Goal: Communication & Community: Share content

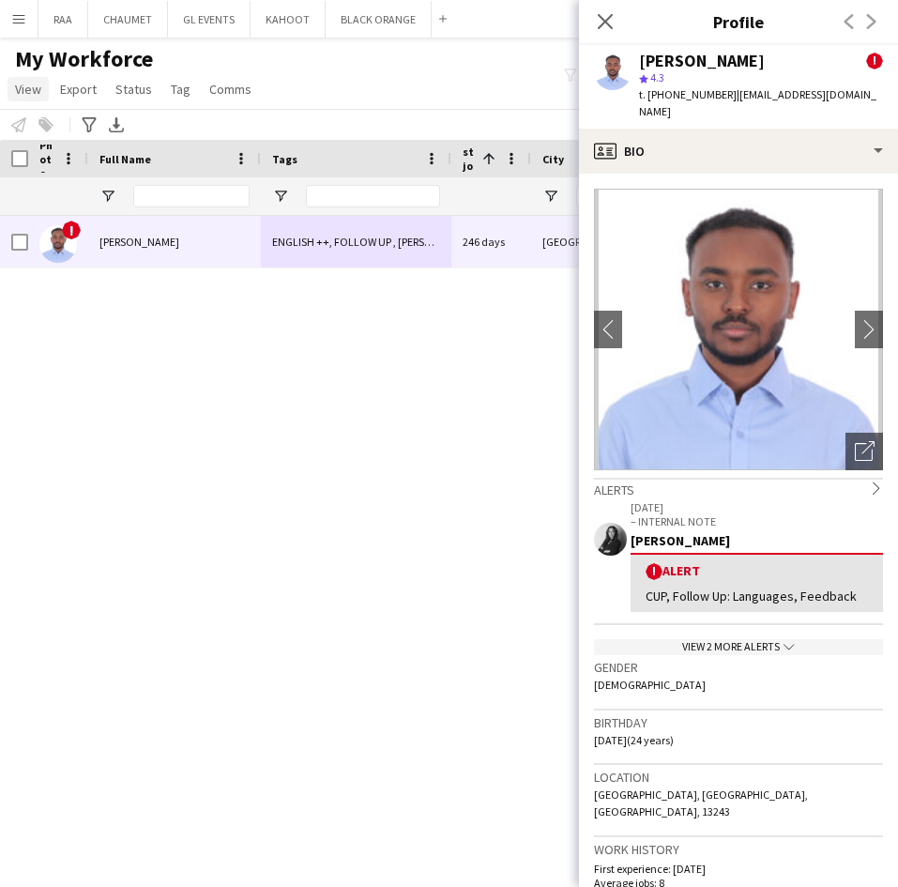
scroll to position [722, 0]
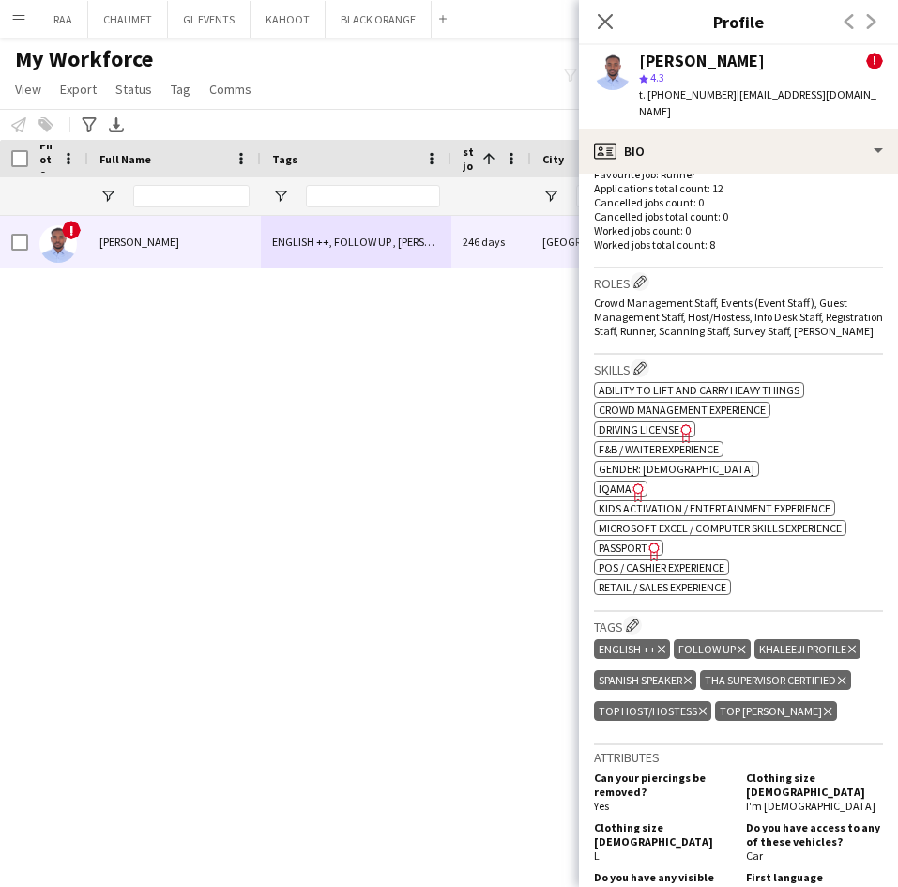
click at [609, 33] on div "Close pop-in" at bounding box center [605, 21] width 53 height 43
click at [608, 17] on icon at bounding box center [605, 21] width 18 height 18
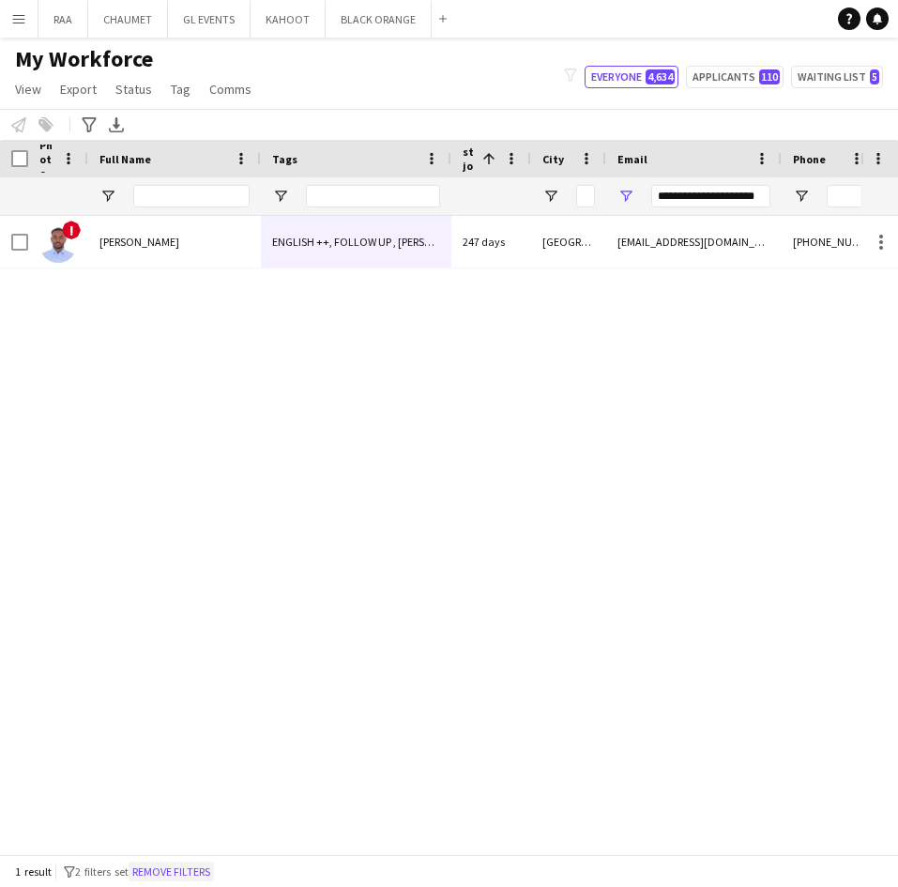
click at [192, 871] on button "Remove filters" at bounding box center [171, 871] width 85 height 21
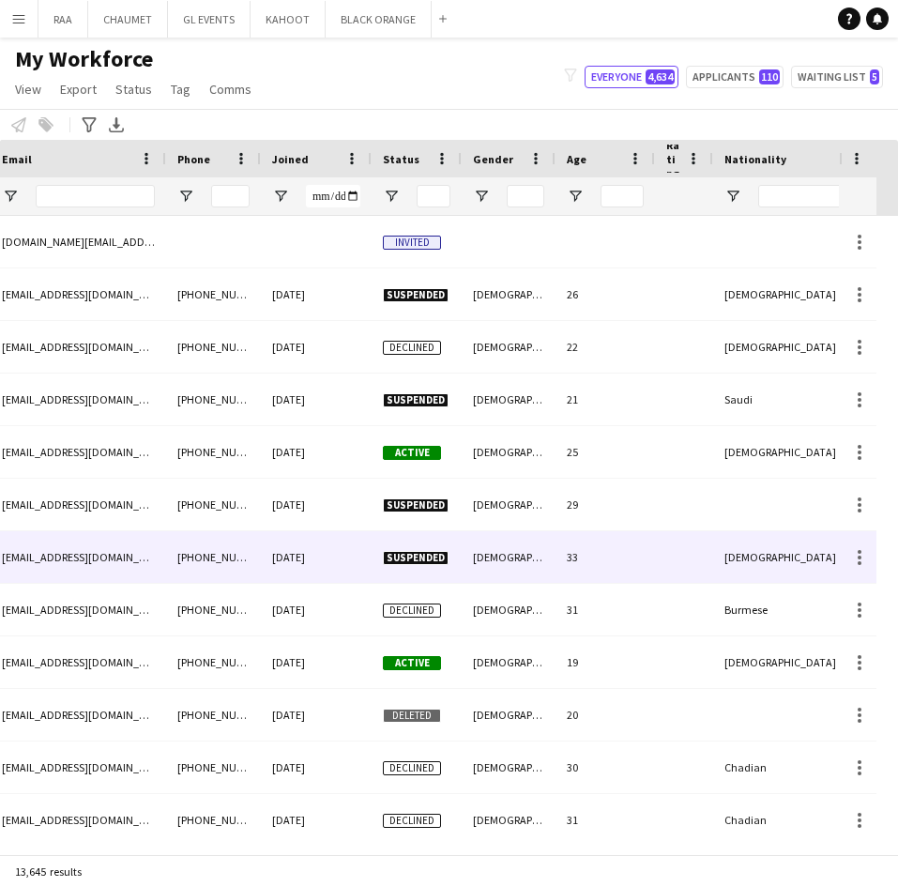
scroll to position [0, 0]
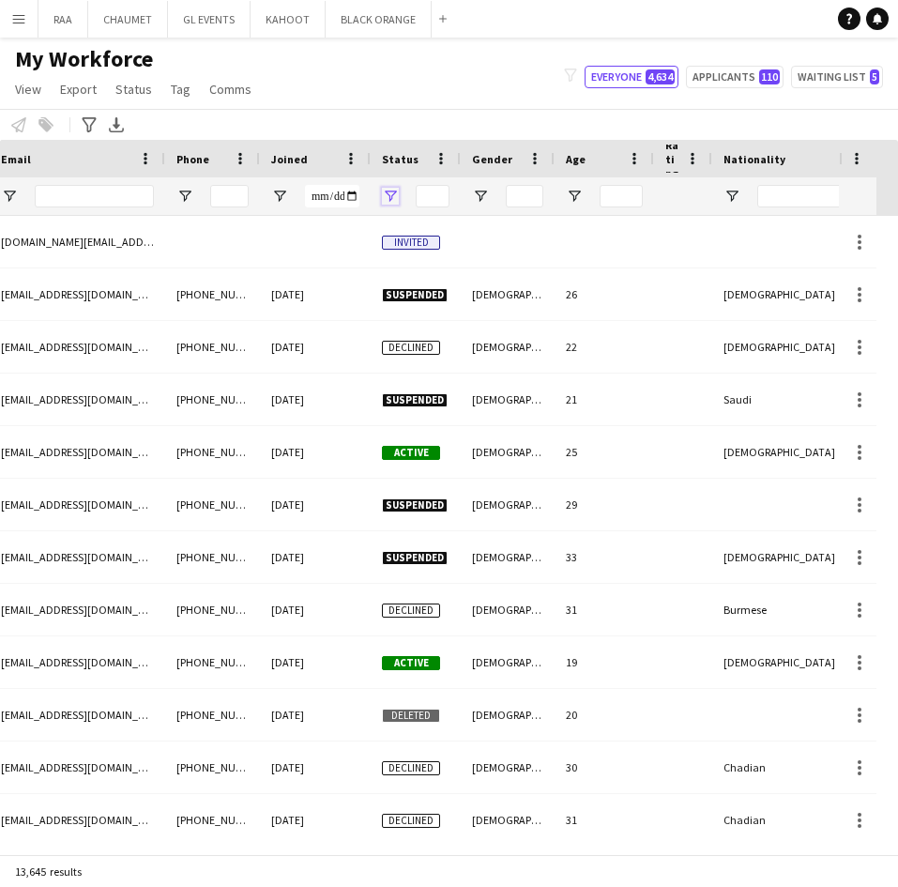
click at [387, 197] on span "Open Filter Menu" at bounding box center [390, 196] width 17 height 17
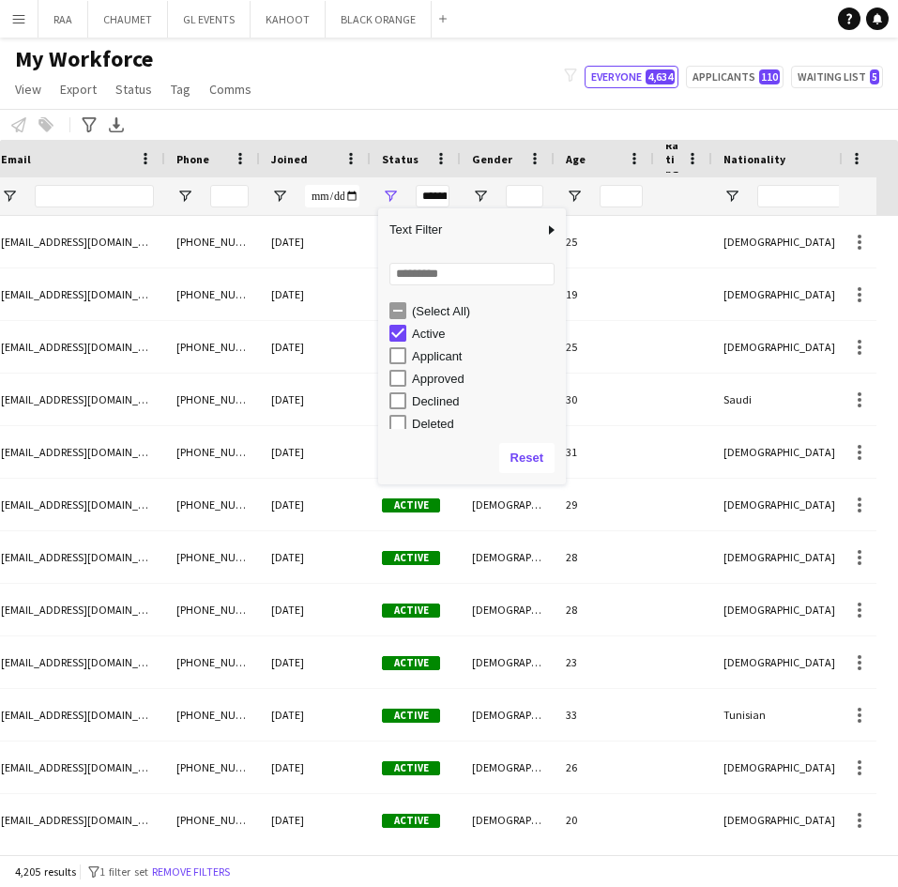
click at [402, 104] on div "My Workforce View Views Default view Basic Export View TAGS Test New view Updat…" at bounding box center [449, 77] width 898 height 64
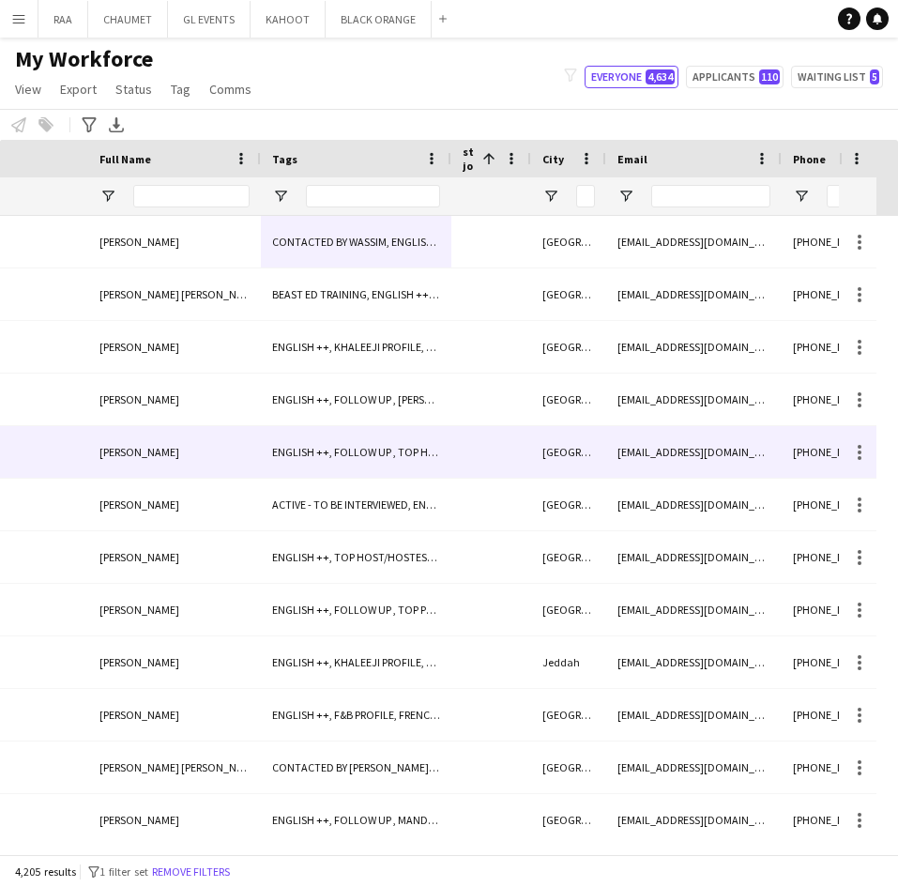
scroll to position [0, 435]
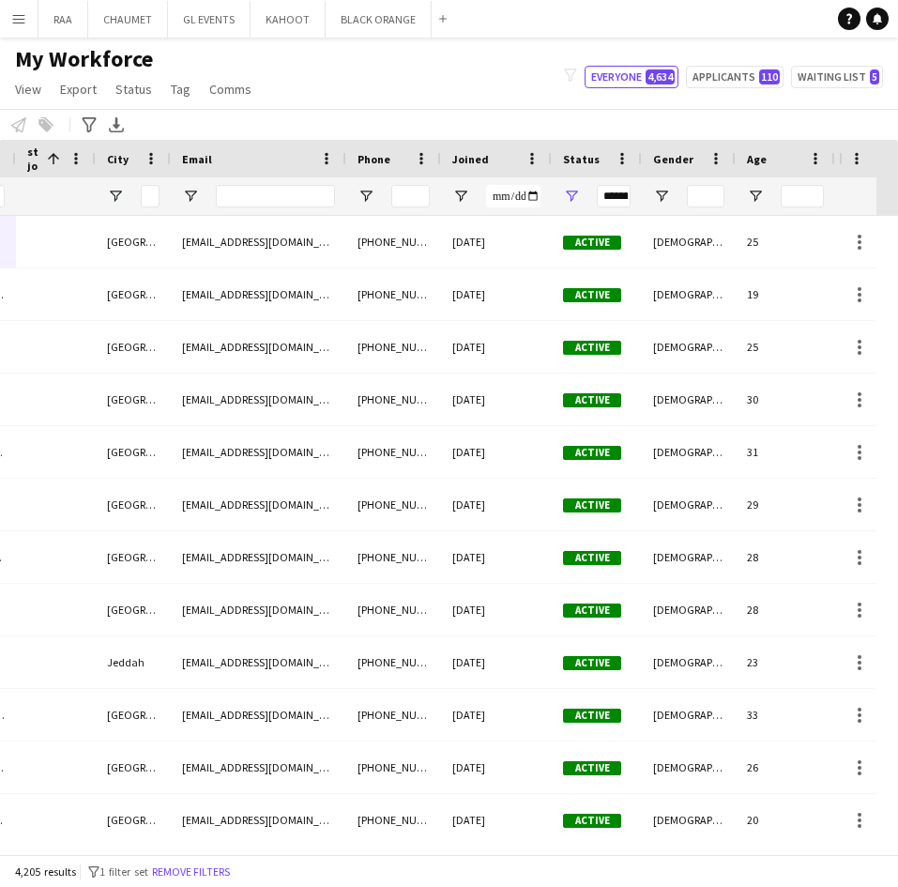
click at [589, 153] on span "Status" at bounding box center [581, 159] width 37 height 14
click at [560, 153] on div "Status 1" at bounding box center [597, 159] width 90 height 38
click at [575, 155] on span "Status" at bounding box center [574, 158] width 23 height 28
click at [569, 185] on div "**********" at bounding box center [597, 196] width 90 height 38
click at [566, 157] on span "Status" at bounding box center [574, 158] width 23 height 28
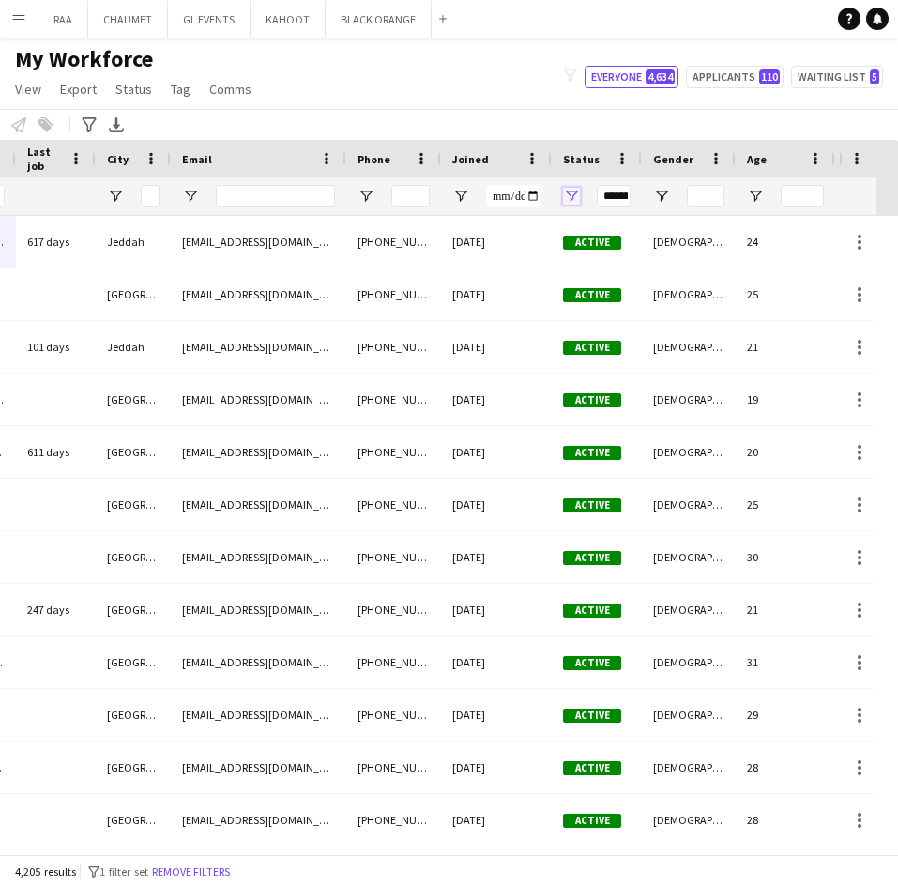
click at [574, 195] on span "Open Filter Menu" at bounding box center [571, 196] width 17 height 17
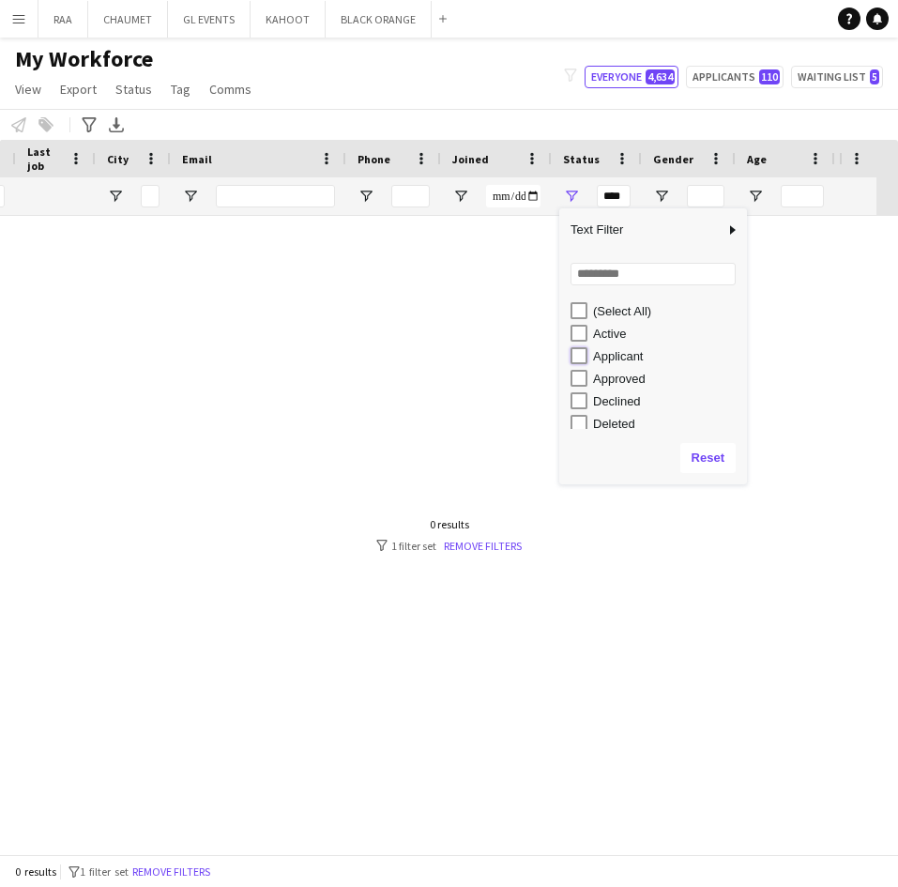
type input "**********"
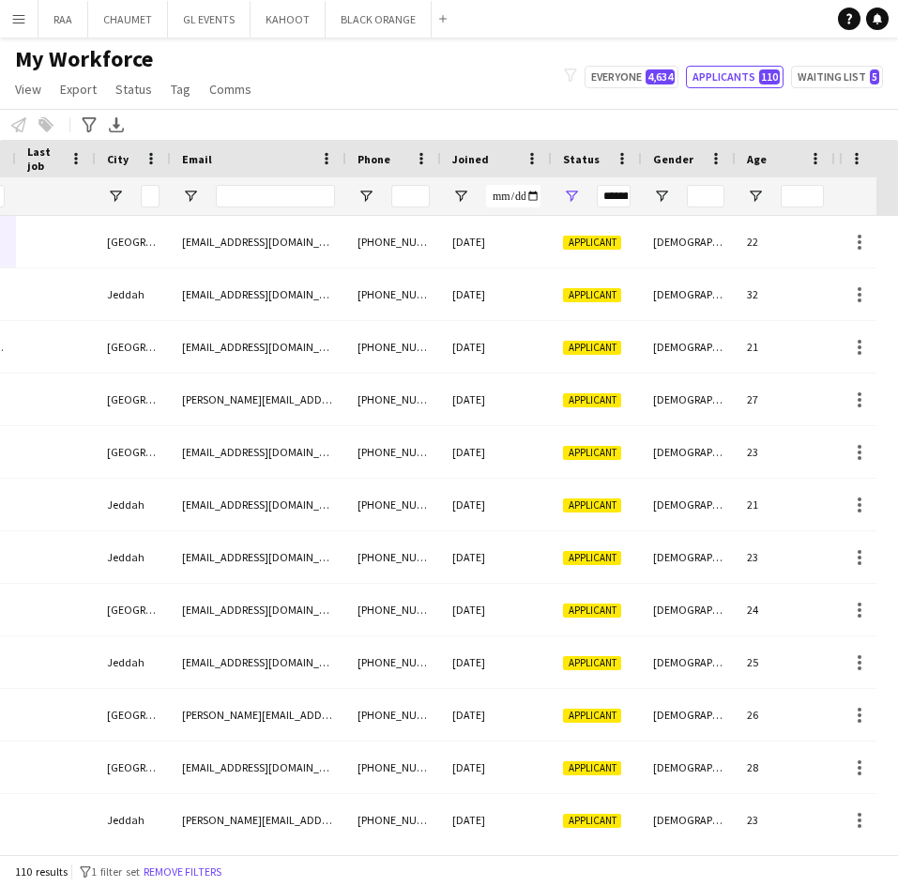
click at [477, 111] on div "Notify workforce Add to tag Select at least one crew to tag him or her. Advance…" at bounding box center [449, 124] width 898 height 31
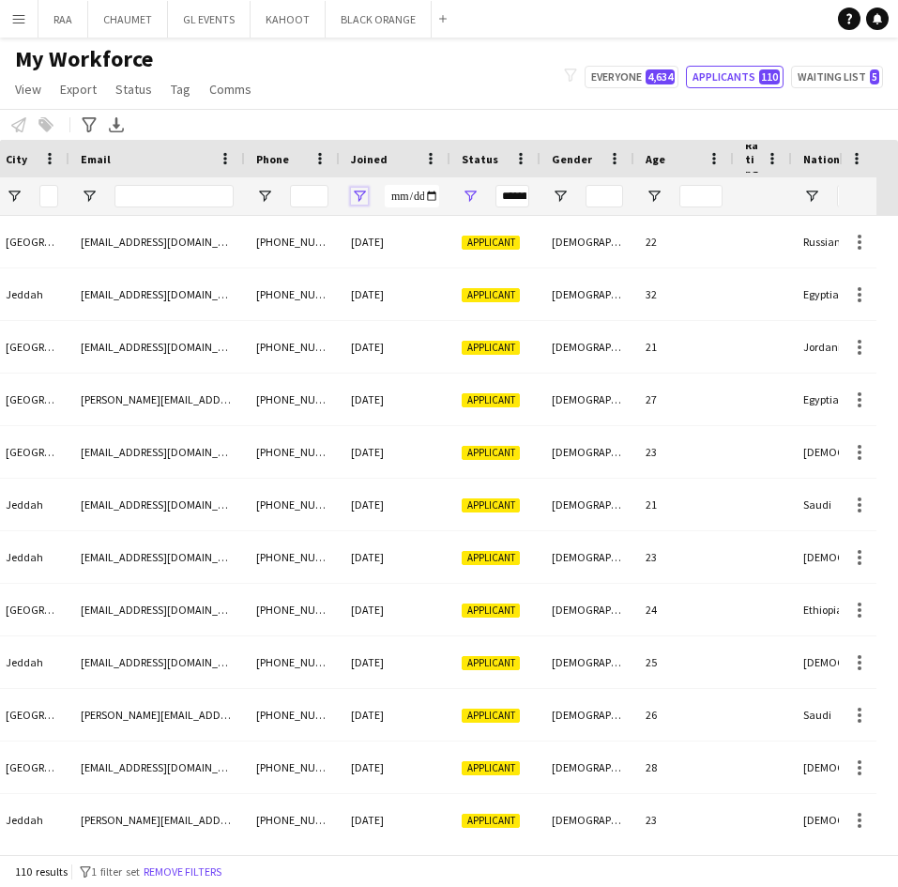
click at [355, 193] on span "Open Filter Menu" at bounding box center [359, 196] width 17 height 17
click at [492, 232] on span "Filtering operator" at bounding box center [489, 230] width 17 height 17
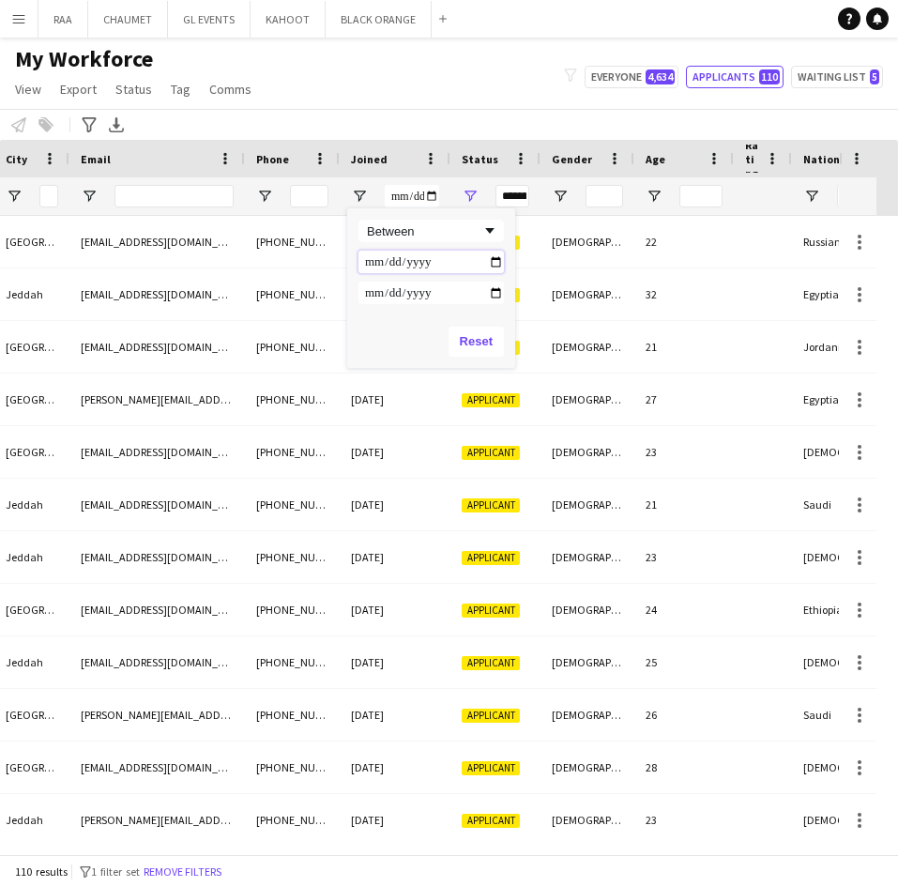
click at [498, 264] on input "Filter Value" at bounding box center [430, 261] width 145 height 23
type input "**********"
click at [499, 294] on input "Filter Value" at bounding box center [430, 292] width 145 height 23
type input "**********"
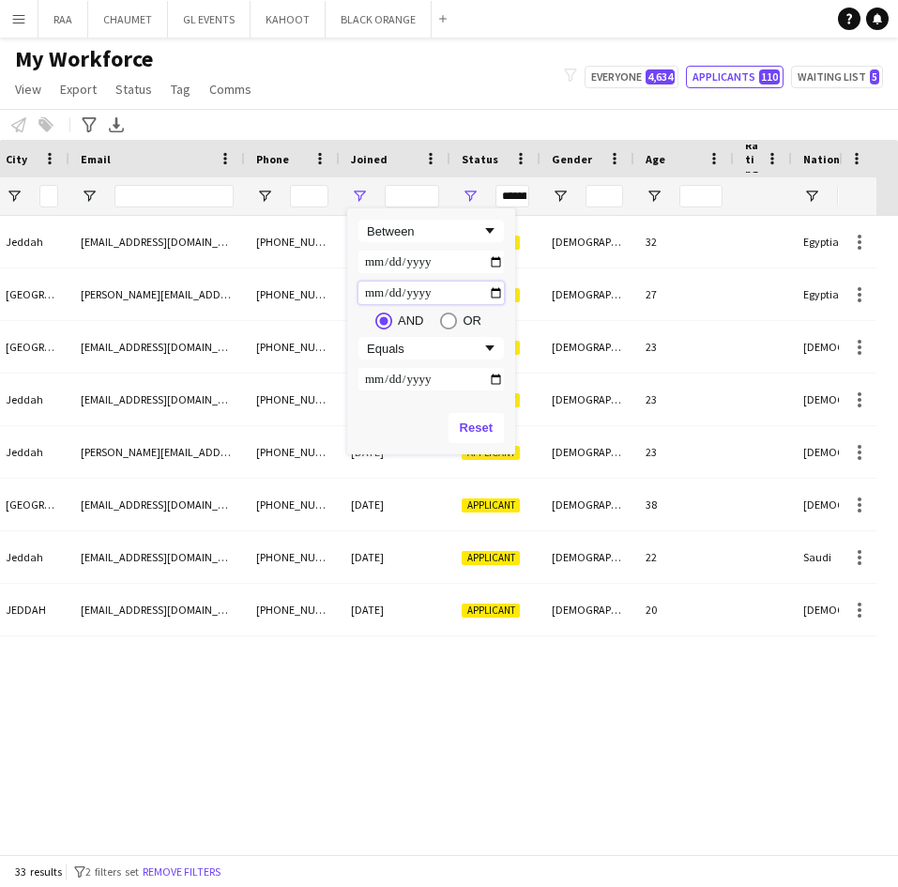
type input "**********"
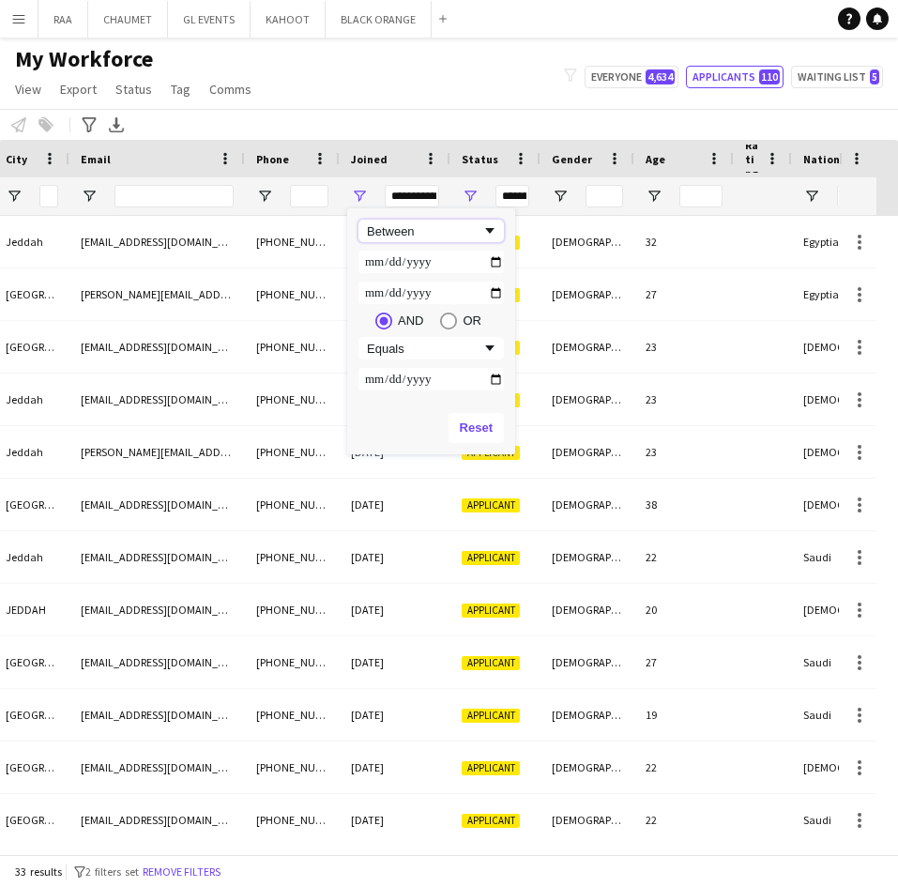
click at [495, 230] on span "Filtering operator" at bounding box center [489, 230] width 17 height 17
click at [490, 233] on span "Filtering operator" at bounding box center [489, 230] width 17 height 17
type input "**********"
click at [491, 264] on input "**********" at bounding box center [430, 261] width 145 height 23
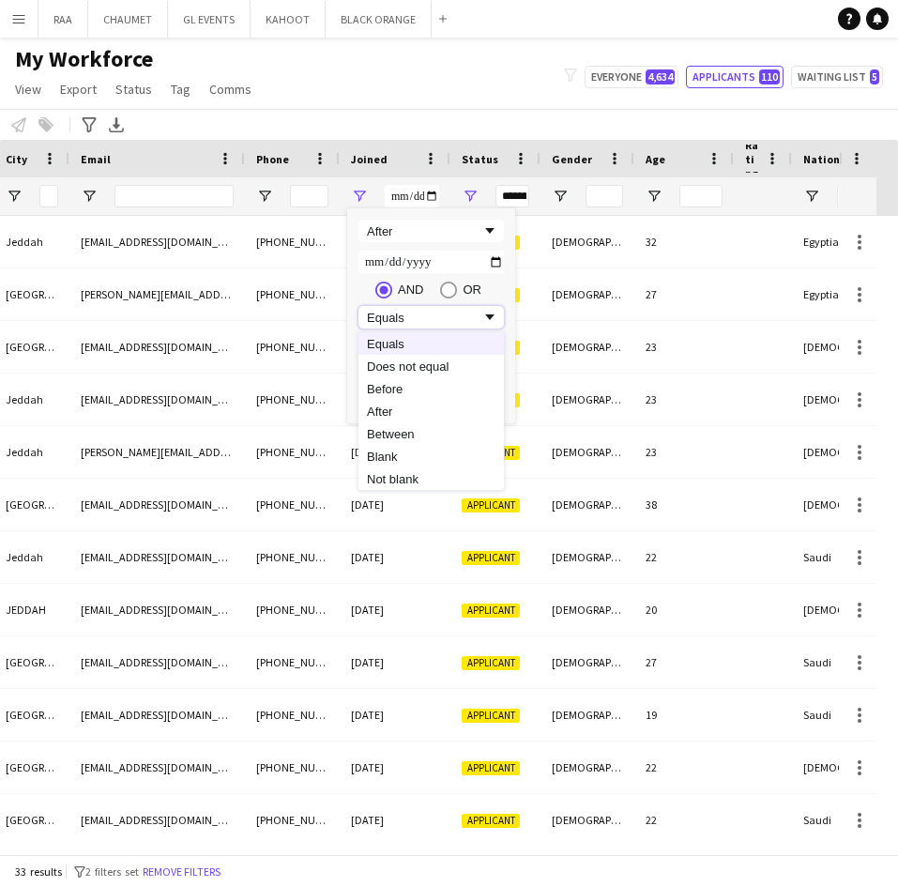
click at [478, 318] on div "Equals" at bounding box center [424, 318] width 114 height 14
click at [491, 354] on input "Filter Value" at bounding box center [430, 348] width 145 height 23
type input "**********"
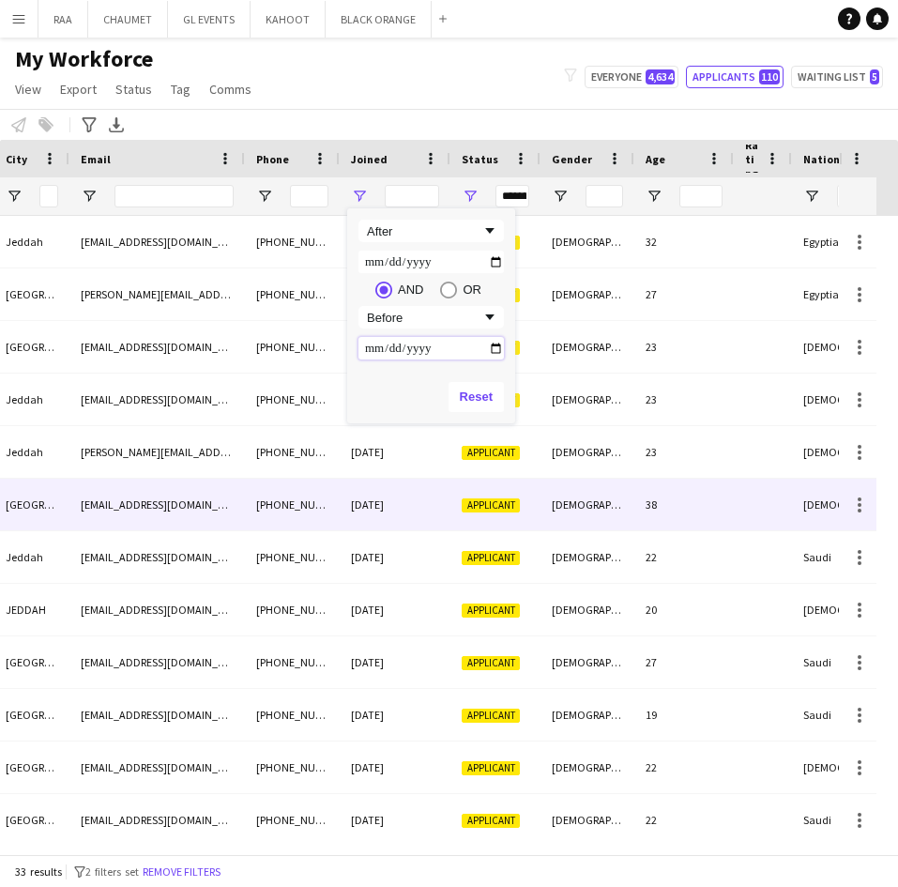
type input "**********"
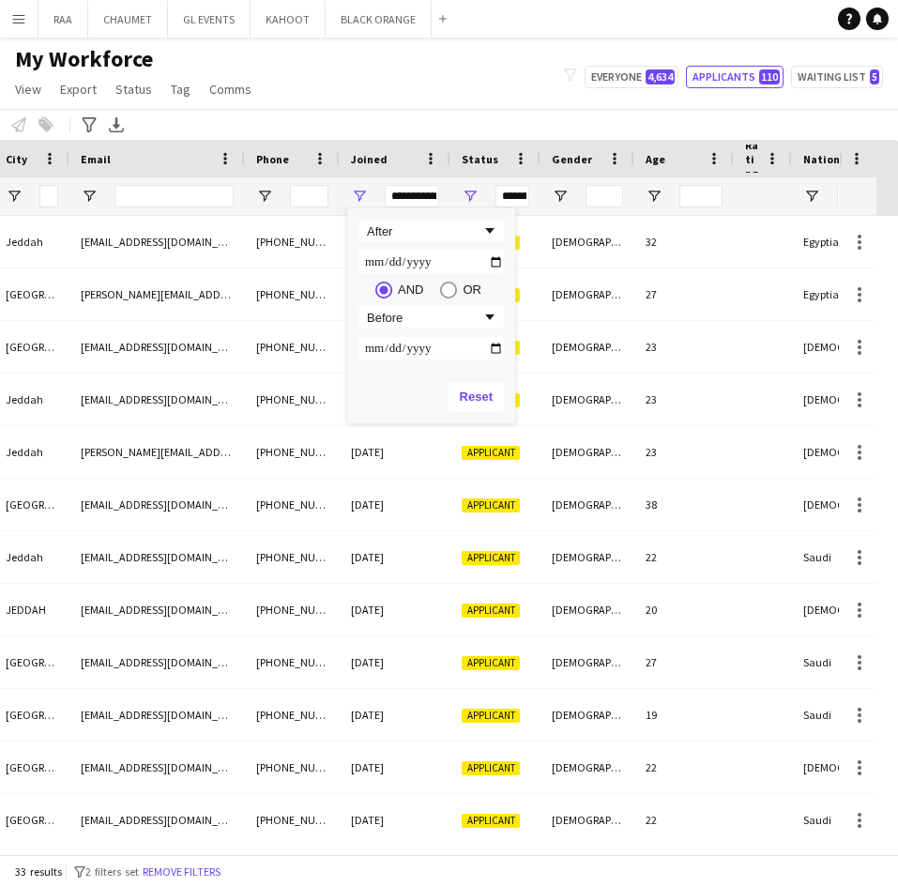
click at [421, 99] on div "My Workforce View Views Default view Basic Export View TAGS Test New view Updat…" at bounding box center [449, 77] width 898 height 64
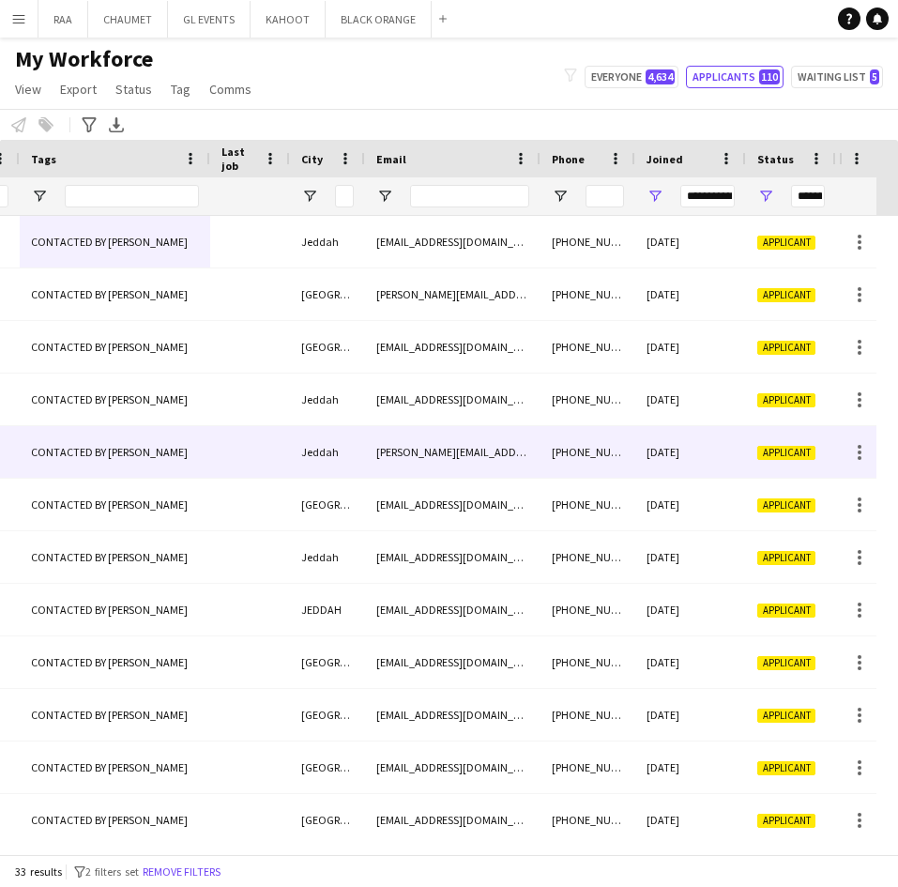
scroll to position [0, 407]
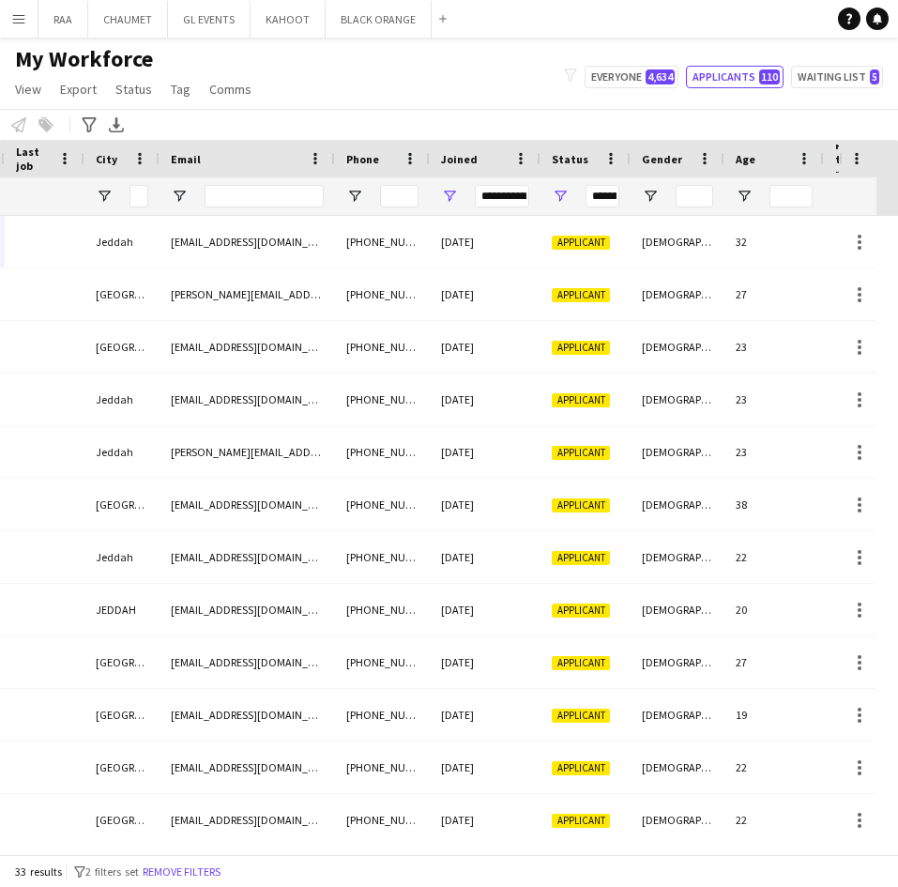
click at [462, 198] on div "**********" at bounding box center [485, 196] width 111 height 38
click at [445, 193] on span "Open Filter Menu" at bounding box center [449, 196] width 17 height 17
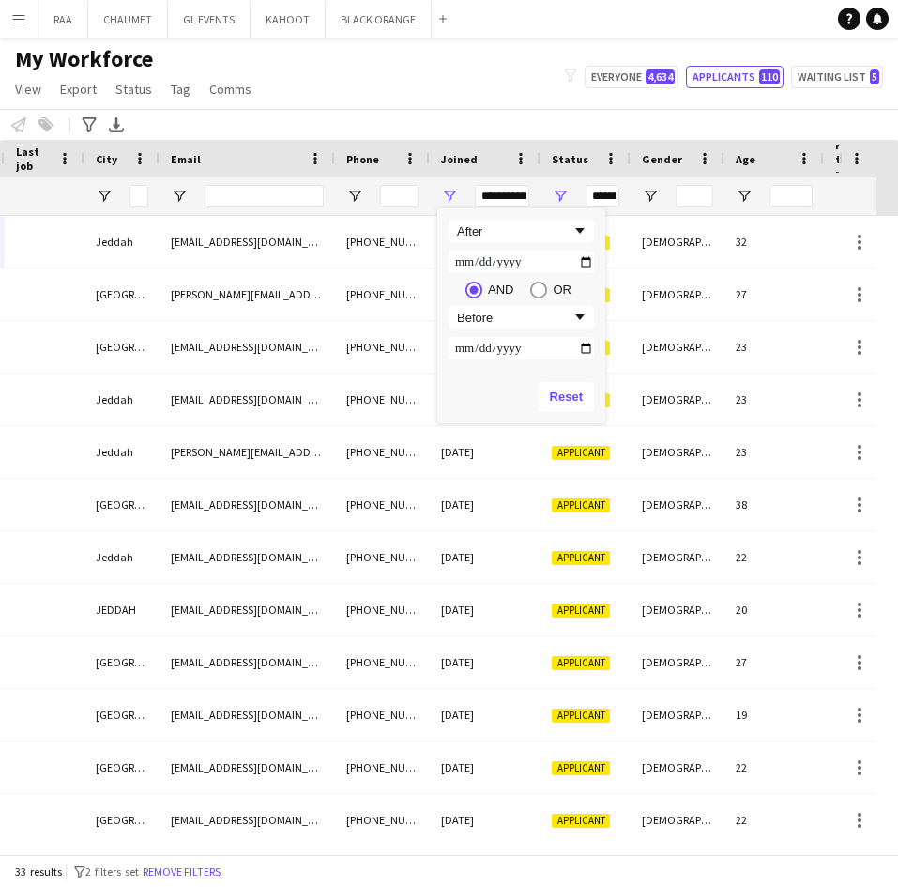
click at [593, 262] on input "**********" at bounding box center [520, 261] width 145 height 23
type input "**********"
click at [578, 317] on span "Filtering operator" at bounding box center [579, 317] width 17 height 17
click at [539, 317] on div "Before" at bounding box center [514, 318] width 114 height 14
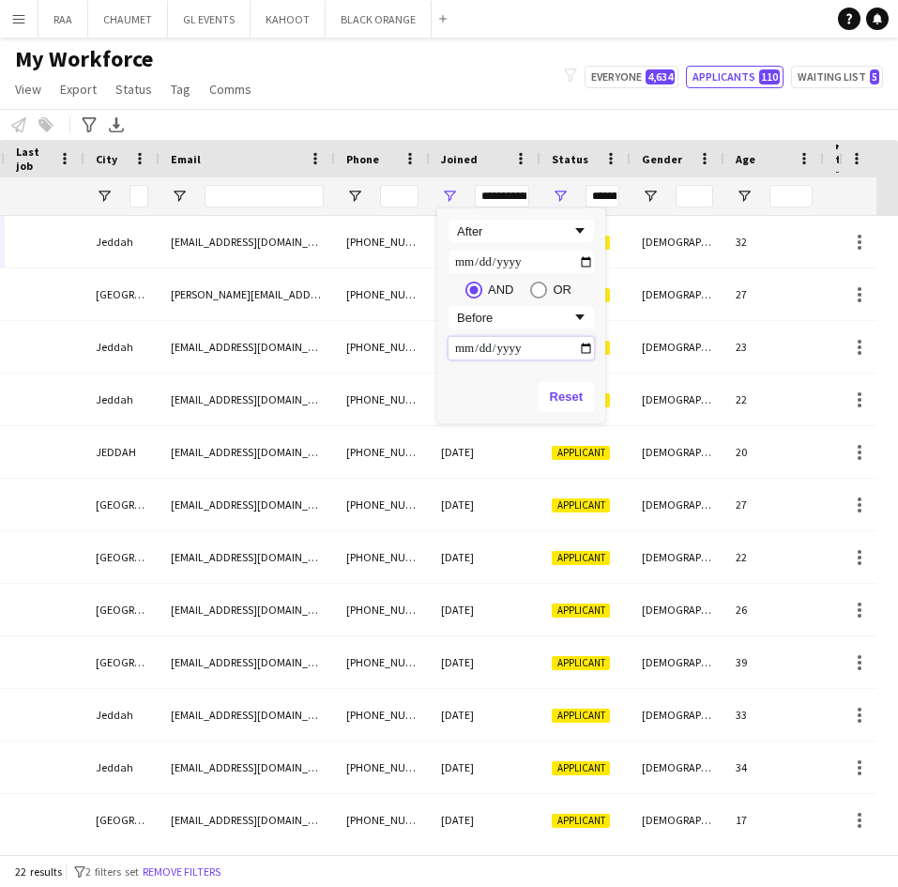
click at [526, 341] on input "**********" at bounding box center [520, 348] width 145 height 23
click at [588, 350] on input "**********" at bounding box center [520, 348] width 145 height 23
type input "**********"
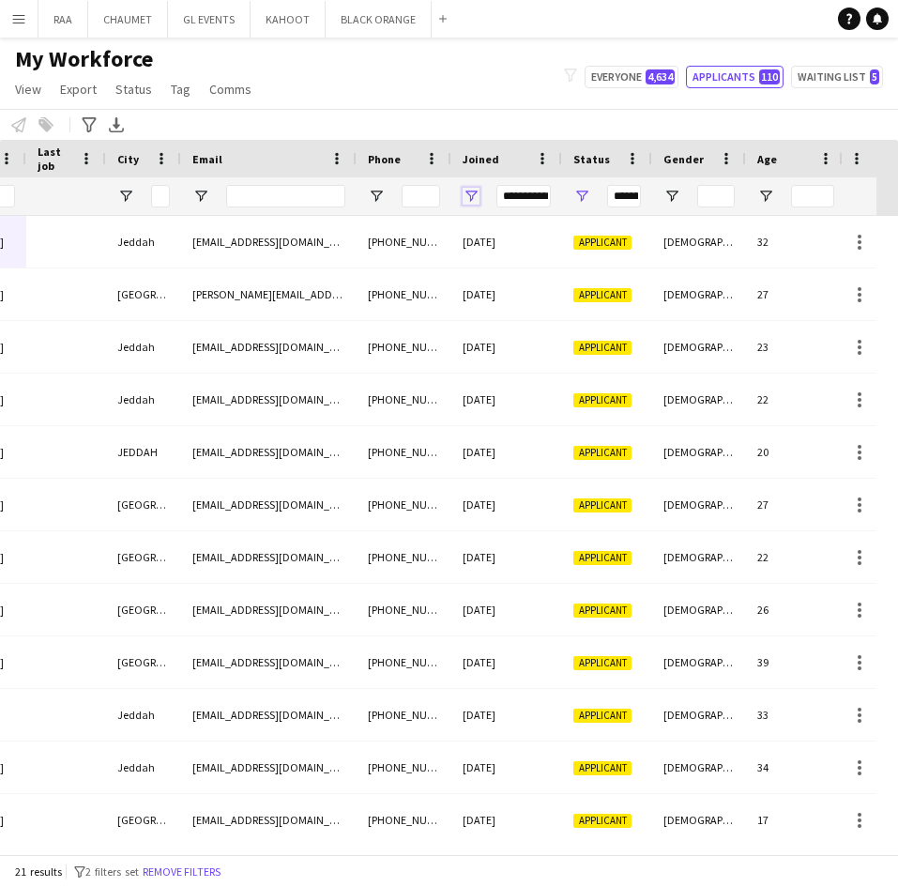
click at [474, 193] on span "Open Filter Menu" at bounding box center [471, 196] width 17 height 17
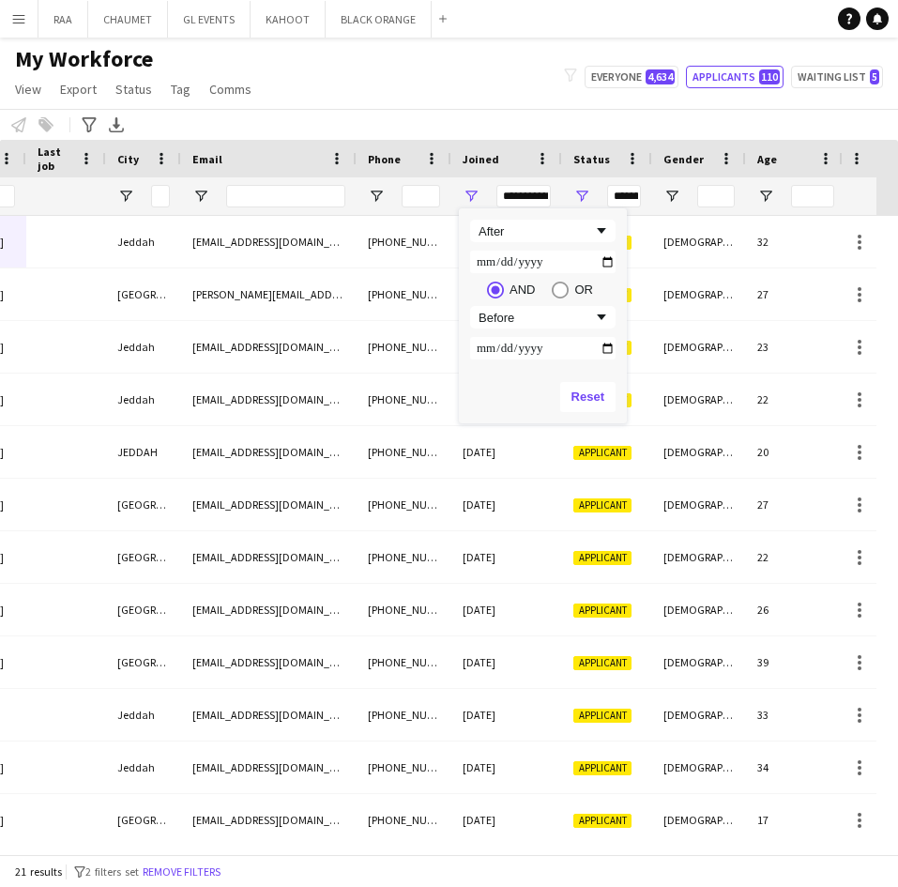
click at [605, 261] on input "**********" at bounding box center [542, 261] width 145 height 23
type input "**********"
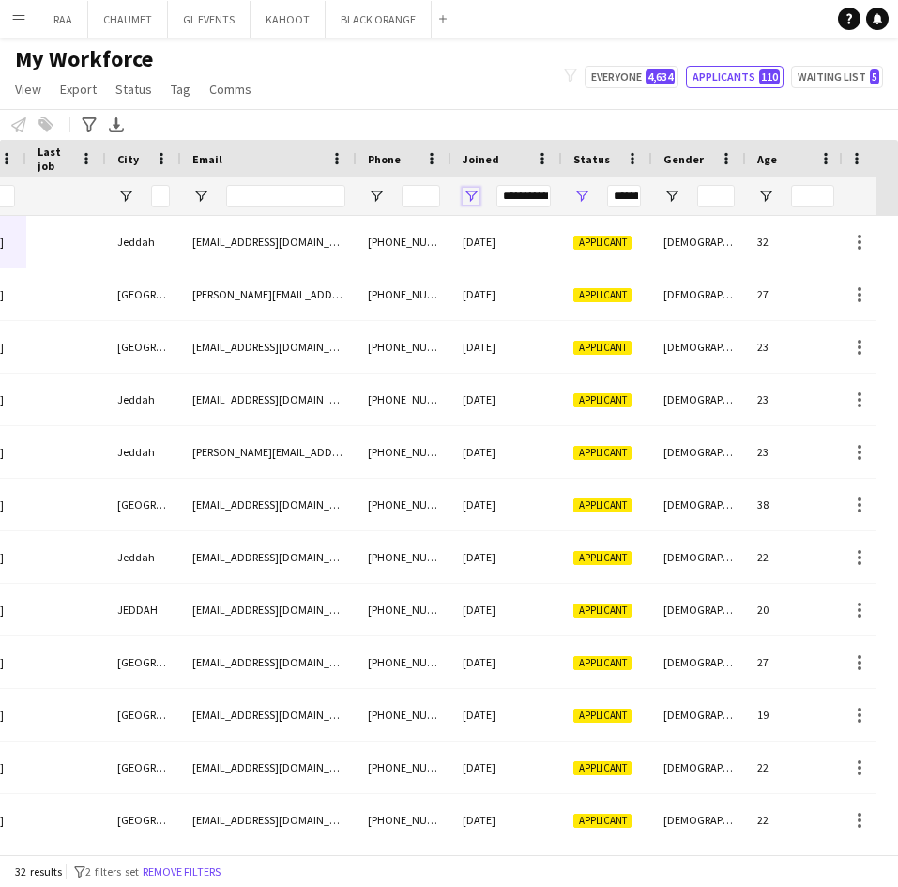
click at [466, 192] on span "Open Filter Menu" at bounding box center [471, 196] width 17 height 17
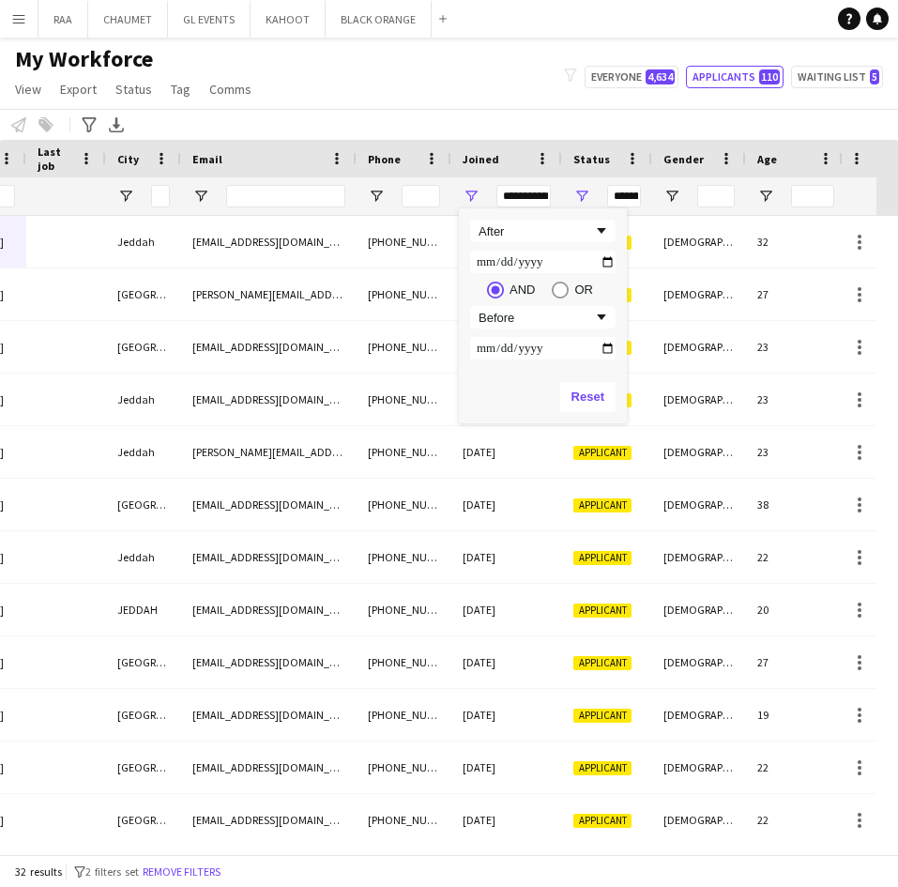
click at [610, 258] on input "**********" at bounding box center [542, 261] width 145 height 23
type input "**********"
click at [607, 343] on input "**********" at bounding box center [542, 348] width 145 height 23
type input "**********"
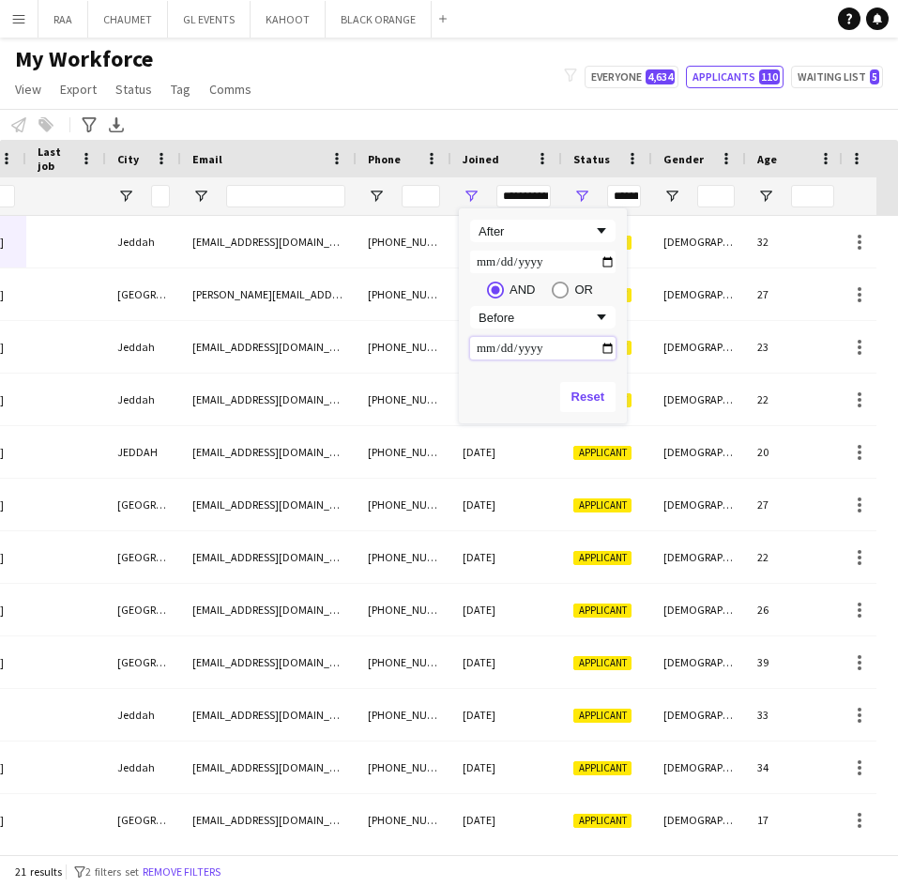
type input "**********"
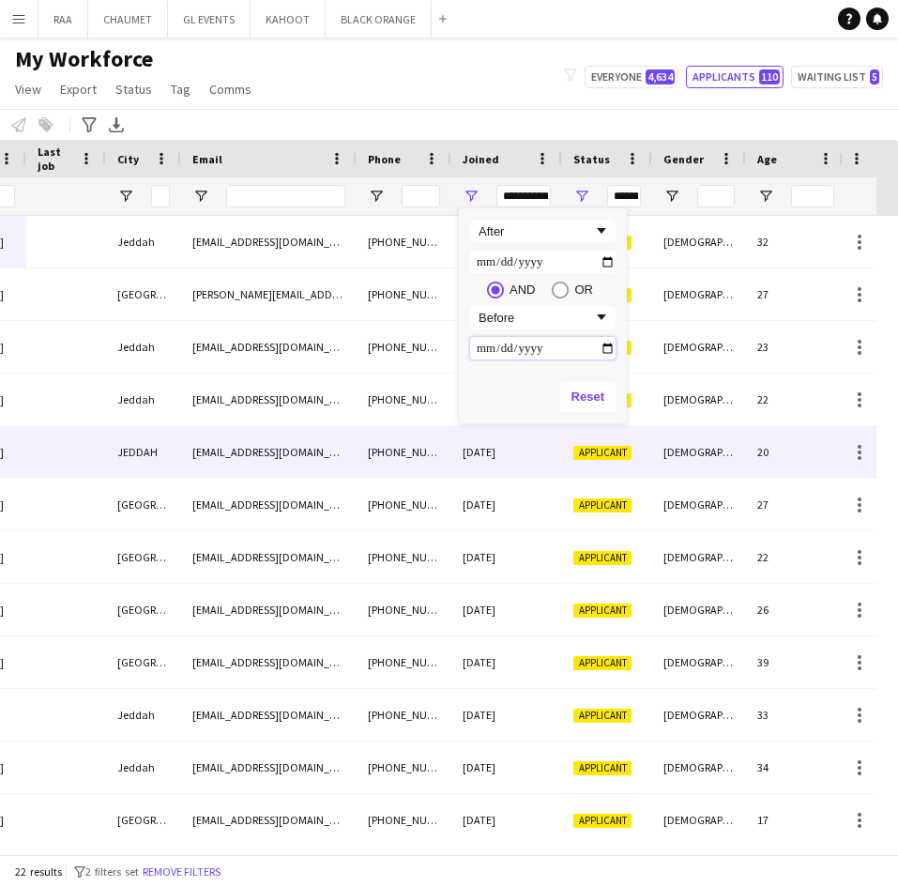
scroll to position [0, 159]
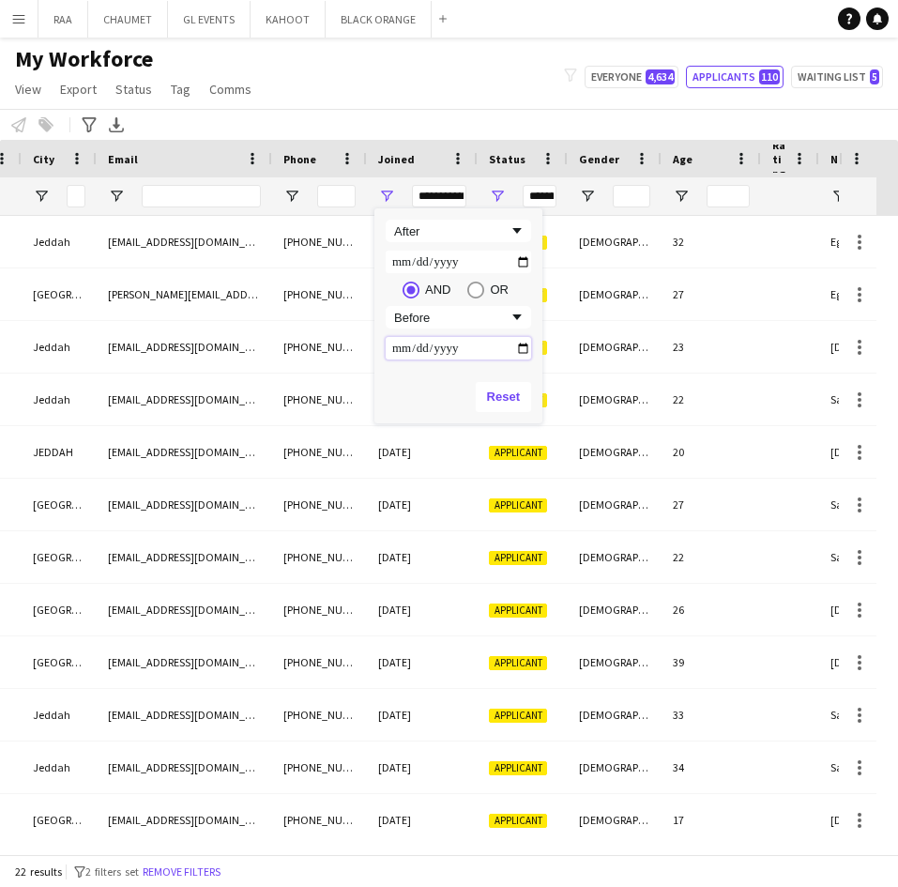
click at [508, 346] on input "**********" at bounding box center [458, 348] width 145 height 23
click at [523, 348] on input "**********" at bounding box center [458, 348] width 145 height 23
type input "**********"
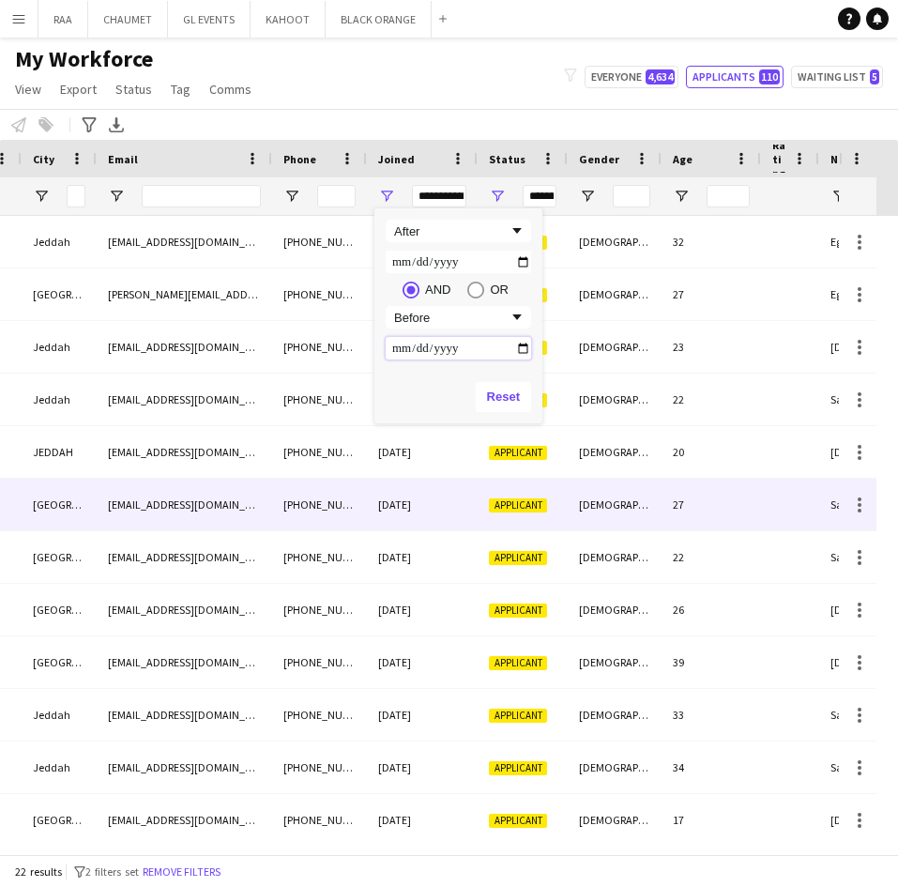
type input "**********"
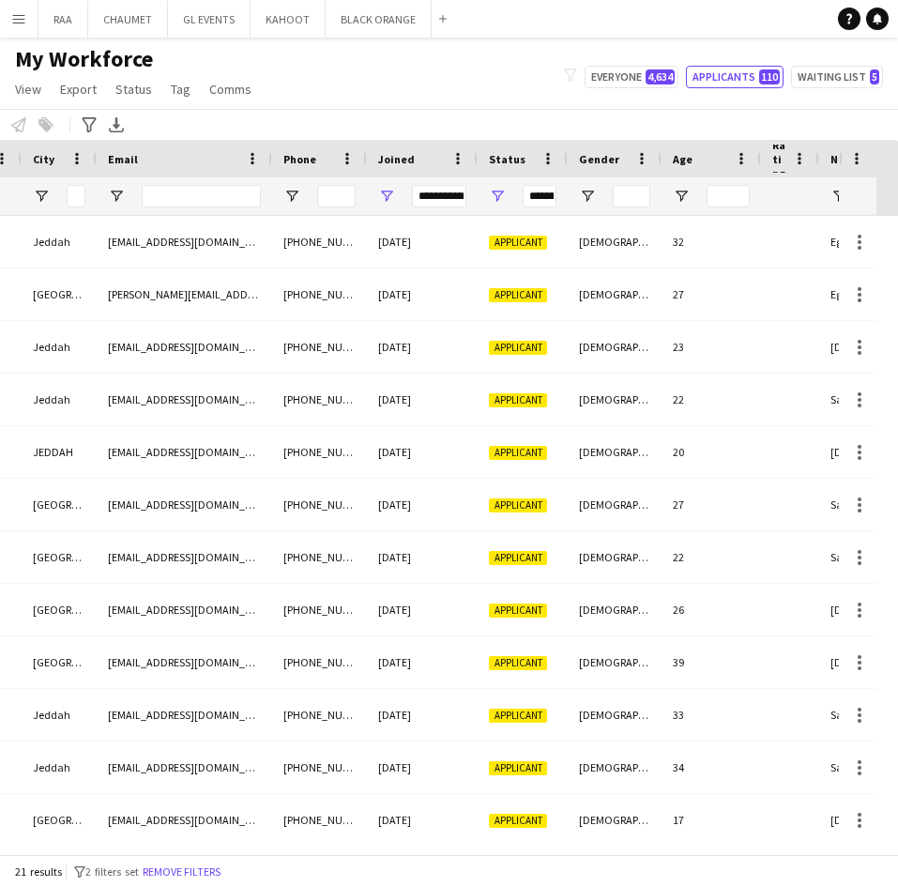
click at [414, 99] on div "My Workforce View Views Default view Basic Export View TAGS Test New view Updat…" at bounding box center [449, 77] width 898 height 64
click at [395, 159] on span "Joined" at bounding box center [396, 159] width 37 height 14
click at [386, 195] on span "Open Filter Menu" at bounding box center [386, 196] width 17 height 17
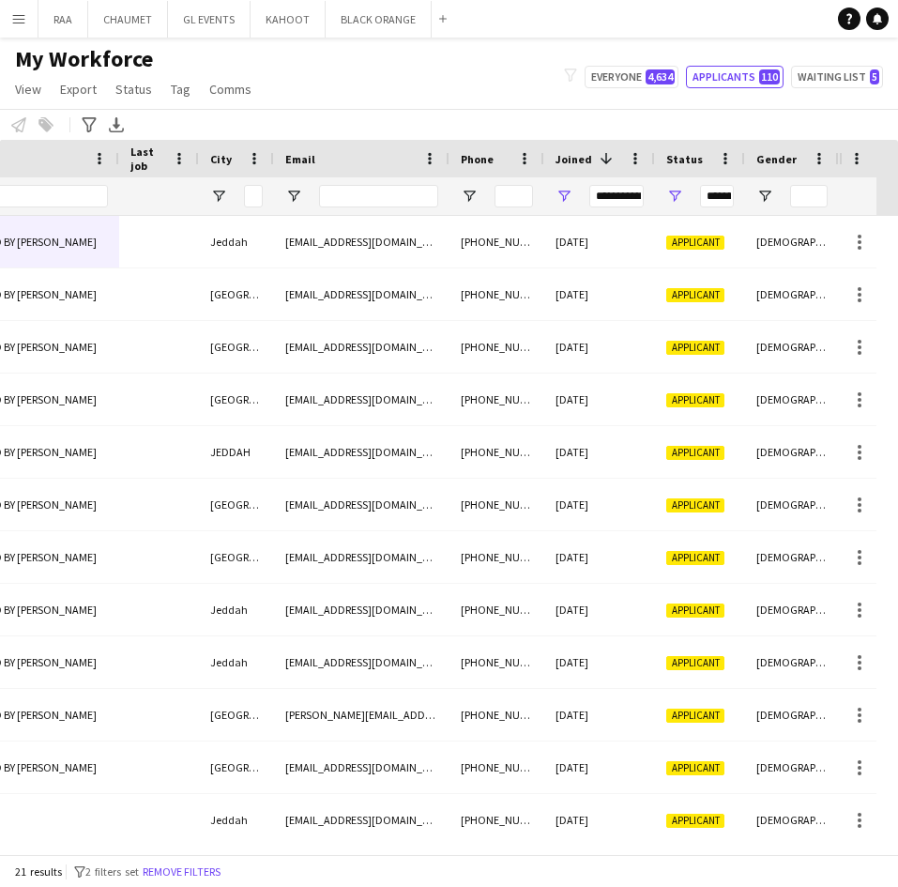
click at [516, 82] on div "My Workforce View Views Default view Basic Export View TAGS Test New view Updat…" at bounding box center [449, 77] width 898 height 64
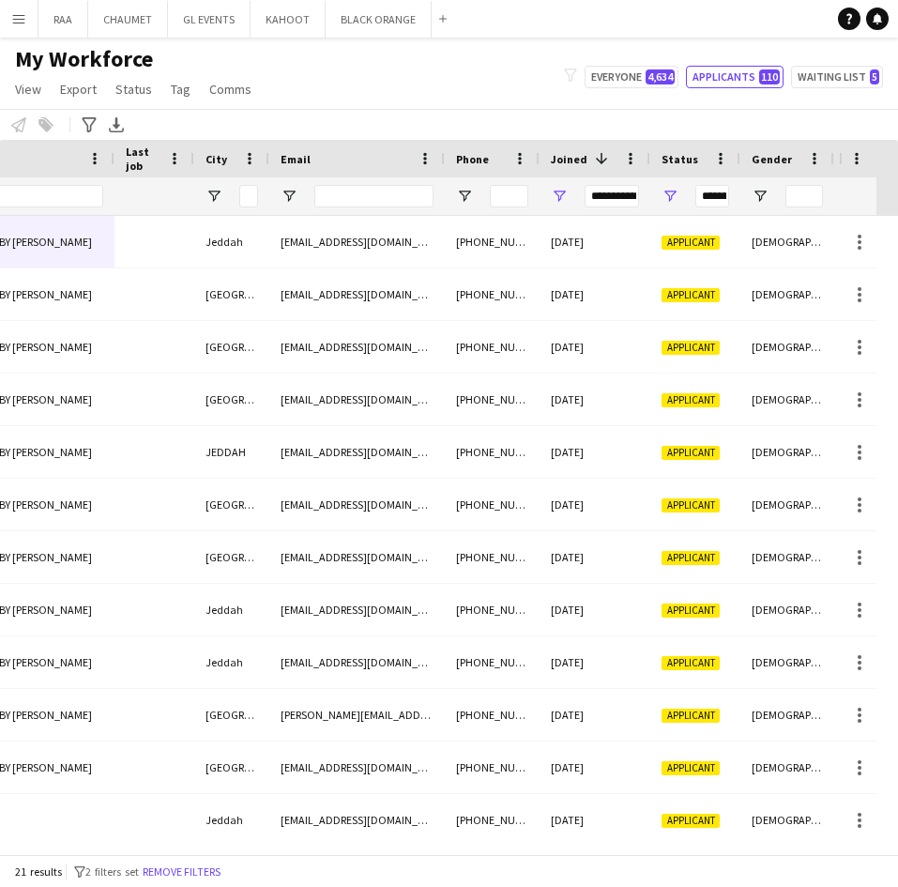
click at [564, 164] on span "Joined" at bounding box center [569, 159] width 37 height 14
click at [566, 157] on span "Joined" at bounding box center [569, 159] width 37 height 14
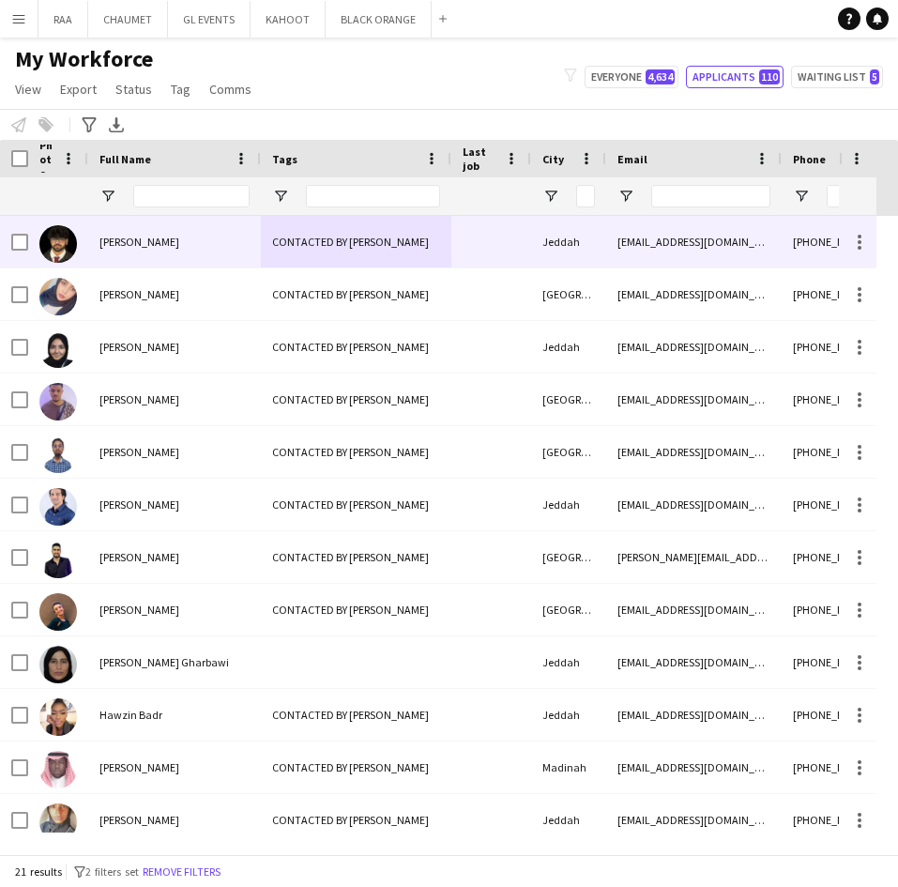
click at [171, 243] on span "[PERSON_NAME]" at bounding box center [139, 242] width 80 height 14
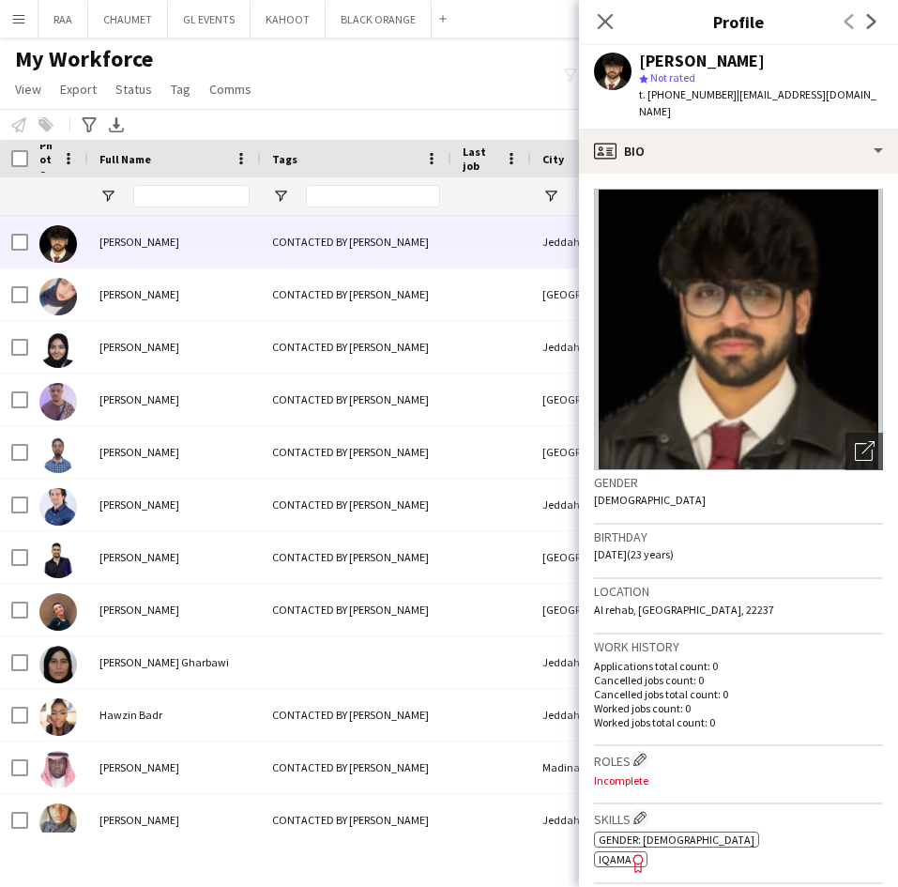
click at [678, 95] on span "t. [PHONE_NUMBER]" at bounding box center [688, 94] width 98 height 14
click at [757, 96] on span "| [EMAIL_ADDRESS][DOMAIN_NAME]" at bounding box center [757, 102] width 237 height 31
click at [356, 107] on div "My Workforce View Views Default view Basic Export View TAGS Test New view Updat…" at bounding box center [449, 77] width 898 height 64
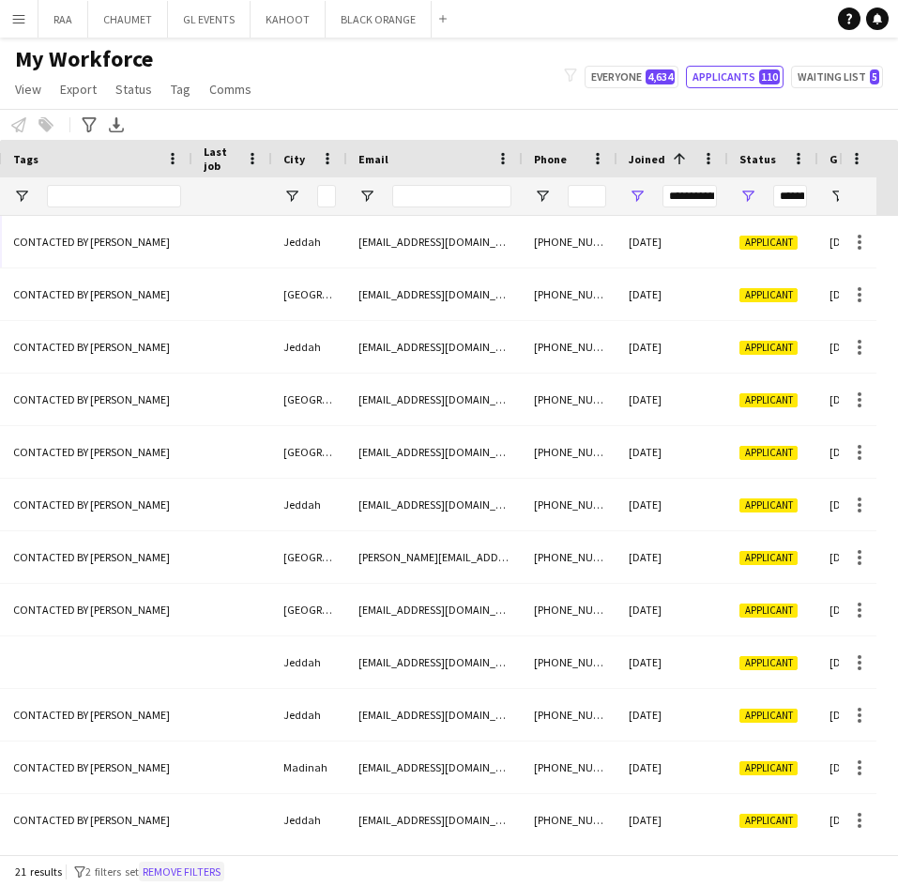
click at [191, 872] on button "Remove filters" at bounding box center [181, 871] width 85 height 21
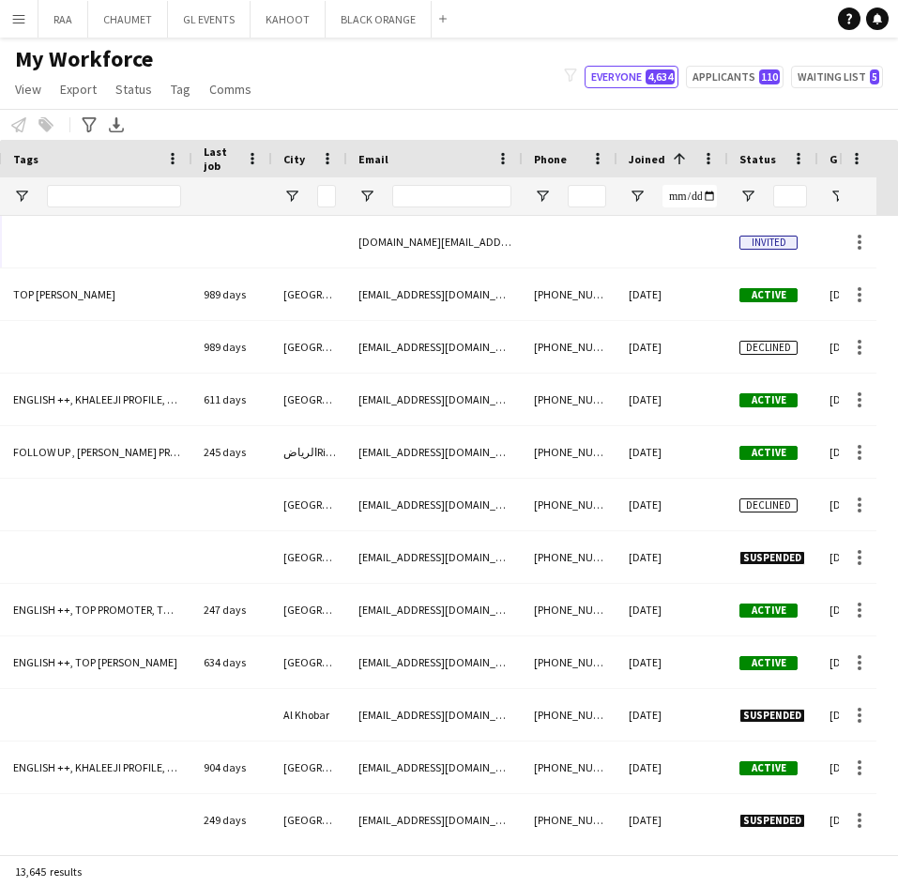
click at [756, 190] on div at bounding box center [773, 196] width 90 height 38
click at [750, 194] on span "Open Filter Menu" at bounding box center [747, 196] width 17 height 17
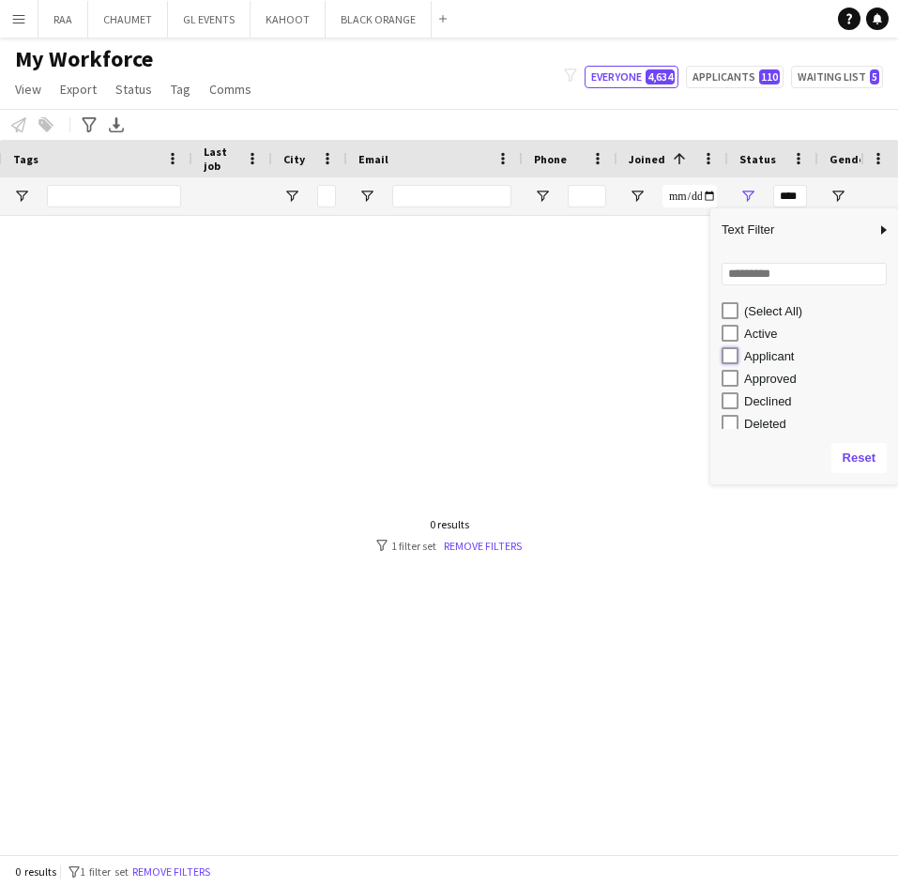
type input "**********"
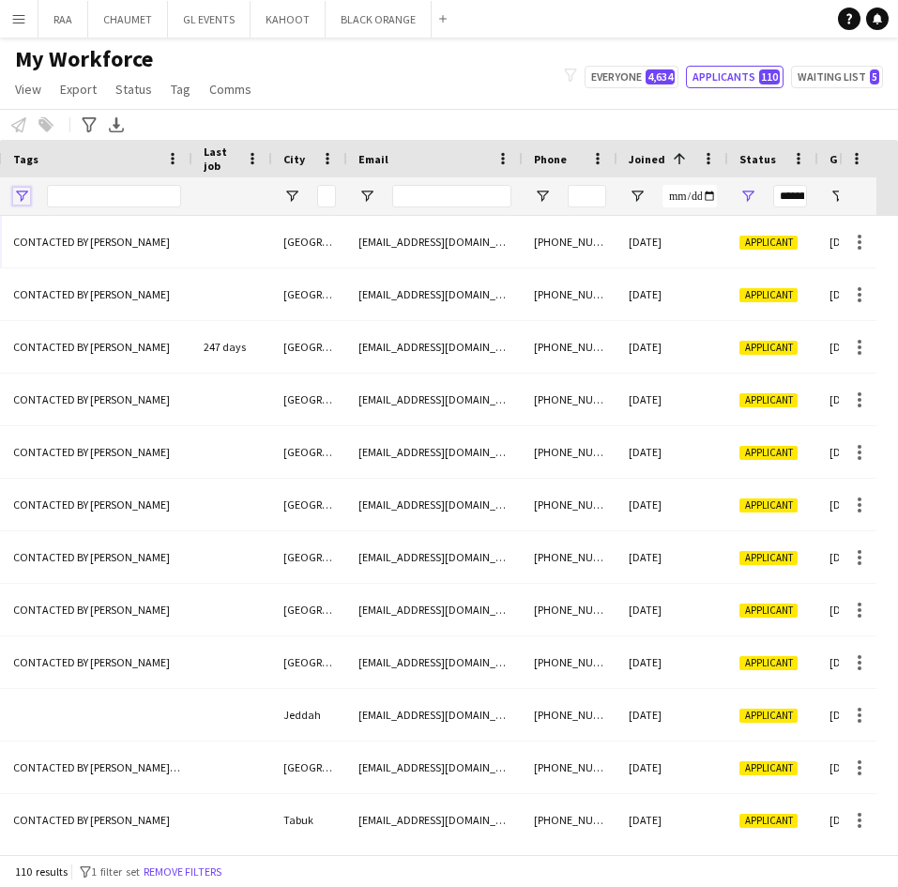
click at [20, 195] on span "Open Filter Menu" at bounding box center [21, 196] width 17 height 17
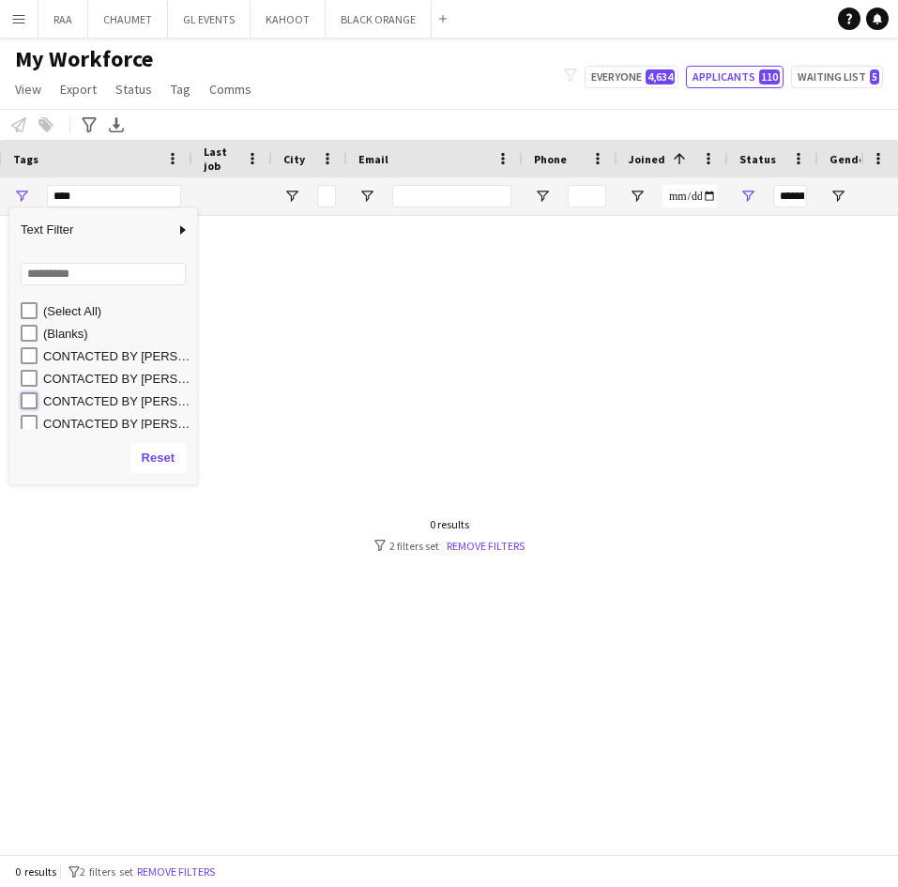
type input "**********"
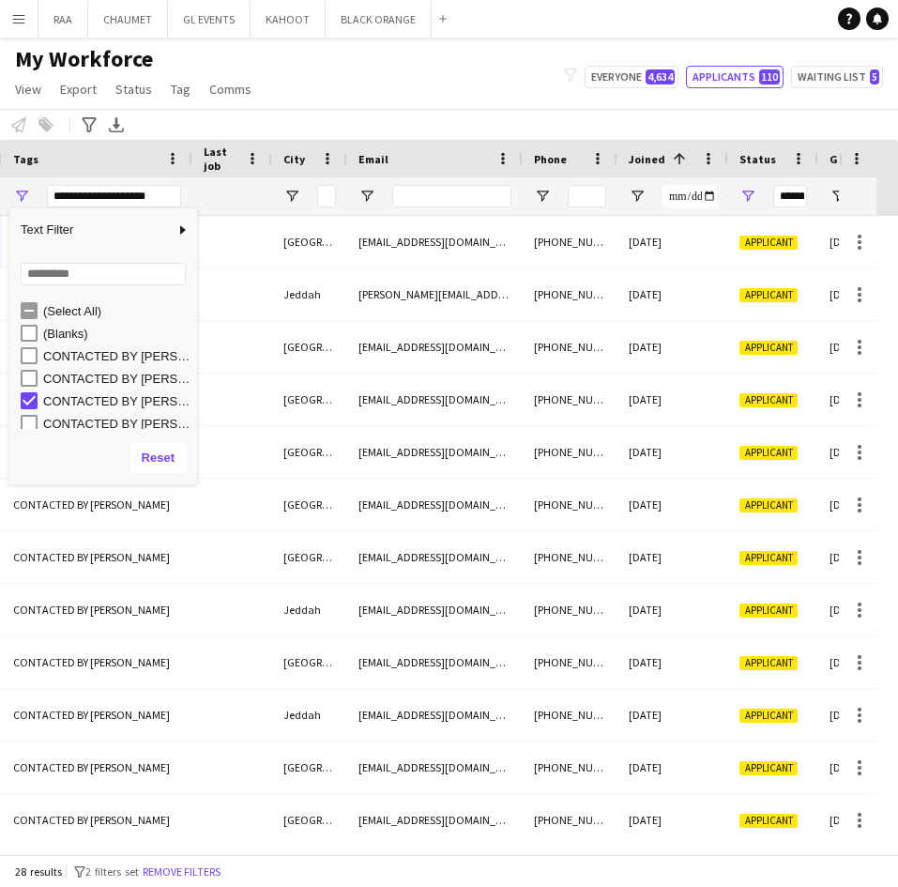
click at [400, 105] on div "My Workforce View Views Default view Basic Export View TAGS Test New view Updat…" at bounding box center [449, 77] width 898 height 64
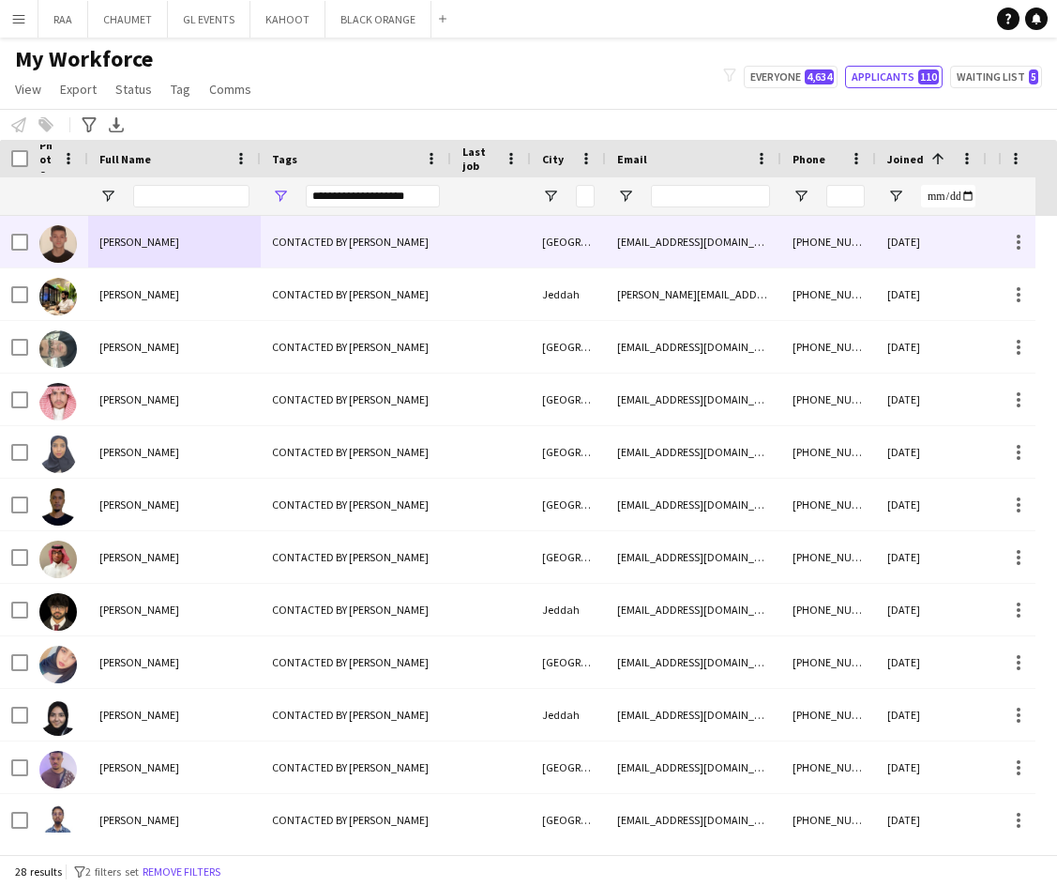
click at [266, 251] on div "CONTACTED BY [PERSON_NAME]" at bounding box center [356, 242] width 190 height 52
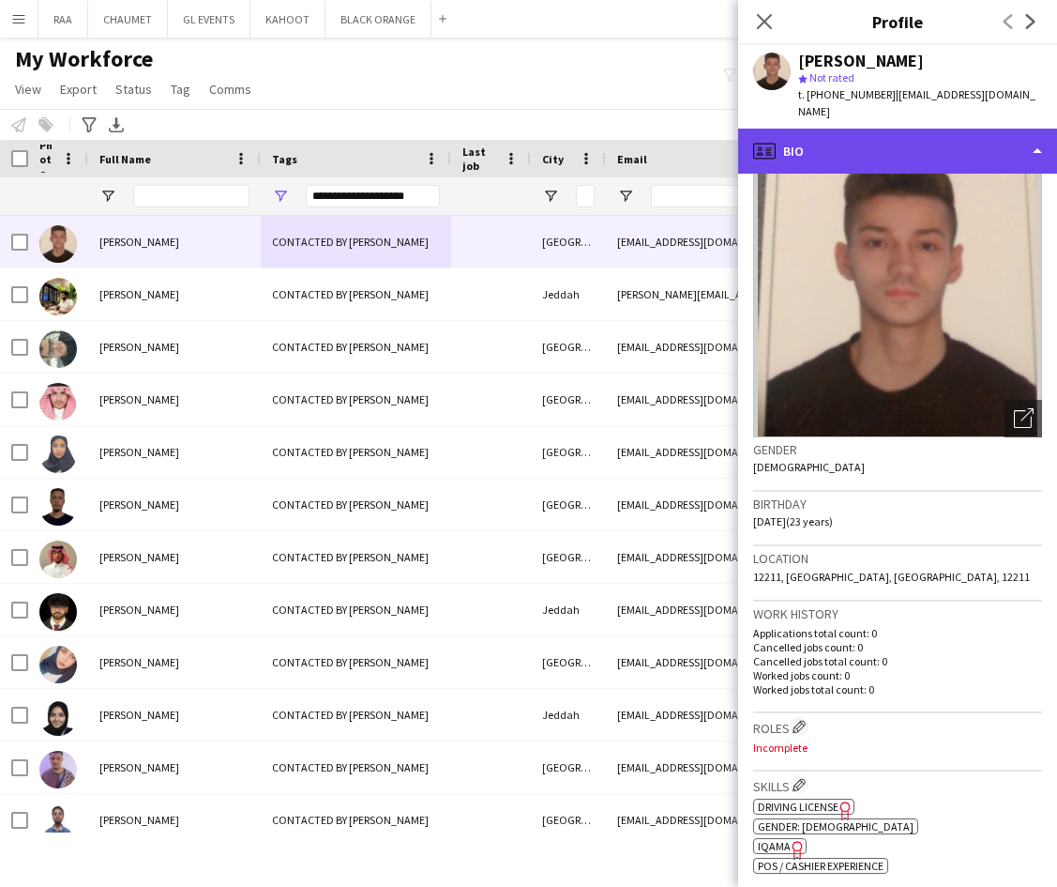
click at [895, 129] on div "profile Bio" at bounding box center [897, 151] width 319 height 45
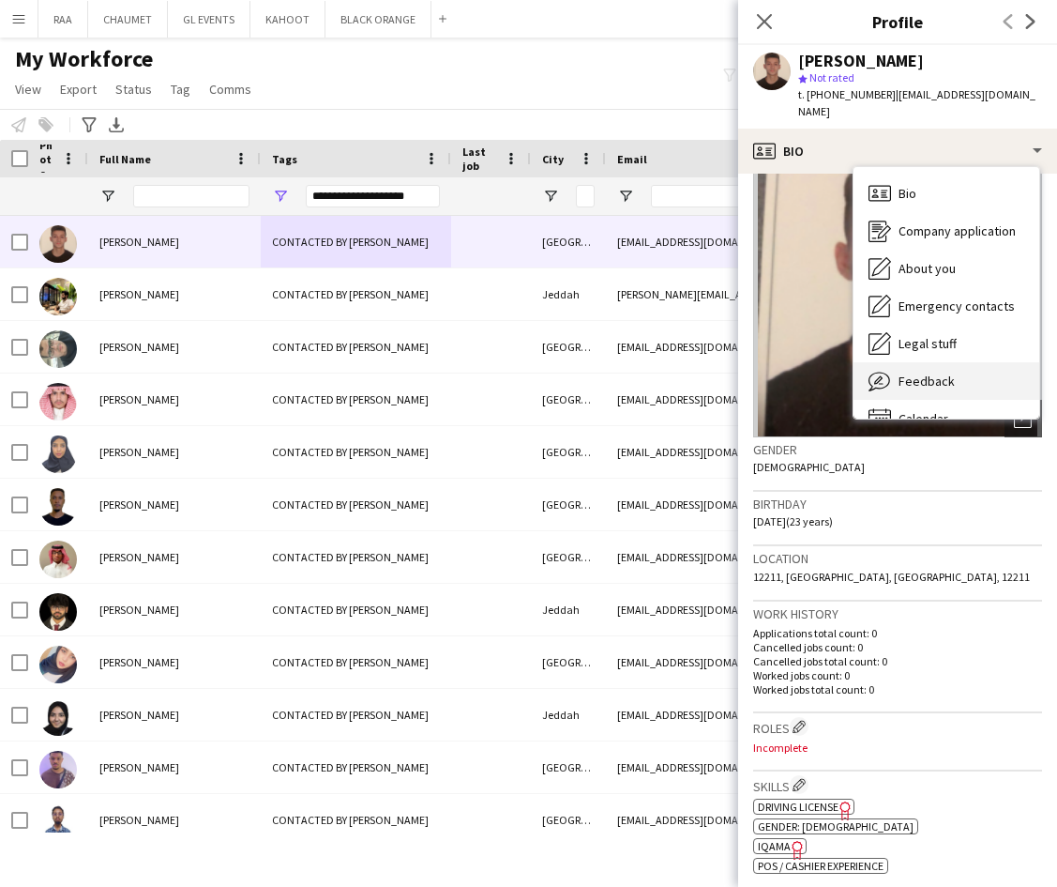
click at [897, 372] on span "Feedback" at bounding box center [927, 380] width 56 height 17
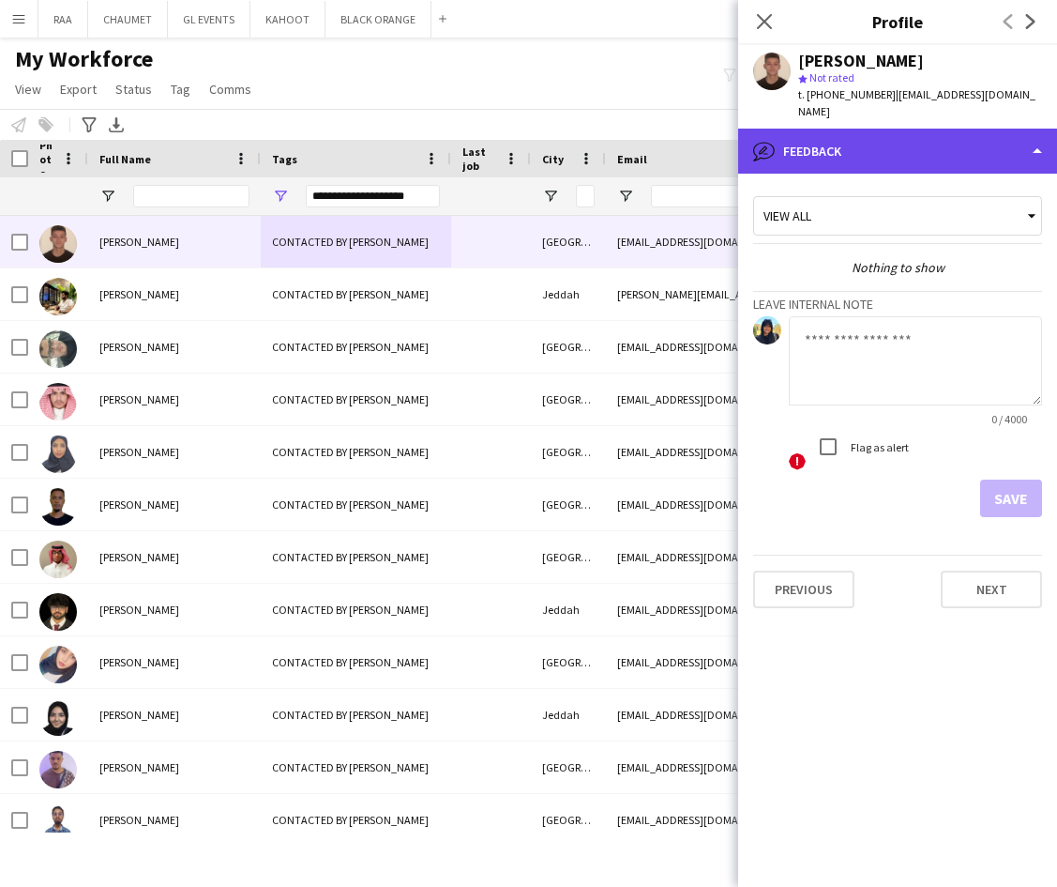
click at [866, 140] on div "bubble-pencil Feedback" at bounding box center [897, 151] width 319 height 45
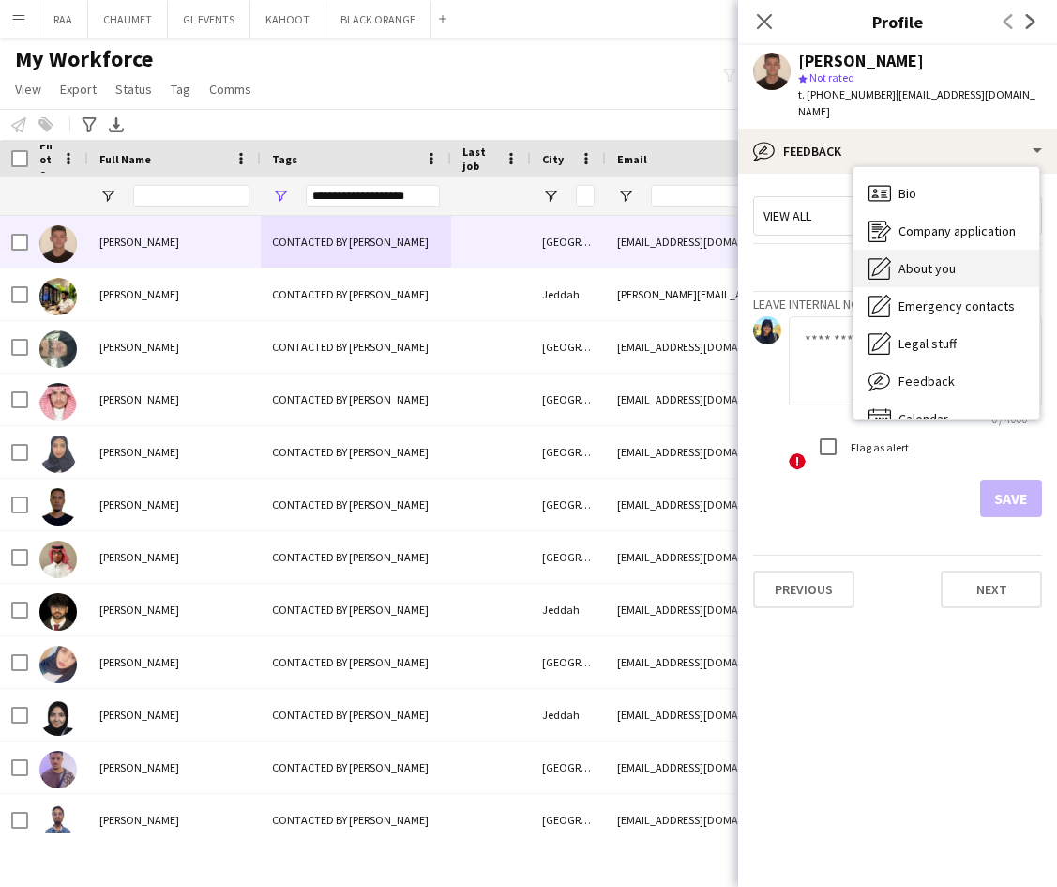
click at [897, 250] on div "About you About you" at bounding box center [947, 269] width 186 height 38
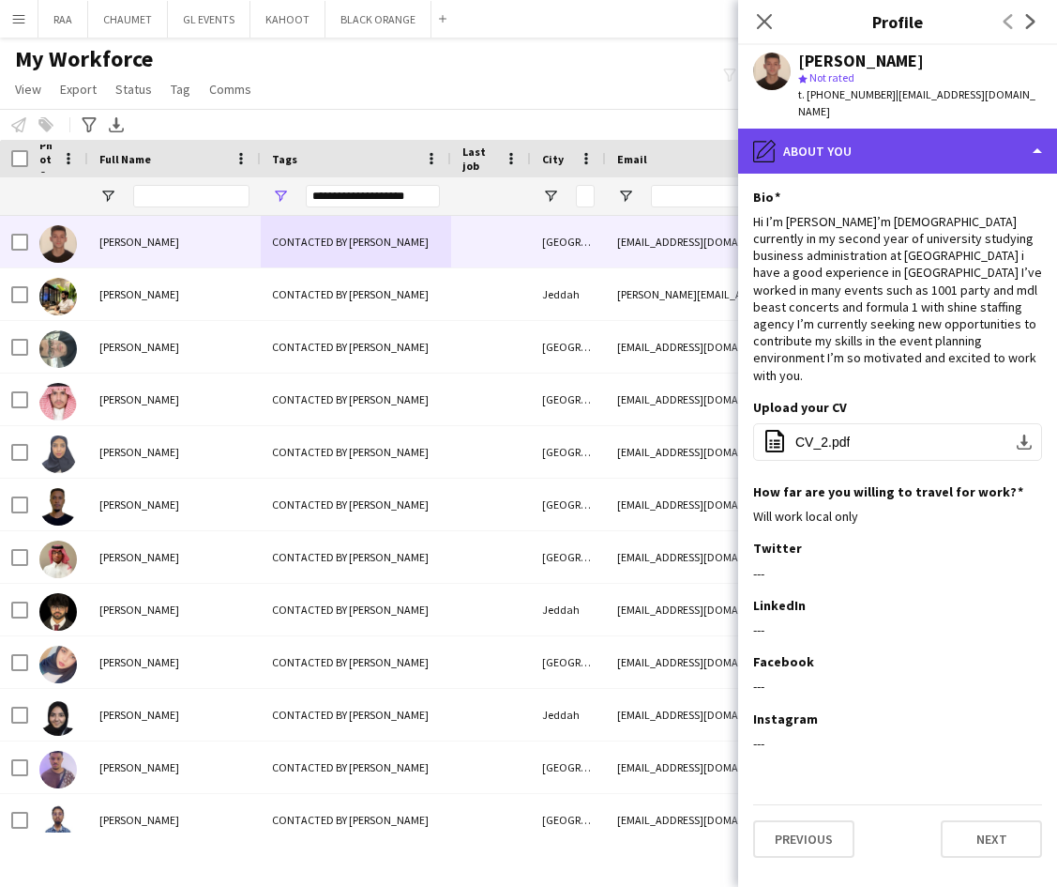
click at [897, 129] on div "pencil4 About you" at bounding box center [897, 151] width 319 height 45
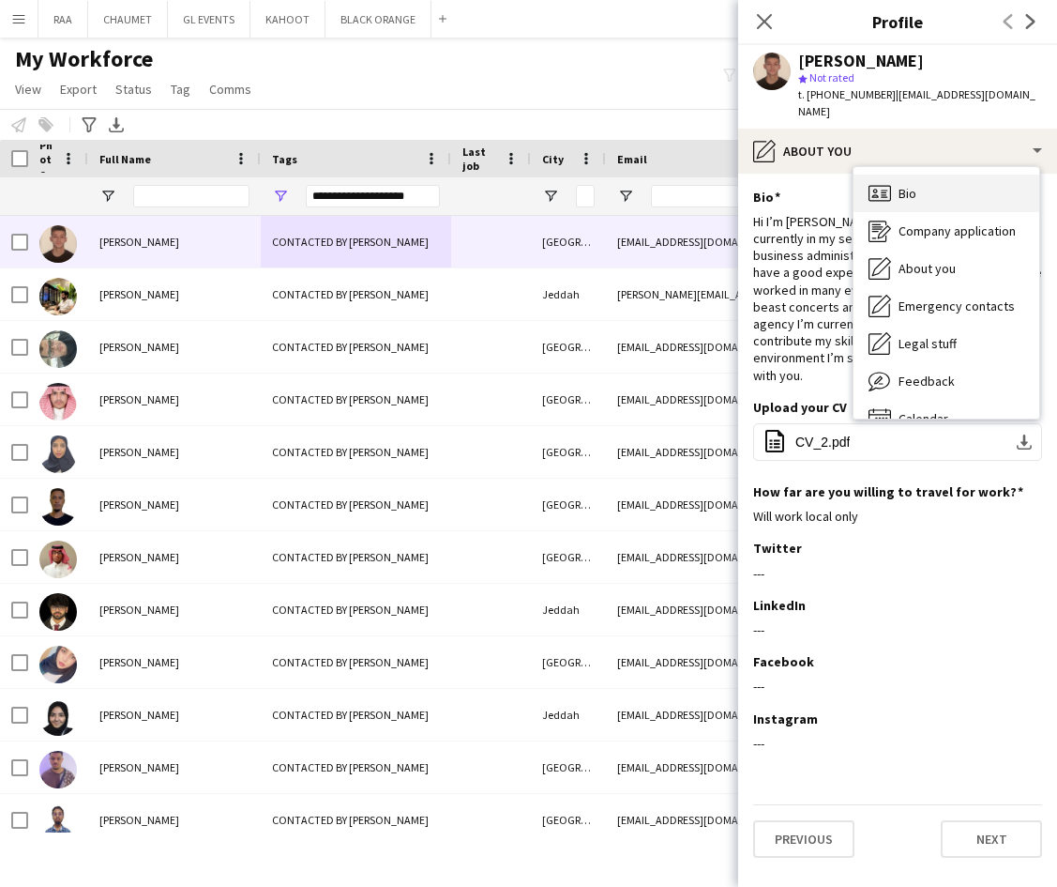
click at [897, 177] on div "Bio Bio" at bounding box center [947, 193] width 186 height 38
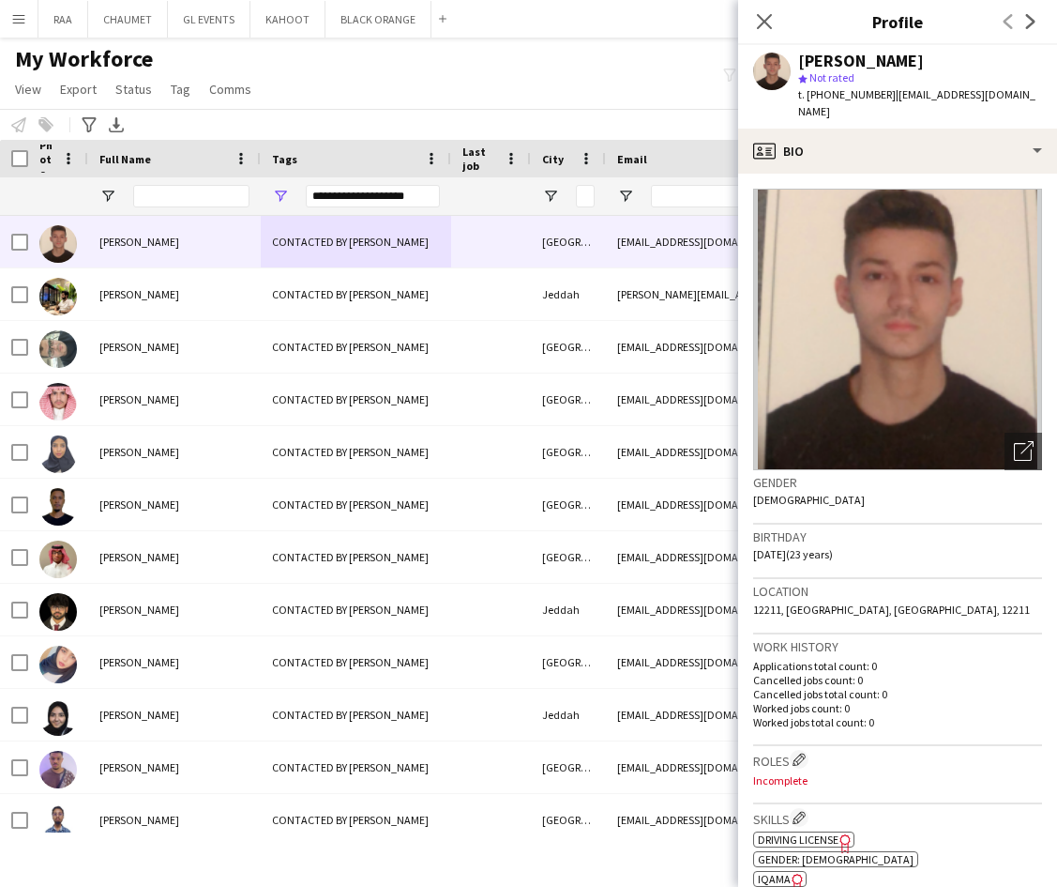
scroll to position [3, 0]
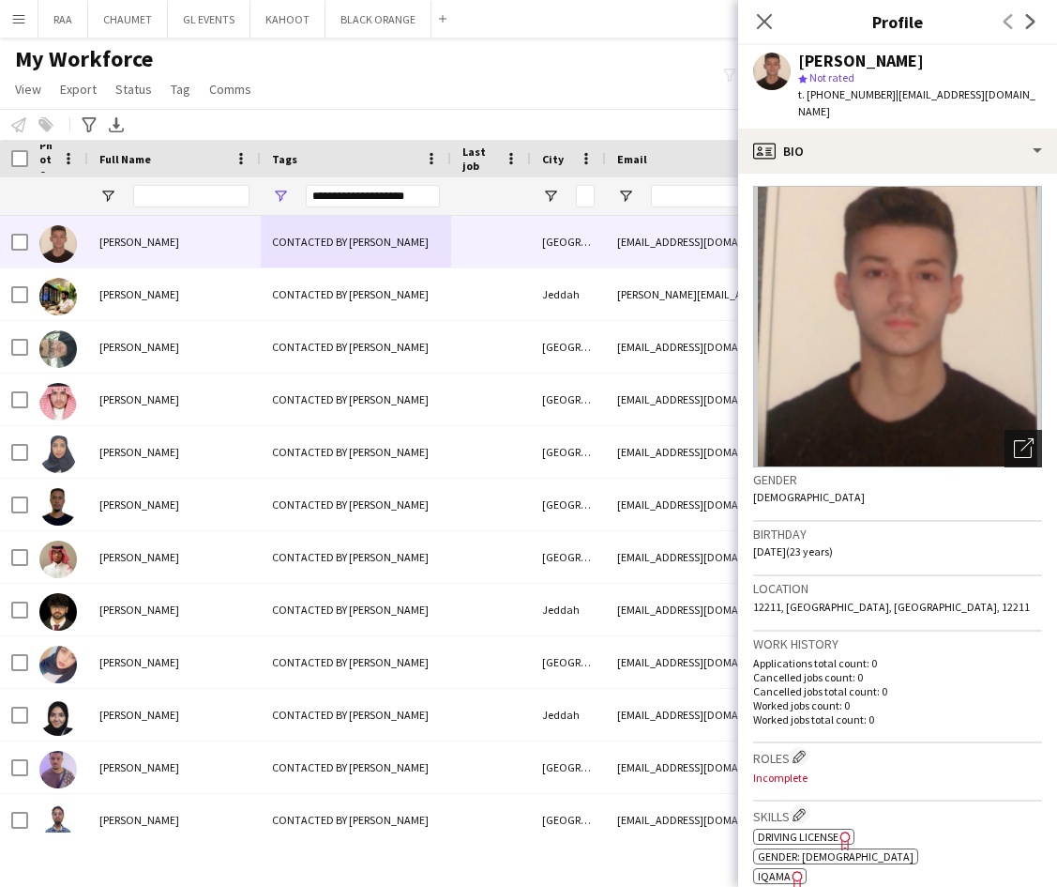
click at [897, 430] on div "Open photos pop-in" at bounding box center [1024, 449] width 38 height 38
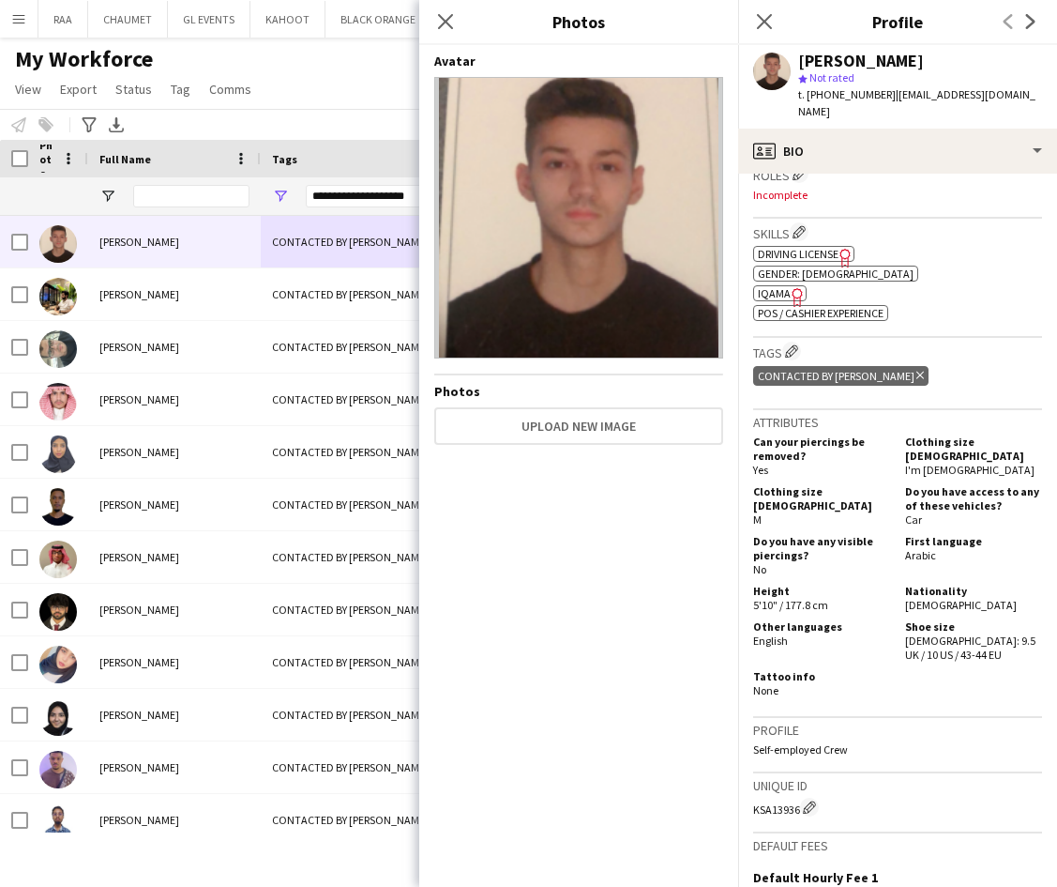
scroll to position [0, 0]
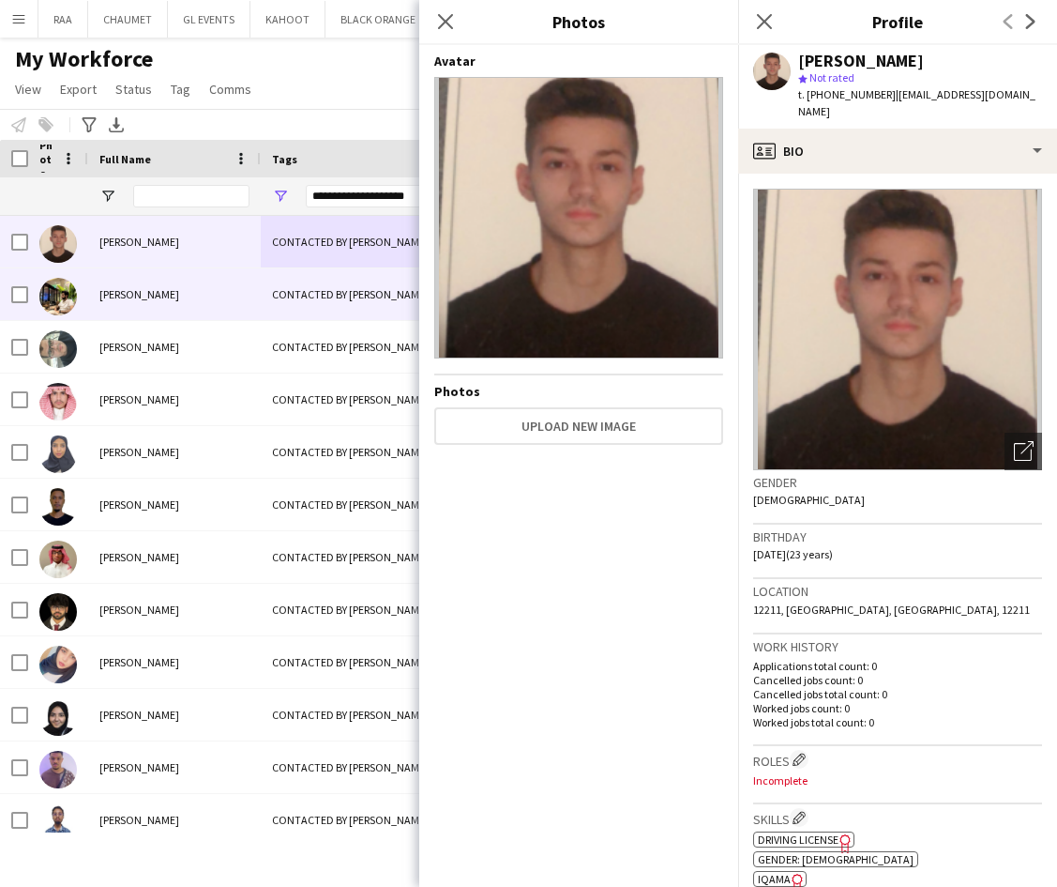
click at [179, 288] on span "[PERSON_NAME]" at bounding box center [139, 294] width 80 height 14
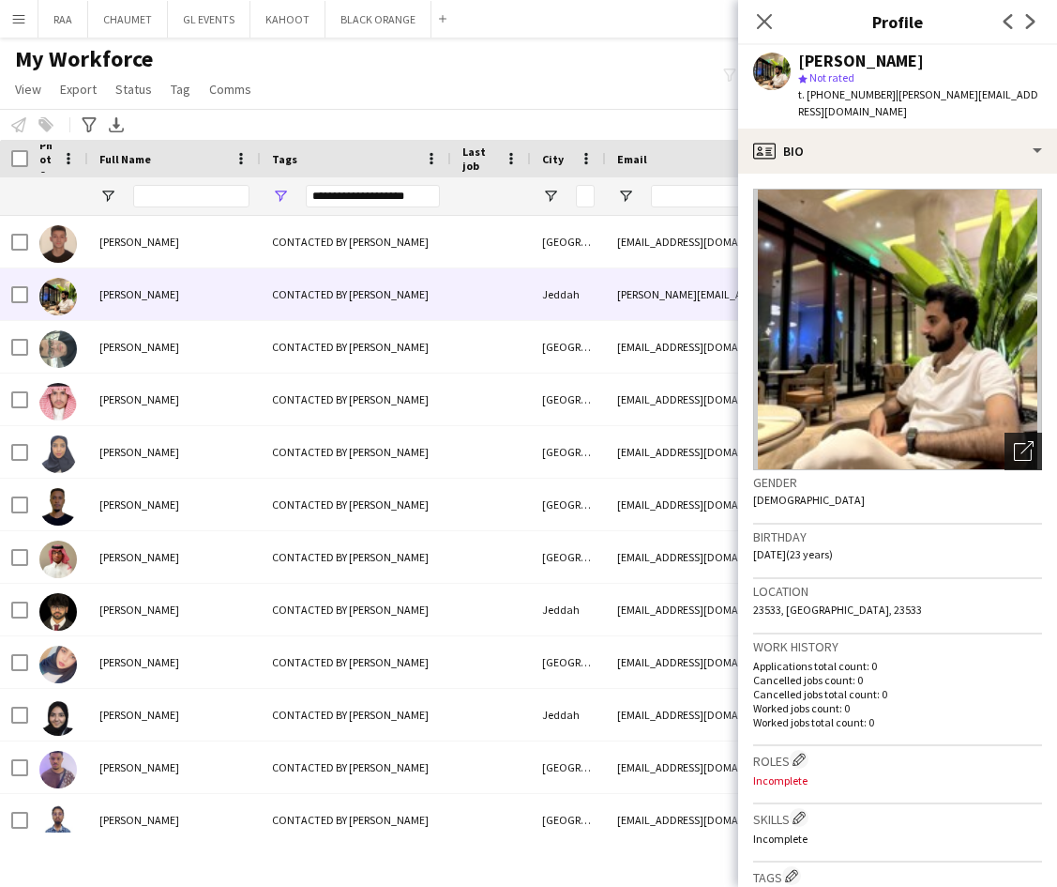
click at [897, 438] on div "Open photos pop-in" at bounding box center [1024, 451] width 38 height 38
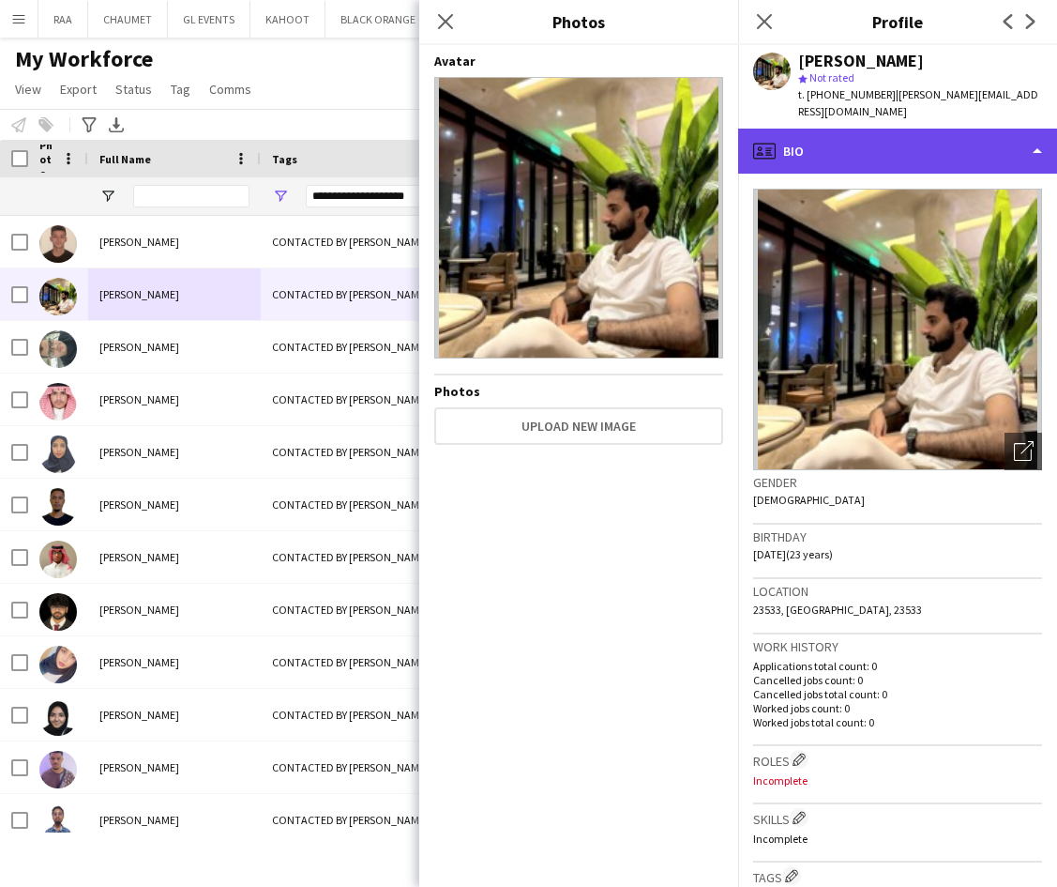
click at [897, 144] on div "profile Bio" at bounding box center [897, 151] width 319 height 45
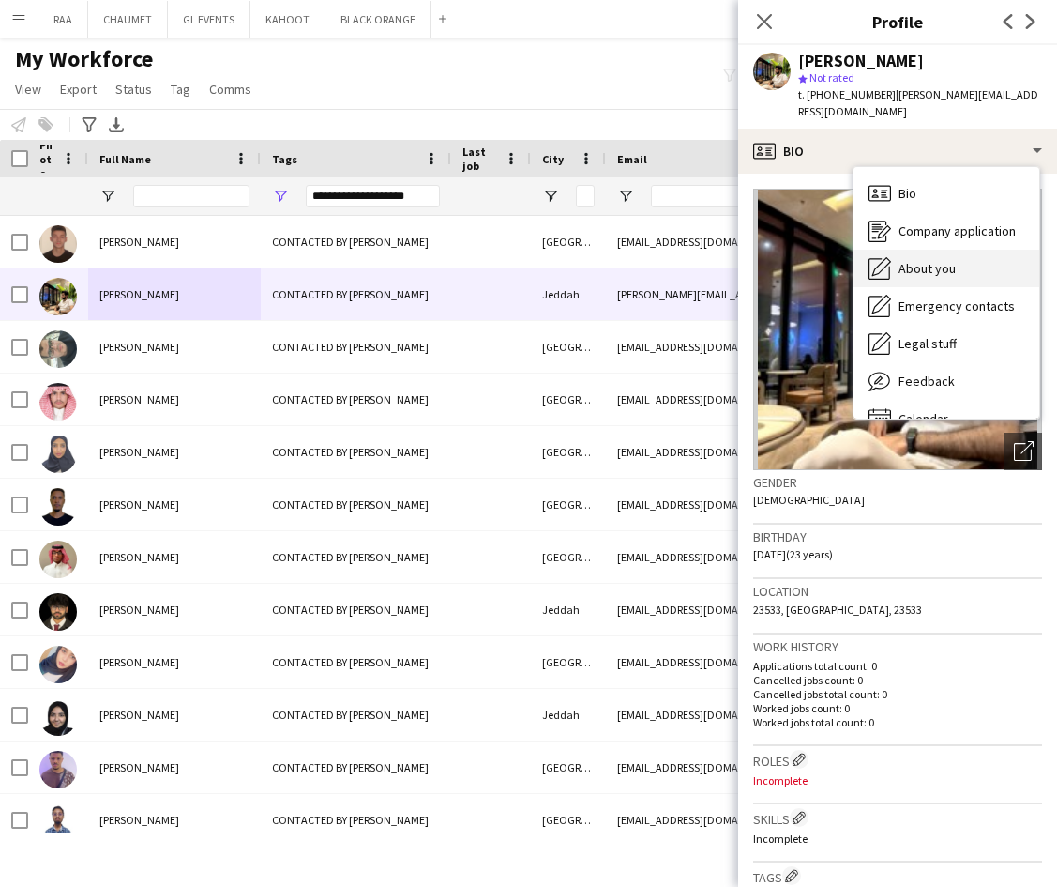
click at [897, 266] on div "About you About you" at bounding box center [947, 269] width 186 height 38
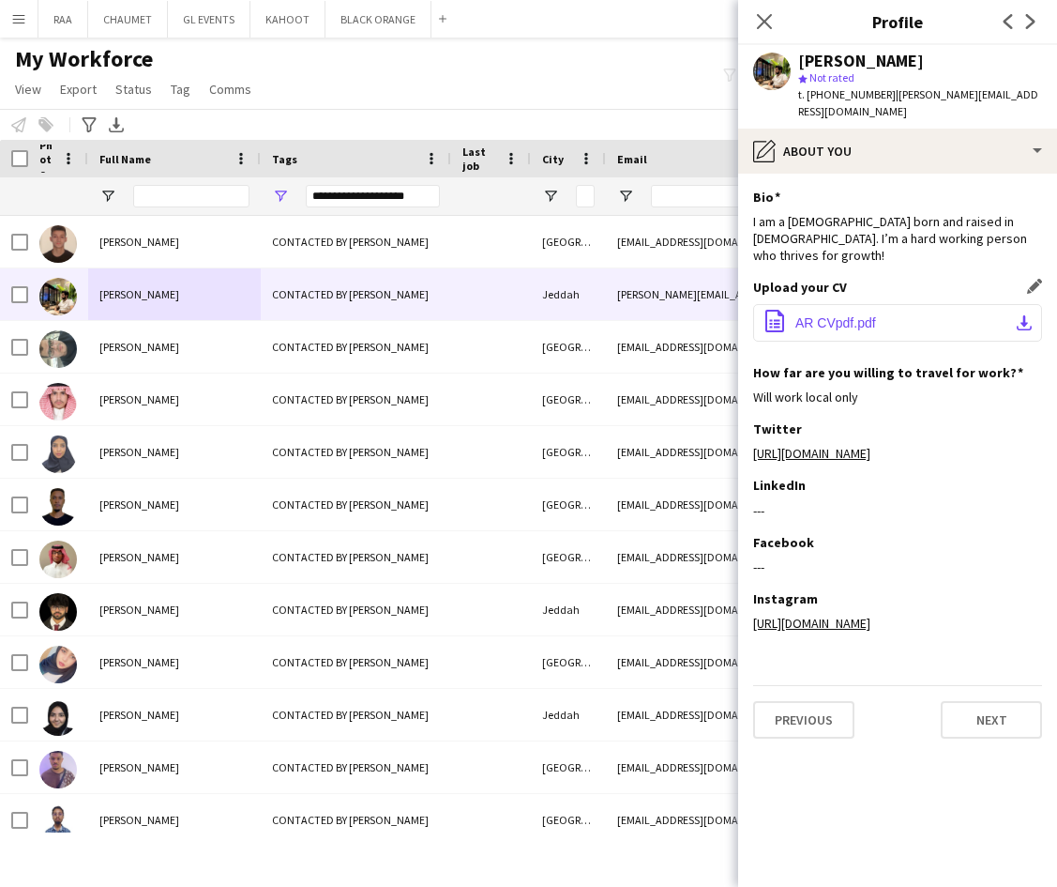
click at [877, 304] on button "office-file-sheet AR CVpdf.pdf download-bottom" at bounding box center [897, 323] width 289 height 38
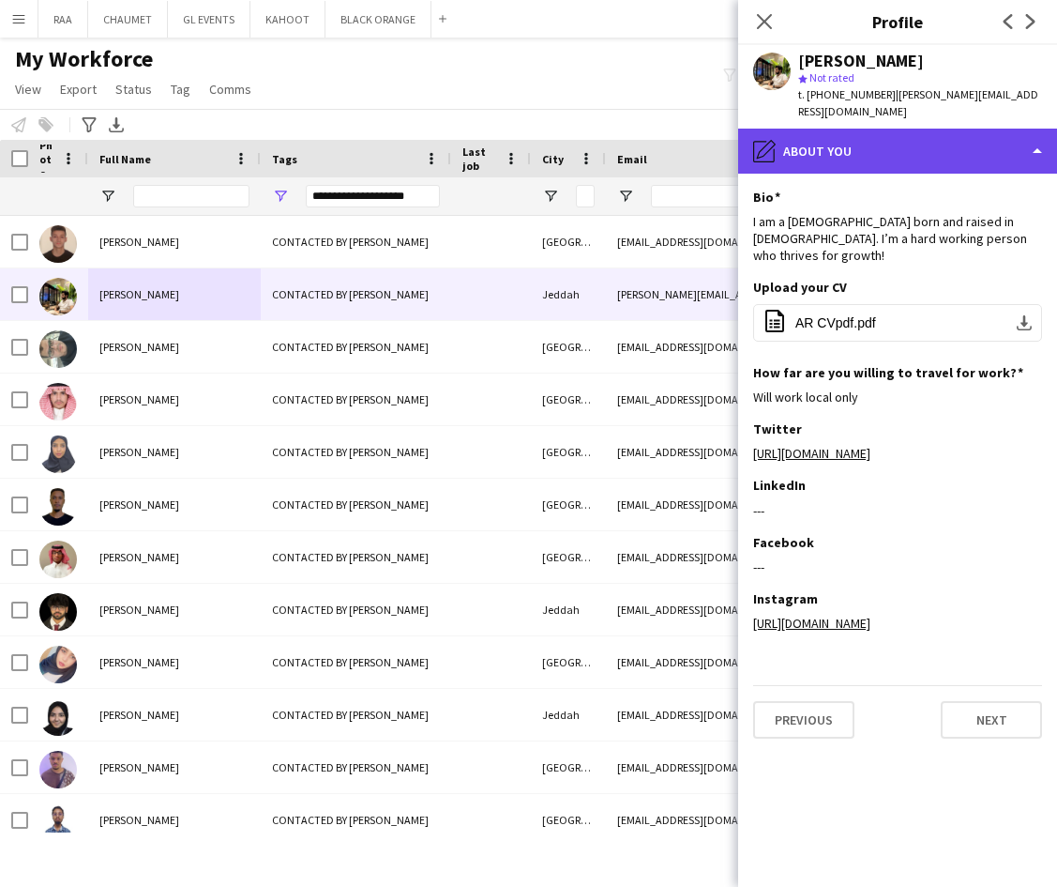
click at [897, 160] on div "pencil4 About you" at bounding box center [897, 151] width 319 height 45
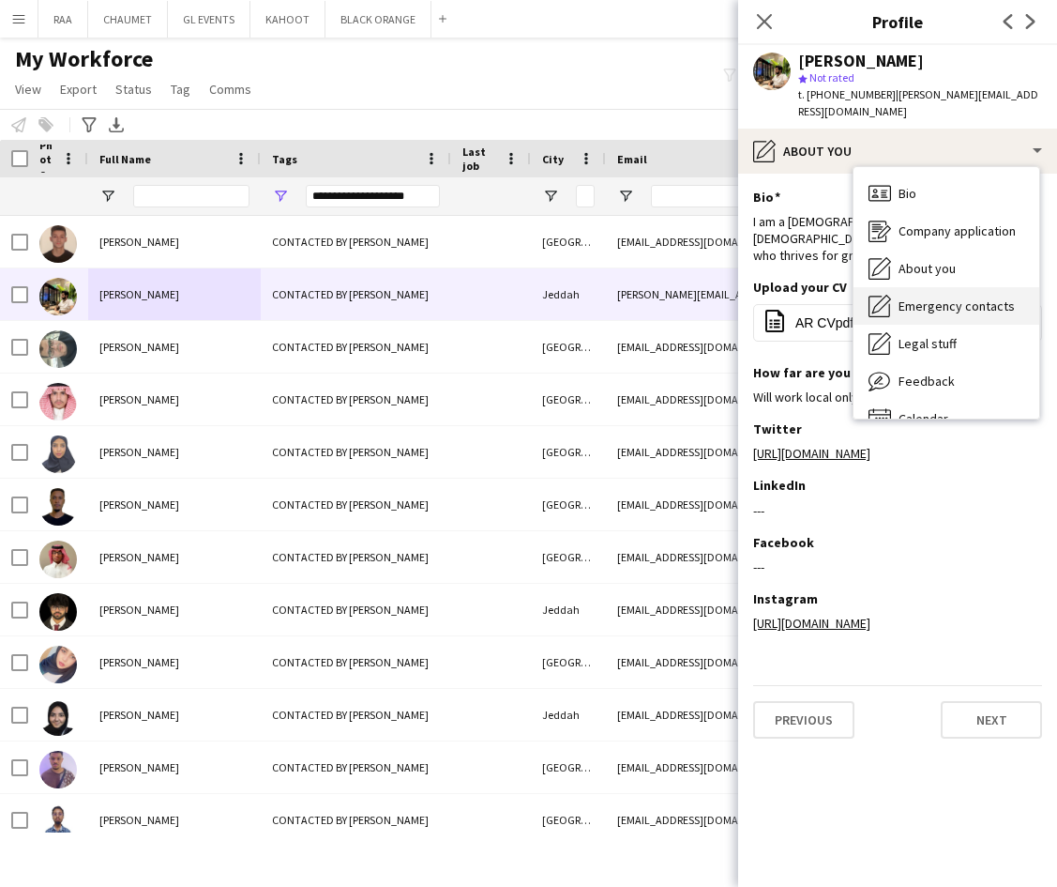
click at [897, 308] on span "Emergency contacts" at bounding box center [957, 305] width 116 height 17
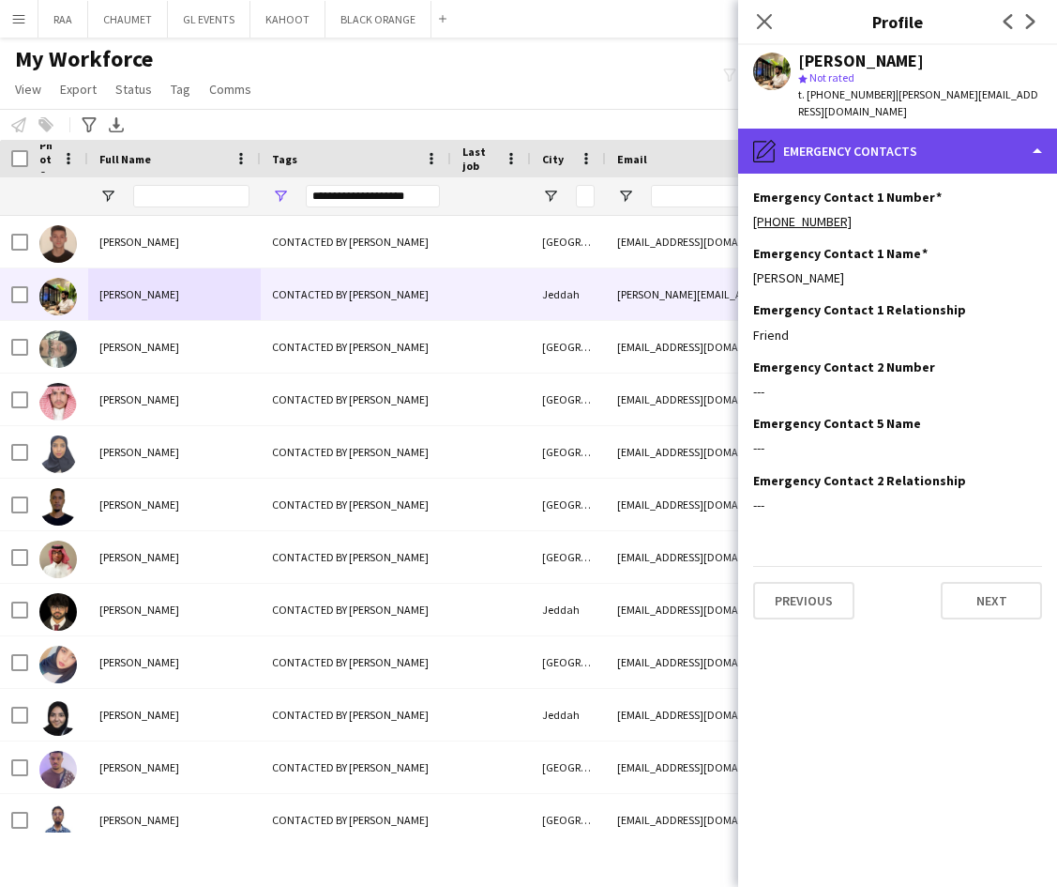
click at [897, 152] on div "pencil4 Emergency contacts" at bounding box center [897, 151] width 319 height 45
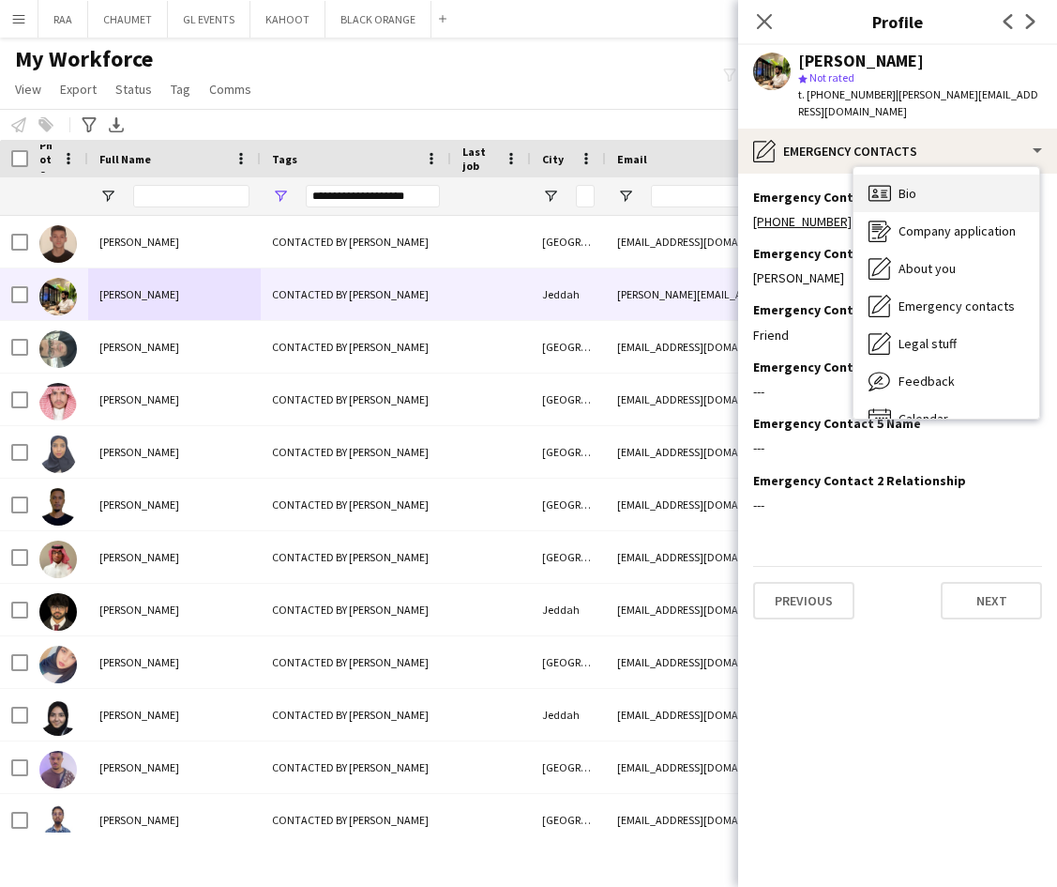
click at [897, 193] on div "Bio Bio" at bounding box center [947, 193] width 186 height 38
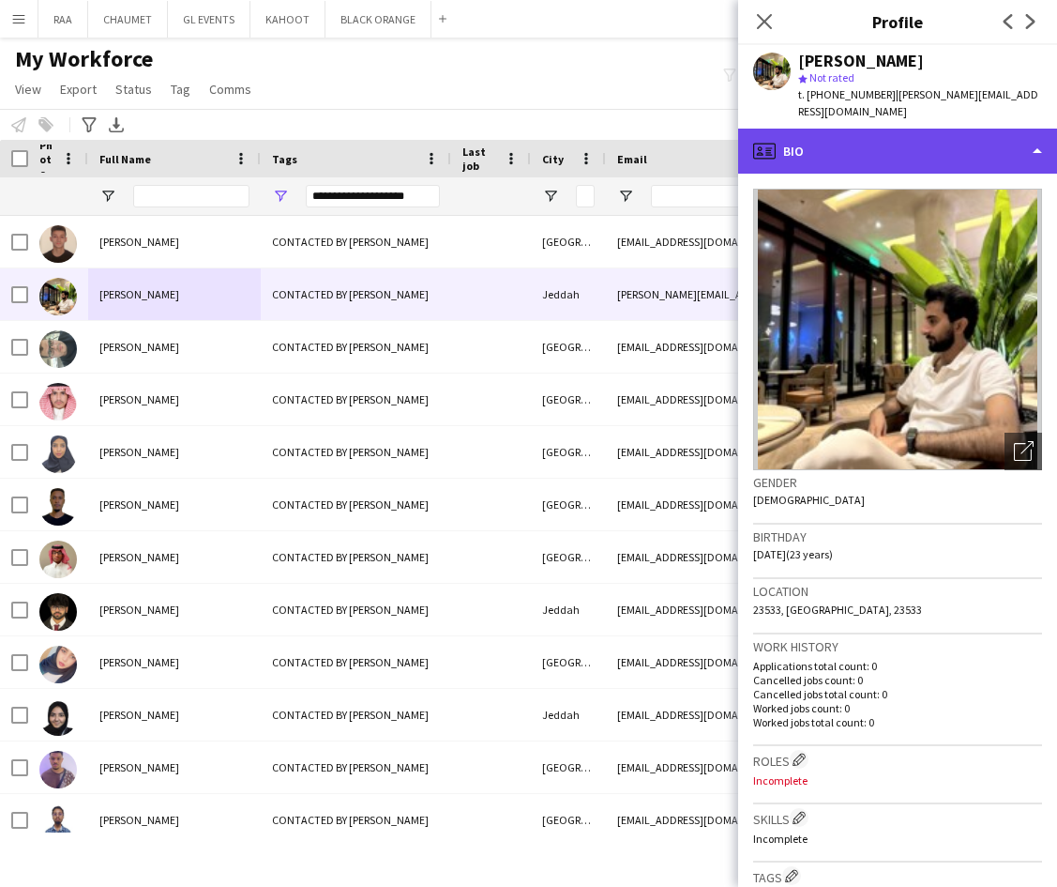
click at [897, 158] on div "profile Bio" at bounding box center [897, 151] width 319 height 45
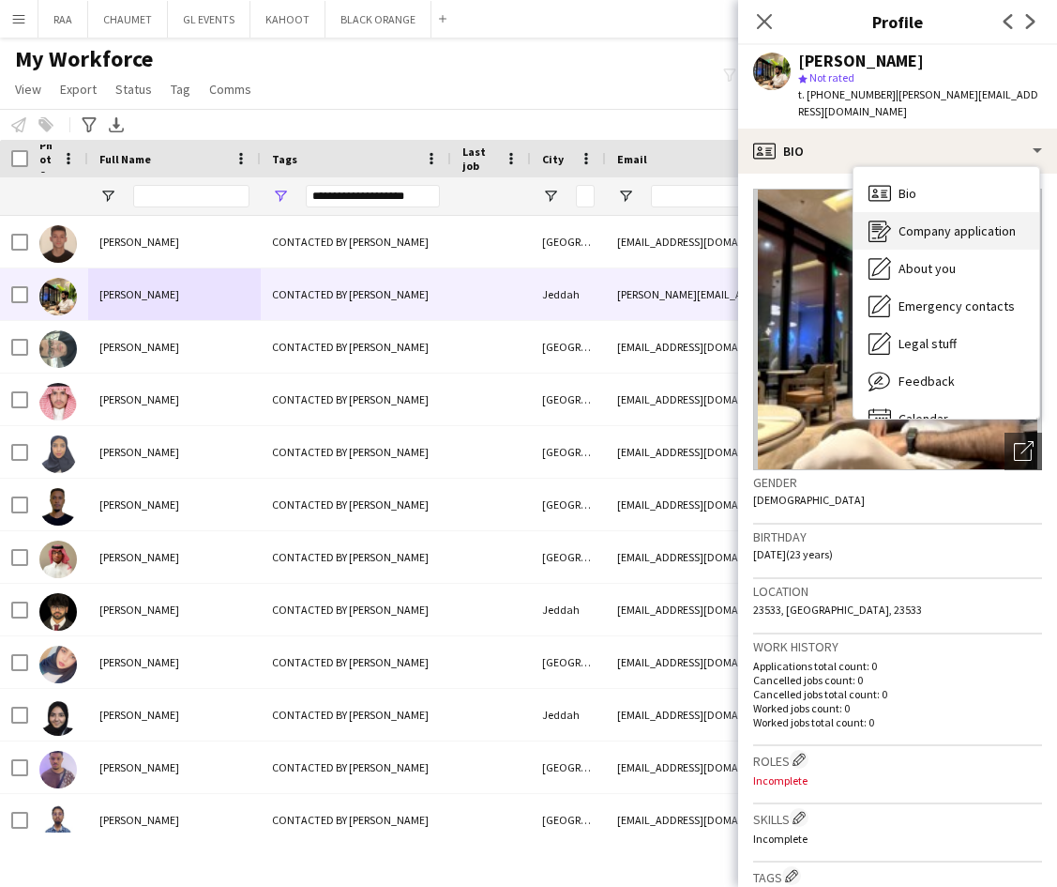
click at [897, 231] on span "Company application" at bounding box center [957, 230] width 117 height 17
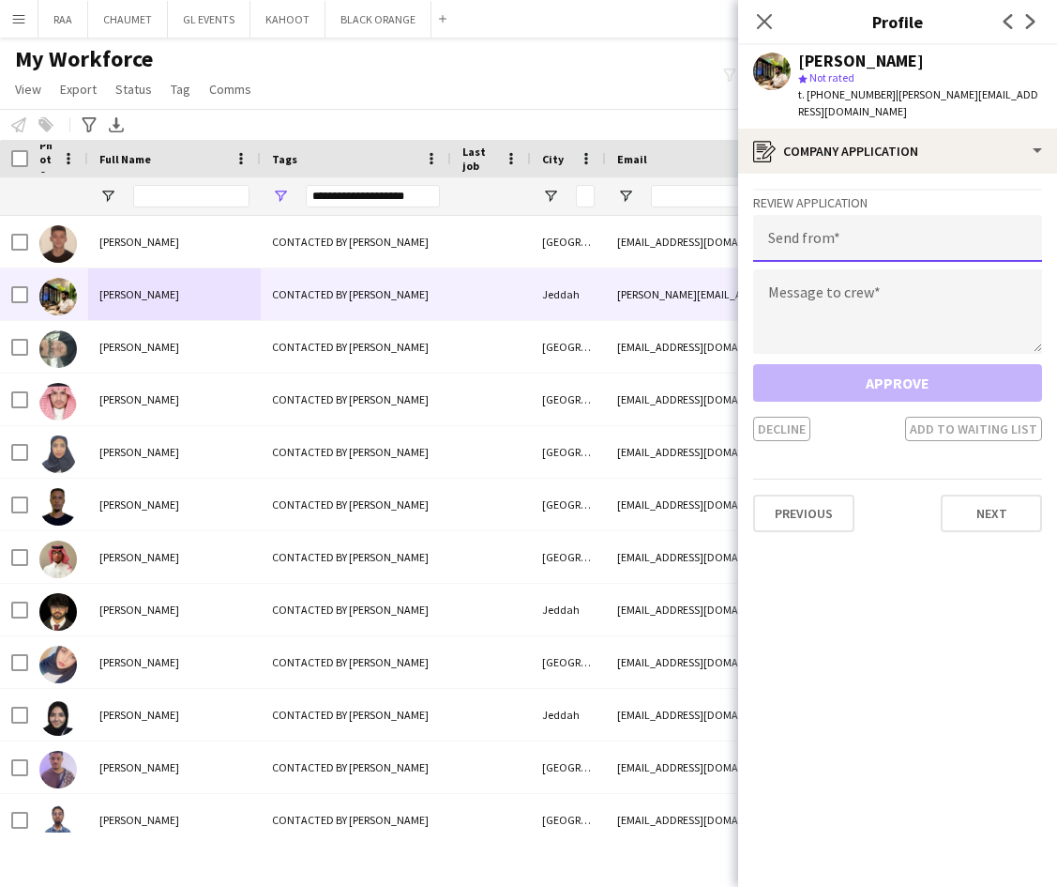
click at [894, 247] on input "email" at bounding box center [897, 238] width 289 height 47
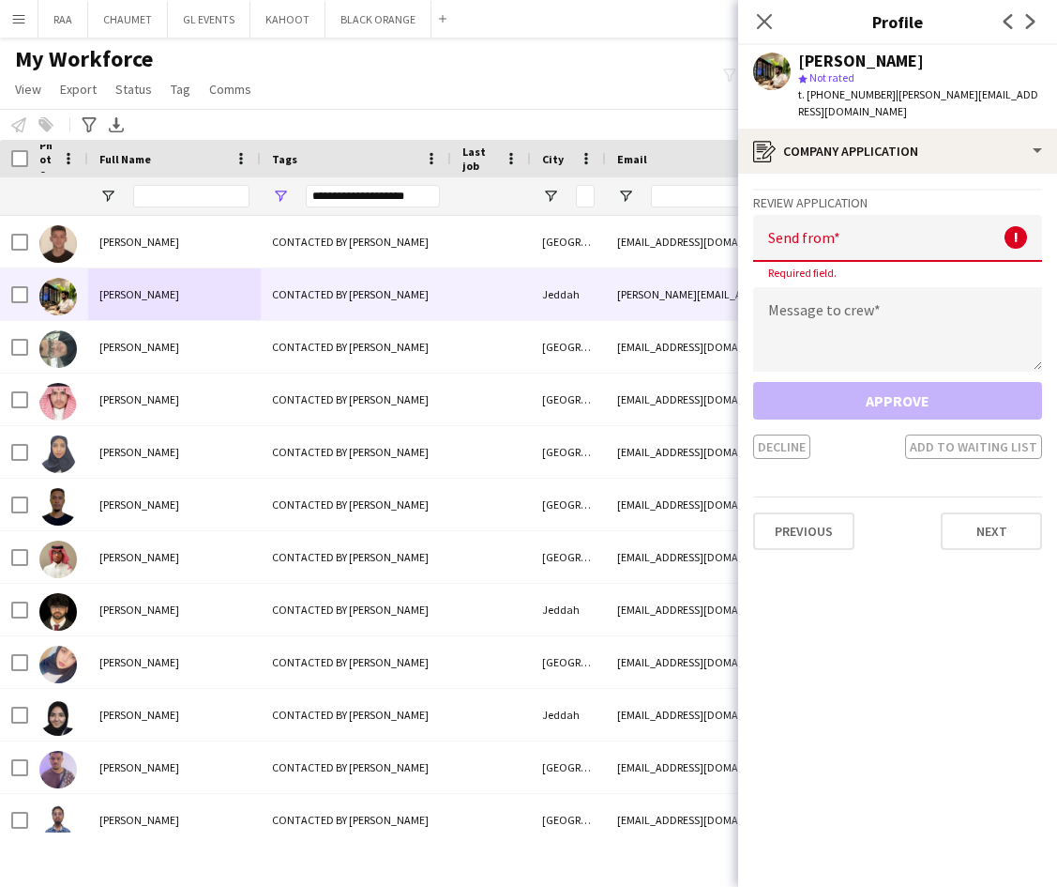
click at [854, 240] on input "email" at bounding box center [897, 238] width 289 height 47
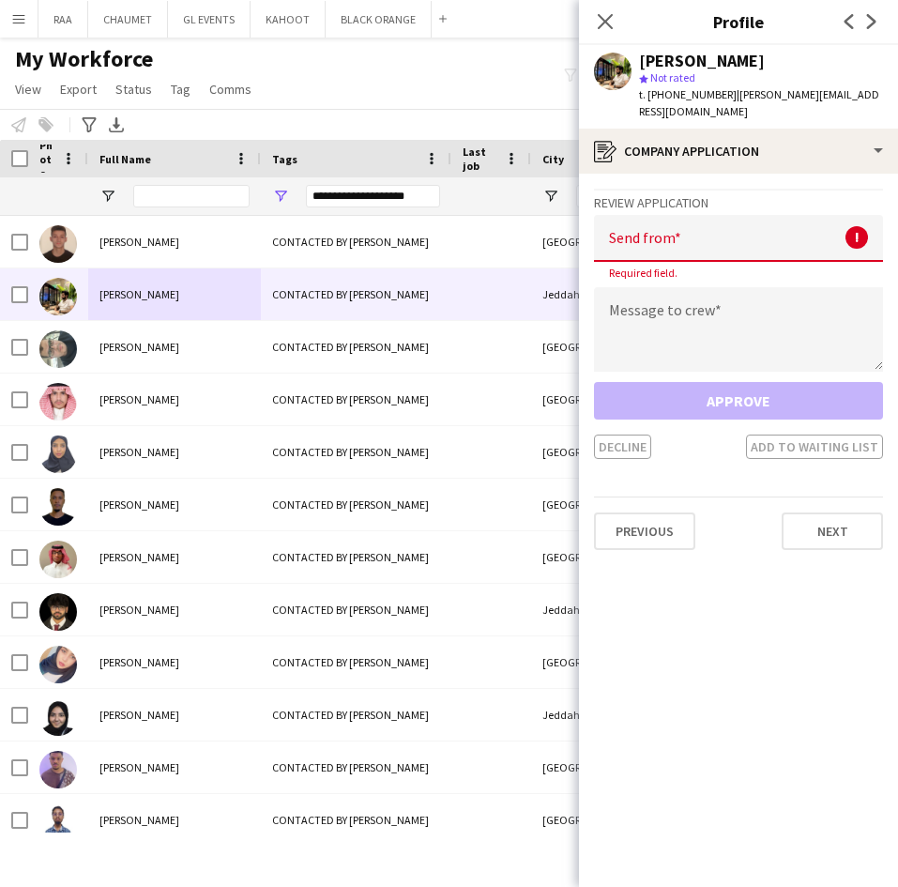
click at [714, 253] on input "email" at bounding box center [738, 238] width 289 height 47
paste input "**********"
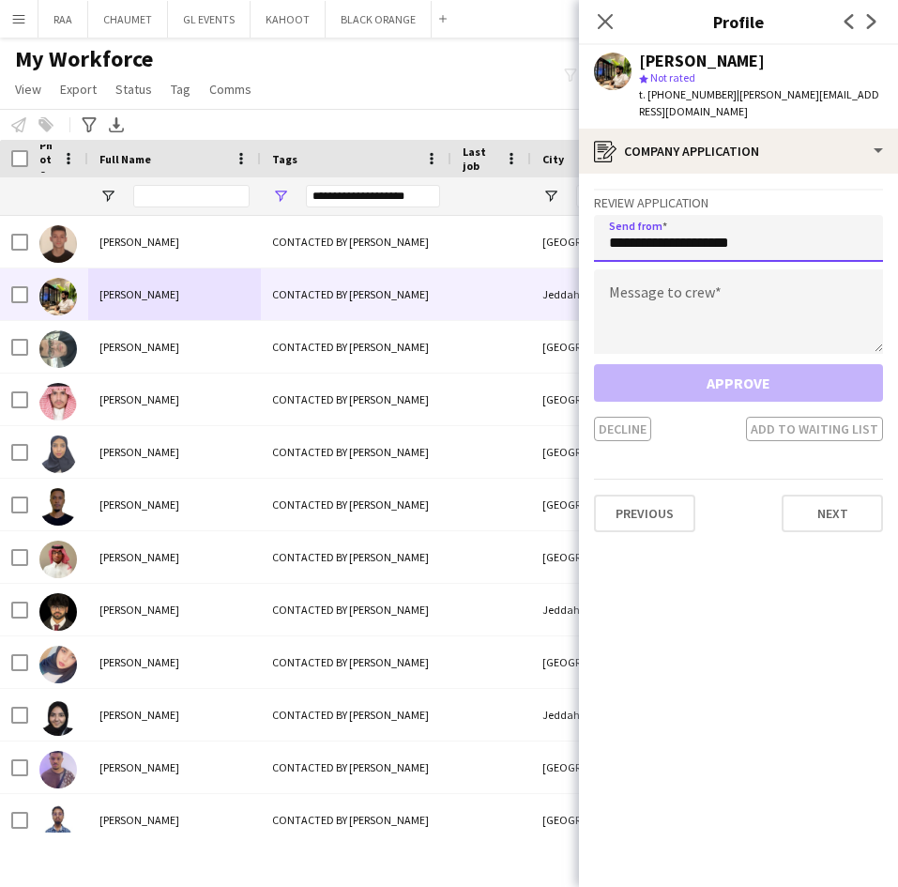
type input "**********"
click at [723, 287] on textarea at bounding box center [738, 311] width 289 height 84
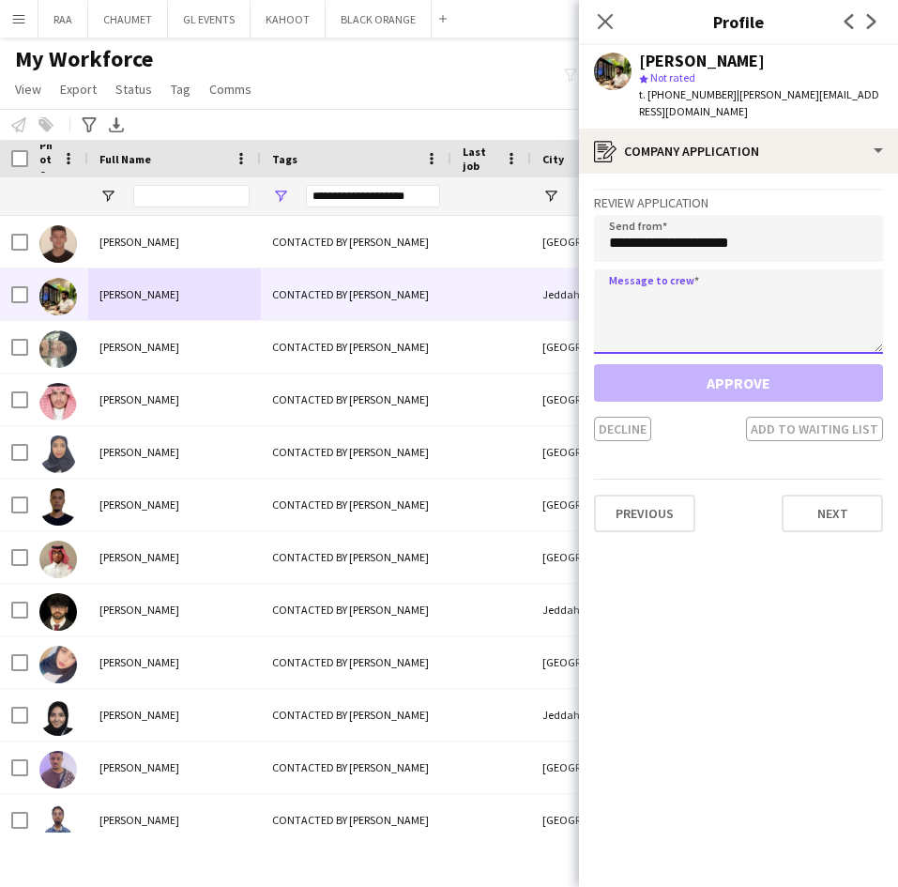
paste textarea "**********"
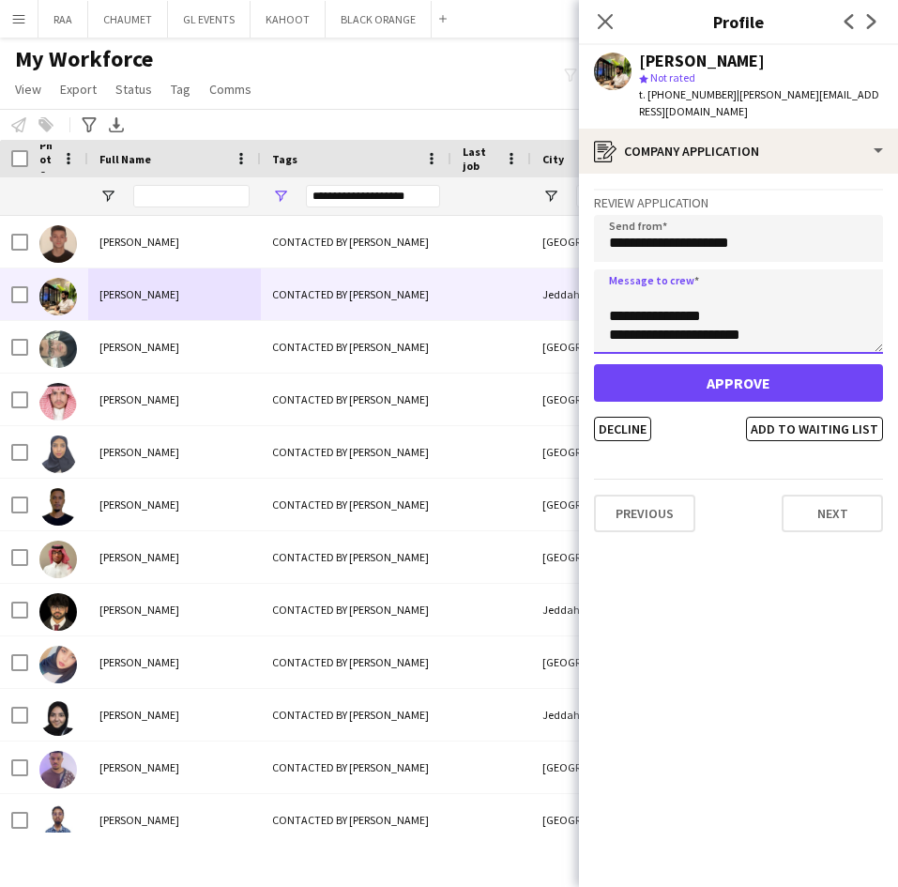
scroll to position [206, 0]
type textarea "**********"
click at [624, 427] on button "Decline" at bounding box center [622, 429] width 57 height 24
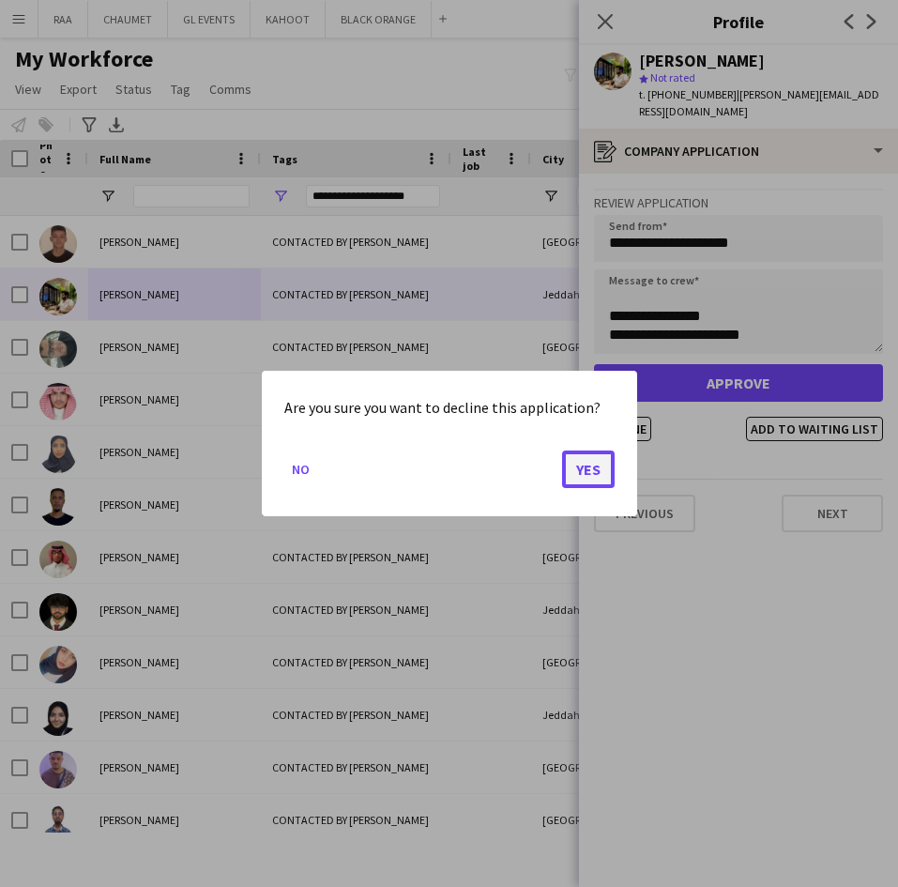
click at [593, 465] on button "Yes" at bounding box center [588, 469] width 53 height 38
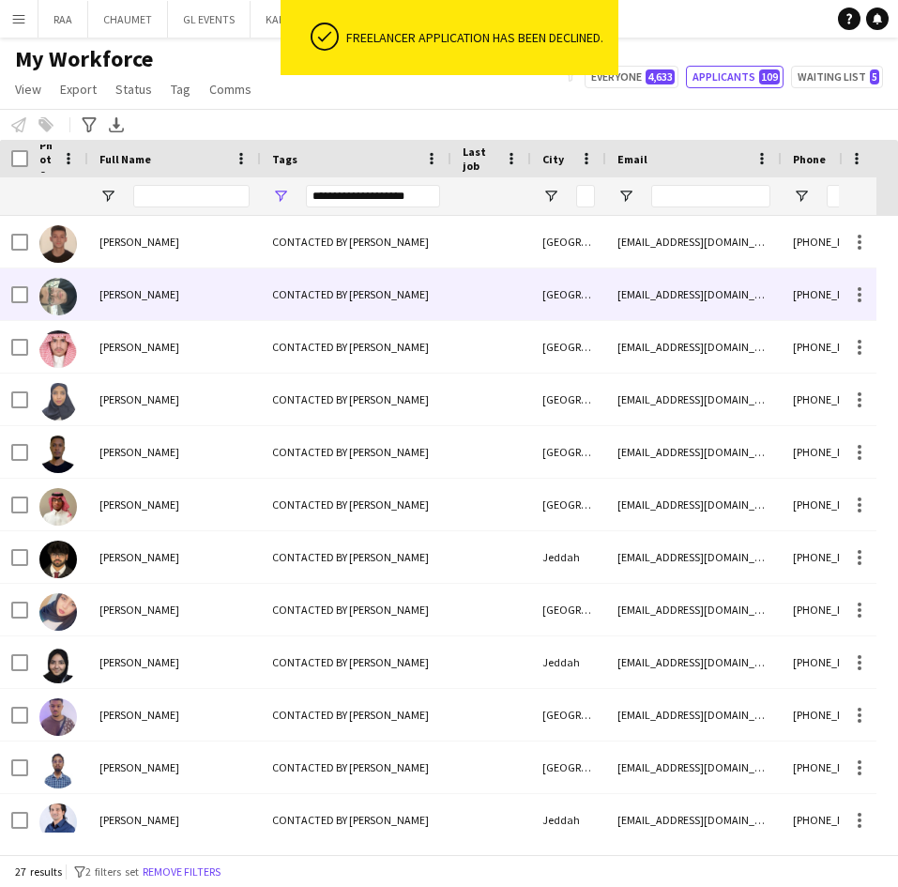
click at [197, 302] on div "[PERSON_NAME]" at bounding box center [174, 294] width 173 height 52
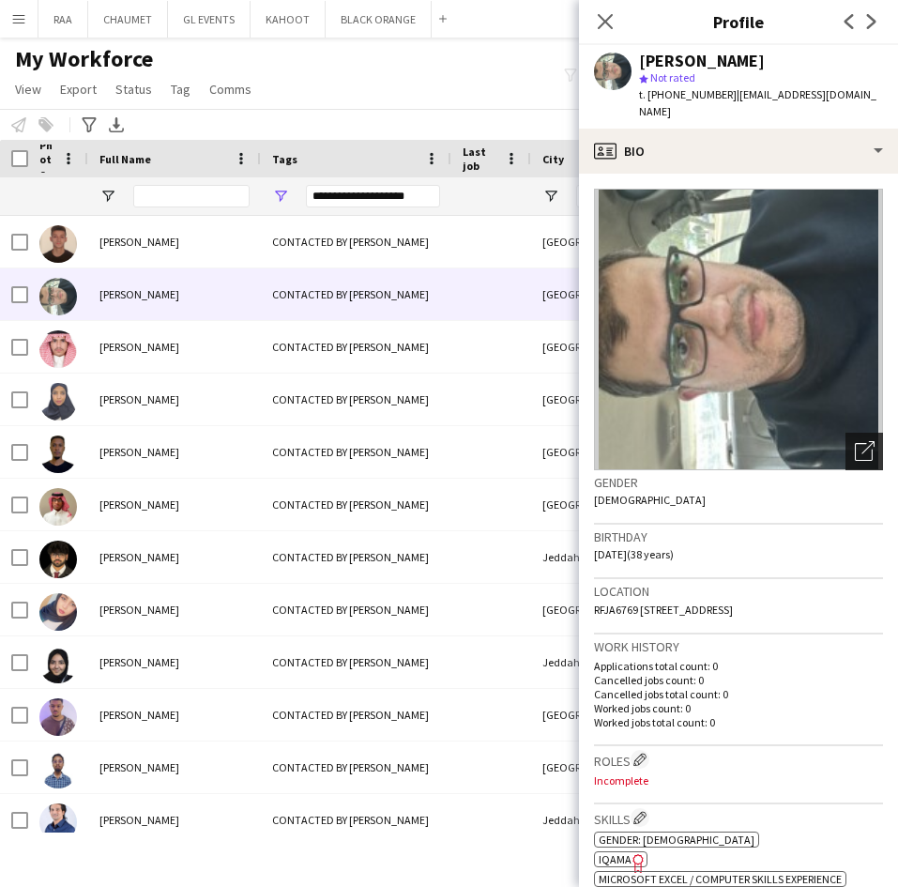
click at [845, 446] on div "Open photos pop-in" at bounding box center [864, 451] width 38 height 38
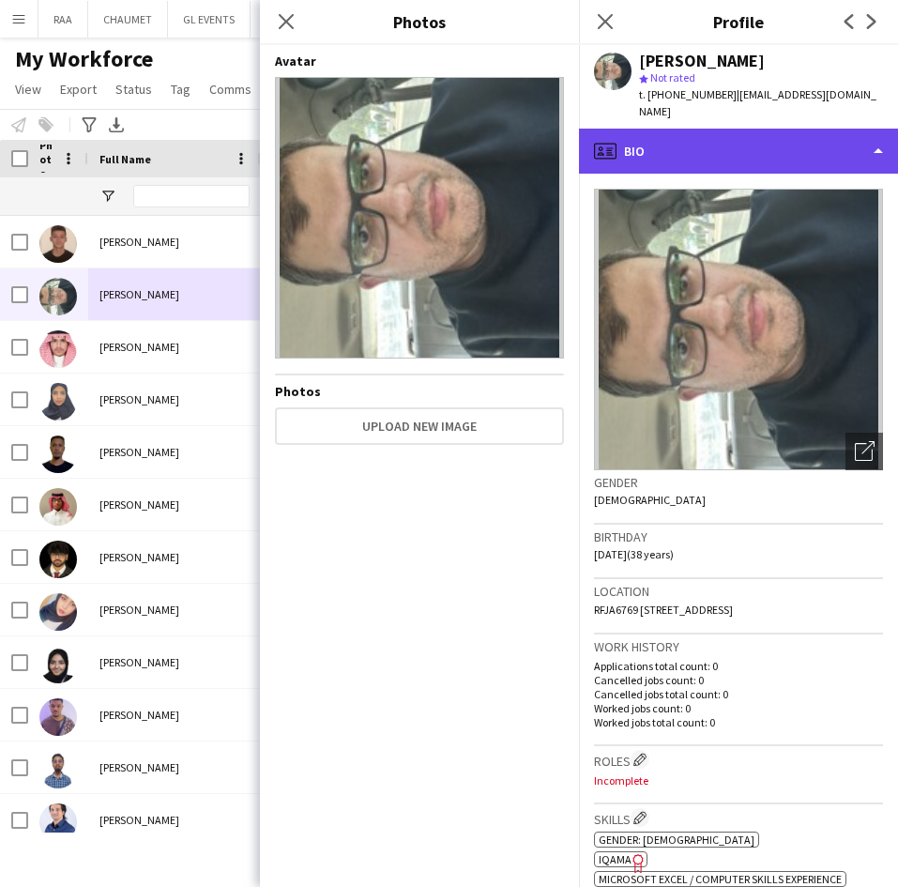
click at [766, 129] on div "profile Bio" at bounding box center [738, 151] width 319 height 45
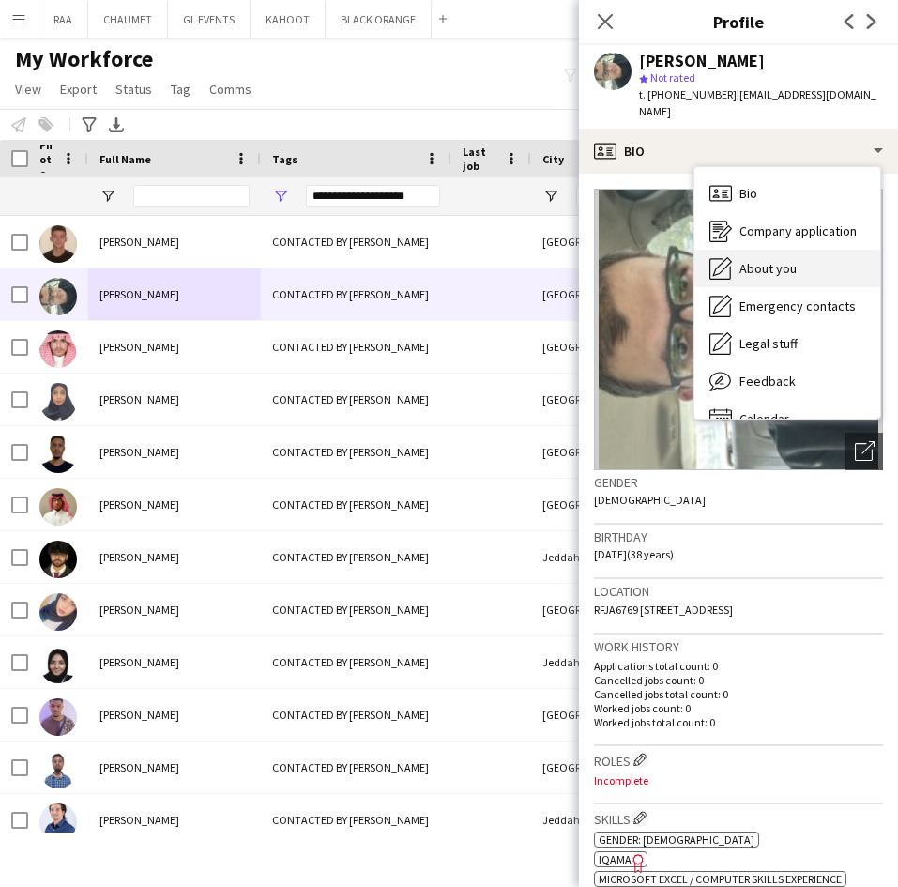
click at [806, 250] on div "About you About you" at bounding box center [787, 269] width 186 height 38
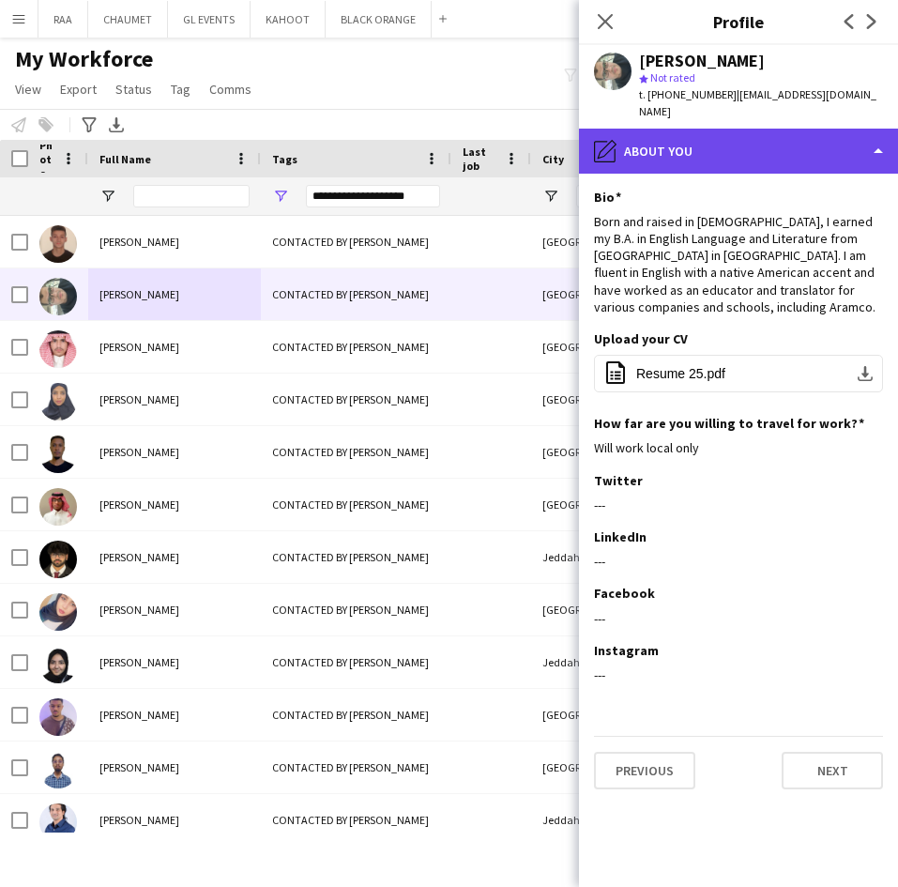
click at [795, 144] on div "pencil4 About you" at bounding box center [738, 151] width 319 height 45
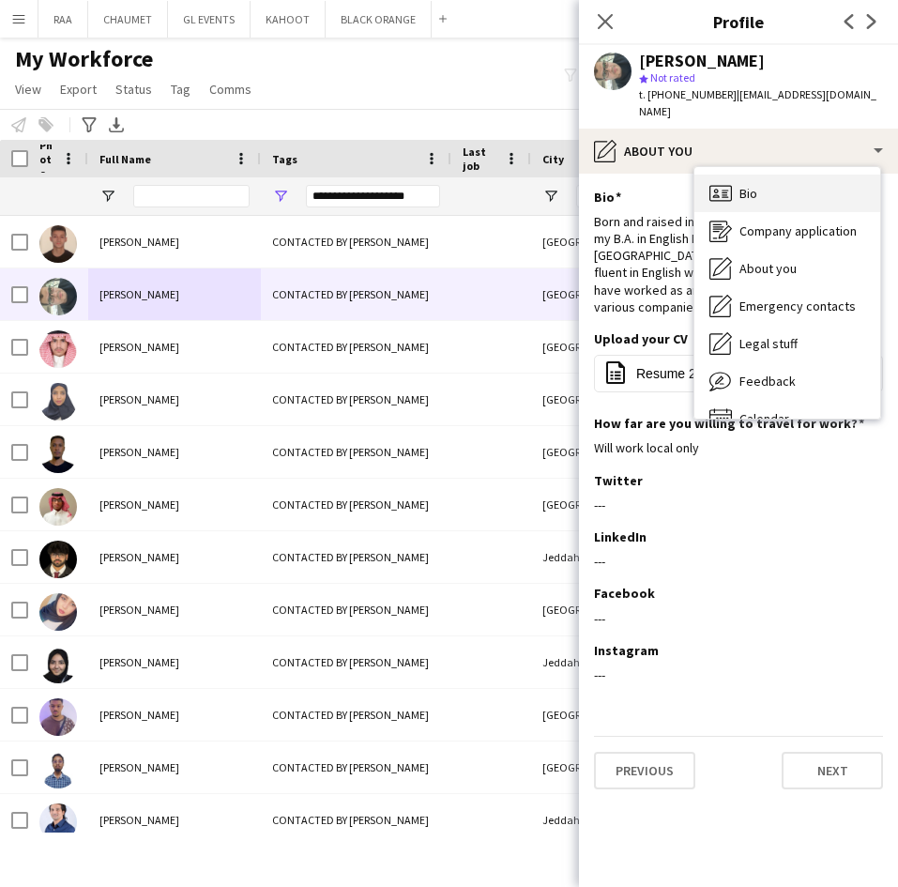
click at [790, 176] on div "Bio Bio" at bounding box center [787, 193] width 186 height 38
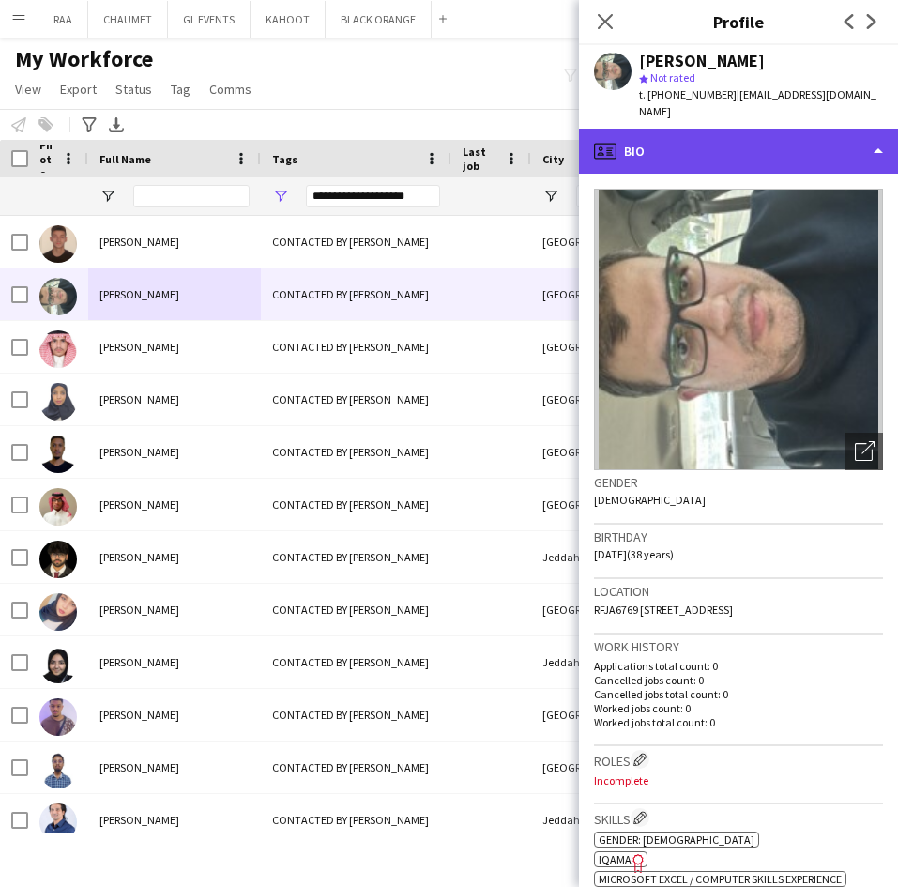
click at [768, 144] on div "profile Bio" at bounding box center [738, 151] width 319 height 45
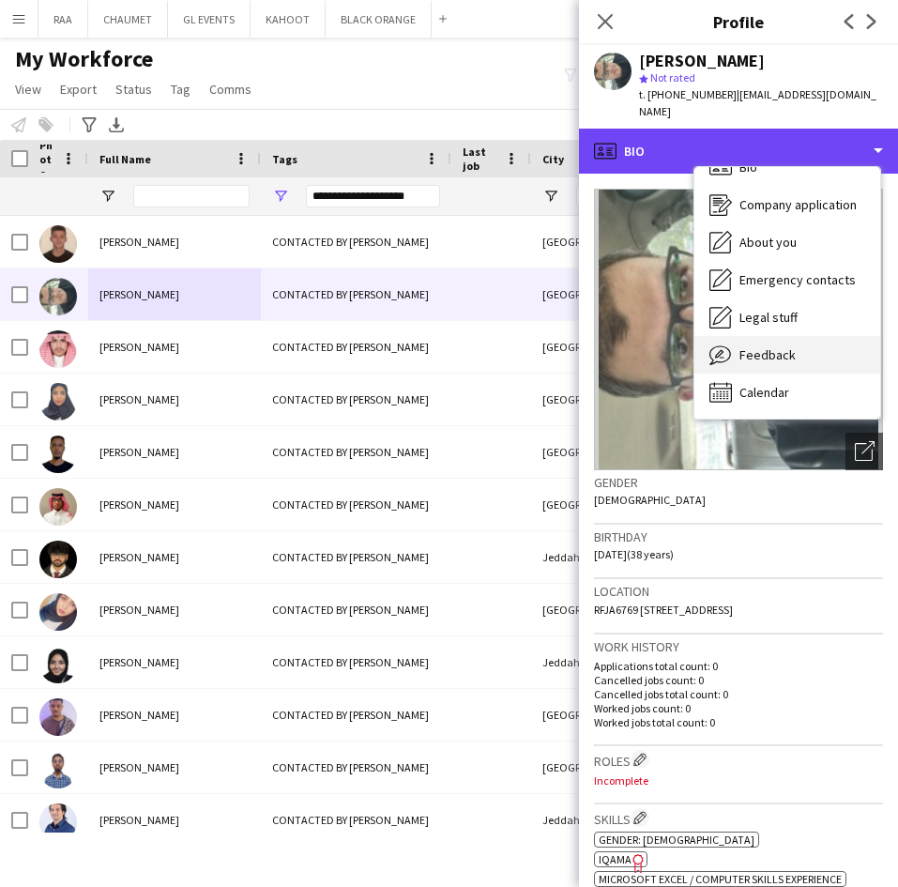
scroll to position [26, 0]
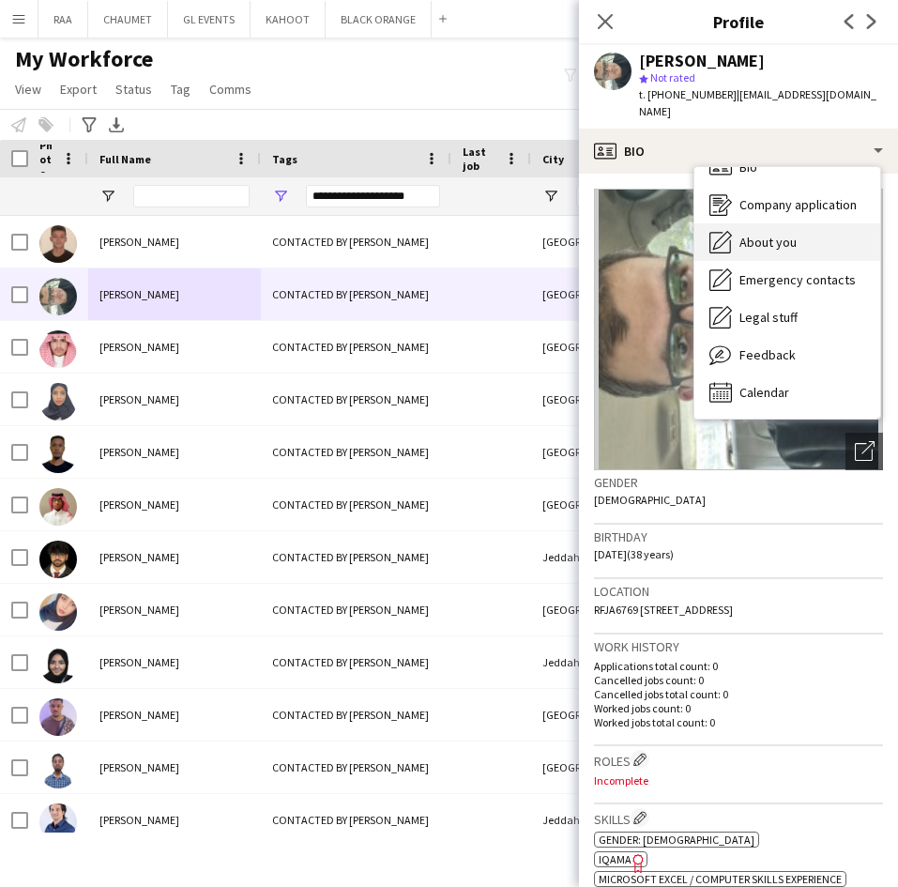
click at [800, 233] on div "About you About you" at bounding box center [787, 242] width 186 height 38
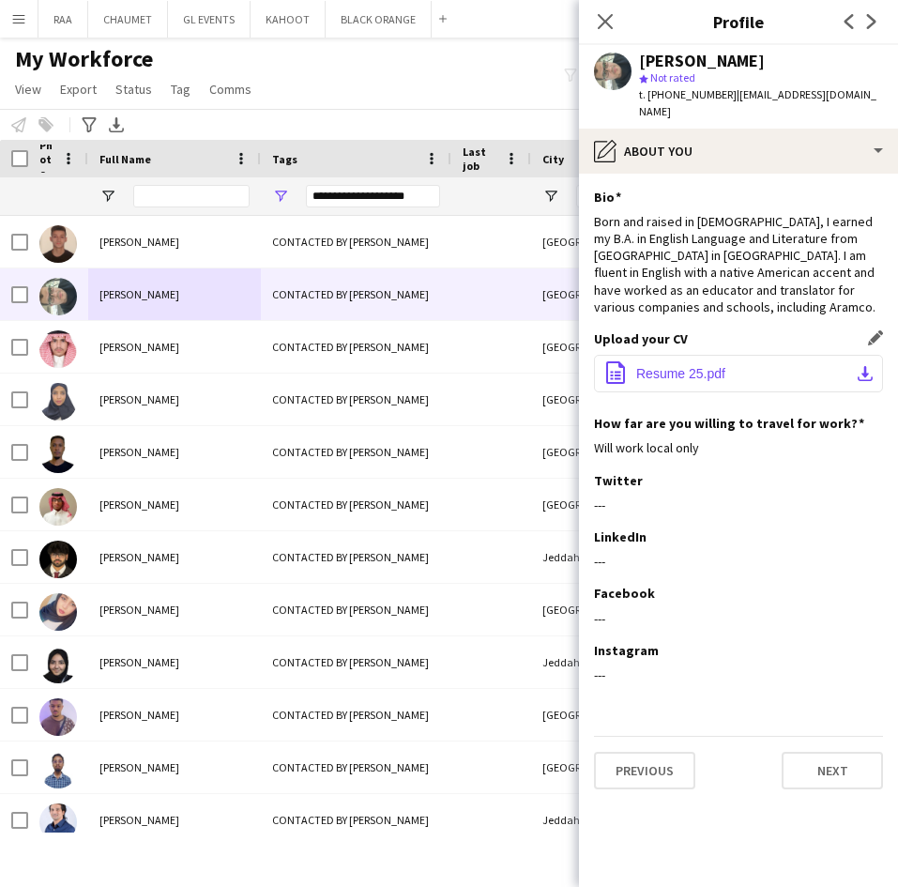
click at [734, 370] on button "office-file-sheet Resume 25.pdf download-bottom" at bounding box center [738, 374] width 289 height 38
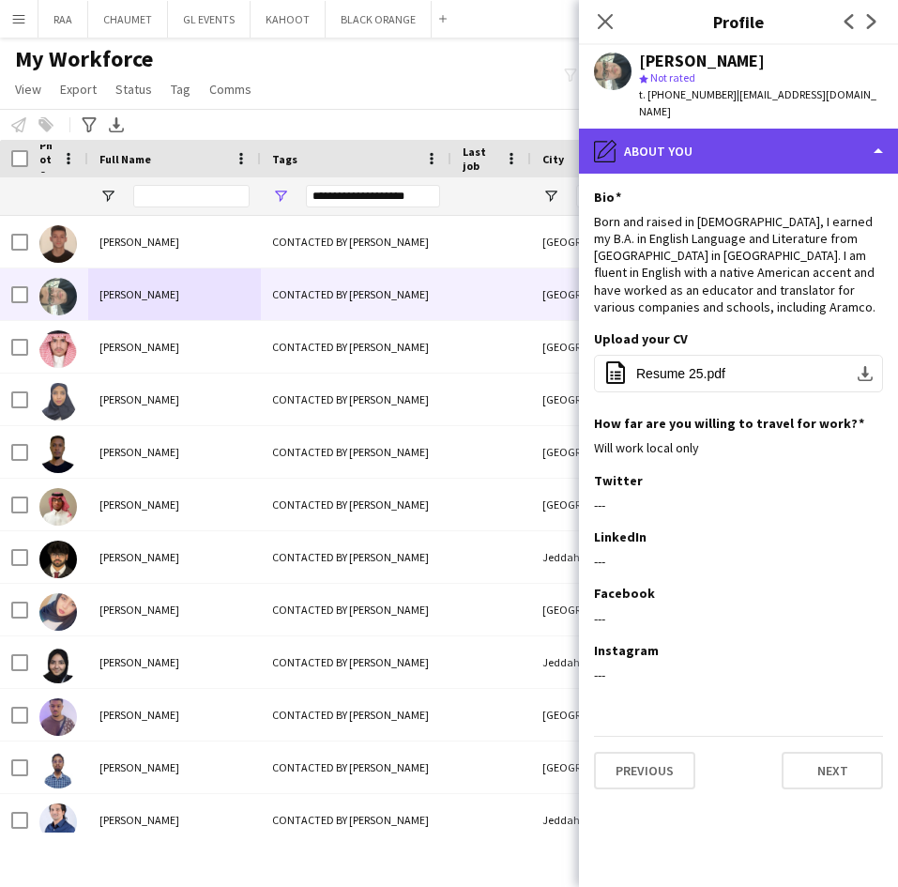
click at [811, 147] on div "pencil4 About you" at bounding box center [738, 151] width 319 height 45
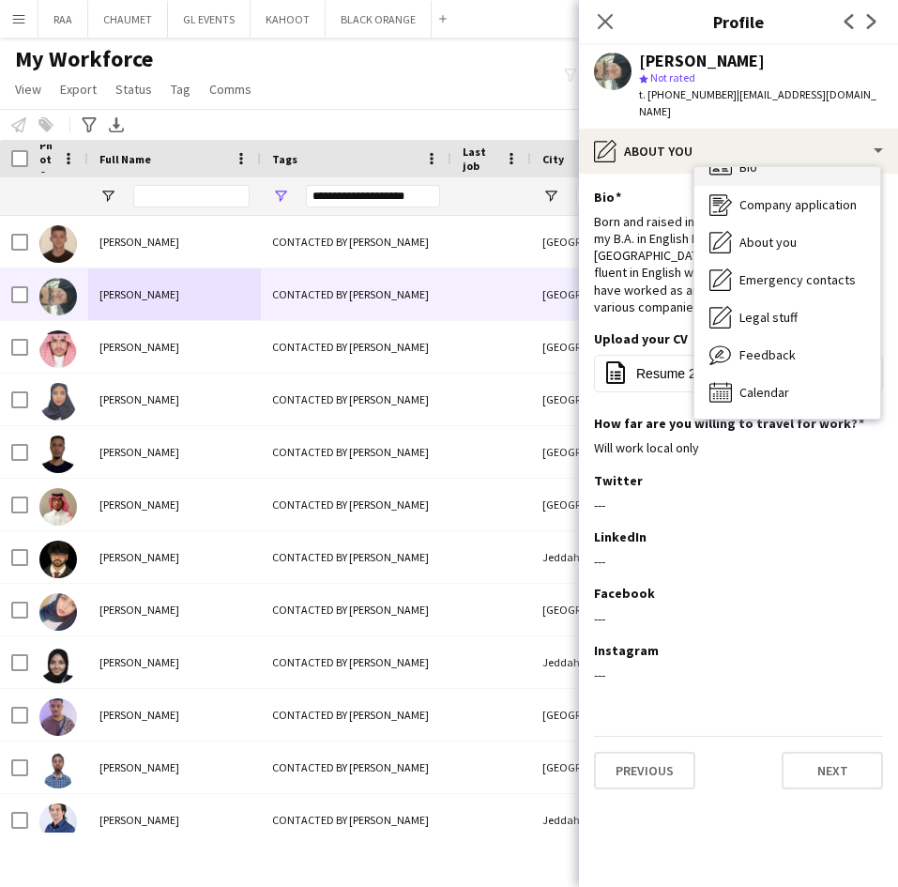
click at [779, 163] on div "Bio Bio" at bounding box center [787, 167] width 186 height 38
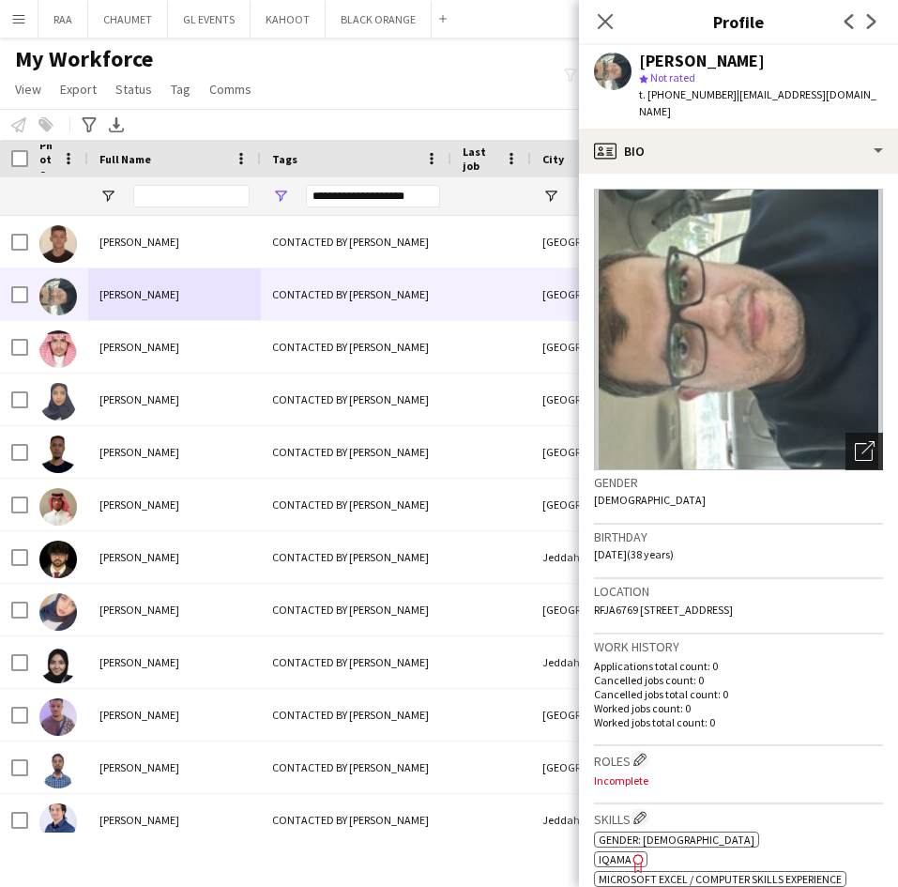
click at [861, 441] on icon at bounding box center [867, 447] width 13 height 13
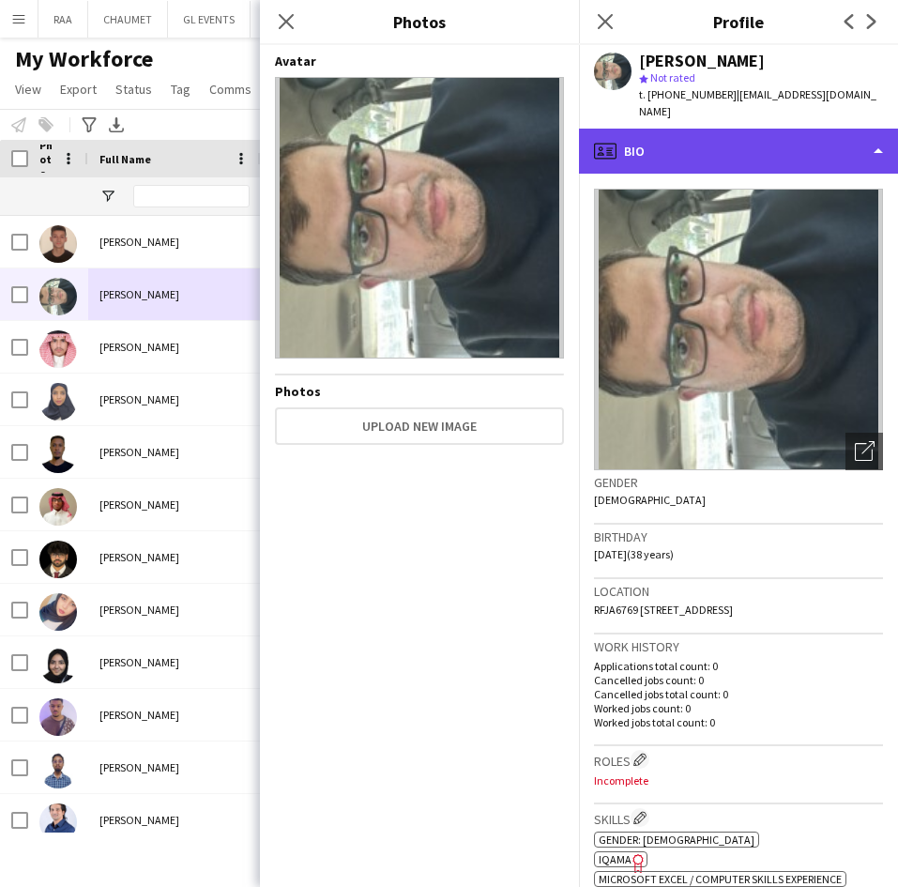
click at [741, 131] on div "profile Bio" at bounding box center [738, 151] width 319 height 45
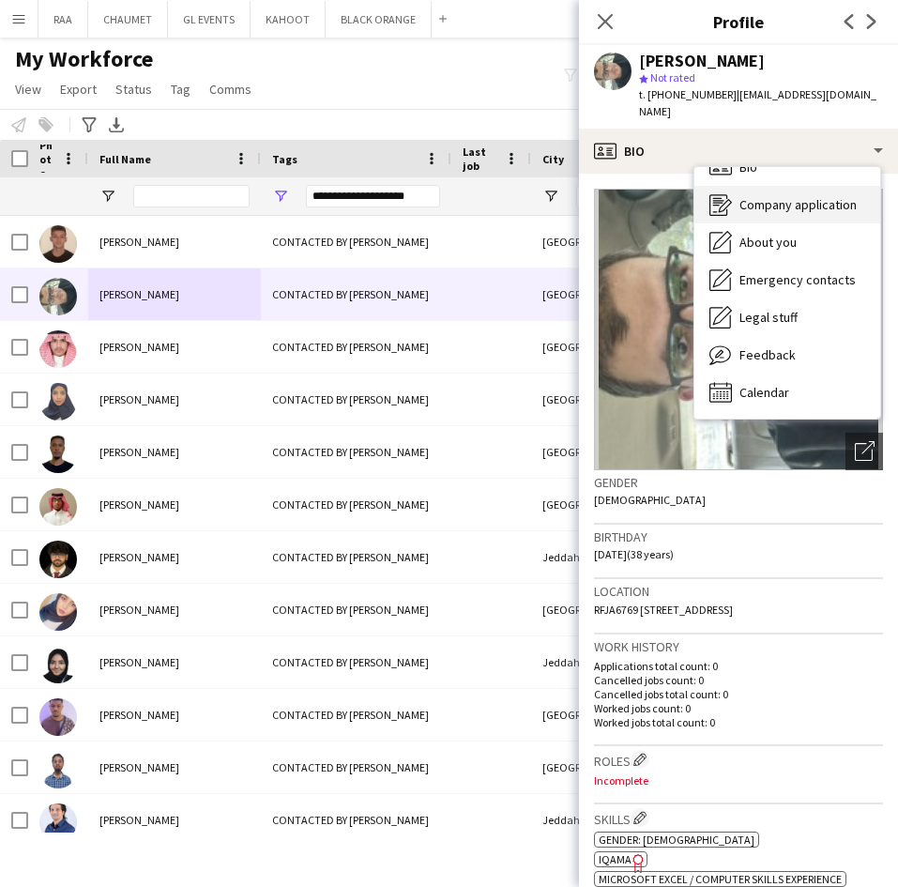
click at [772, 196] on span "Company application" at bounding box center [797, 204] width 117 height 17
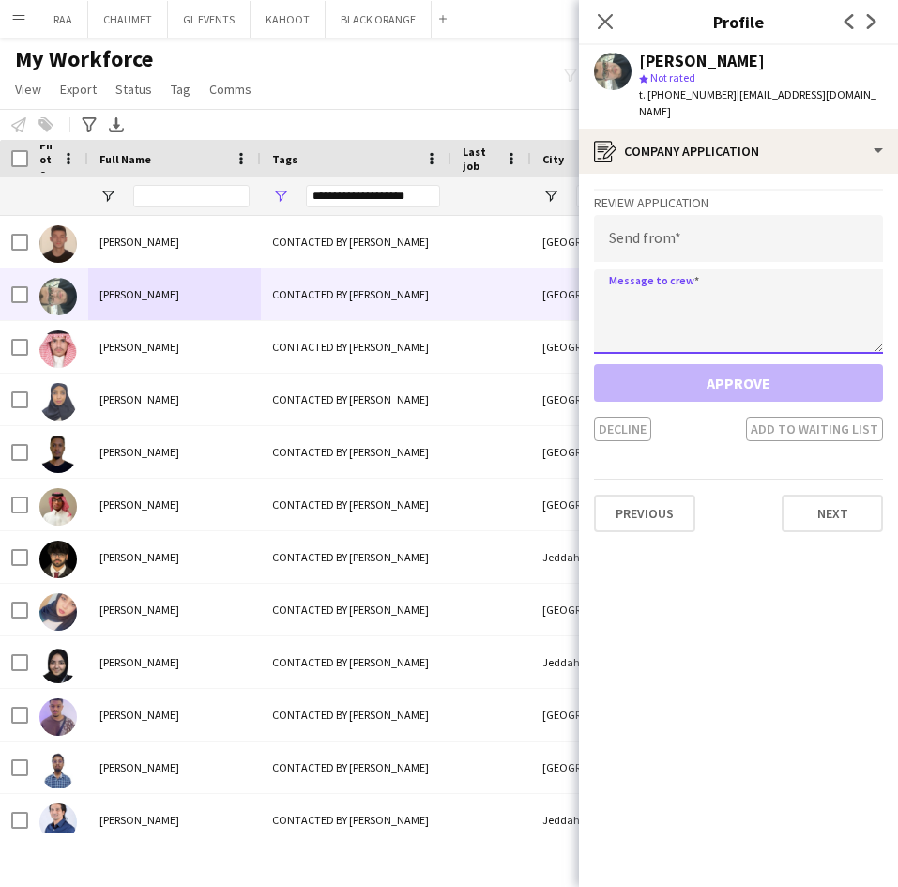
click at [732, 296] on textarea at bounding box center [738, 311] width 289 height 84
paste textarea "**********"
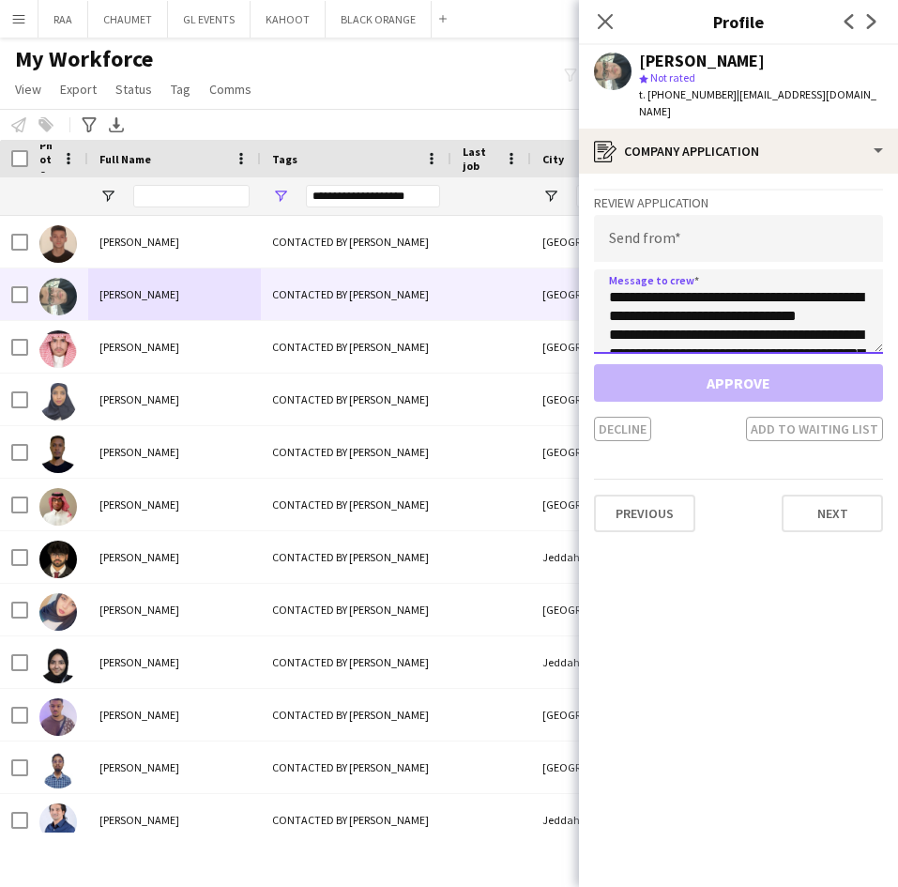
scroll to position [199, 0]
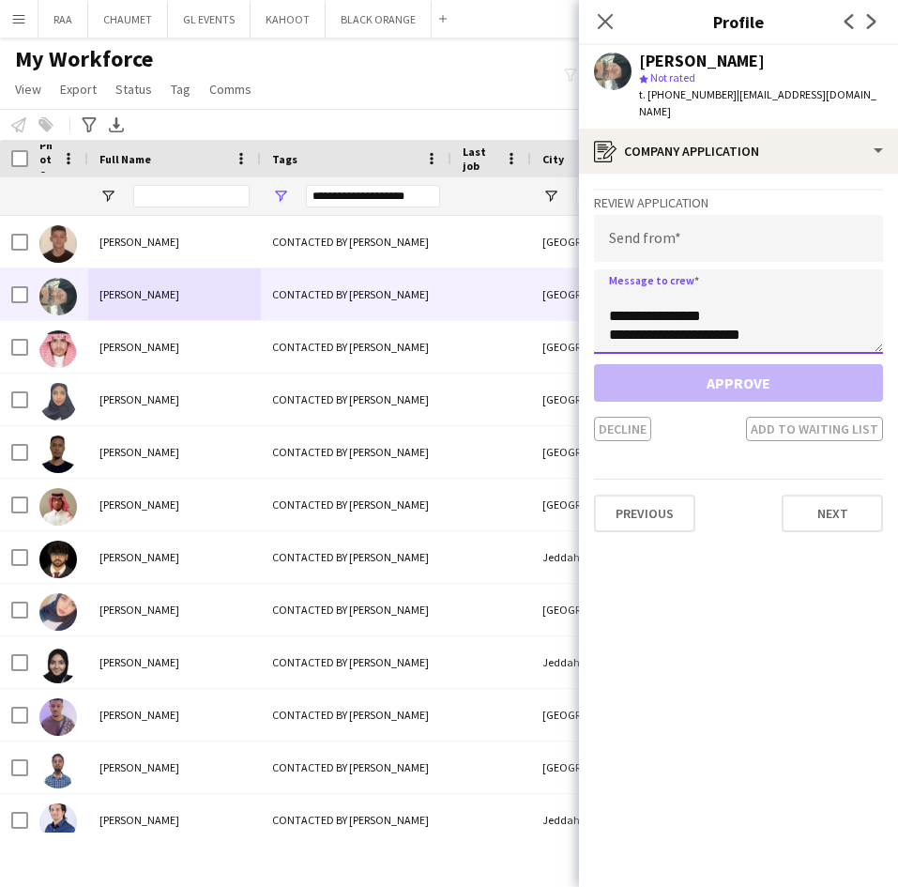
type textarea "**********"
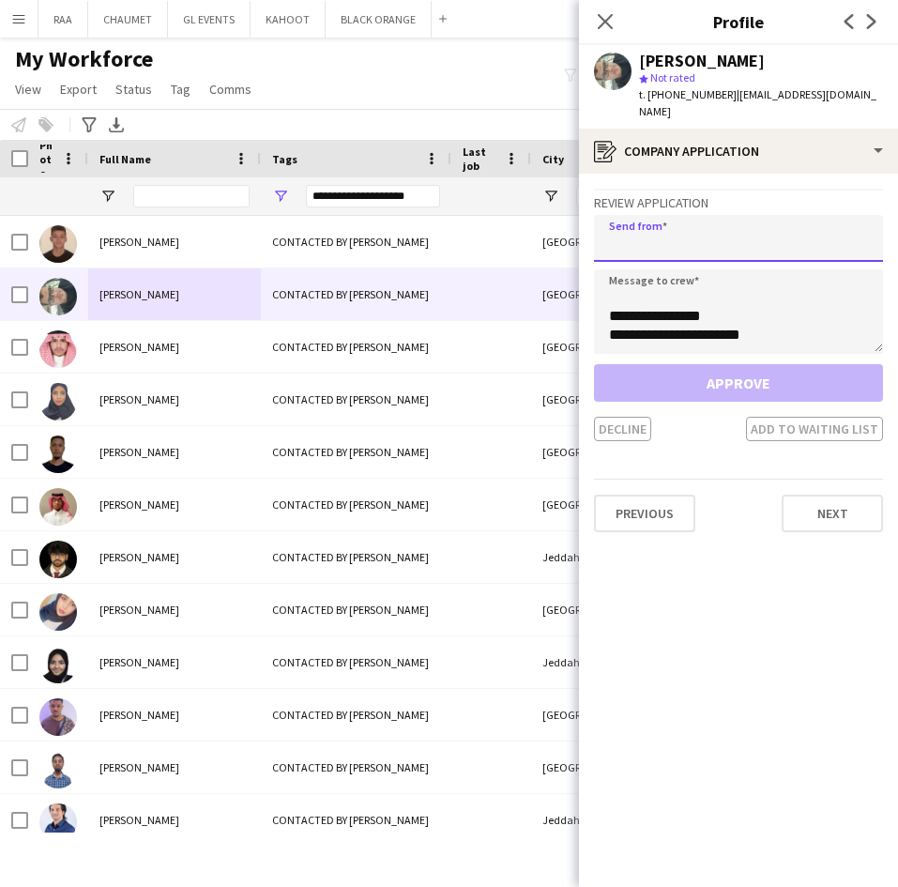
click at [689, 228] on input "email" at bounding box center [738, 238] width 289 height 47
paste input "**********"
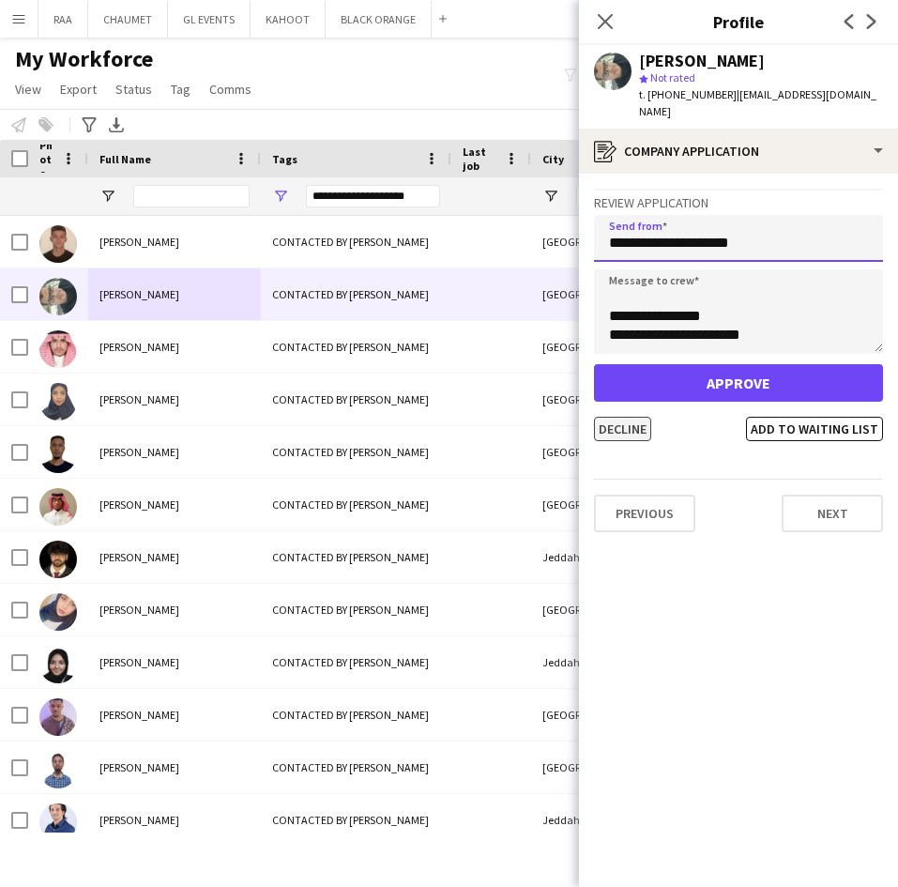
type input "**********"
click at [622, 422] on button "Decline" at bounding box center [622, 429] width 57 height 24
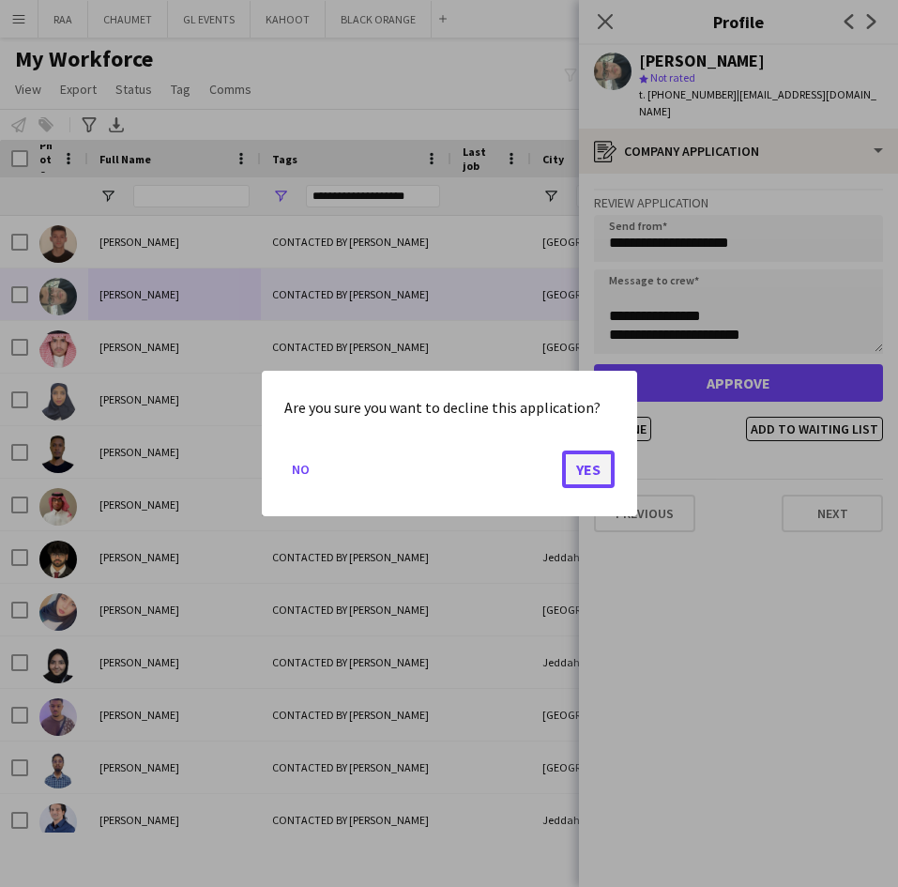
click at [571, 470] on button "Yes" at bounding box center [588, 469] width 53 height 38
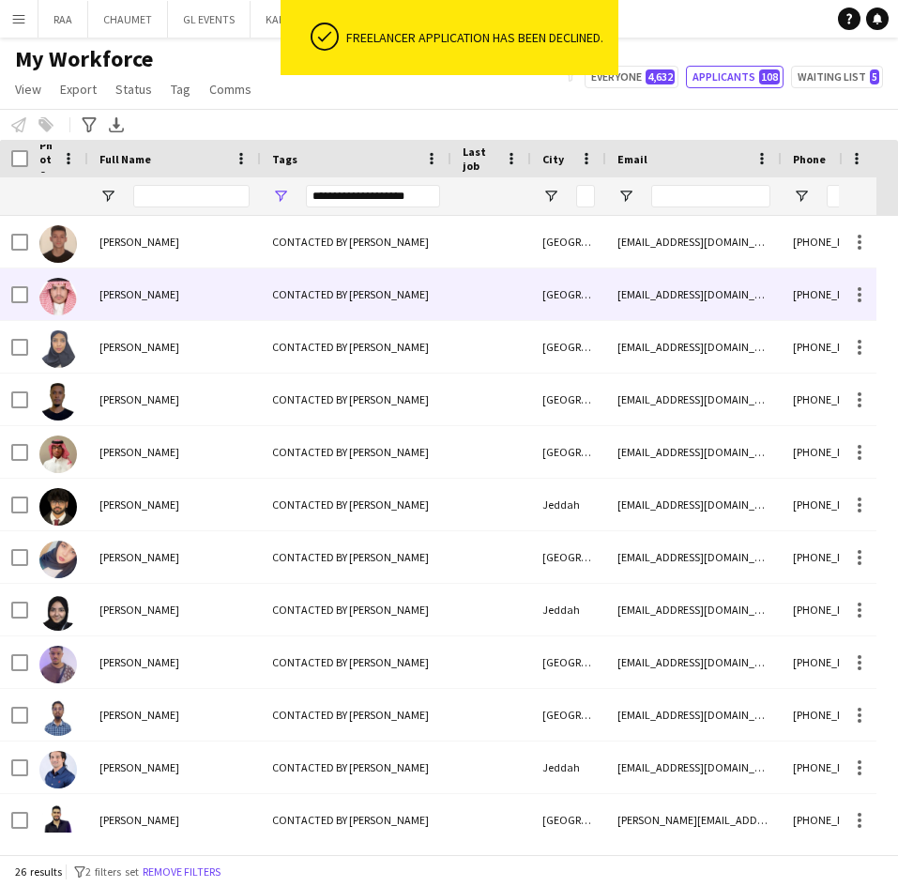
click at [162, 297] on span "[PERSON_NAME]" at bounding box center [139, 294] width 80 height 14
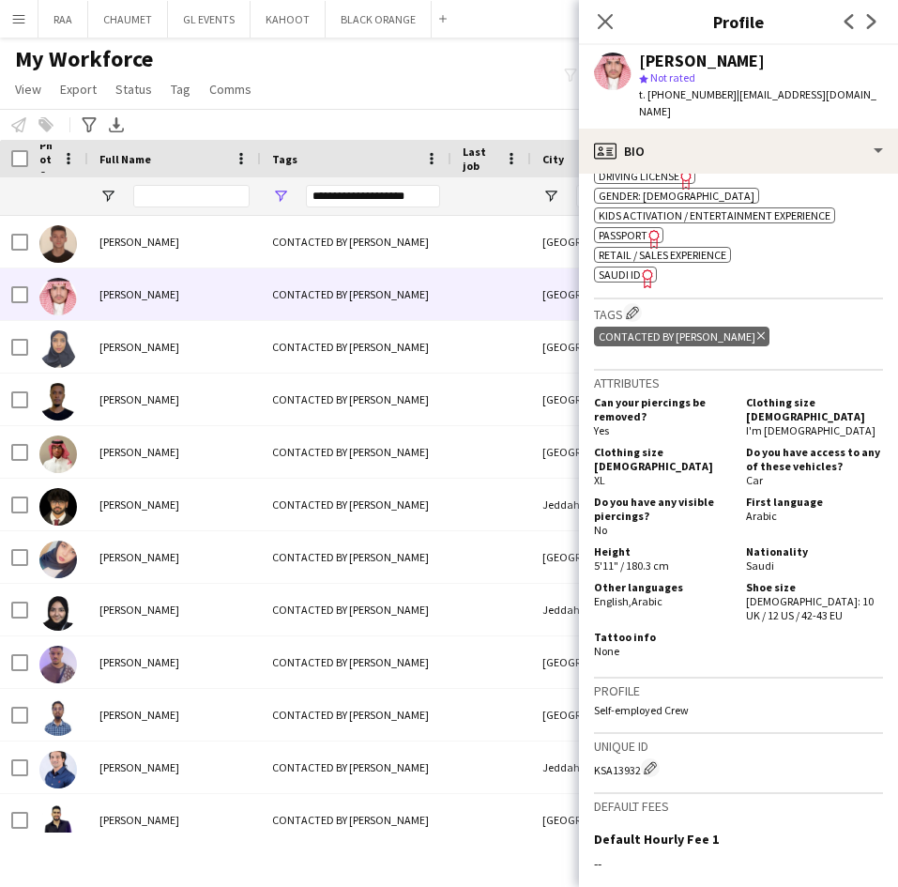
scroll to position [0, 0]
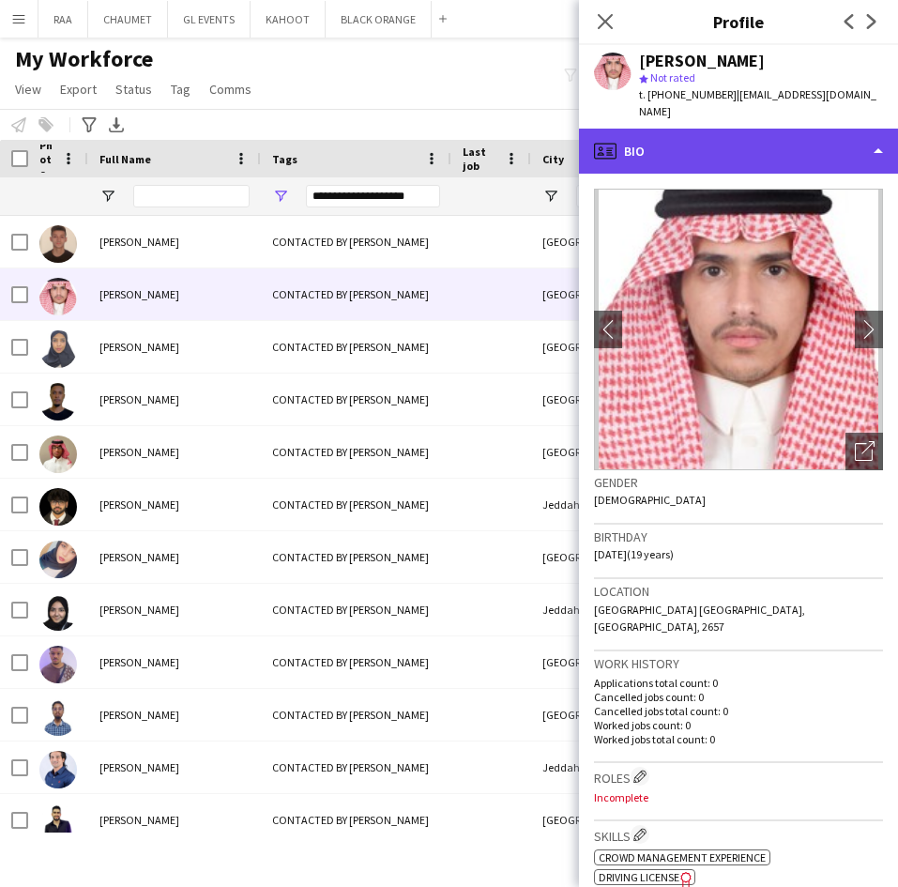
click at [797, 129] on div "profile Bio" at bounding box center [738, 151] width 319 height 45
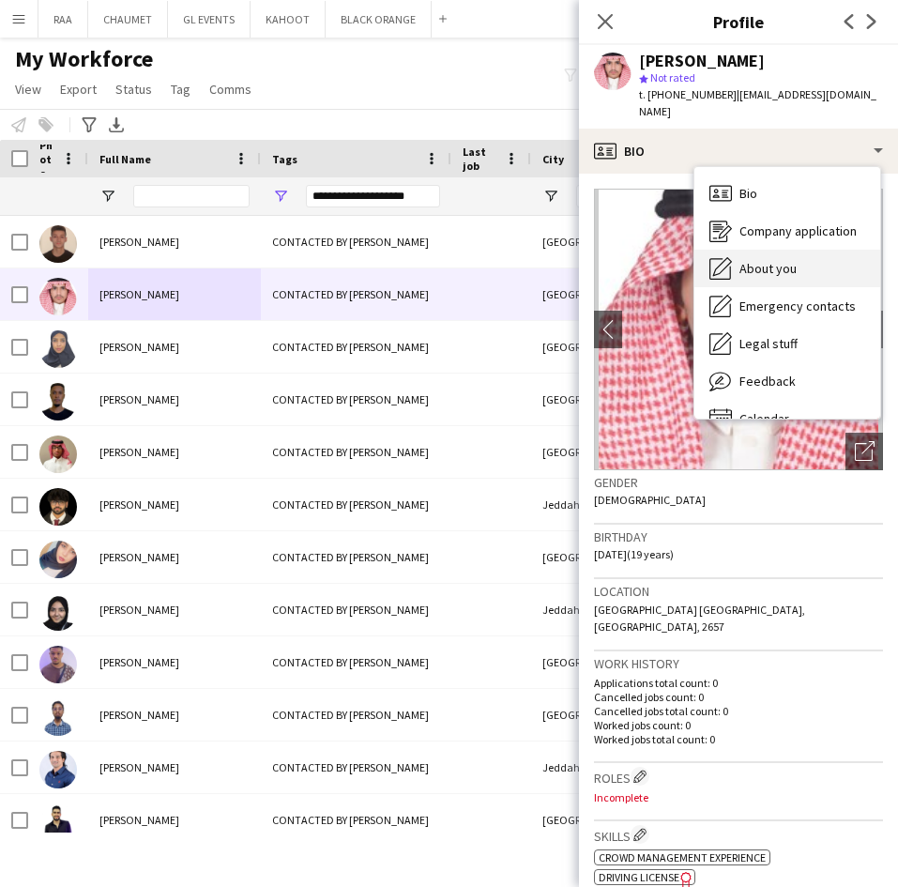
click at [803, 251] on div "About you About you" at bounding box center [787, 269] width 186 height 38
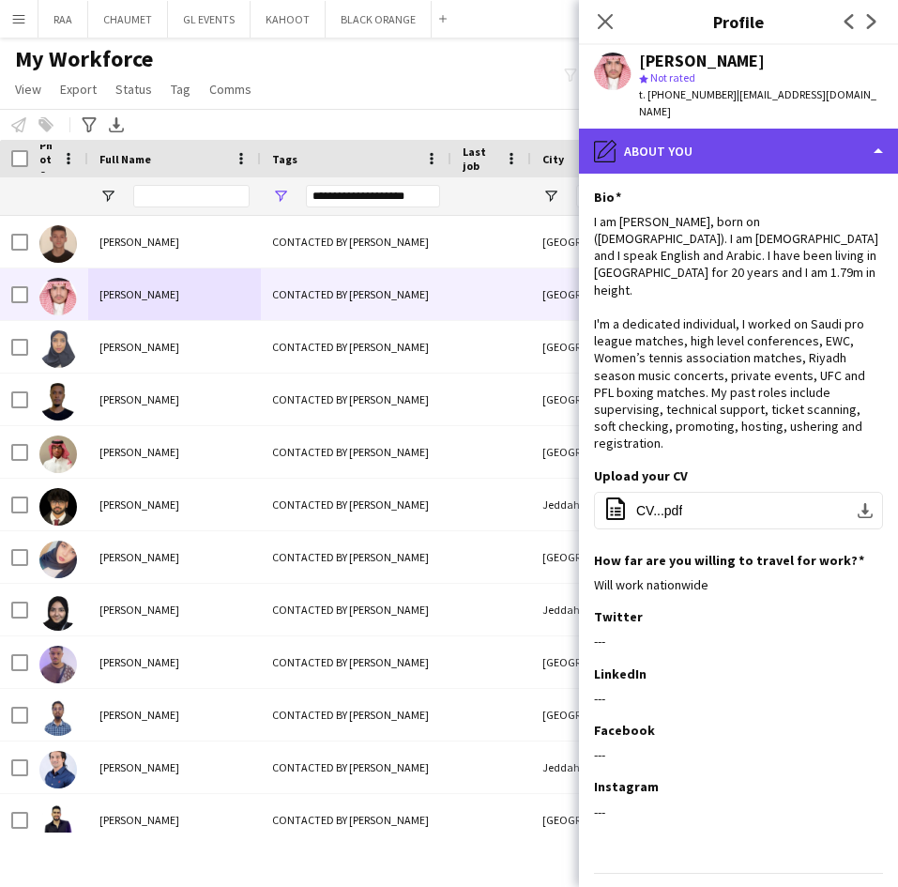
click at [763, 144] on div "pencil4 About you" at bounding box center [738, 151] width 319 height 45
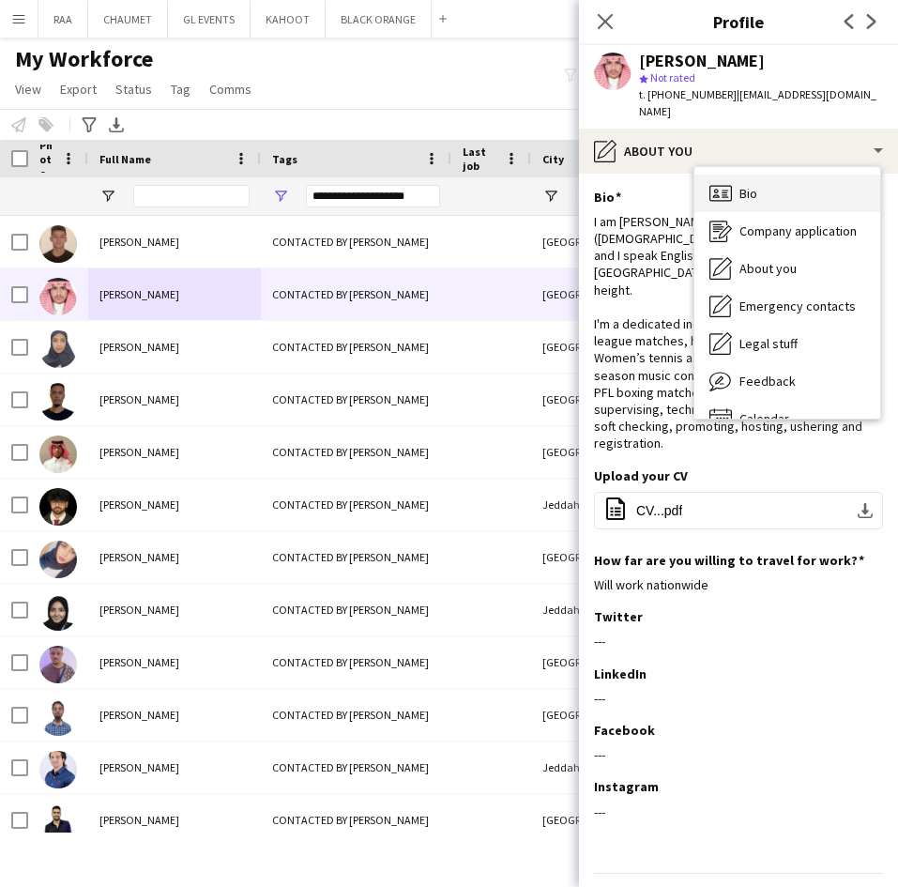
click at [772, 174] on div "Bio Bio" at bounding box center [787, 193] width 186 height 38
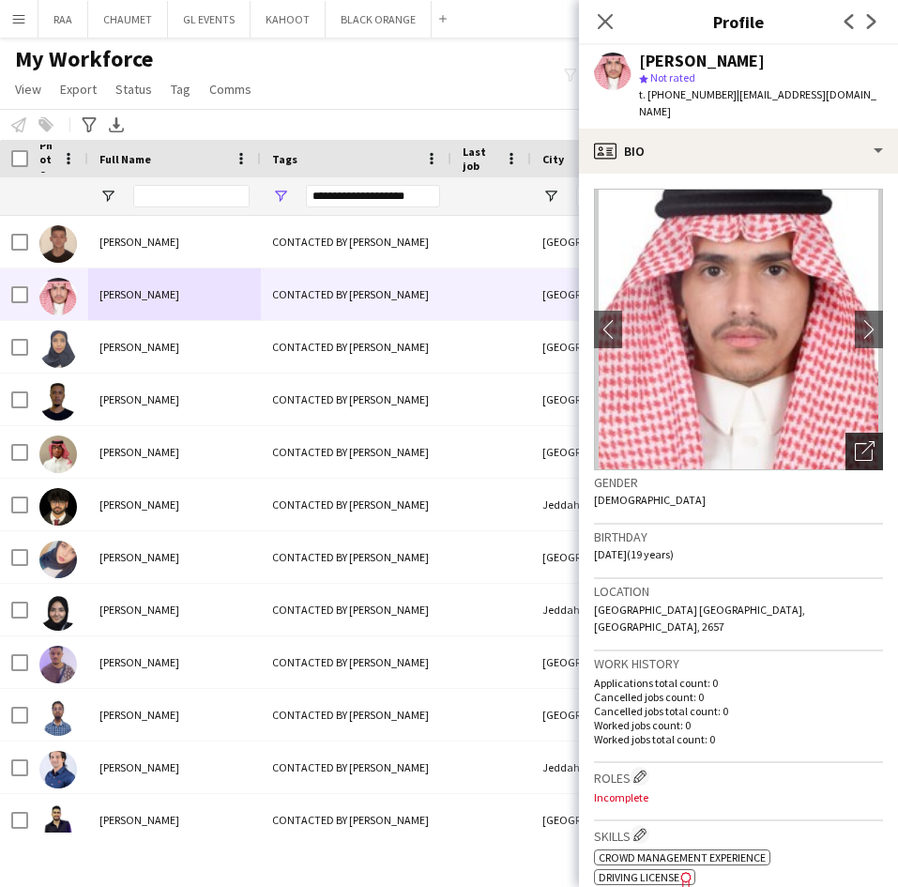
click at [861, 441] on icon at bounding box center [867, 447] width 13 height 13
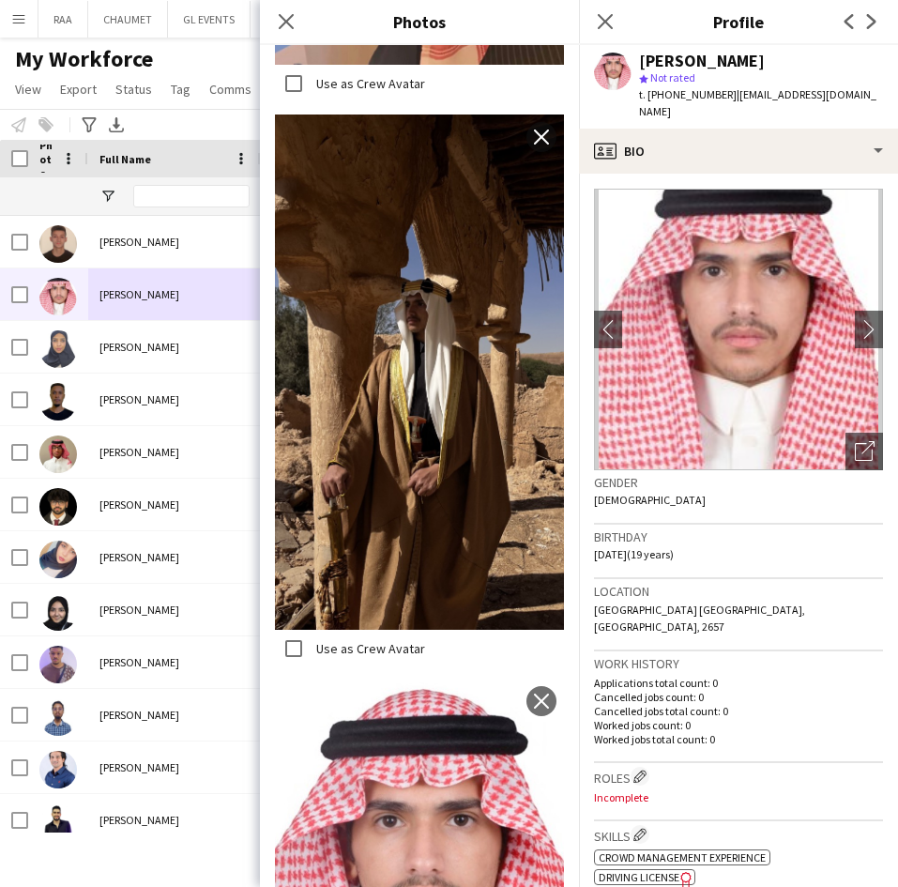
scroll to position [2048, 0]
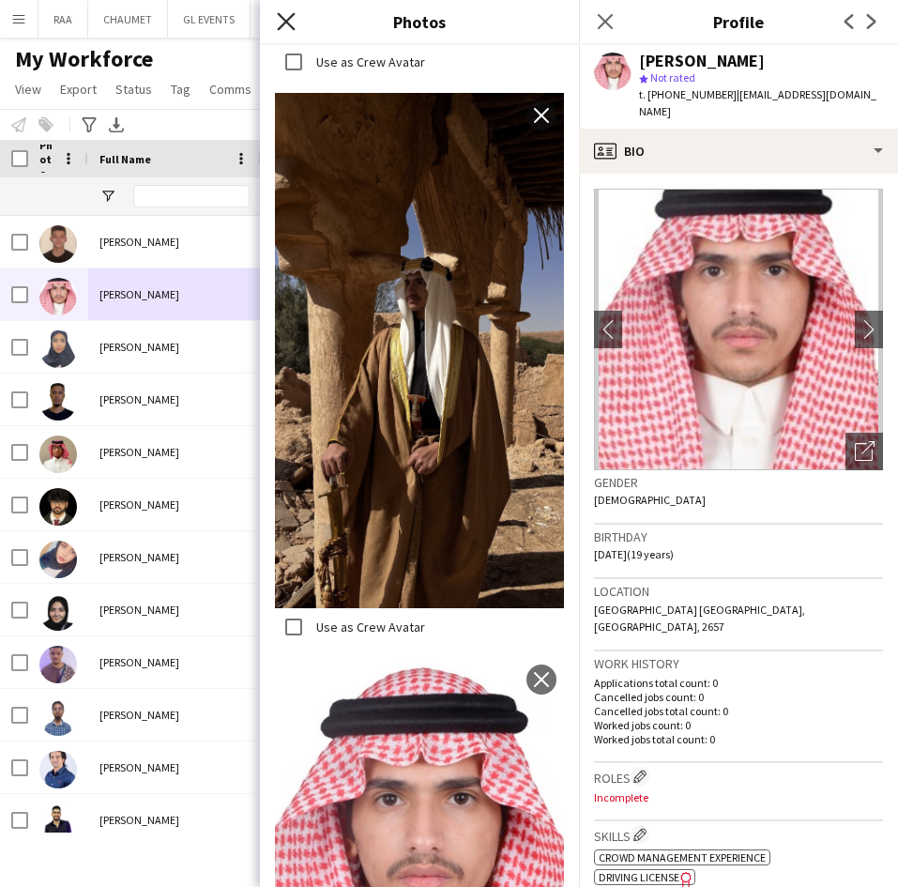
click at [289, 19] on icon at bounding box center [286, 21] width 18 height 18
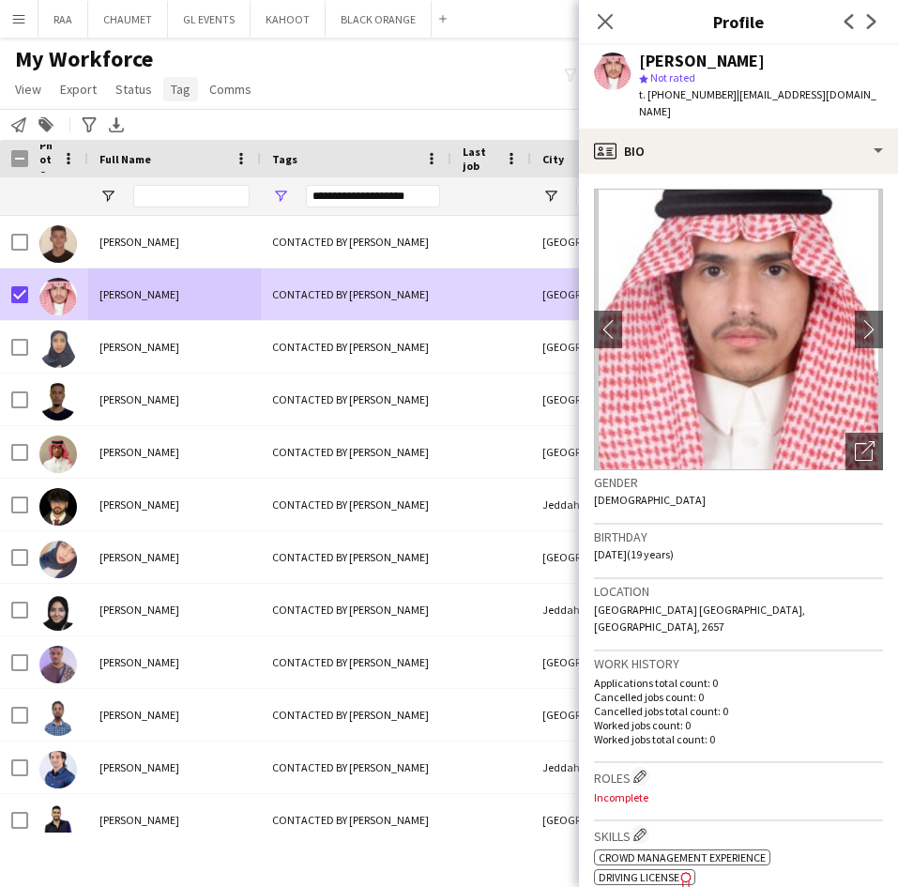
click at [176, 93] on span "Tag" at bounding box center [181, 89] width 20 height 17
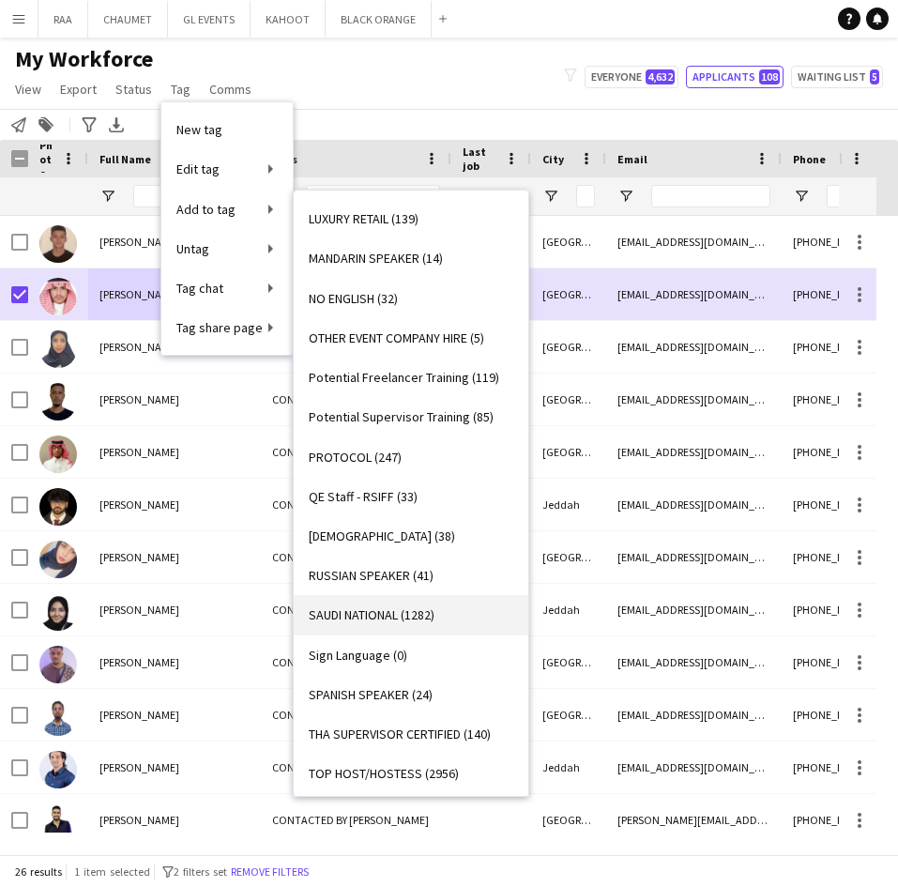
scroll to position [1105, 0]
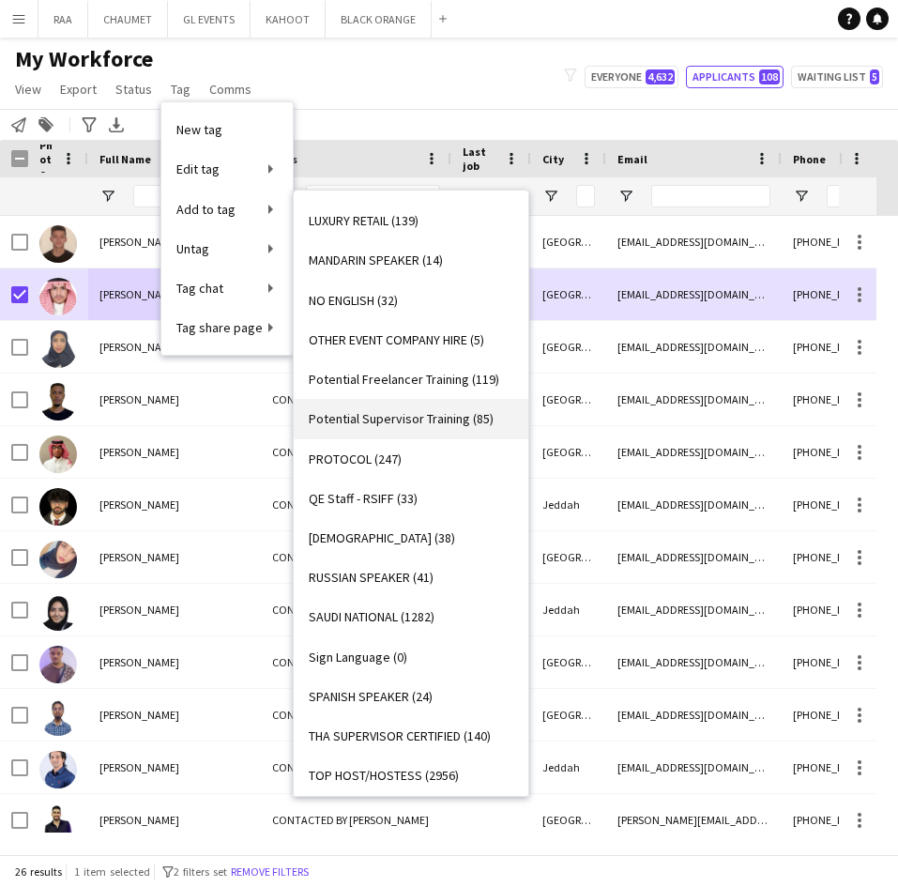
click at [436, 413] on span "Potential Supervisor Training (85)" at bounding box center [401, 418] width 185 height 17
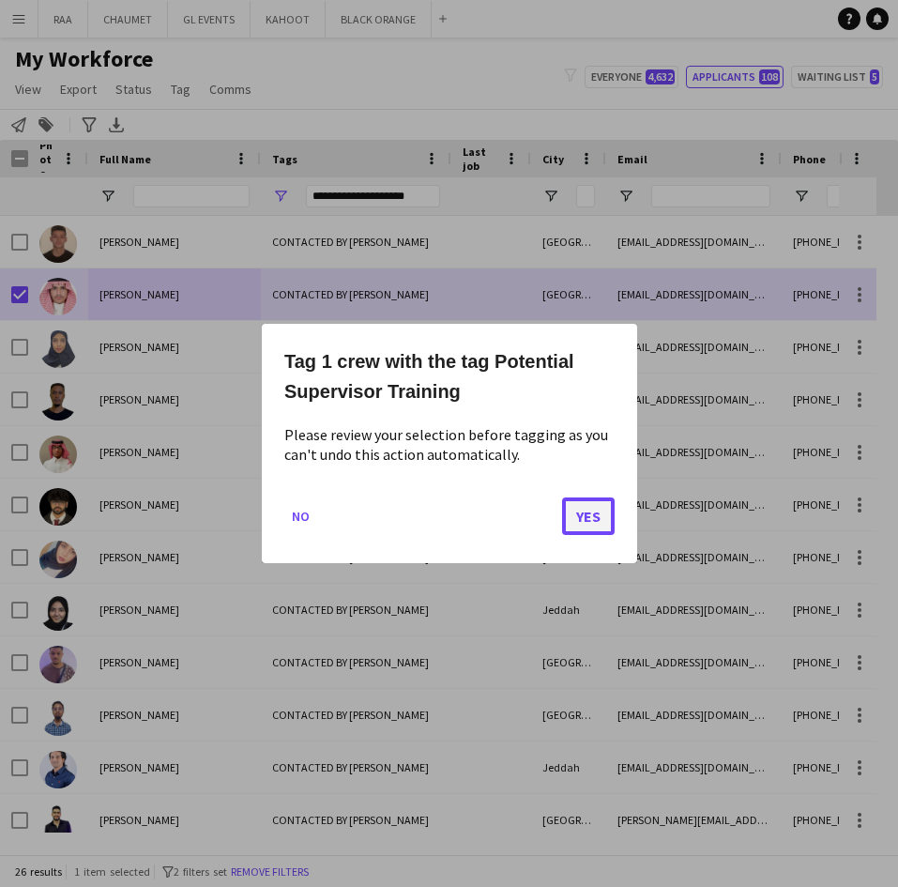
click at [578, 510] on button "Yes" at bounding box center [588, 516] width 53 height 38
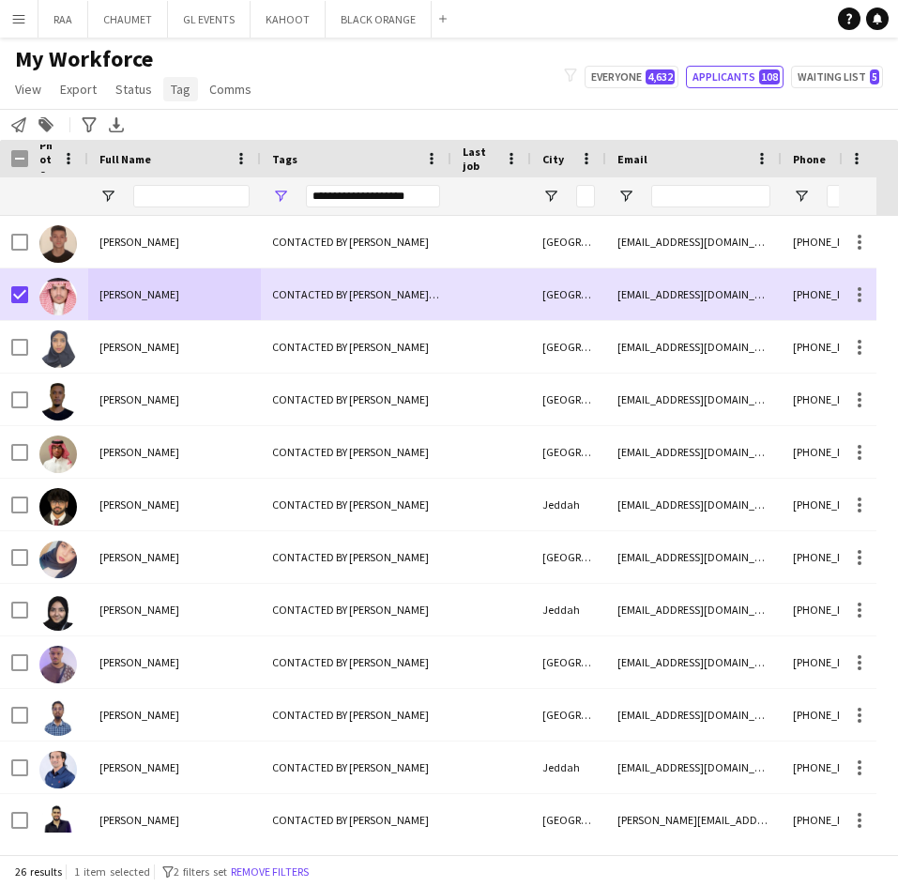
click at [164, 95] on link "Tag" at bounding box center [180, 89] width 35 height 24
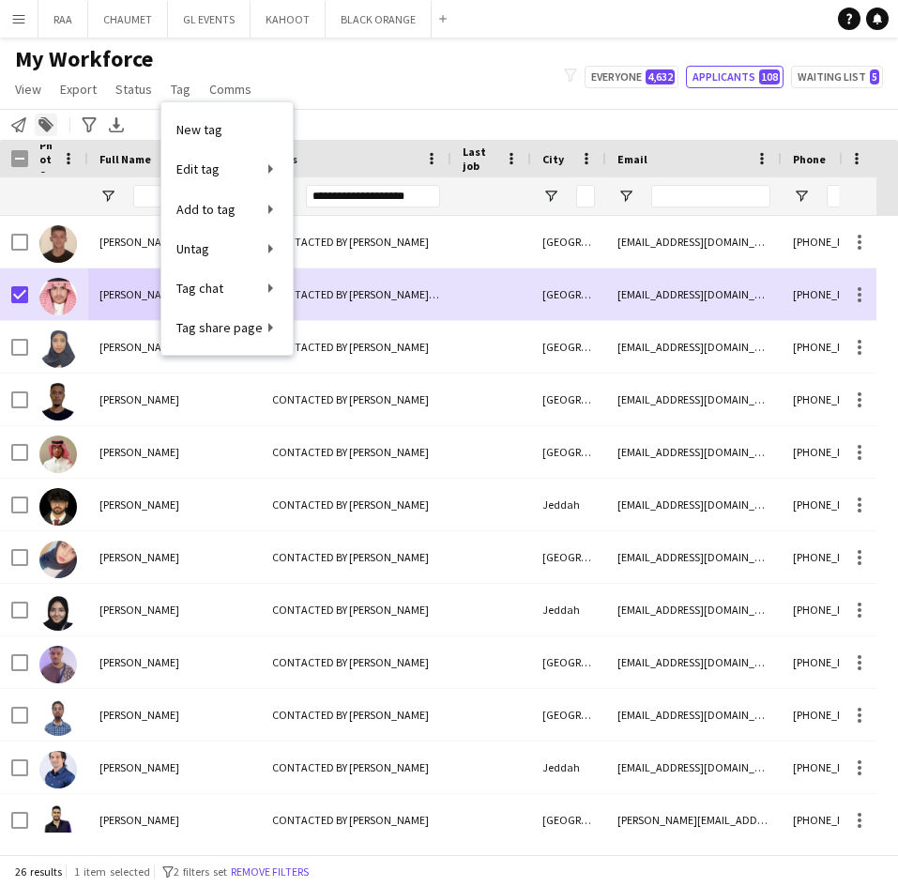
click at [39, 123] on icon at bounding box center [44, 125] width 13 height 13
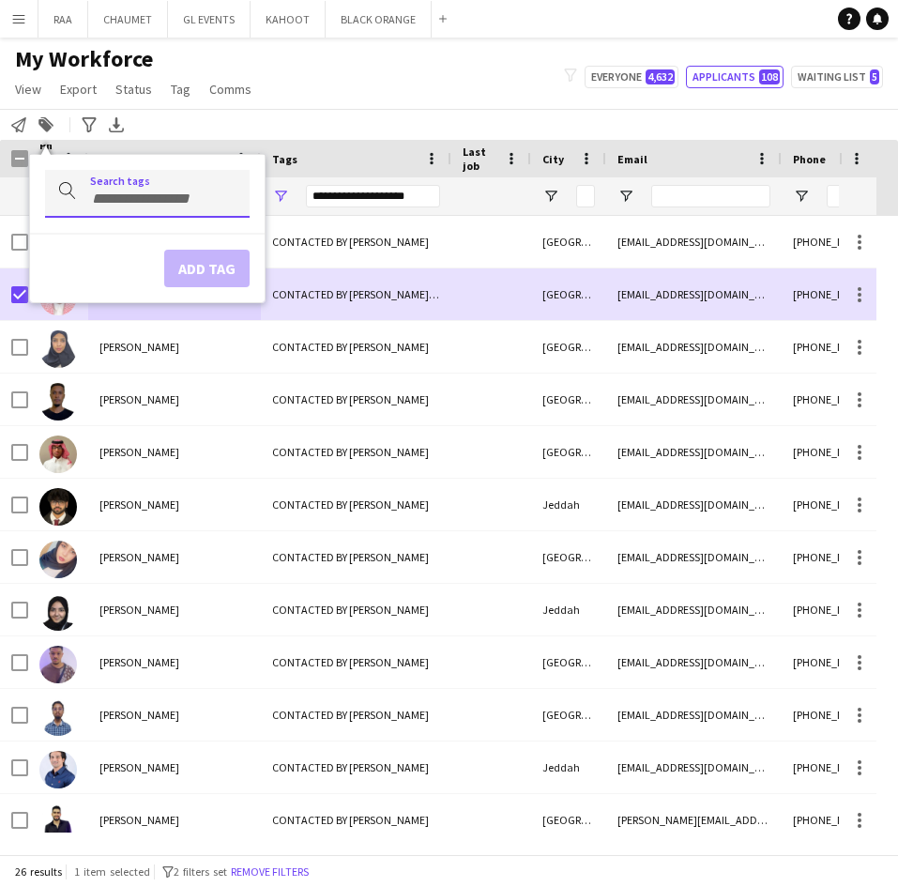
click at [93, 199] on input "Type to search..." at bounding box center [162, 198] width 144 height 17
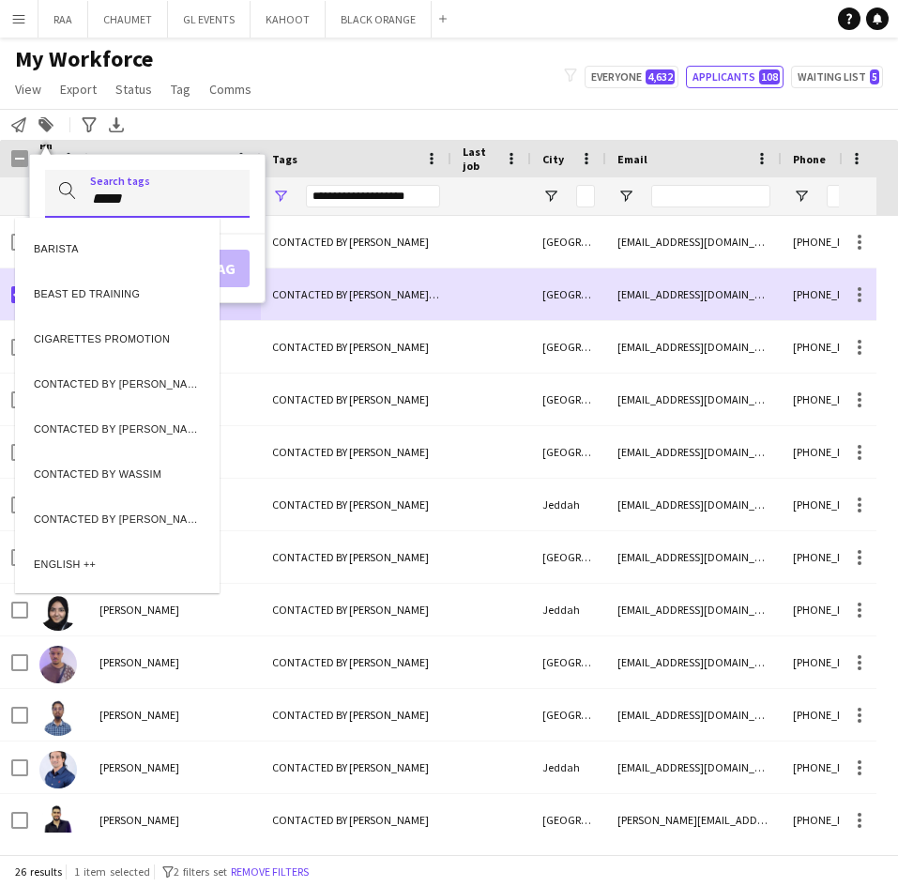
type input "*****"
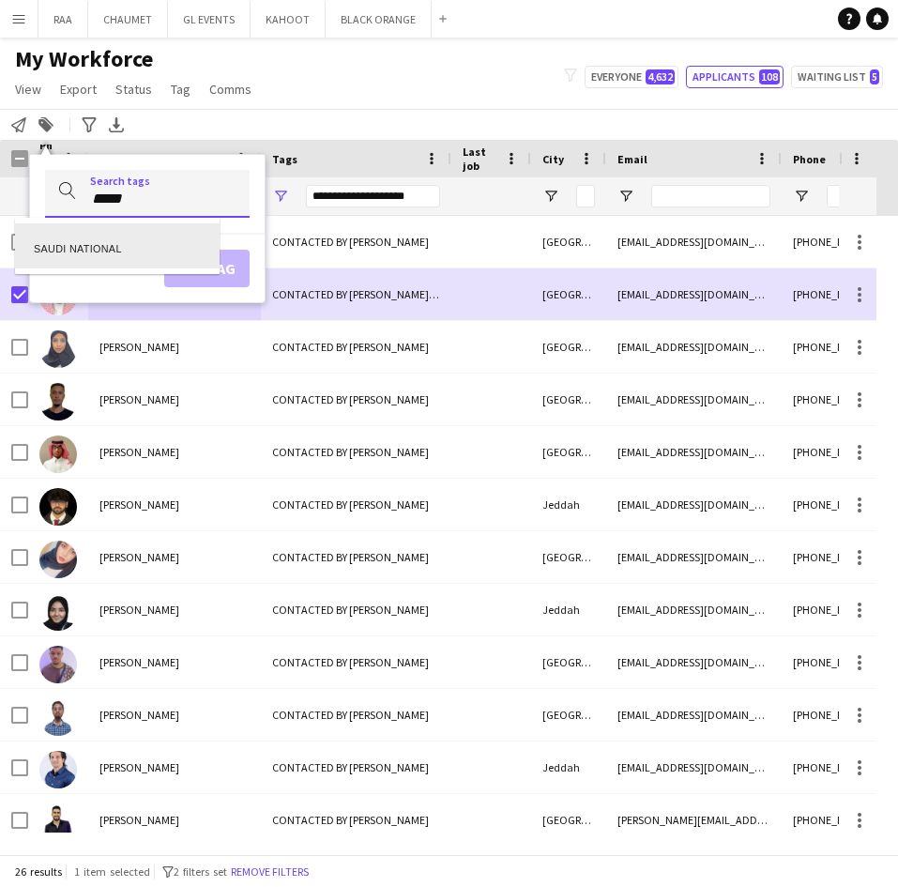
click at [127, 256] on div "SAUDI NATIONAL" at bounding box center [117, 245] width 205 height 45
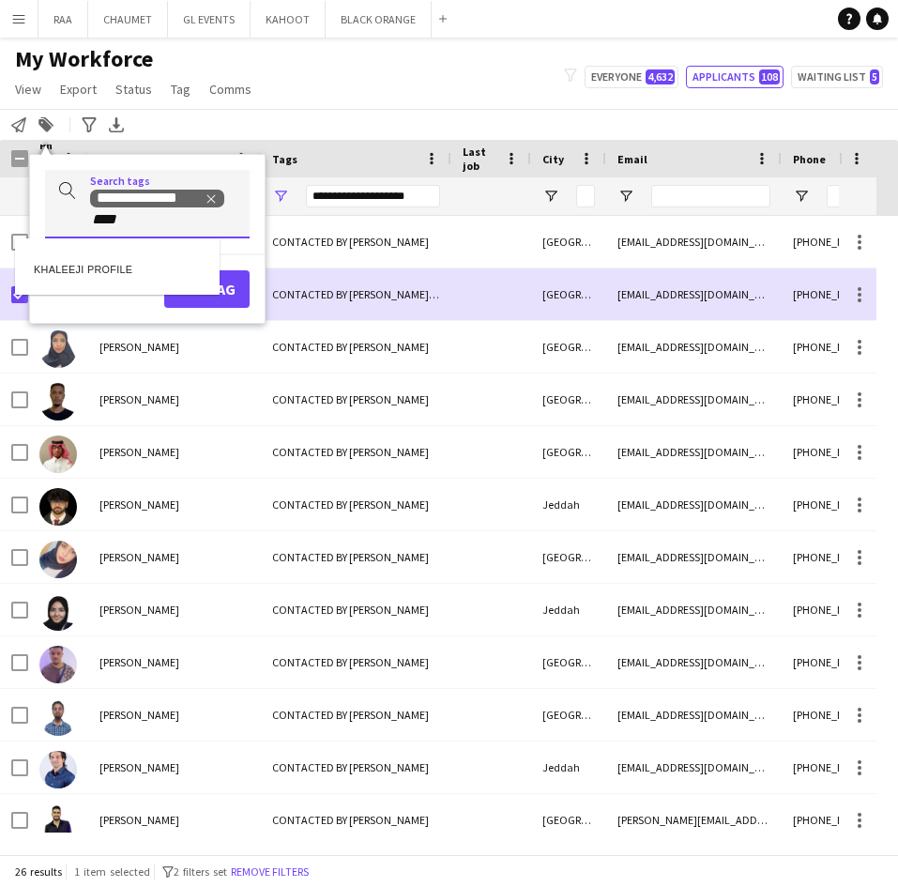
type input "****"
click at [140, 258] on div "KHALEEJI PROFILE" at bounding box center [117, 266] width 205 height 45
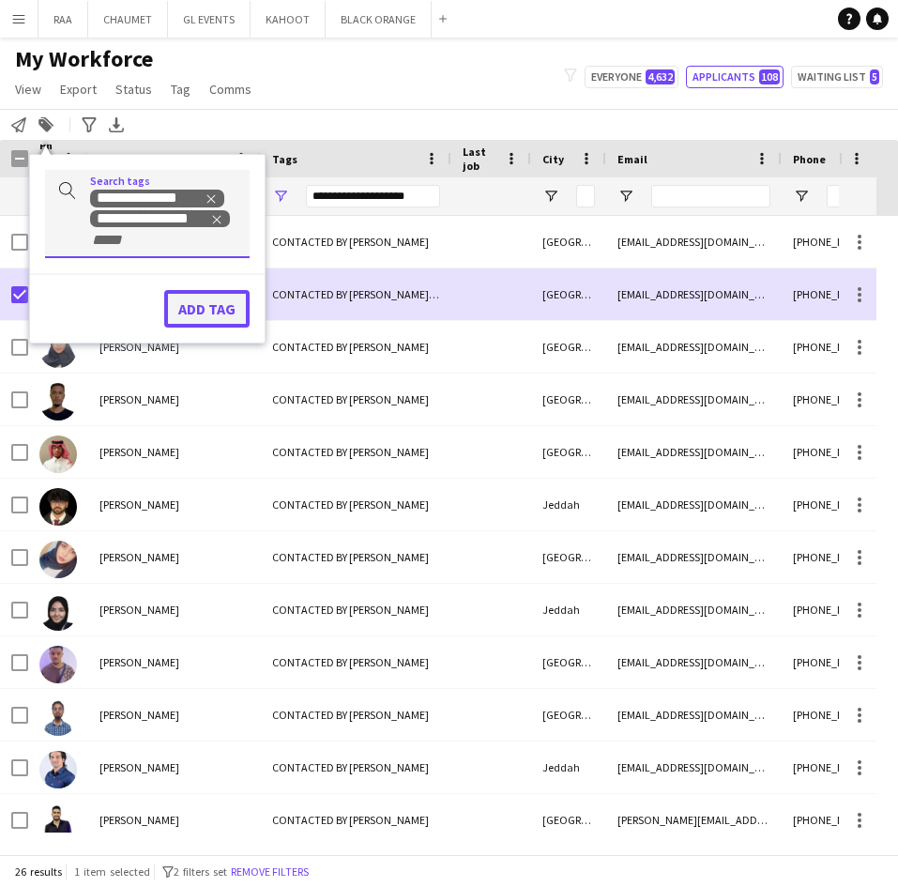
click at [217, 301] on button "Add tag" at bounding box center [206, 309] width 85 height 38
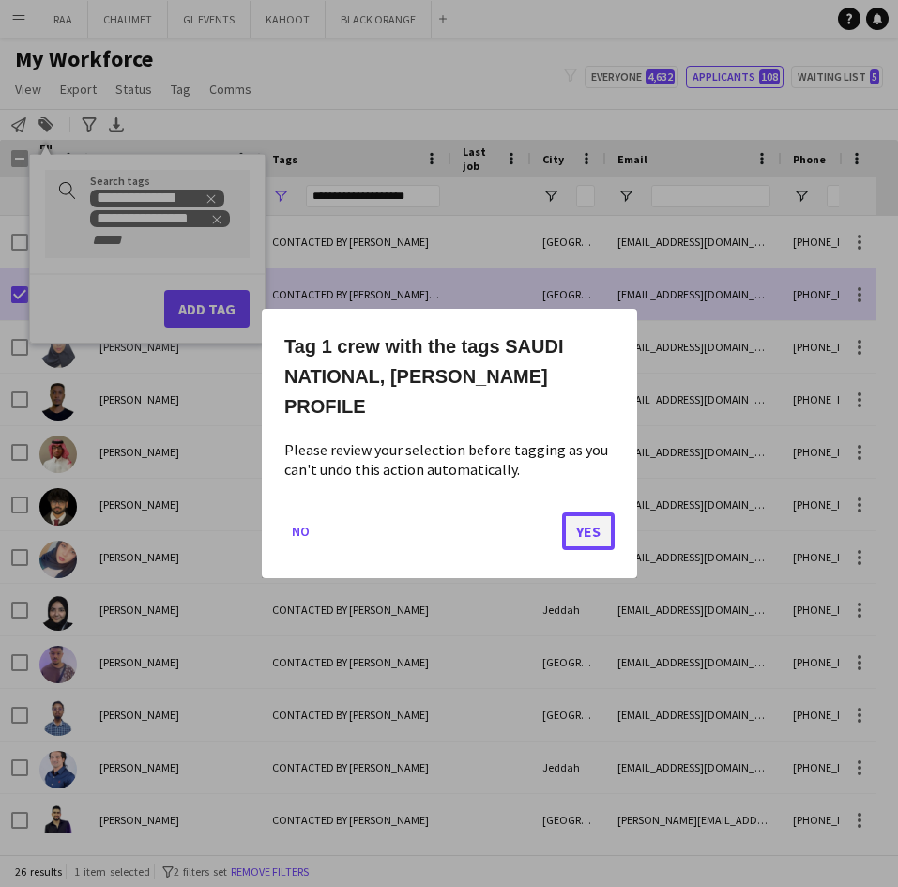
click at [608, 518] on button "Yes" at bounding box center [588, 531] width 53 height 38
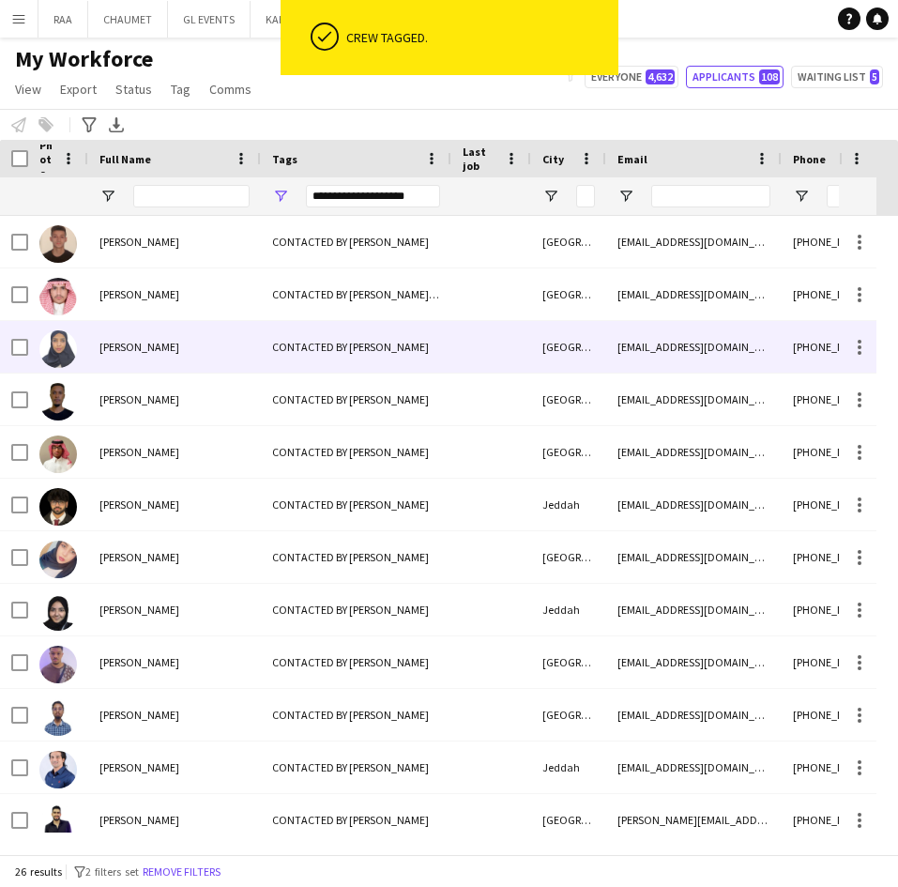
click at [166, 342] on span "[PERSON_NAME]" at bounding box center [139, 347] width 80 height 14
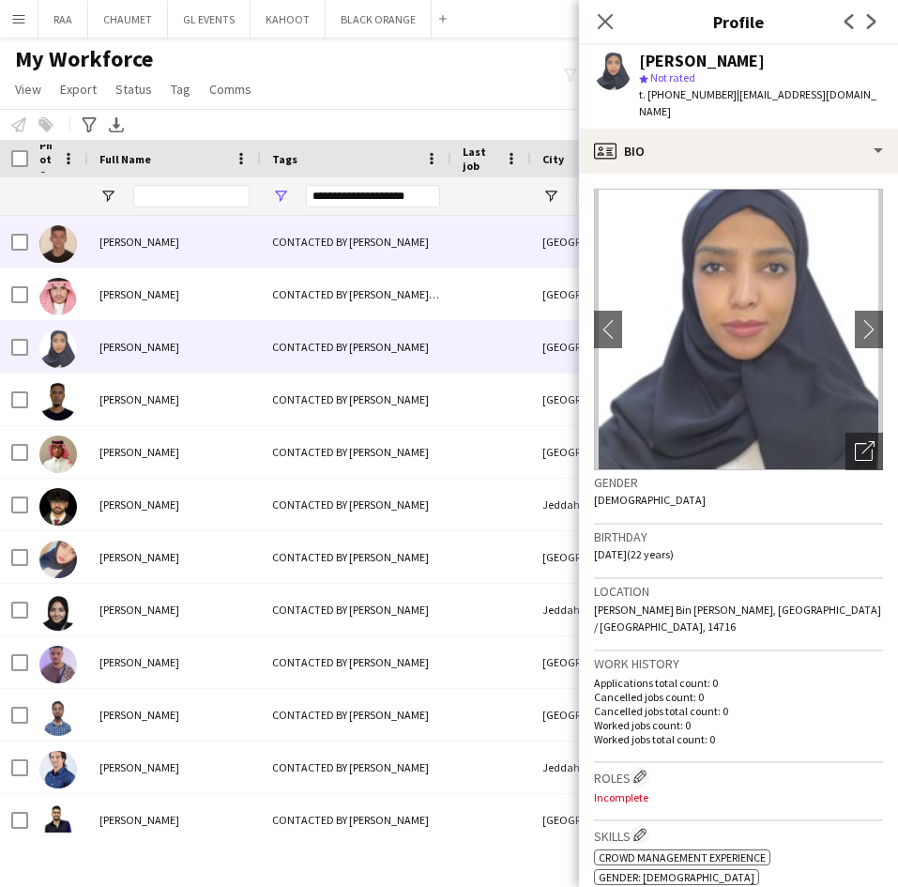
click at [249, 246] on div "[PERSON_NAME]" at bounding box center [174, 242] width 173 height 52
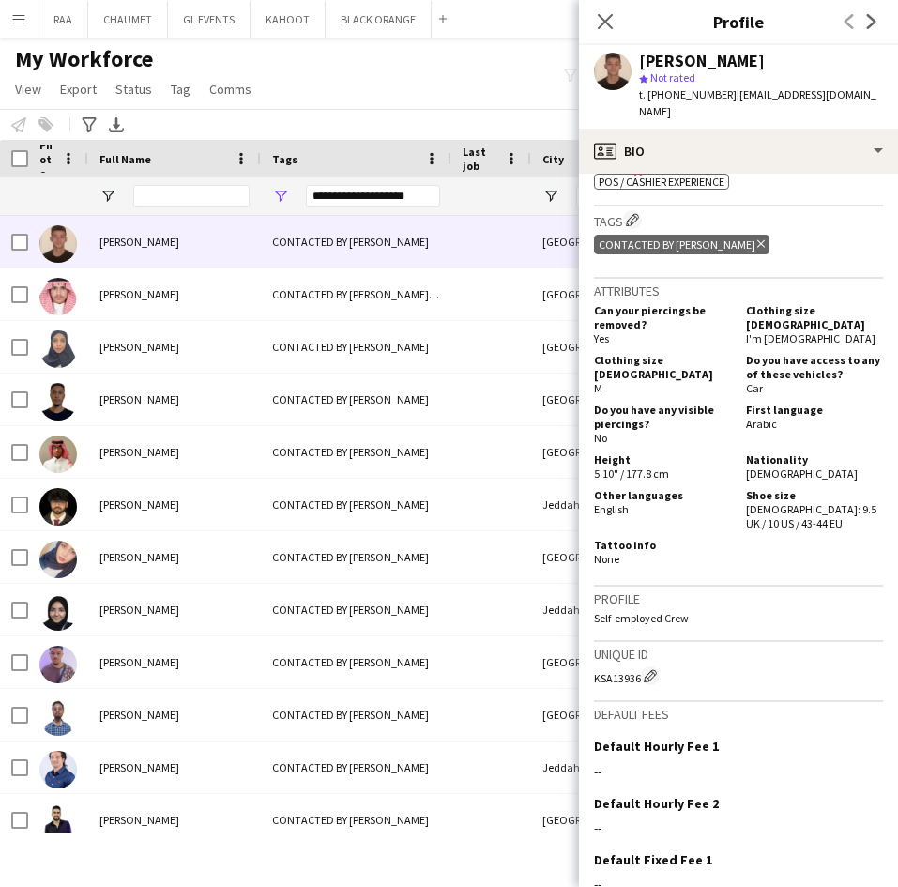
scroll to position [718, 0]
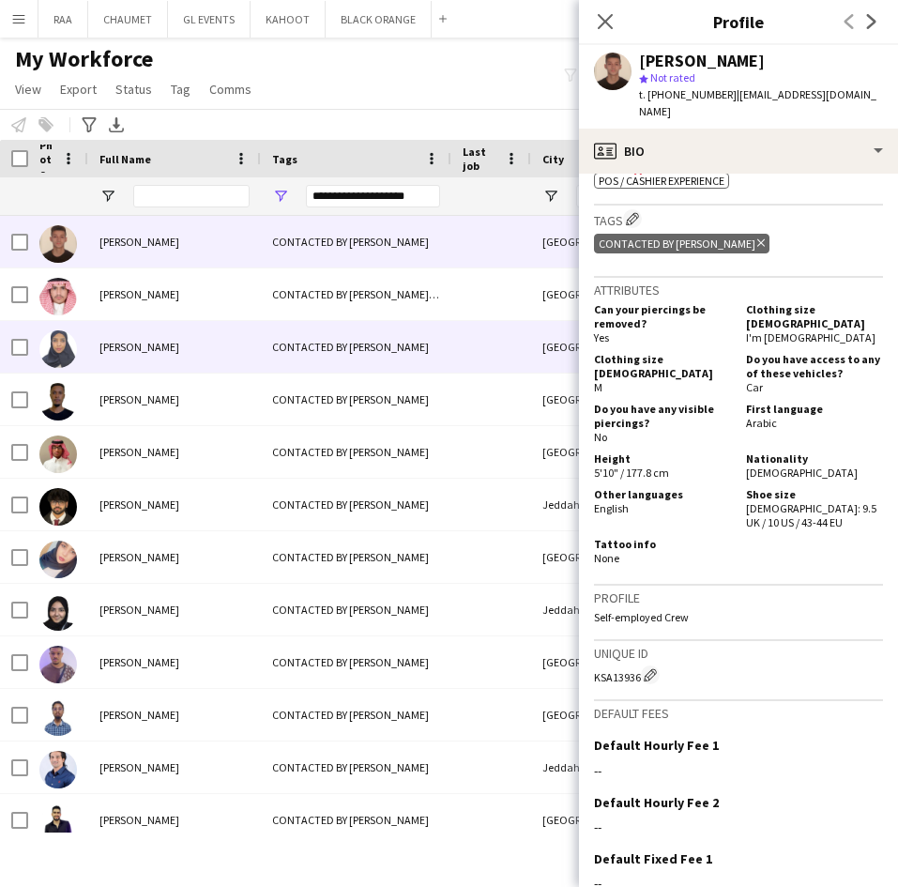
click at [144, 356] on div "[PERSON_NAME]" at bounding box center [174, 347] width 173 height 52
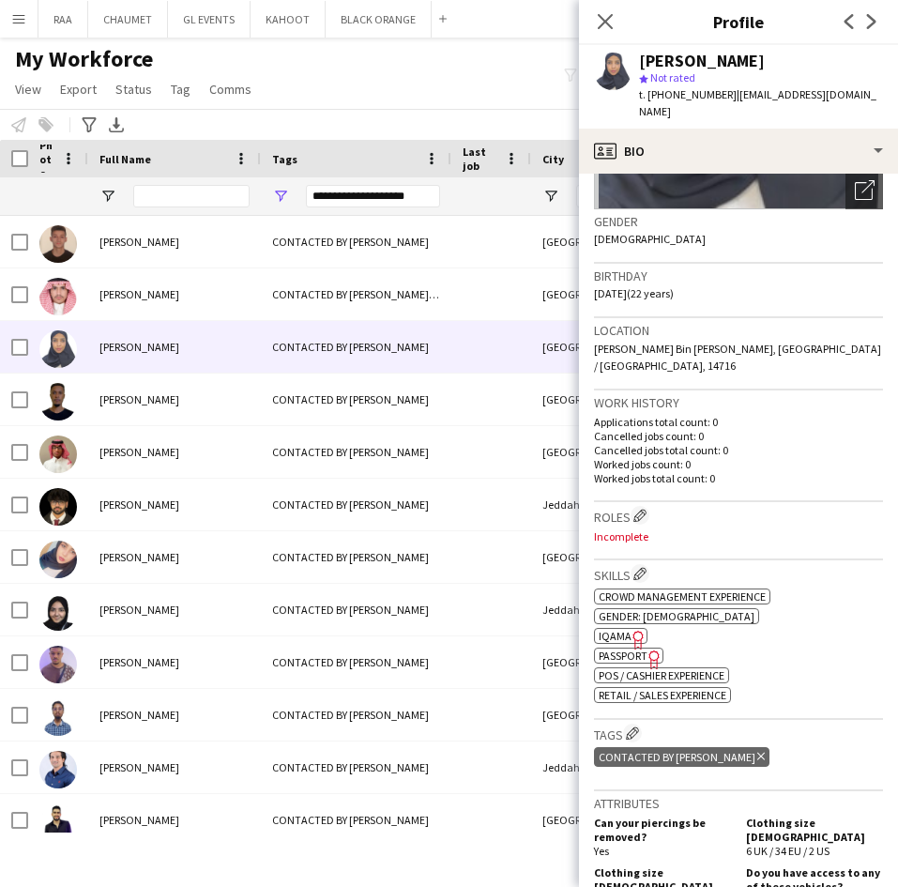
scroll to position [0, 0]
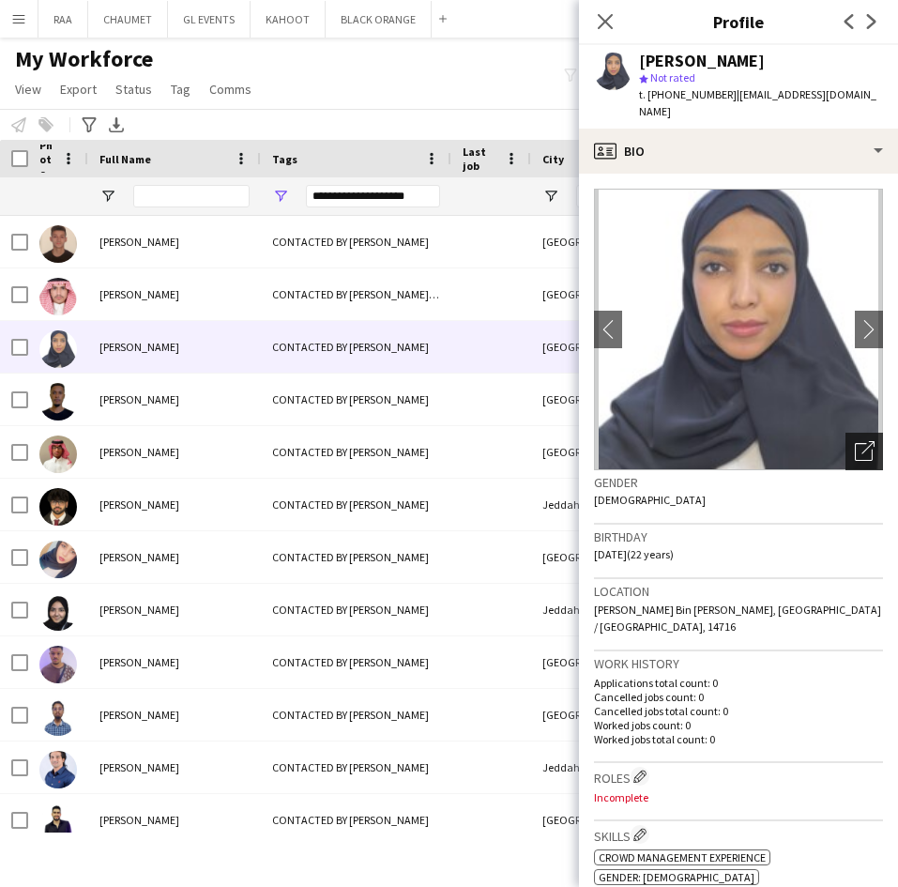
click at [845, 432] on div "Open photos pop-in" at bounding box center [864, 451] width 38 height 38
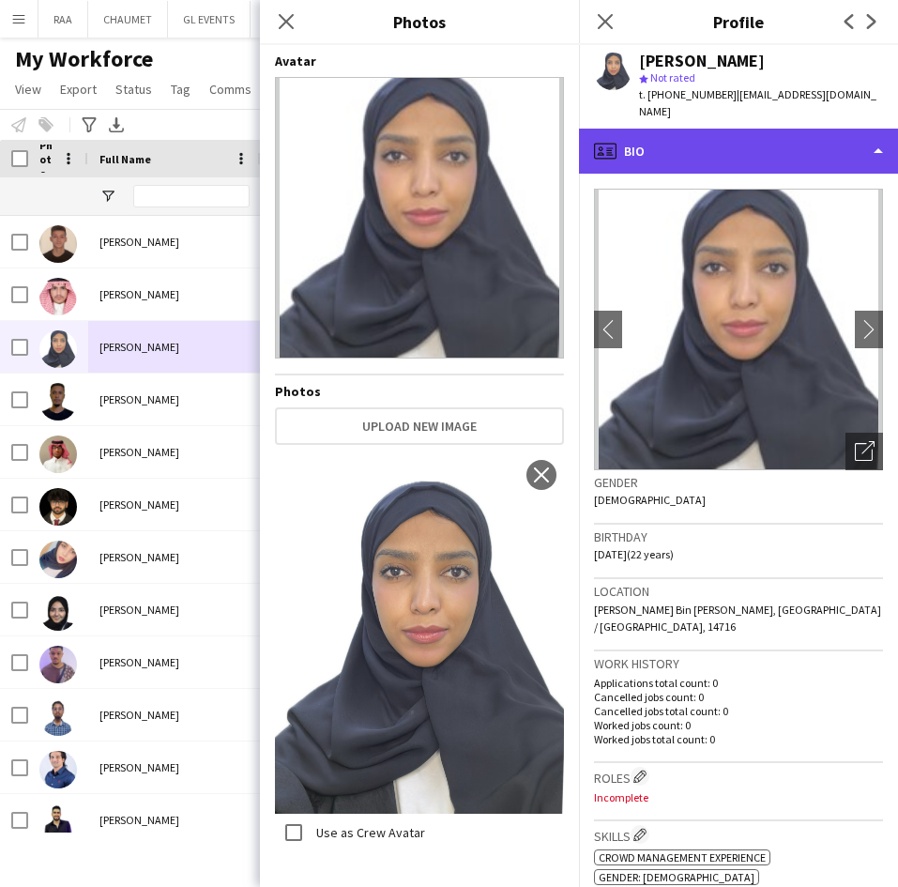
click at [801, 133] on div "profile Bio" at bounding box center [738, 151] width 319 height 45
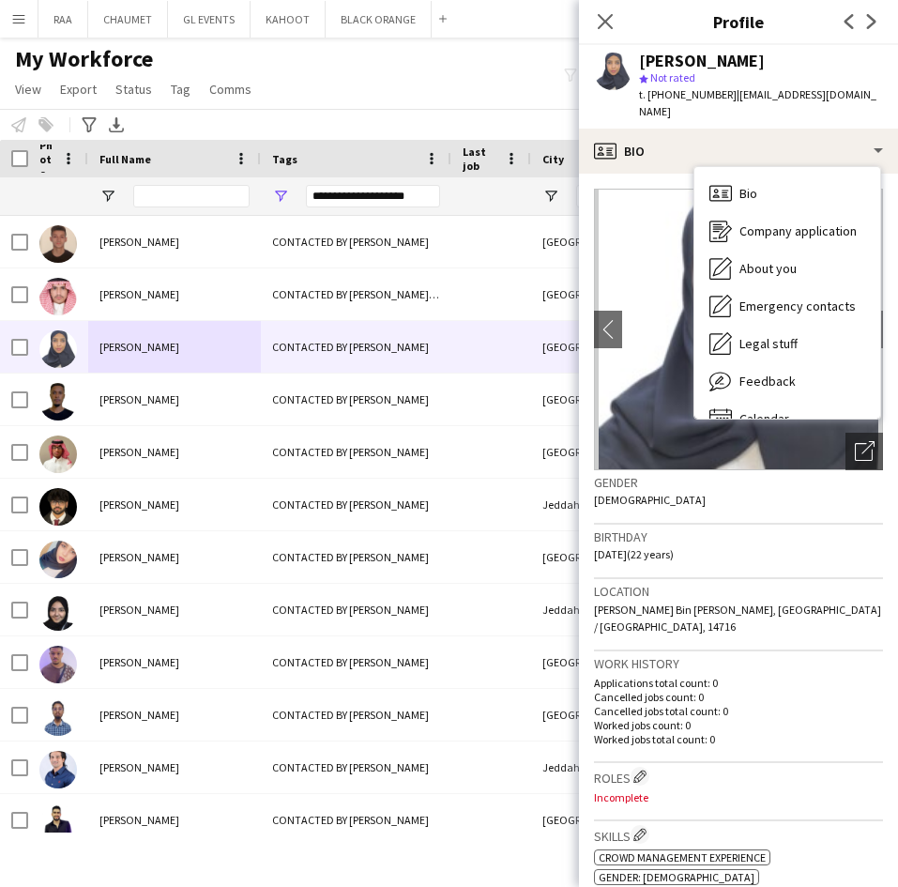
click at [763, 550] on div "Birthday [DEMOGRAPHIC_DATA] (22 years)" at bounding box center [738, 551] width 289 height 54
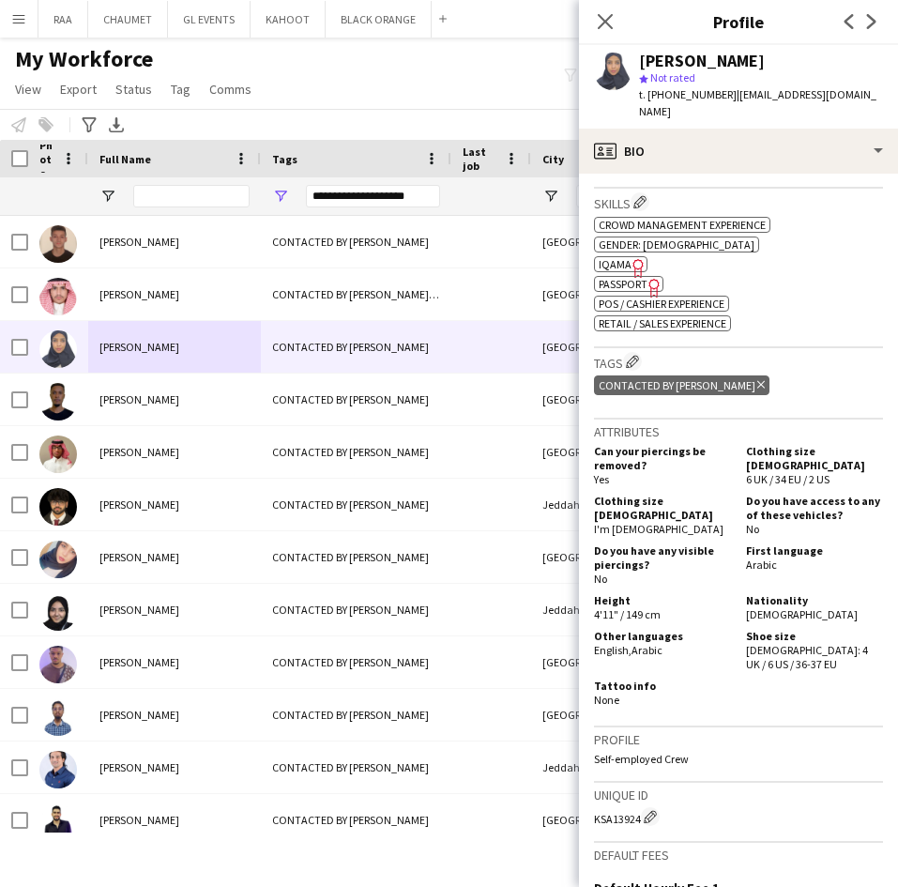
scroll to position [642, 0]
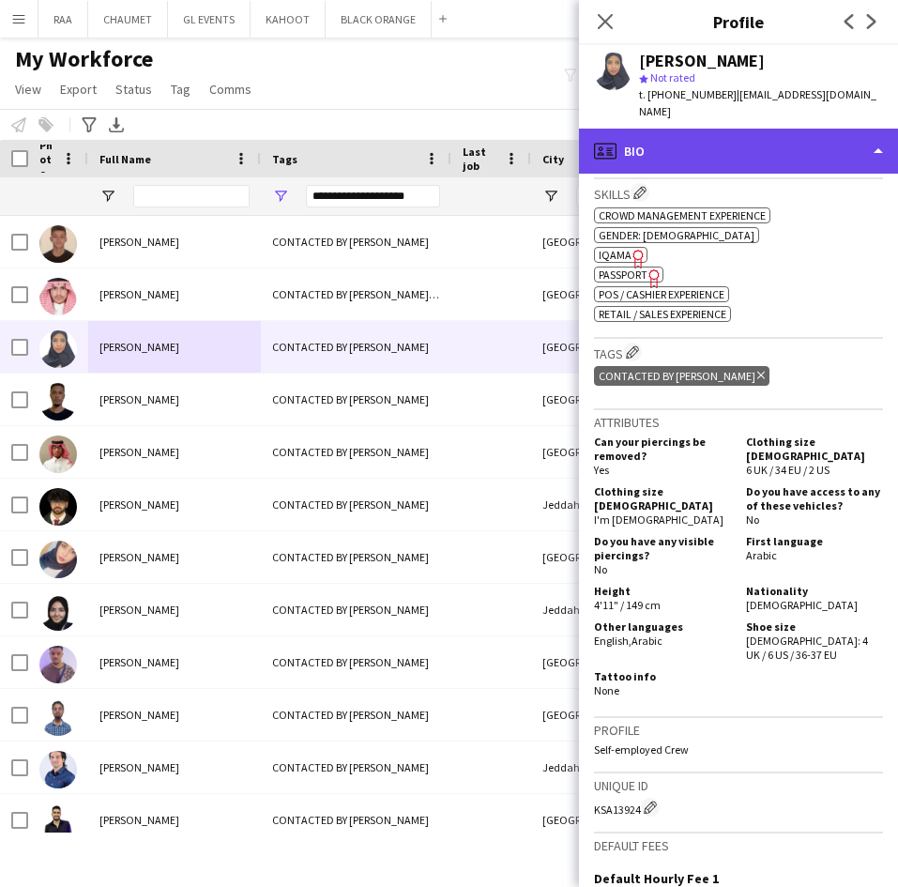
click at [787, 143] on div "profile Bio" at bounding box center [738, 151] width 319 height 45
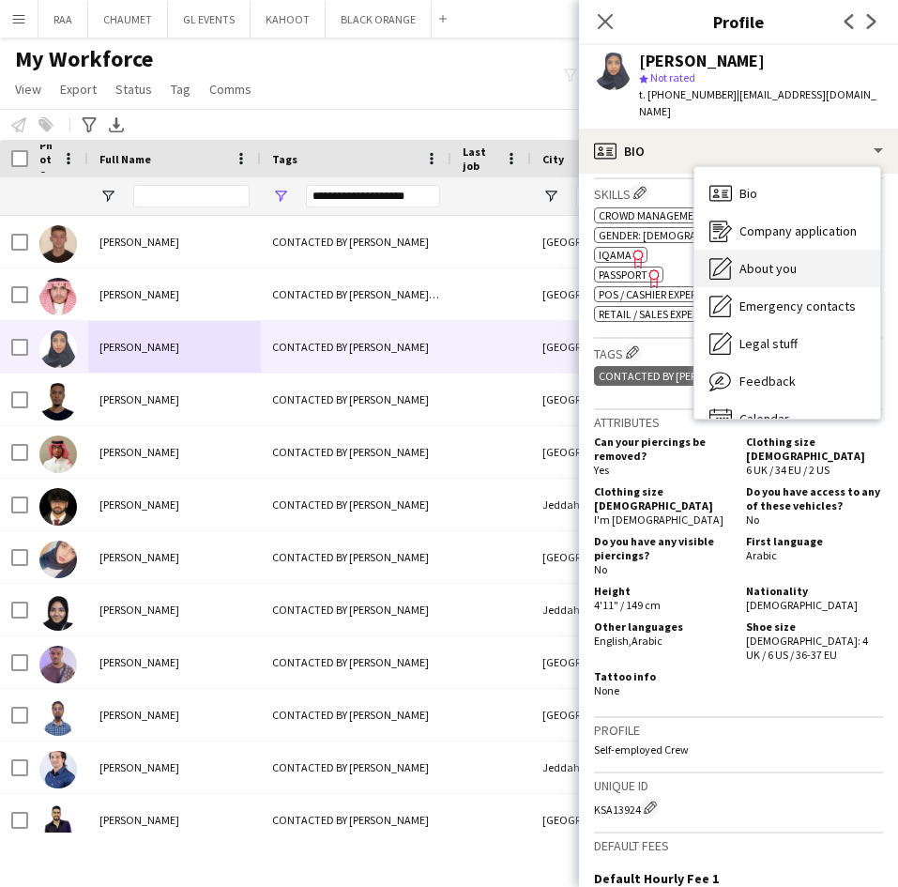
click at [796, 250] on div "About you About you" at bounding box center [787, 269] width 186 height 38
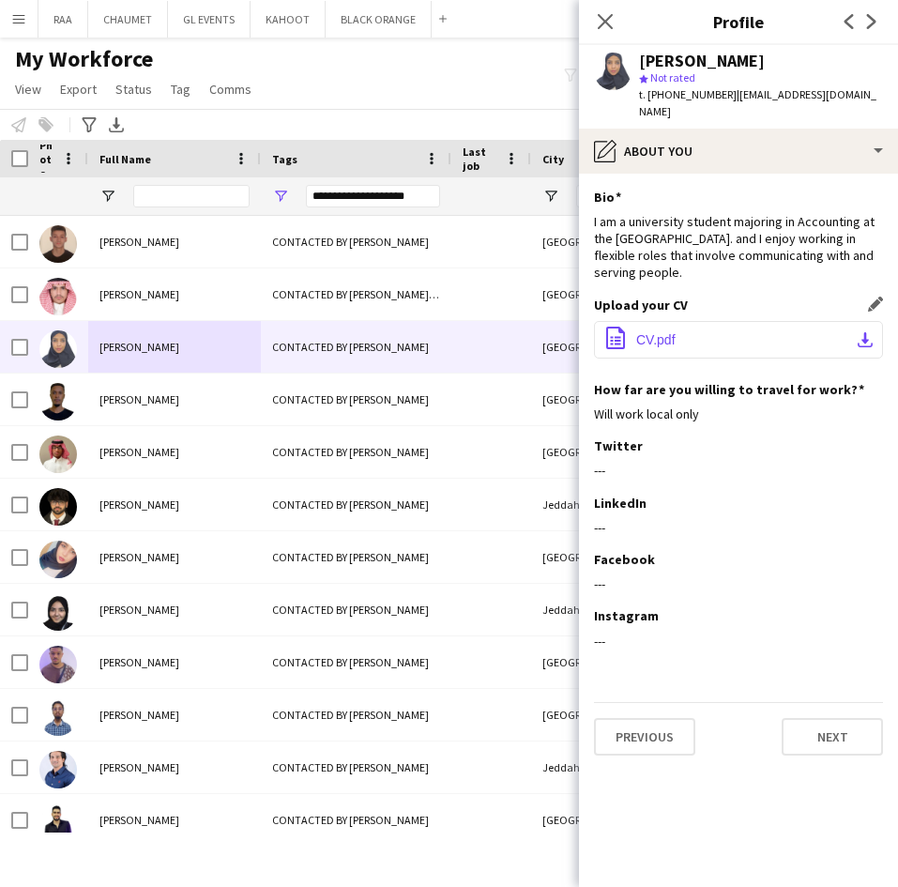
click at [733, 321] on button "office-file-sheet CV.pdf download-bottom" at bounding box center [738, 340] width 289 height 38
click at [786, 519] on div "---" at bounding box center [738, 527] width 289 height 17
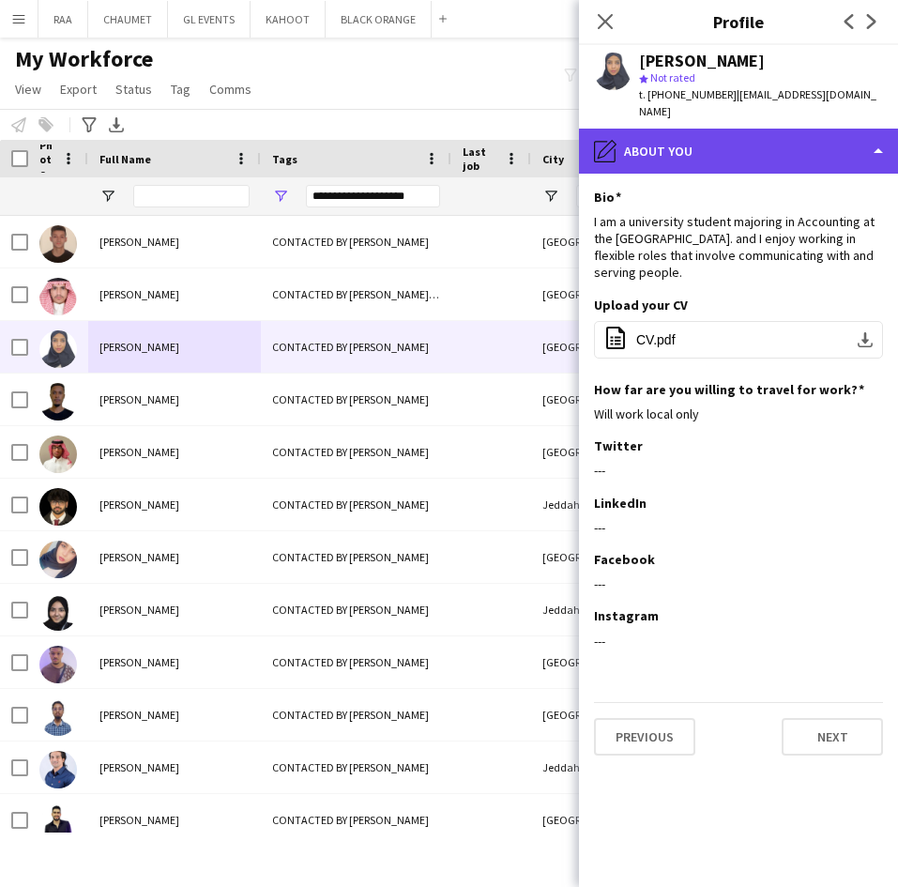
click at [789, 129] on div "pencil4 About you" at bounding box center [738, 151] width 319 height 45
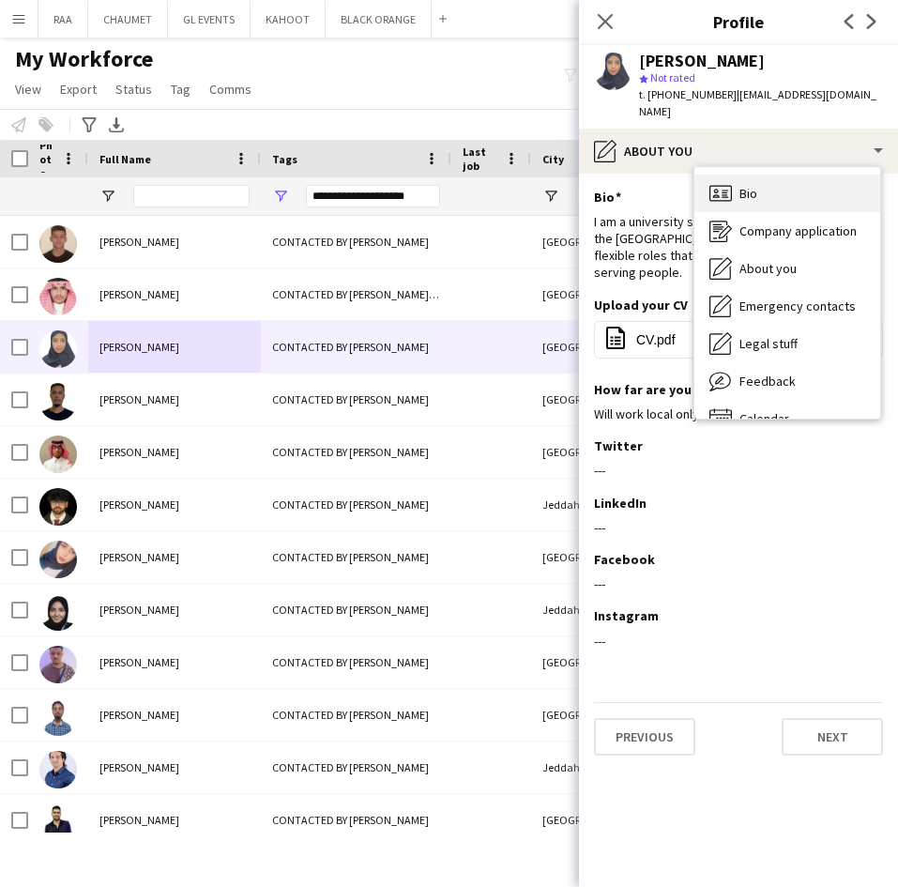
click at [823, 174] on div "Bio Bio" at bounding box center [787, 193] width 186 height 38
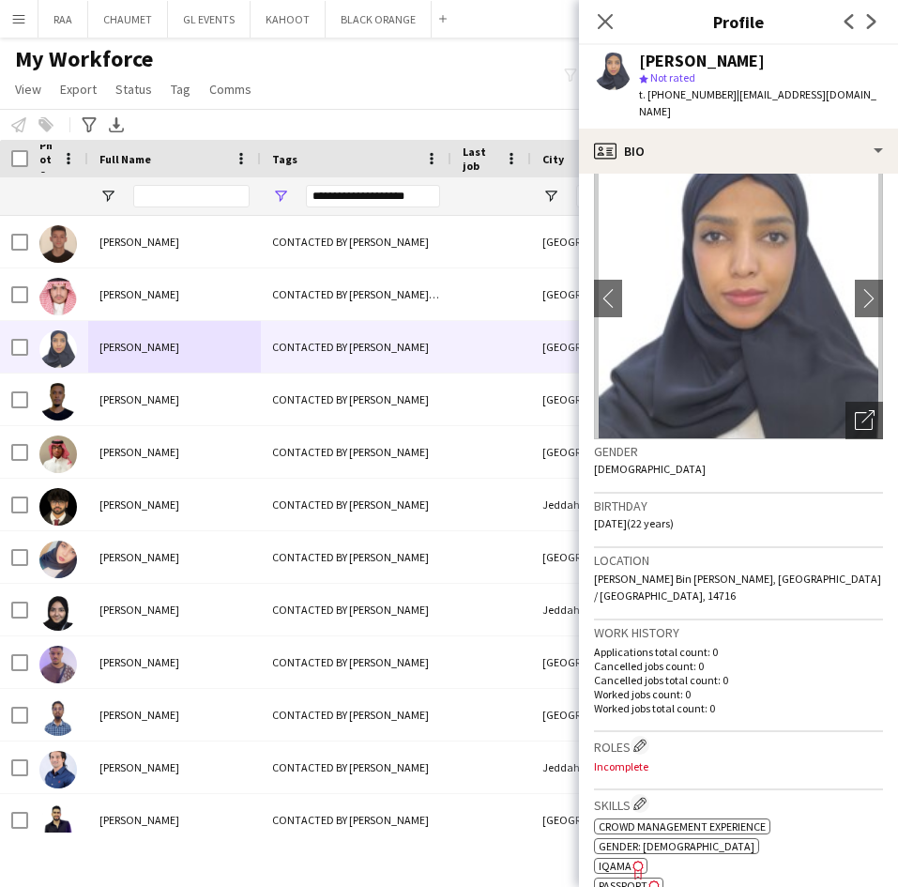
scroll to position [34, 0]
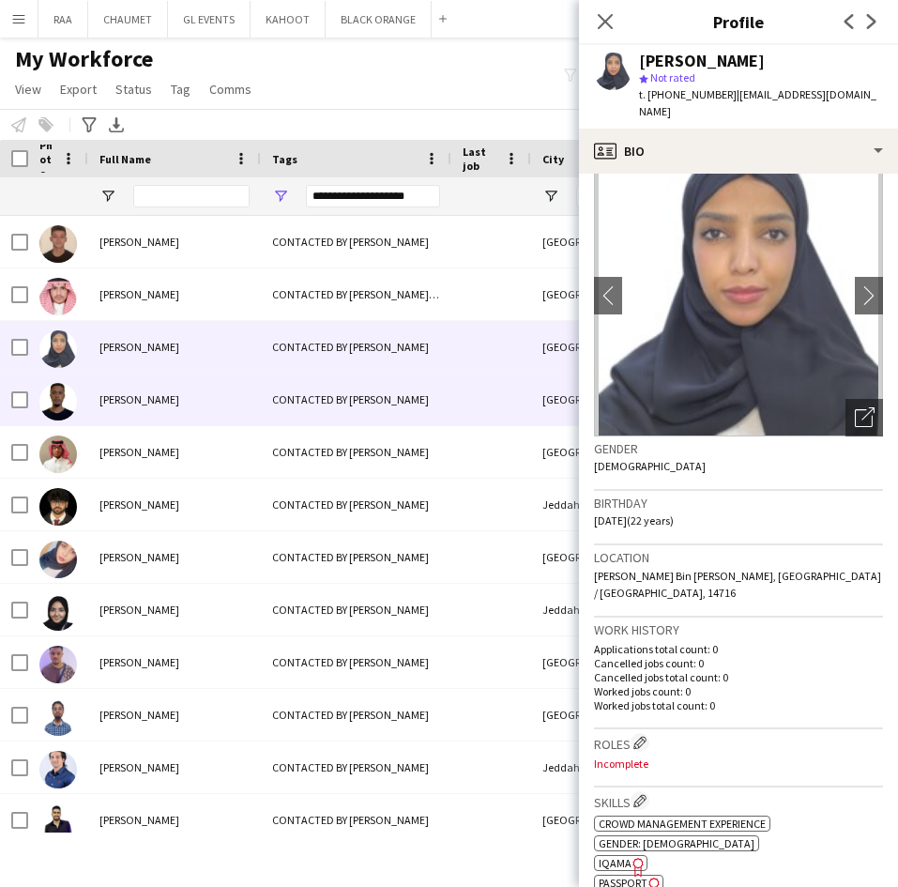
click at [191, 406] on div "[PERSON_NAME]" at bounding box center [174, 399] width 173 height 52
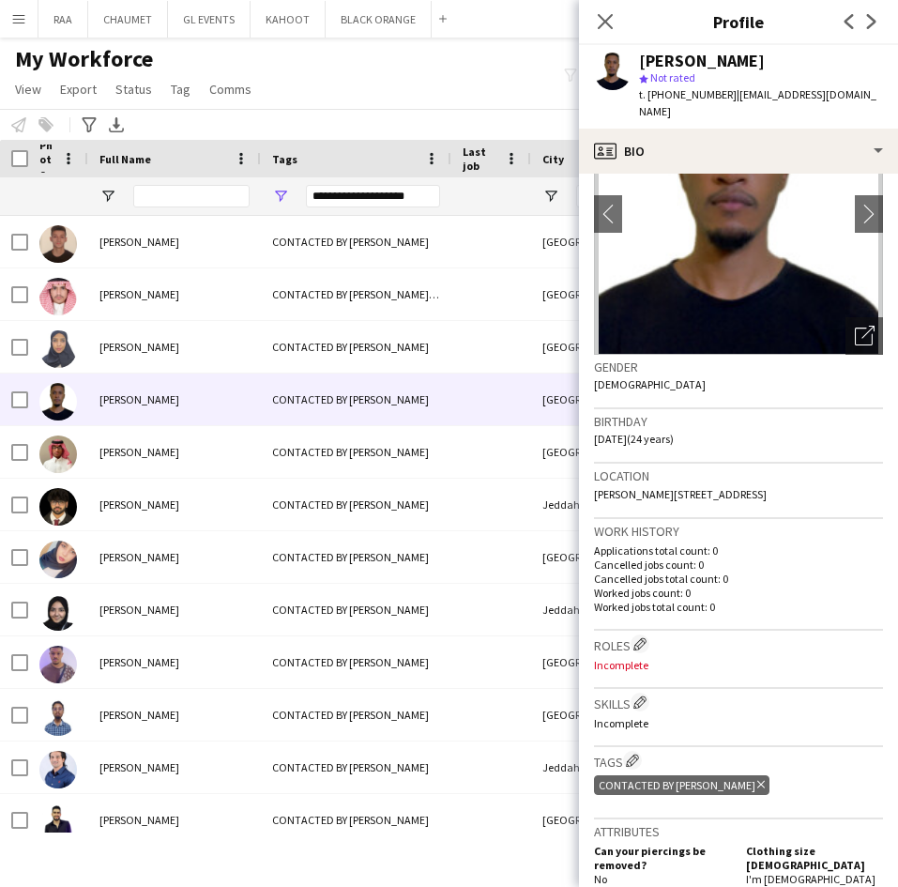
scroll to position [110, 0]
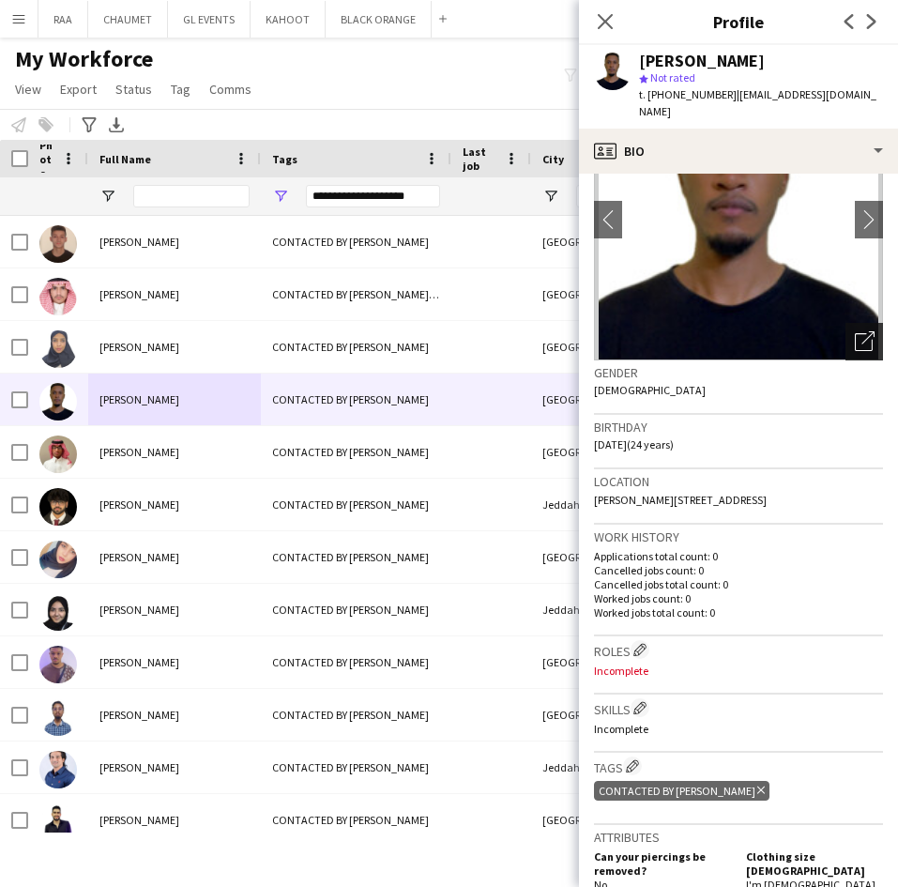
click at [855, 331] on icon "Open photos pop-in" at bounding box center [865, 341] width 20 height 20
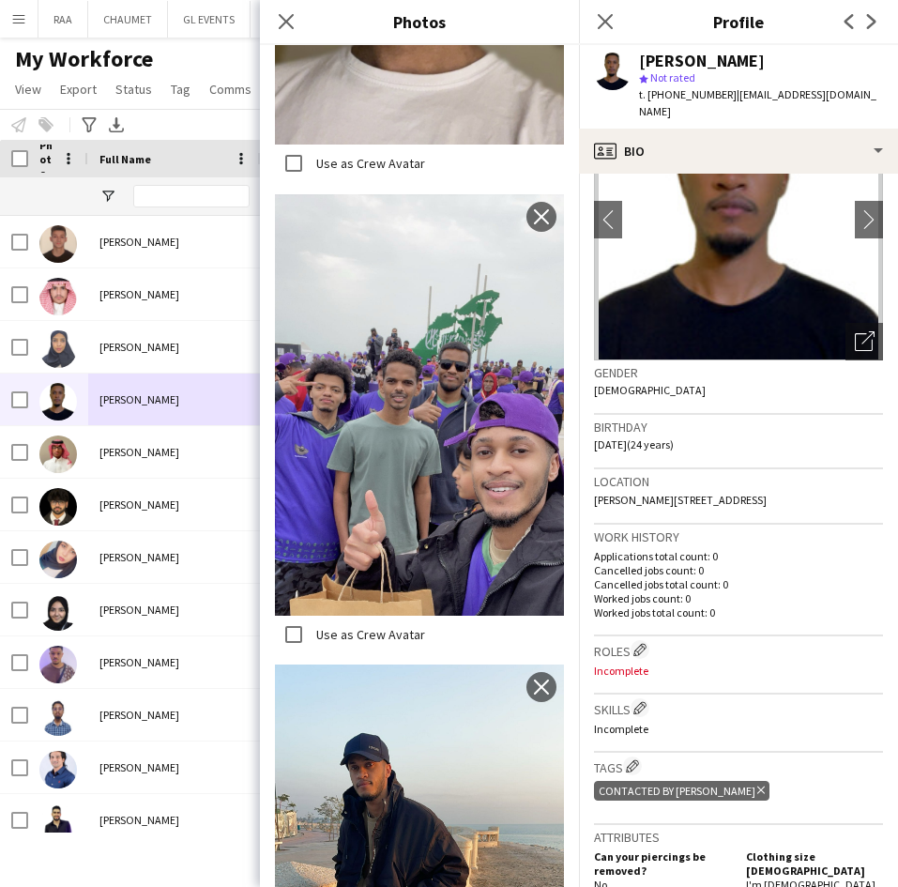
scroll to position [1899, 0]
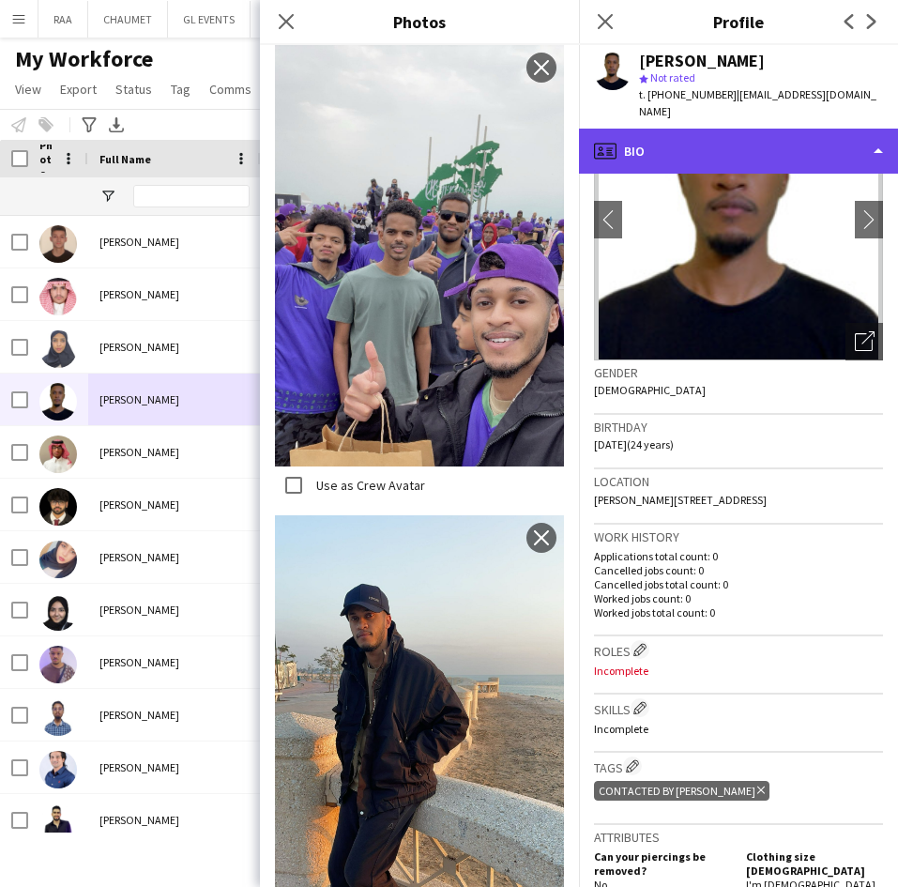
click at [757, 129] on div "profile Bio" at bounding box center [738, 151] width 319 height 45
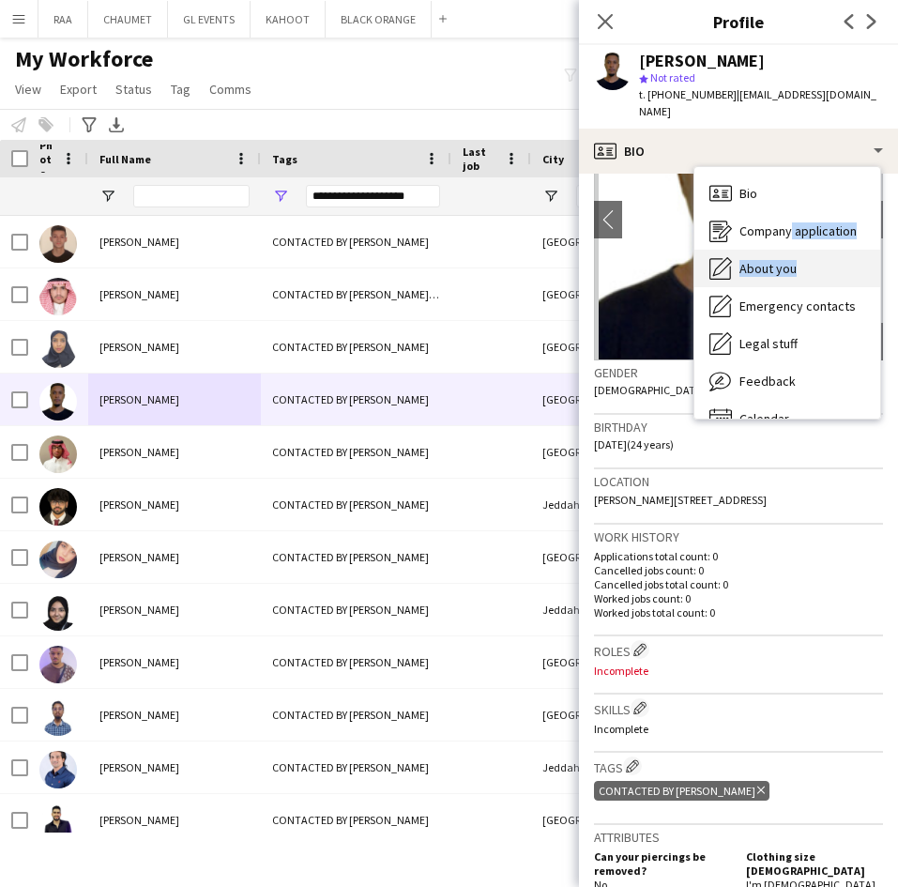
drag, startPoint x: 782, startPoint y: 217, endPoint x: 785, endPoint y: 240, distance: 23.6
click at [785, 240] on div "Bio Bio Company application Company application About you About you Emergency c…" at bounding box center [787, 292] width 186 height 251
click at [785, 250] on div "About you About you" at bounding box center [787, 269] width 186 height 38
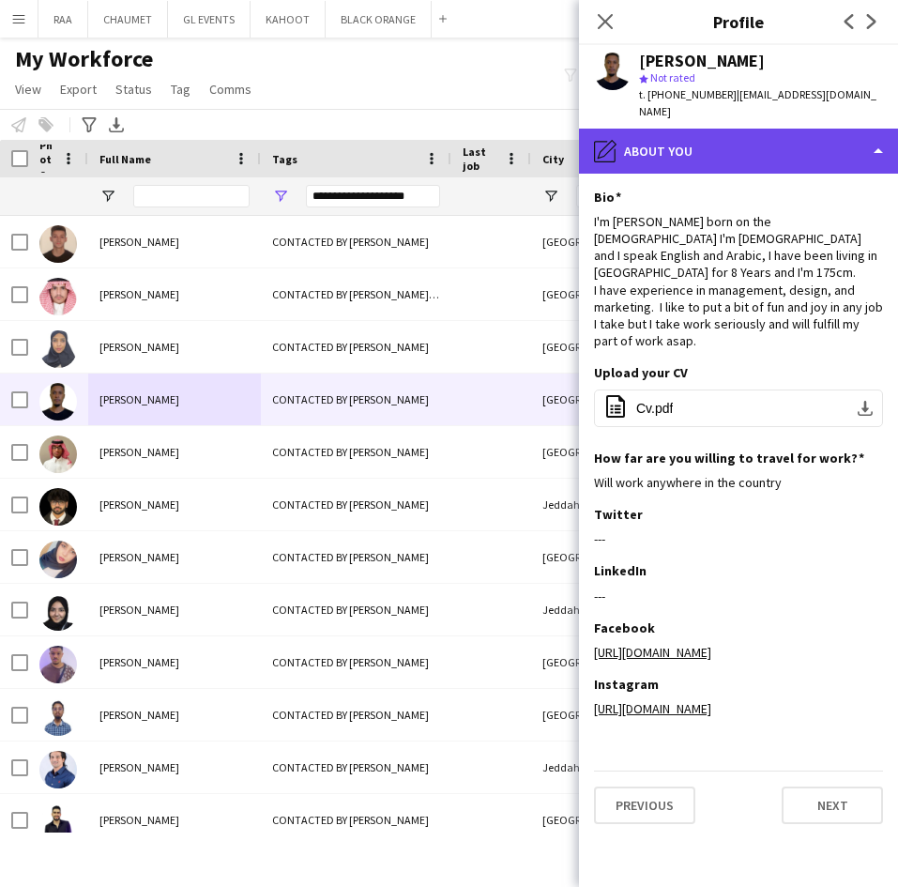
click at [751, 152] on div "pencil4 About you" at bounding box center [738, 151] width 319 height 45
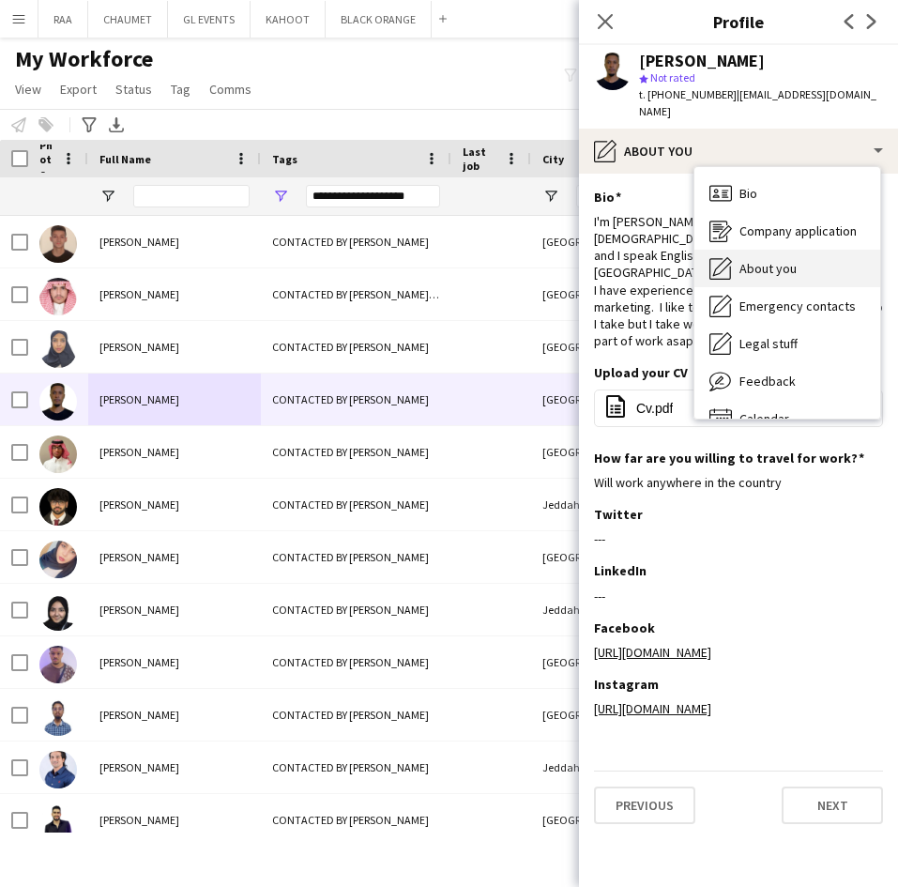
click at [790, 260] on span "About you" at bounding box center [767, 268] width 57 height 17
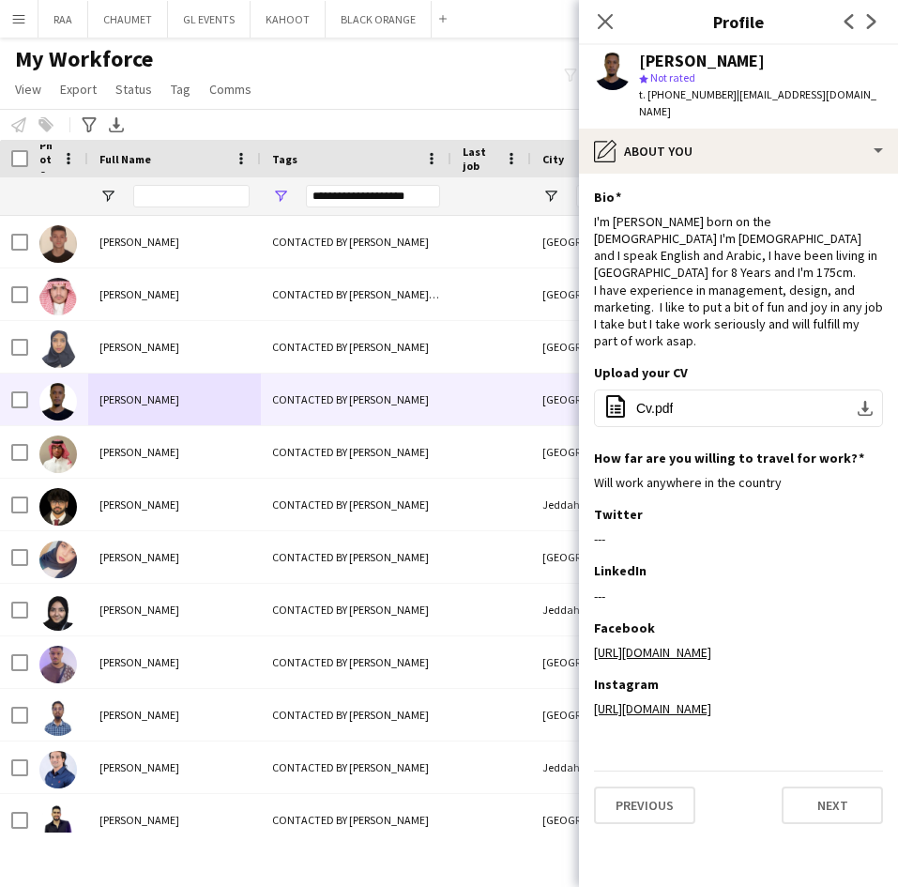
click at [751, 174] on app-section-data-types "Bio Edit this field I'm [PERSON_NAME] born on the [DEMOGRAPHIC_DATA] I'm [DEMOG…" at bounding box center [738, 530] width 319 height 713
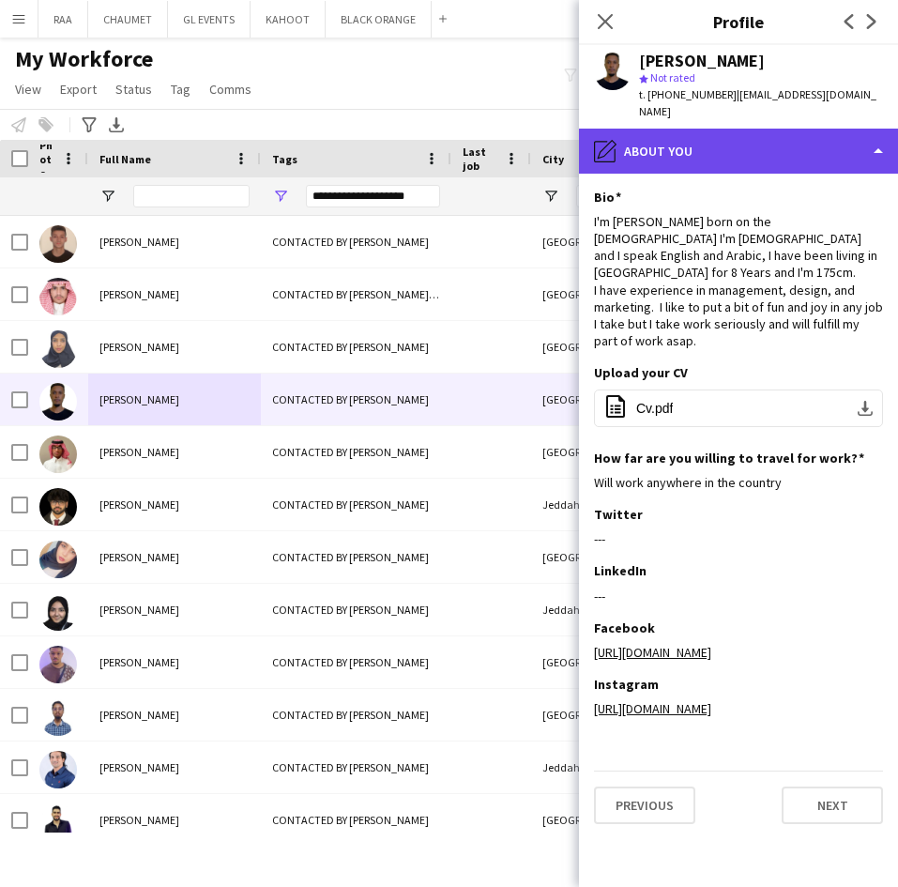
click at [737, 144] on div "pencil4 About you" at bounding box center [738, 151] width 319 height 45
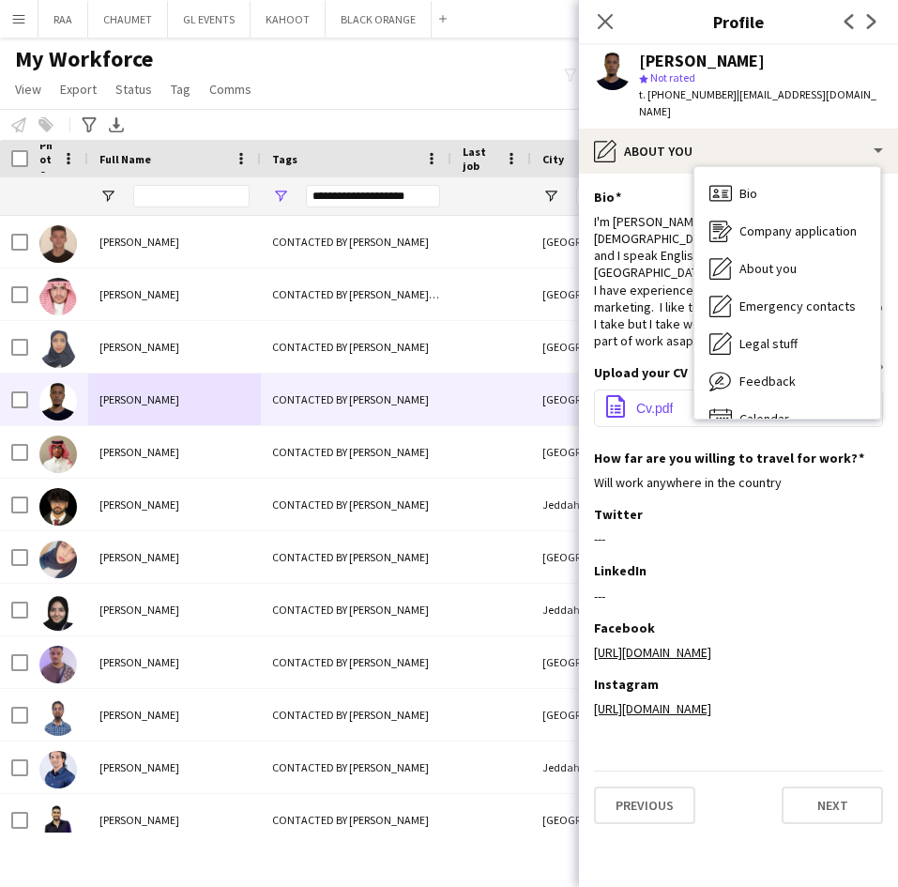
click at [659, 401] on span "Cv.pdf" at bounding box center [654, 408] width 37 height 15
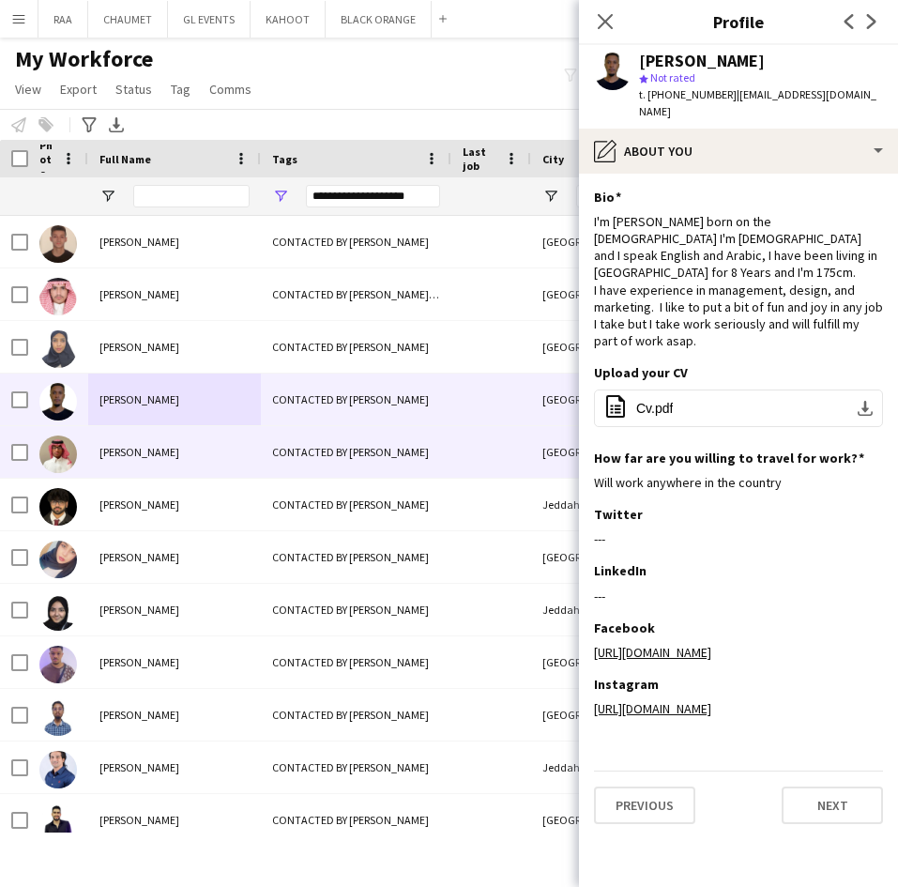
click at [110, 467] on div "[PERSON_NAME]" at bounding box center [174, 452] width 173 height 52
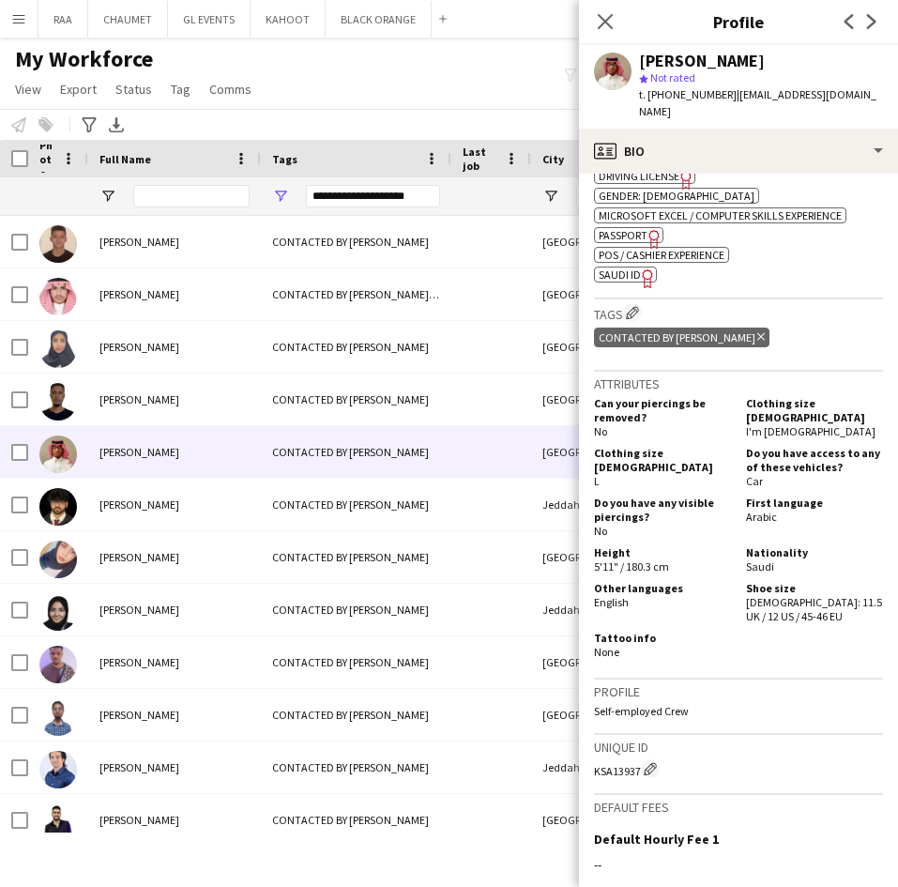
scroll to position [681, 0]
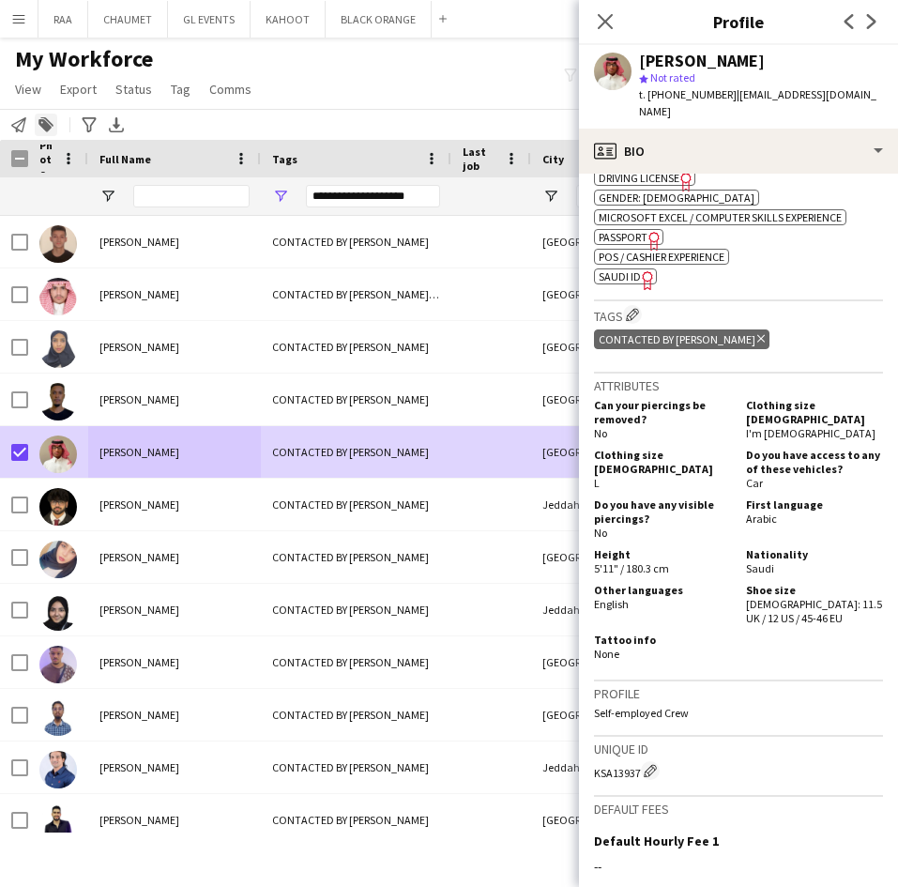
click at [50, 127] on icon at bounding box center [44, 125] width 13 height 13
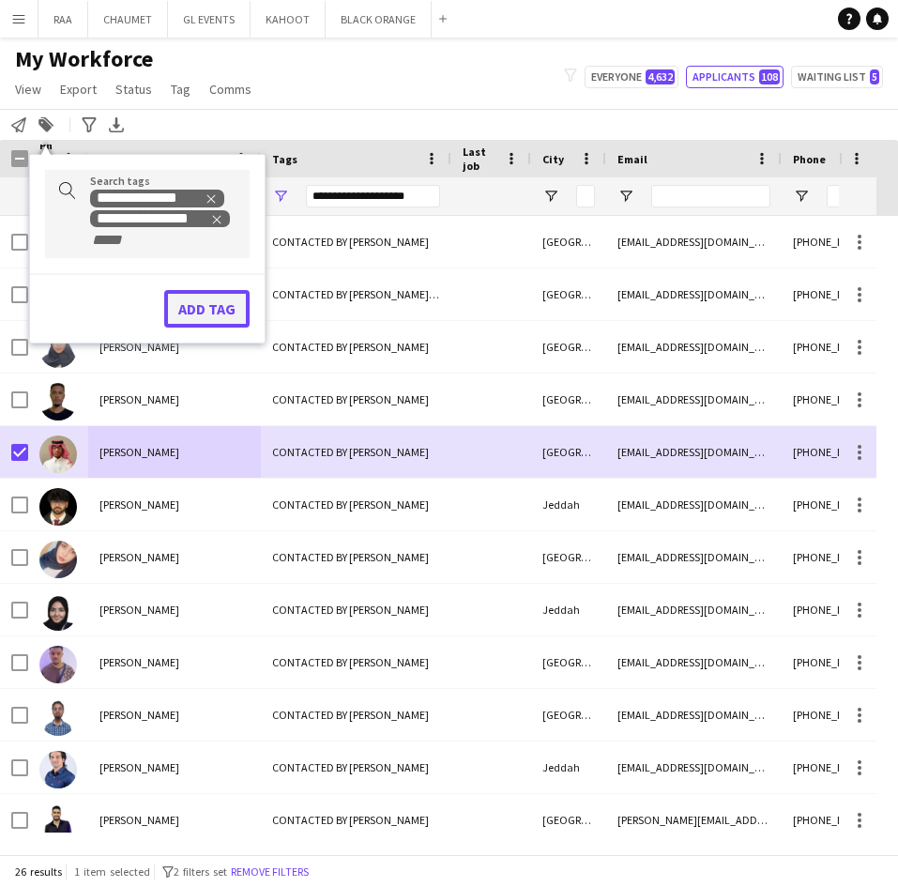
click at [224, 301] on button "Add tag" at bounding box center [206, 309] width 85 height 38
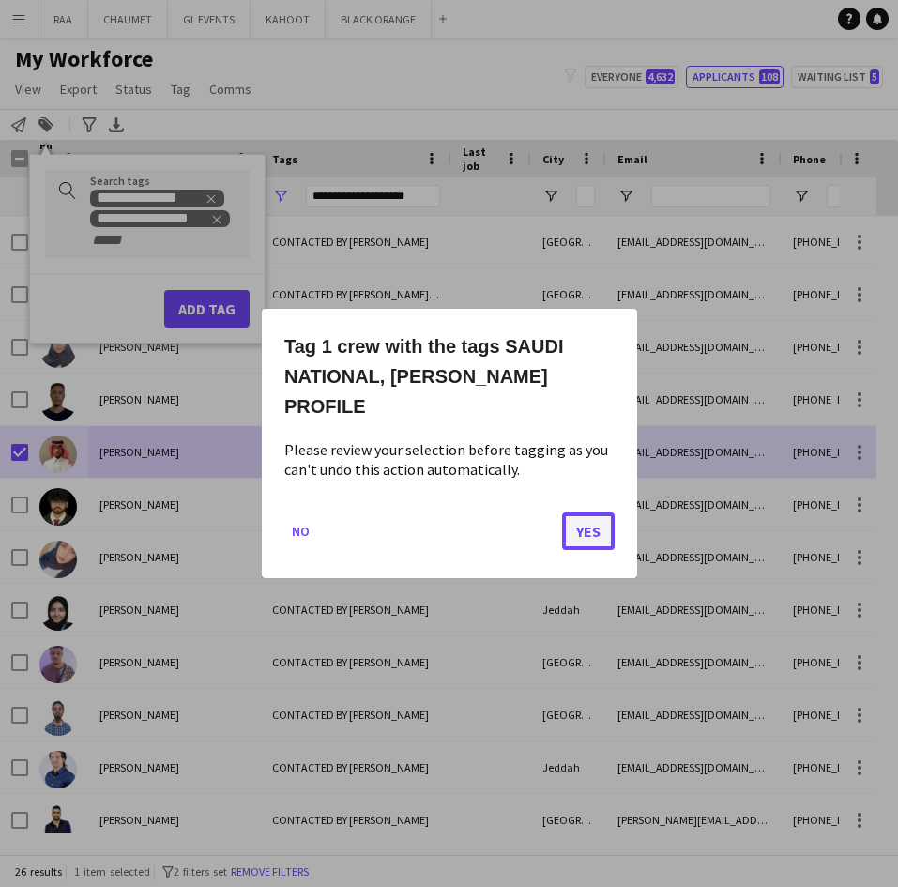
click at [589, 512] on button "Yes" at bounding box center [588, 531] width 53 height 38
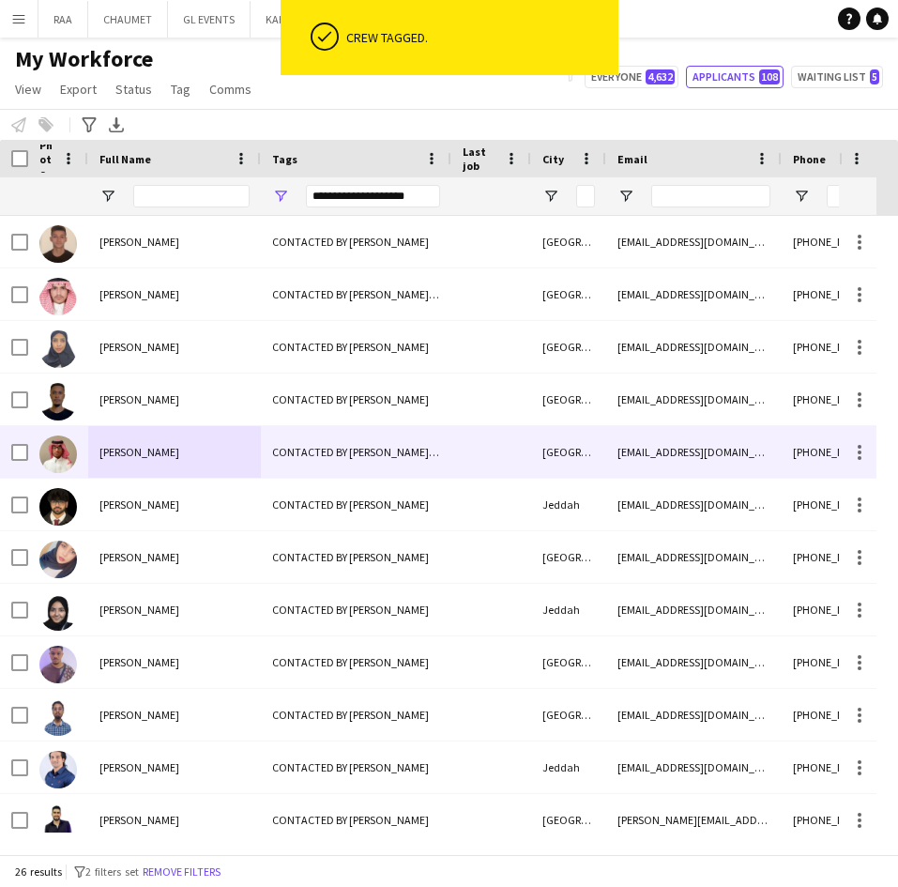
click at [166, 447] on span "[PERSON_NAME]" at bounding box center [139, 452] width 80 height 14
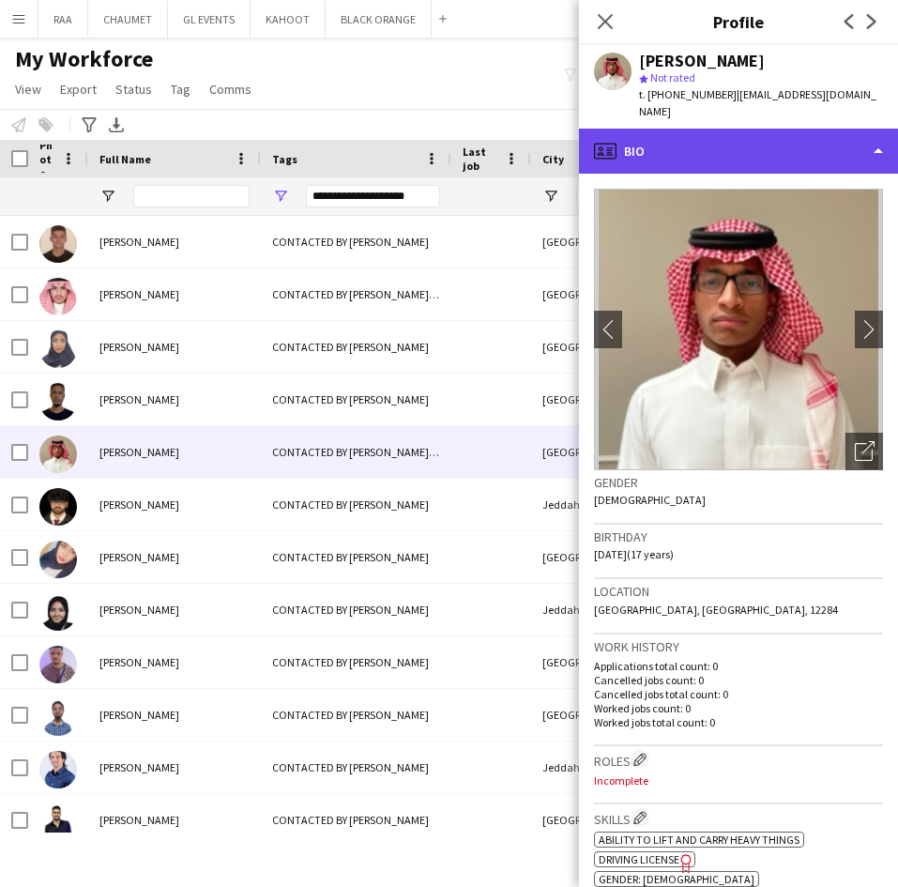
click at [805, 148] on div "profile Bio" at bounding box center [738, 151] width 319 height 45
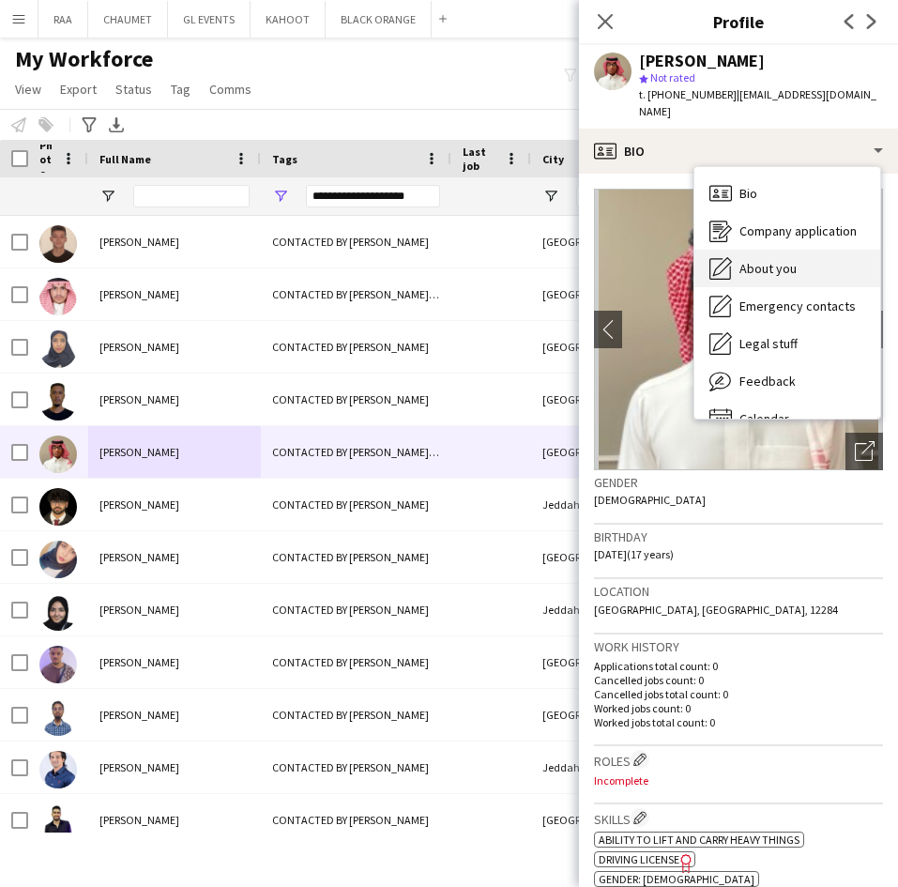
click at [824, 250] on div "About you About you" at bounding box center [787, 269] width 186 height 38
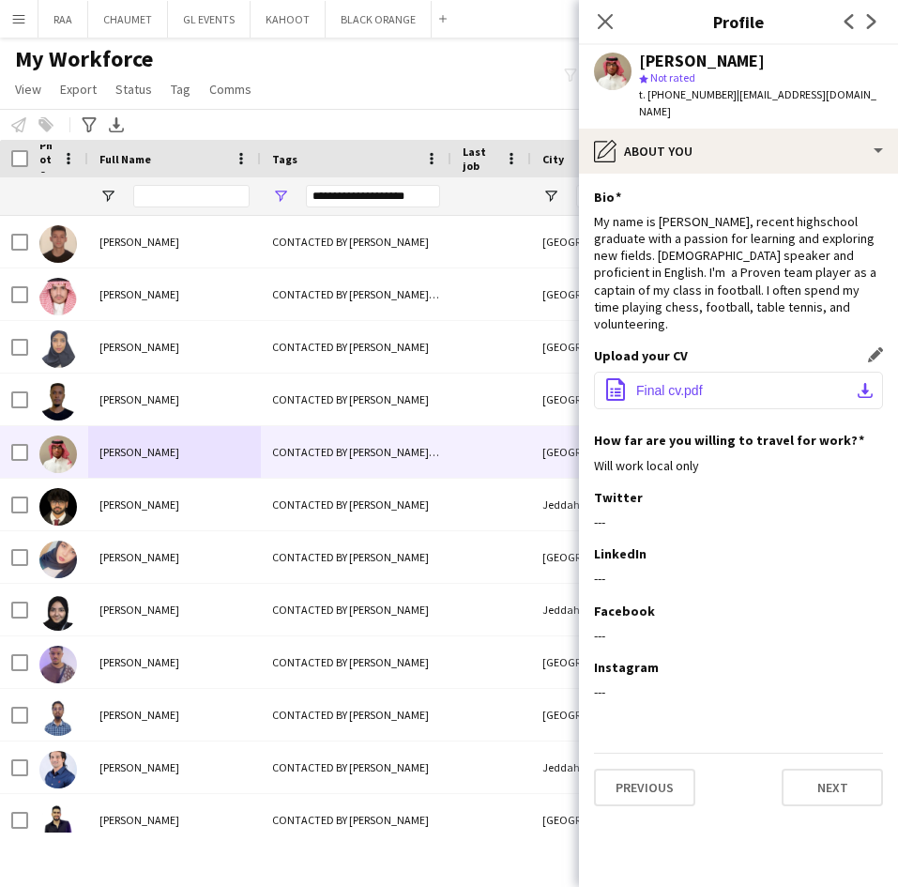
click at [698, 383] on span "Final cv.pdf" at bounding box center [669, 390] width 67 height 15
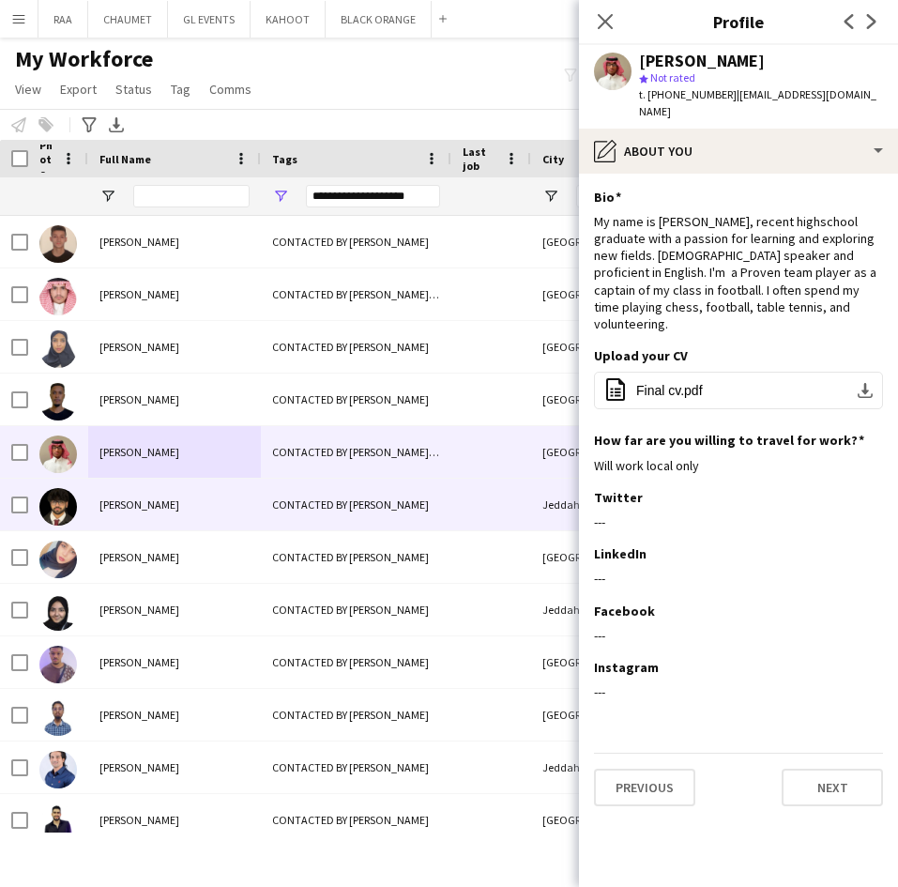
click at [165, 510] on span "[PERSON_NAME]" at bounding box center [139, 504] width 80 height 14
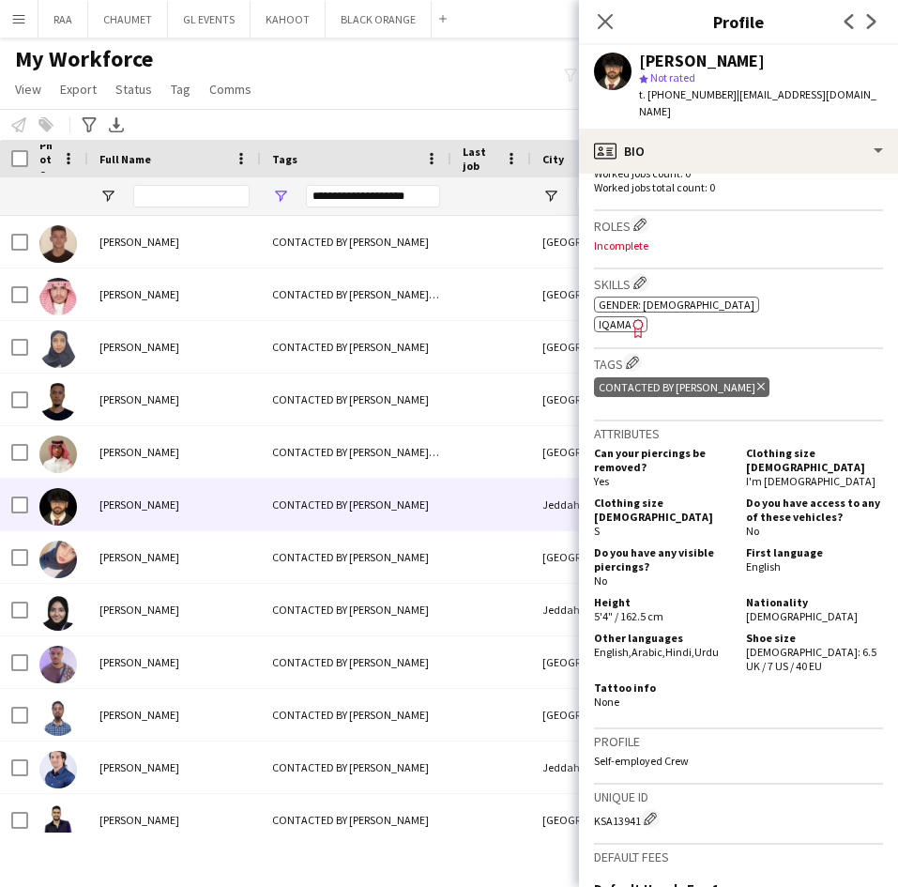
scroll to position [0, 0]
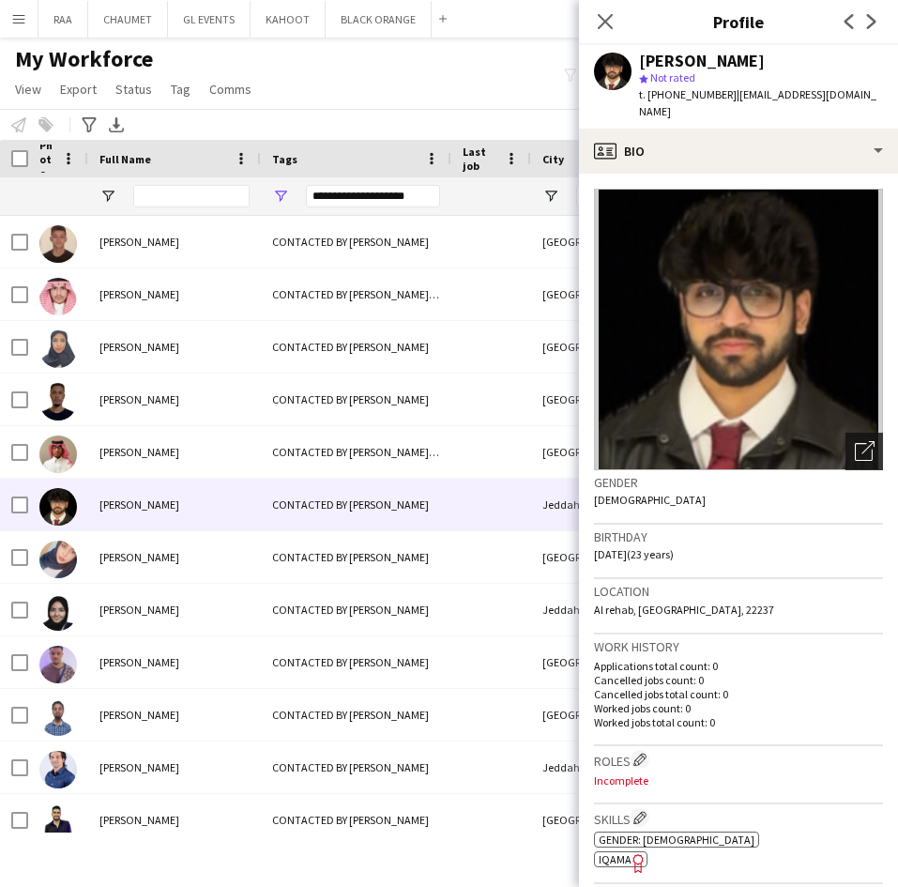
click at [845, 432] on div "Open photos pop-in" at bounding box center [864, 451] width 38 height 38
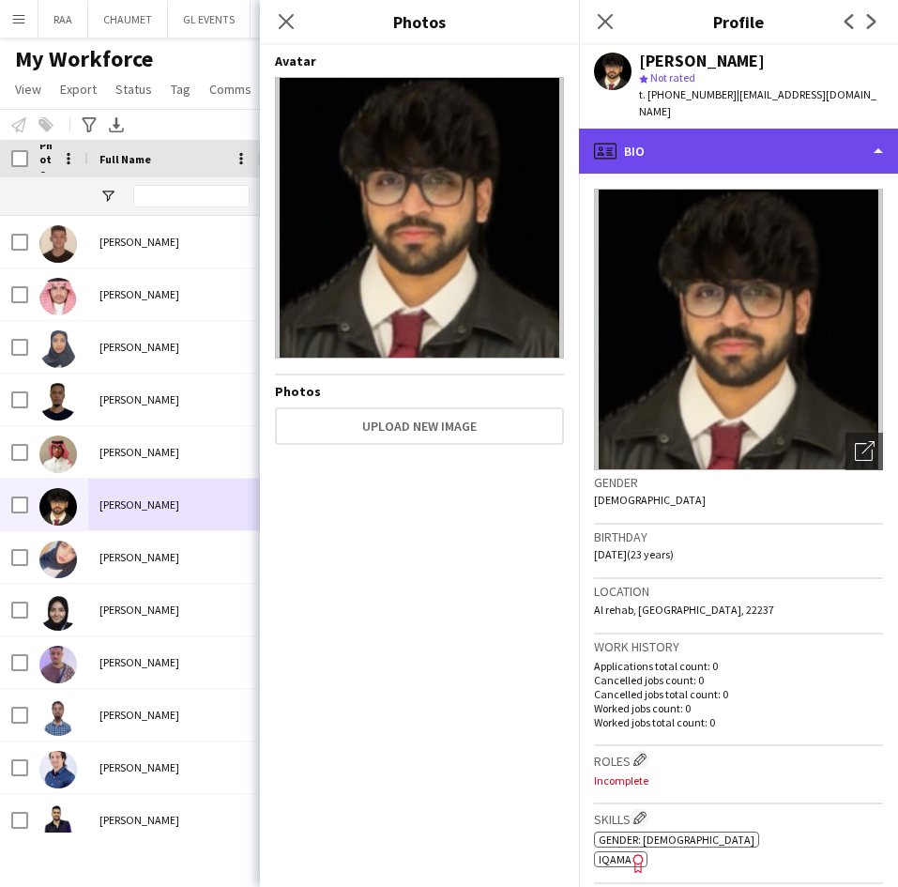
click at [808, 129] on div "profile Bio" at bounding box center [738, 151] width 319 height 45
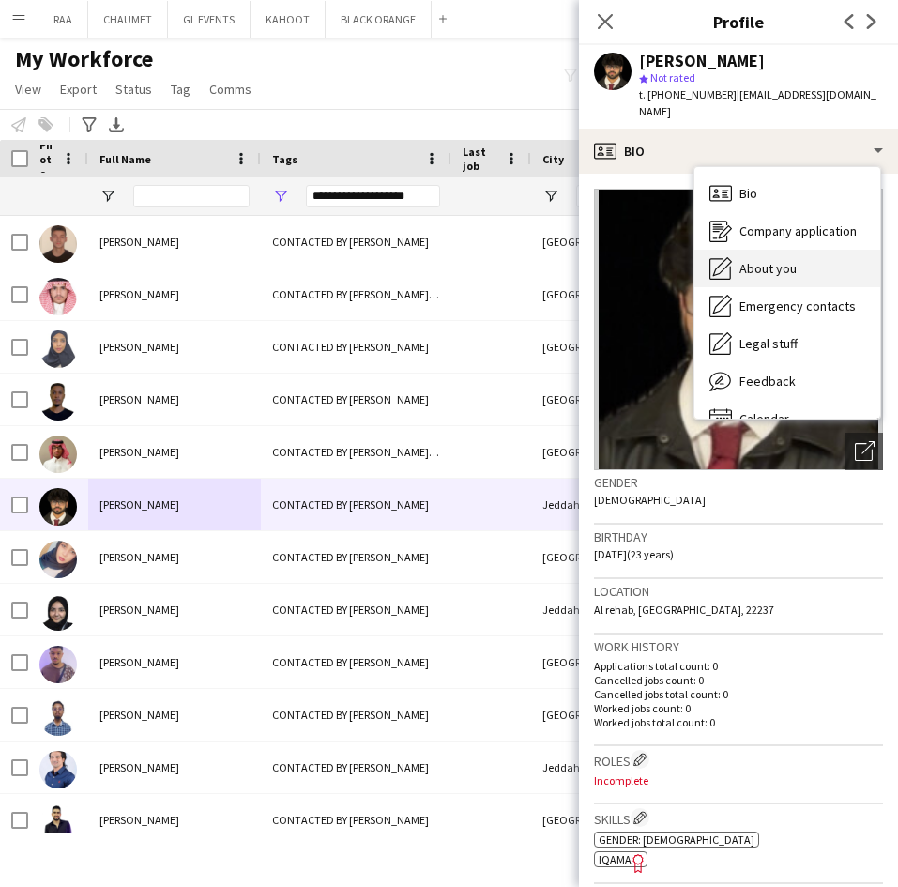
click at [781, 260] on span "About you" at bounding box center [767, 268] width 57 height 17
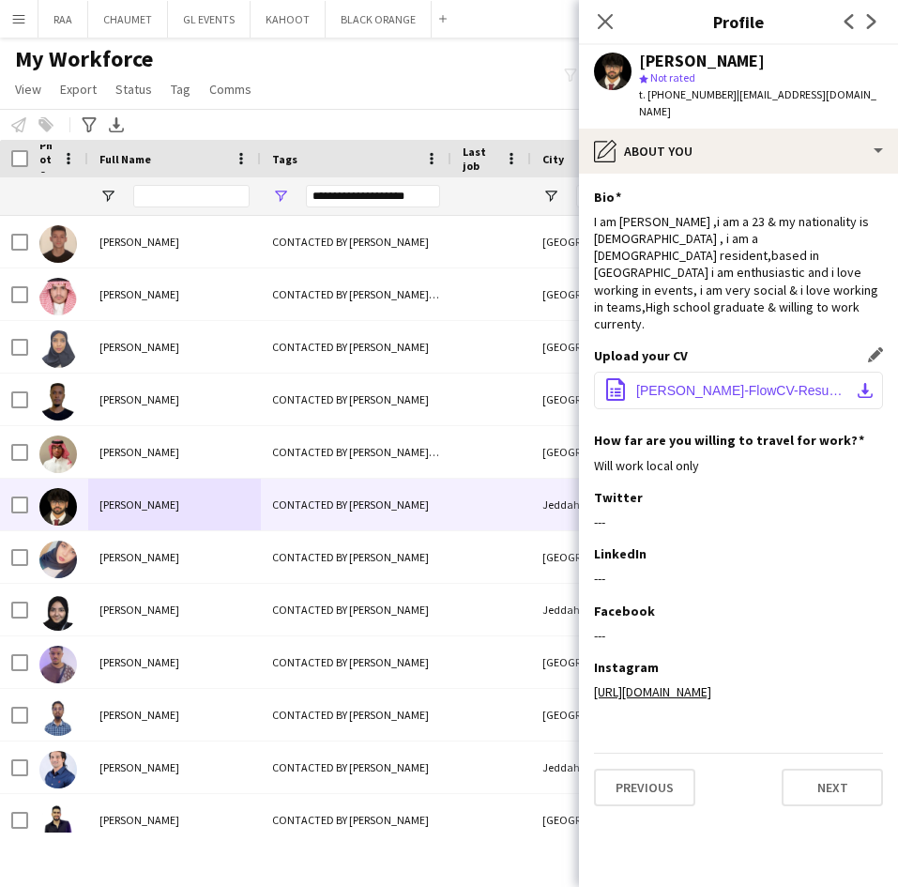
click at [756, 383] on span "[PERSON_NAME]-FlowCV-Resume-20250416.pdf" at bounding box center [742, 390] width 212 height 15
click at [715, 372] on button "office-file-sheet [PERSON_NAME]-FlowCV-Resume-20250416.pdf download-bottom" at bounding box center [738, 391] width 289 height 38
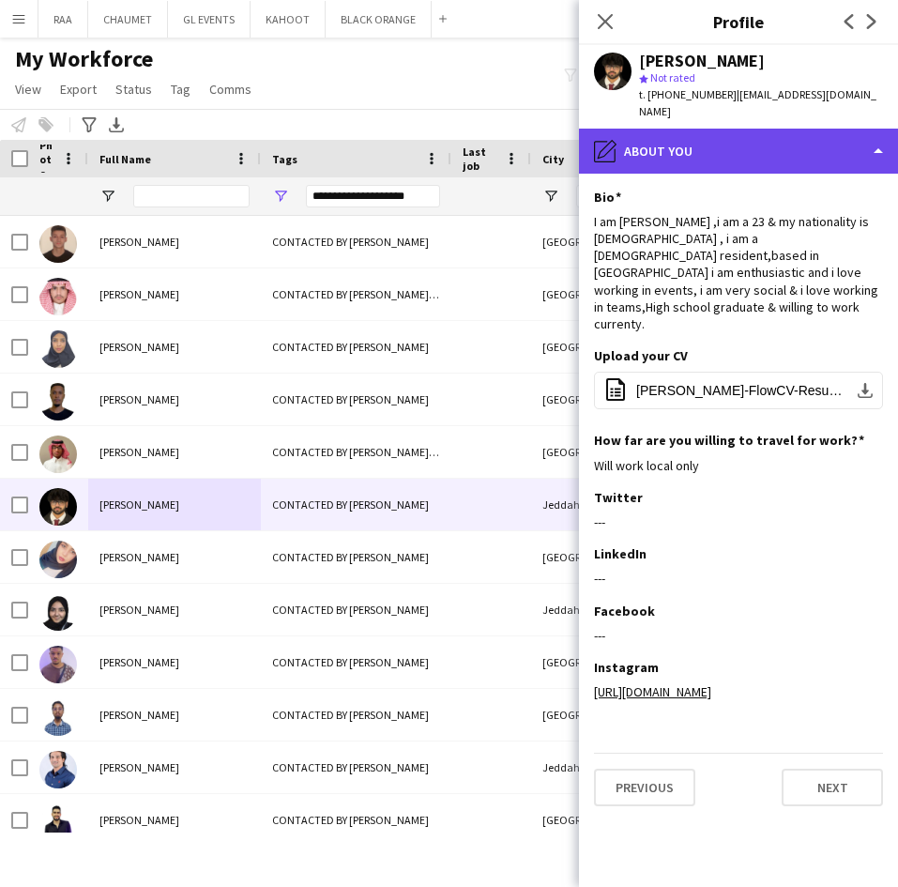
click at [747, 146] on div "pencil4 About you" at bounding box center [738, 151] width 319 height 45
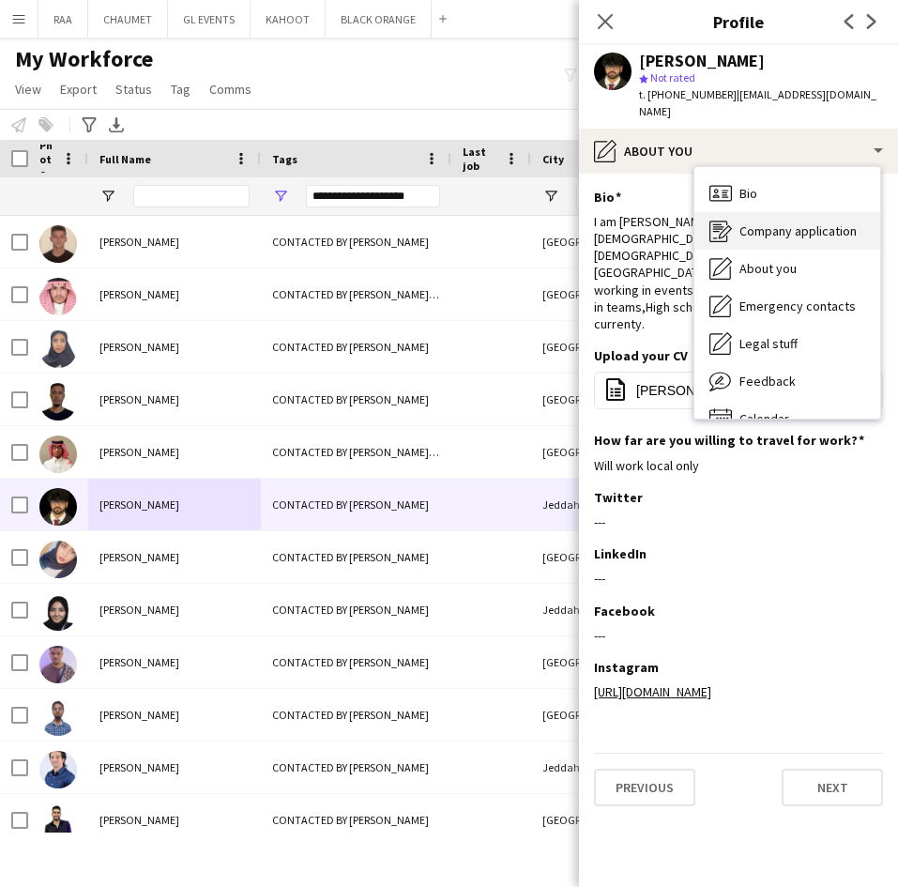
click at [777, 230] on div "Company application Company application" at bounding box center [787, 231] width 186 height 38
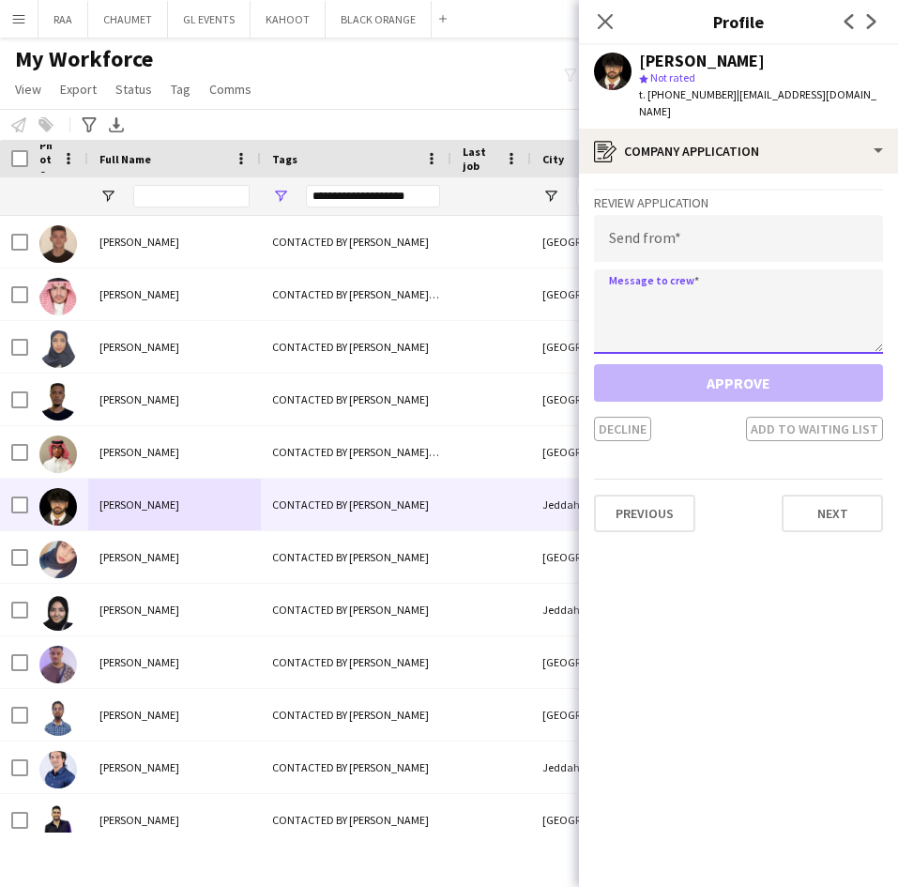
click at [705, 322] on textarea at bounding box center [738, 311] width 289 height 84
paste textarea "**********"
type textarea "**********"
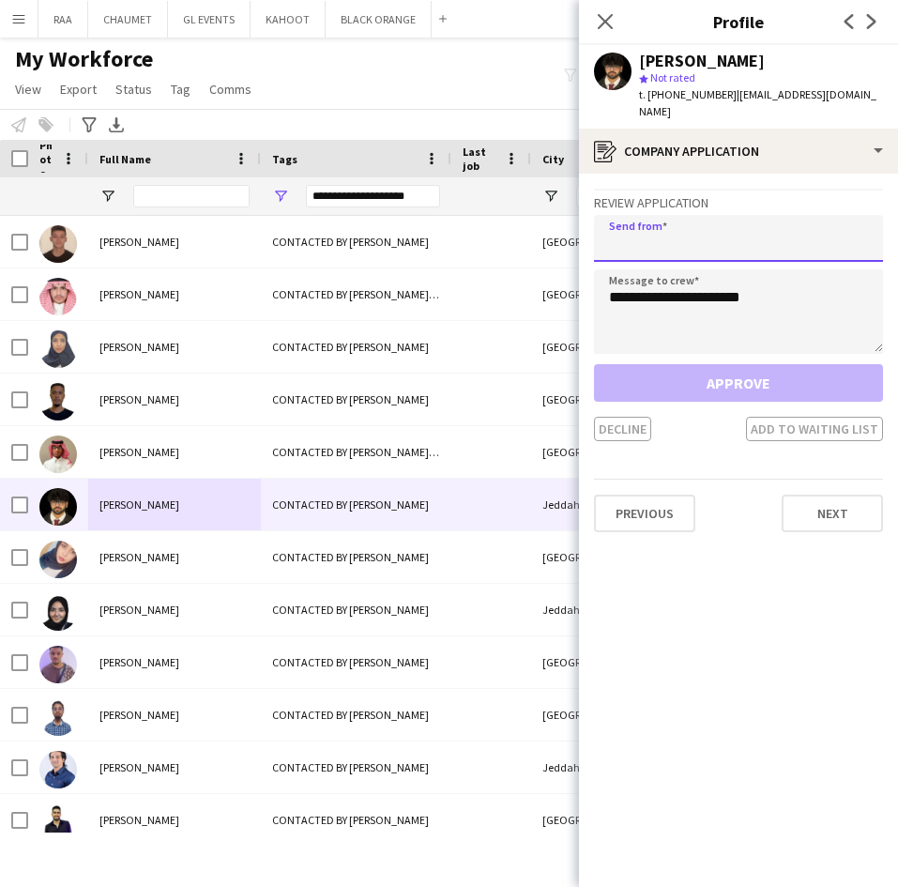
click at [679, 235] on input "email" at bounding box center [738, 238] width 289 height 47
paste input "**********"
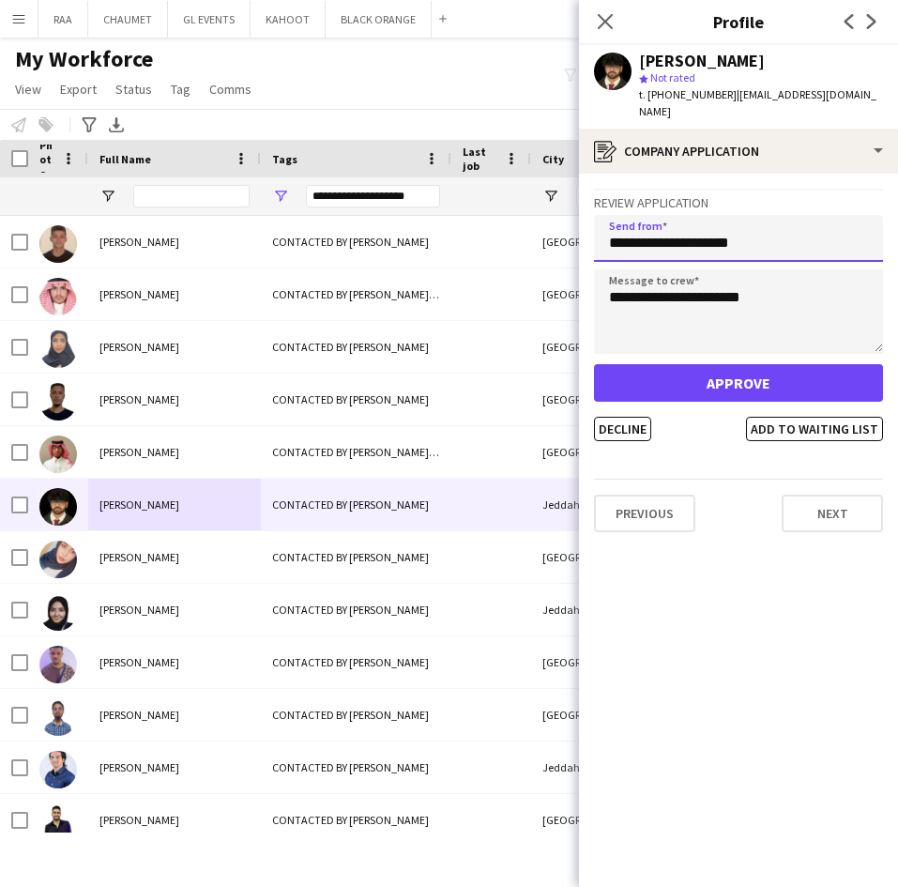
type input "**********"
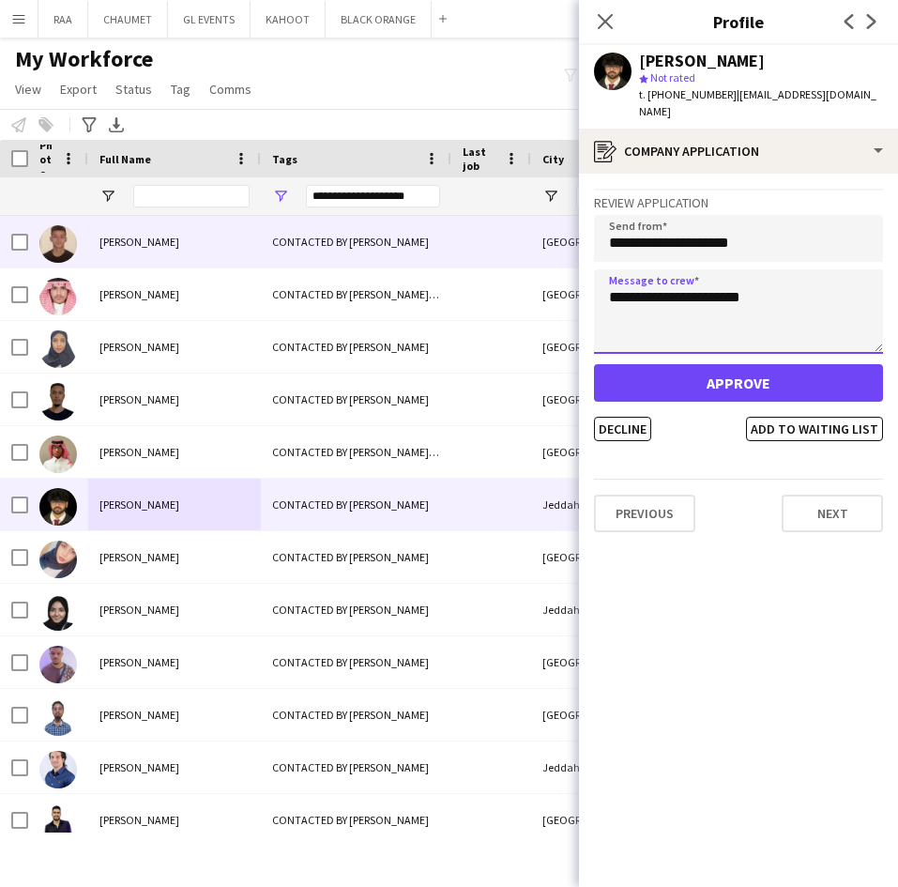
drag, startPoint x: 771, startPoint y: 287, endPoint x: 498, endPoint y: 260, distance: 274.4
click at [498, 260] on body "Menu Boards Boards Boards All jobs Status Workforce Workforce My Workforce Recr…" at bounding box center [449, 443] width 898 height 887
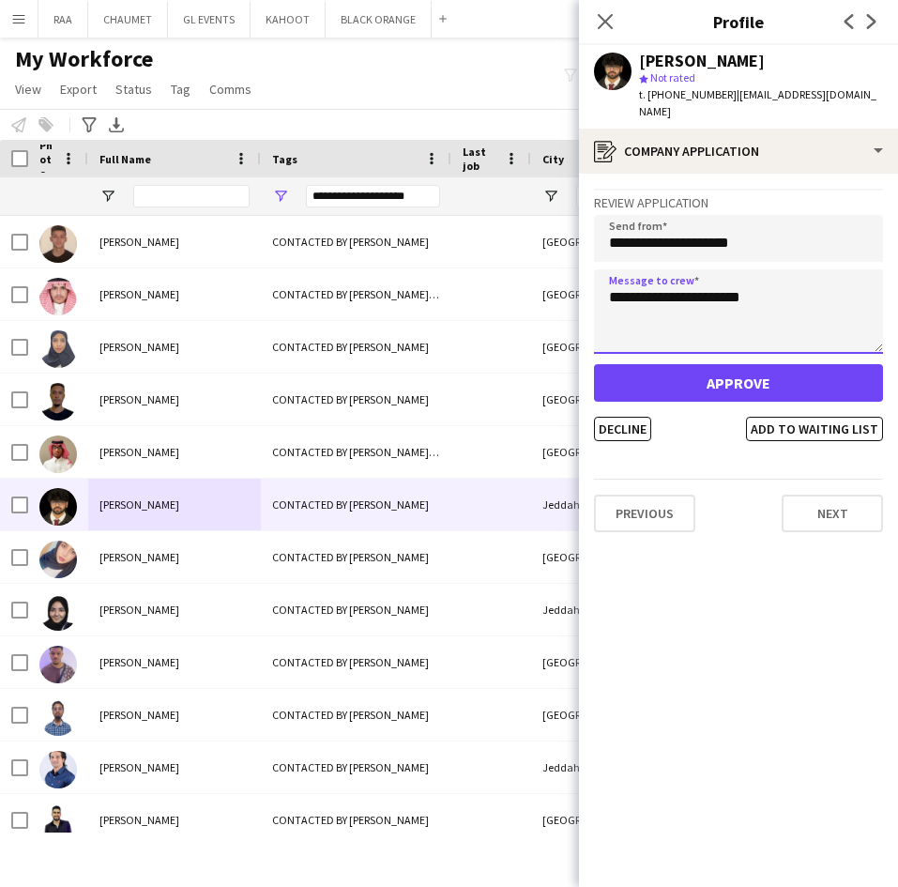
paste textarea "**********"
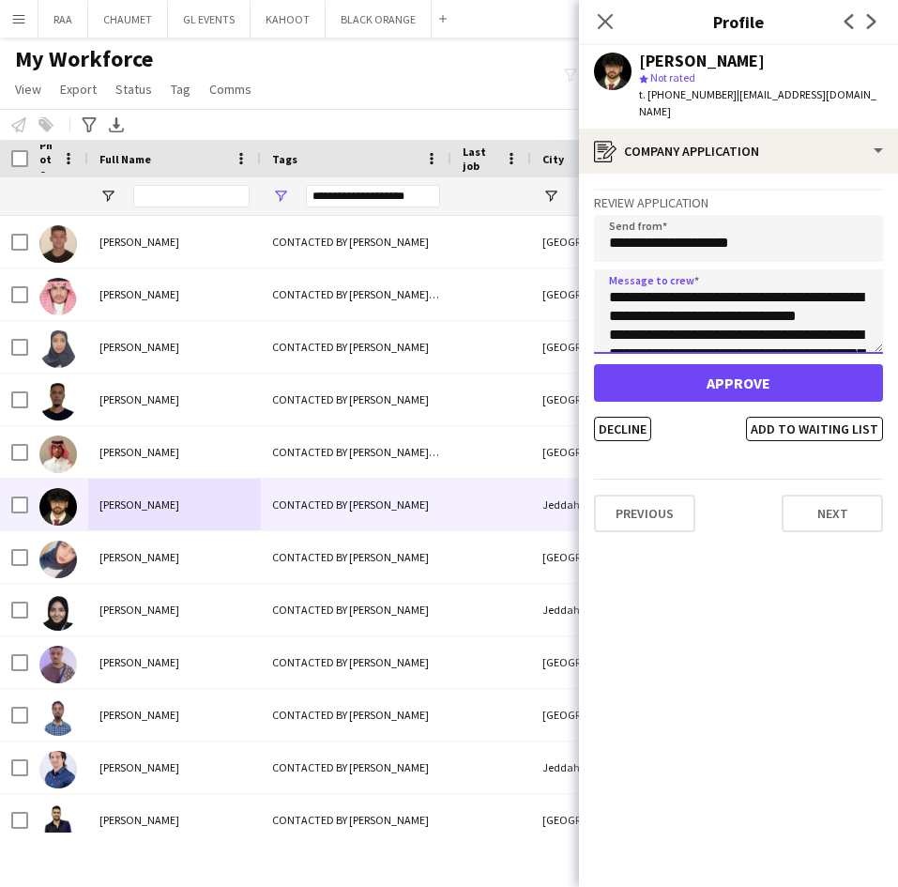
scroll to position [199, 0]
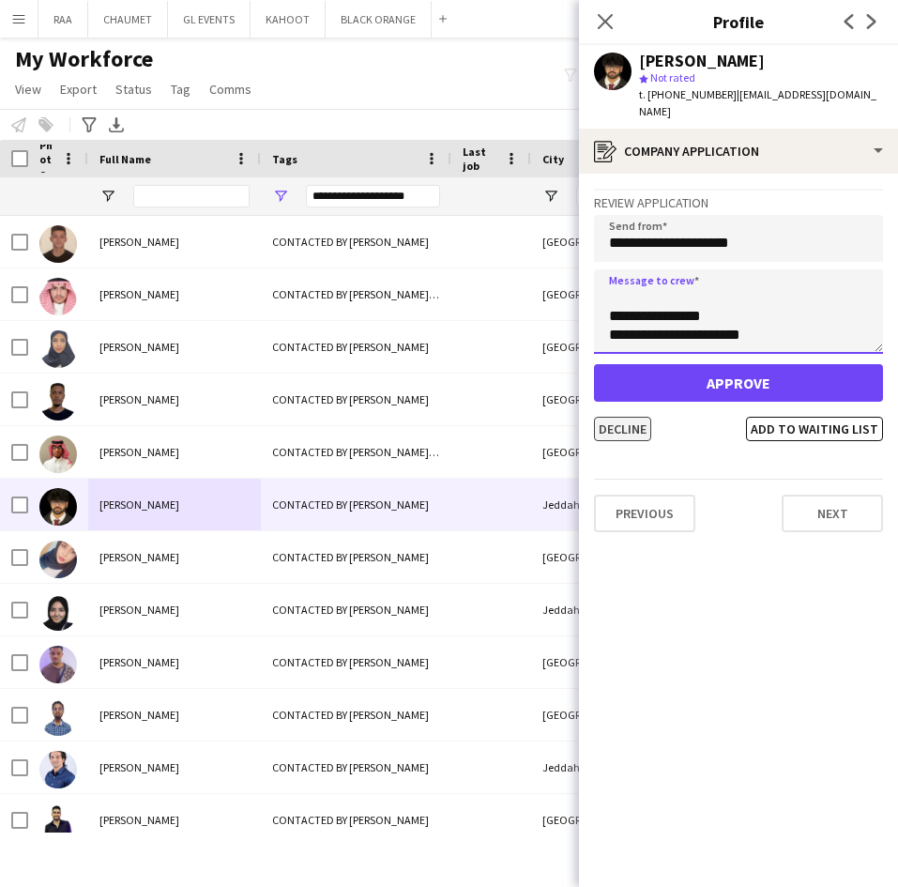
type textarea "**********"
click at [617, 417] on button "Decline" at bounding box center [622, 429] width 57 height 24
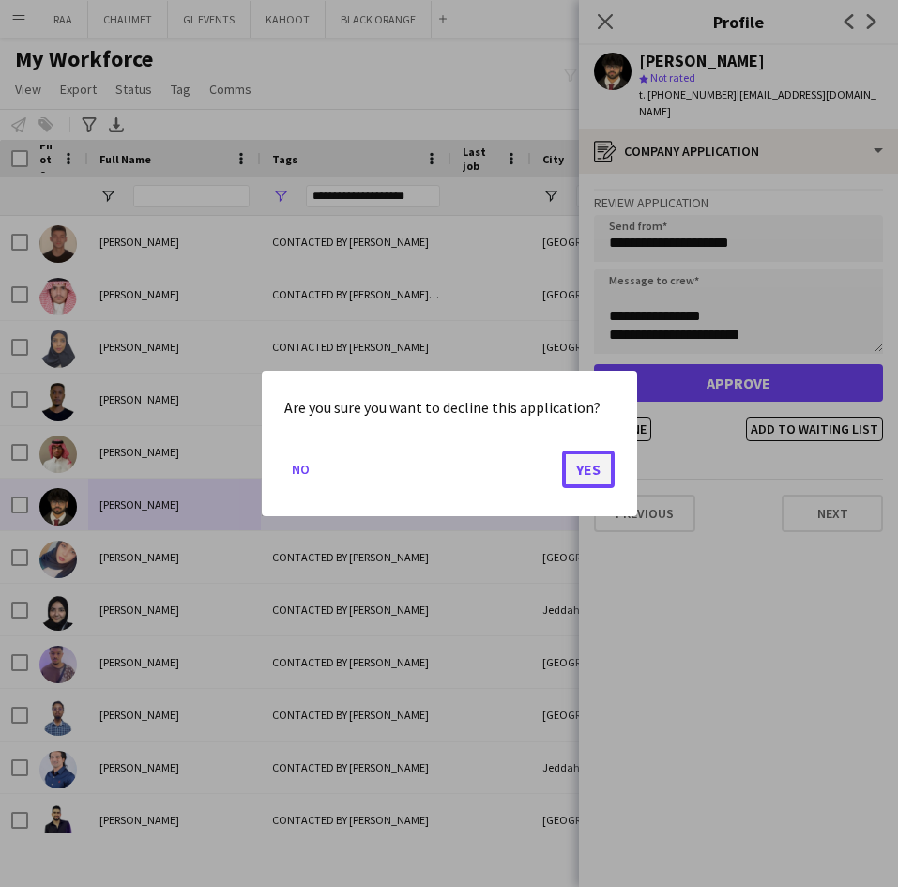
click at [599, 474] on button "Yes" at bounding box center [588, 469] width 53 height 38
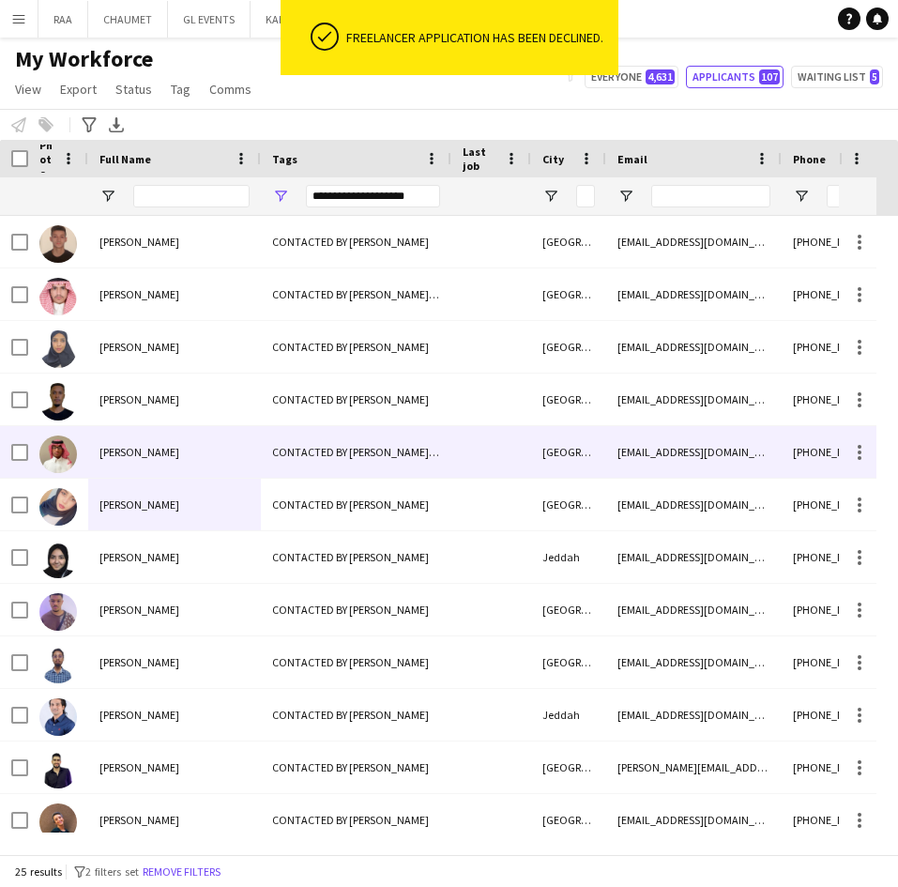
click at [158, 453] on span "[PERSON_NAME]" at bounding box center [139, 452] width 80 height 14
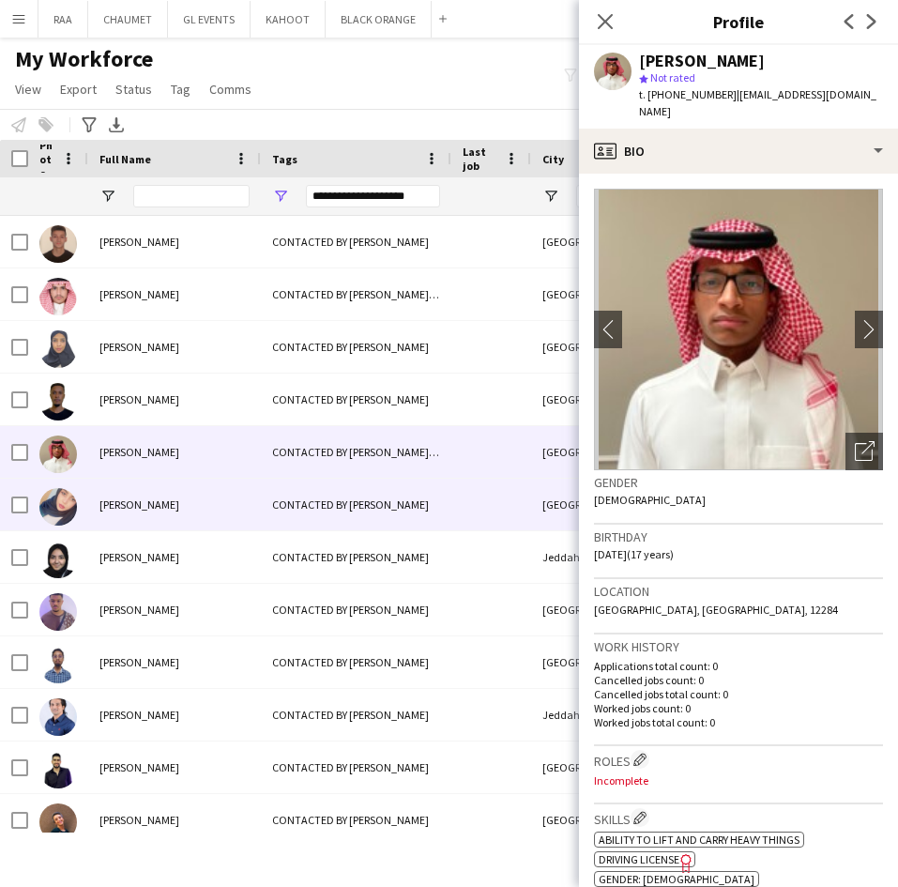
click at [171, 499] on div "[PERSON_NAME]" at bounding box center [174, 504] width 173 height 52
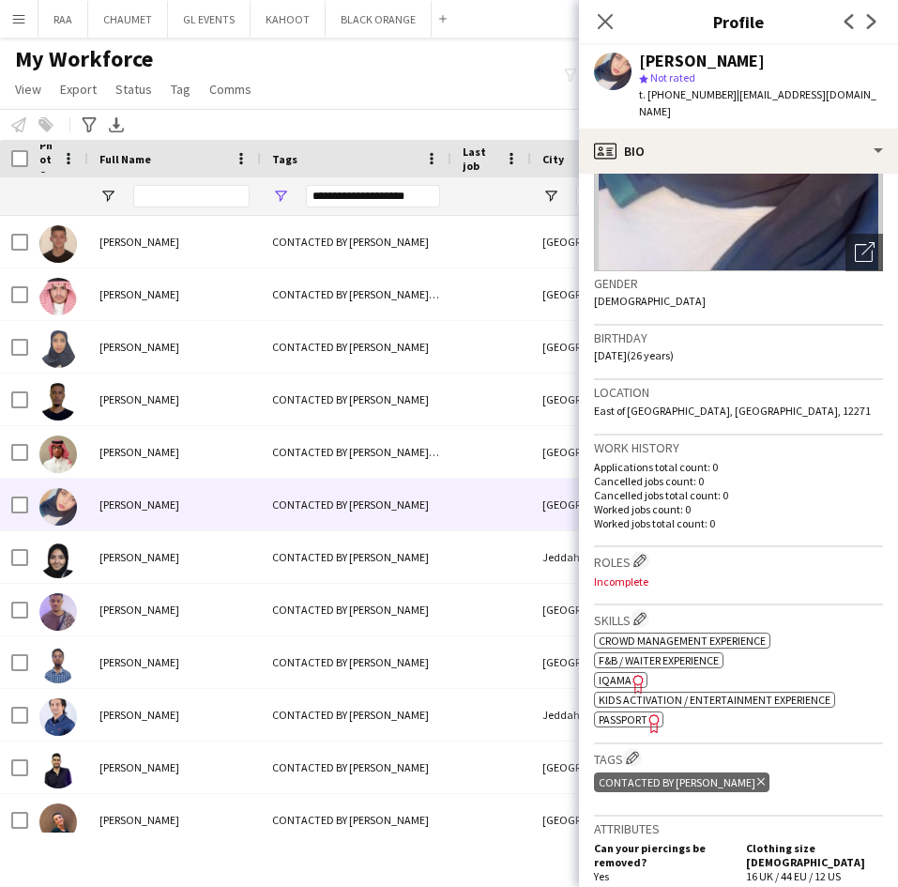
scroll to position [0, 0]
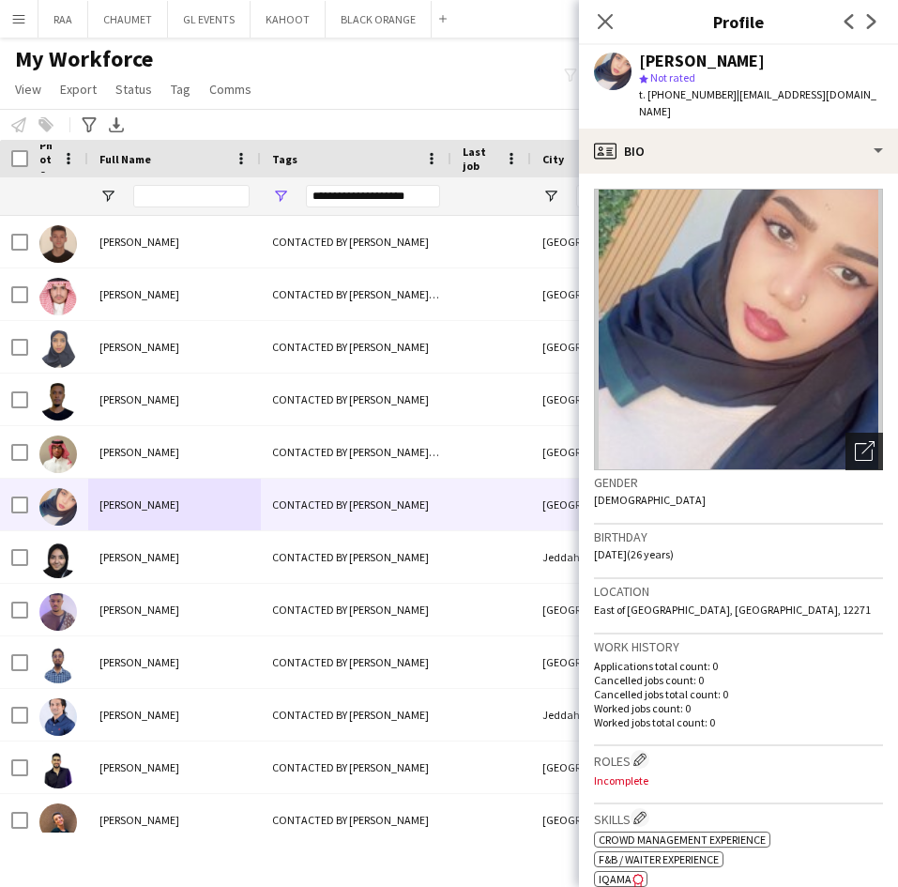
click at [845, 451] on div "Open photos pop-in" at bounding box center [864, 451] width 38 height 38
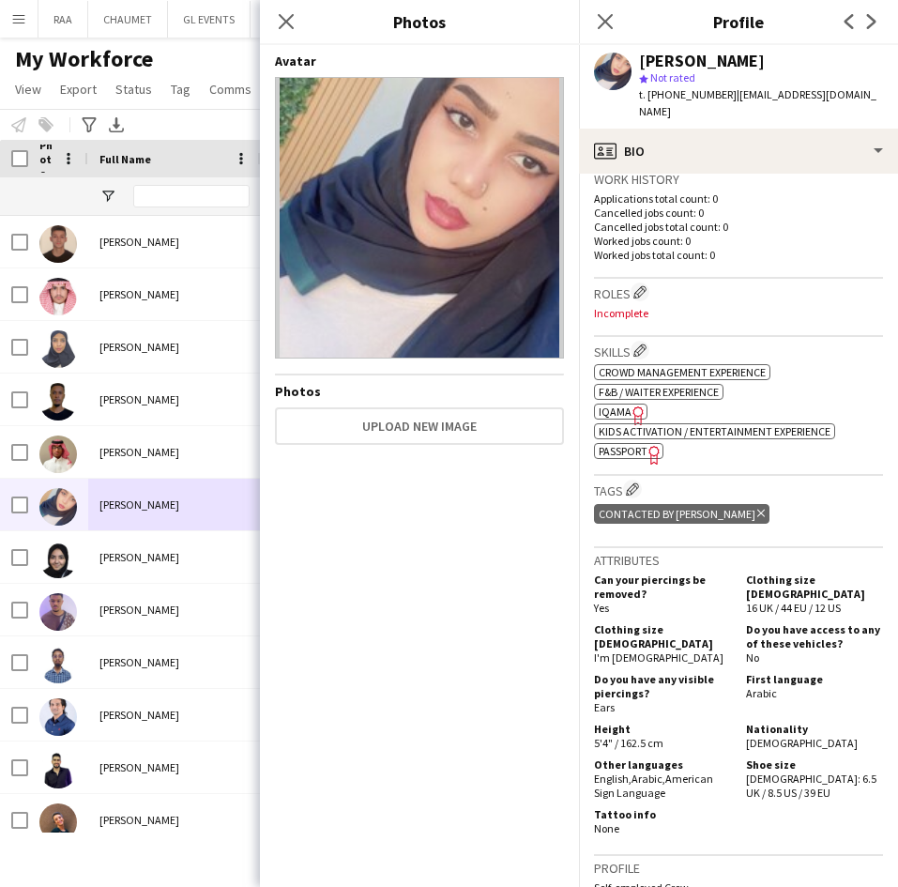
scroll to position [473, 0]
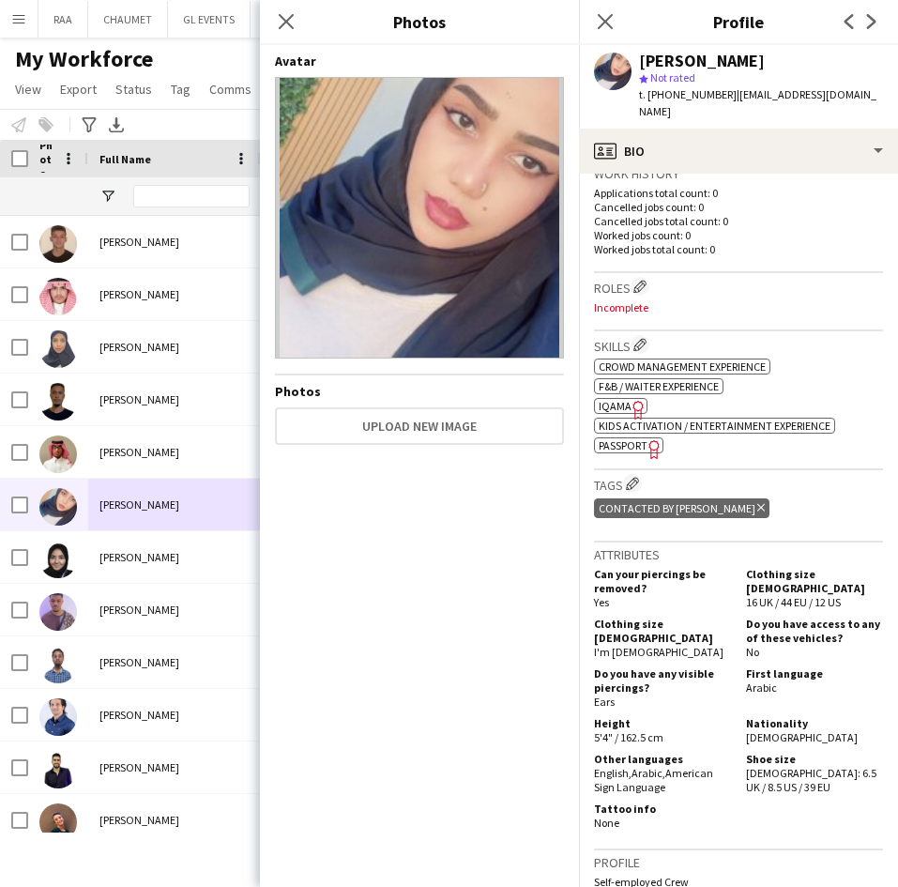
click at [760, 94] on span "| [EMAIL_ADDRESS][DOMAIN_NAME]" at bounding box center [757, 102] width 237 height 31
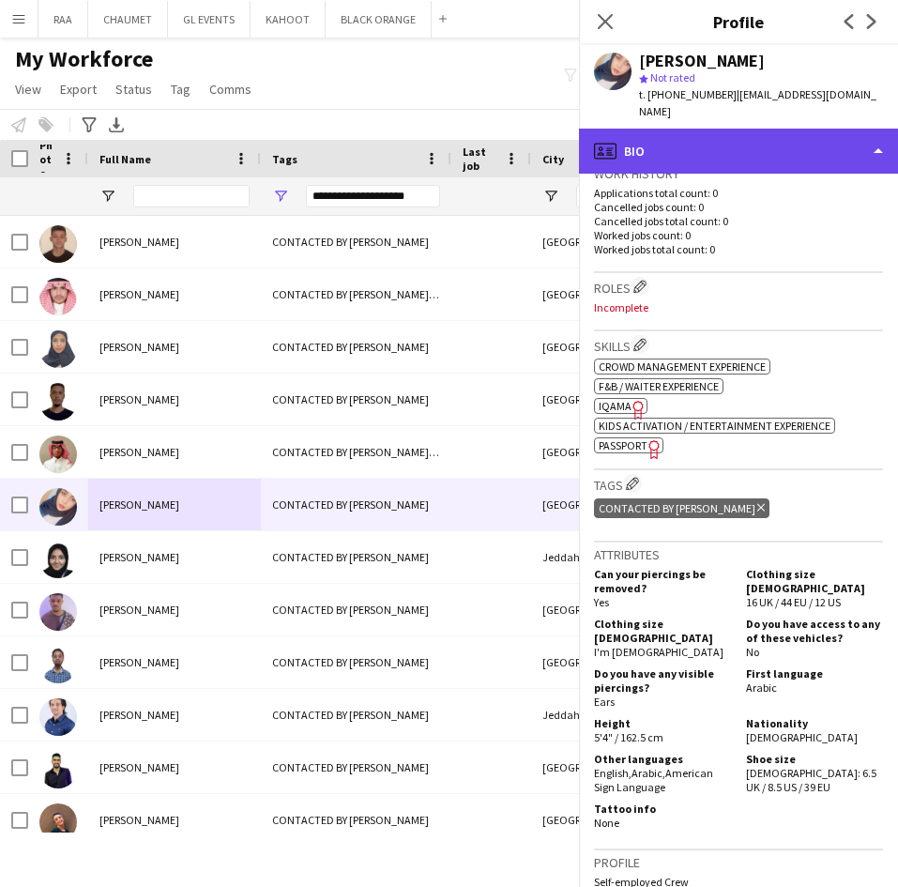
click at [770, 129] on div "profile Bio" at bounding box center [738, 151] width 319 height 45
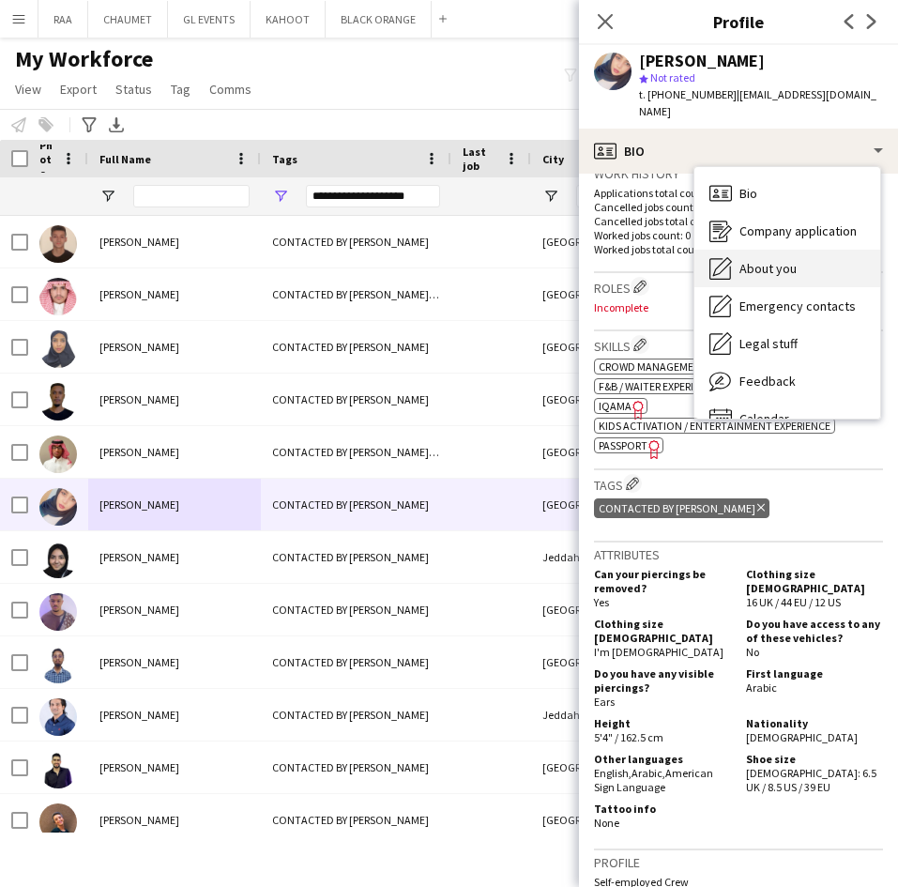
click at [788, 250] on div "About you About you" at bounding box center [787, 269] width 186 height 38
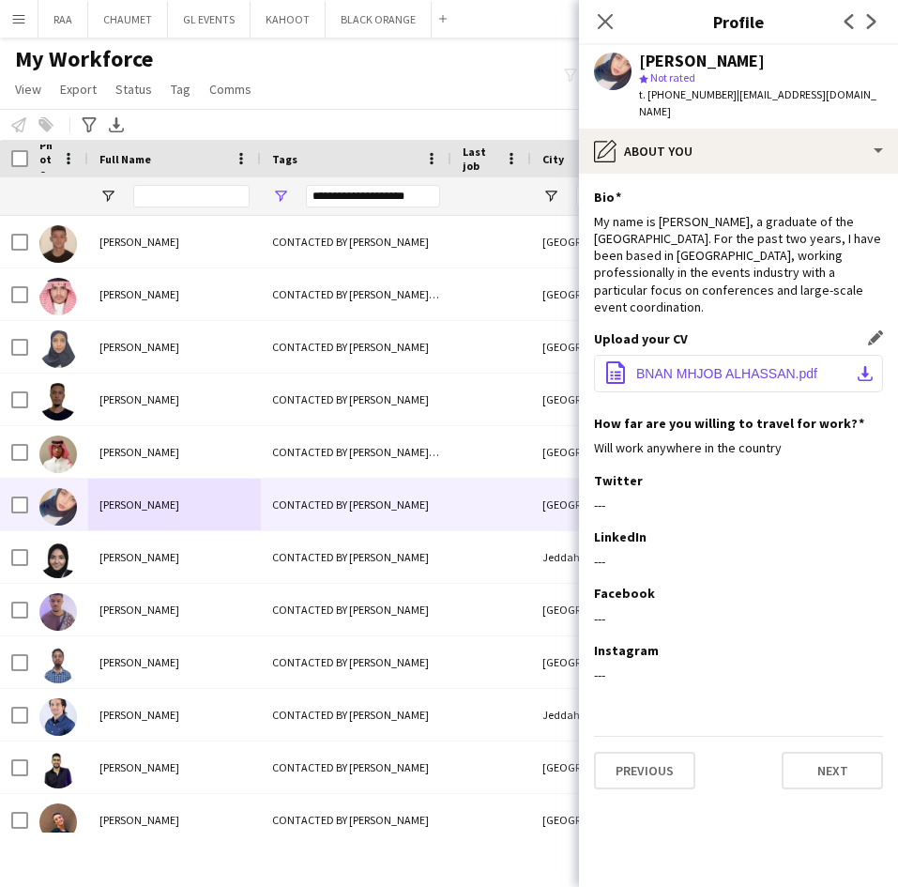
click at [722, 366] on span "BNAN MHJOB ALHASSAN.pdf" at bounding box center [726, 373] width 181 height 15
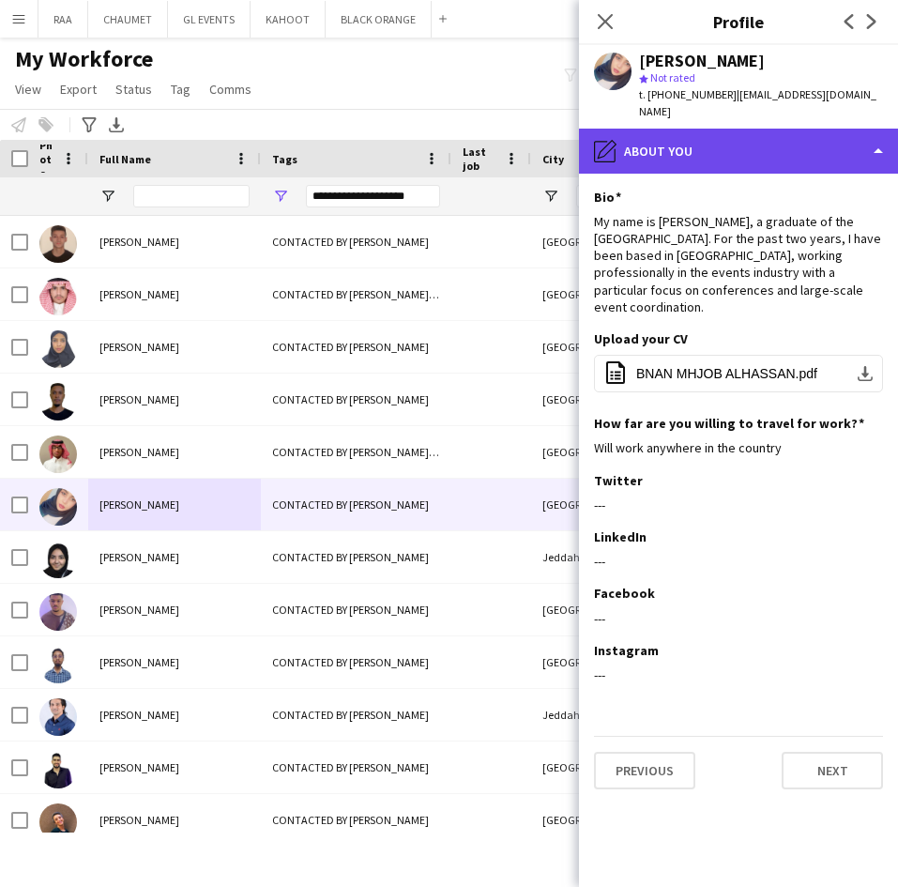
click at [769, 129] on div "pencil4 About you" at bounding box center [738, 151] width 319 height 45
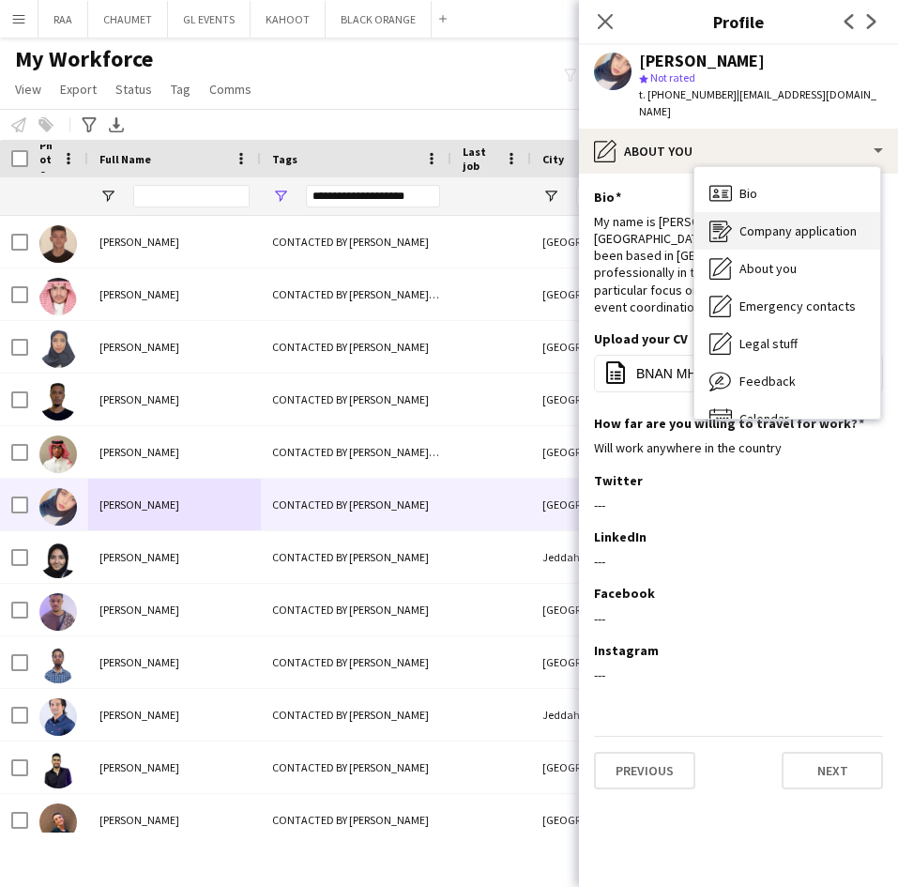
click at [805, 222] on span "Company application" at bounding box center [797, 230] width 117 height 17
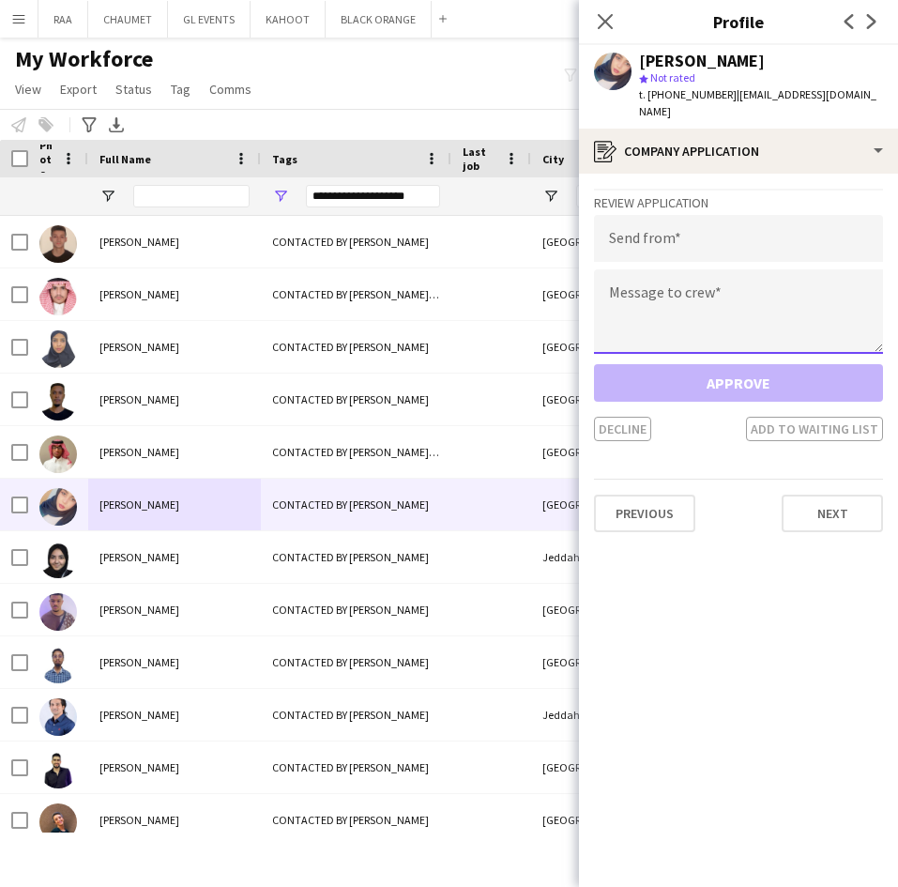
click at [673, 296] on textarea at bounding box center [738, 311] width 289 height 84
paste textarea "**********"
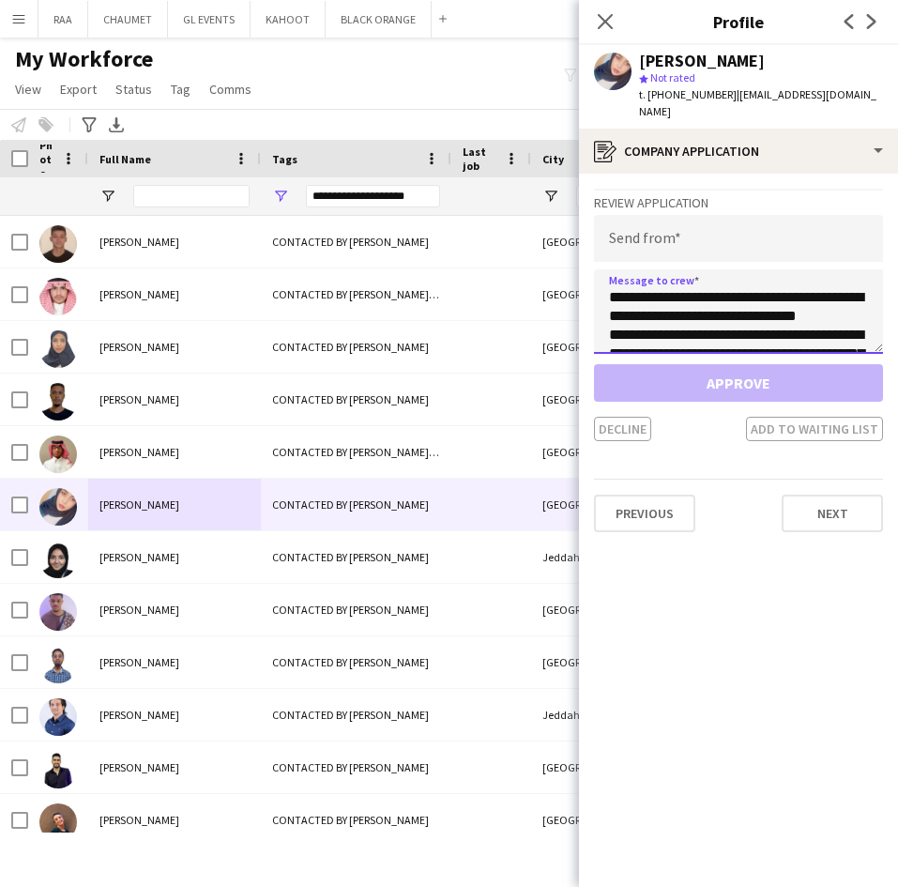
scroll to position [199, 0]
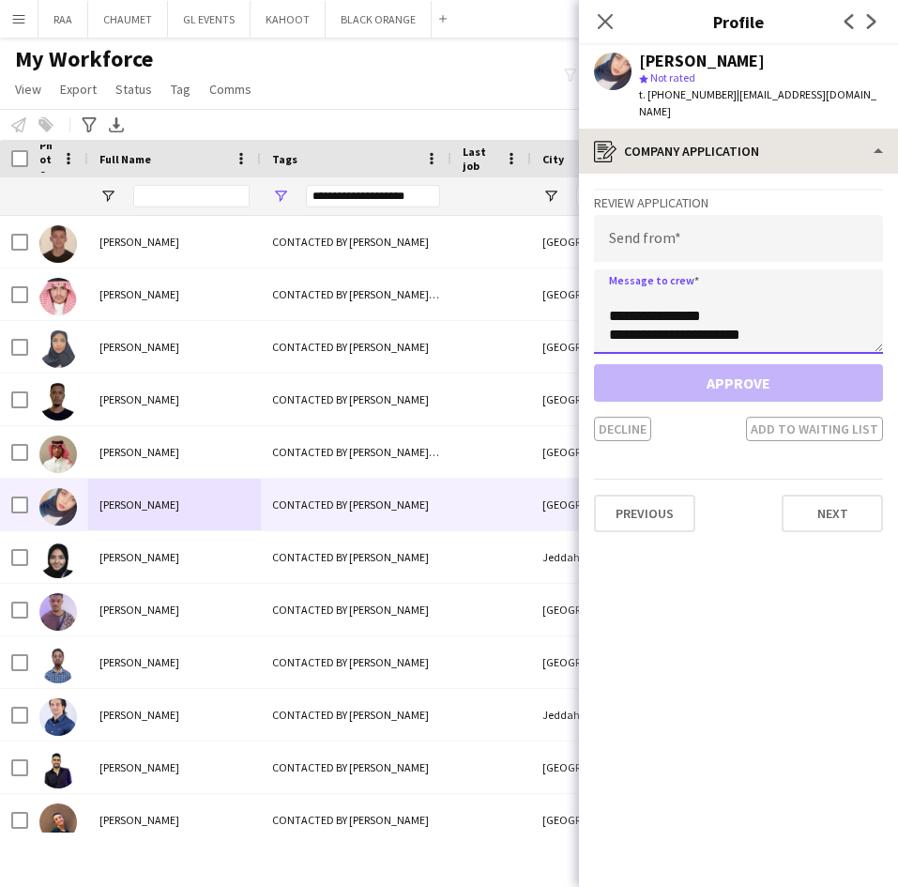
type textarea "**********"
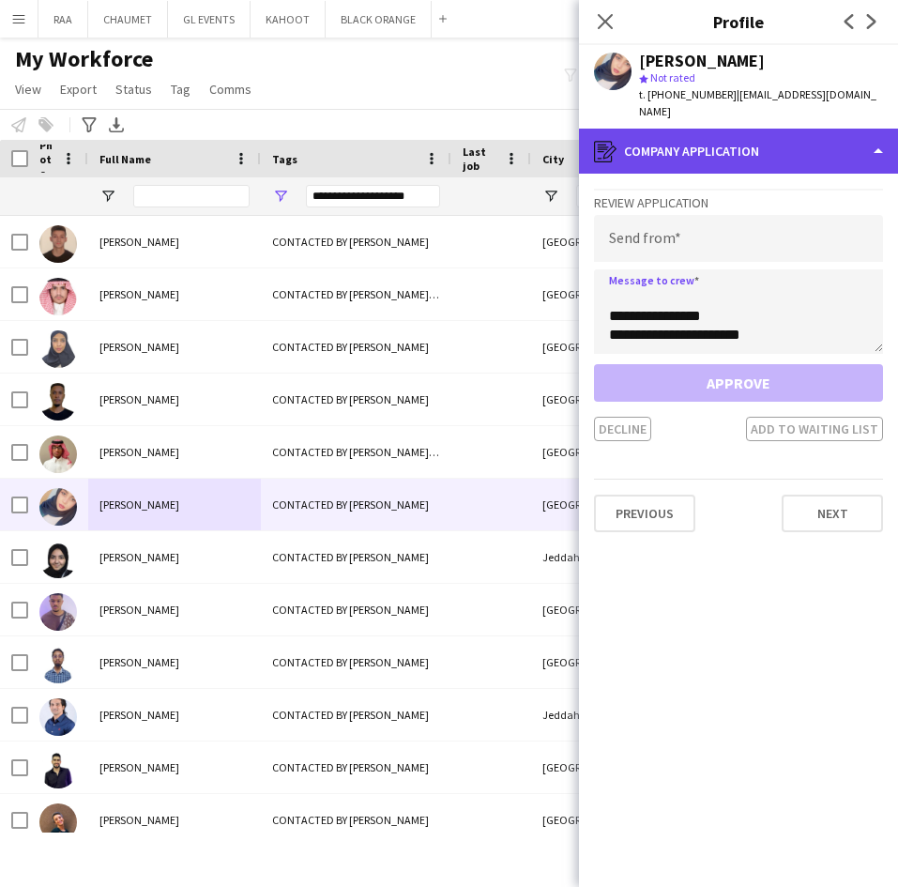
click at [720, 155] on div "register Company application" at bounding box center [738, 151] width 319 height 45
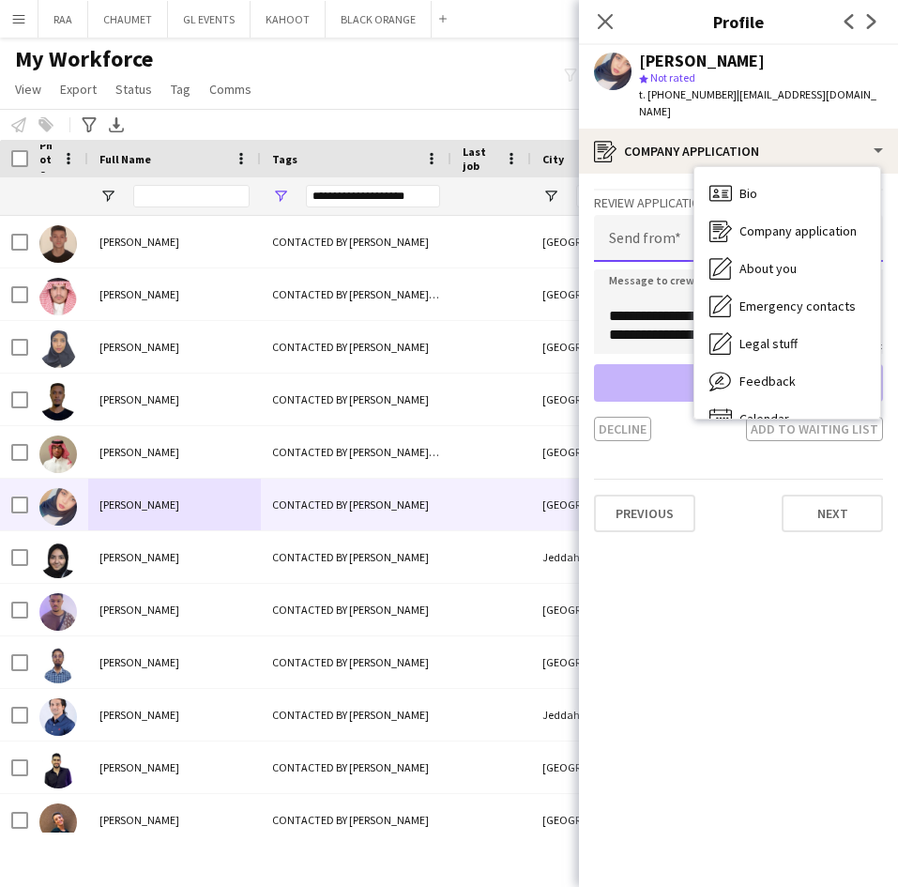
click at [652, 242] on input "email" at bounding box center [738, 238] width 289 height 47
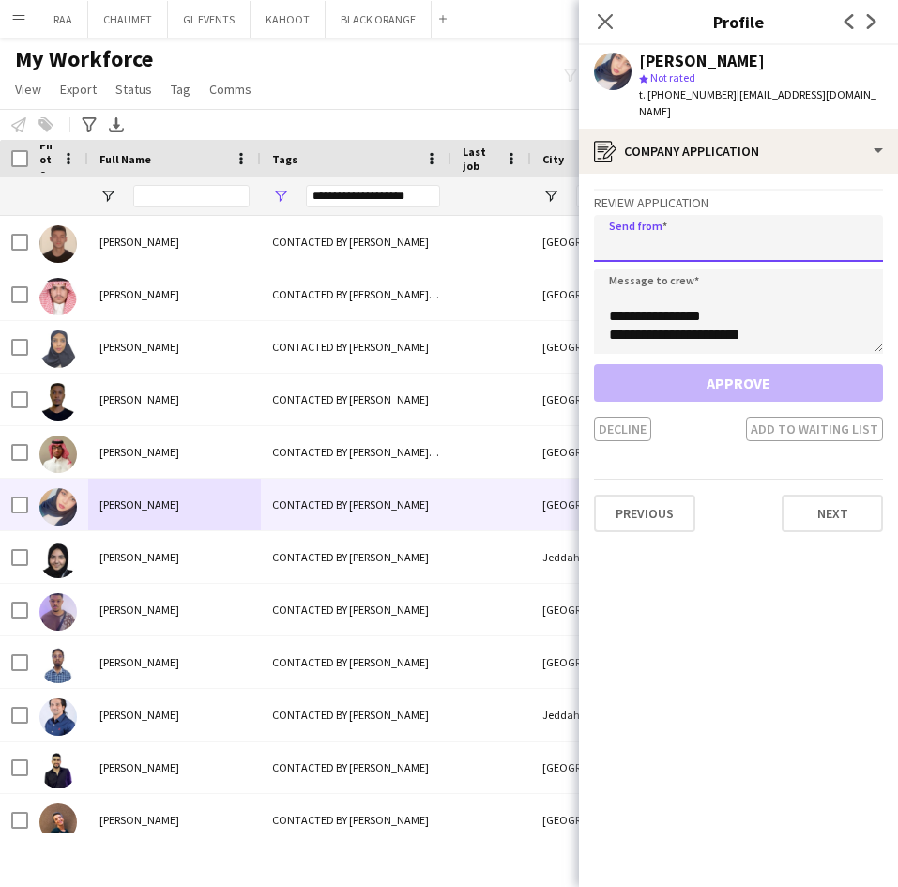
paste input "**********"
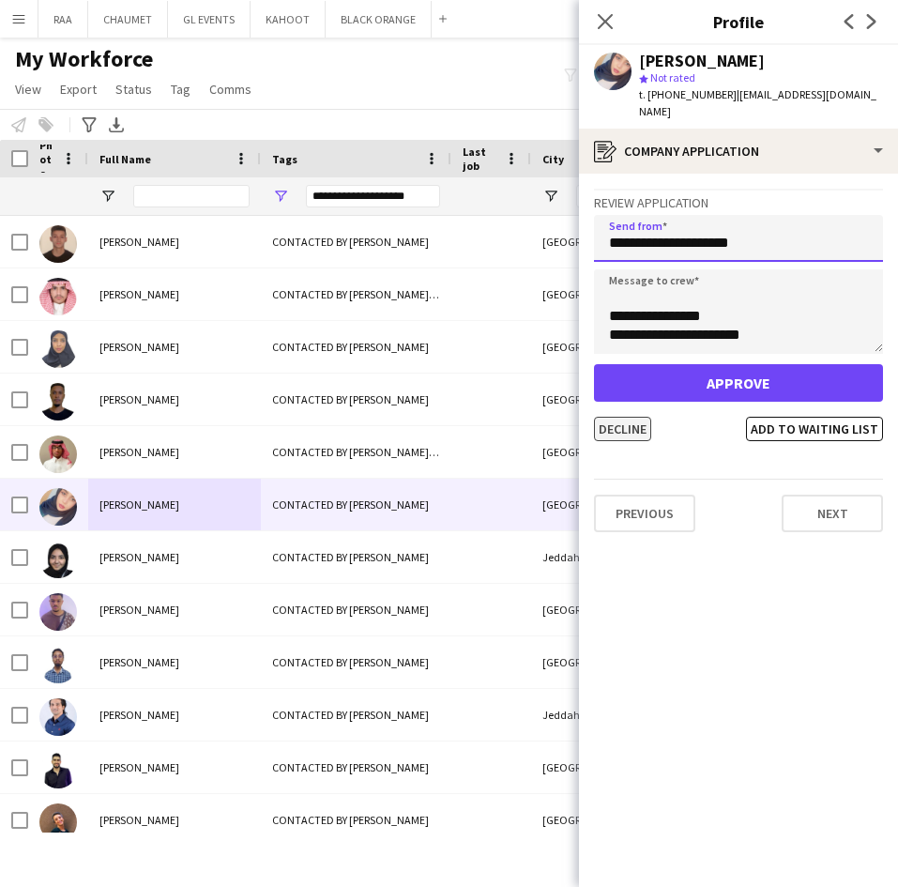
type input "**********"
click at [629, 417] on button "Decline" at bounding box center [622, 429] width 57 height 24
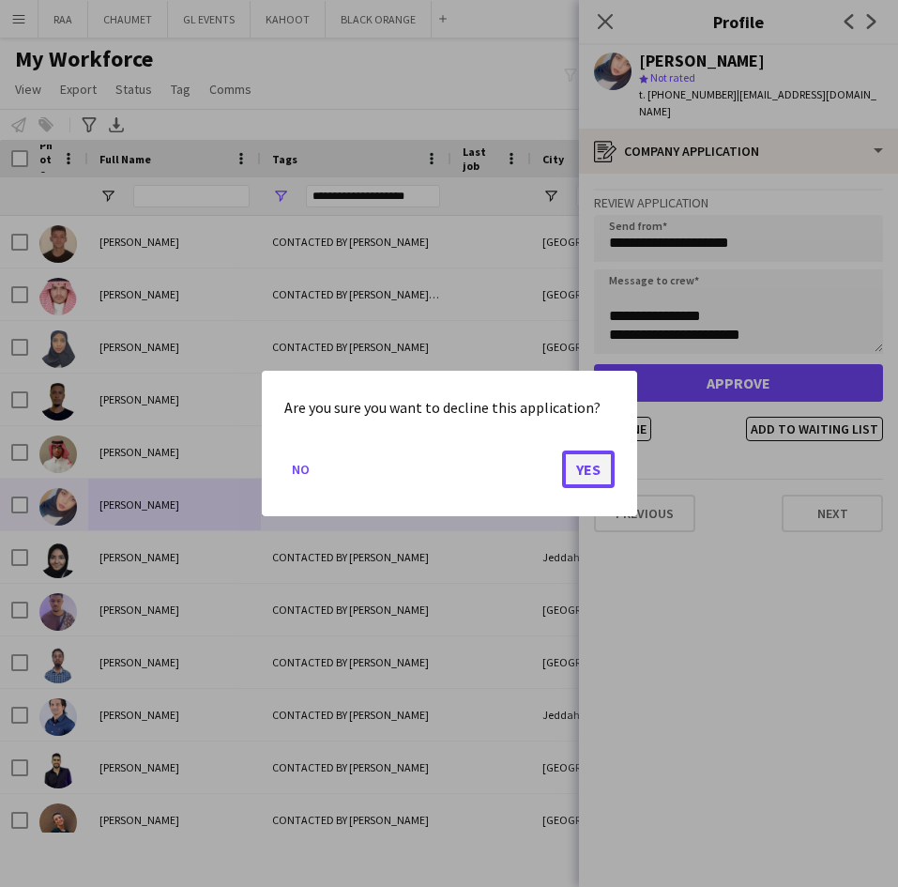
click at [599, 463] on button "Yes" at bounding box center [588, 469] width 53 height 38
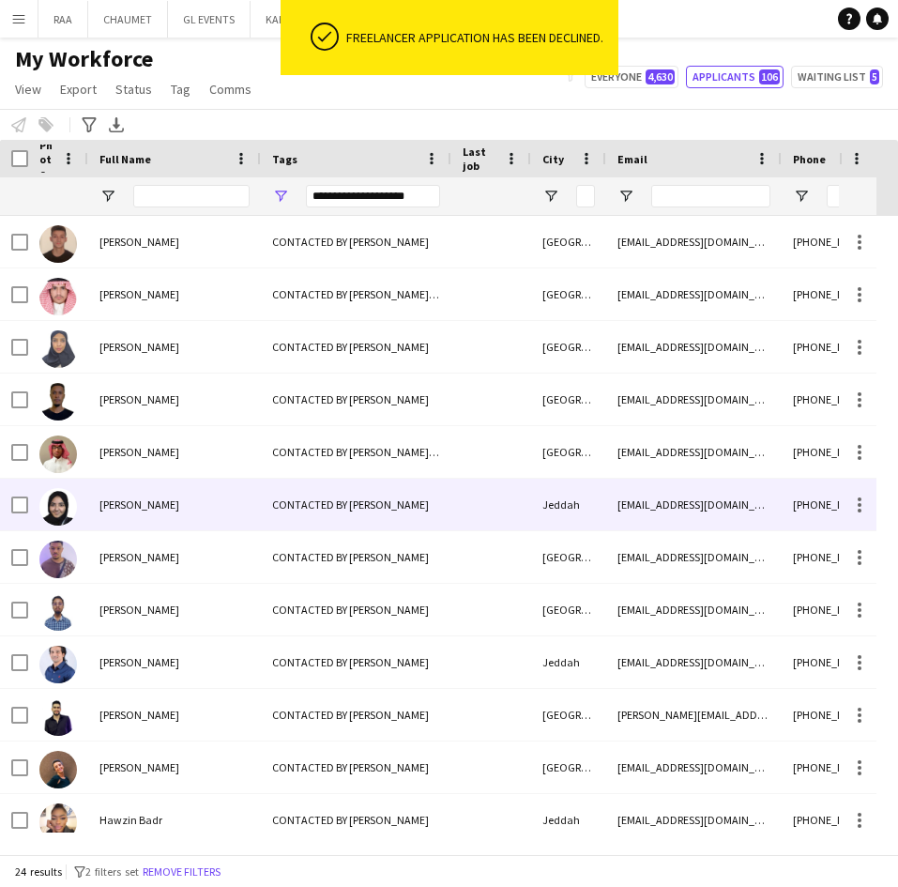
click at [164, 505] on div "[PERSON_NAME]" at bounding box center [174, 504] width 173 height 52
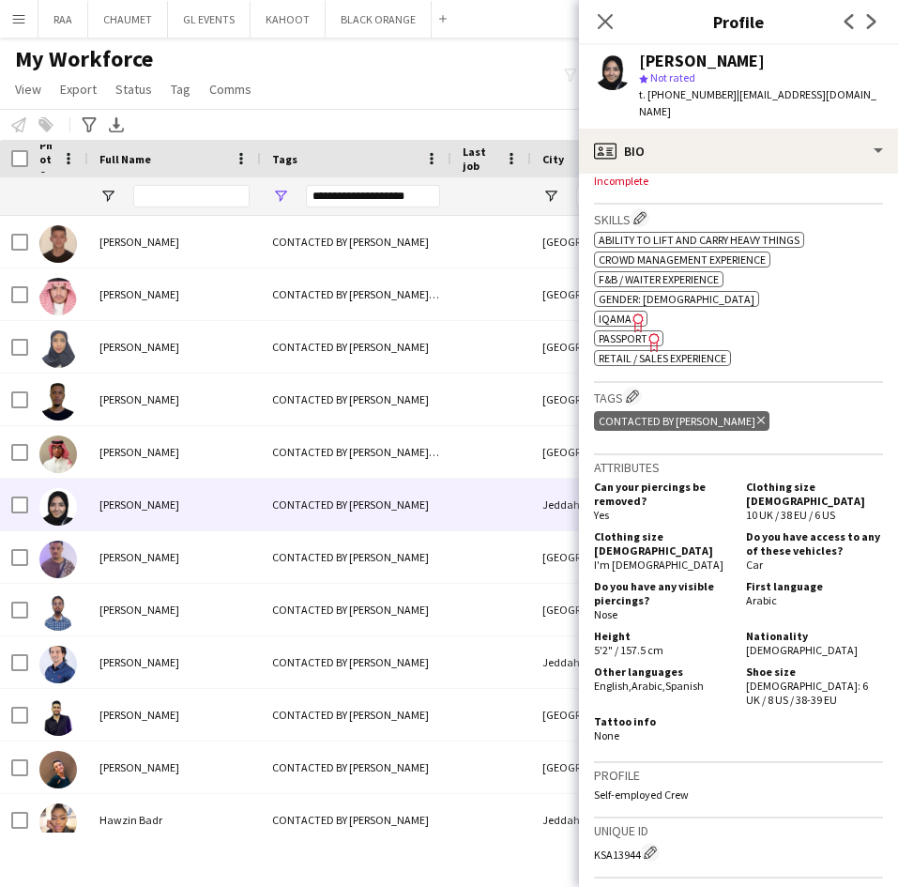
scroll to position [0, 0]
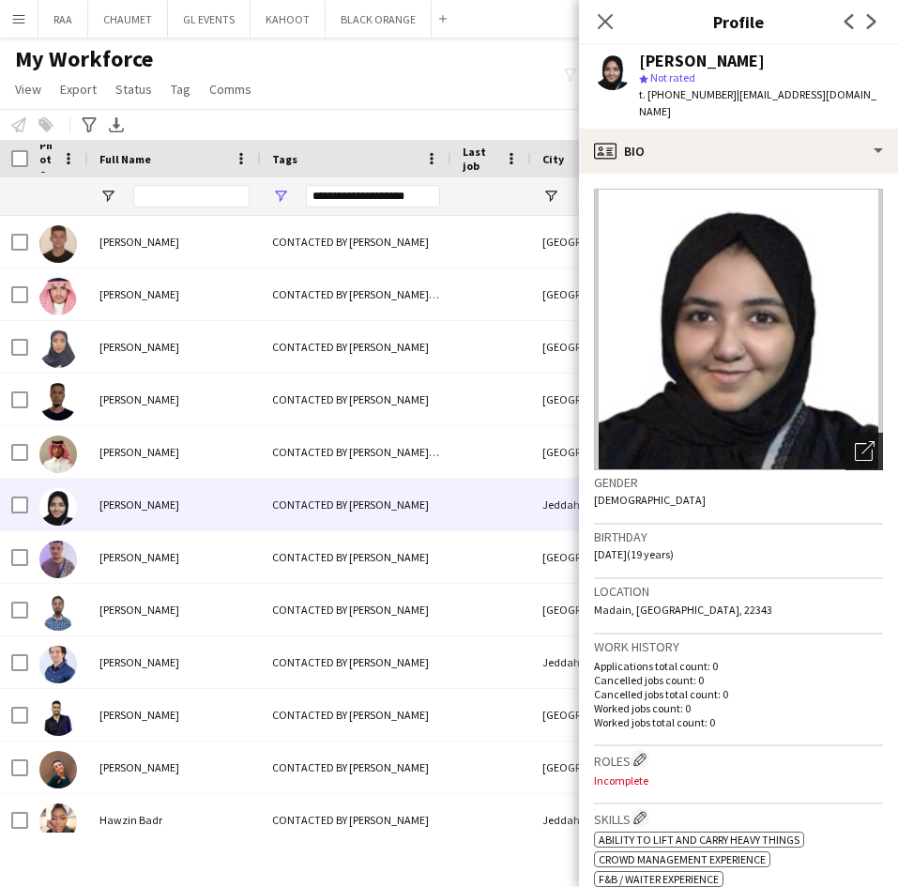
click at [855, 441] on icon "Open photos pop-in" at bounding box center [865, 451] width 20 height 20
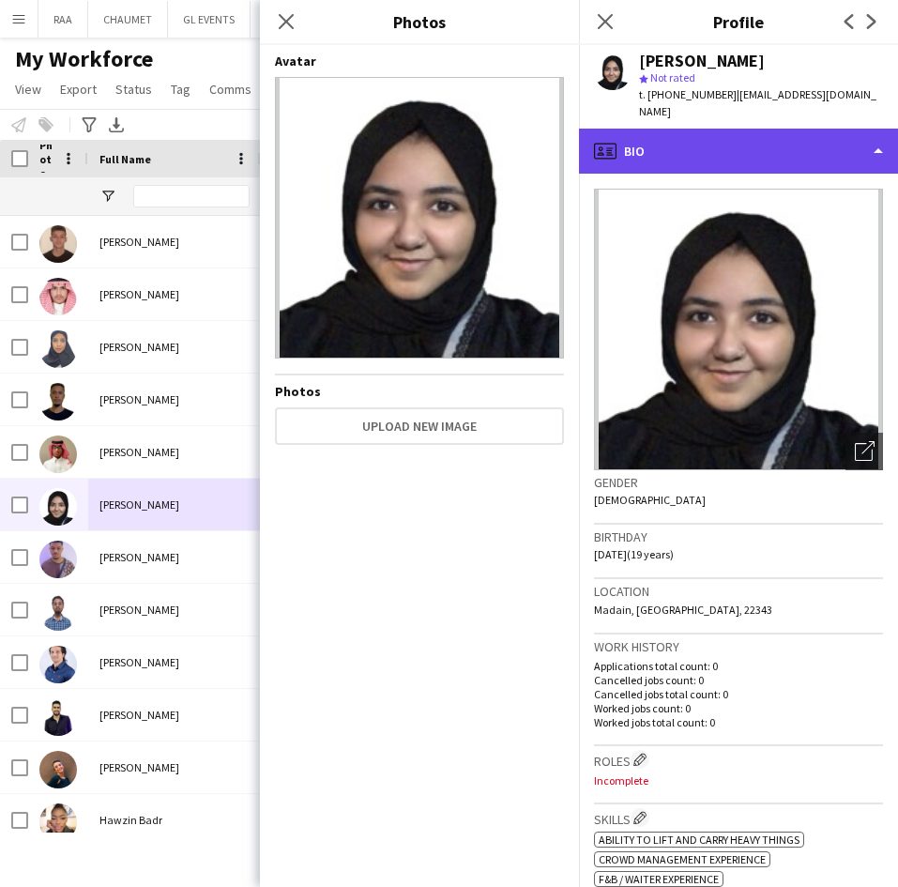
click at [797, 141] on div "profile Bio" at bounding box center [738, 151] width 319 height 45
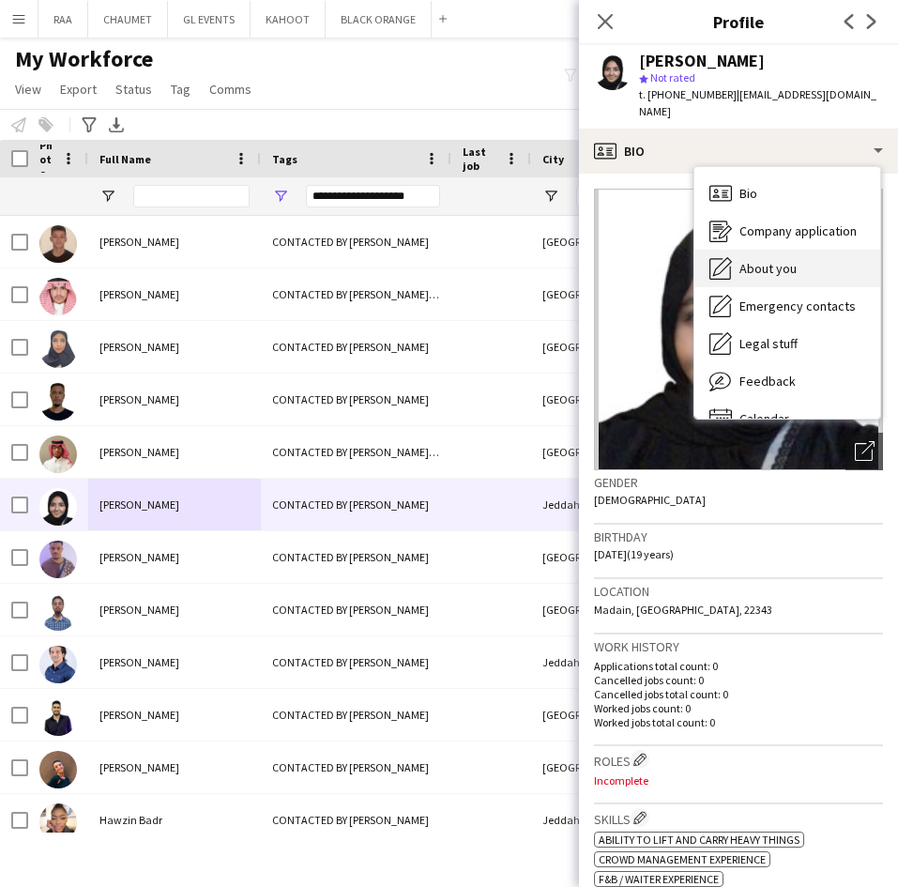
click at [800, 250] on div "About you About you" at bounding box center [787, 269] width 186 height 38
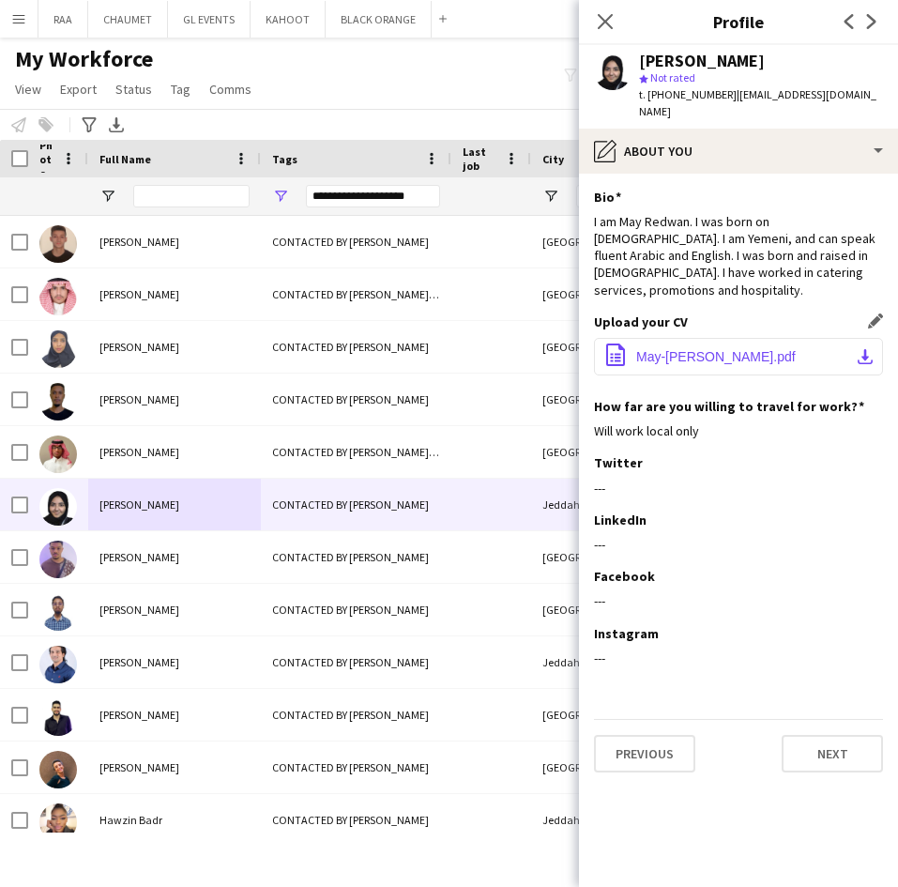
click at [741, 349] on span "May-[PERSON_NAME].pdf" at bounding box center [715, 356] width 159 height 15
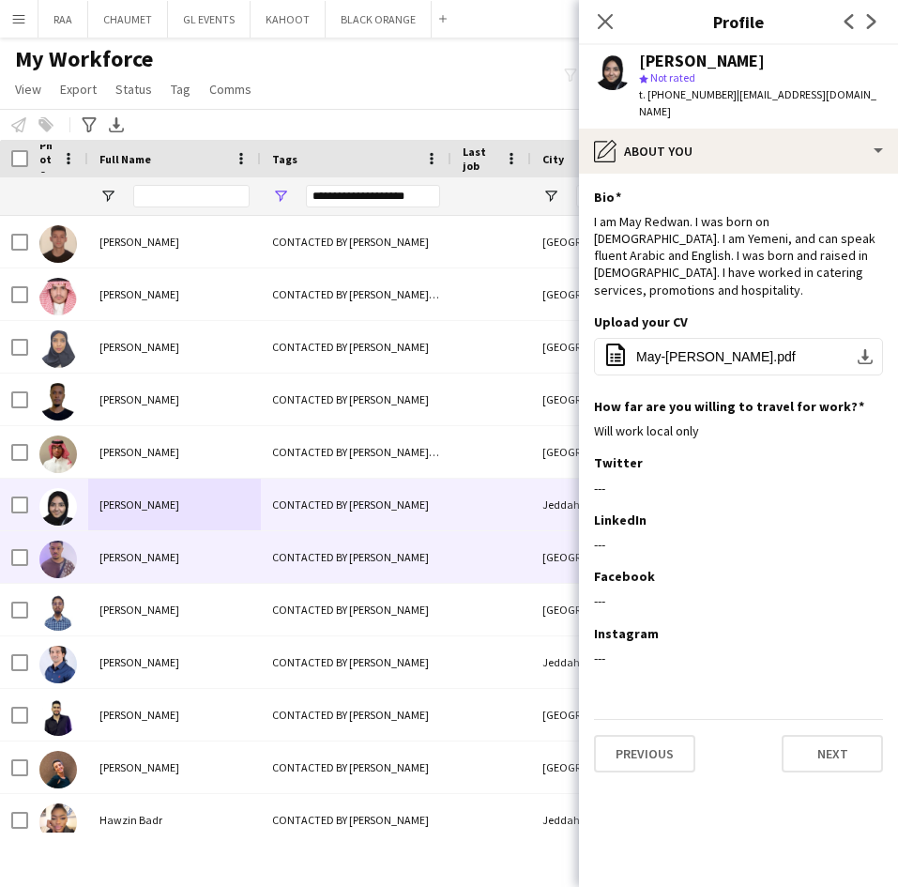
click at [155, 553] on span "[PERSON_NAME]" at bounding box center [139, 557] width 80 height 14
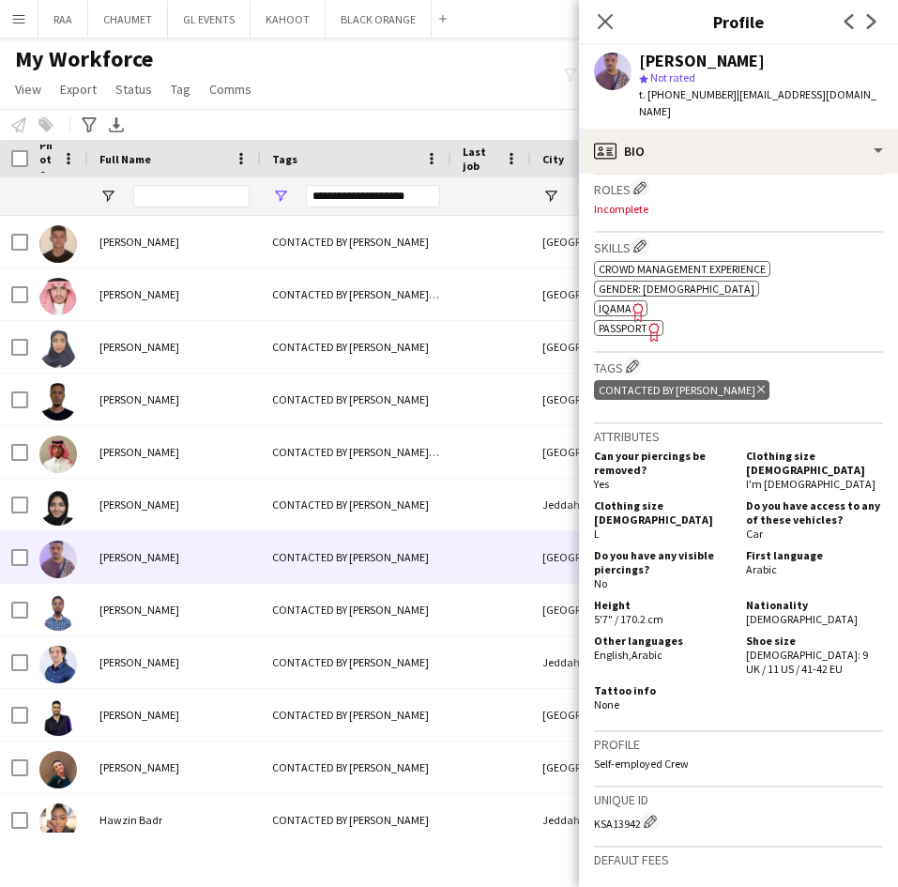
scroll to position [591, 0]
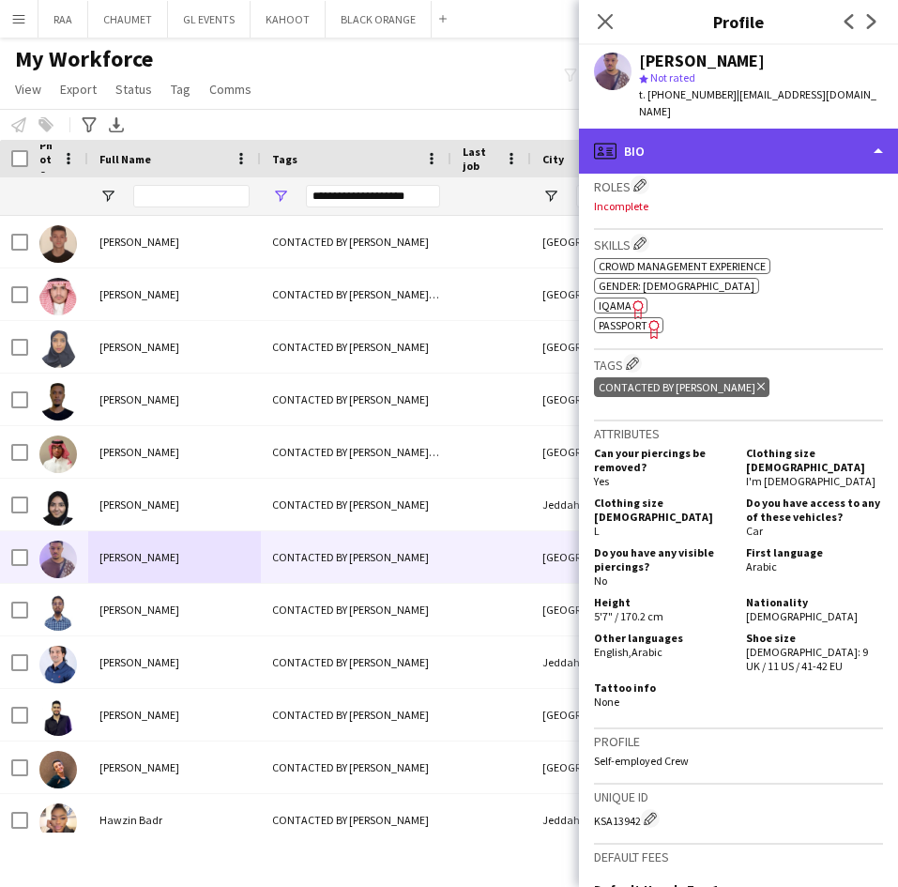
click at [822, 151] on div "profile Bio" at bounding box center [738, 151] width 319 height 45
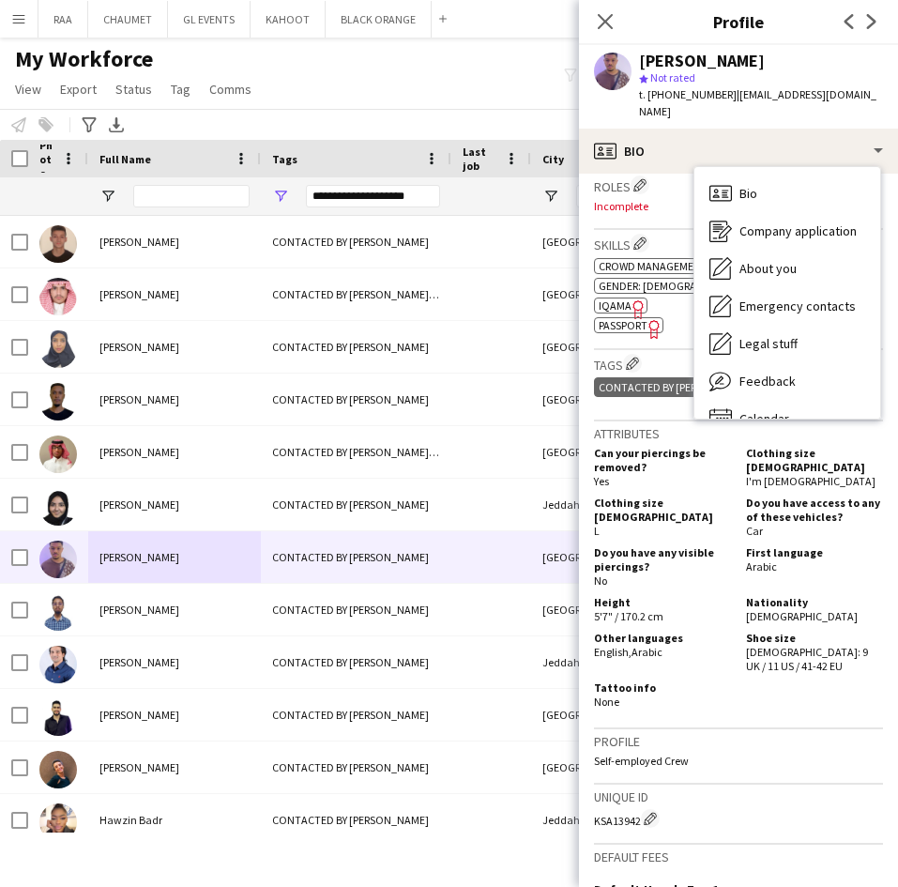
click at [807, 507] on div "Do you have access to any of these vehicles? Car" at bounding box center [810, 516] width 144 height 42
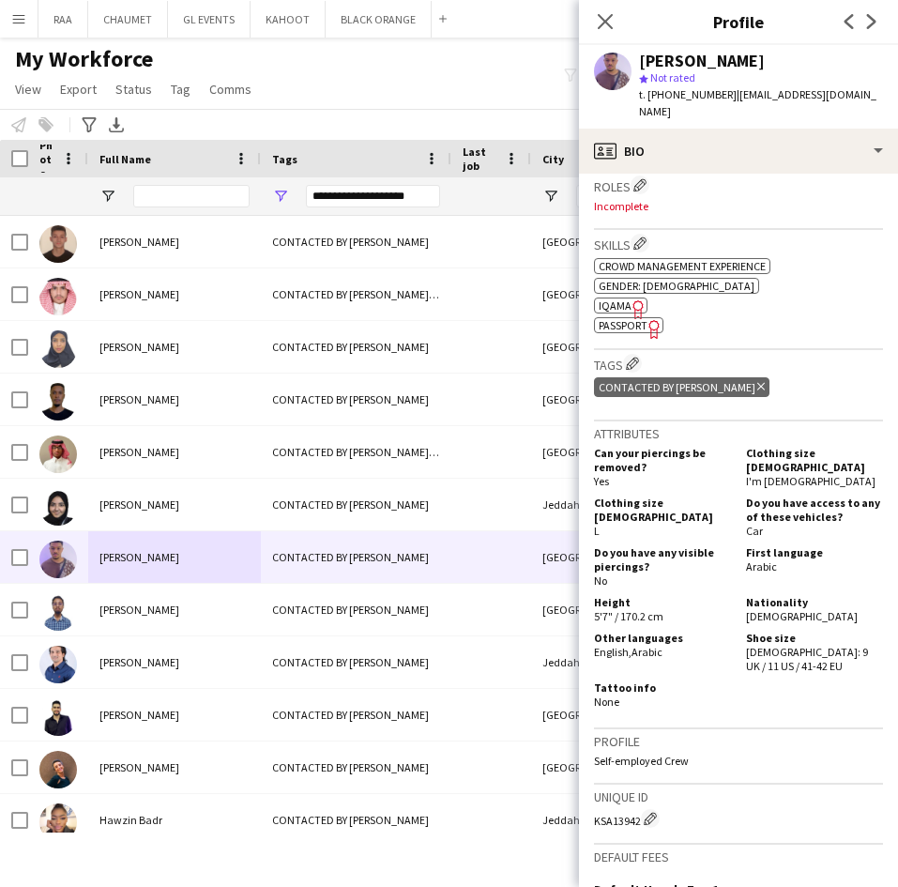
scroll to position [0, 0]
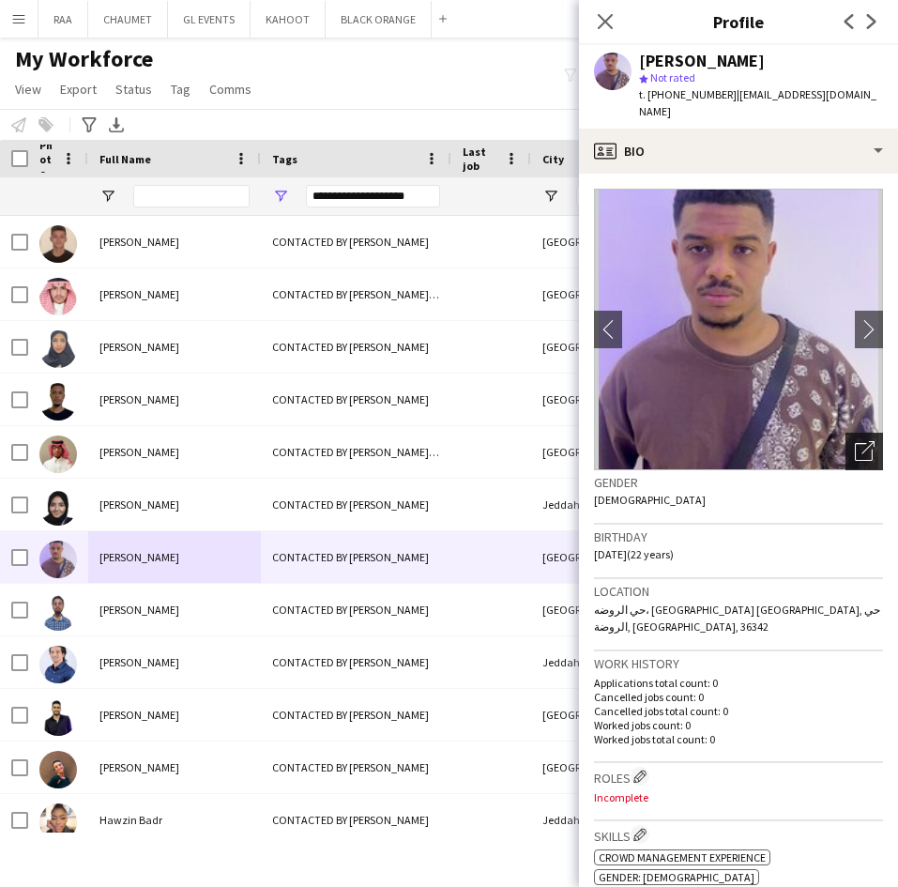
click at [845, 463] on div "Open photos pop-in" at bounding box center [864, 451] width 38 height 38
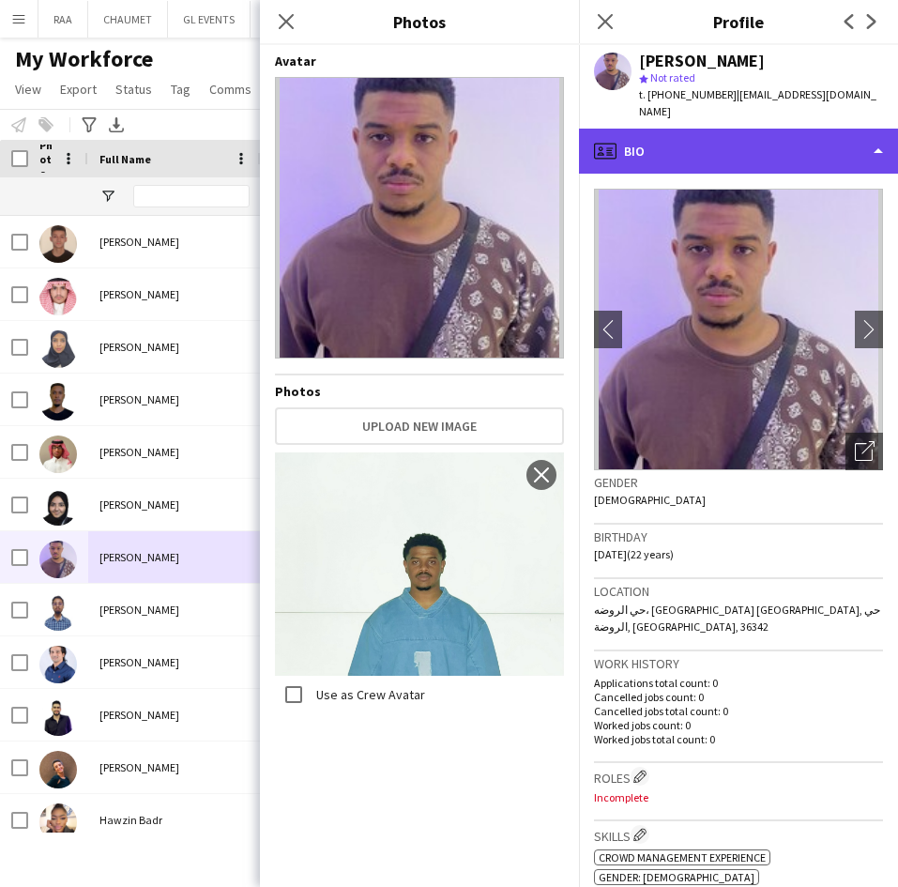
click at [791, 147] on div "profile Bio" at bounding box center [738, 151] width 319 height 45
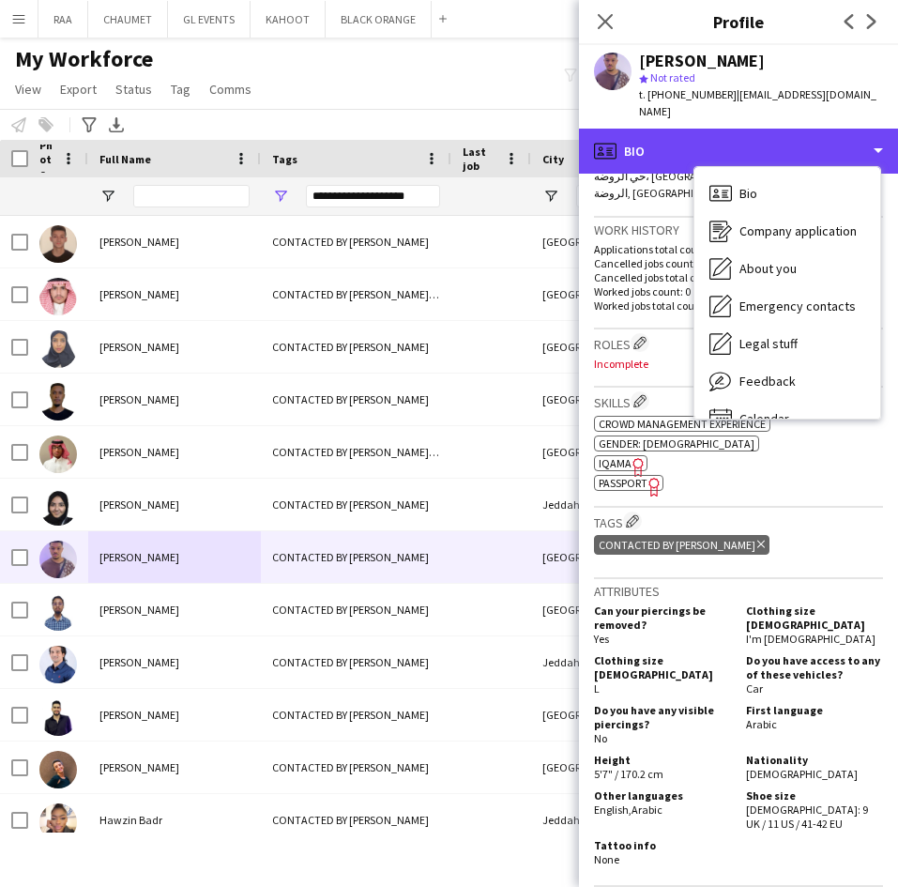
scroll to position [435, 0]
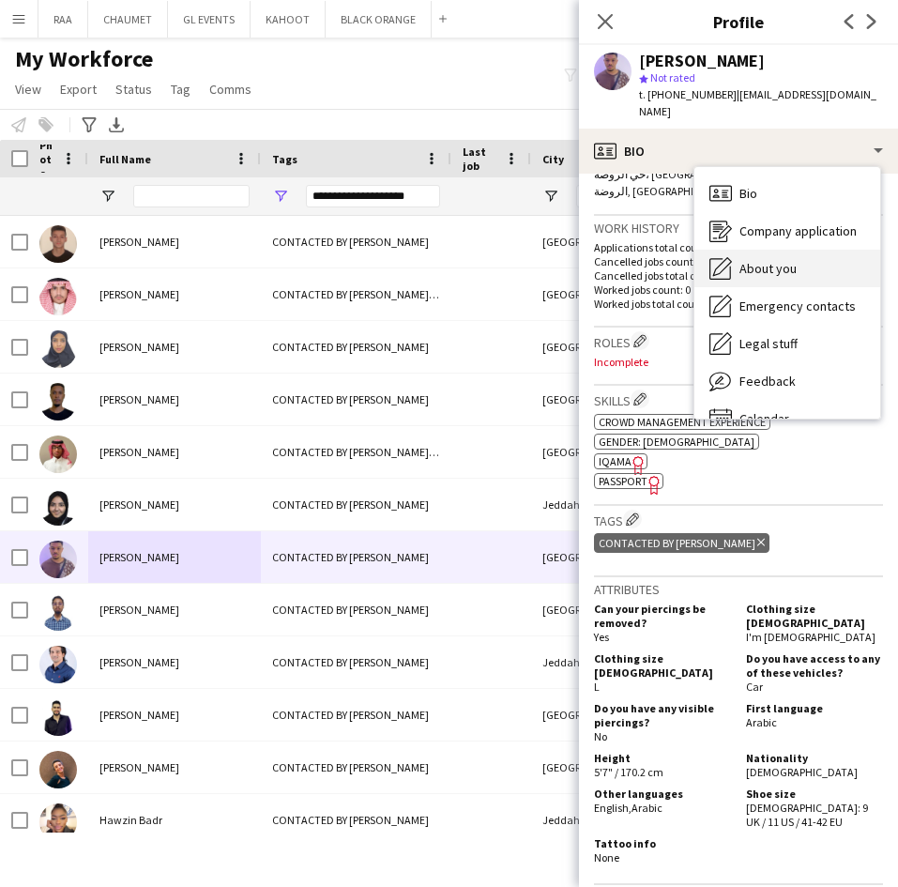
click at [796, 260] on div "About you About you" at bounding box center [787, 269] width 186 height 38
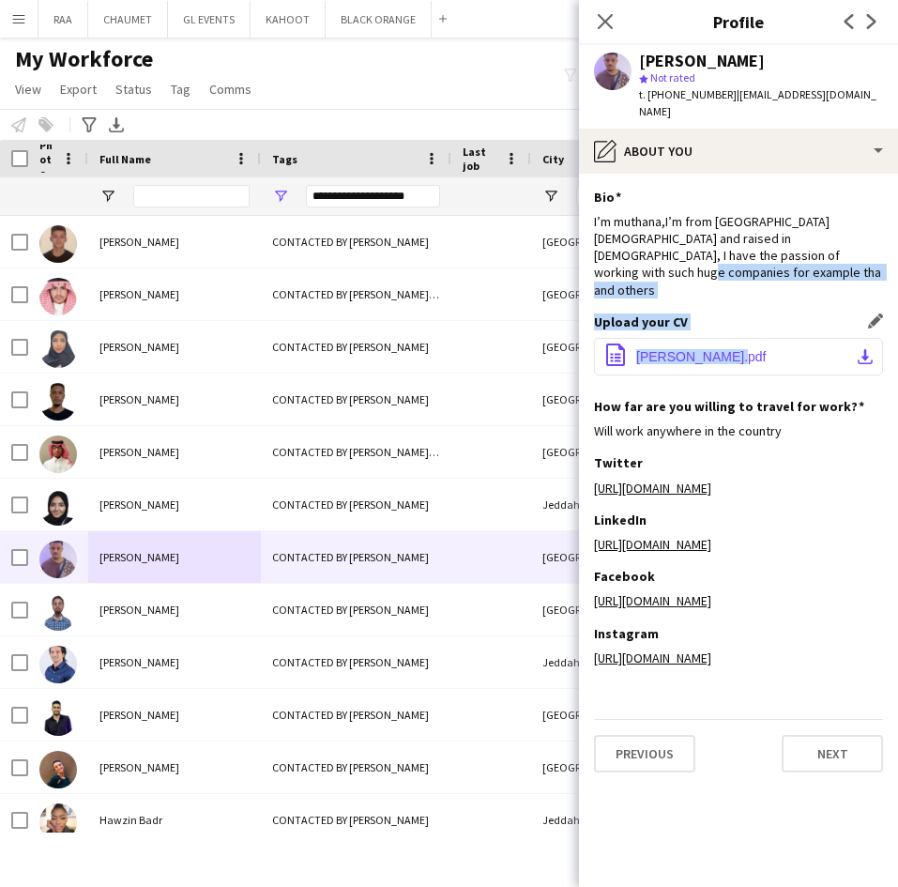
drag, startPoint x: 796, startPoint y: 260, endPoint x: 736, endPoint y: 321, distance: 85.6
click at [736, 321] on app-section-data-types "Bio Edit this field I’m muthana,I’m from [DEMOGRAPHIC_DATA] born and raised in …" at bounding box center [738, 530] width 319 height 713
click at [736, 338] on button "office-file-sheet [PERSON_NAME].pdf download-bottom" at bounding box center [738, 357] width 289 height 38
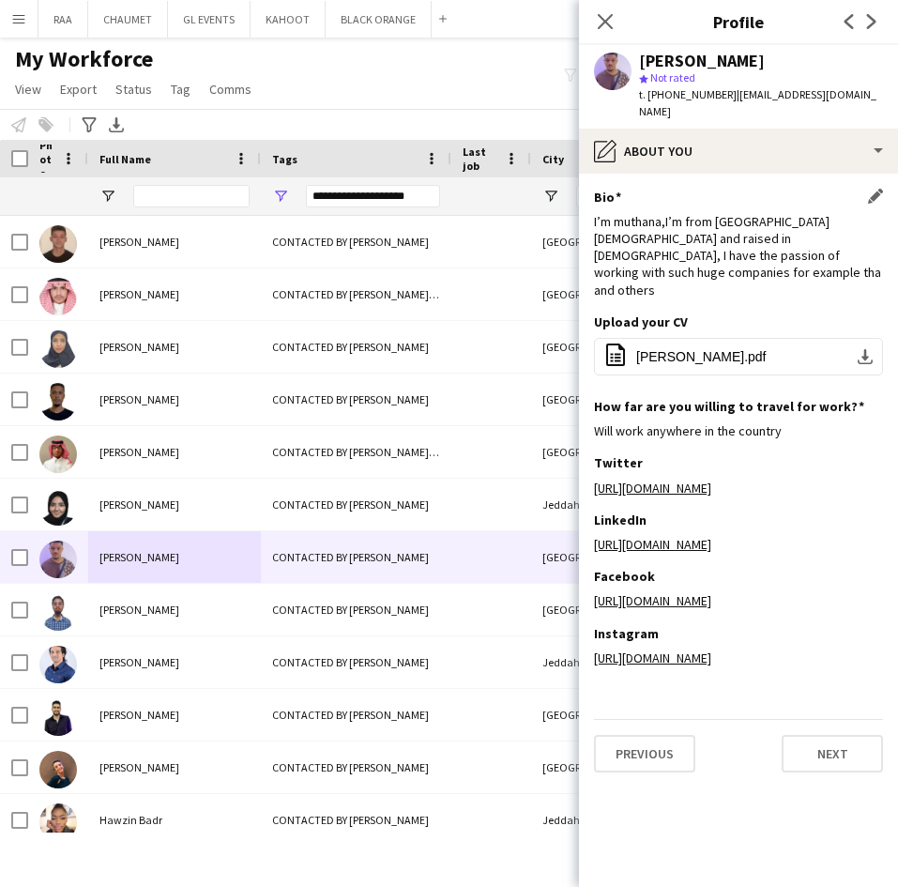
click at [781, 262] on div "I’m muthana,I’m from [GEOGRAPHIC_DATA][DEMOGRAPHIC_DATA] and raised in [DEMOGRA…" at bounding box center [738, 255] width 289 height 85
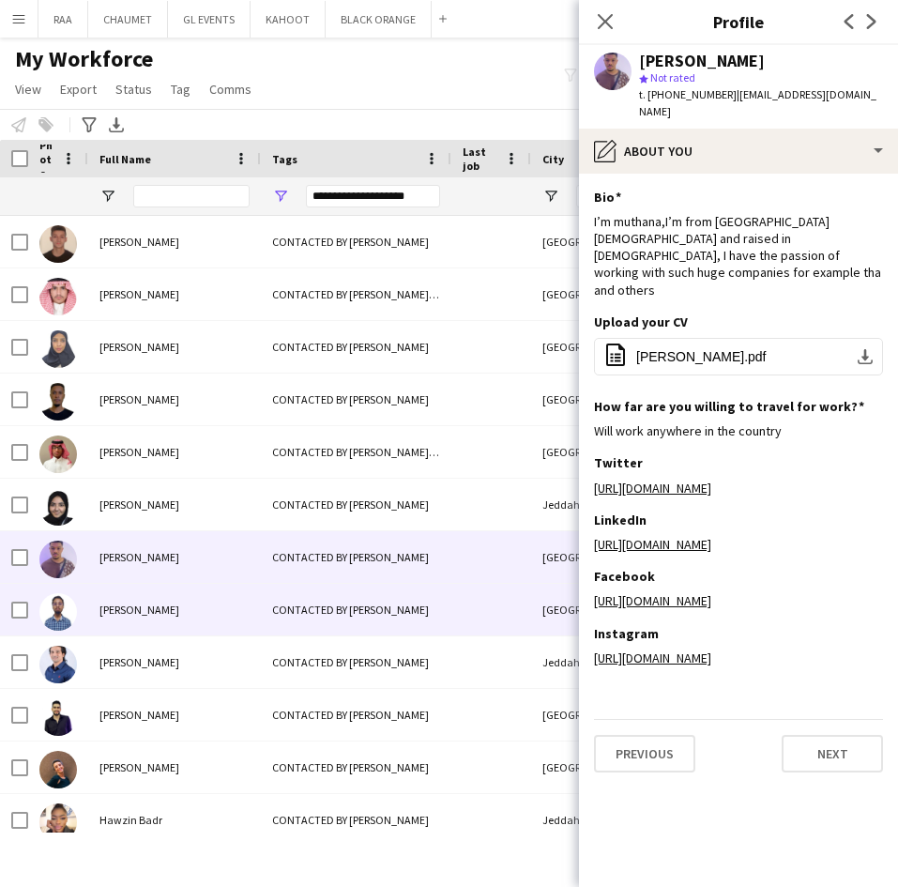
click at [159, 594] on div "[PERSON_NAME]" at bounding box center [174, 610] width 173 height 52
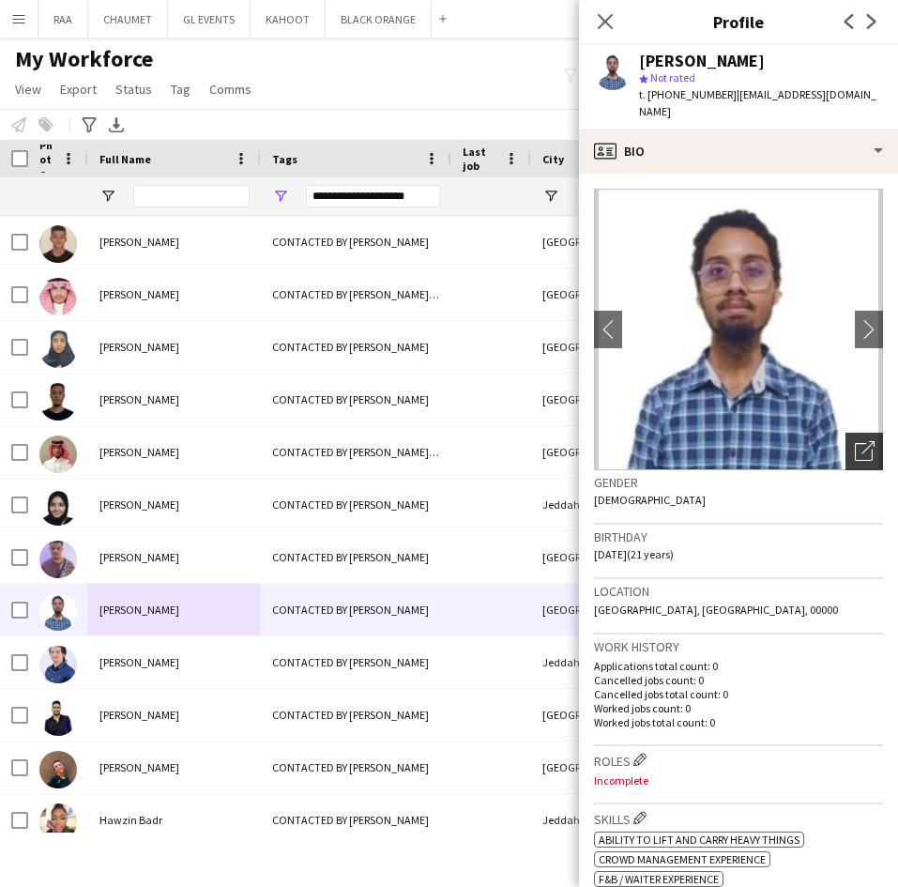
click at [855, 441] on icon "Open photos pop-in" at bounding box center [865, 451] width 20 height 20
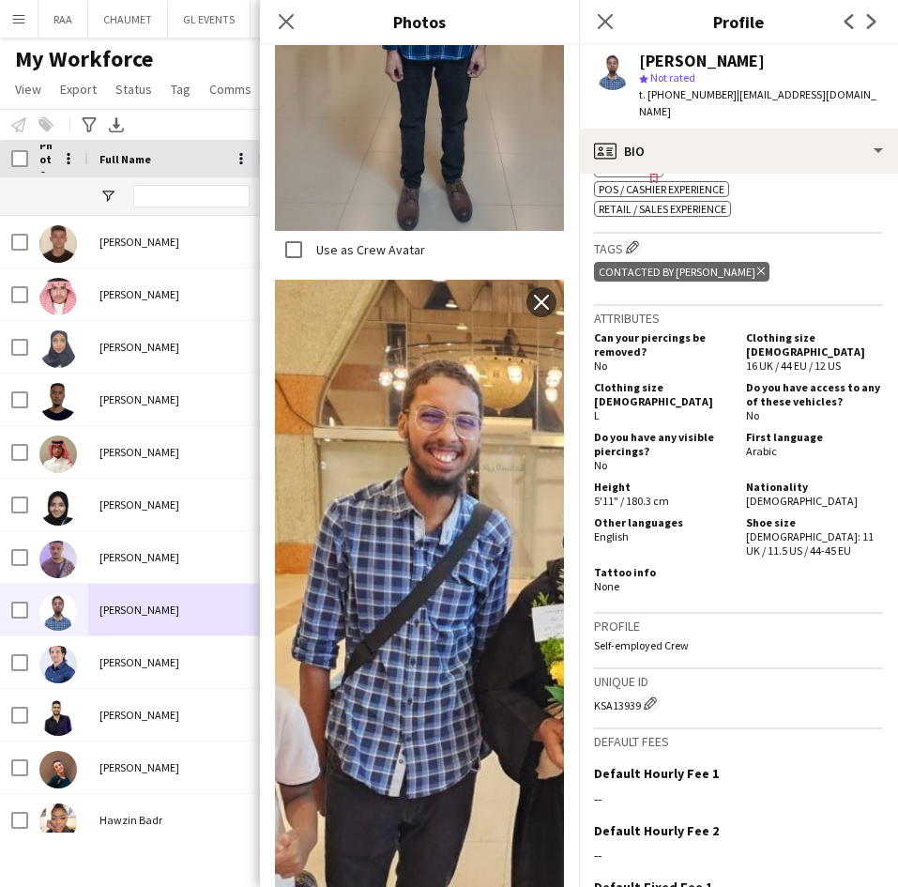
scroll to position [819, 0]
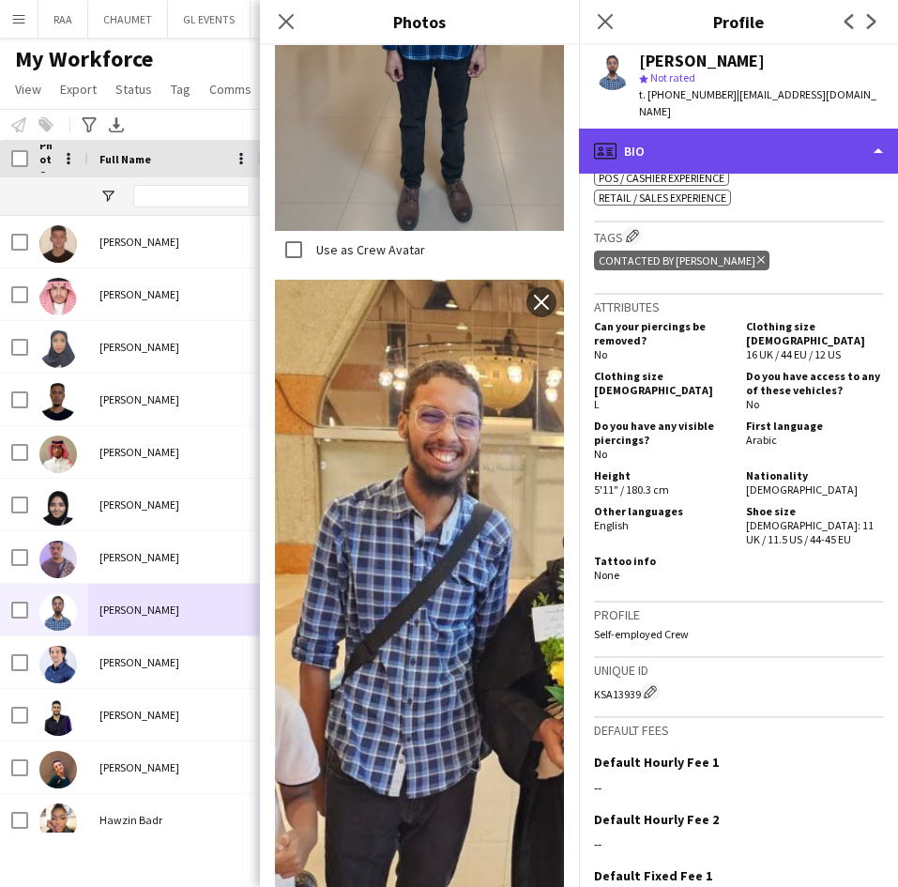
click at [762, 129] on div "profile Bio" at bounding box center [738, 151] width 319 height 45
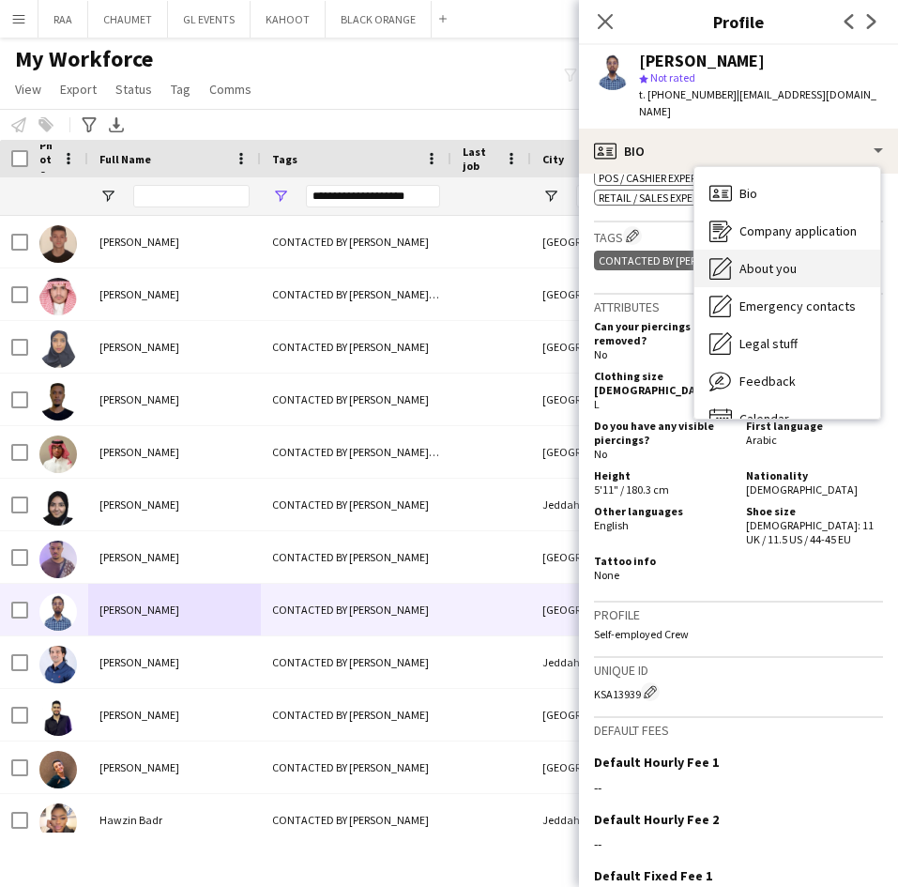
click at [789, 250] on div "About you About you" at bounding box center [787, 269] width 186 height 38
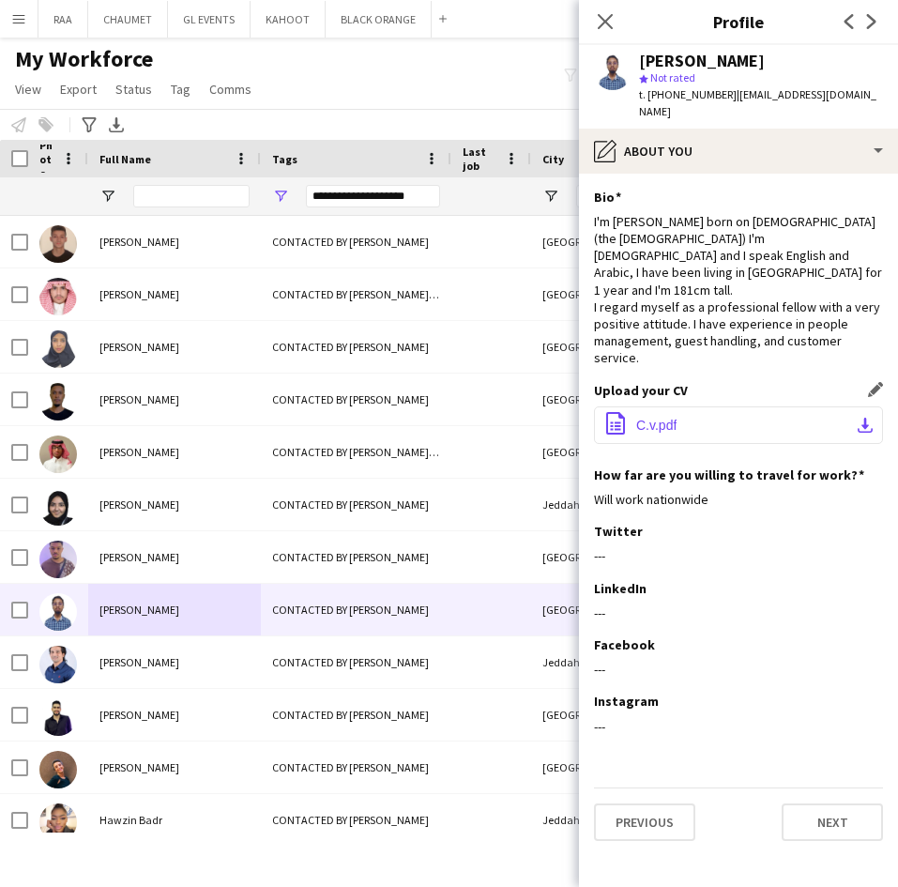
click at [736, 406] on button "office-file-sheet C.v.pdf download-bottom" at bounding box center [738, 425] width 289 height 38
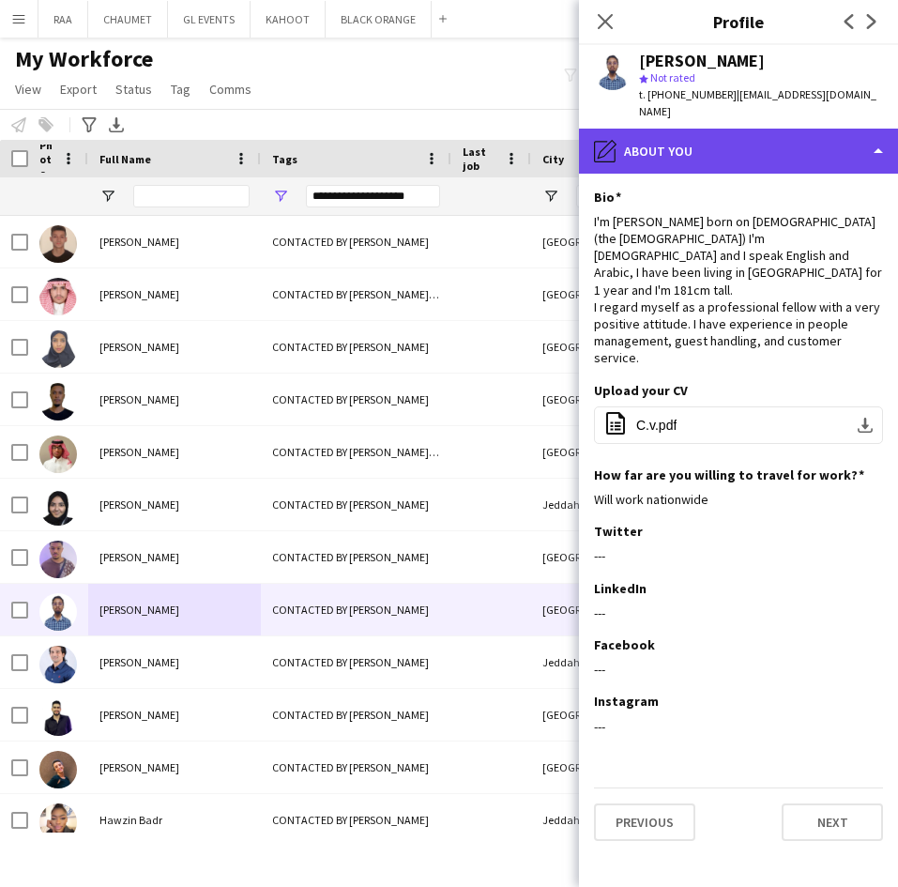
click at [761, 144] on div "pencil4 About you" at bounding box center [738, 151] width 319 height 45
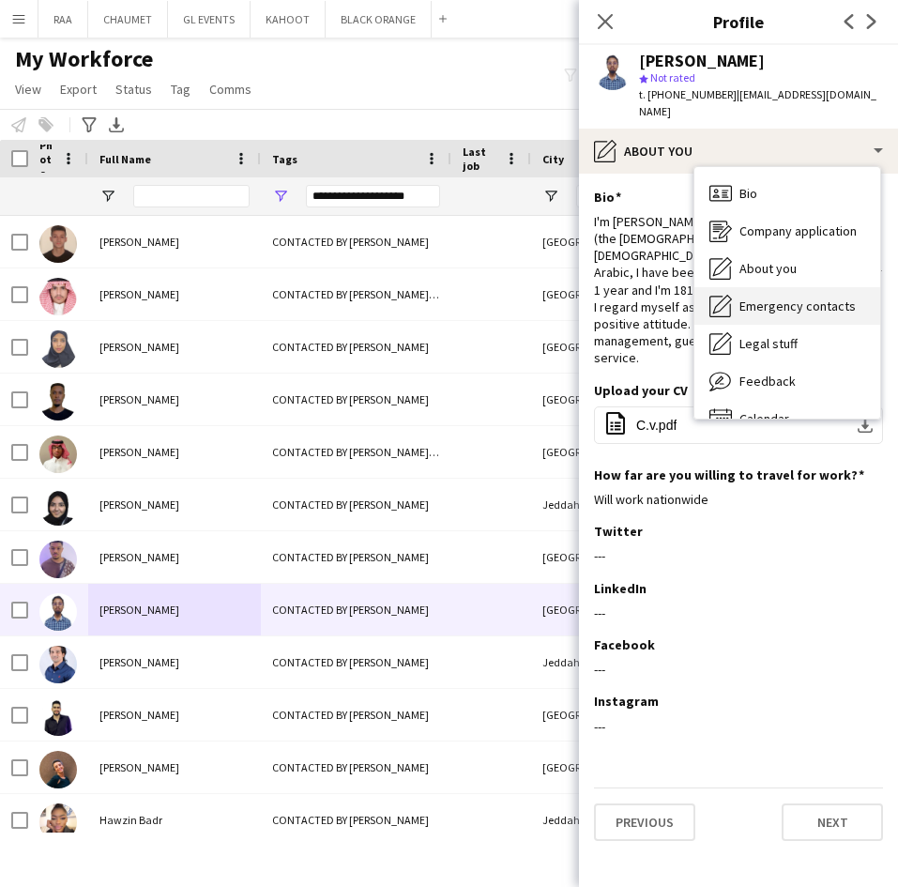
click at [791, 297] on span "Emergency contacts" at bounding box center [797, 305] width 116 height 17
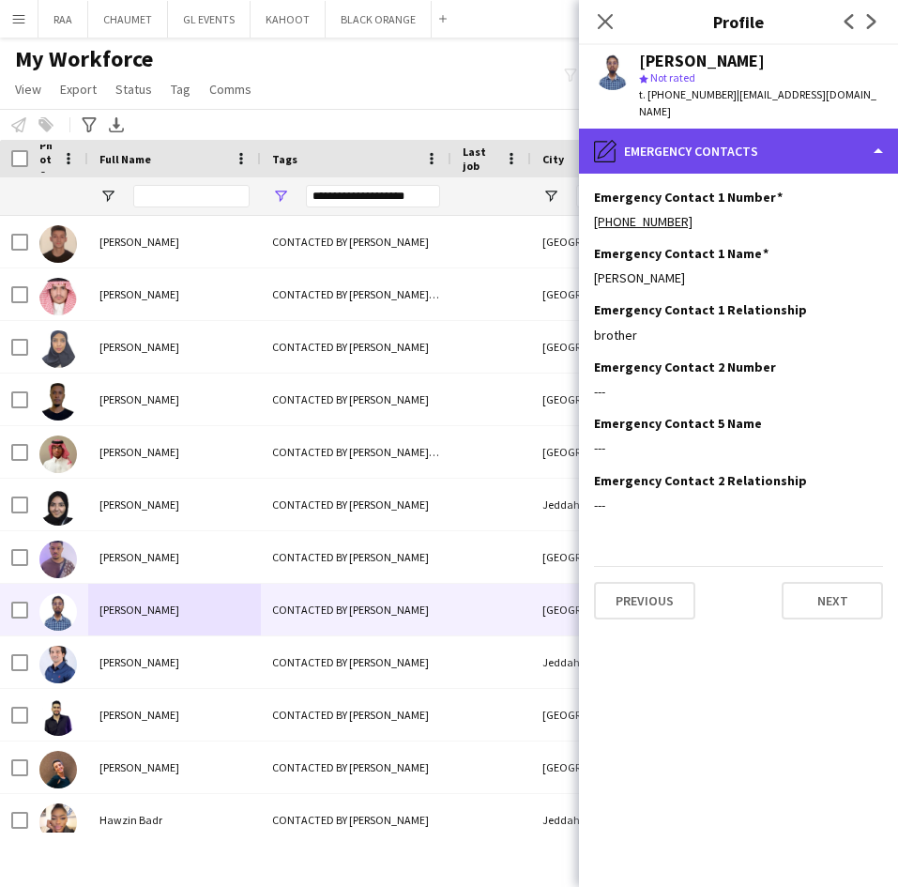
click at [776, 144] on div "pencil4 Emergency contacts" at bounding box center [738, 151] width 319 height 45
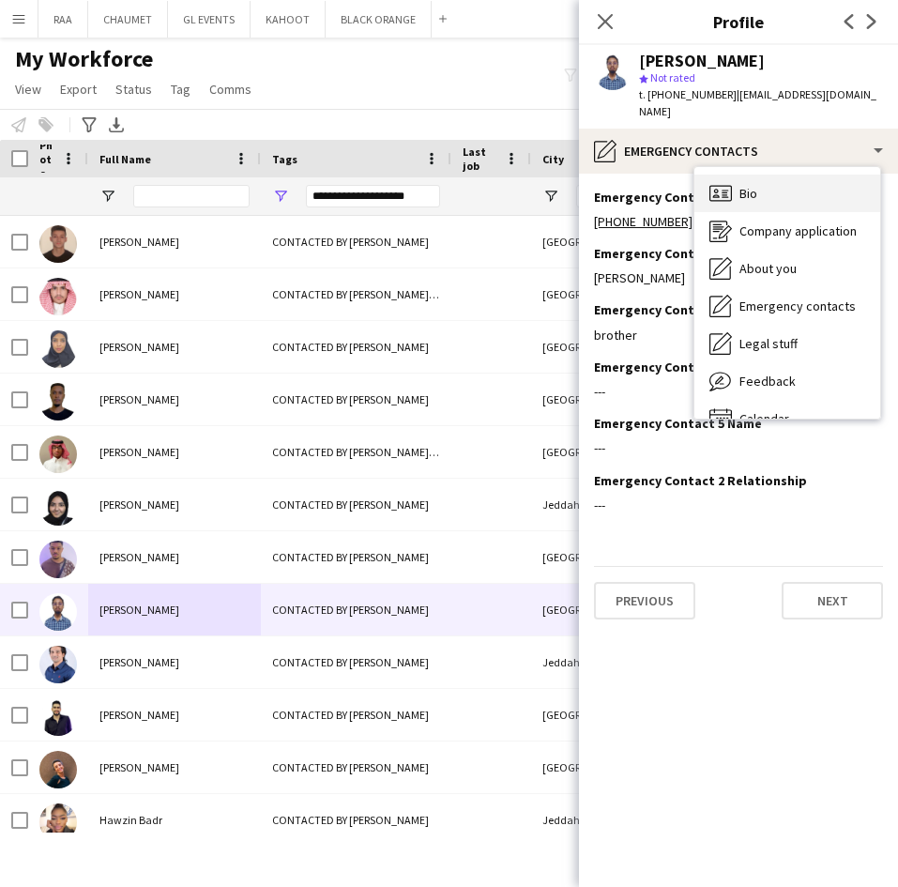
click at [786, 174] on div "Bio Bio" at bounding box center [787, 193] width 186 height 38
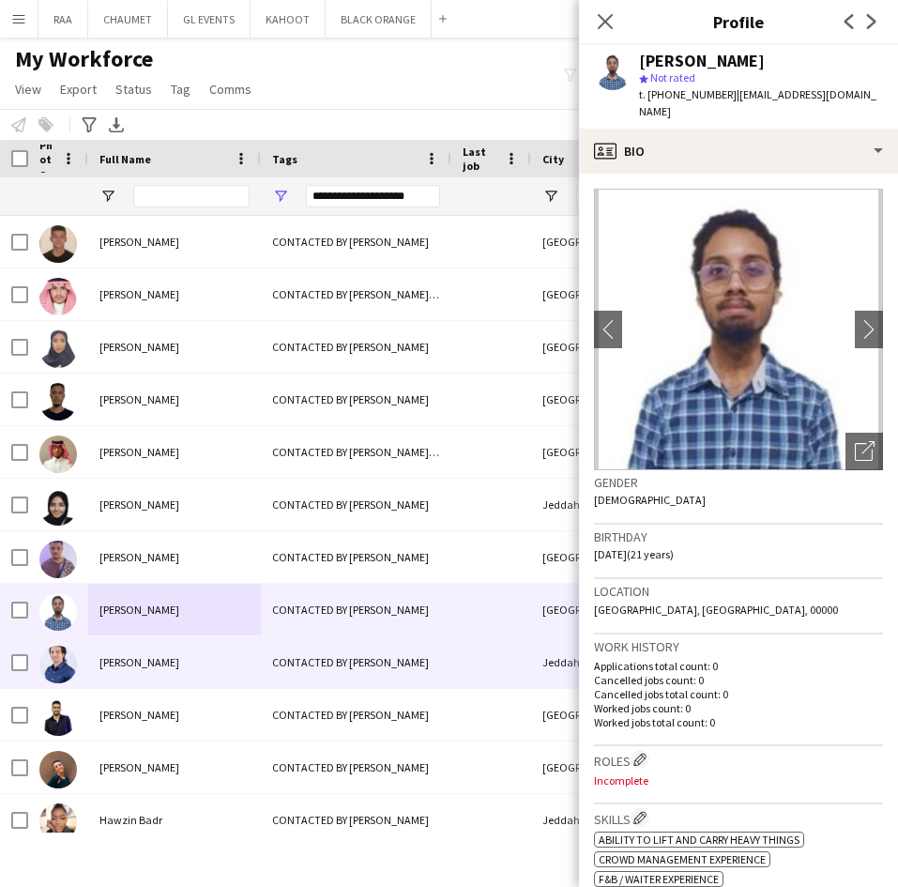
click at [158, 675] on div "[PERSON_NAME]" at bounding box center [174, 662] width 173 height 52
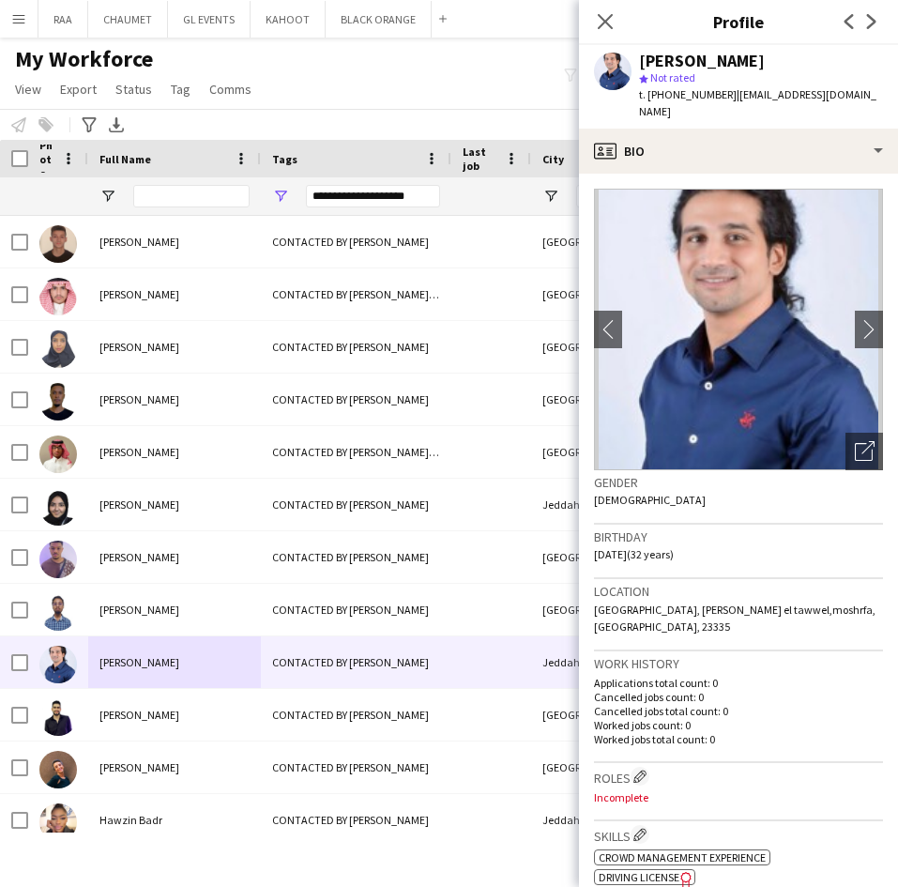
click at [829, 474] on h3 "Gender" at bounding box center [738, 482] width 289 height 17
click at [845, 443] on div "Open photos pop-in" at bounding box center [864, 451] width 38 height 38
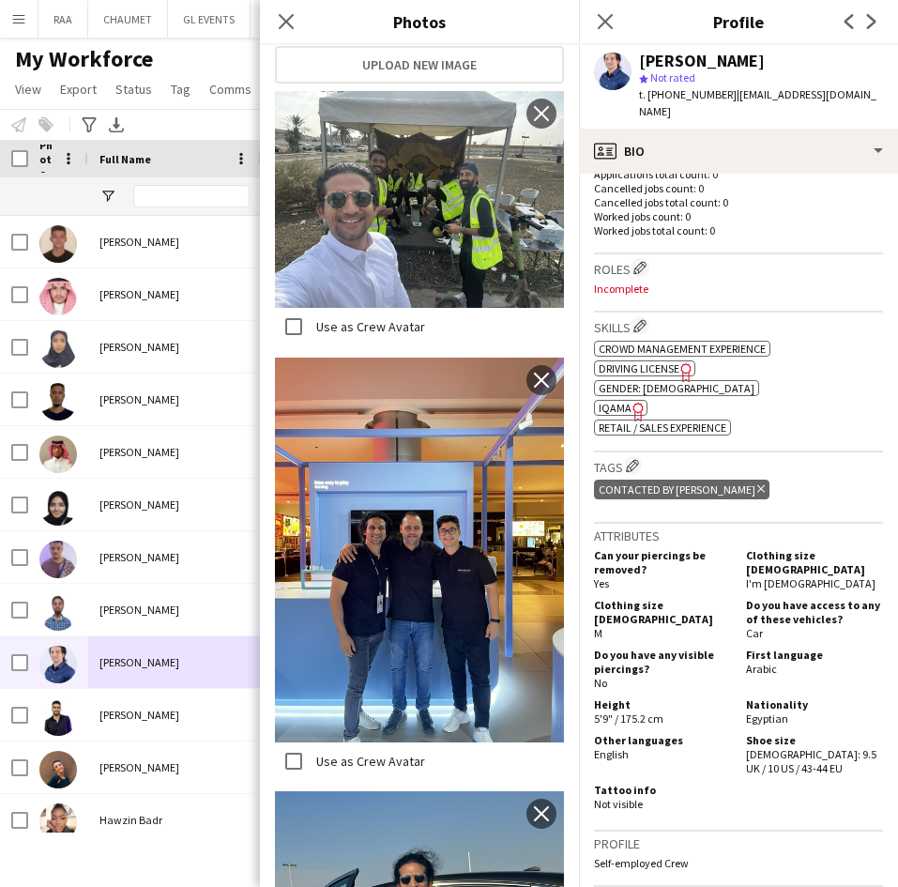
scroll to position [513, 0]
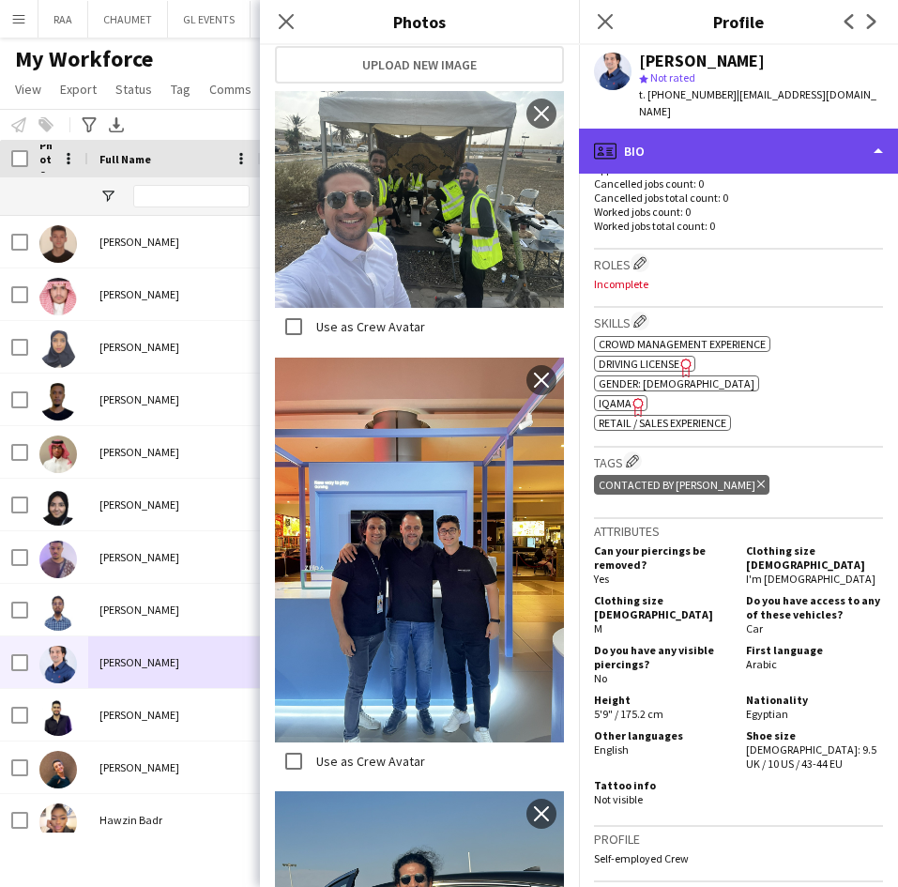
click at [770, 137] on div "profile Bio" at bounding box center [738, 151] width 319 height 45
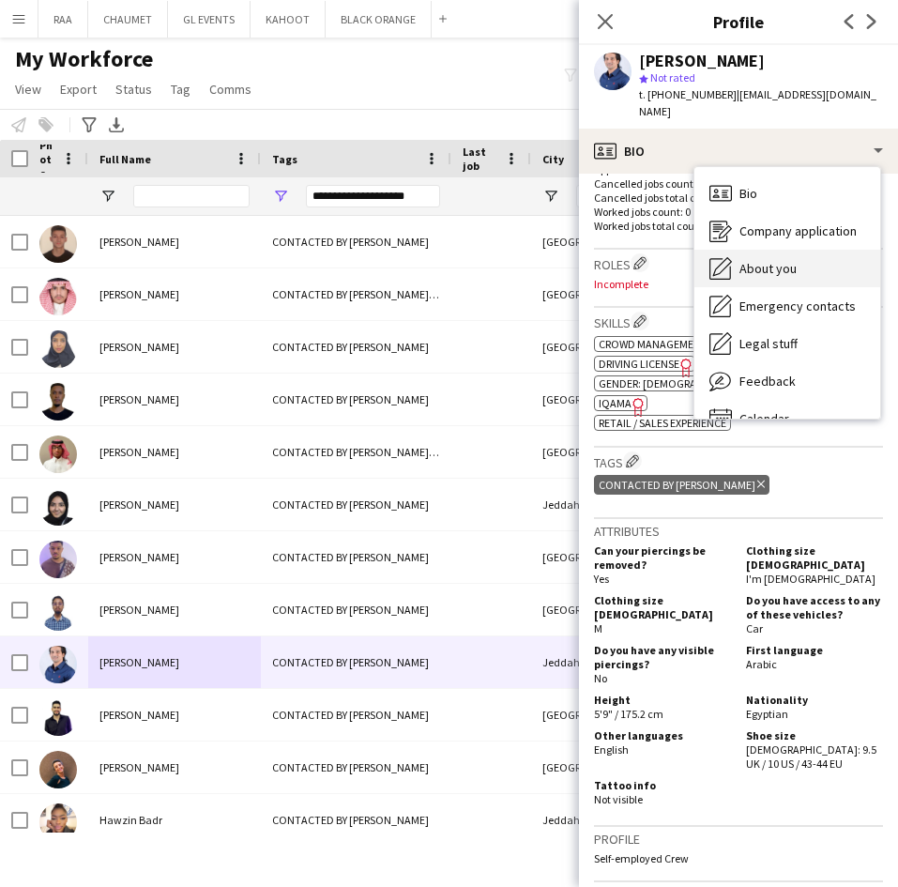
click at [789, 260] on span "About you" at bounding box center [767, 268] width 57 height 17
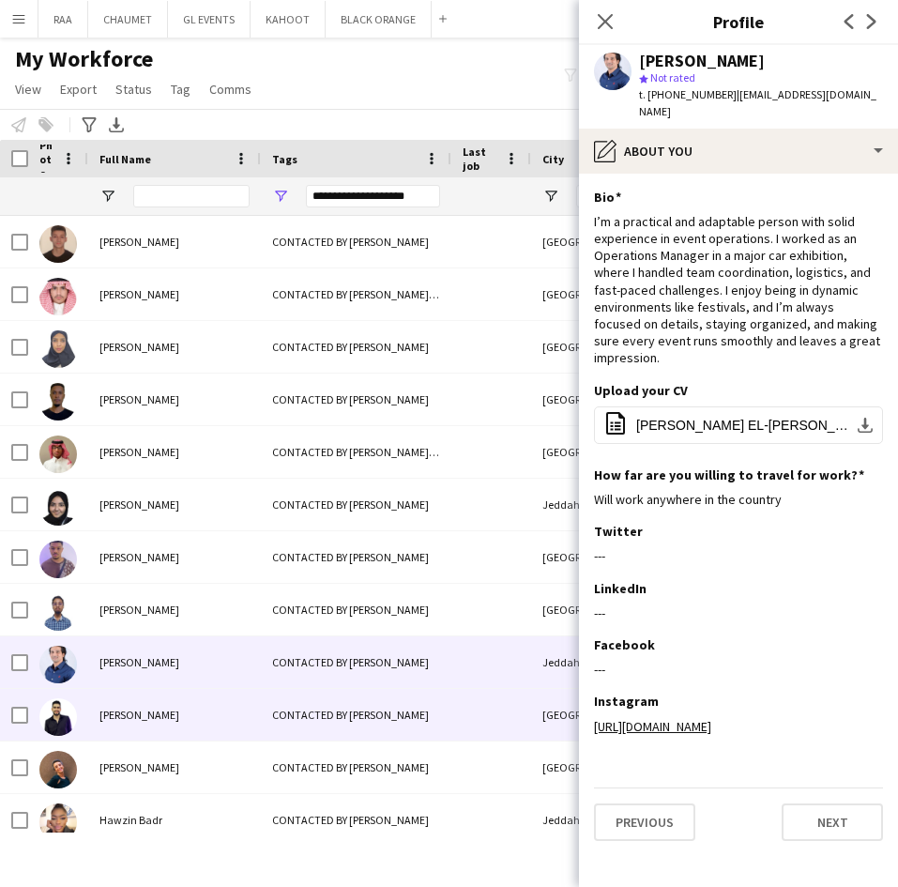
click at [132, 726] on div "[PERSON_NAME]" at bounding box center [174, 715] width 173 height 52
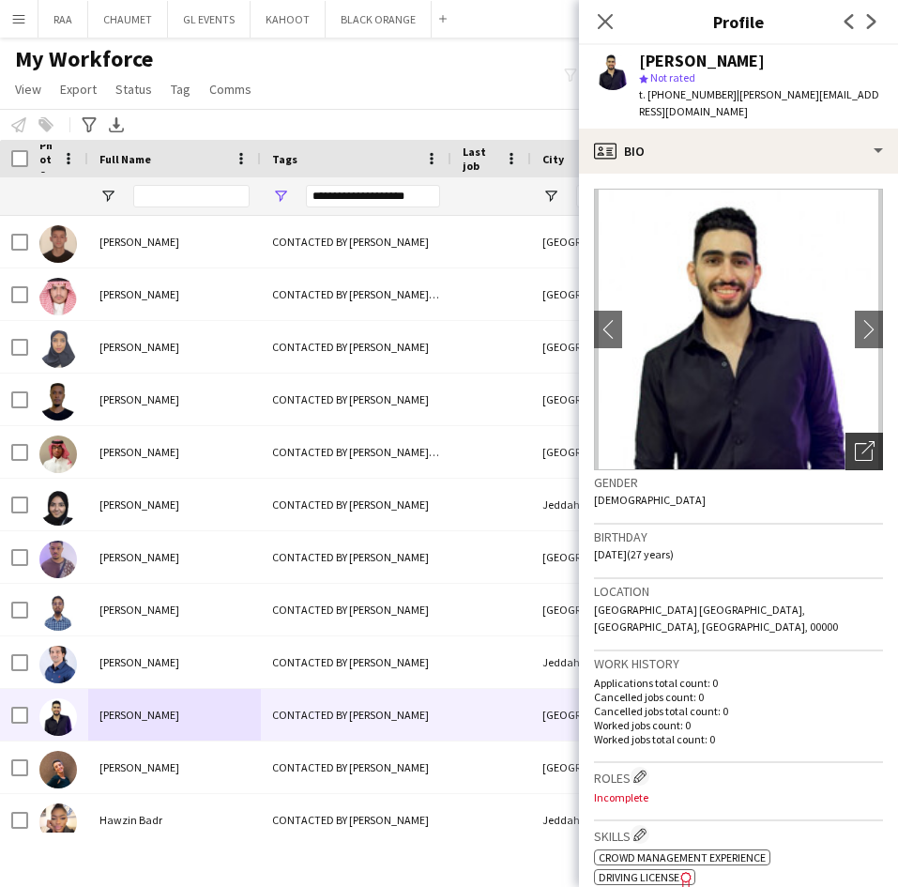
click at [861, 441] on icon at bounding box center [867, 447] width 13 height 13
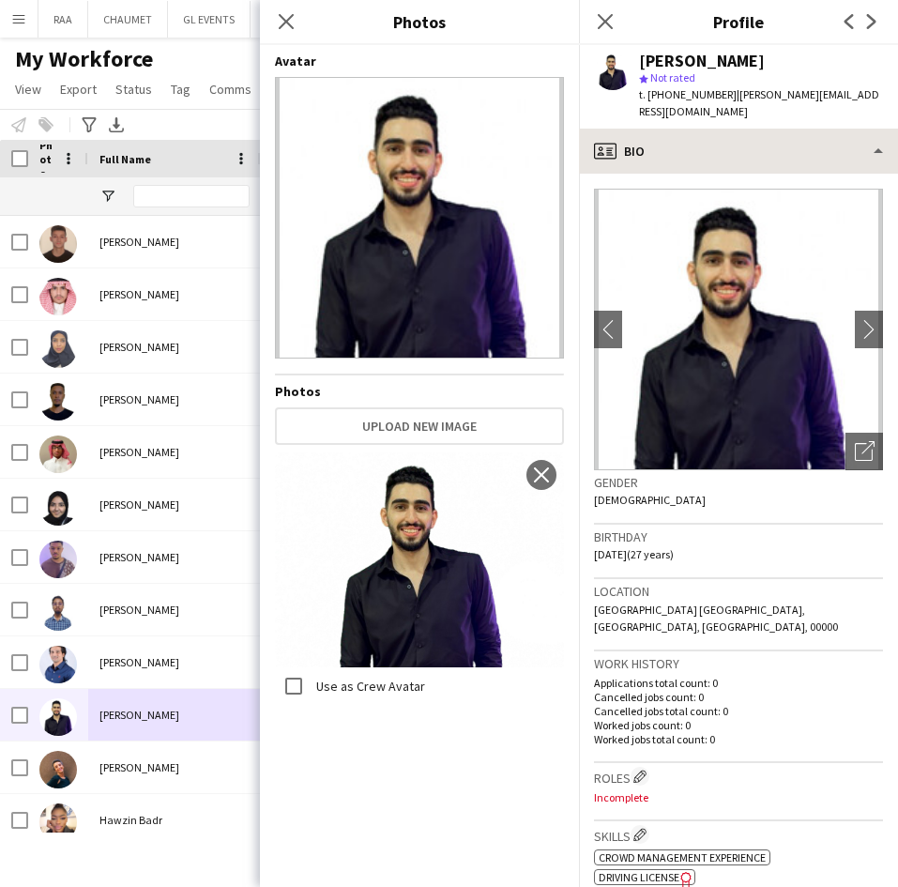
scroll to position [2, 0]
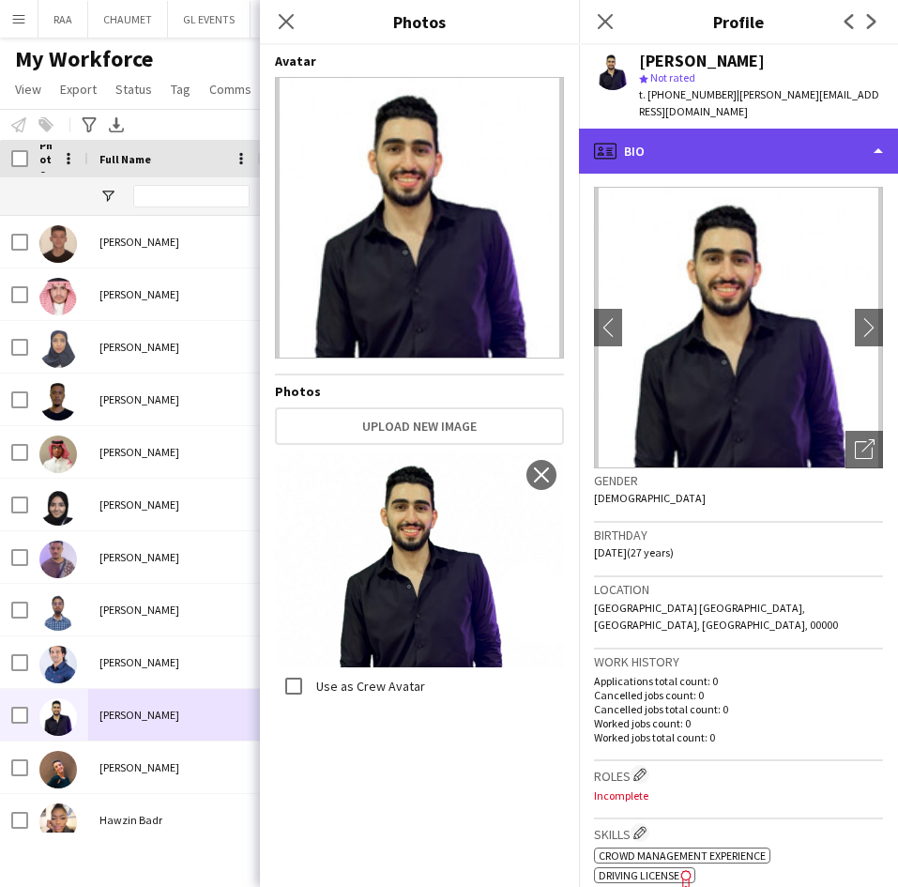
click at [811, 145] on div "profile Bio" at bounding box center [738, 151] width 319 height 45
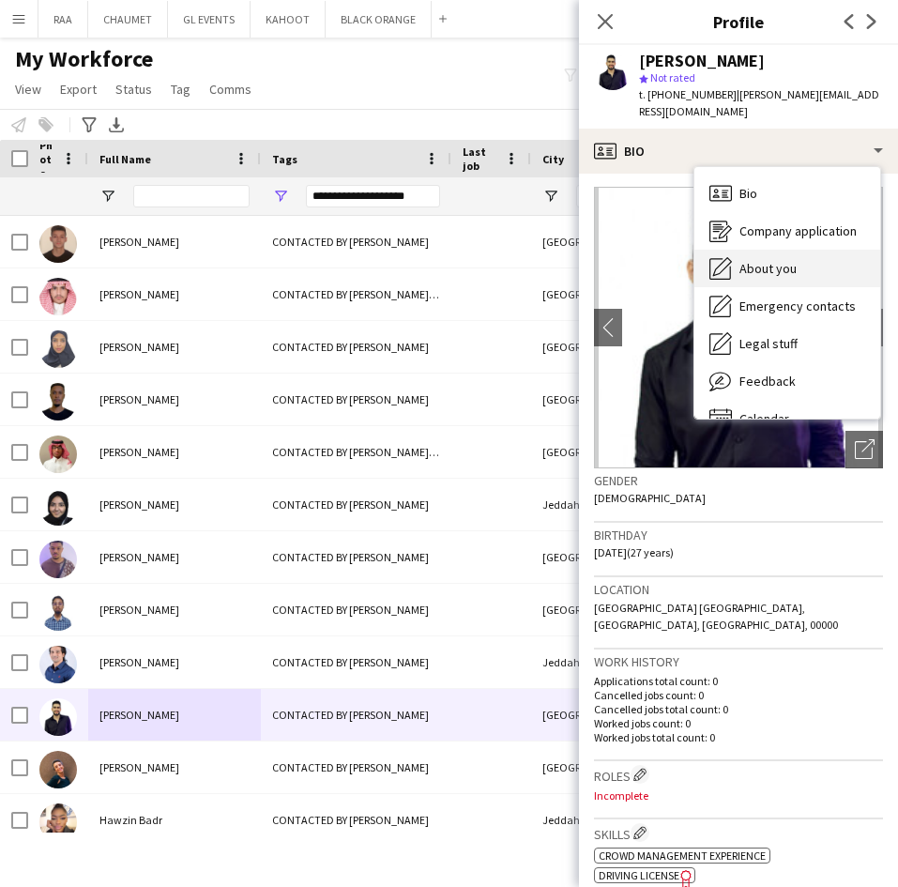
click at [803, 250] on div "About you About you" at bounding box center [787, 269] width 186 height 38
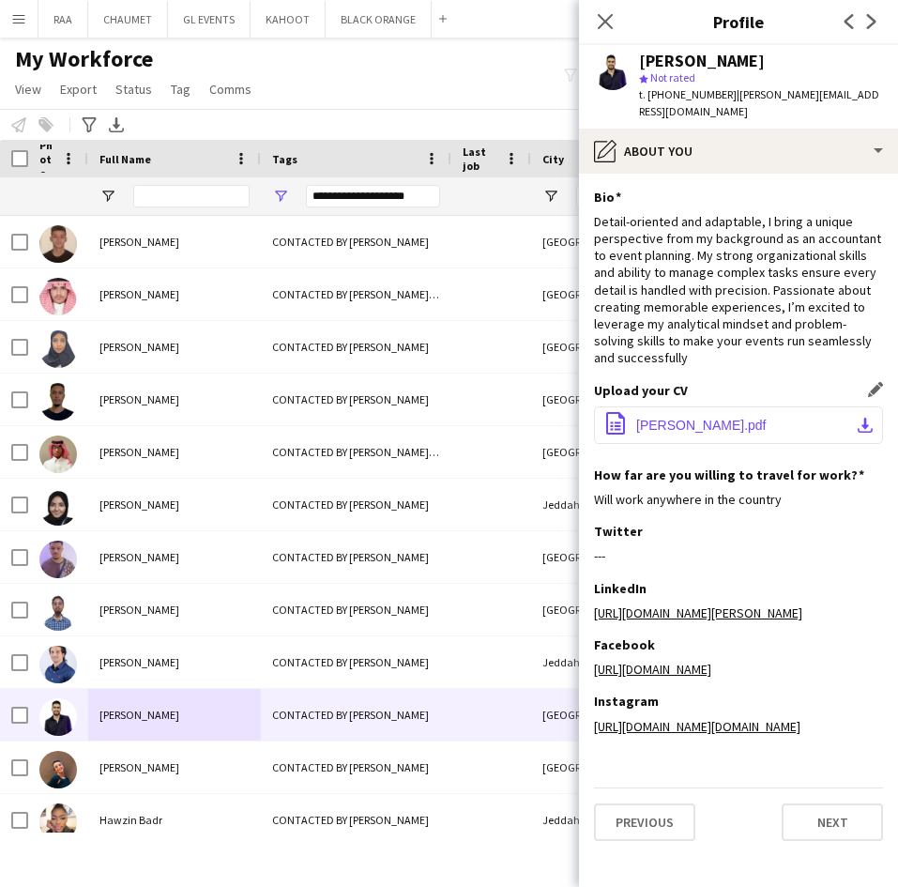
click at [711, 433] on button "office-file-sheet [PERSON_NAME].pdf download-bottom" at bounding box center [738, 425] width 289 height 38
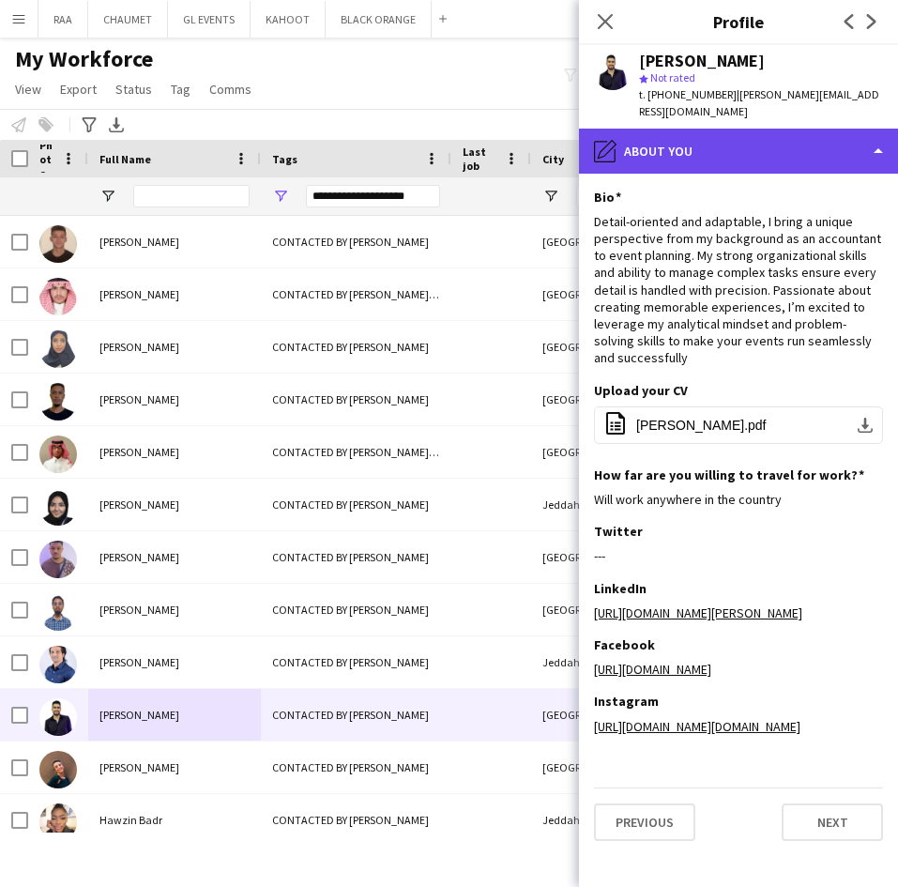
click at [721, 129] on div "pencil4 About you" at bounding box center [738, 151] width 319 height 45
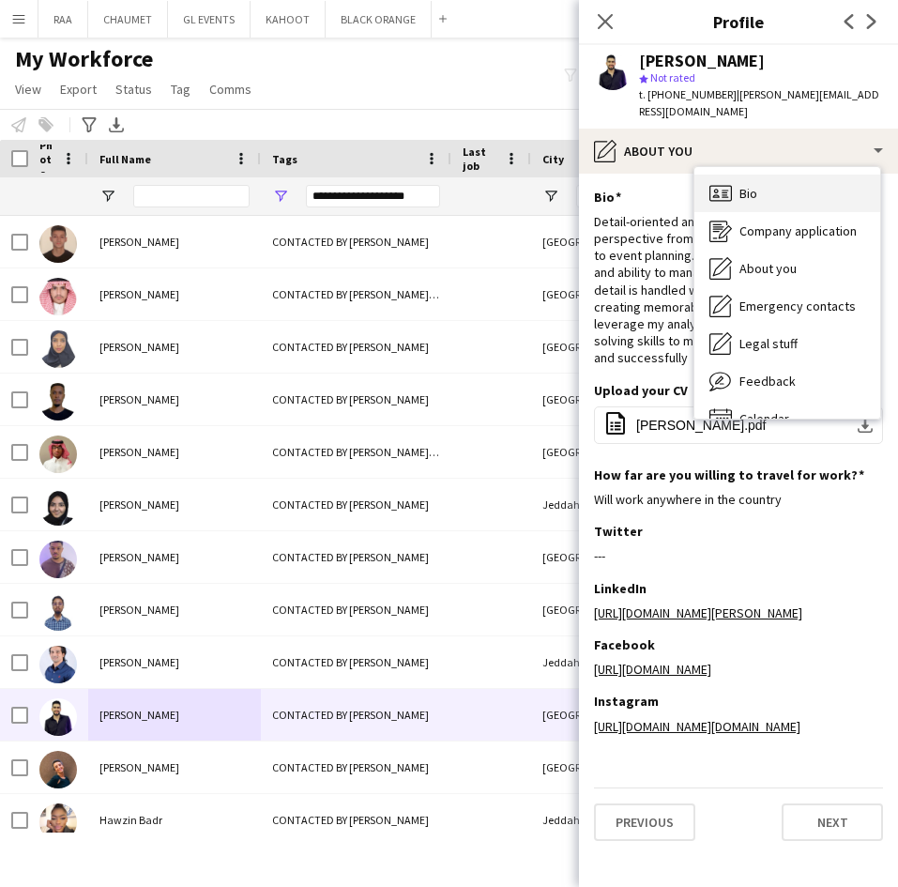
click at [736, 180] on div "Bio Bio" at bounding box center [787, 193] width 186 height 38
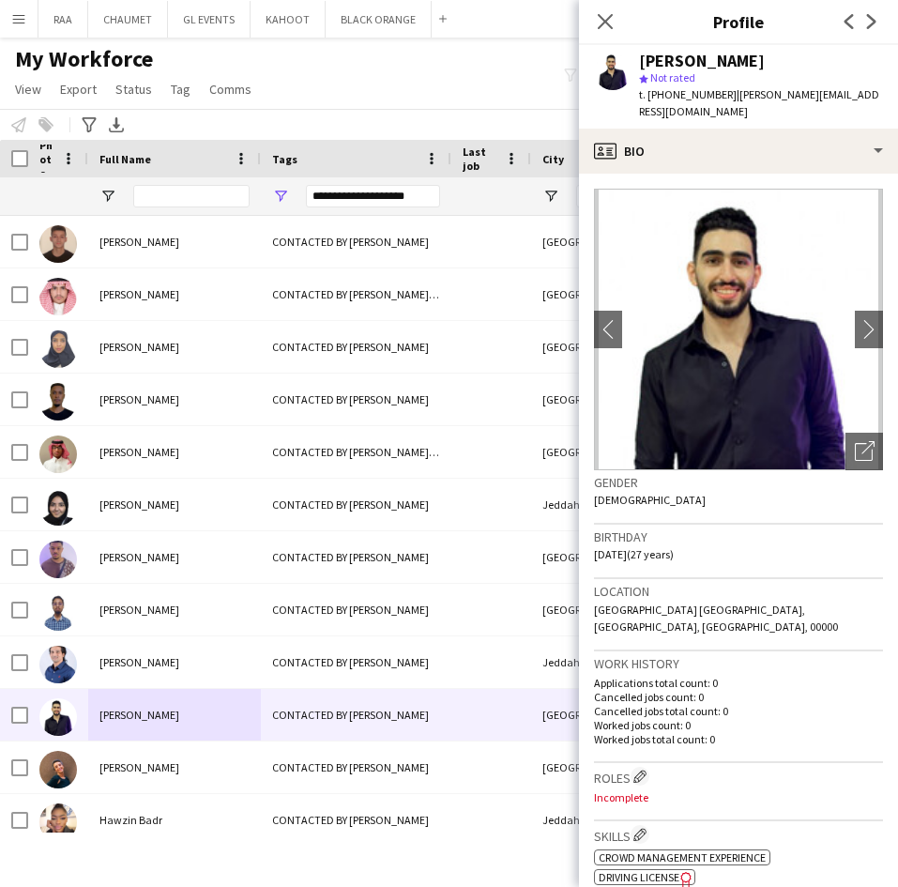
click at [800, 203] on img at bounding box center [738, 329] width 289 height 281
click at [774, 192] on img at bounding box center [738, 329] width 289 height 281
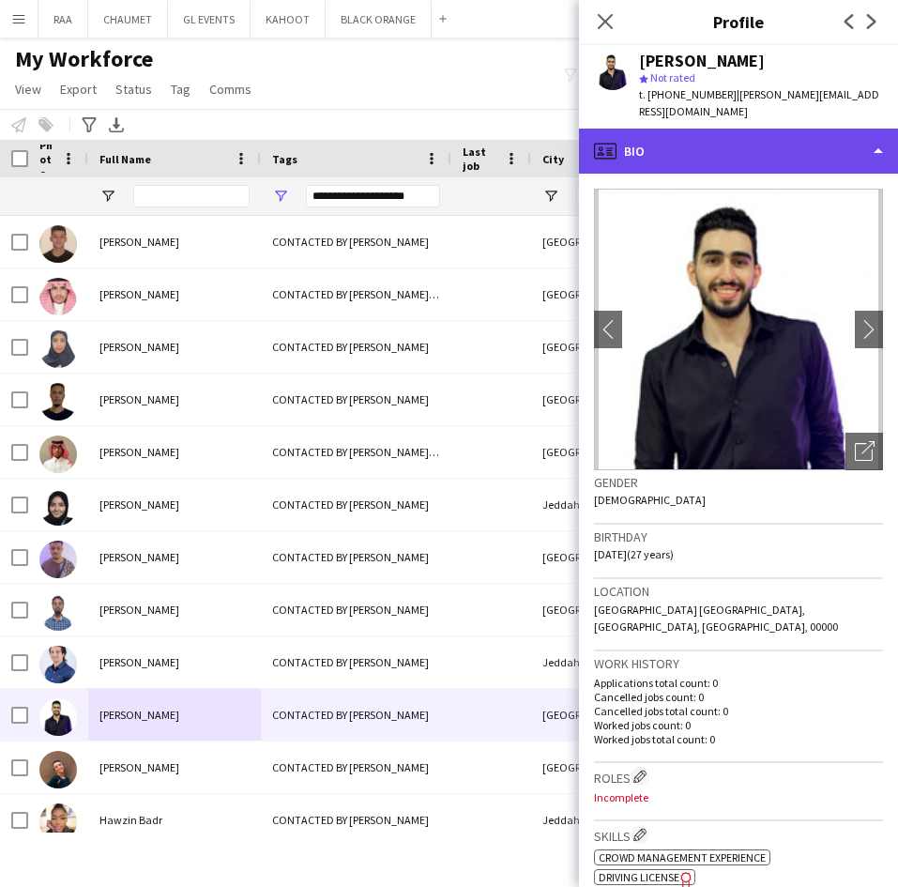
click at [735, 144] on div "profile Bio" at bounding box center [738, 151] width 319 height 45
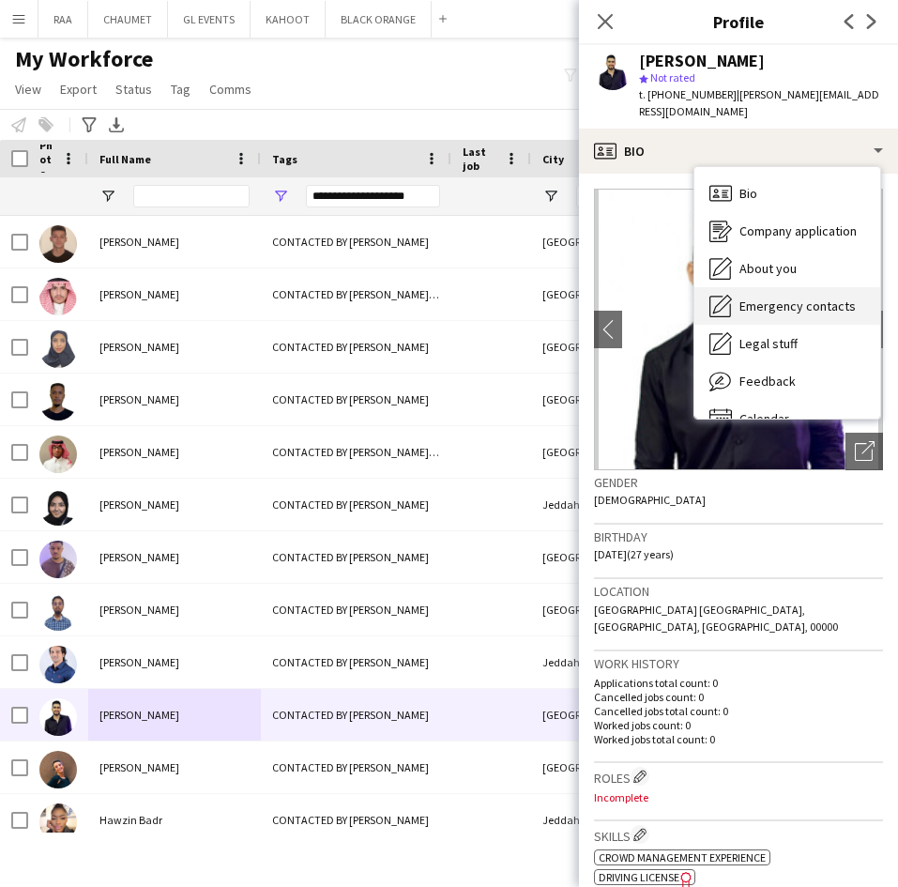
click at [774, 297] on span "Emergency contacts" at bounding box center [797, 305] width 116 height 17
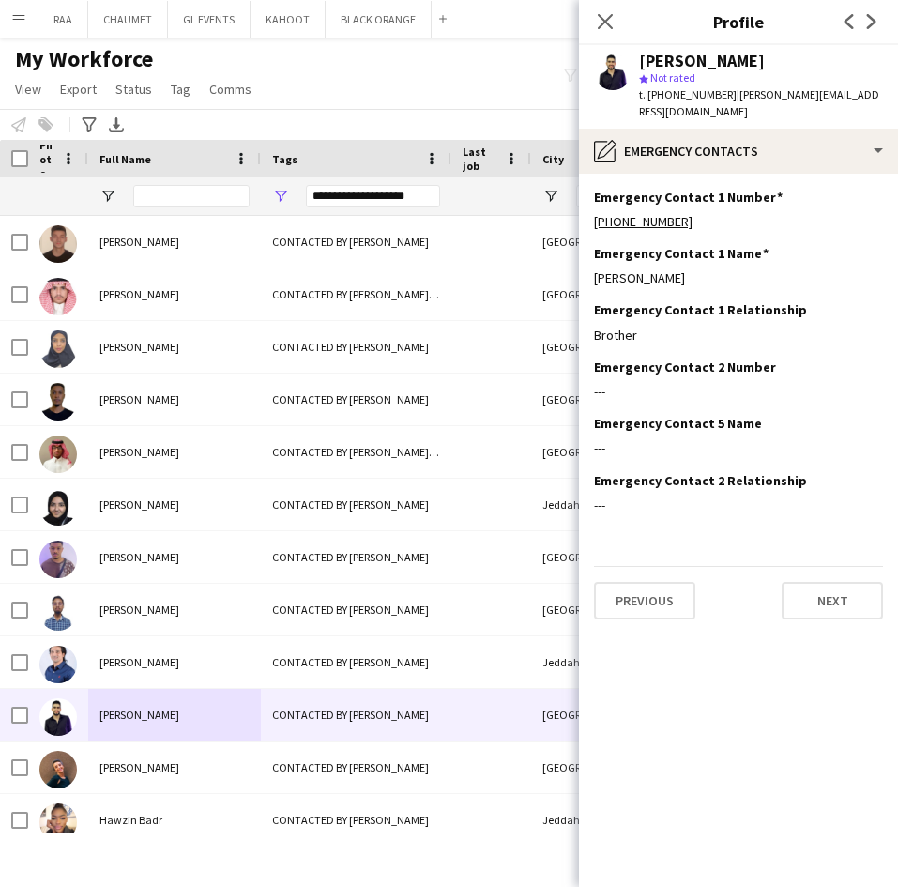
click at [783, 107] on div "[PERSON_NAME] star Not rated t. [PHONE_NUMBER] | [PERSON_NAME][EMAIL_ADDRESS][D…" at bounding box center [738, 86] width 319 height 83
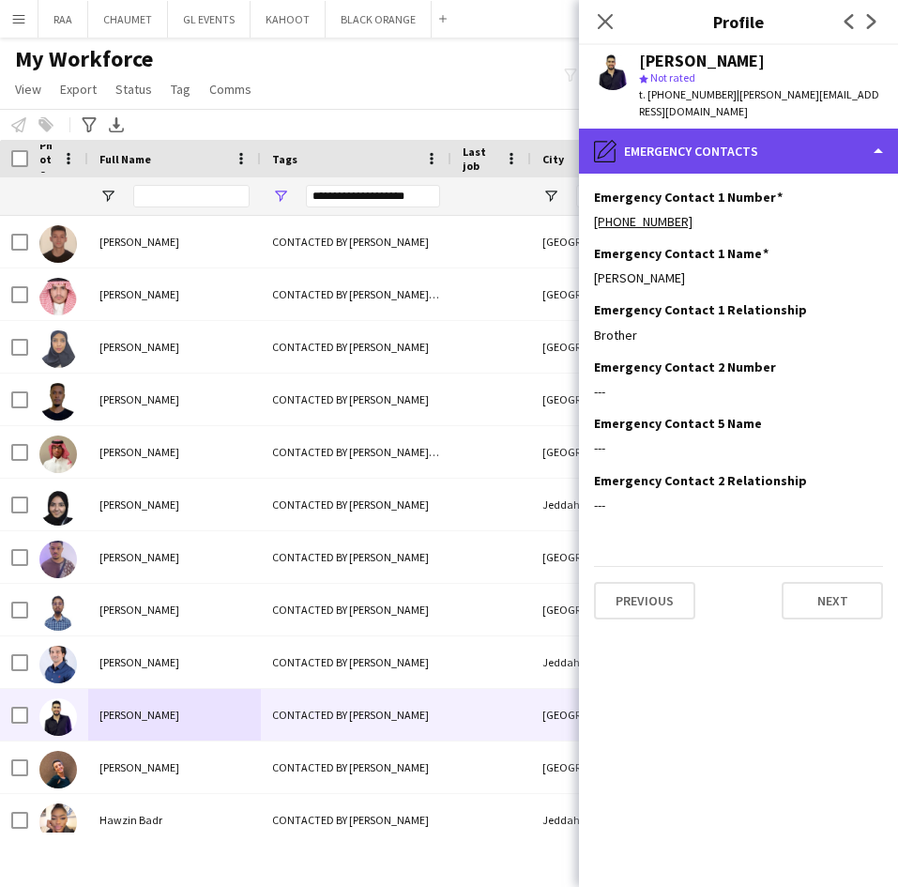
click at [784, 129] on div "pencil4 Emergency contacts" at bounding box center [738, 151] width 319 height 45
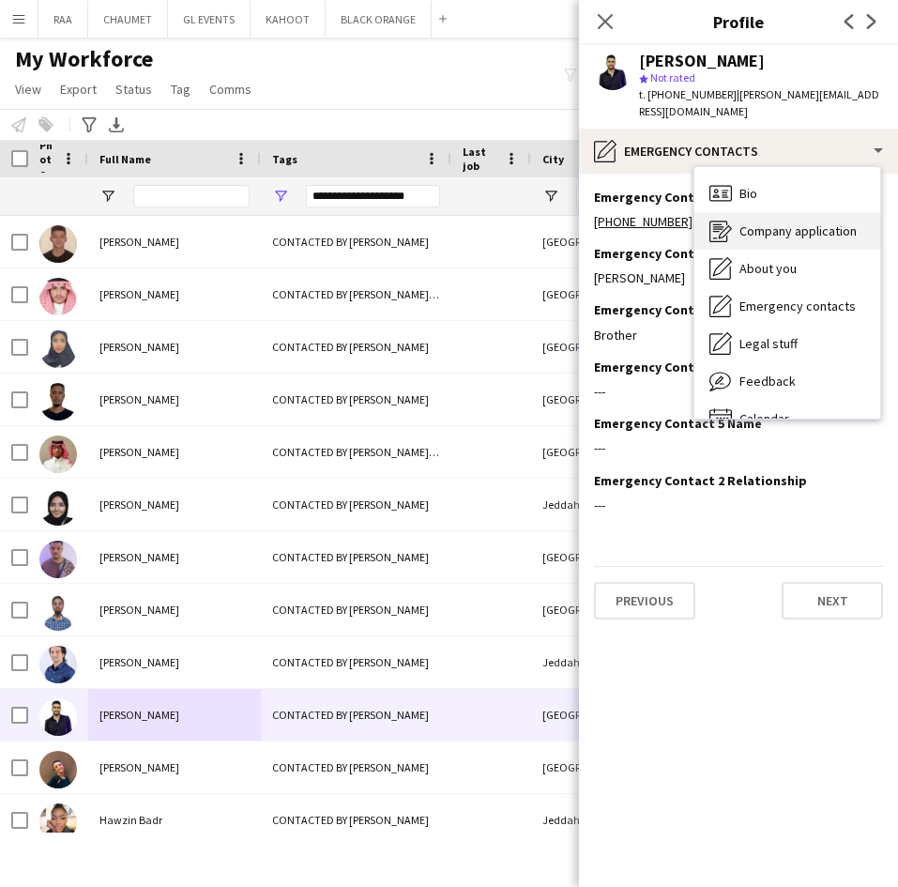
click at [793, 222] on span "Company application" at bounding box center [797, 230] width 117 height 17
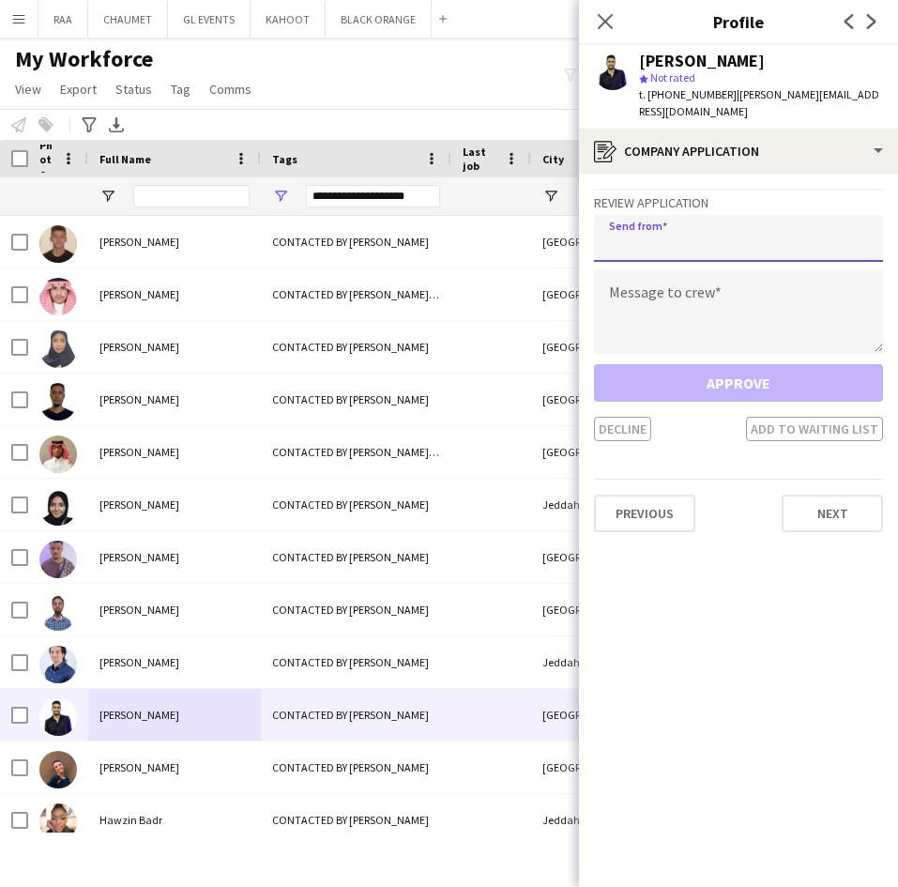
click at [740, 226] on input "email" at bounding box center [738, 238] width 289 height 47
paste input "**********"
type input "**********"
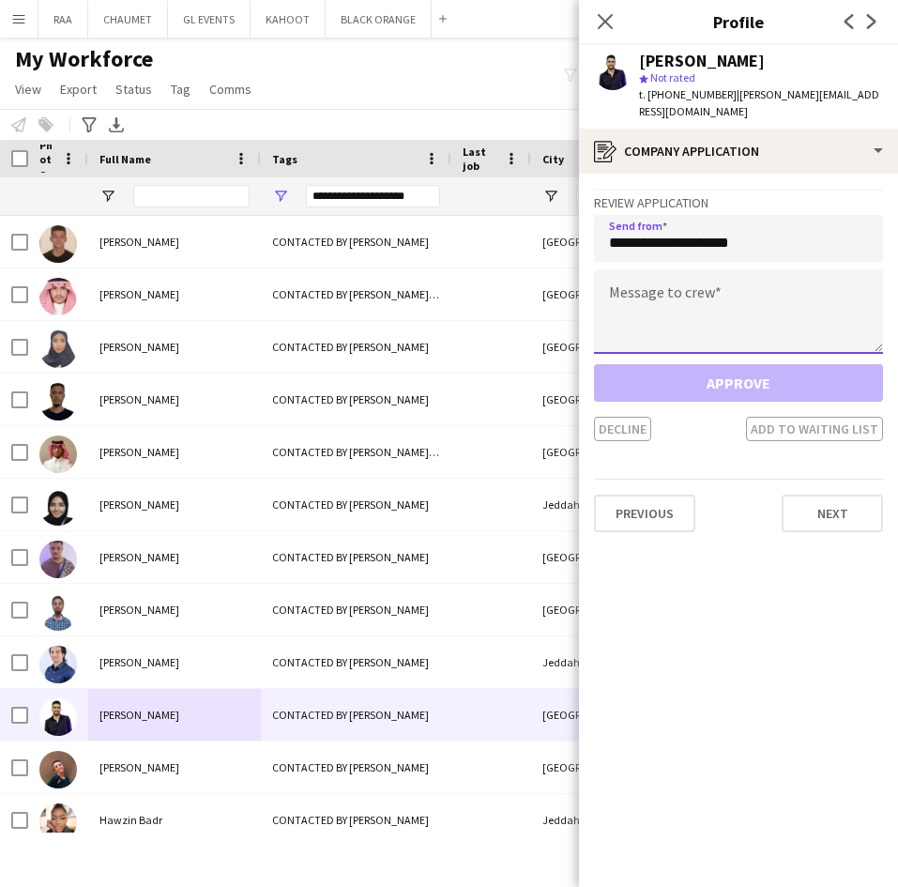
click at [768, 296] on textarea at bounding box center [738, 311] width 289 height 84
paste textarea "**********"
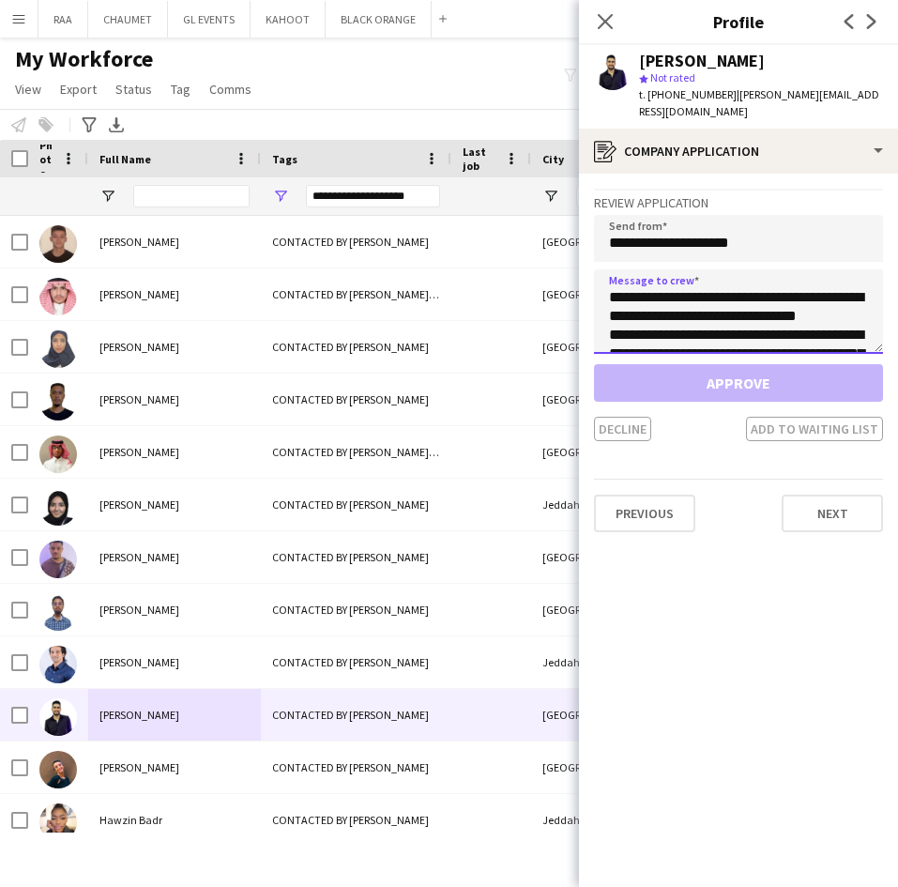
scroll to position [199, 0]
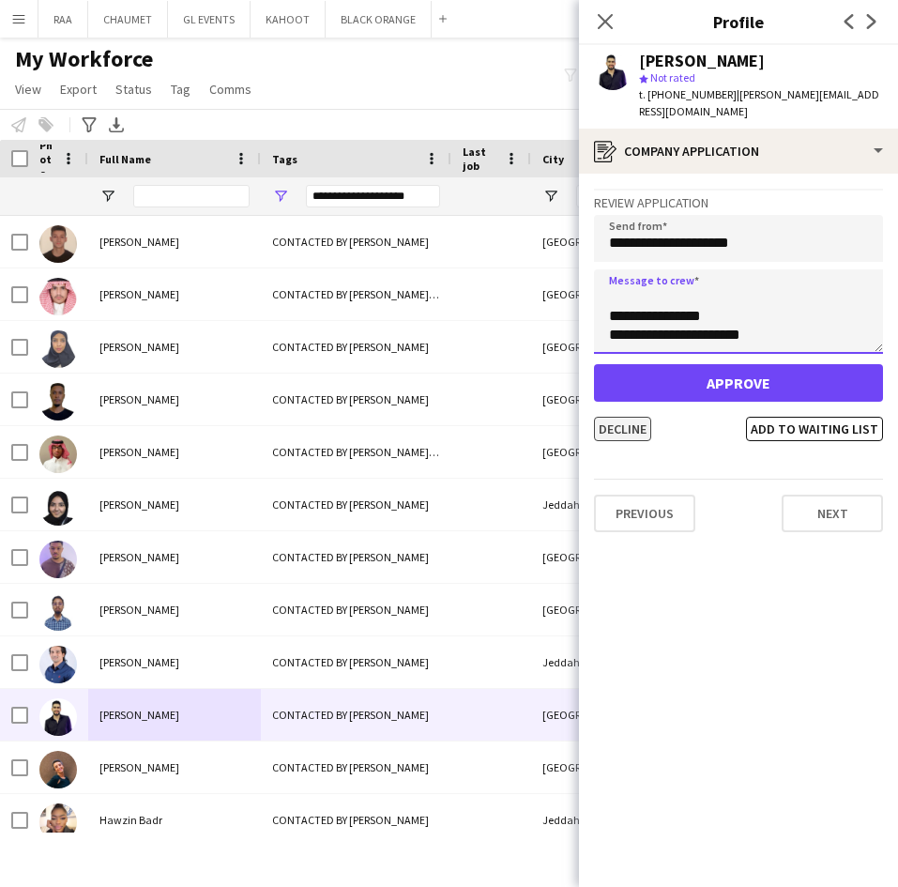
type textarea "**********"
click at [636, 417] on button "Decline" at bounding box center [622, 429] width 57 height 24
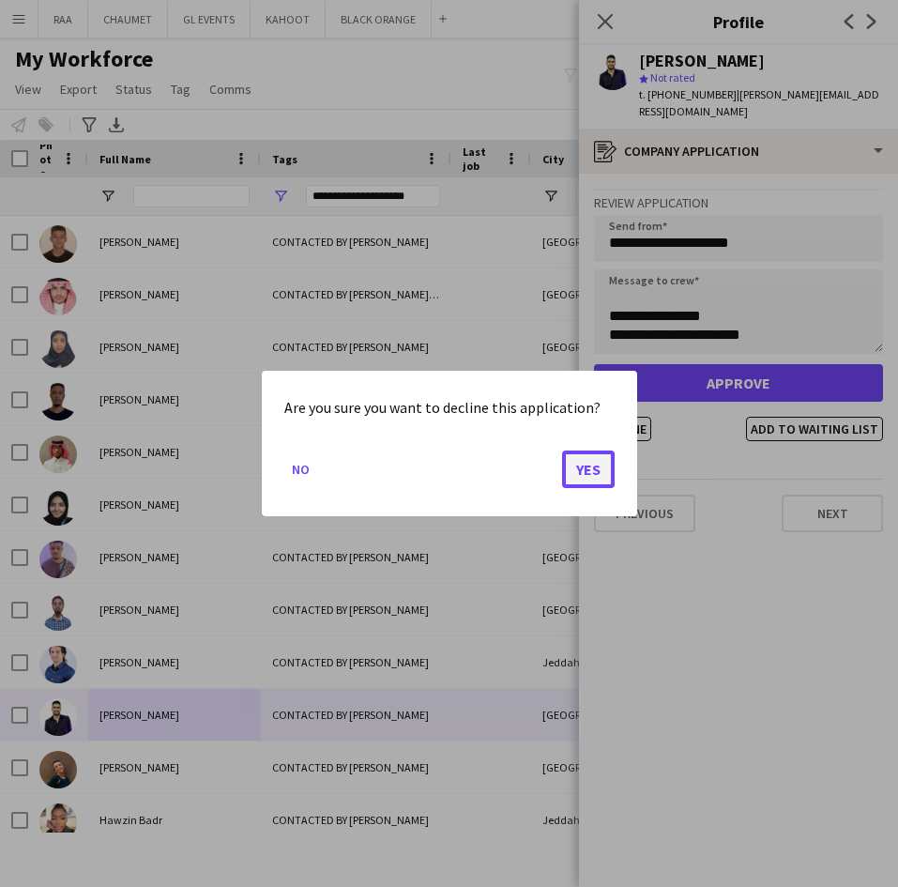
click at [601, 472] on button "Yes" at bounding box center [588, 469] width 53 height 38
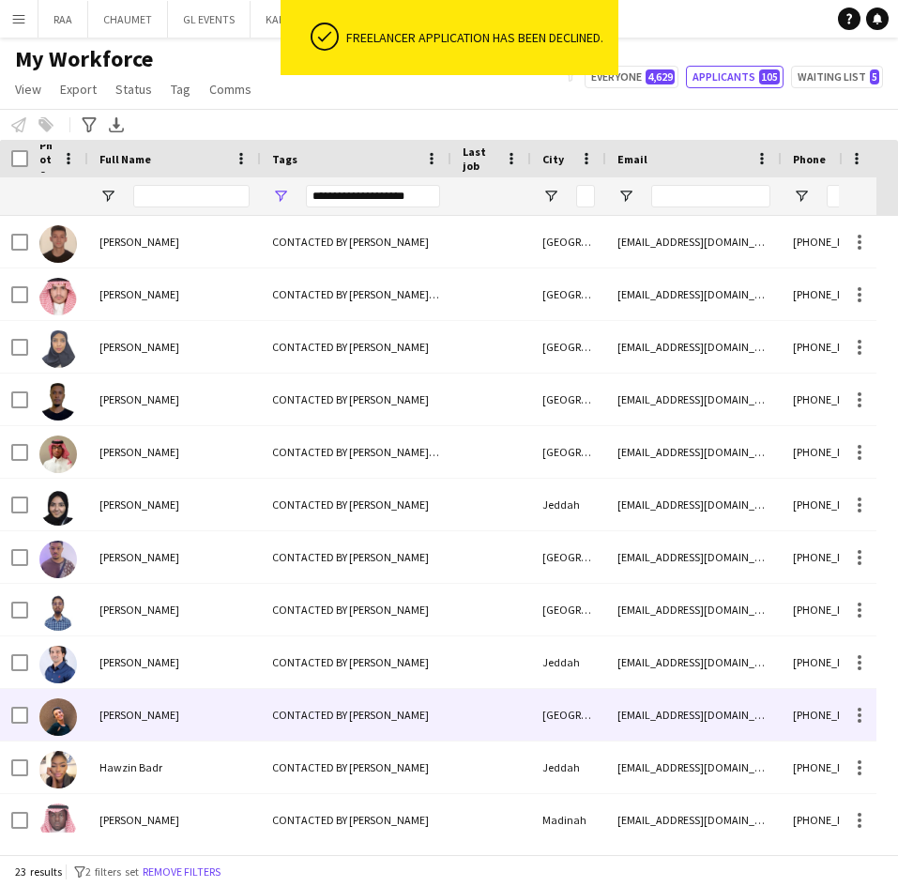
click at [180, 700] on div "[PERSON_NAME]" at bounding box center [174, 715] width 173 height 52
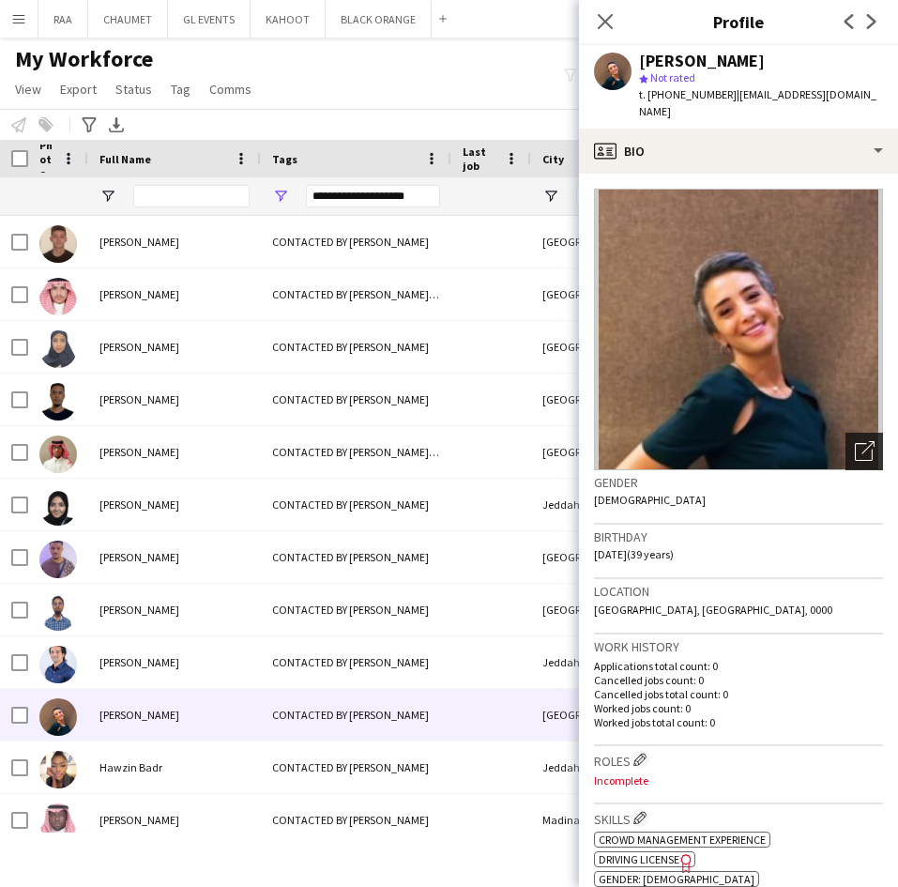
click at [855, 442] on icon "Open photos pop-in" at bounding box center [865, 451] width 20 height 20
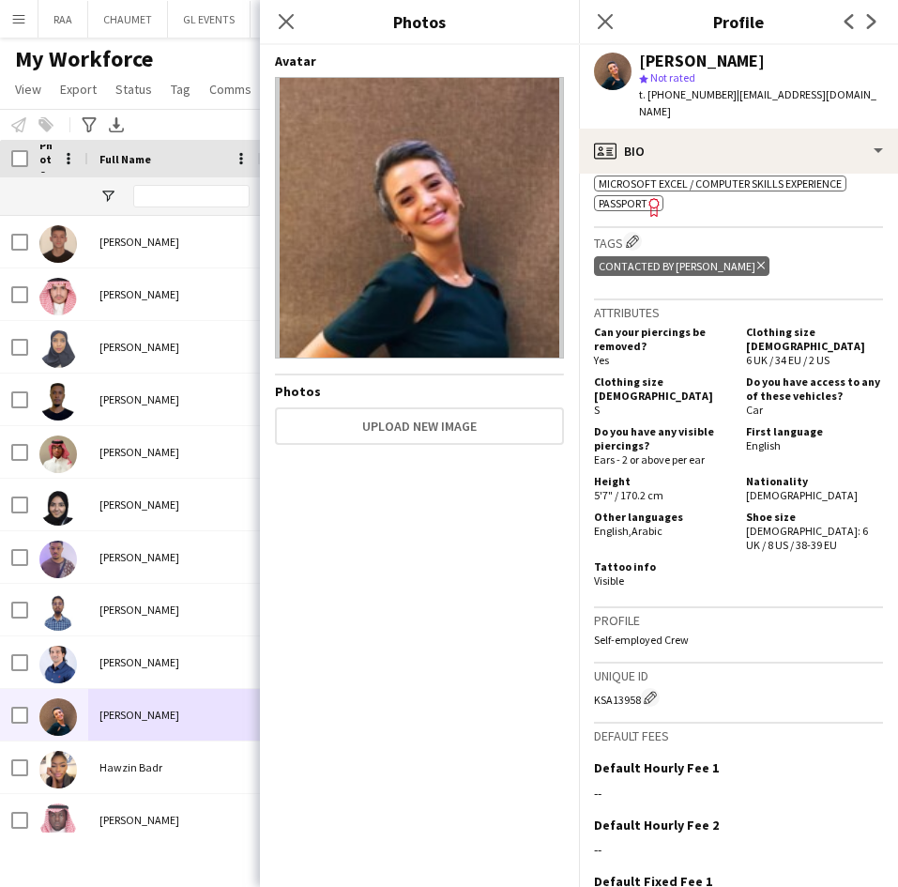
scroll to position [773, 0]
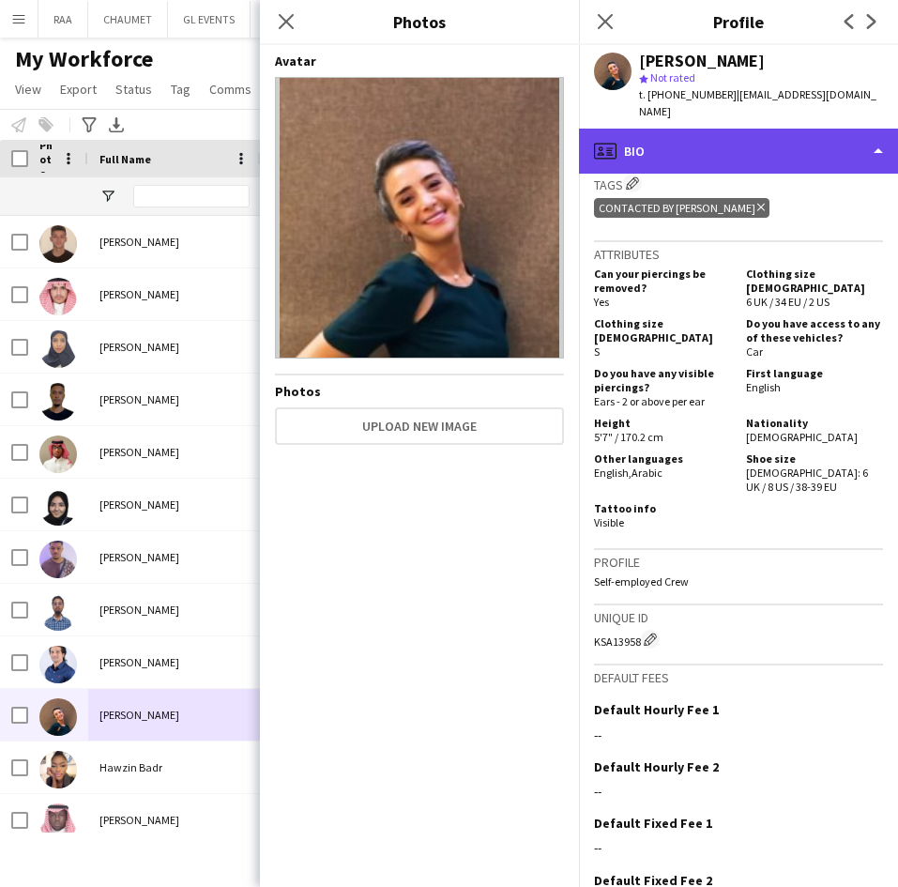
click at [746, 129] on div "profile Bio" at bounding box center [738, 151] width 319 height 45
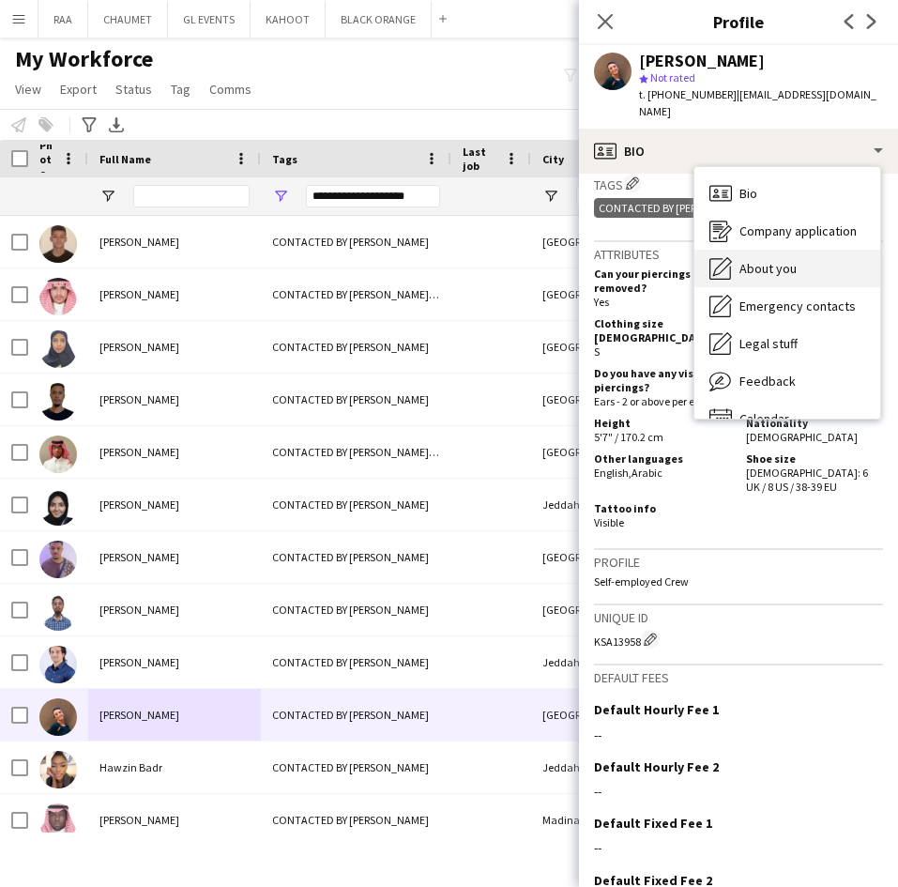
click at [800, 259] on div "About you About you" at bounding box center [787, 269] width 186 height 38
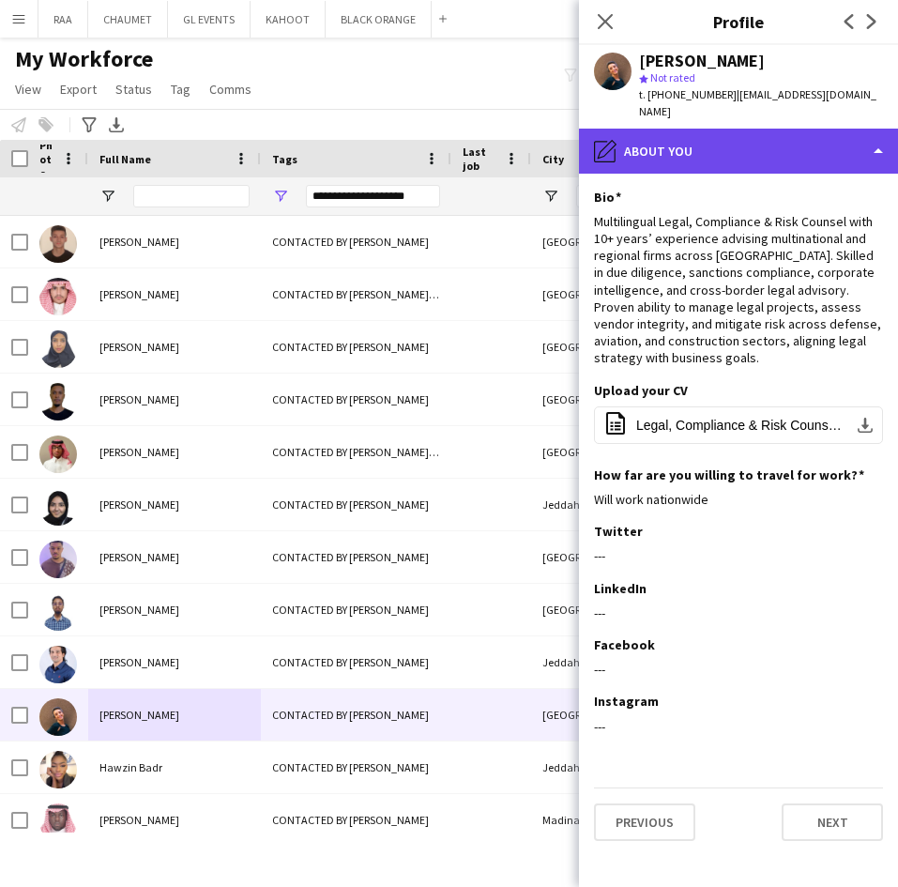
click at [774, 129] on div "pencil4 About you" at bounding box center [738, 151] width 319 height 45
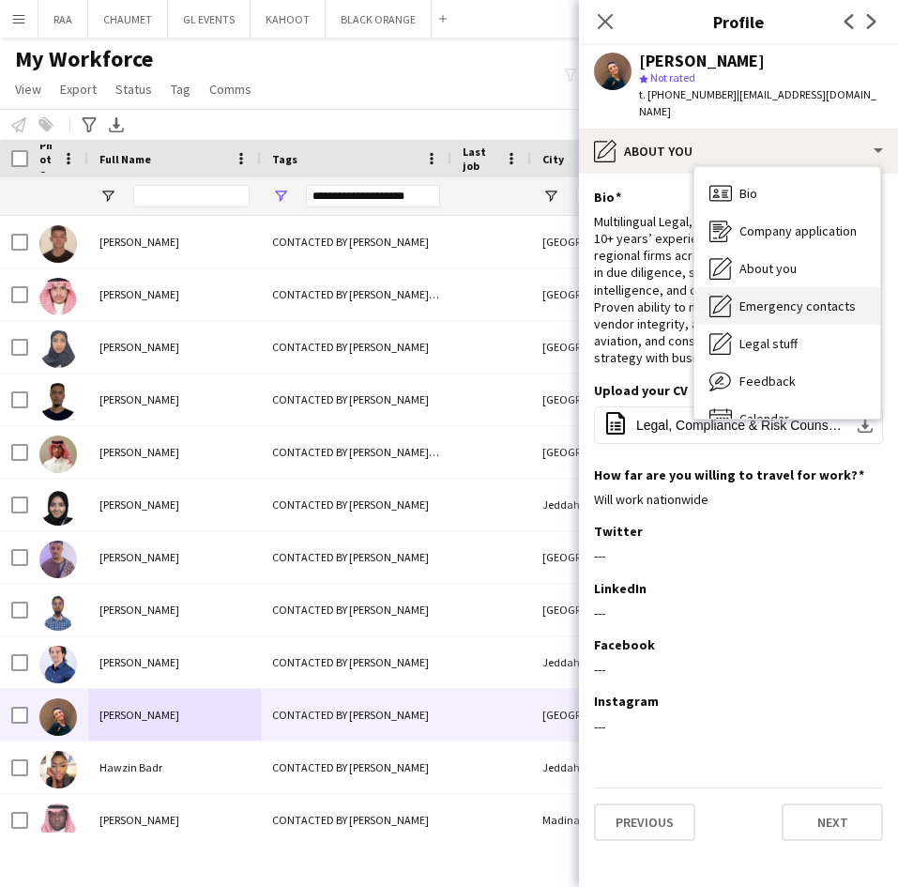
click at [806, 297] on span "Emergency contacts" at bounding box center [797, 305] width 116 height 17
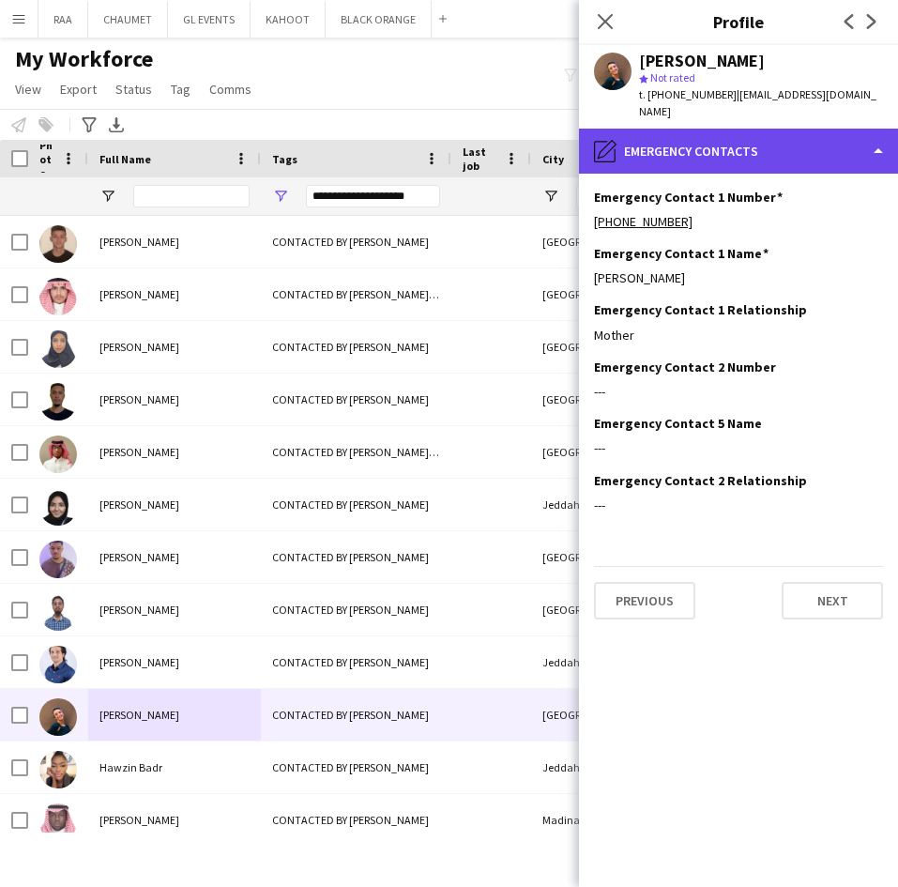
click at [772, 140] on div "pencil4 Emergency contacts" at bounding box center [738, 151] width 319 height 45
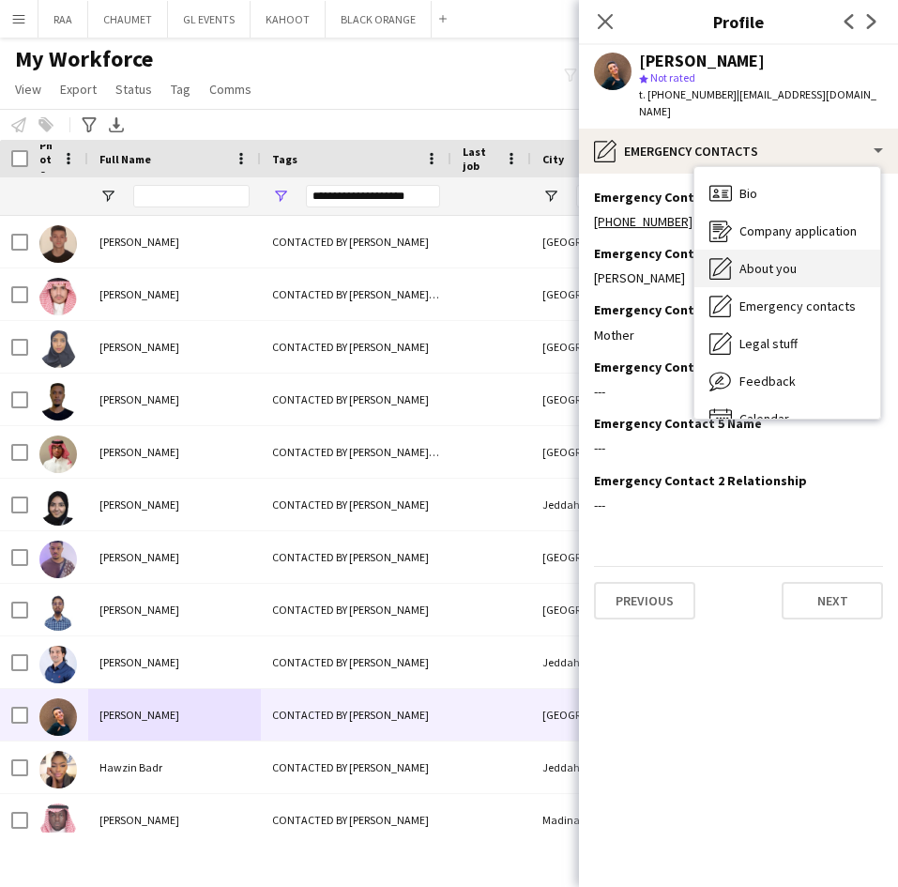
click at [791, 260] on span "About you" at bounding box center [767, 268] width 57 height 17
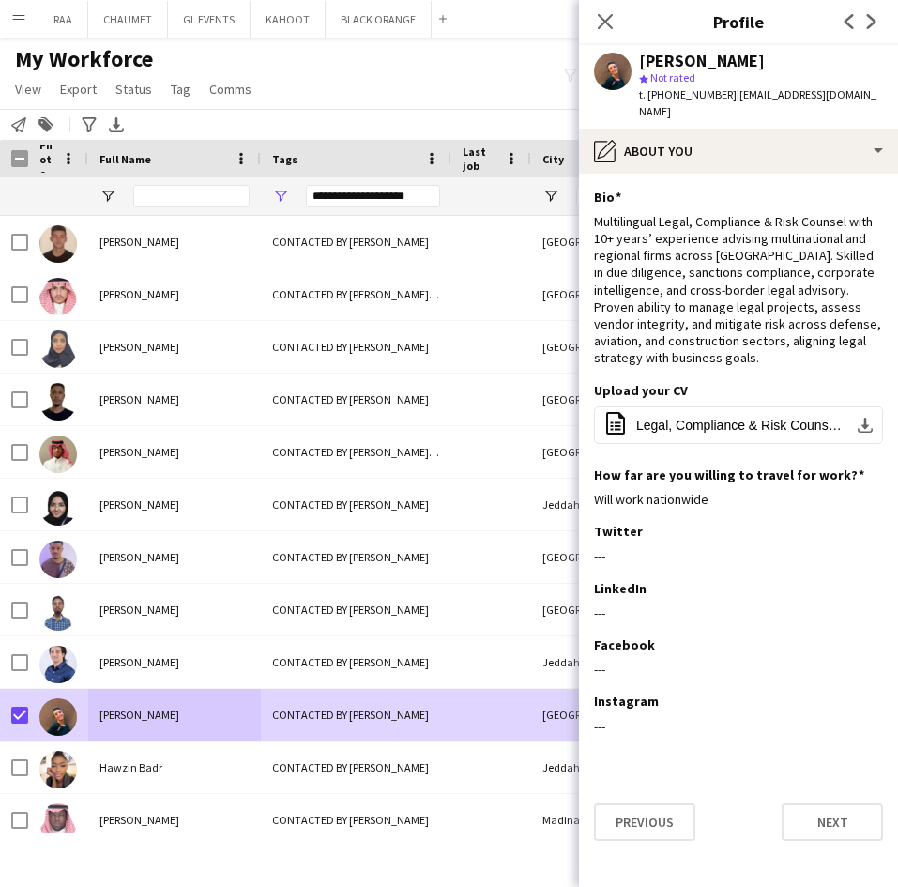
click at [47, 122] on icon at bounding box center [44, 125] width 13 height 13
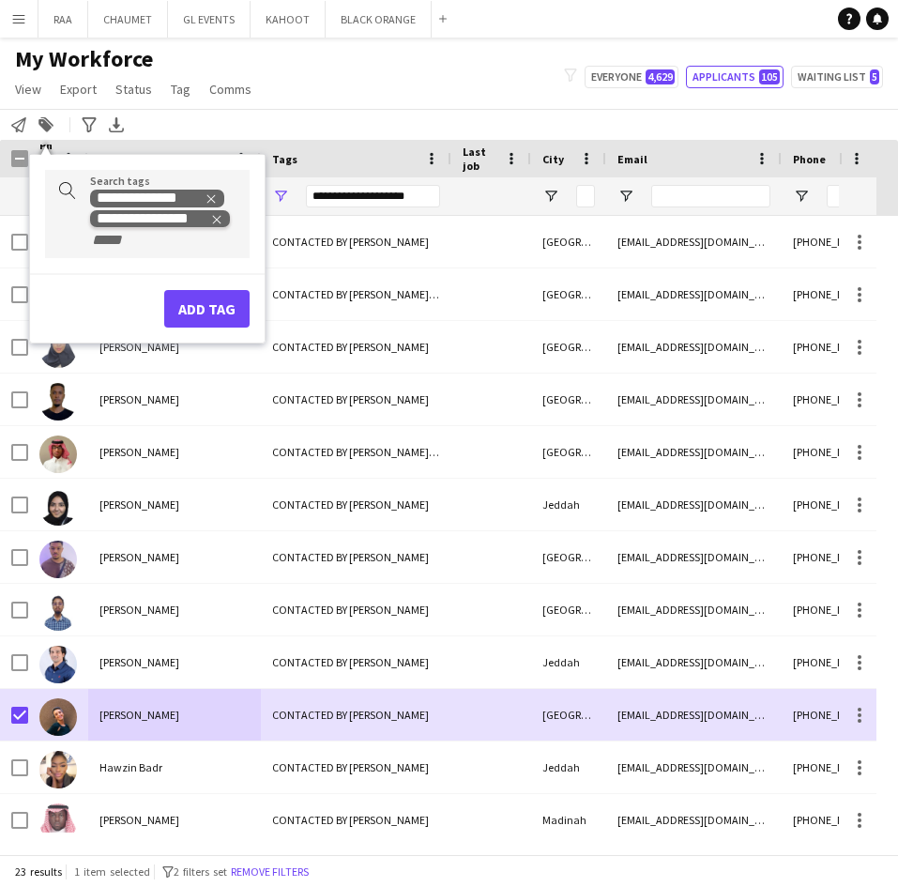
click at [214, 216] on icon "Remove tag" at bounding box center [216, 219] width 13 height 13
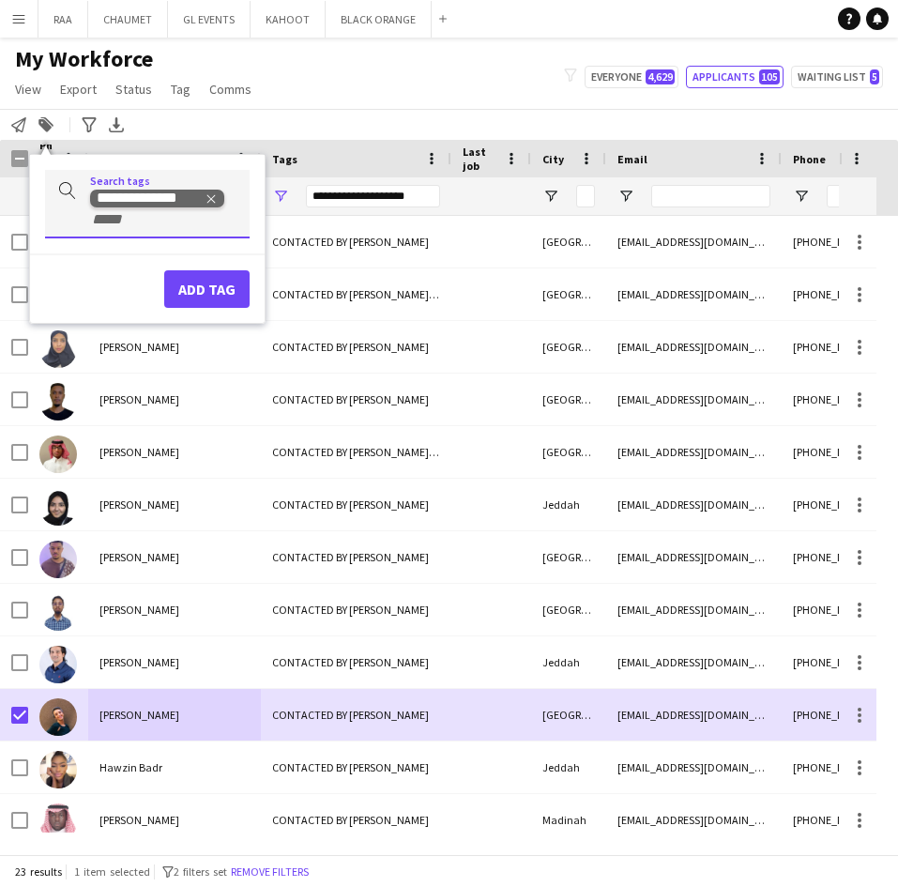
click at [212, 192] on icon "Remove tag" at bounding box center [211, 198] width 13 height 13
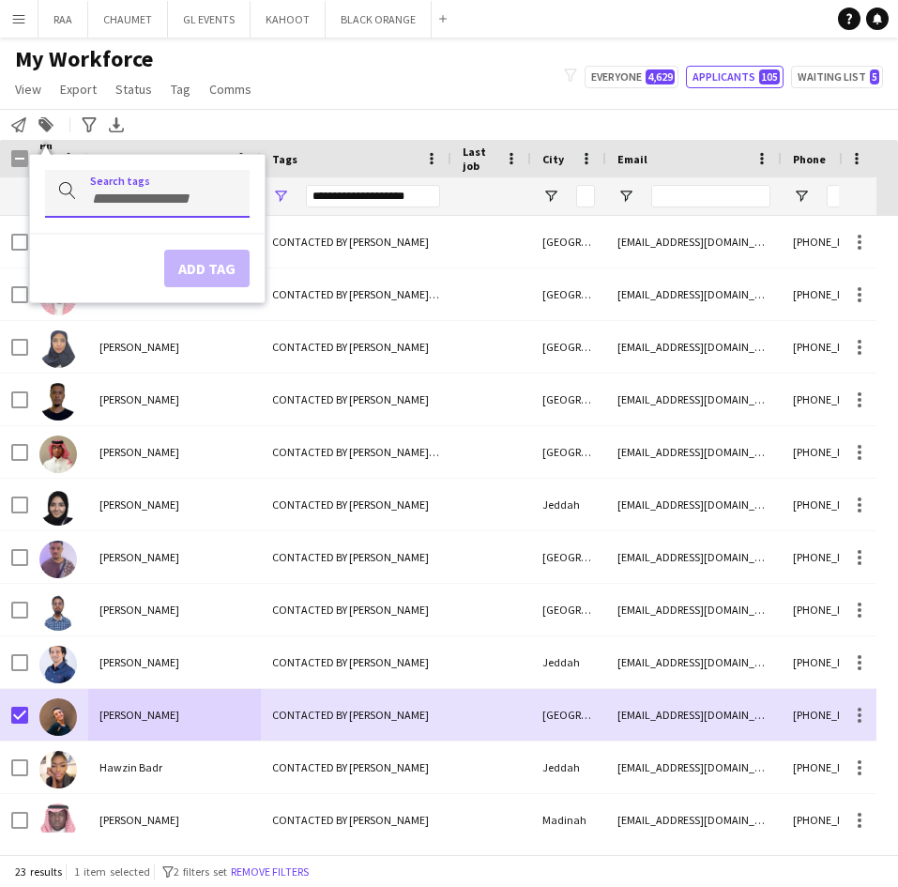
click at [202, 199] on input "Type to search..." at bounding box center [162, 198] width 144 height 17
type input "******"
click at [148, 242] on div "EXPERTS PROFILE" at bounding box center [117, 245] width 205 height 45
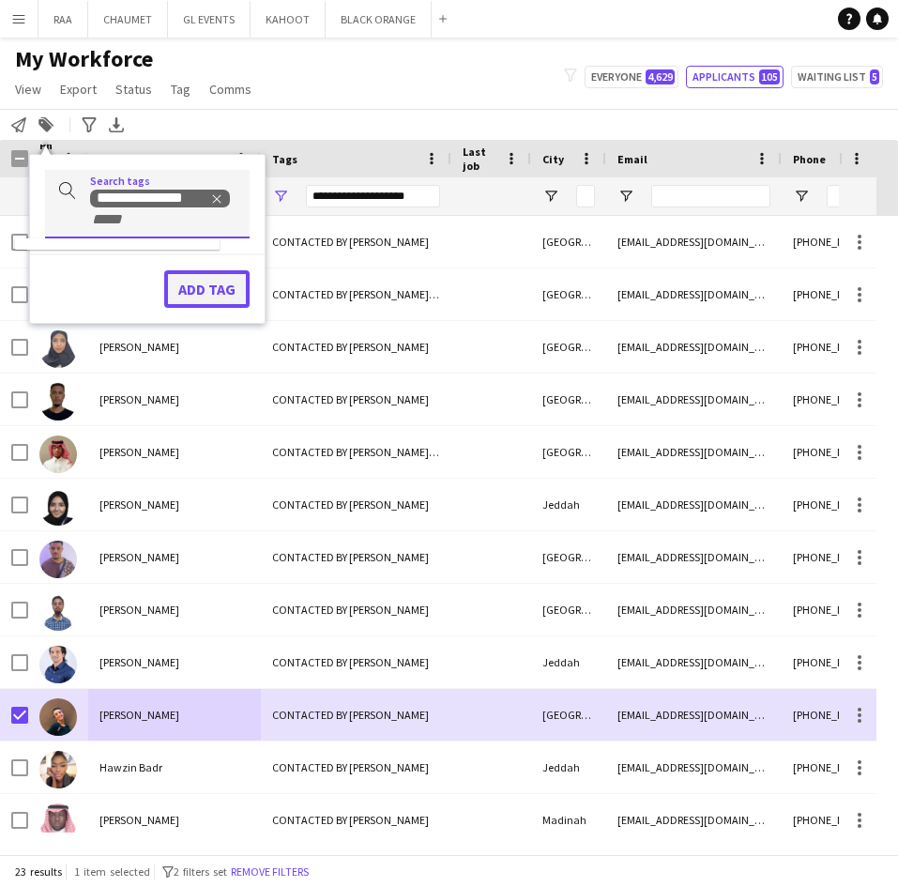
click at [207, 284] on button "Add tag" at bounding box center [206, 289] width 85 height 38
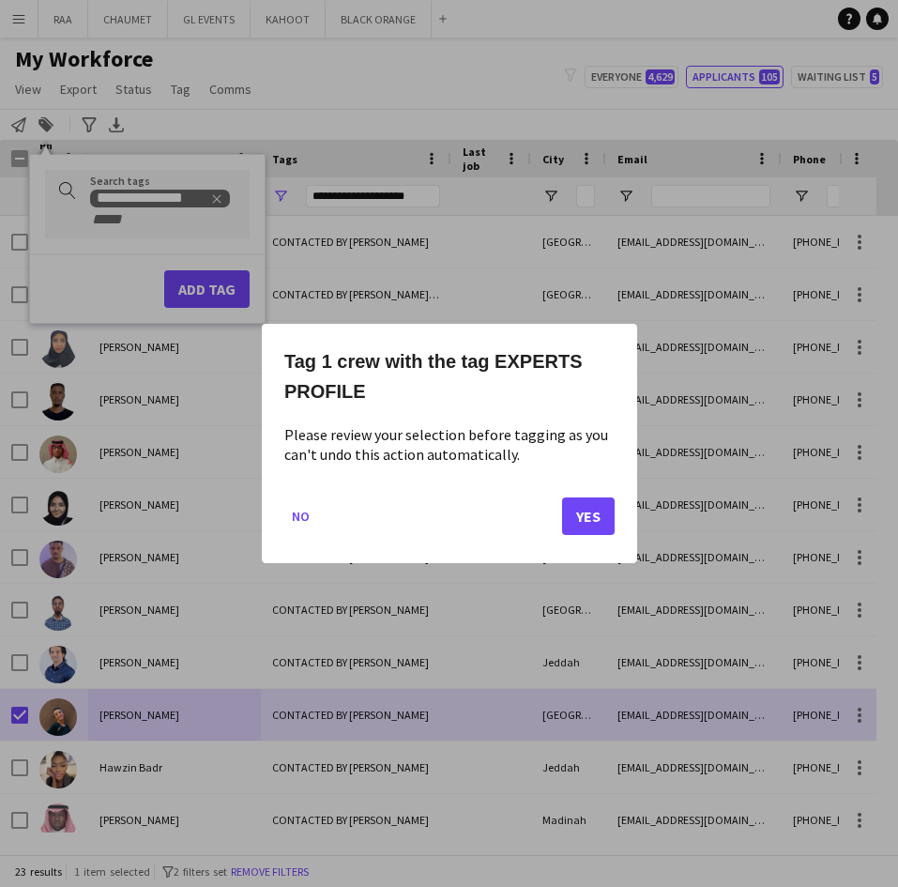
click at [618, 521] on div "Tag 1 crew with the tag EXPERTS PROFILE Please review your selection before tag…" at bounding box center [449, 443] width 375 height 239
click at [608, 522] on button "Yes" at bounding box center [588, 516] width 53 height 38
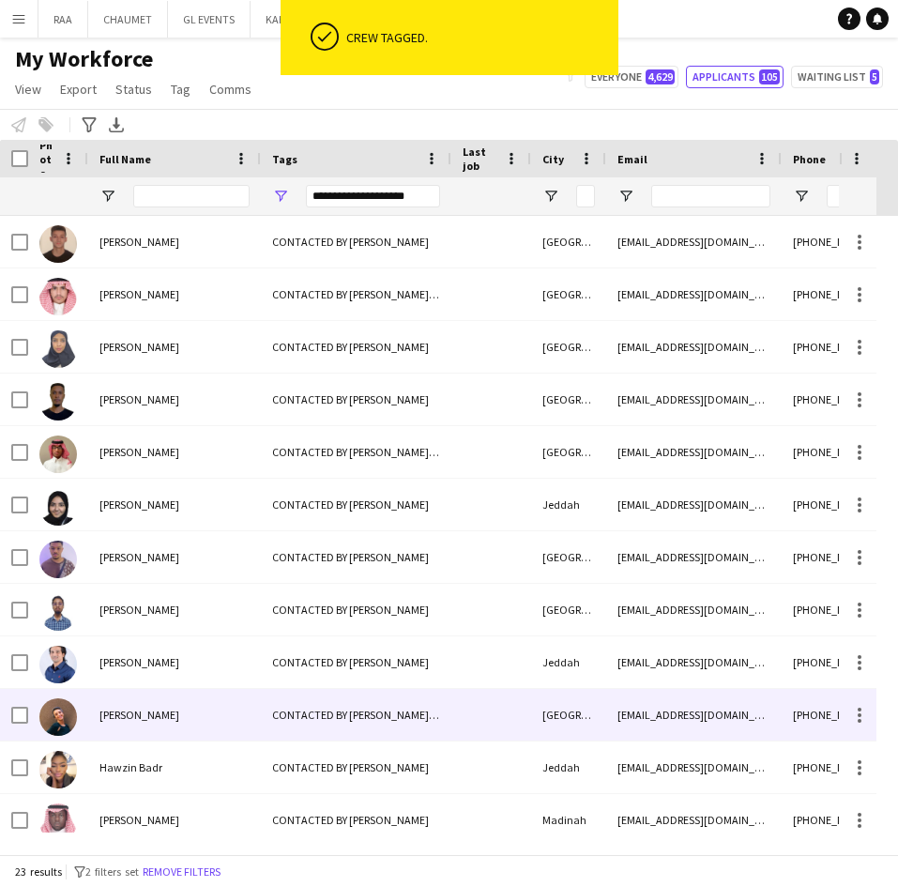
click at [193, 714] on div "[PERSON_NAME]" at bounding box center [174, 715] width 173 height 52
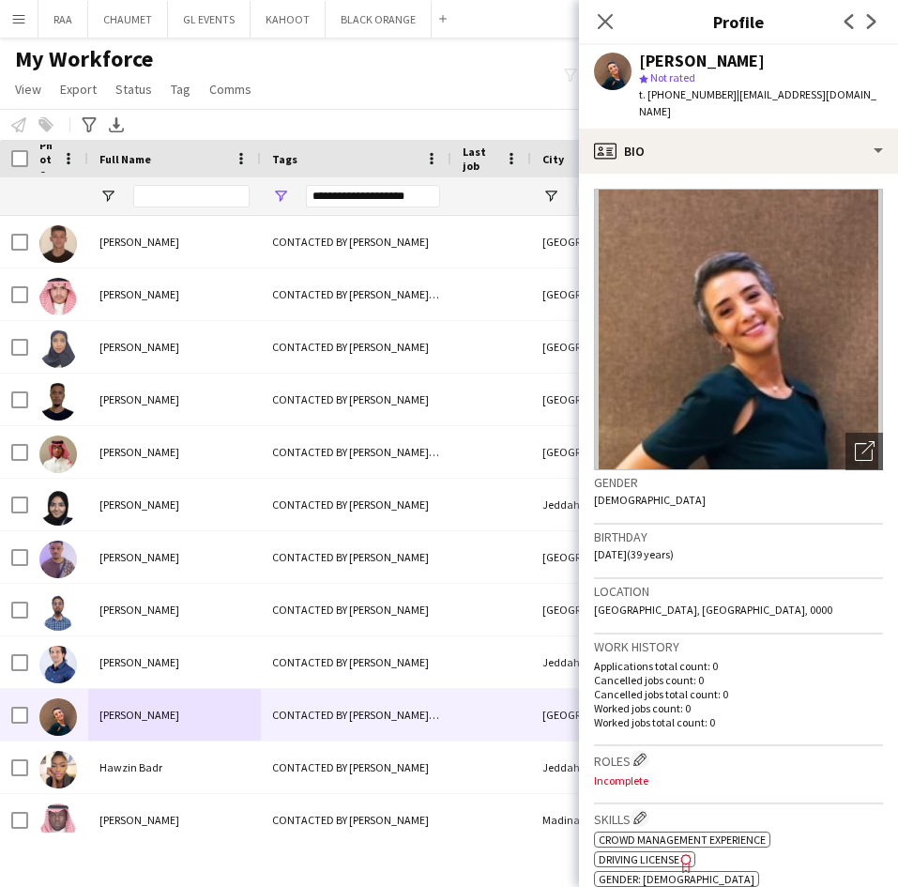
click at [704, 106] on div "[PERSON_NAME] star Not rated t. [PHONE_NUMBER] | [EMAIL_ADDRESS][DOMAIN_NAME]" at bounding box center [738, 86] width 319 height 83
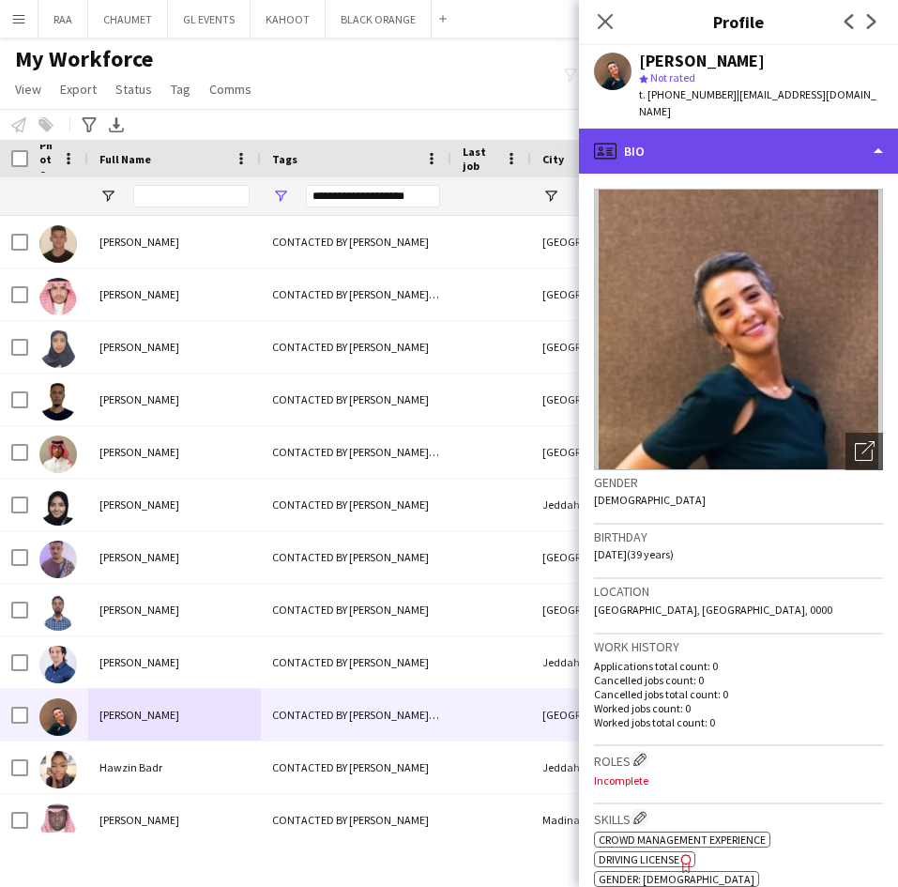
click at [713, 129] on div "profile Bio" at bounding box center [738, 151] width 319 height 45
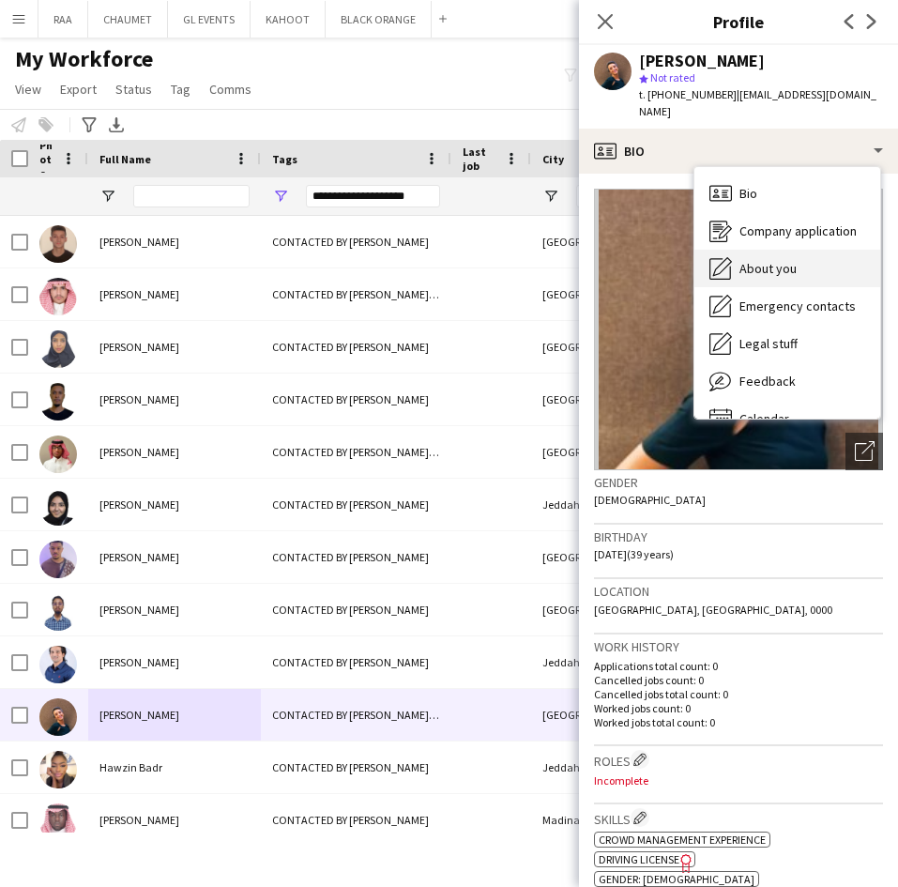
click at [790, 260] on span "About you" at bounding box center [767, 268] width 57 height 17
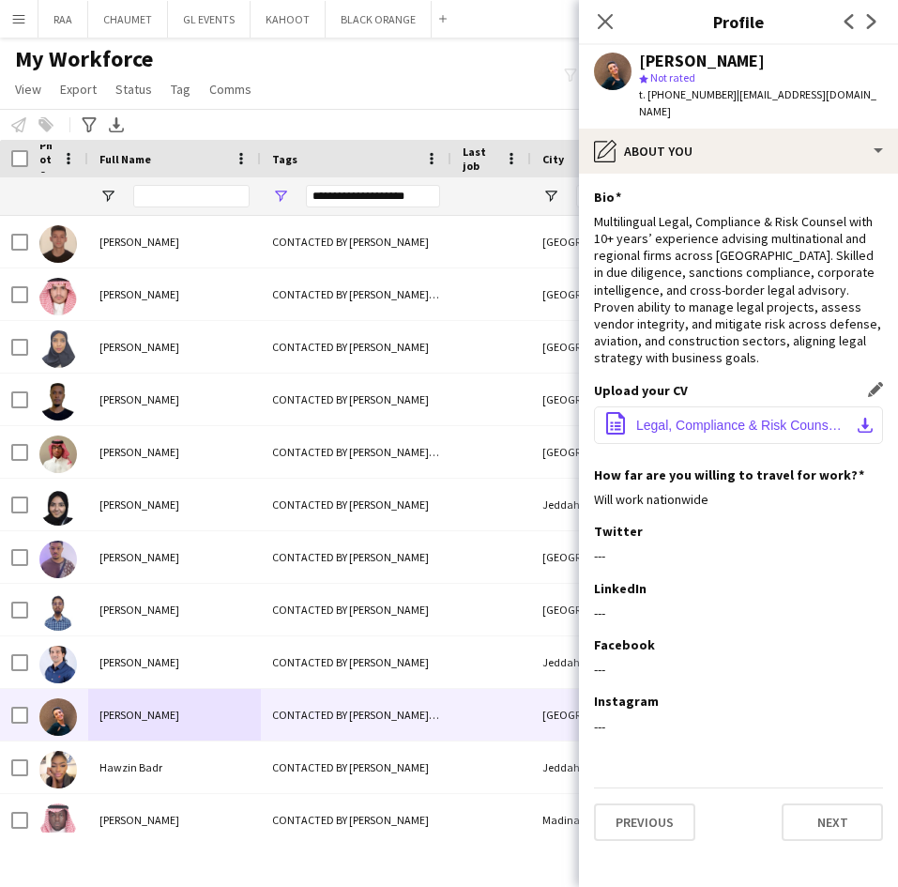
click at [700, 422] on button "office-file-sheet Legal, Compliance & Risk Counsel - [PERSON_NAME].docx downloa…" at bounding box center [738, 425] width 289 height 38
click at [764, 748] on app-section-data-types "Bio Edit this field Multilingual Legal, Compliance & Risk Counsel with 10+ year…" at bounding box center [738, 530] width 319 height 713
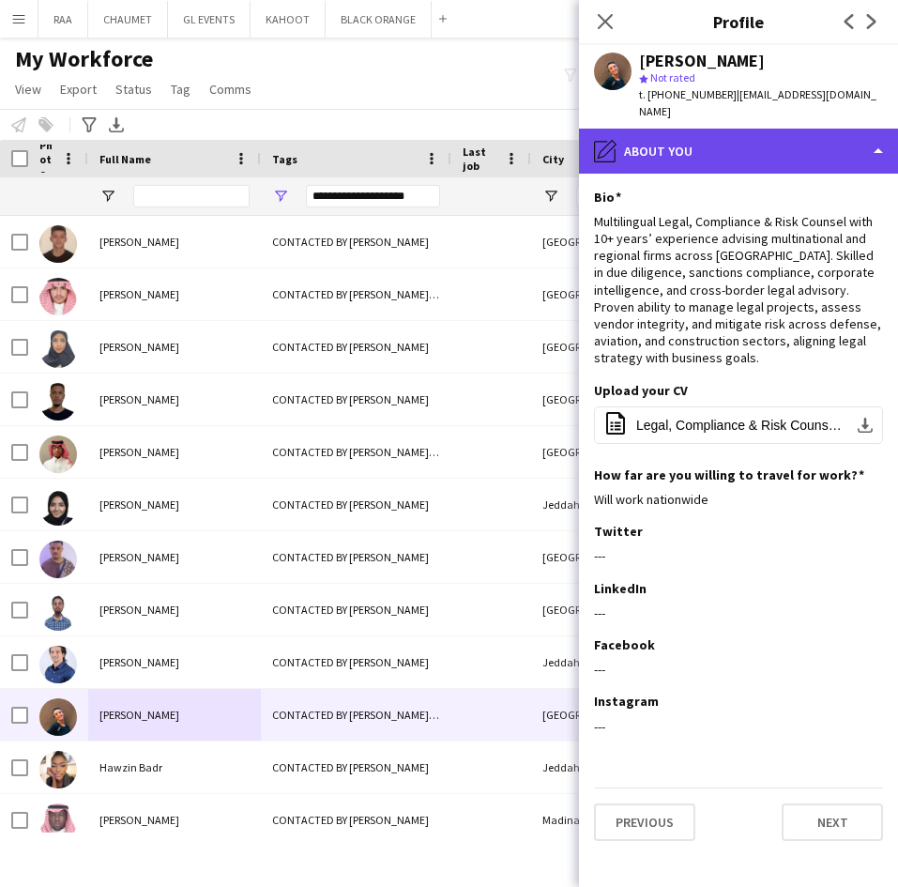
click at [739, 131] on div "pencil4 About you" at bounding box center [738, 151] width 319 height 45
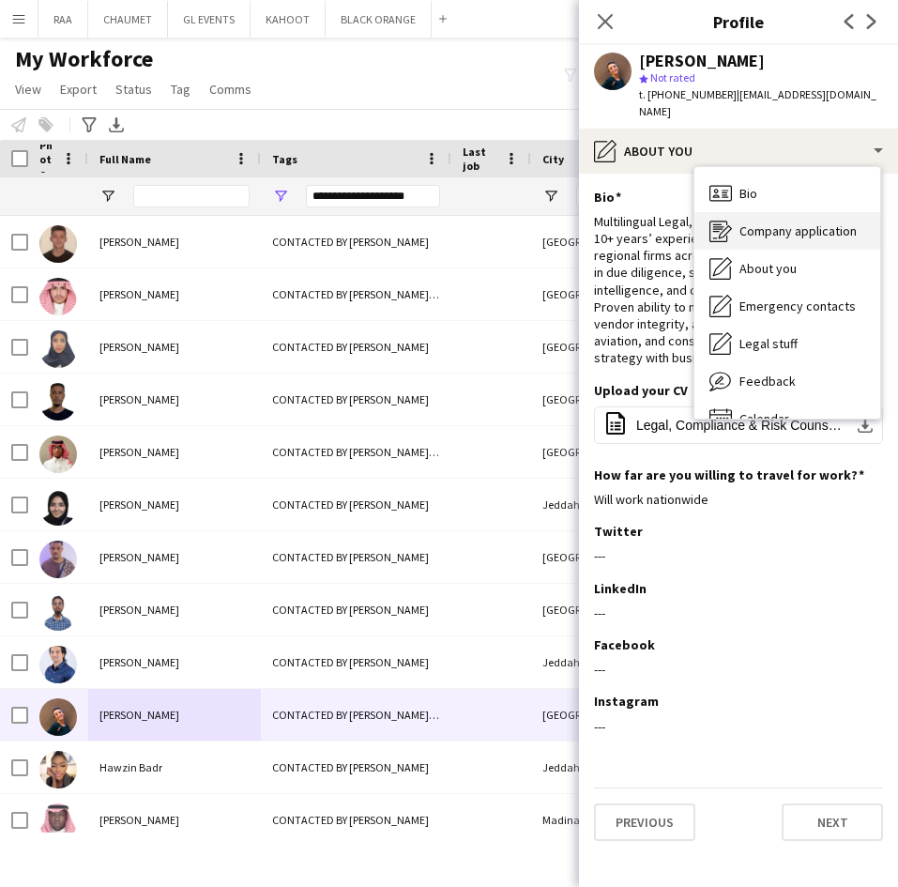
click at [798, 222] on span "Company application" at bounding box center [797, 230] width 117 height 17
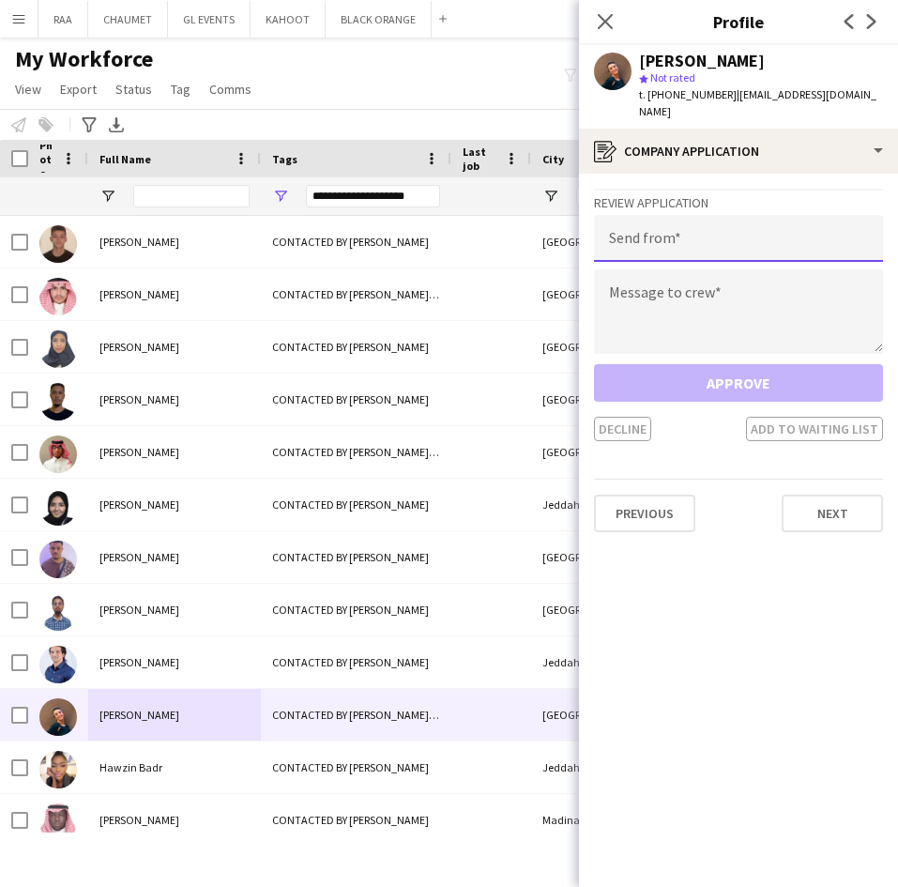
click at [768, 221] on input "email" at bounding box center [738, 238] width 289 height 47
paste input "**********"
type input "**********"
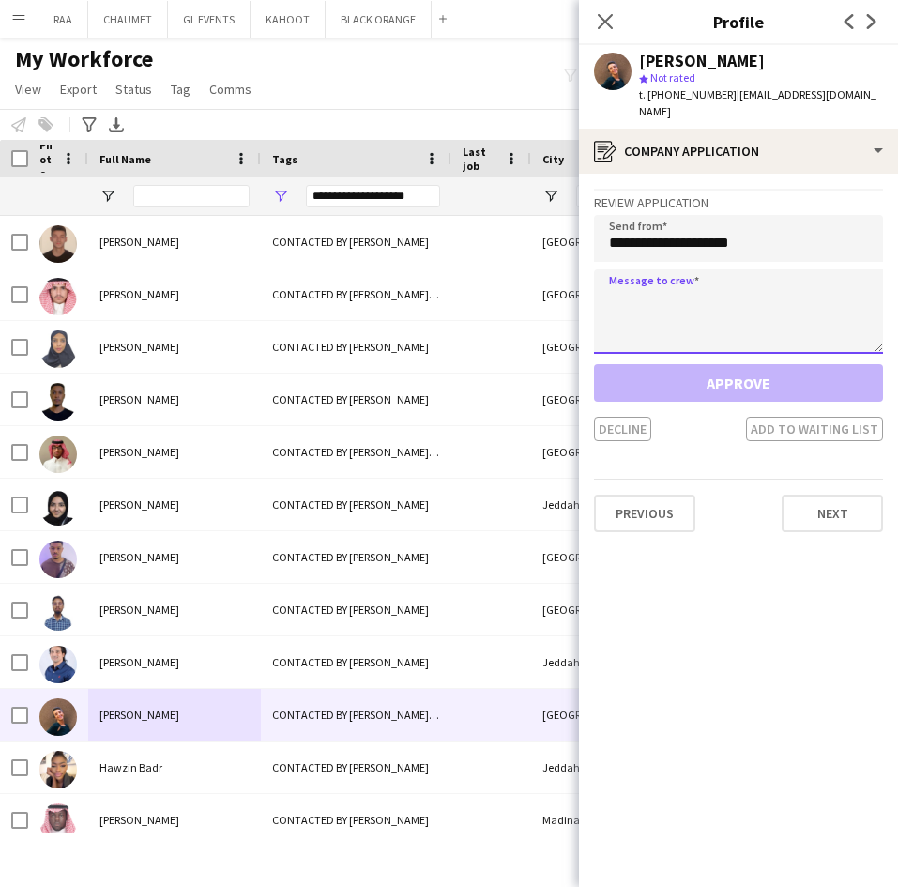
click at [743, 269] on textarea at bounding box center [738, 311] width 289 height 84
paste textarea "**********"
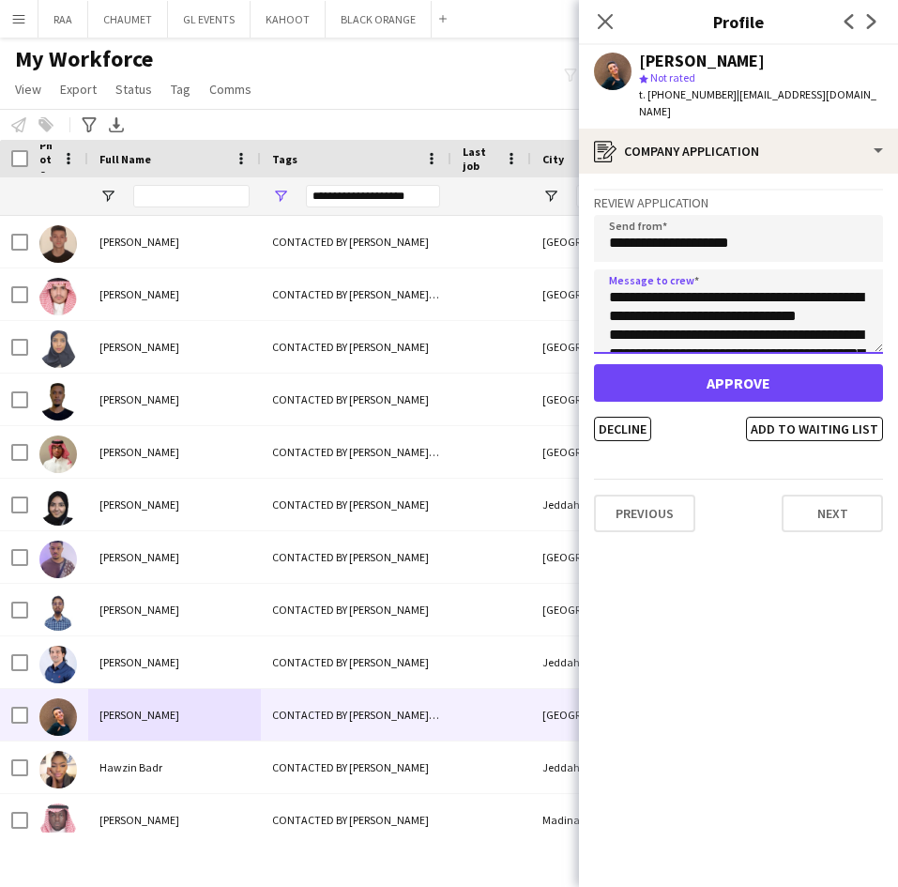
scroll to position [199, 0]
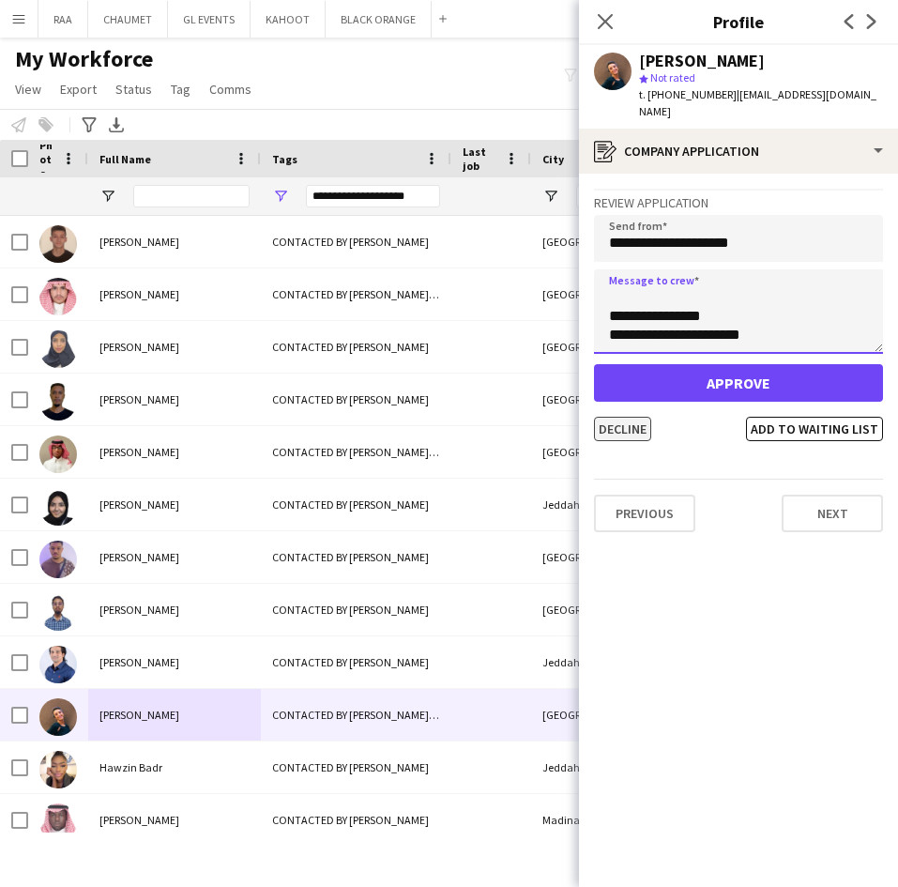
type textarea "**********"
click at [620, 417] on button "Decline" at bounding box center [622, 429] width 57 height 24
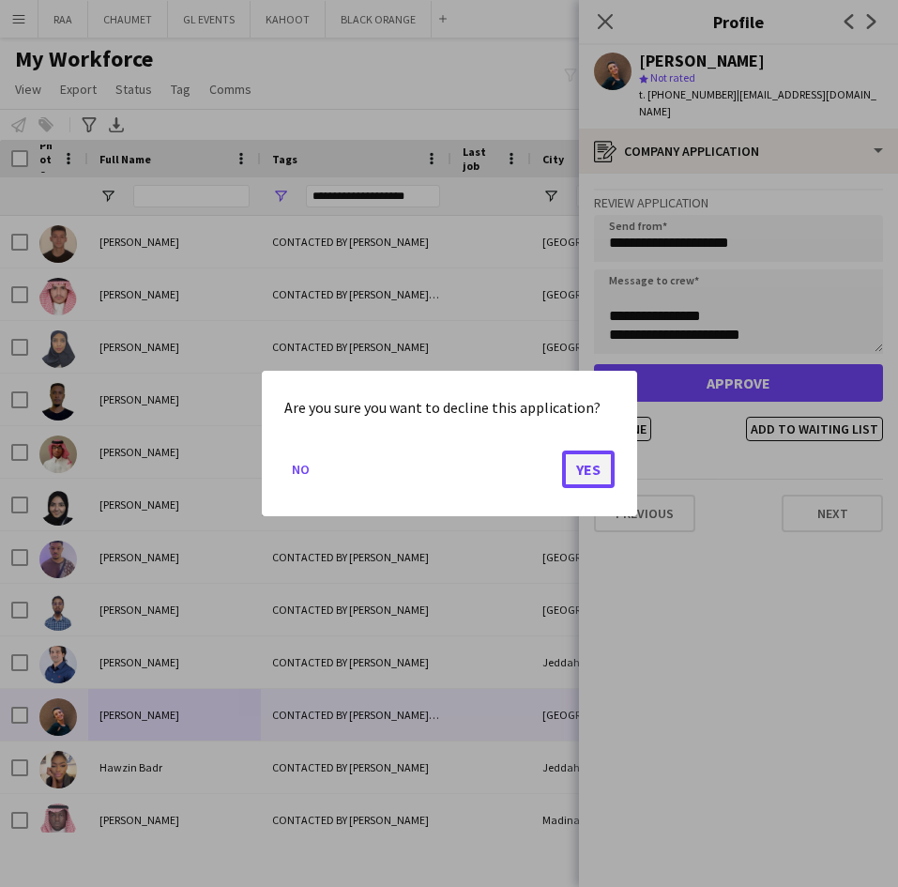
click at [593, 478] on button "Yes" at bounding box center [588, 469] width 53 height 38
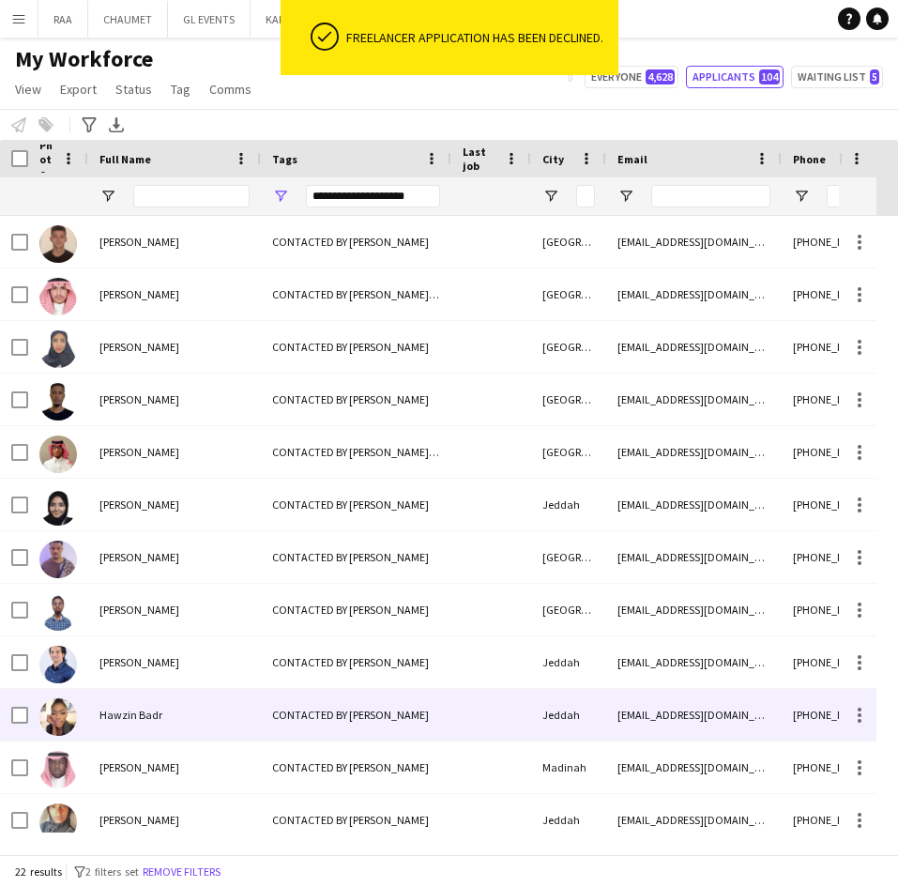
click at [165, 706] on div "Hawzin Badr" at bounding box center [174, 715] width 173 height 52
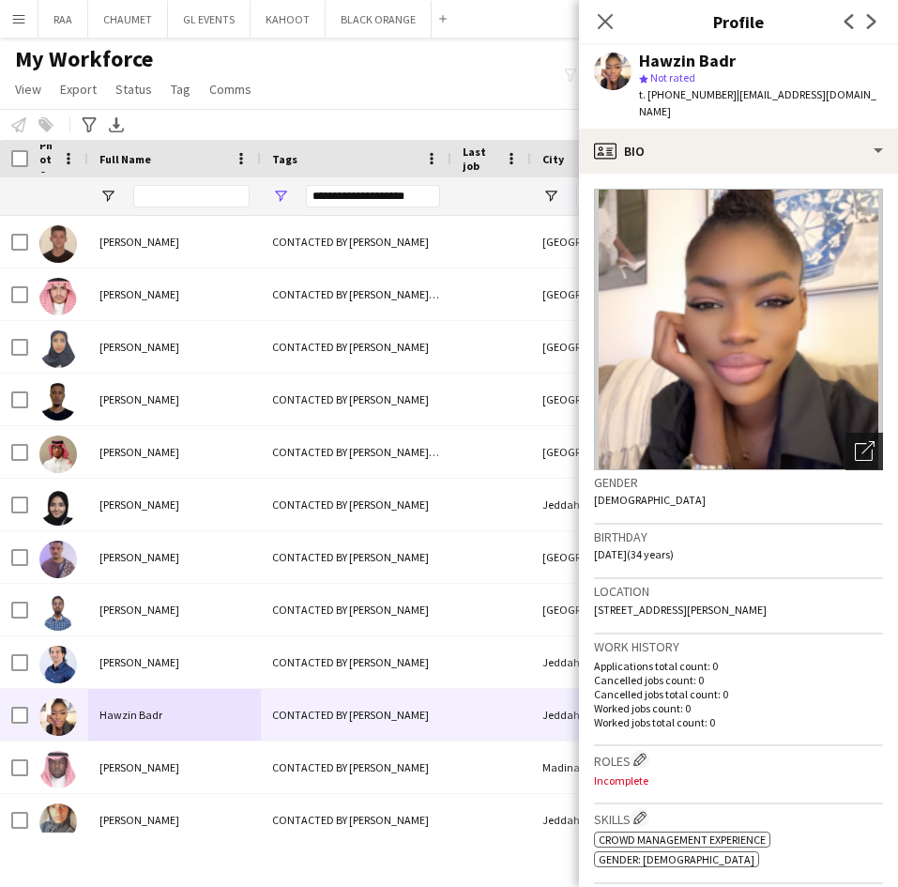
click at [853, 447] on div "Open photos pop-in" at bounding box center [864, 451] width 38 height 38
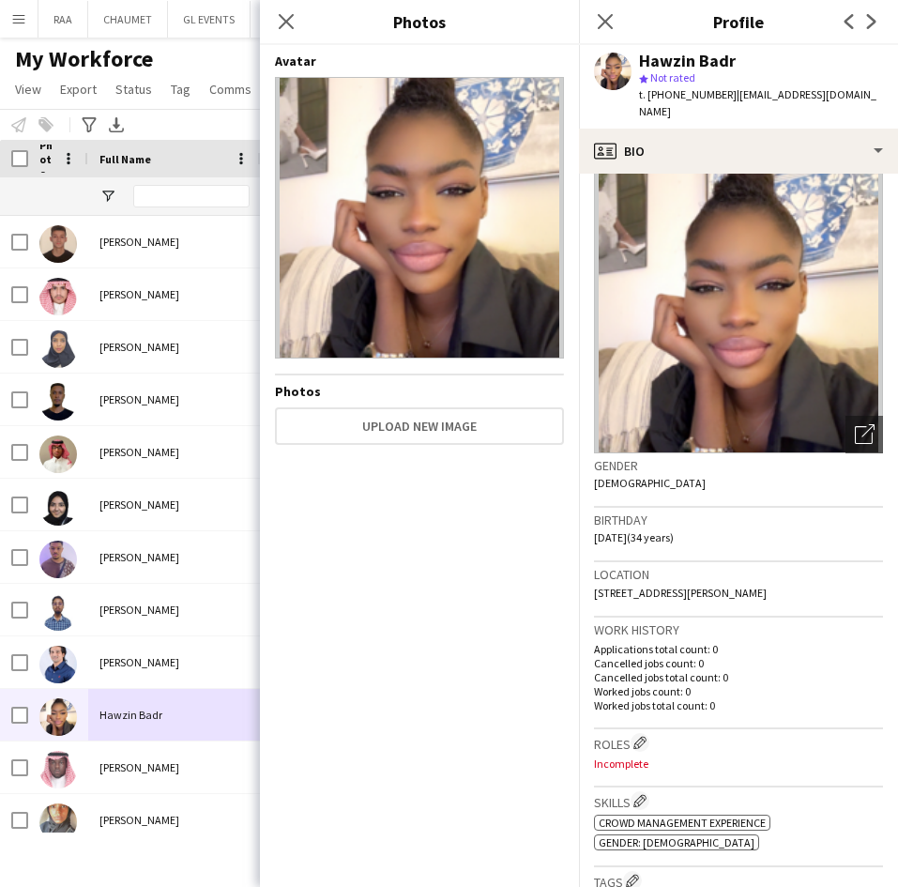
scroll to position [0, 0]
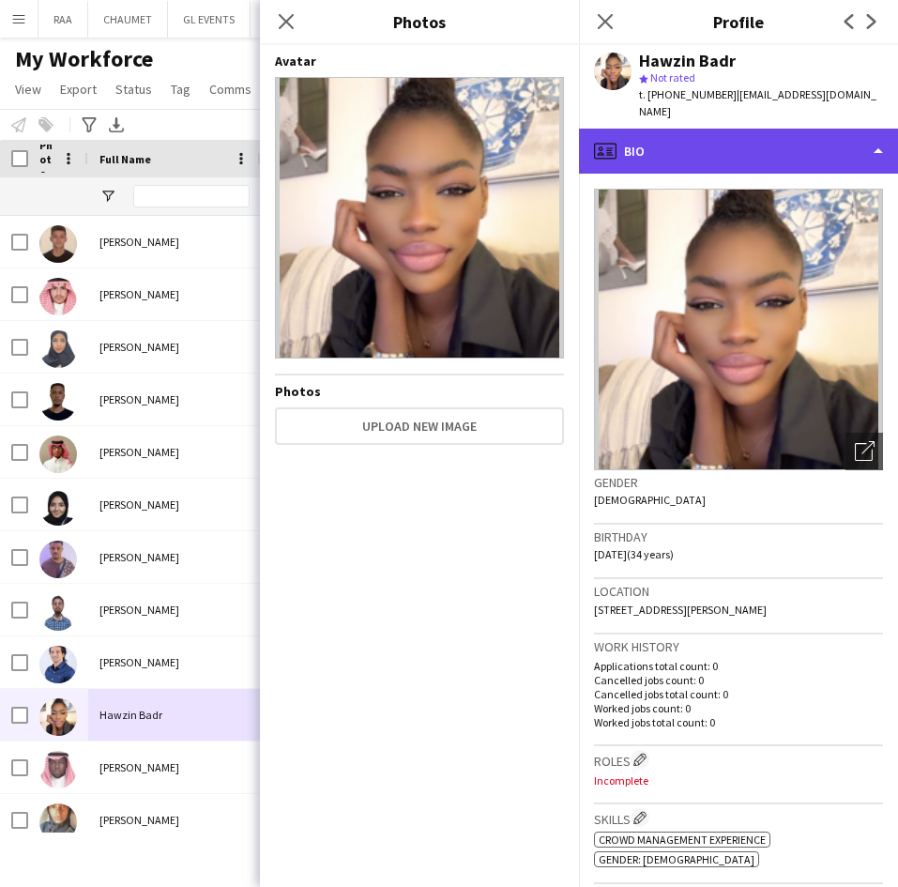
click at [781, 129] on div "profile Bio" at bounding box center [738, 151] width 319 height 45
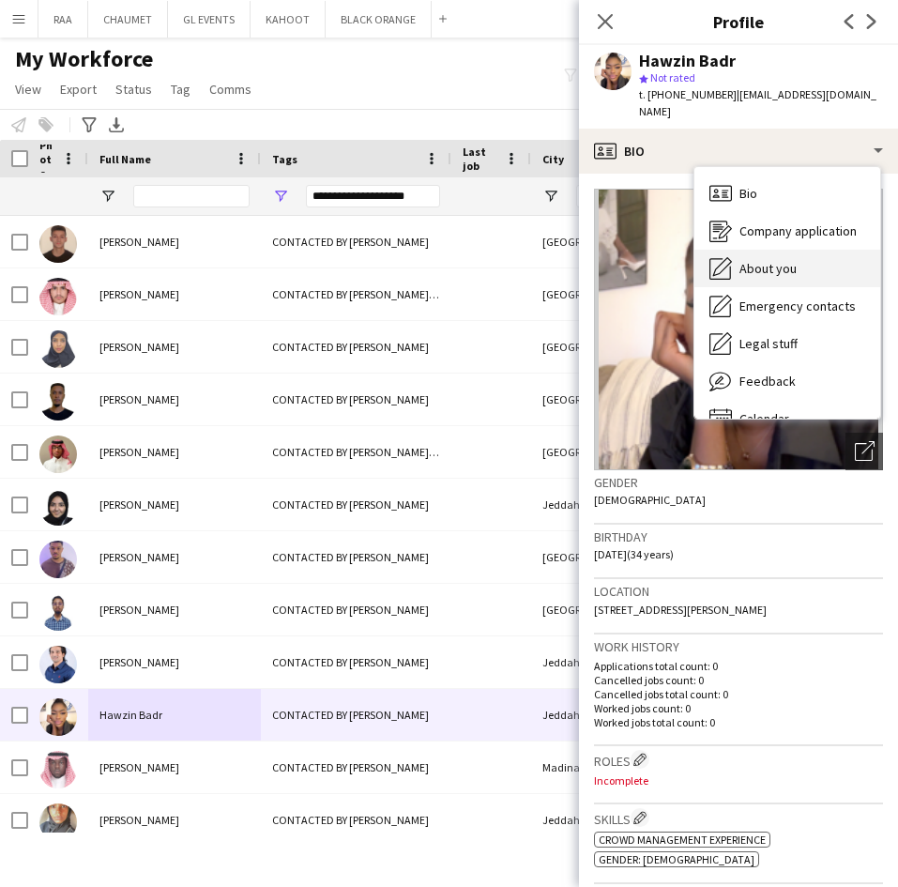
click at [803, 251] on div "About you About you" at bounding box center [787, 269] width 186 height 38
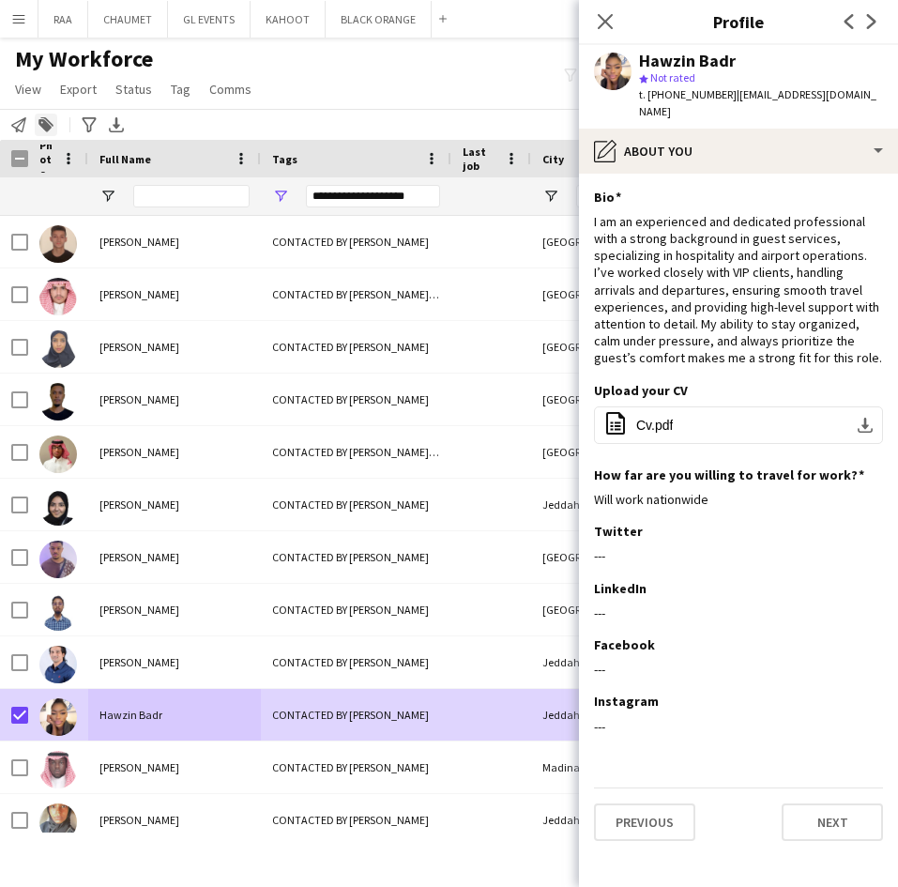
click at [42, 127] on icon at bounding box center [44, 125] width 13 height 13
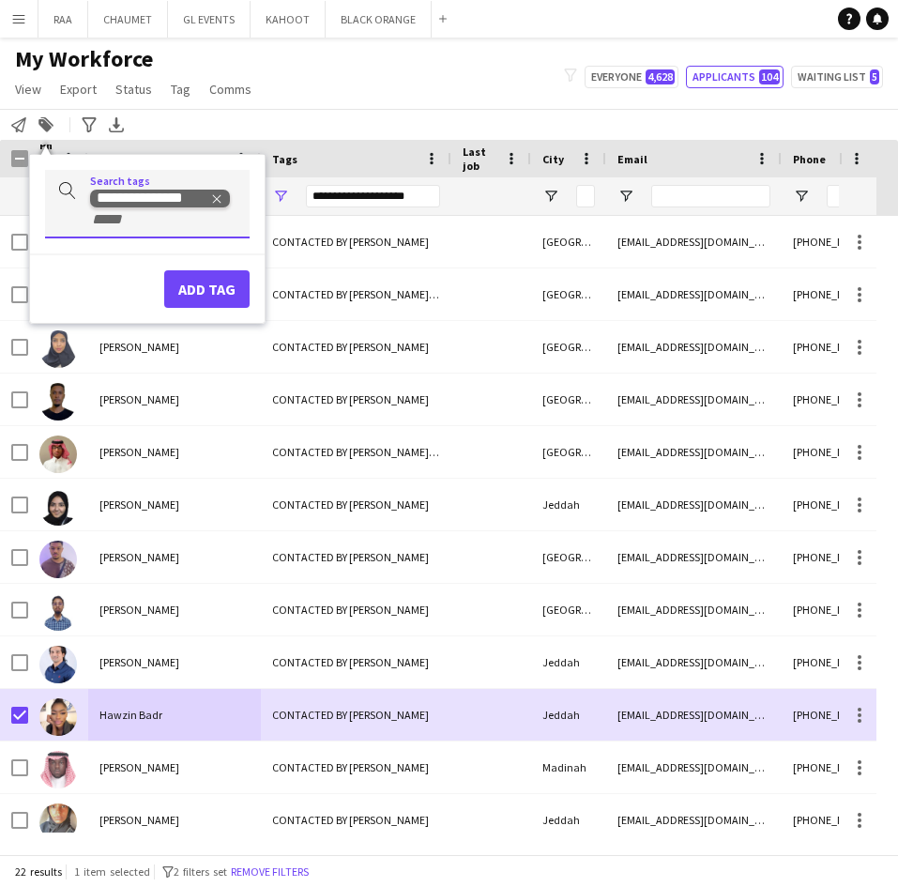
click at [217, 202] on icon "Remove tag" at bounding box center [216, 198] width 13 height 13
click at [170, 211] on input "+ Tag" at bounding box center [130, 219] width 80 height 17
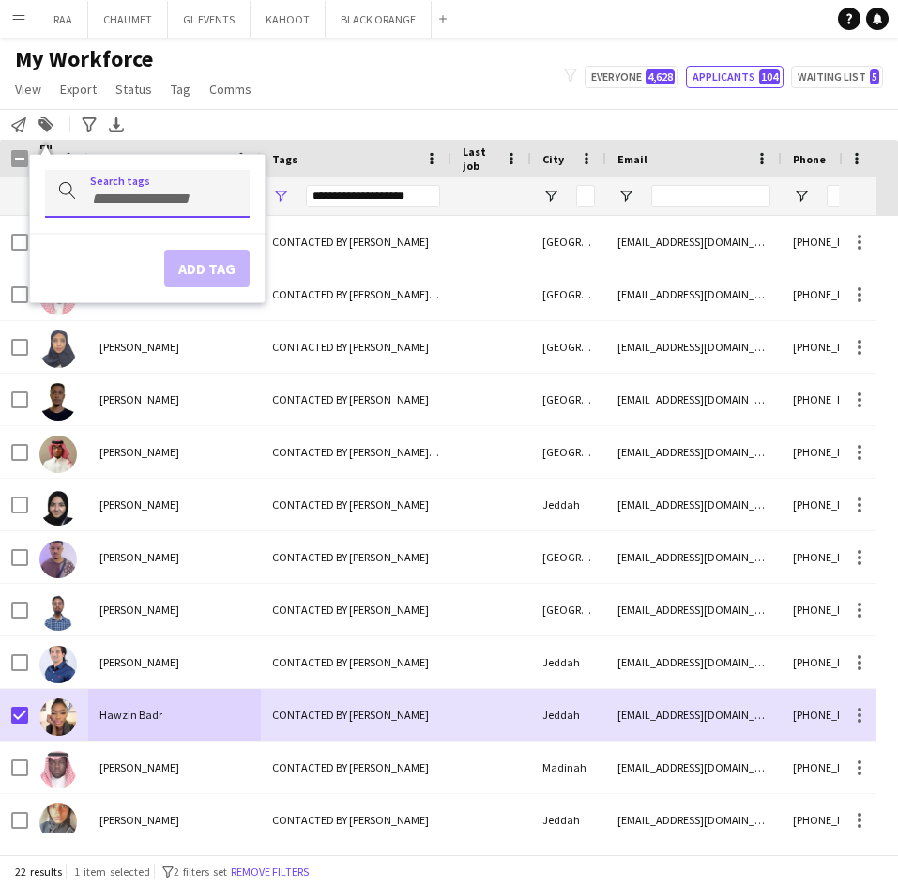
click at [175, 199] on input "Type to search..." at bounding box center [162, 198] width 144 height 17
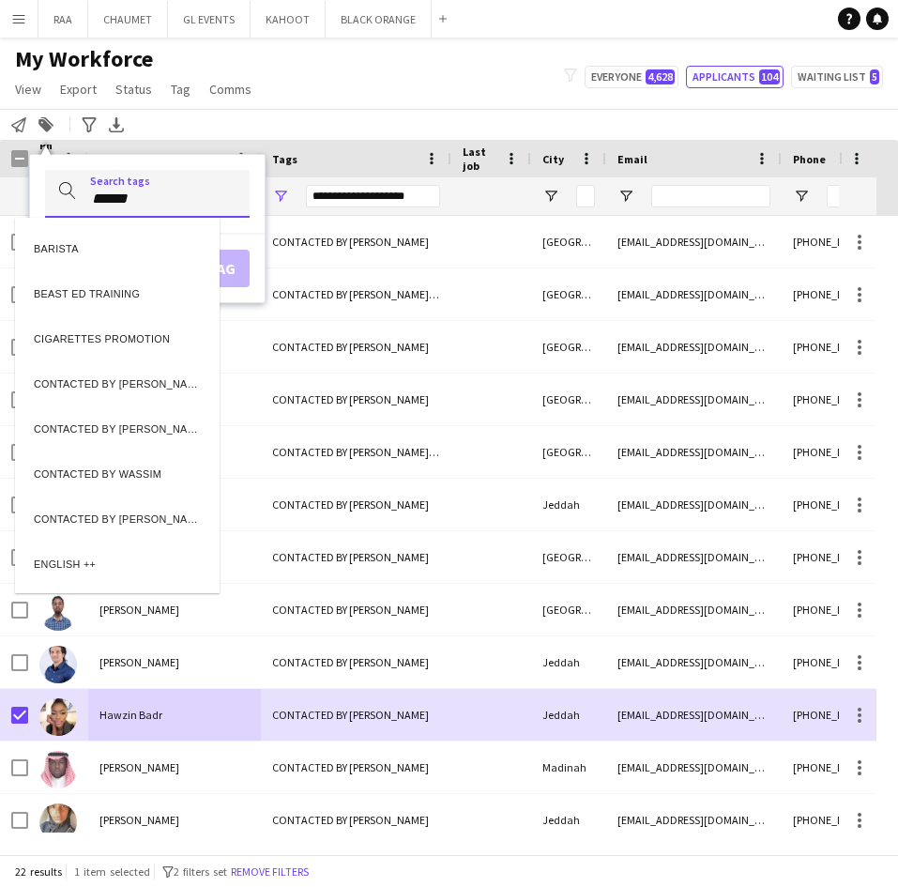
type input "*****"
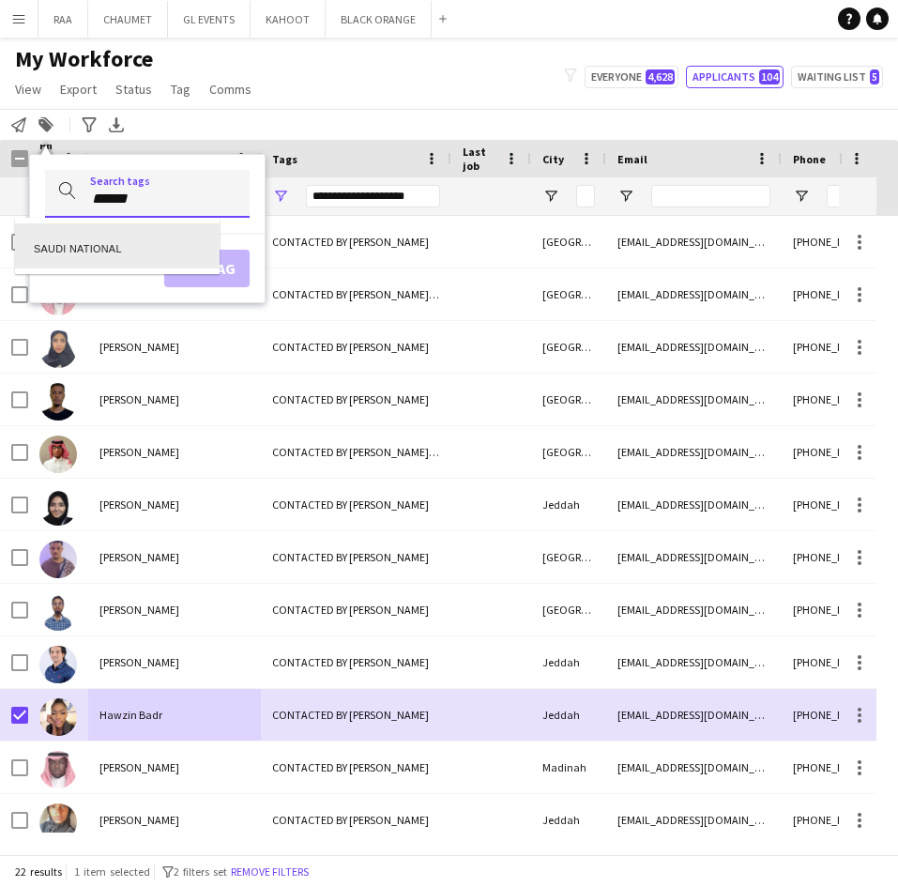
click at [119, 247] on div "SAUDI NATIONAL" at bounding box center [117, 245] width 205 height 45
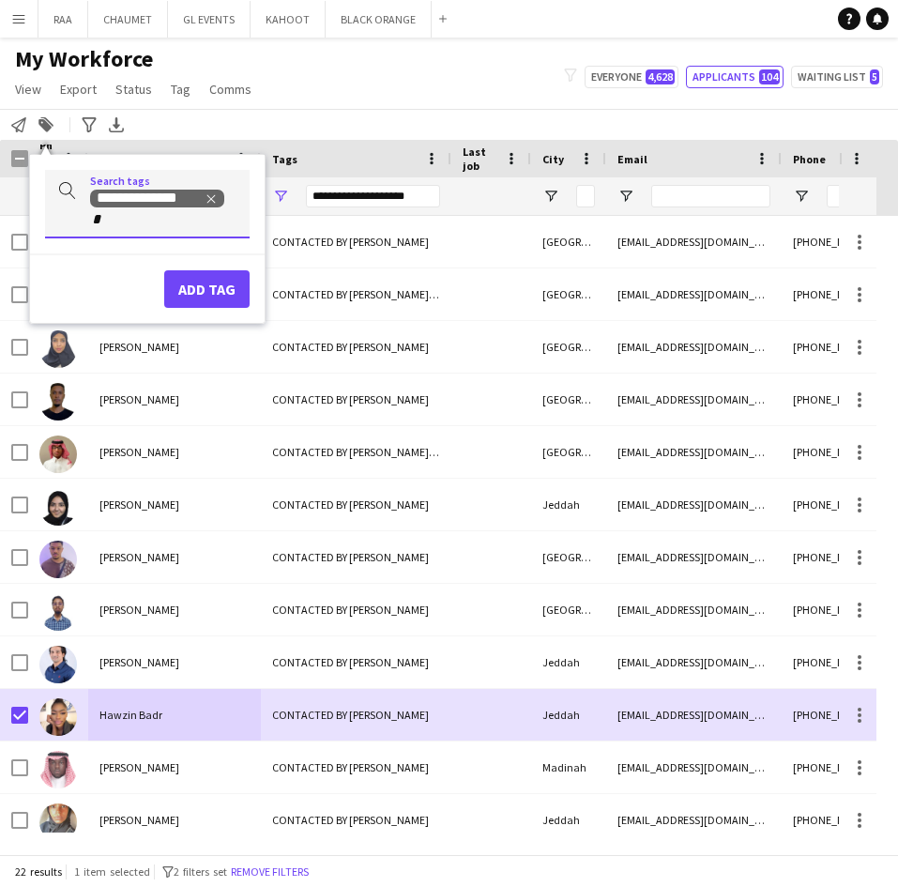
type input "**"
click at [108, 256] on div "KHALEEJI PROFILE" at bounding box center [117, 266] width 205 height 45
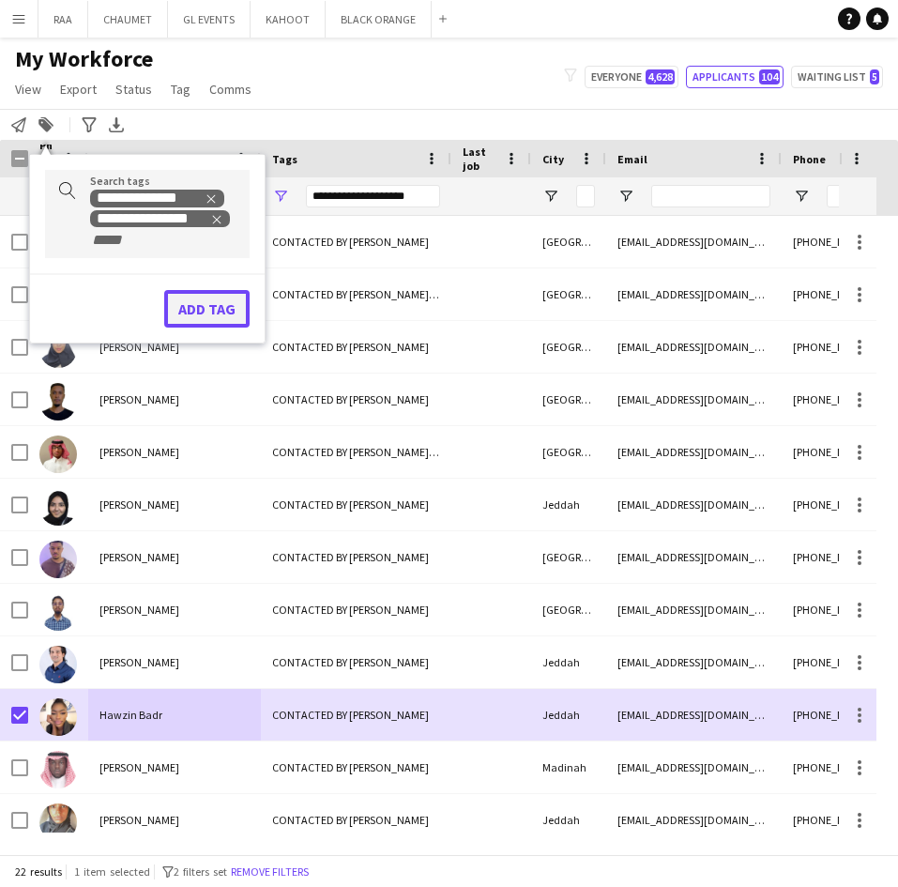
click at [223, 311] on button "Add tag" at bounding box center [206, 309] width 85 height 38
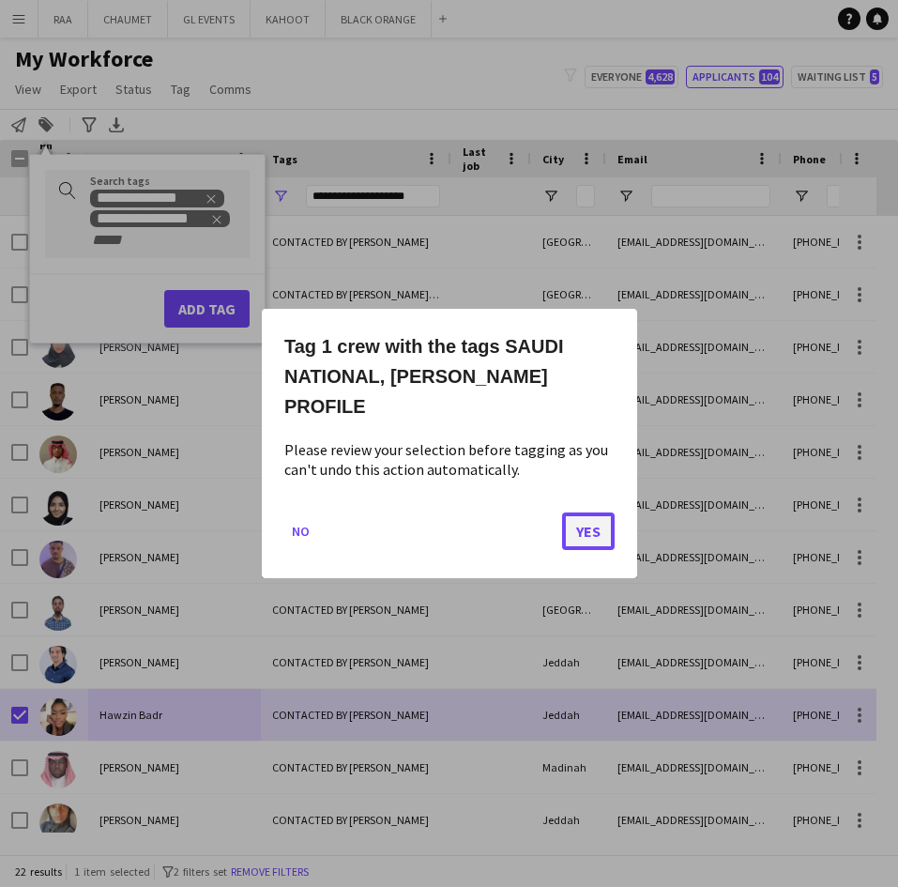
click at [568, 513] on button "Yes" at bounding box center [588, 531] width 53 height 38
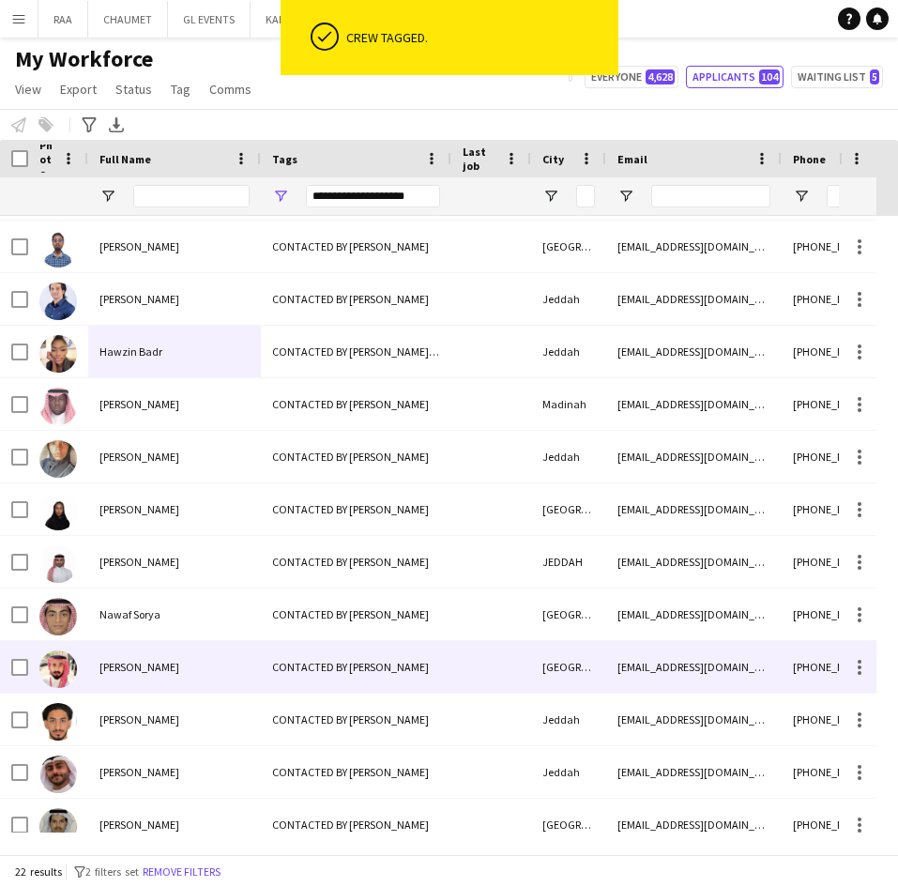
scroll to position [433, 0]
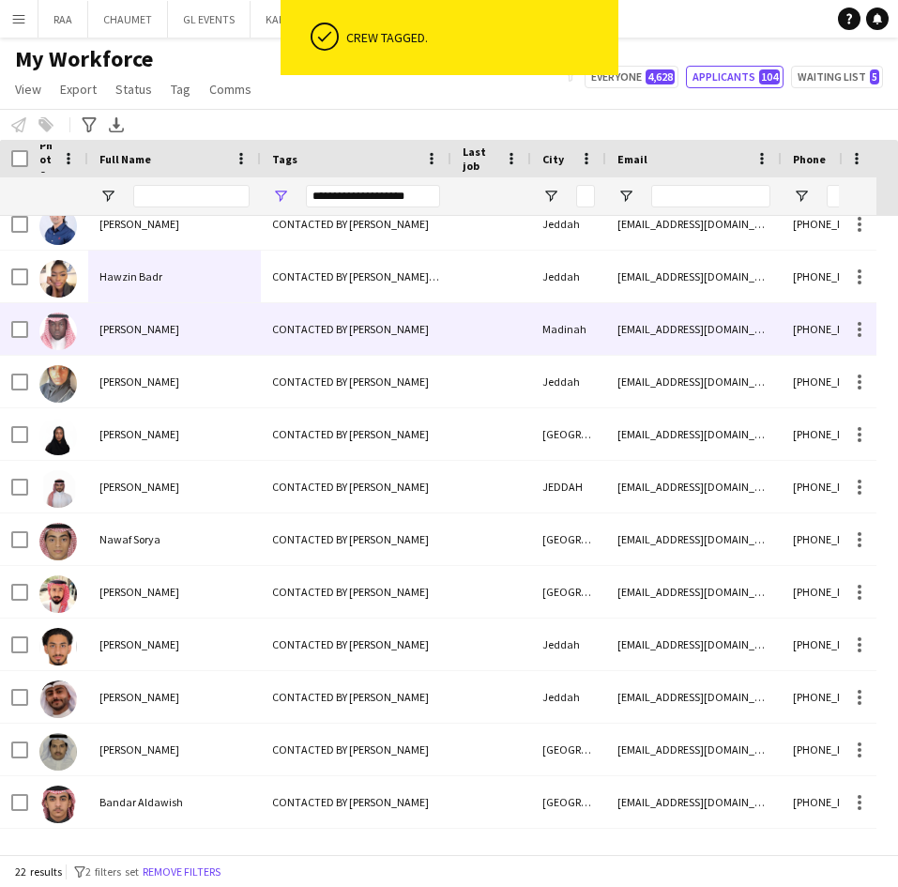
click at [152, 312] on div "[PERSON_NAME]" at bounding box center [174, 329] width 173 height 52
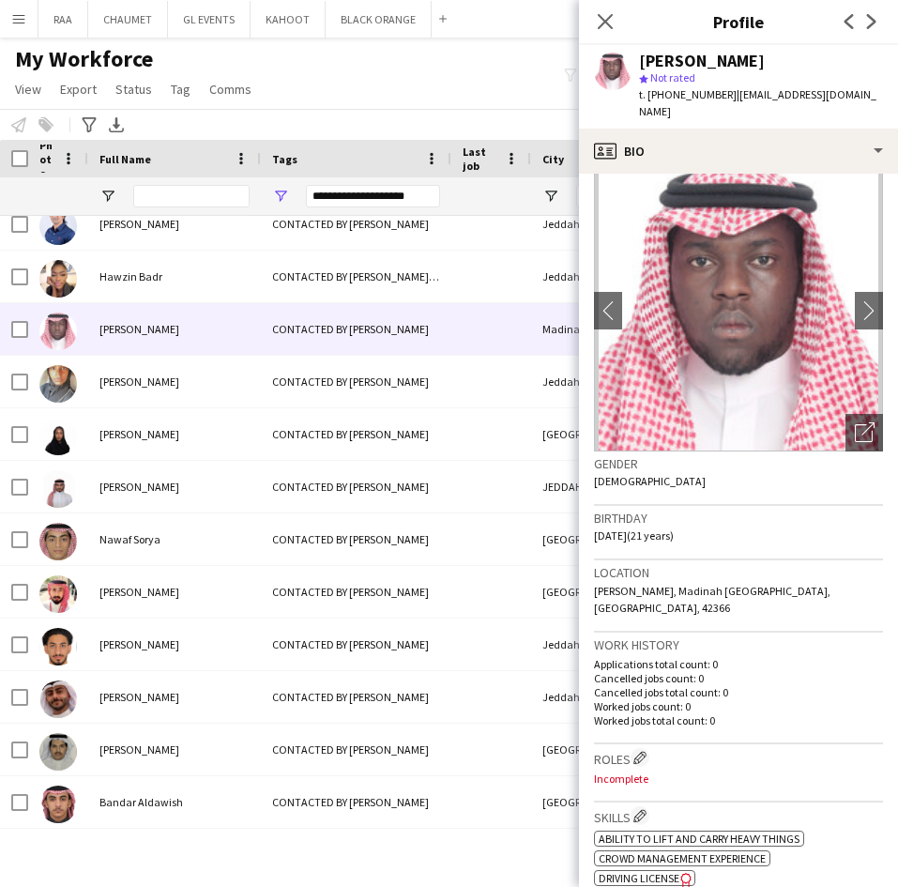
scroll to position [0, 0]
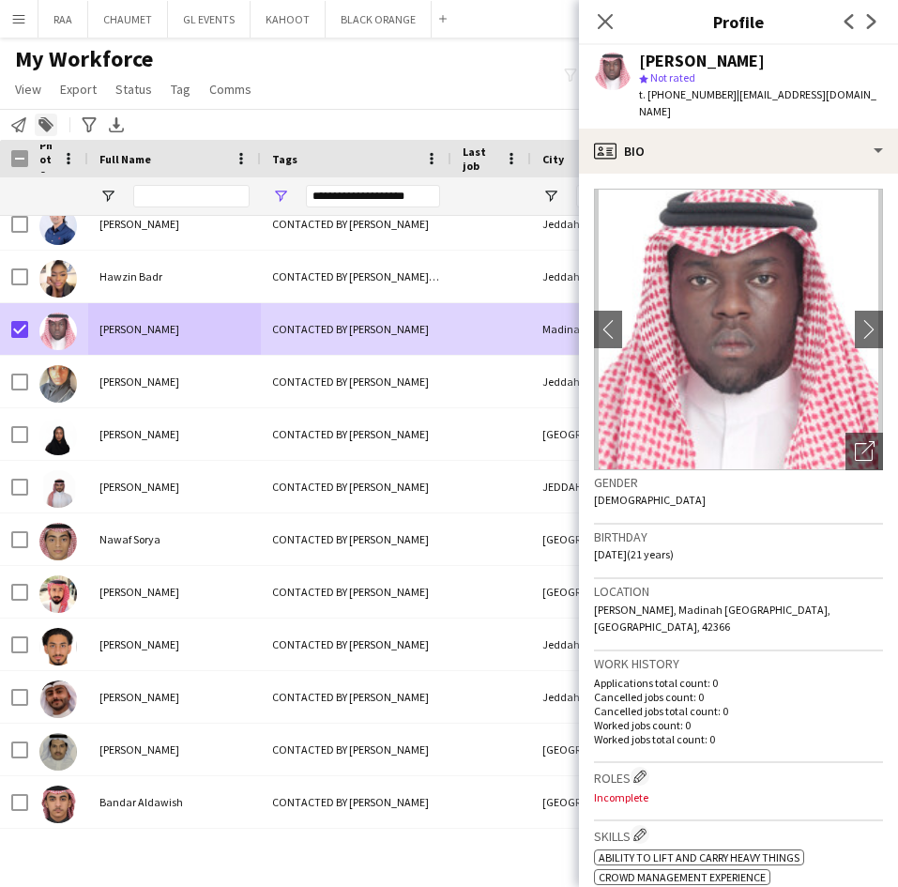
click at [43, 126] on icon at bounding box center [44, 125] width 13 height 13
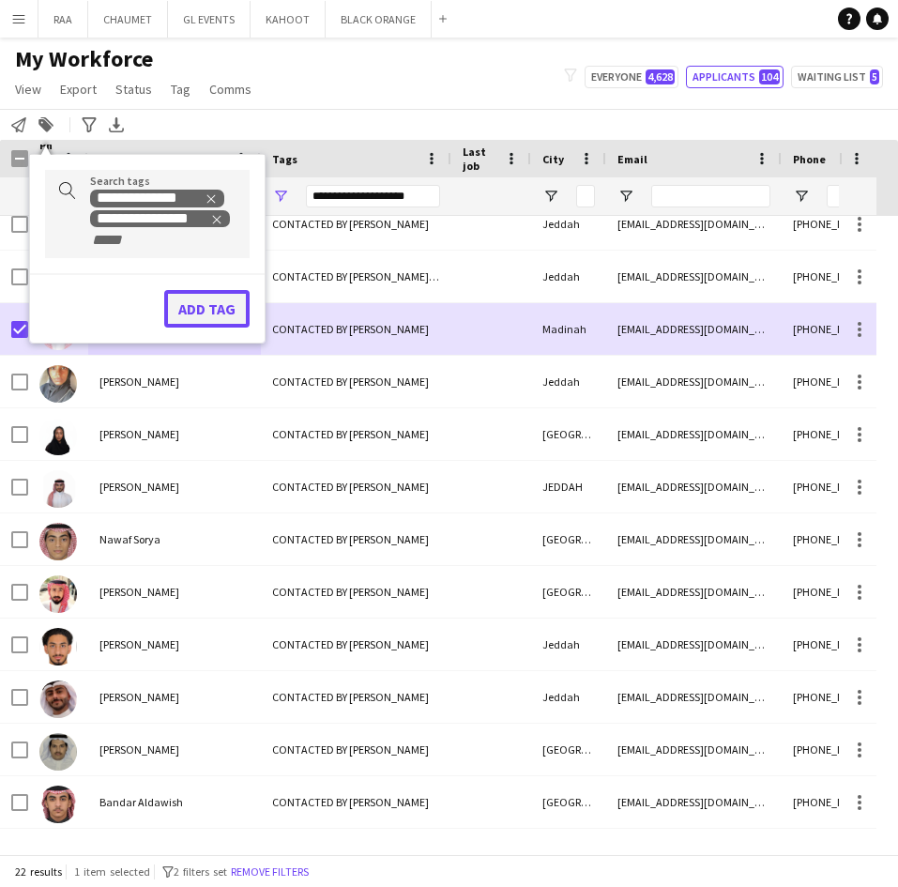
click at [235, 312] on button "Add tag" at bounding box center [206, 309] width 85 height 38
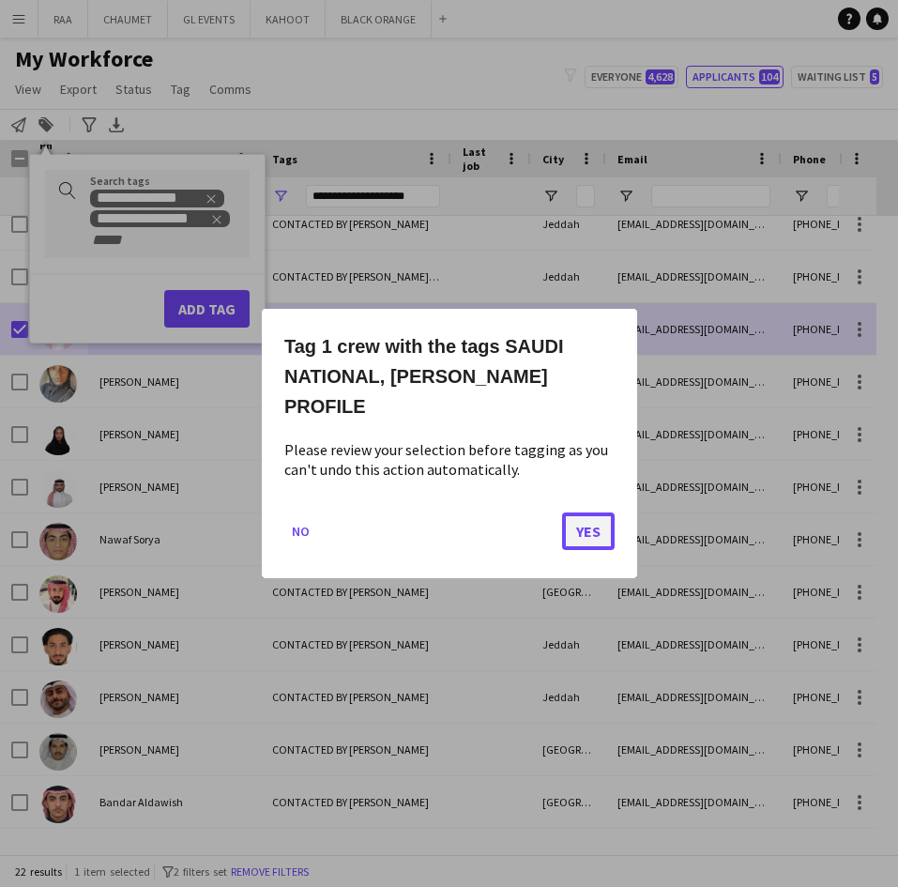
click at [572, 512] on button "Yes" at bounding box center [588, 531] width 53 height 38
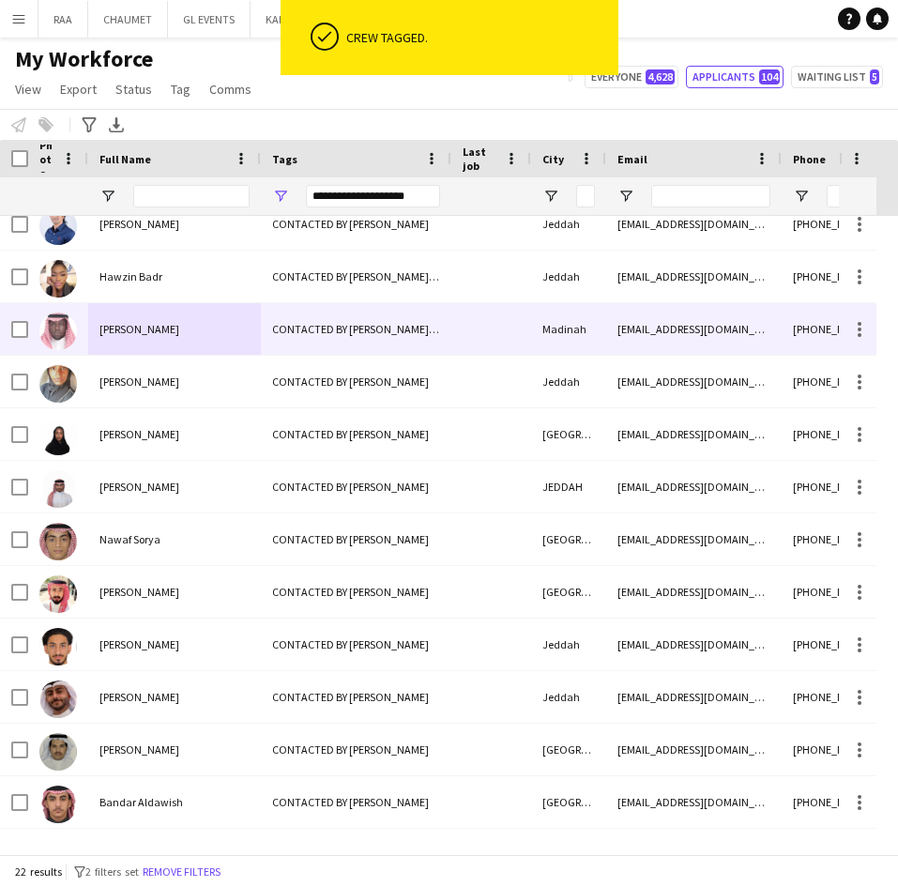
click at [197, 331] on div "[PERSON_NAME]" at bounding box center [174, 329] width 173 height 52
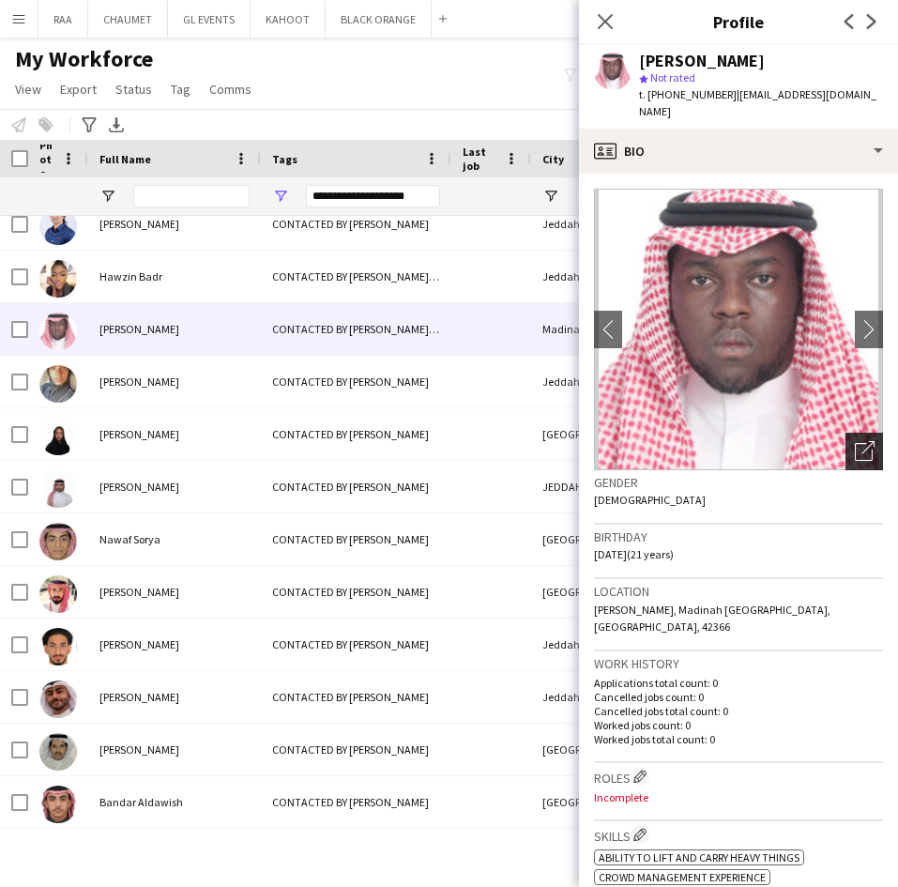
click at [845, 463] on div "Open photos pop-in" at bounding box center [864, 451] width 38 height 38
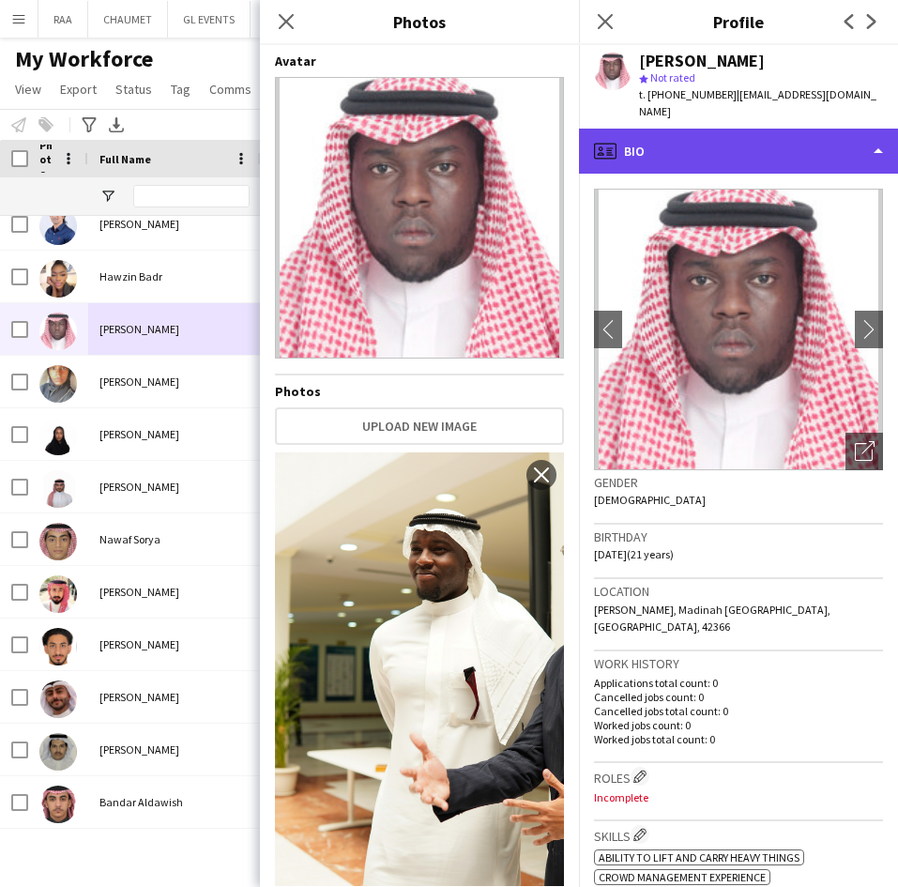
click at [820, 137] on div "profile Bio" at bounding box center [738, 151] width 319 height 45
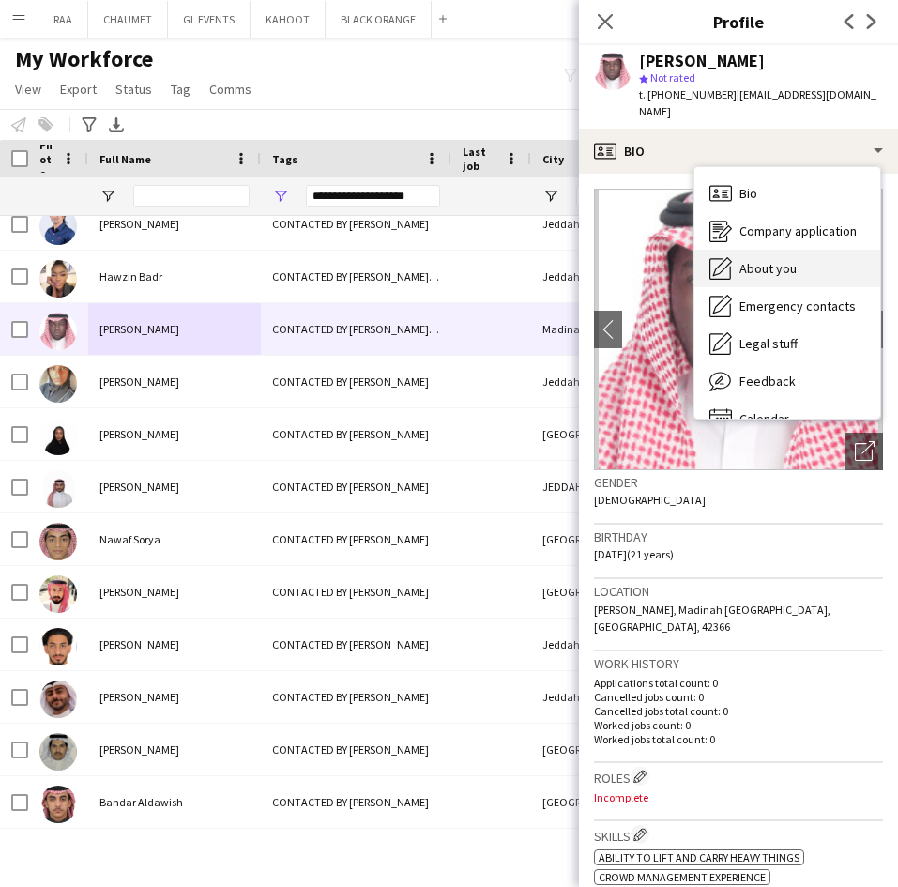
click at [807, 272] on div "About you About you" at bounding box center [787, 269] width 186 height 38
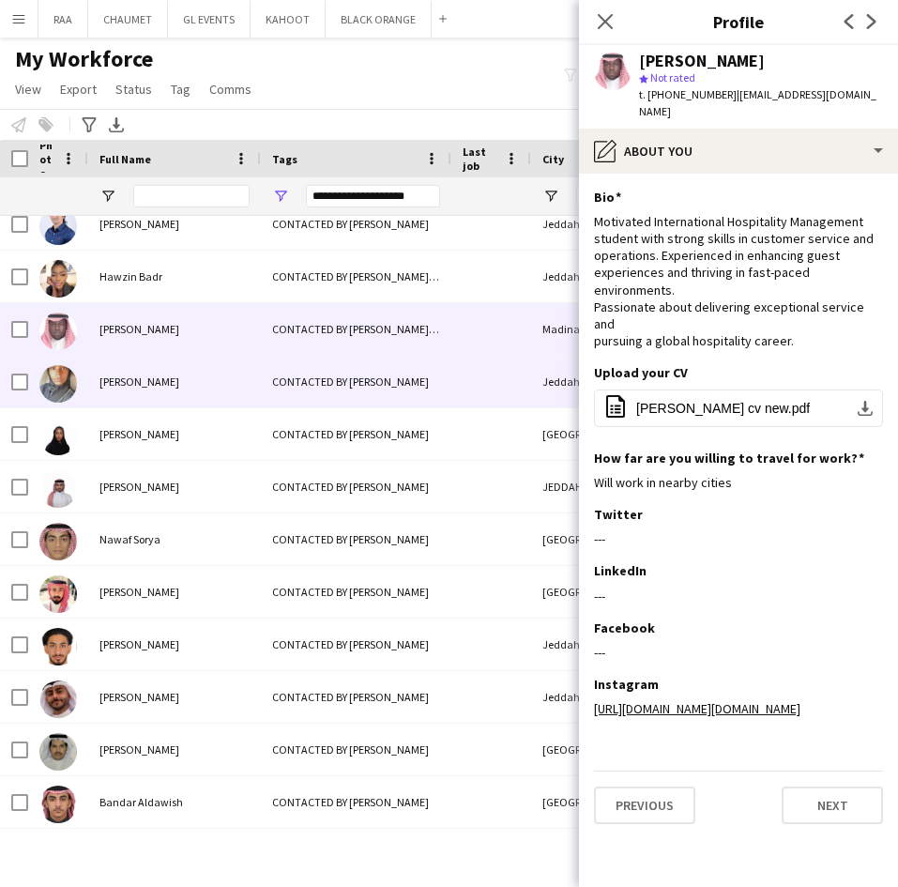
click at [145, 391] on div "[PERSON_NAME]" at bounding box center [174, 382] width 173 height 52
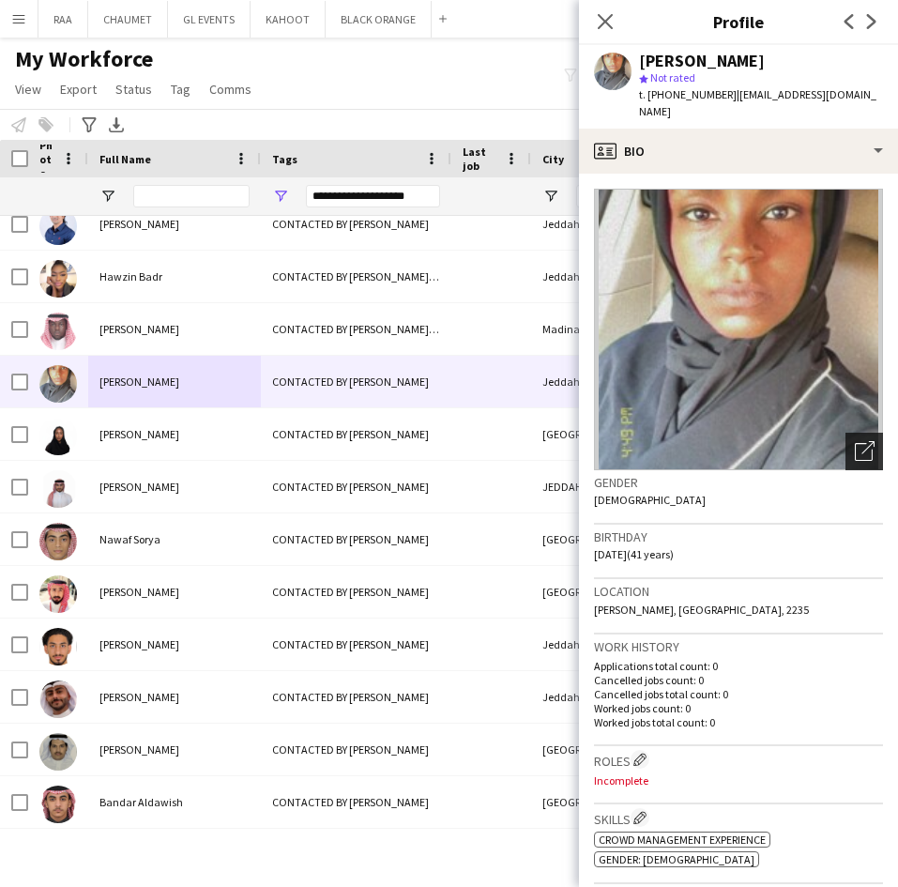
click at [861, 441] on icon at bounding box center [867, 447] width 13 height 13
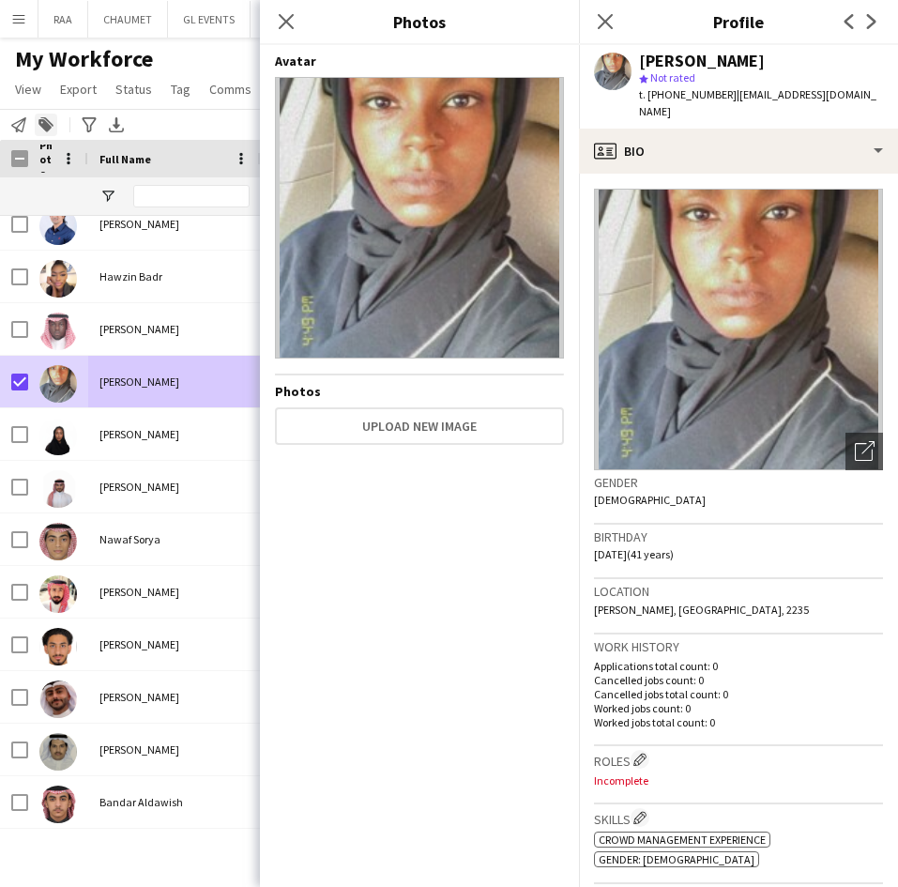
click at [50, 123] on icon at bounding box center [46, 121] width 13 height 9
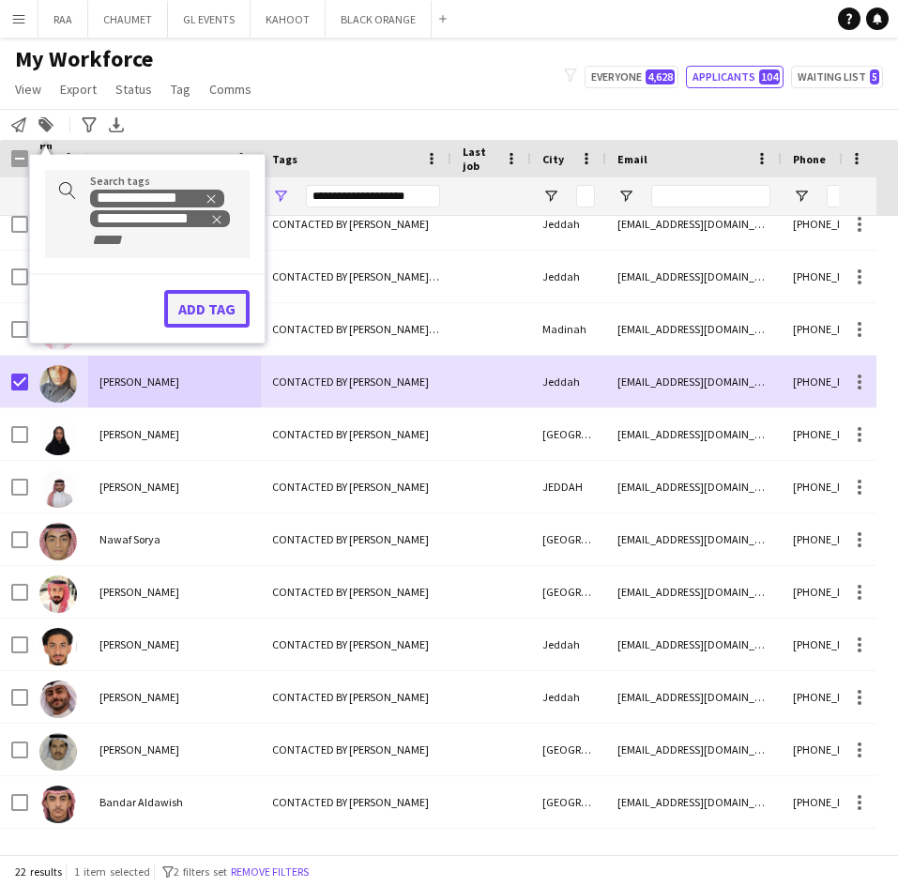
click at [231, 311] on button "Add tag" at bounding box center [206, 309] width 85 height 38
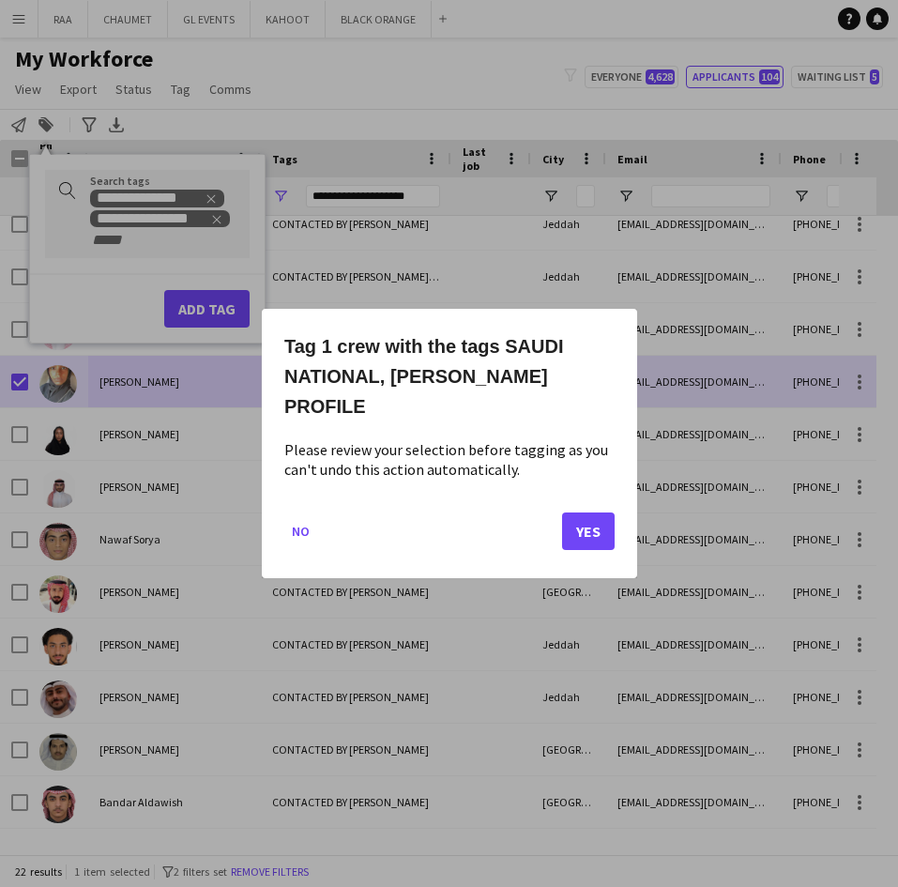
click at [638, 535] on div at bounding box center [449, 443] width 898 height 887
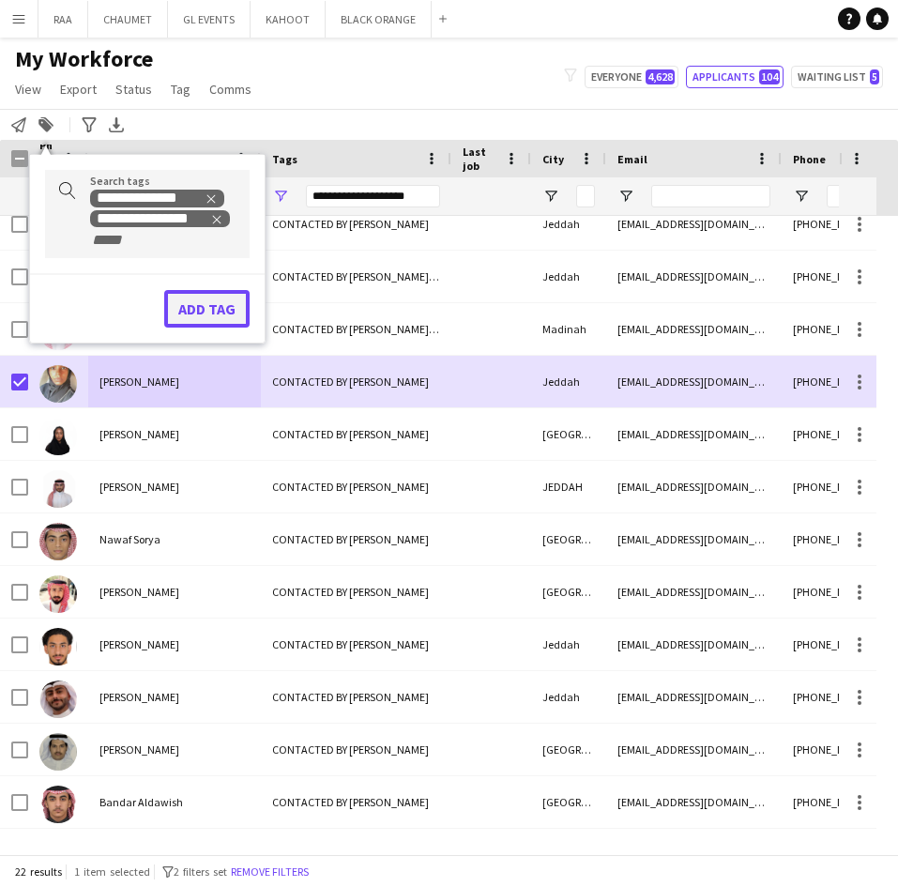
click at [197, 300] on button "Add tag" at bounding box center [206, 309] width 85 height 38
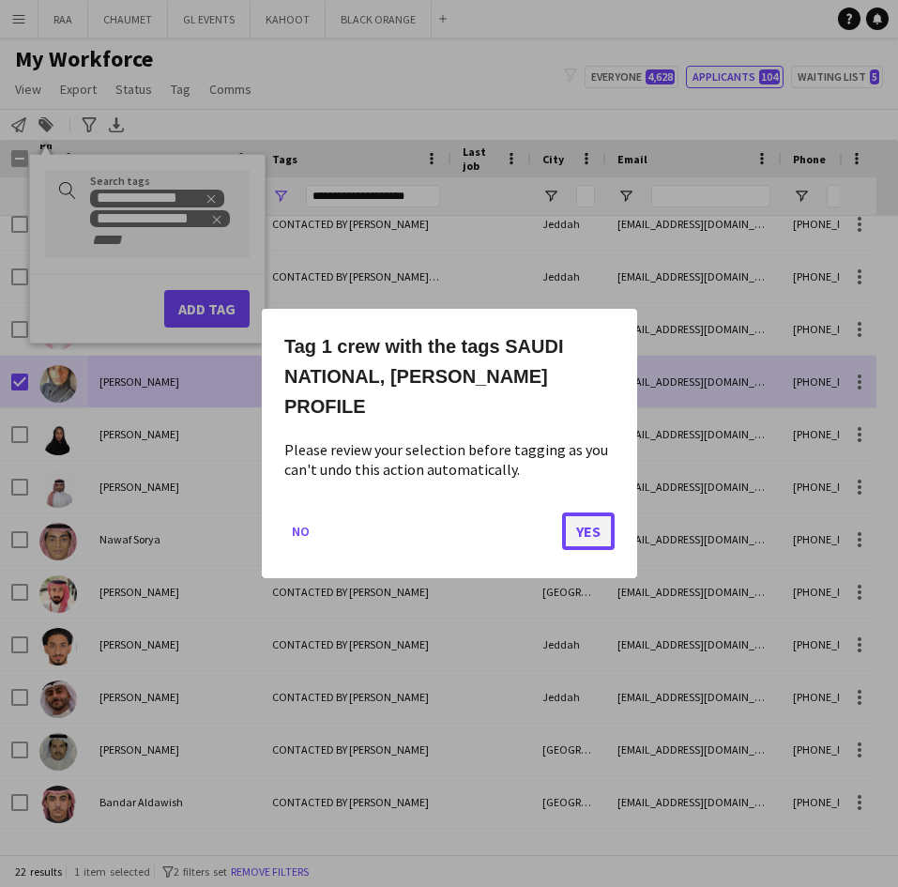
click at [591, 512] on button "Yes" at bounding box center [588, 531] width 53 height 38
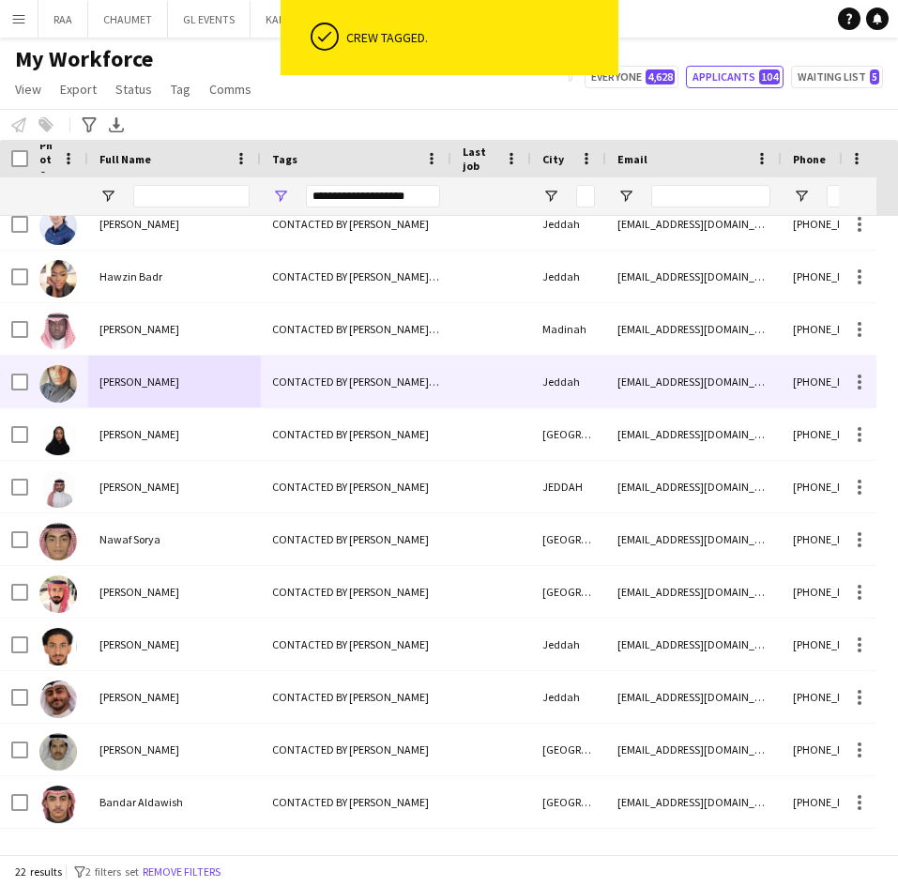
click at [358, 392] on div "CONTACTED BY [PERSON_NAME] PROFILE, [DEMOGRAPHIC_DATA] NATIONAL" at bounding box center [356, 382] width 190 height 52
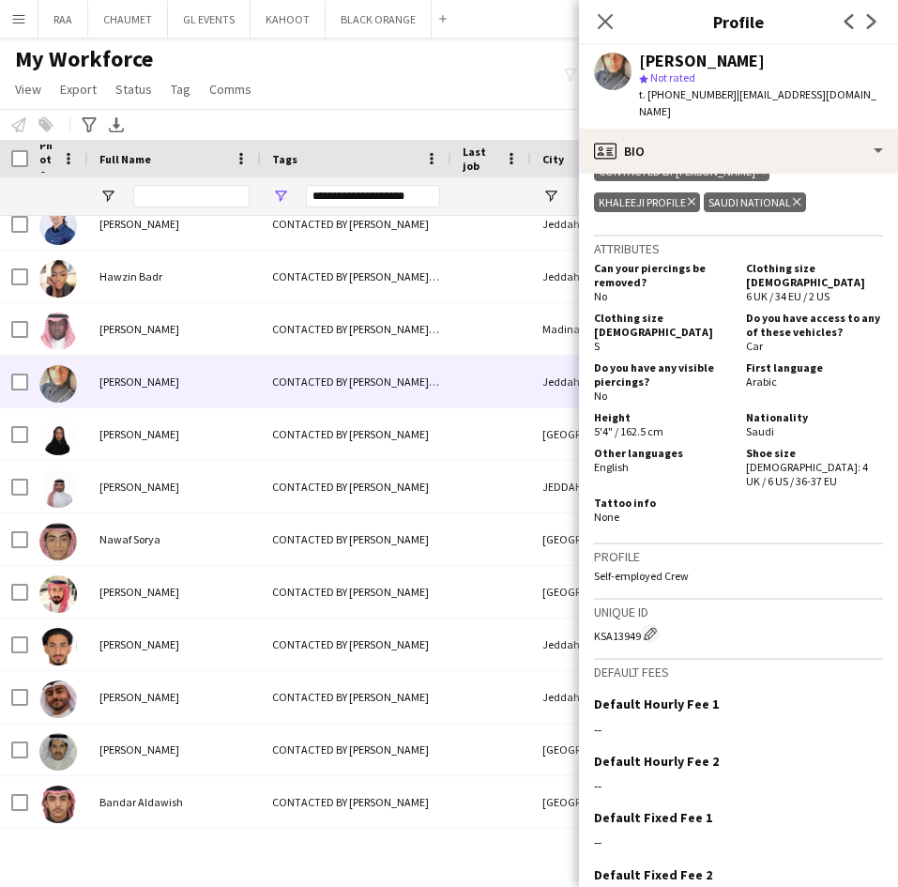
scroll to position [756, 0]
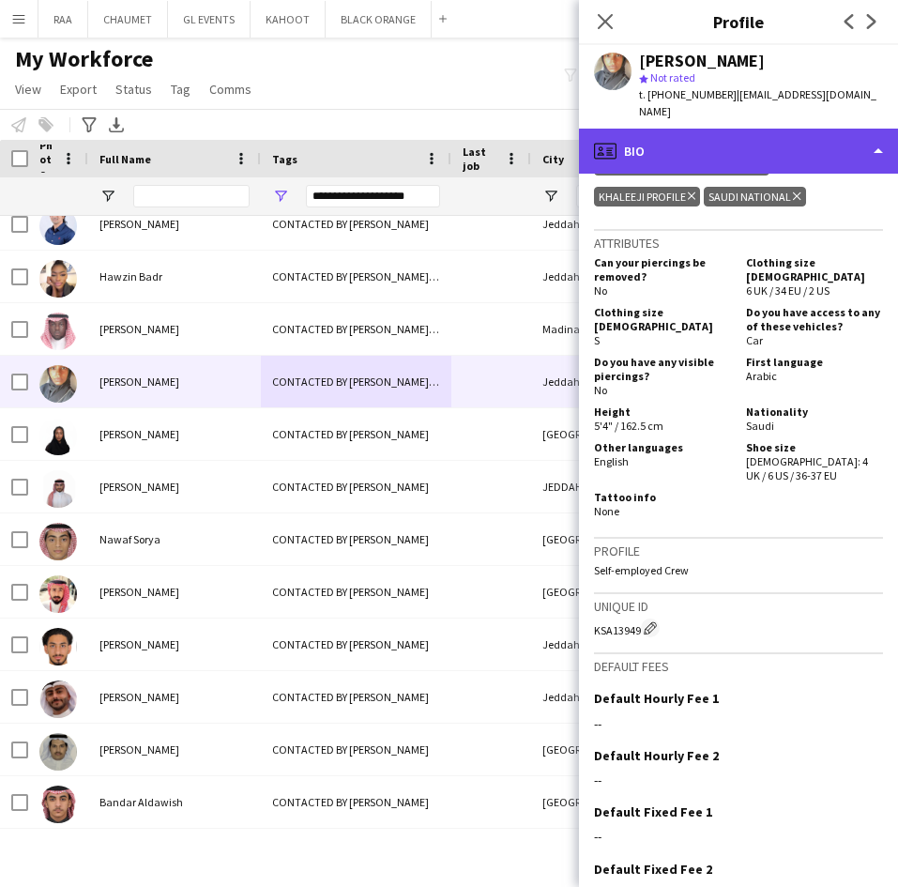
click at [795, 152] on div "profile Bio" at bounding box center [738, 151] width 319 height 45
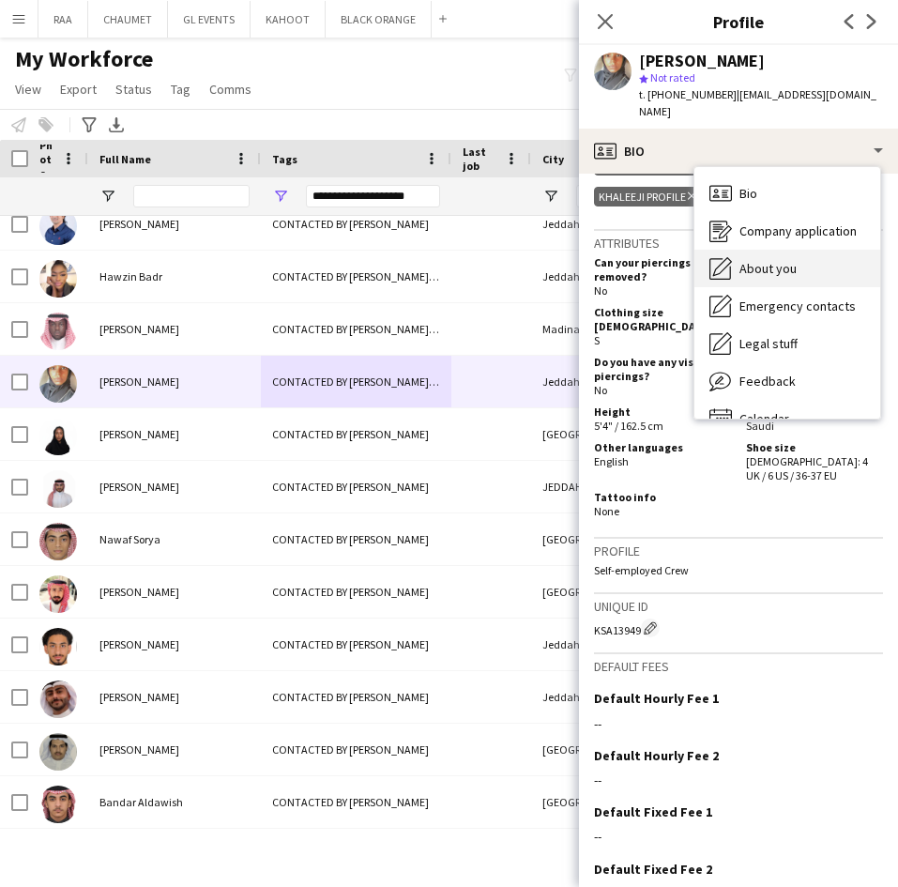
click at [796, 258] on div "About you About you" at bounding box center [787, 269] width 186 height 38
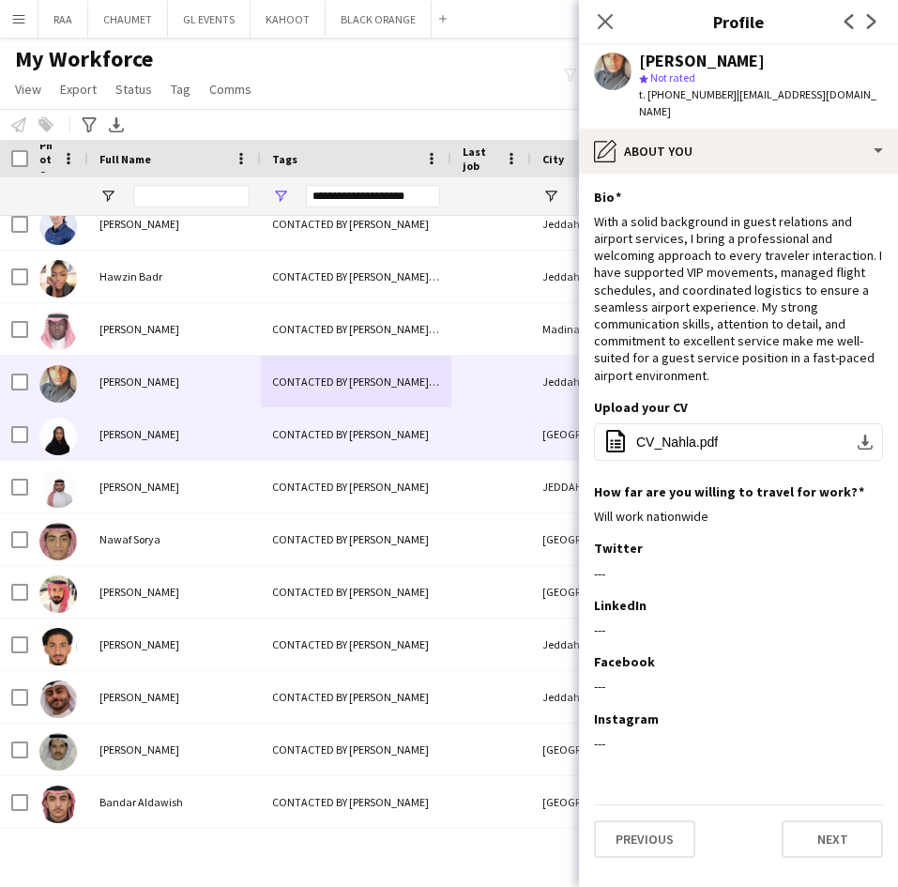
click at [160, 436] on span "[PERSON_NAME]" at bounding box center [139, 434] width 80 height 14
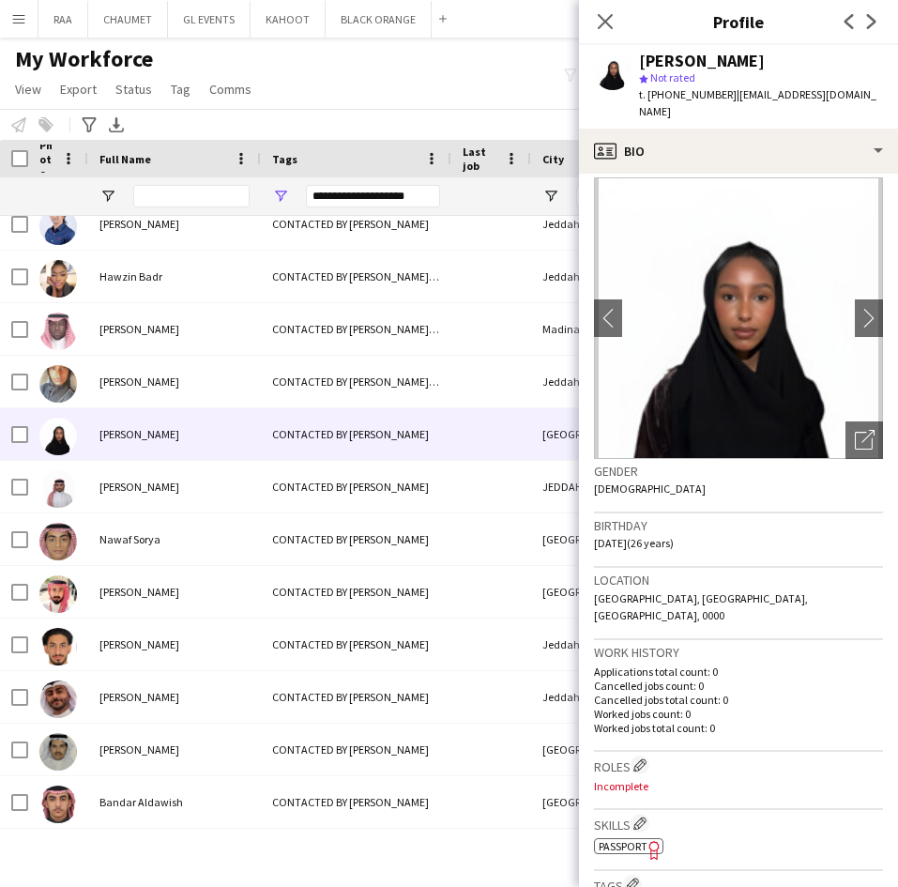
scroll to position [0, 0]
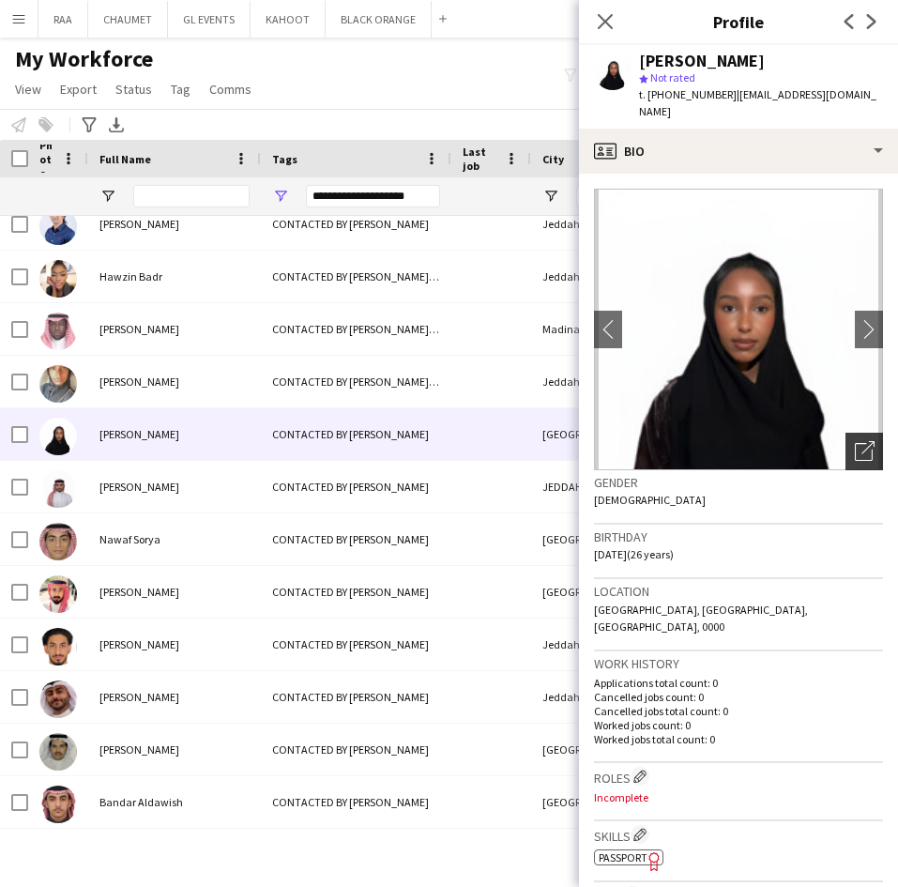
click at [845, 432] on div "Open photos pop-in" at bounding box center [864, 451] width 38 height 38
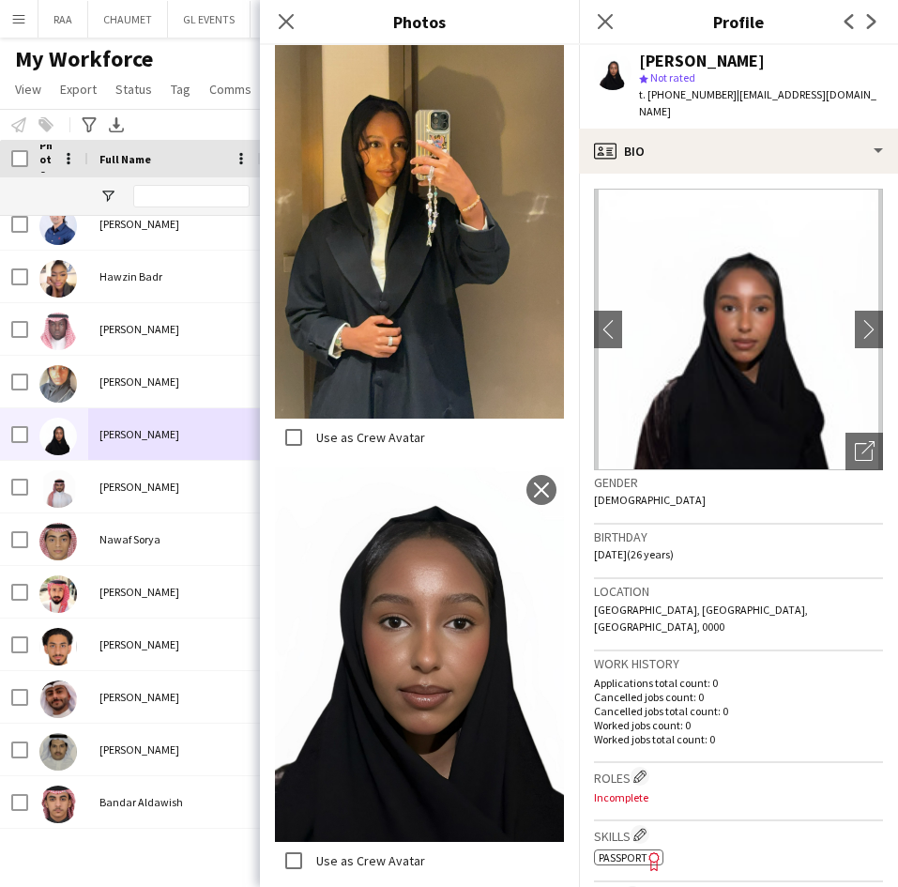
scroll to position [1716, 0]
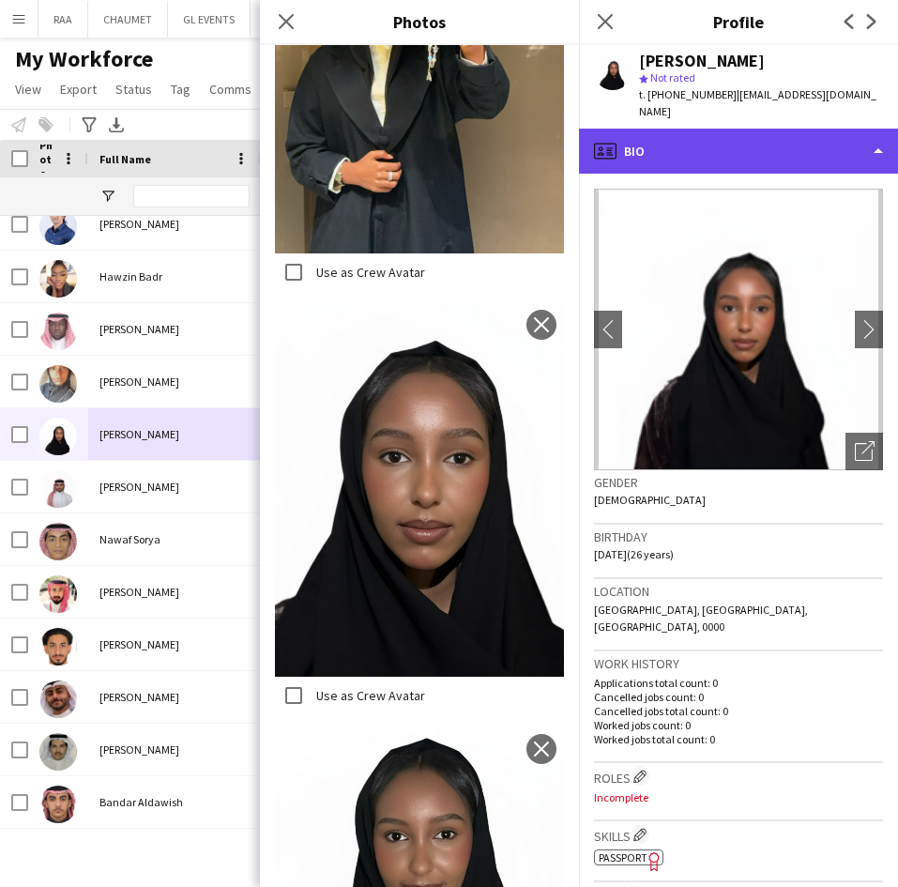
click at [796, 129] on div "profile Bio" at bounding box center [738, 151] width 319 height 45
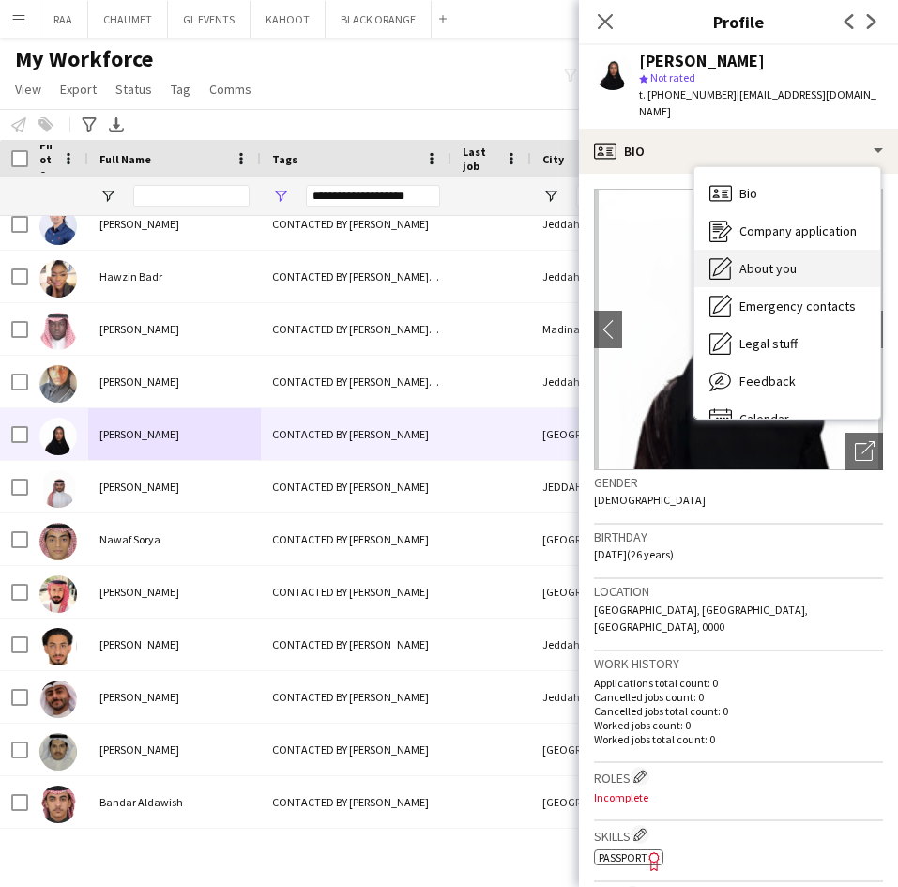
click at [790, 262] on div "About you About you" at bounding box center [787, 269] width 186 height 38
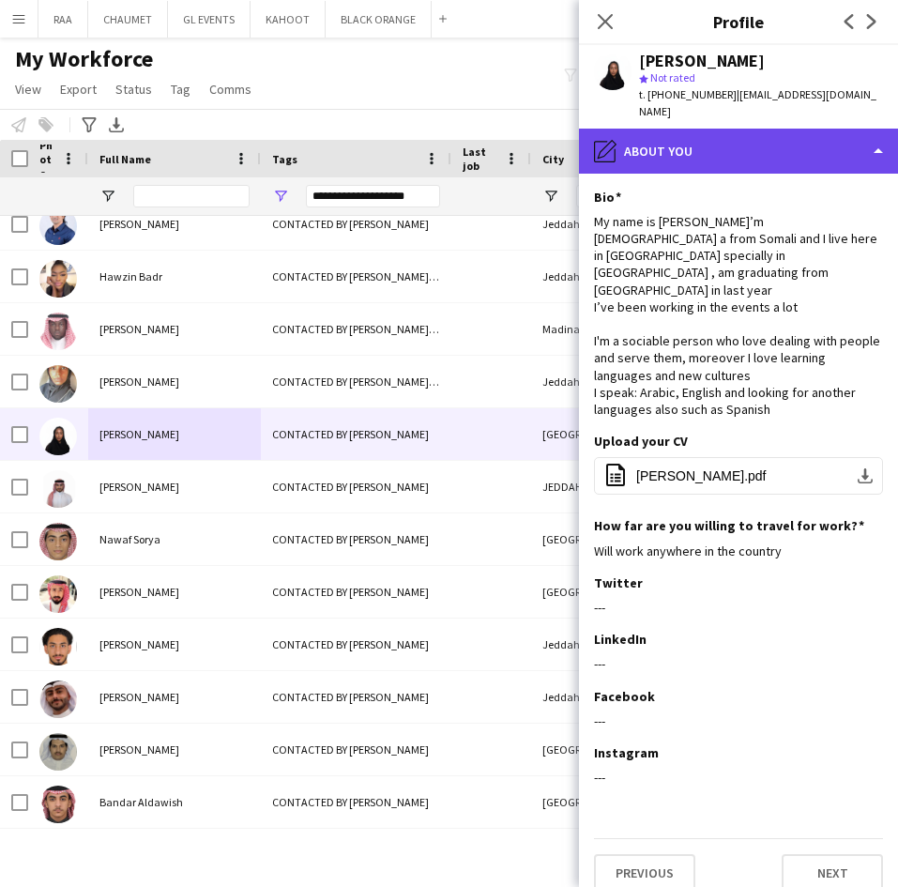
click at [761, 134] on div "pencil4 About you" at bounding box center [738, 151] width 319 height 45
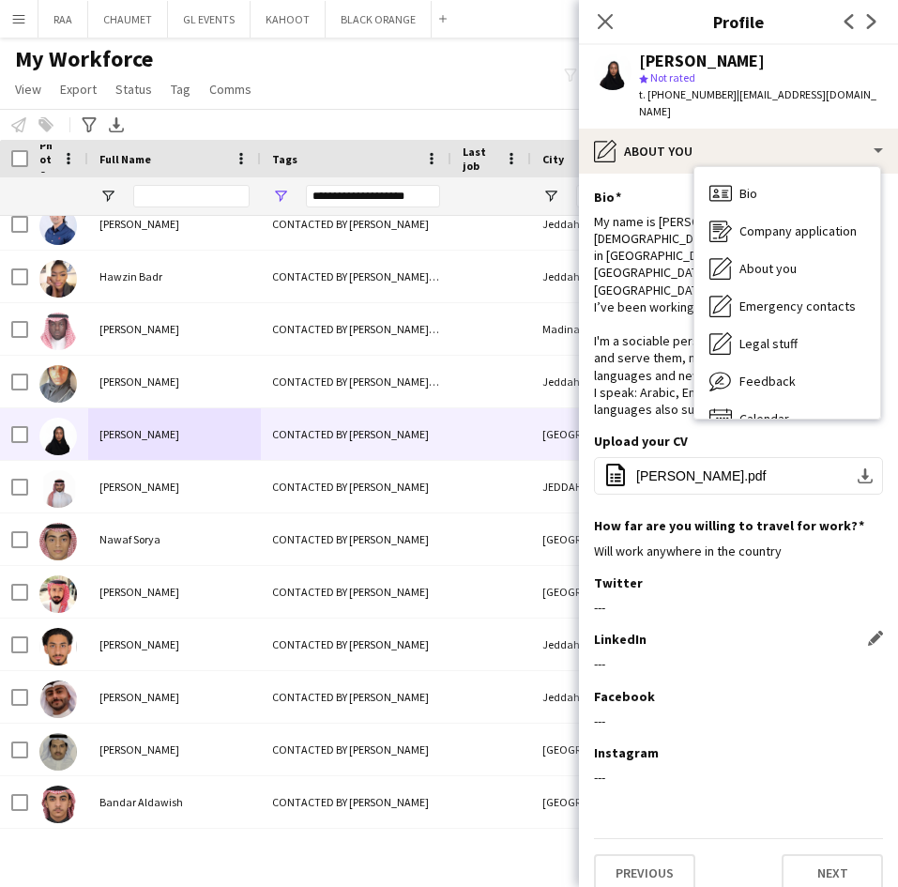
click at [828, 655] on div "---" at bounding box center [738, 663] width 289 height 17
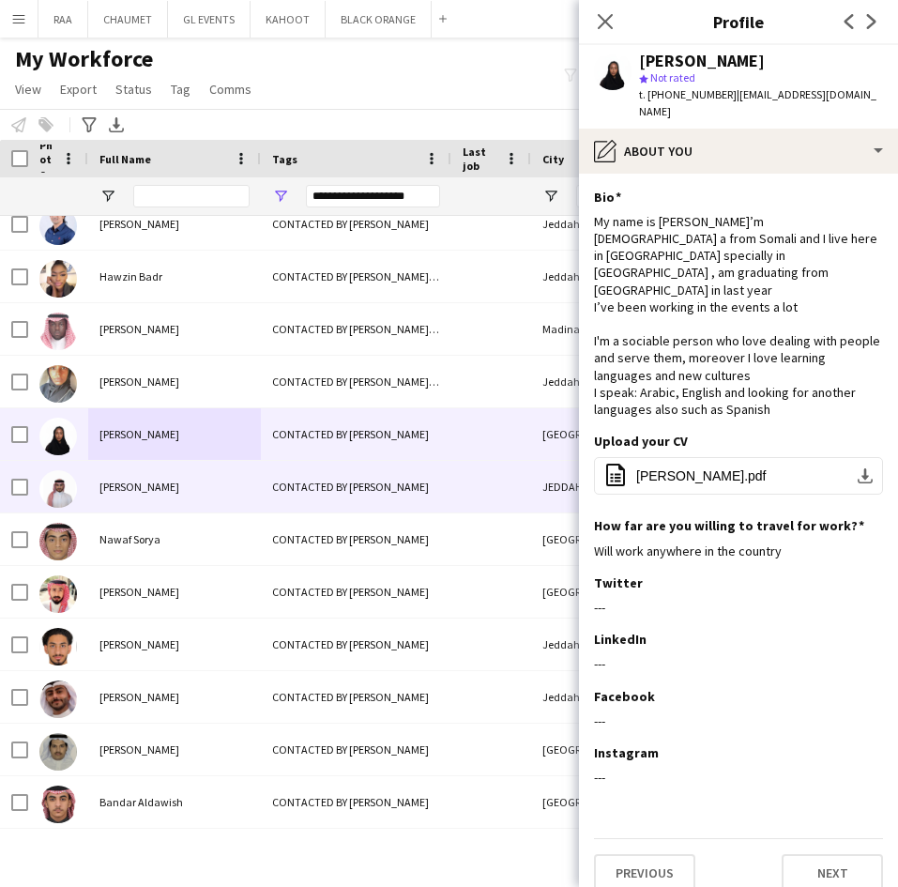
click at [92, 498] on div "[PERSON_NAME]" at bounding box center [174, 487] width 173 height 52
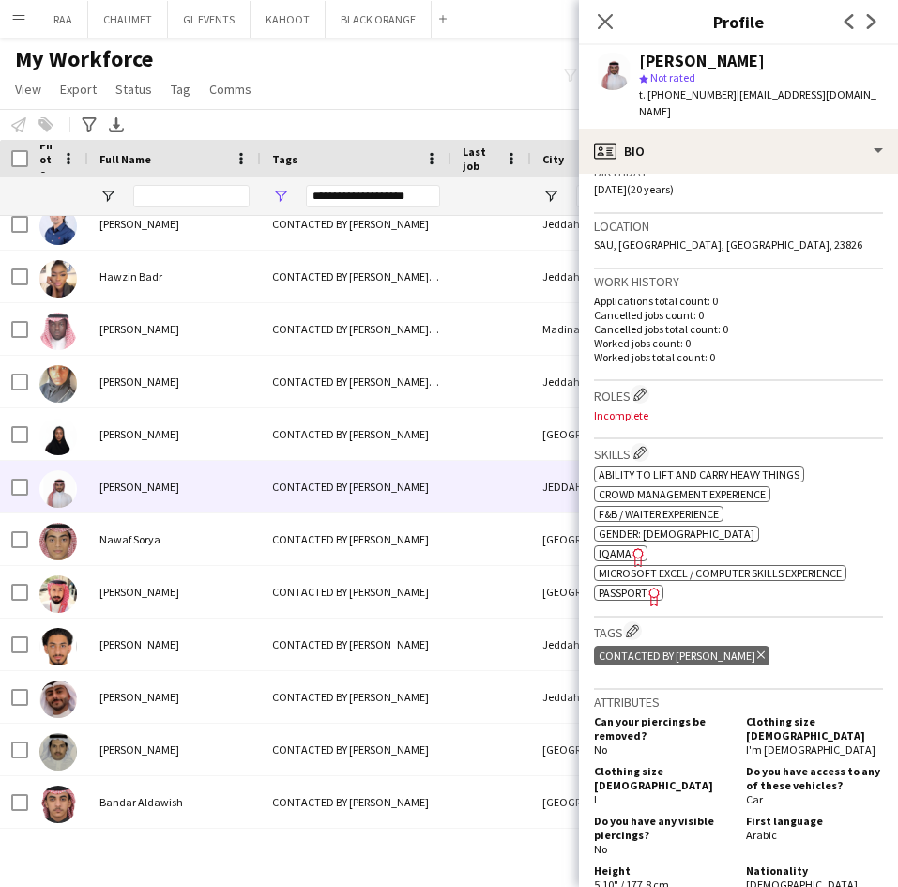
scroll to position [0, 0]
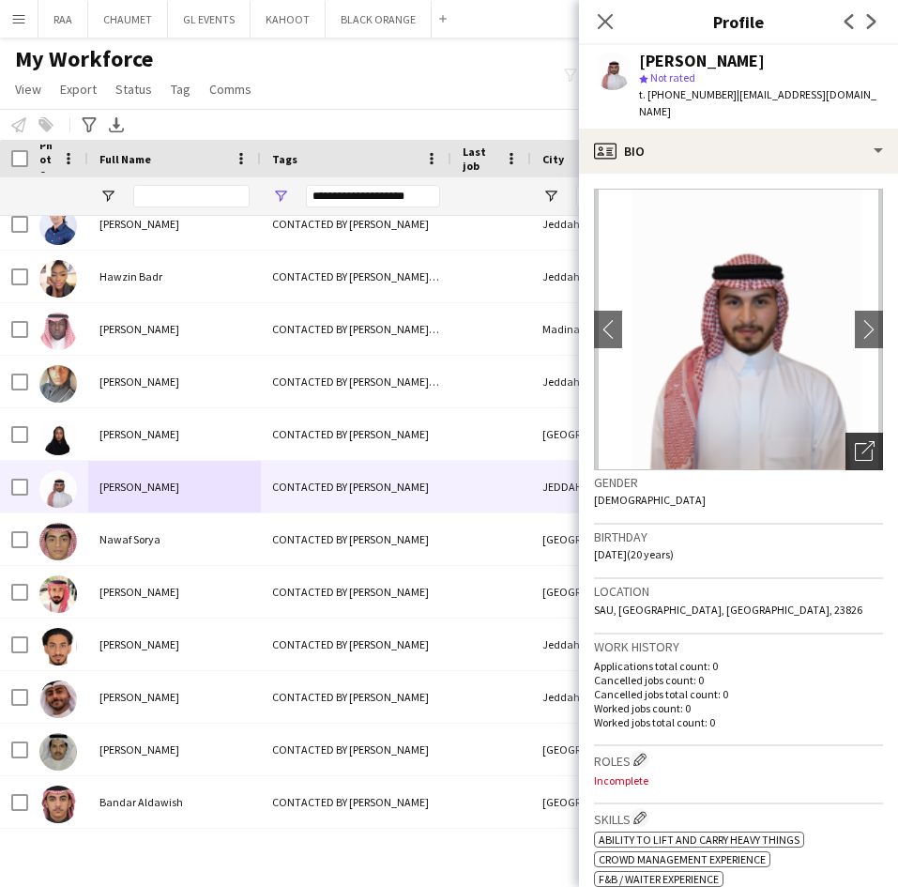
click at [845, 432] on div "Open photos pop-in" at bounding box center [864, 451] width 38 height 38
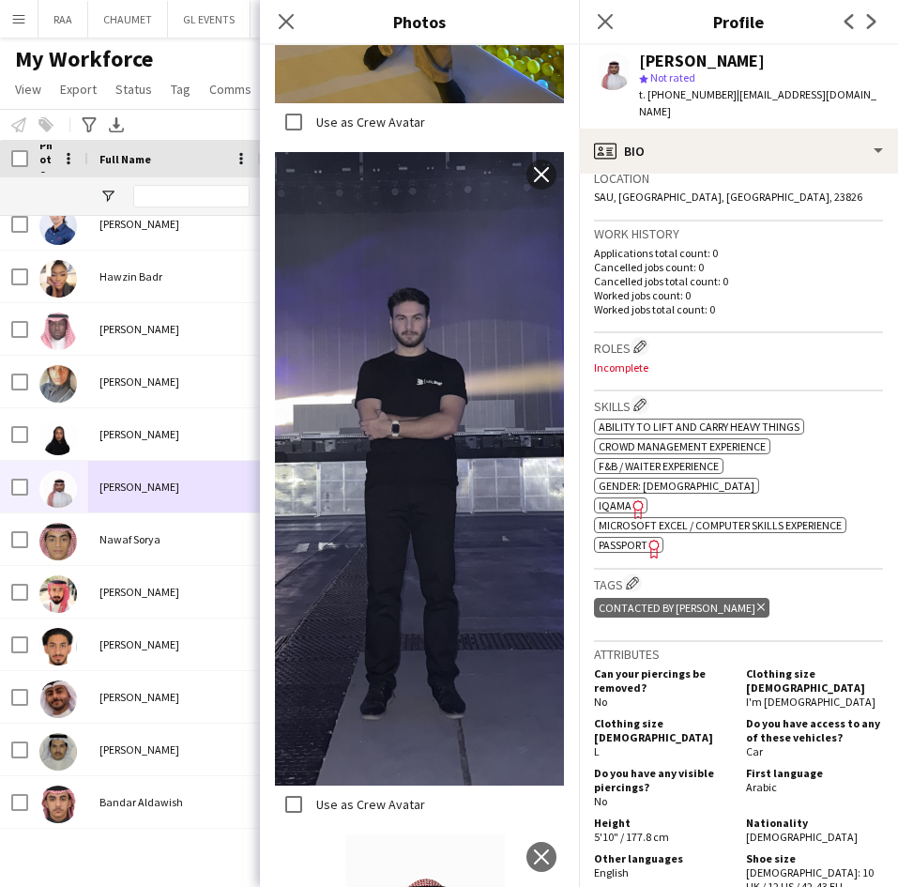
scroll to position [435, 0]
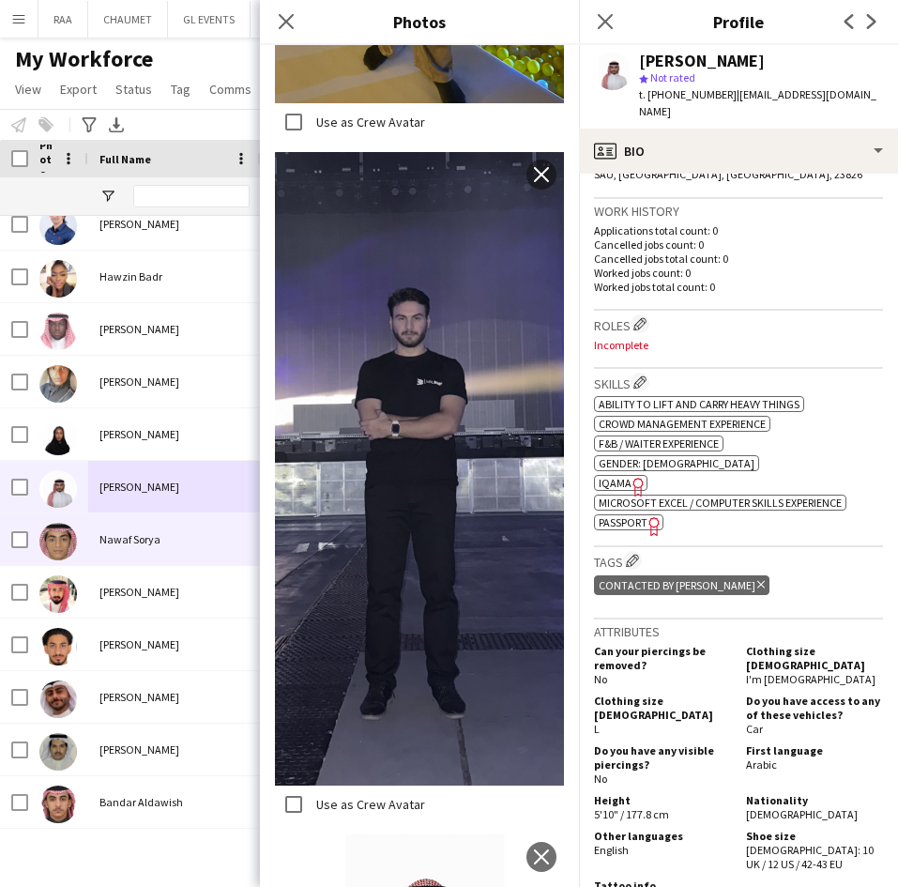
click at [190, 538] on div "Nawaf Sorya" at bounding box center [174, 539] width 173 height 52
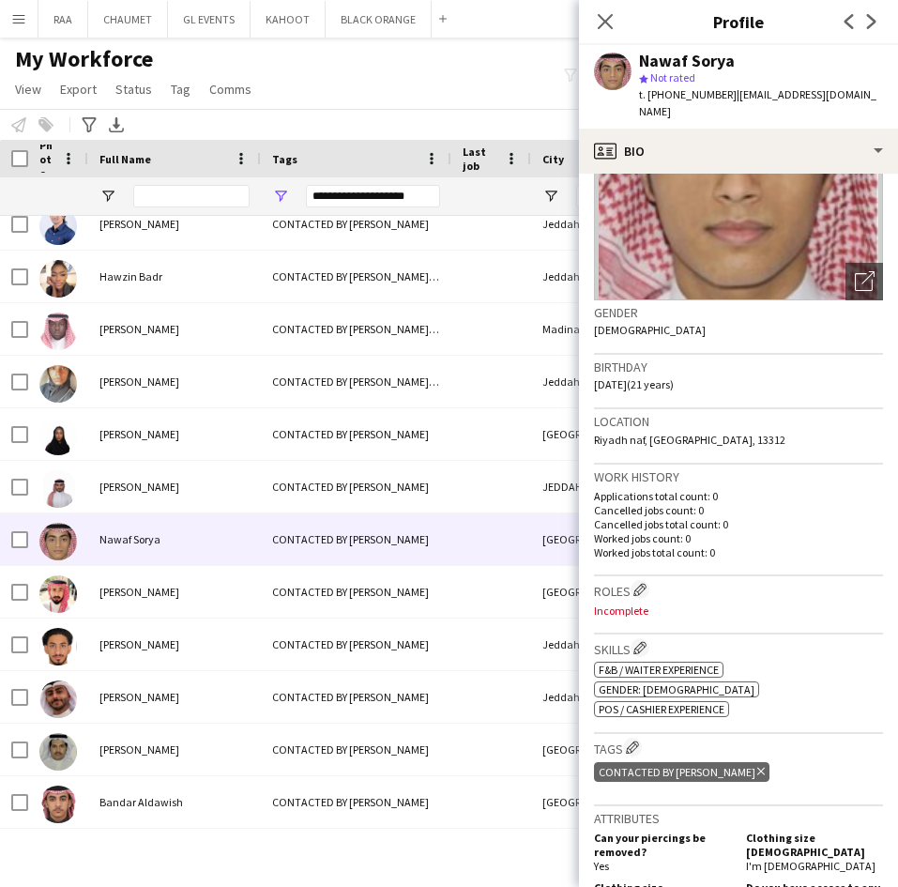
scroll to position [0, 0]
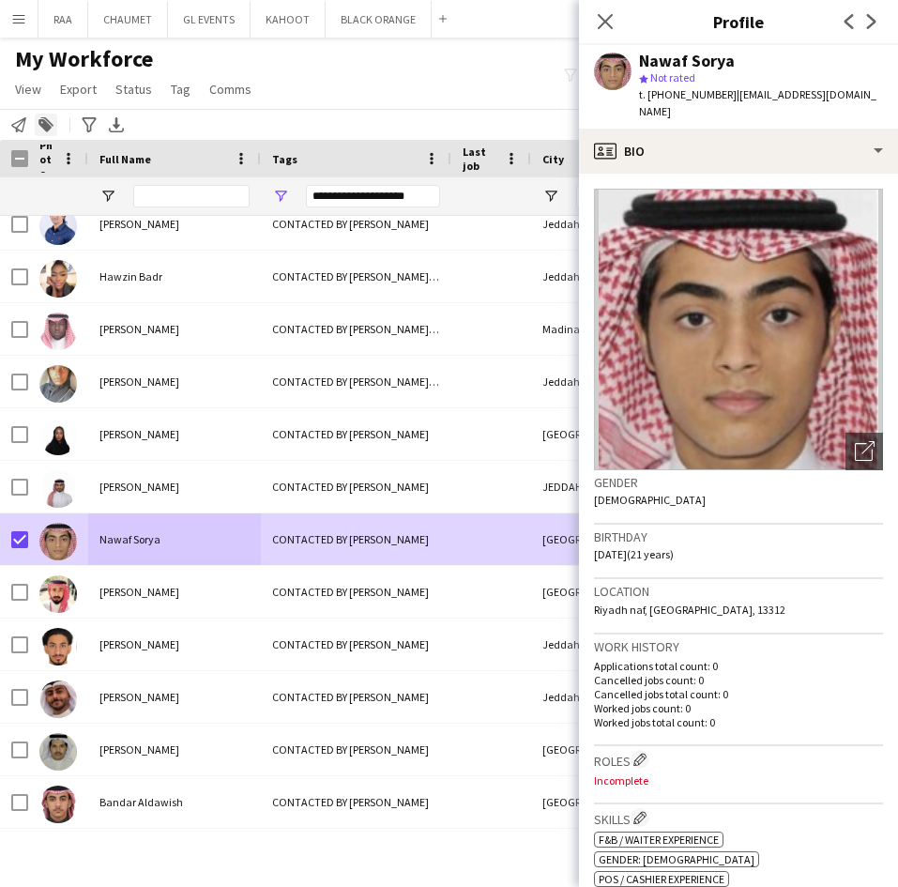
click at [44, 124] on icon at bounding box center [44, 125] width 13 height 13
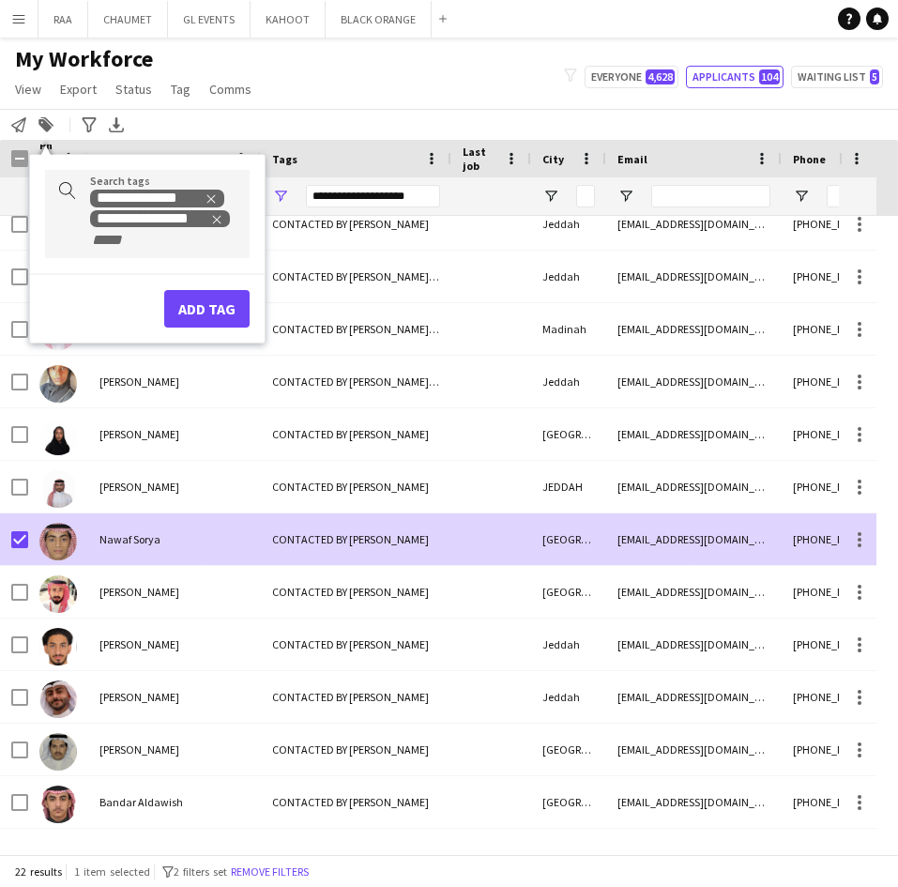
click at [129, 550] on div "Nawaf Sorya" at bounding box center [174, 539] width 173 height 52
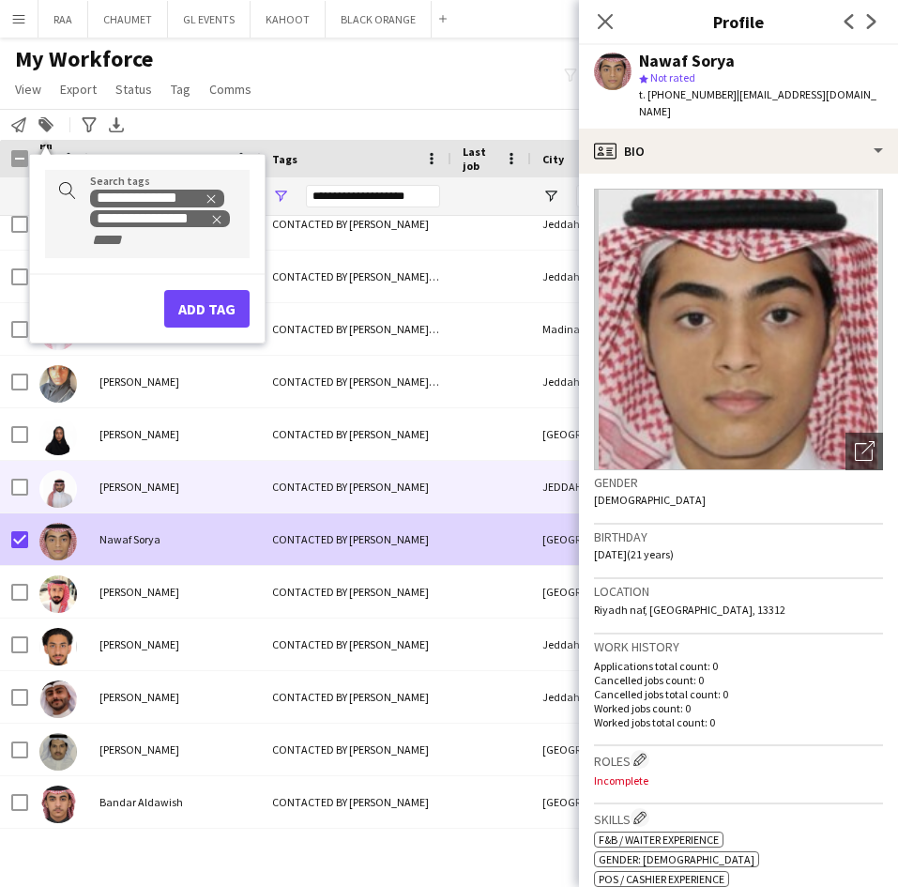
click at [101, 491] on span "[PERSON_NAME]" at bounding box center [139, 486] width 80 height 14
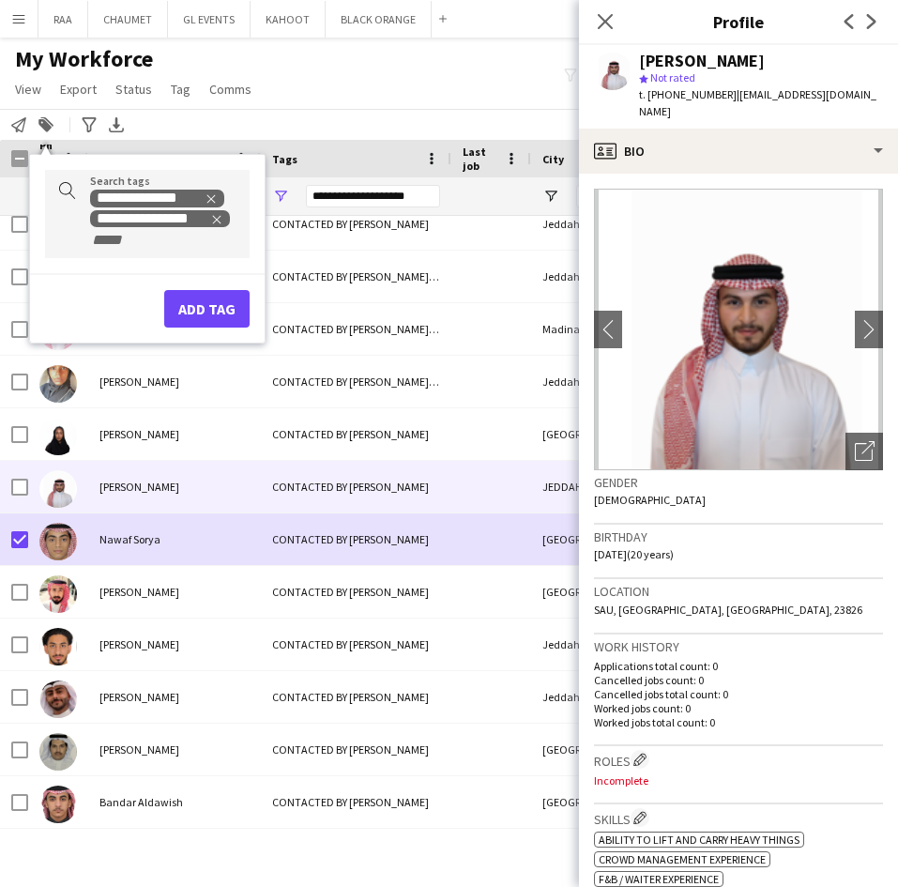
click at [870, 431] on app-crew-profile-bio "chevron-left chevron-right Open photos pop-in Gender [DEMOGRAPHIC_DATA] Birthda…" at bounding box center [738, 530] width 319 height 713
click at [860, 432] on div "Open photos pop-in" at bounding box center [864, 451] width 38 height 38
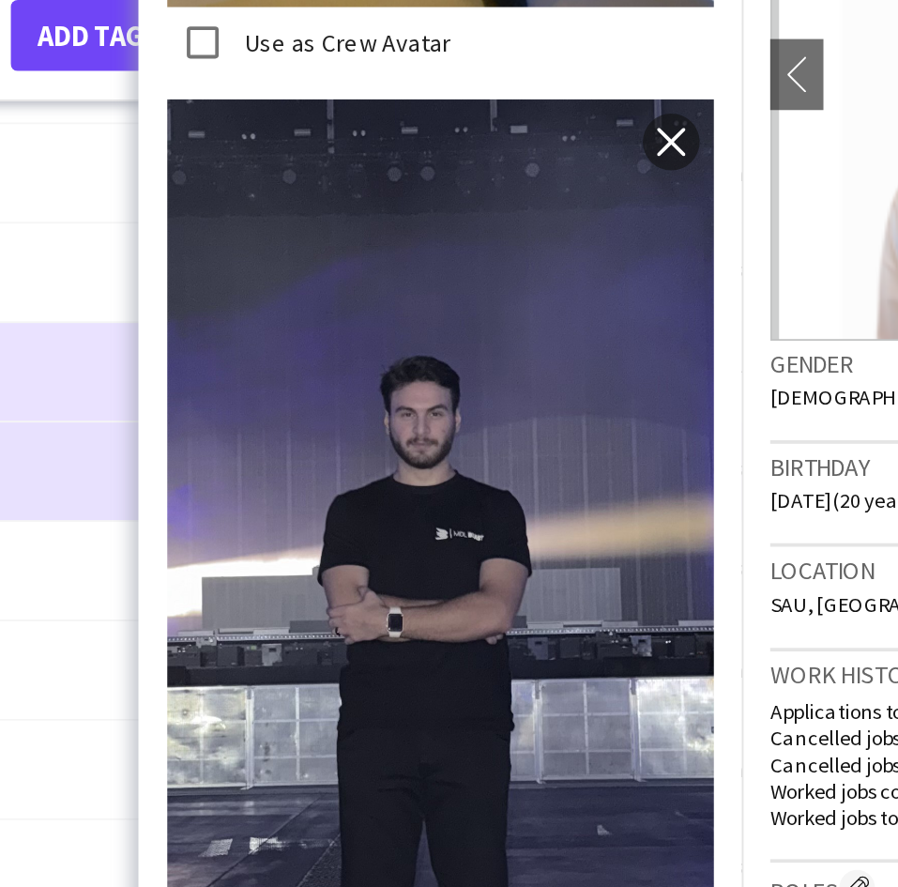
scroll to position [1670, 0]
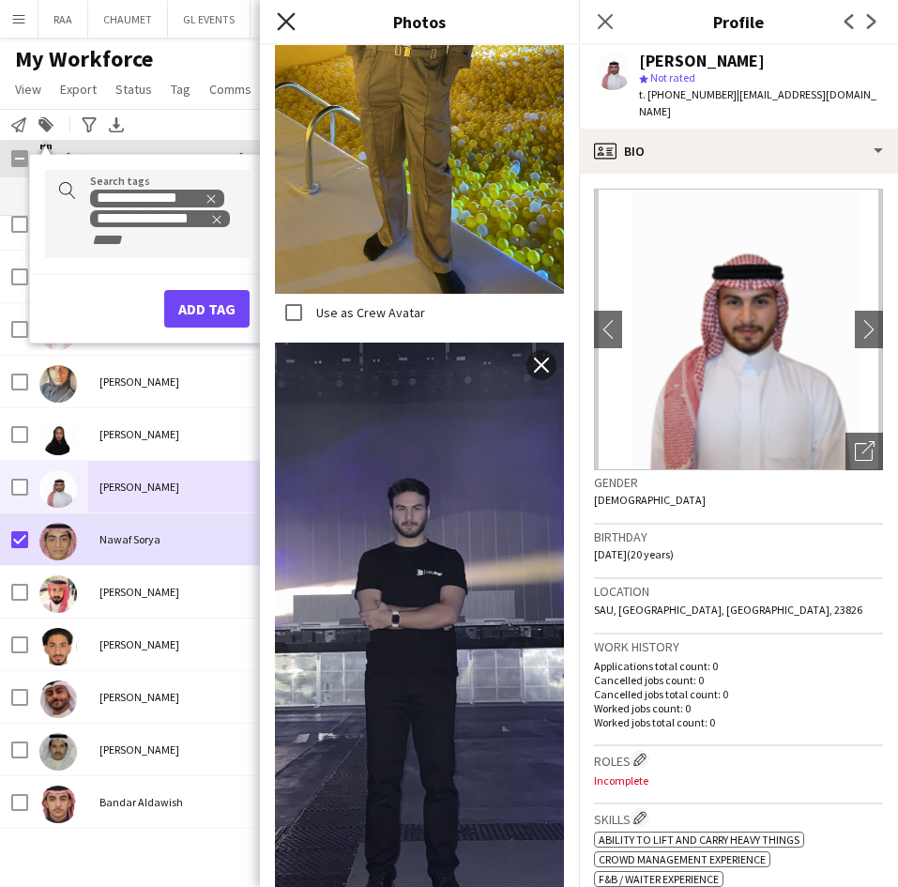
click at [288, 20] on icon at bounding box center [286, 21] width 18 height 18
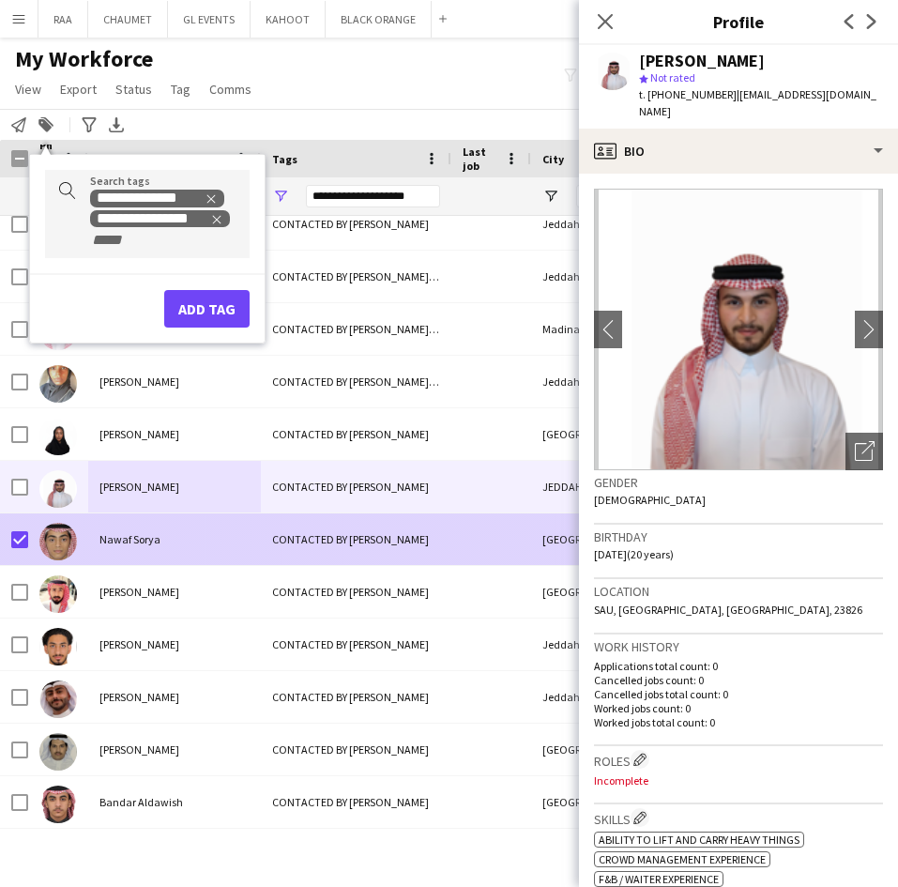
click at [169, 542] on div "Nawaf Sorya" at bounding box center [174, 539] width 173 height 52
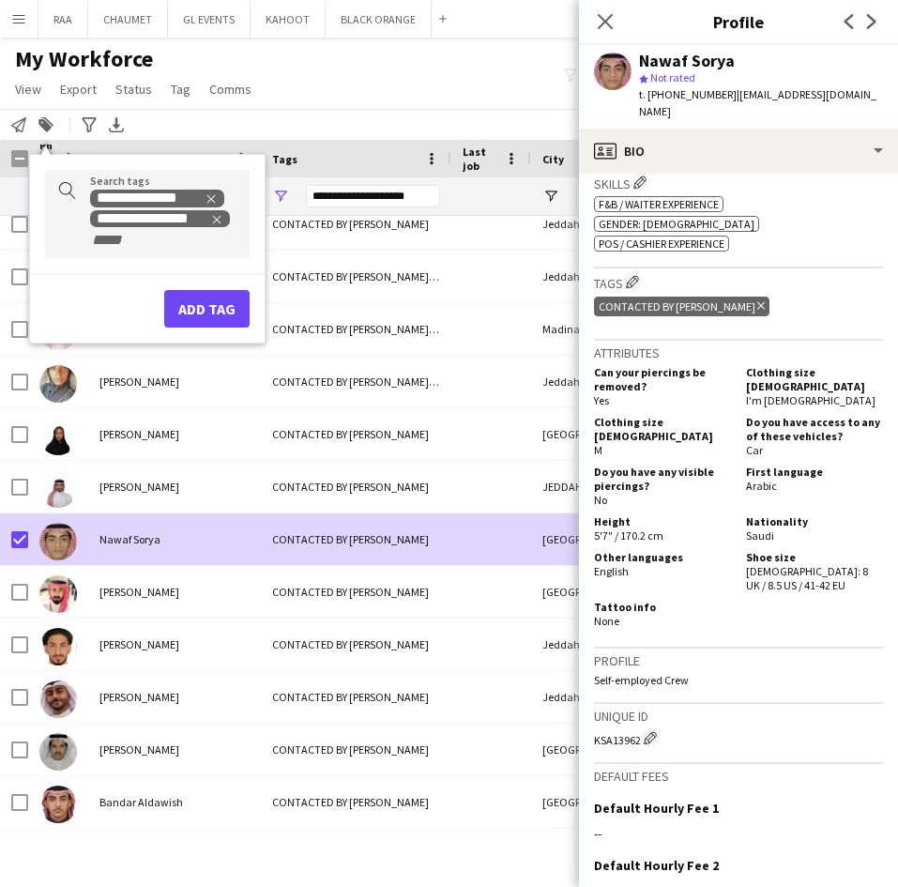
scroll to position [633, 0]
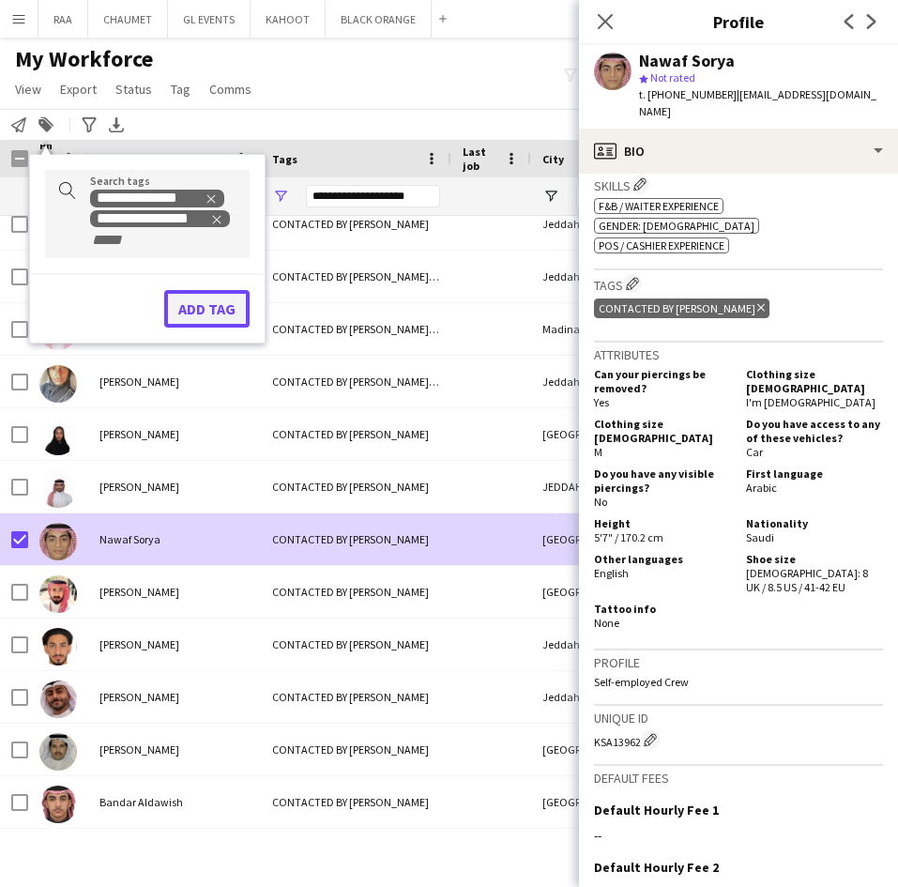
click at [206, 306] on button "Add tag" at bounding box center [206, 309] width 85 height 38
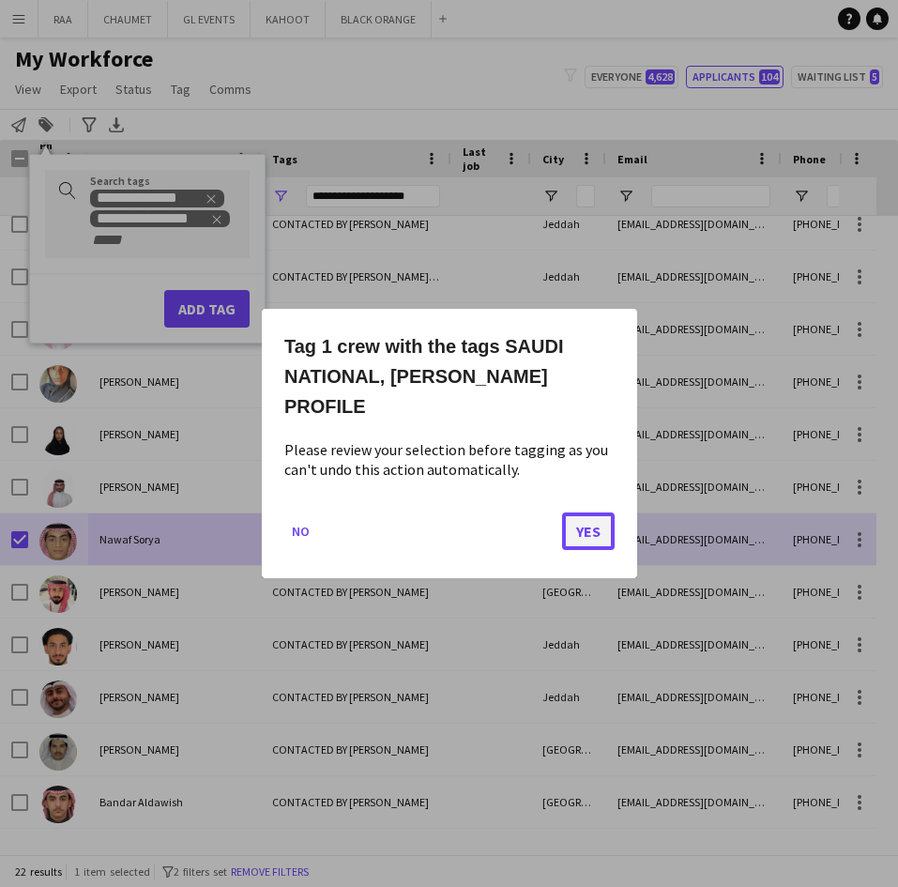
click at [579, 527] on button "Yes" at bounding box center [588, 531] width 53 height 38
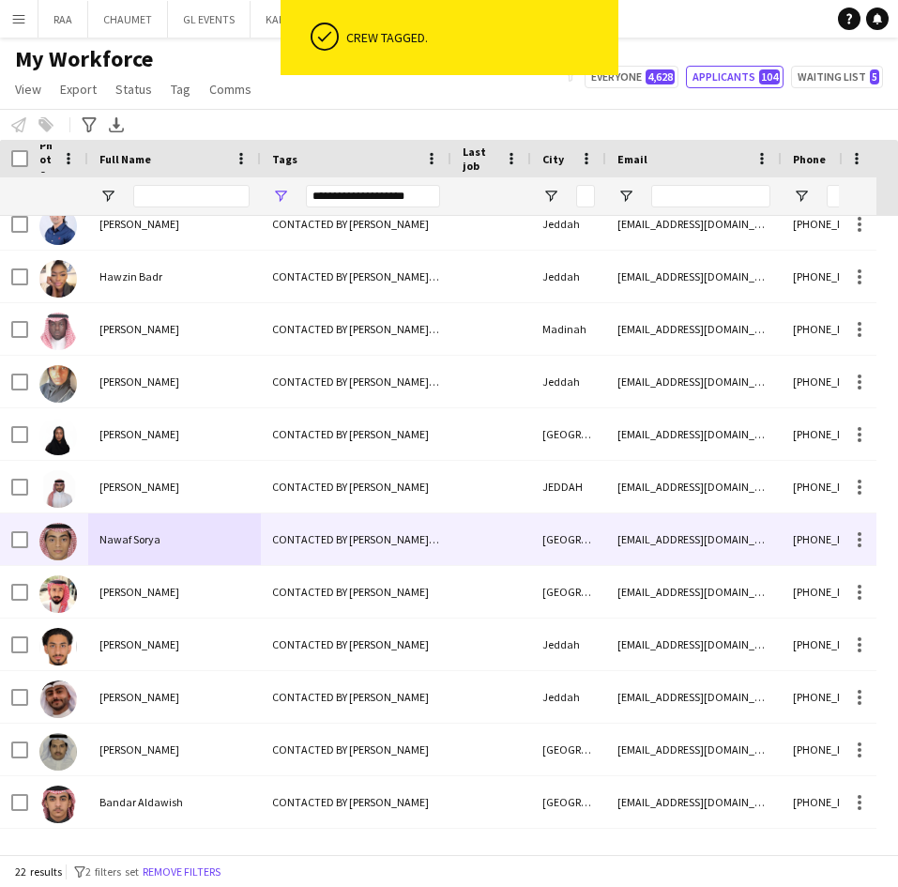
click at [141, 545] on span "Nawaf Sorya" at bounding box center [129, 539] width 61 height 14
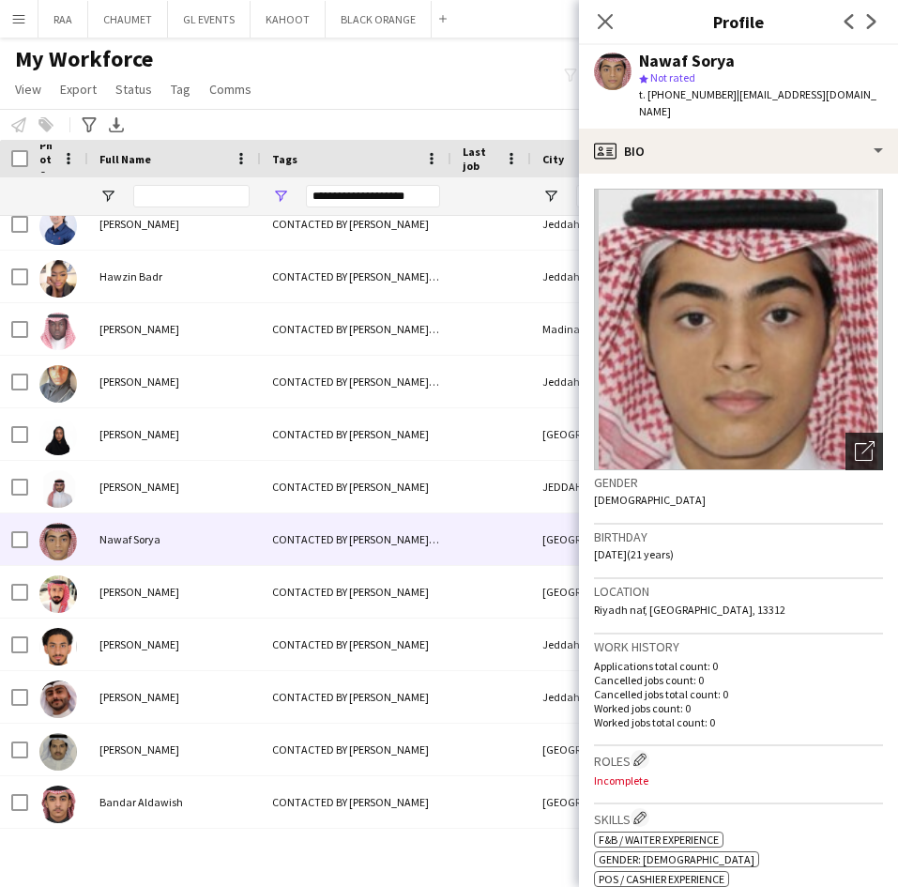
click at [847, 432] on div "Open photos pop-in" at bounding box center [864, 451] width 38 height 38
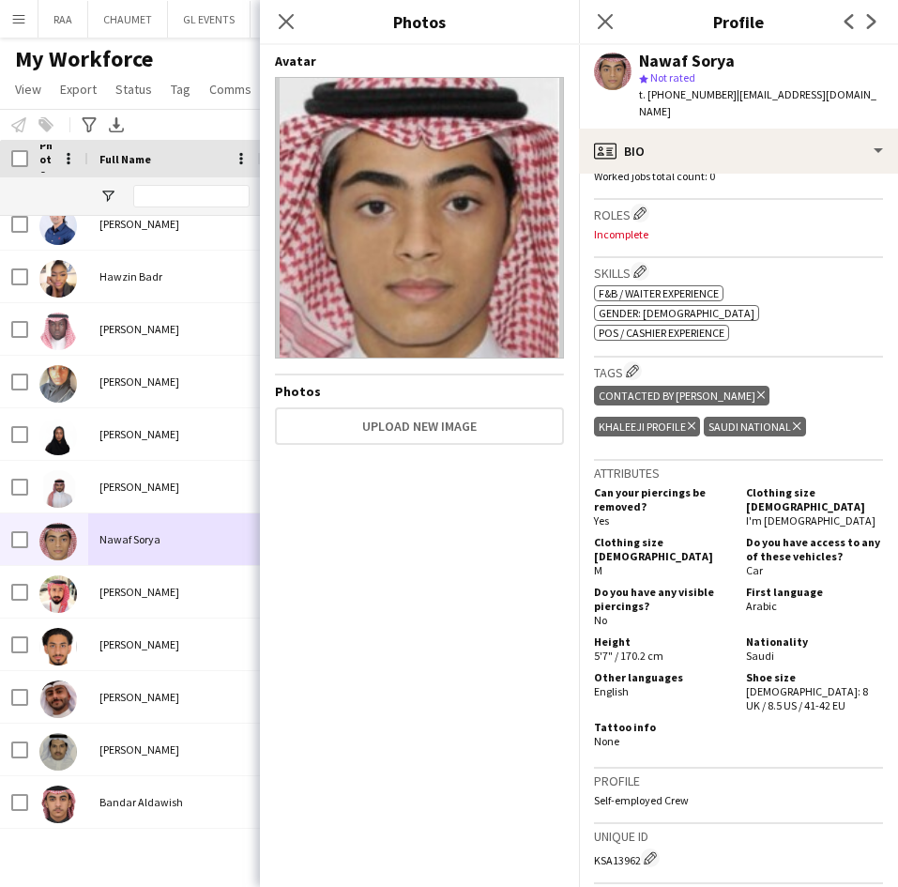
scroll to position [560, 0]
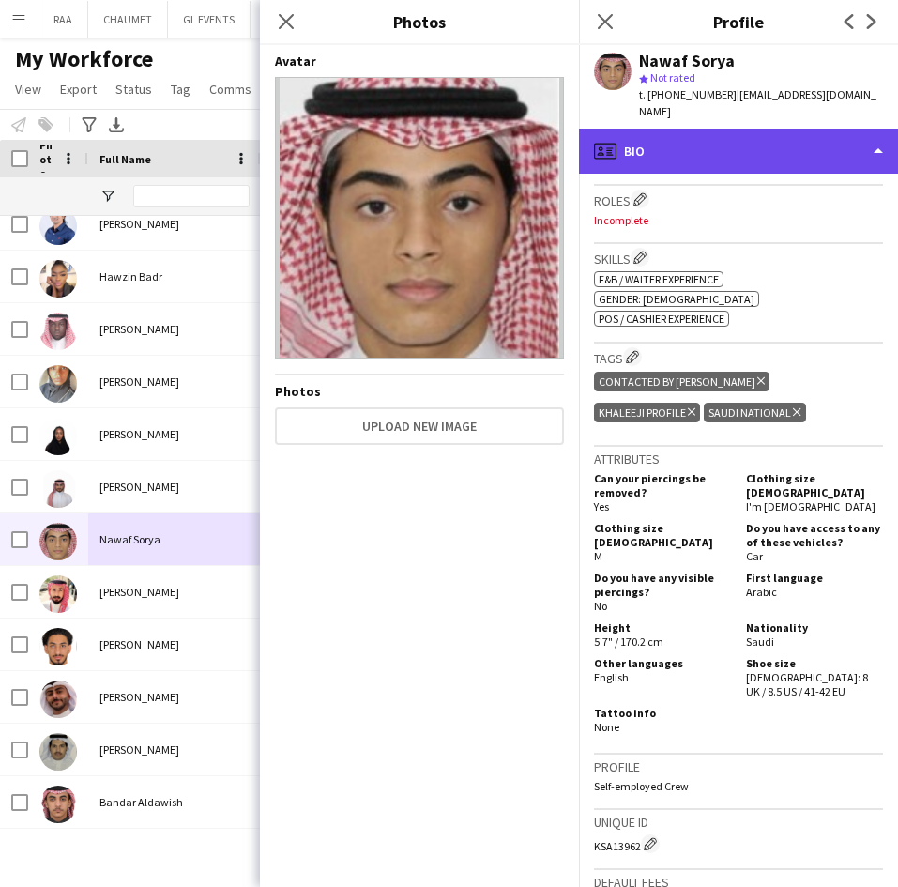
click at [765, 138] on div "profile Bio" at bounding box center [738, 151] width 319 height 45
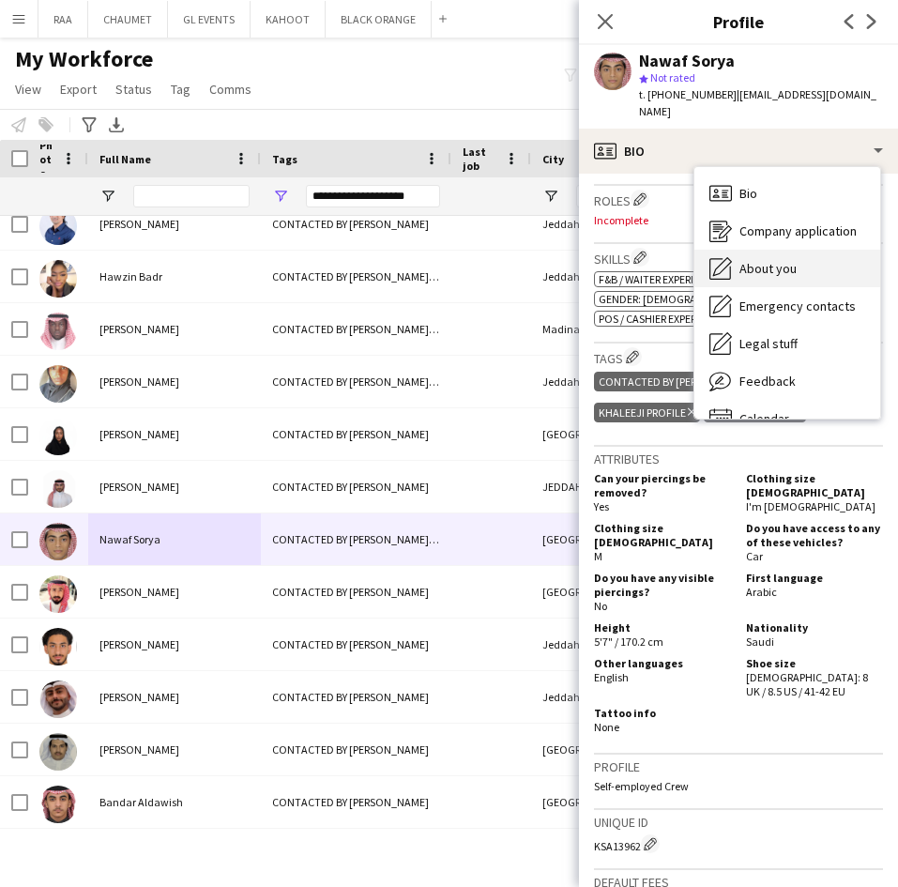
click at [790, 264] on div "About you About you" at bounding box center [787, 269] width 186 height 38
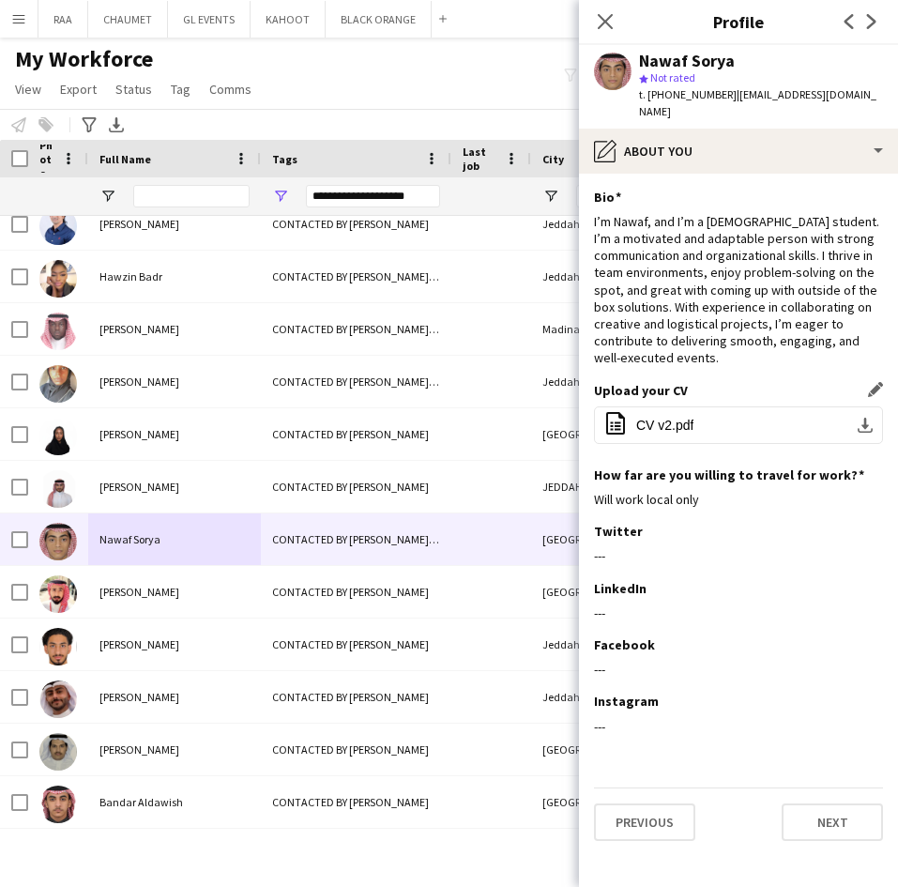
click at [734, 428] on div "Upload your CV Edit this field office-file-sheet CV v2.pdf download-bottom" at bounding box center [738, 424] width 289 height 84
click at [707, 406] on button "office-file-sheet CV v2.pdf download-bottom" at bounding box center [738, 425] width 289 height 38
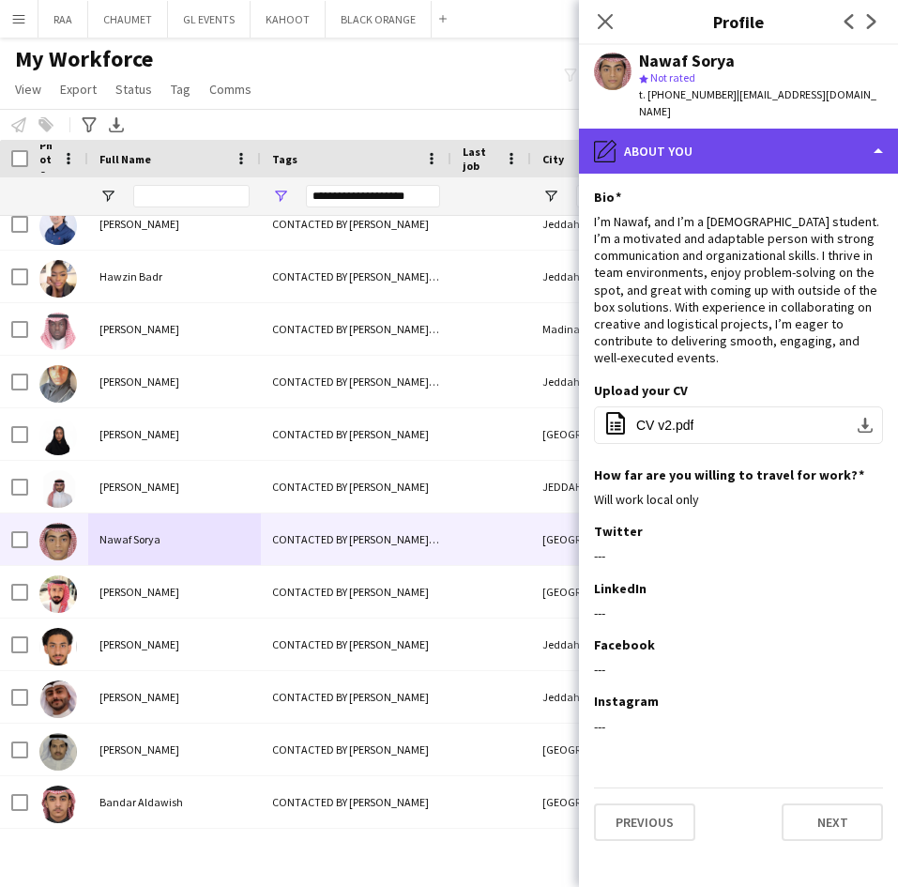
click at [763, 149] on div "pencil4 About you" at bounding box center [738, 151] width 319 height 45
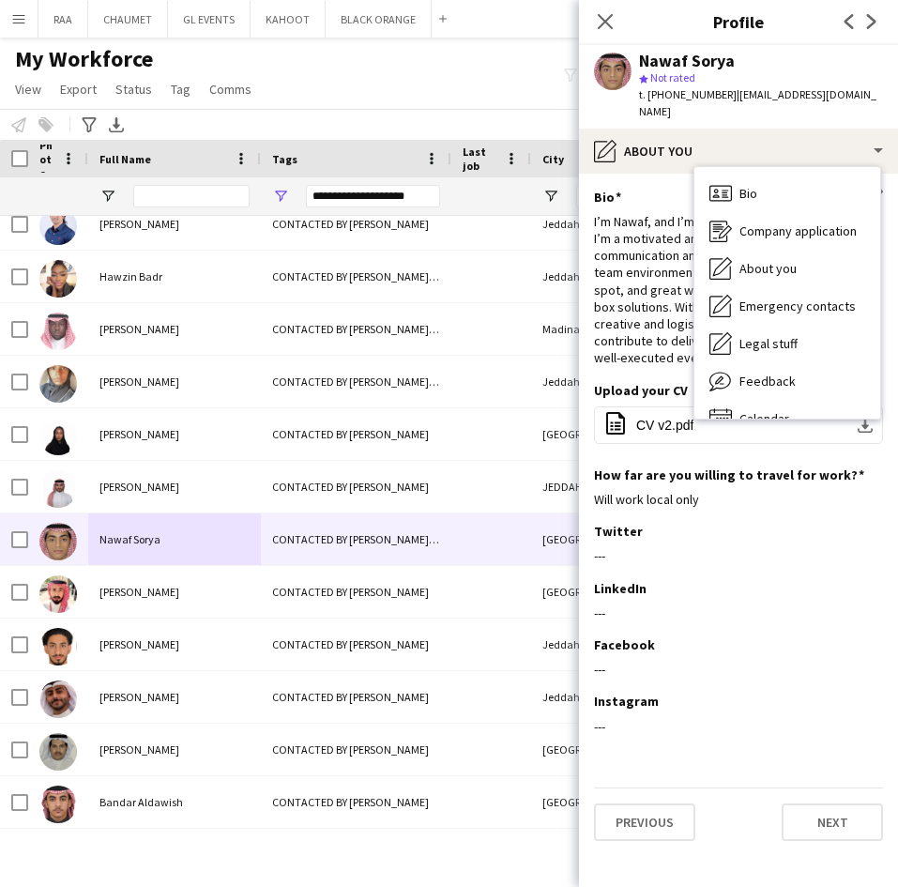
click at [659, 235] on div "I’m Nawaf, and I’m a [DEMOGRAPHIC_DATA] student. I’m a motivated and adaptable …" at bounding box center [738, 290] width 289 height 154
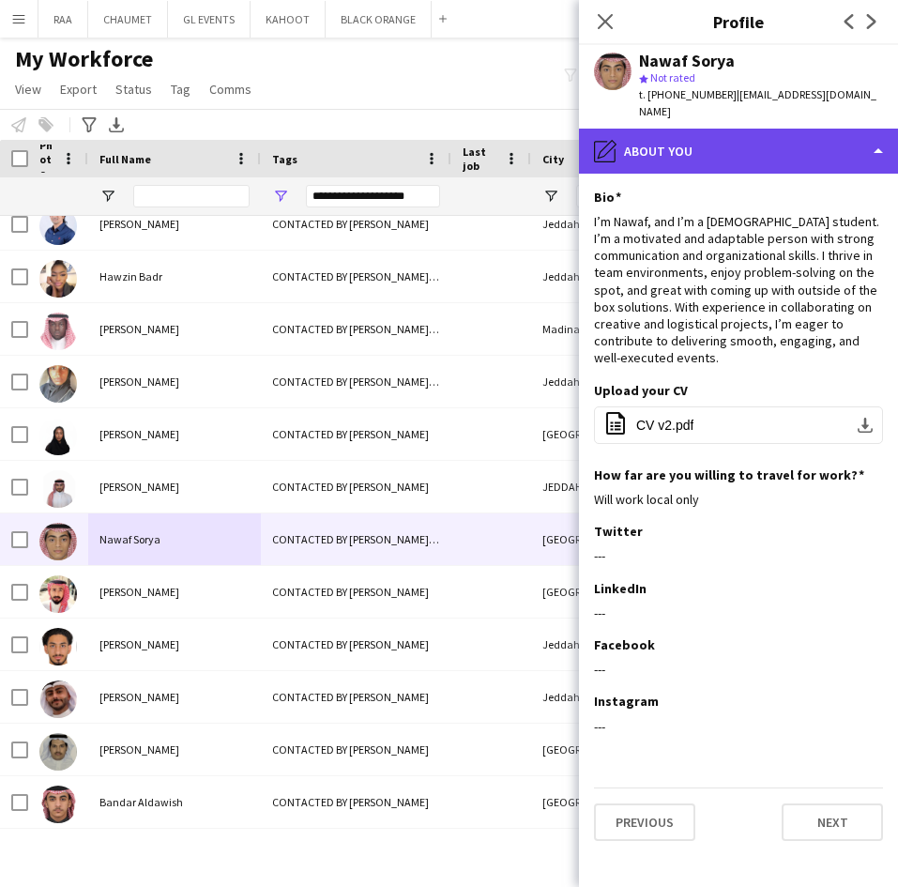
click at [797, 129] on div "pencil4 About you" at bounding box center [738, 151] width 319 height 45
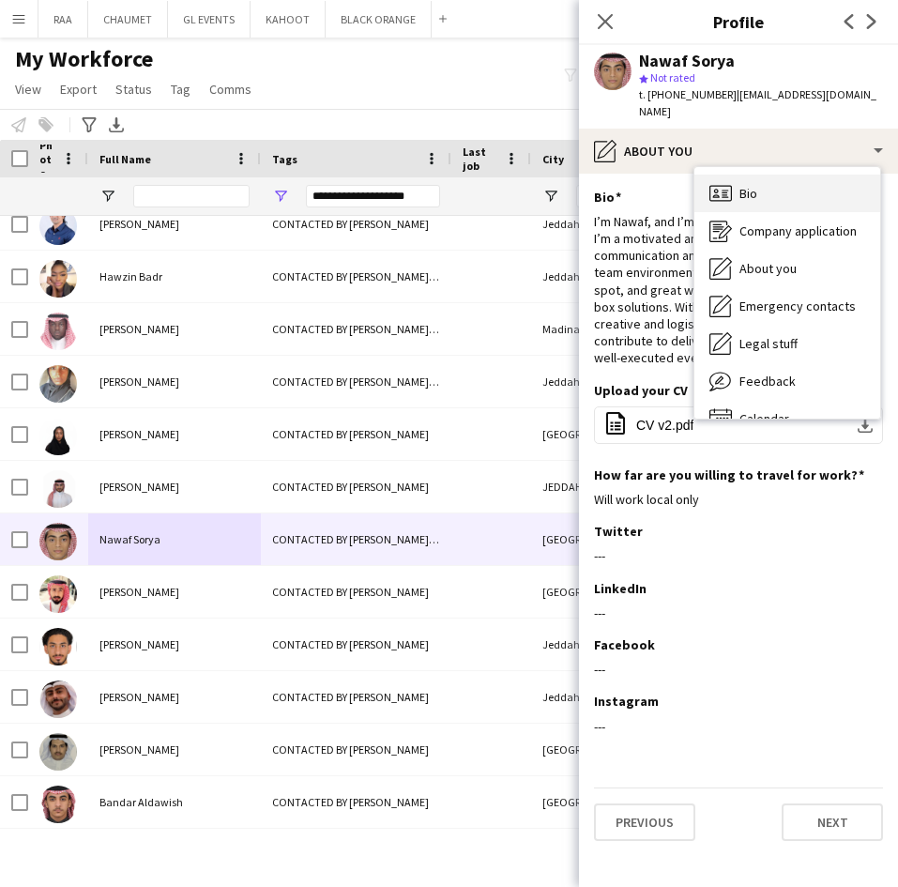
click at [811, 174] on div "Bio Bio" at bounding box center [787, 193] width 186 height 38
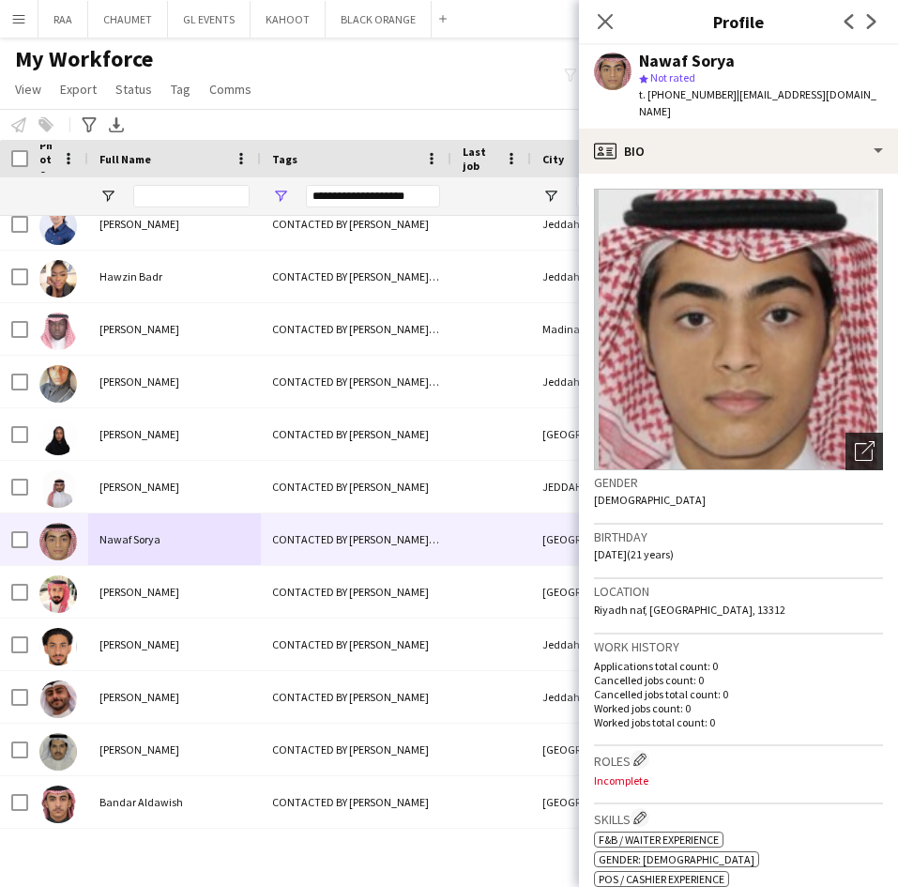
click at [855, 441] on icon "Open photos pop-in" at bounding box center [865, 451] width 20 height 20
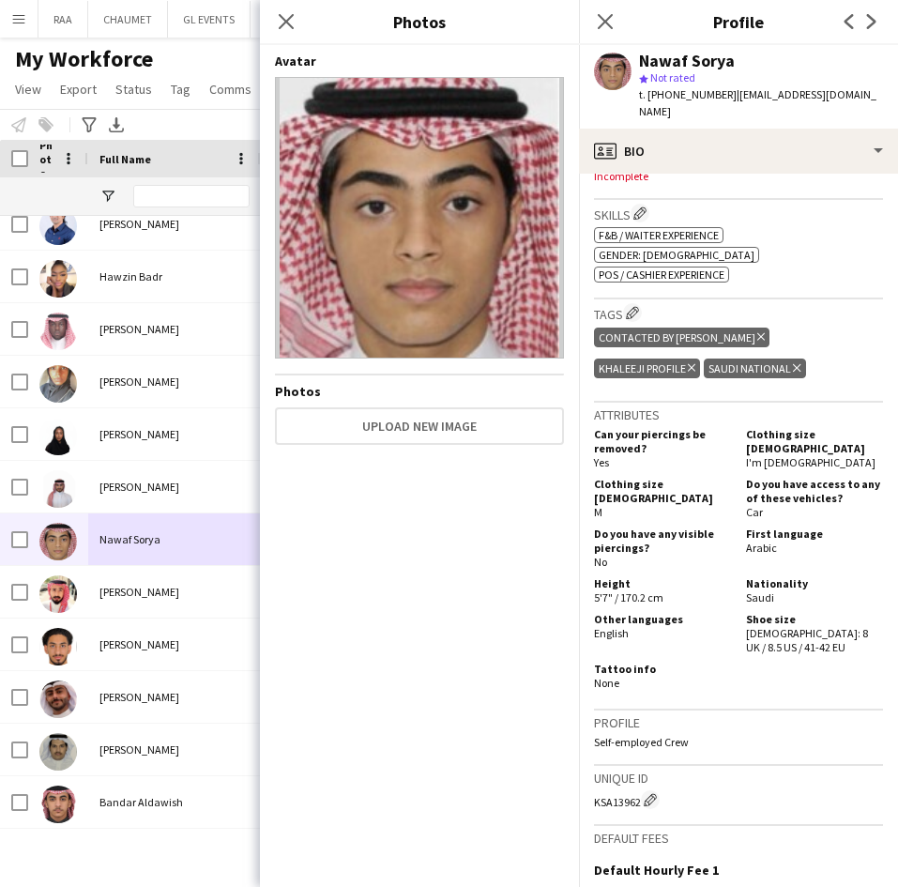
scroll to position [857, 0]
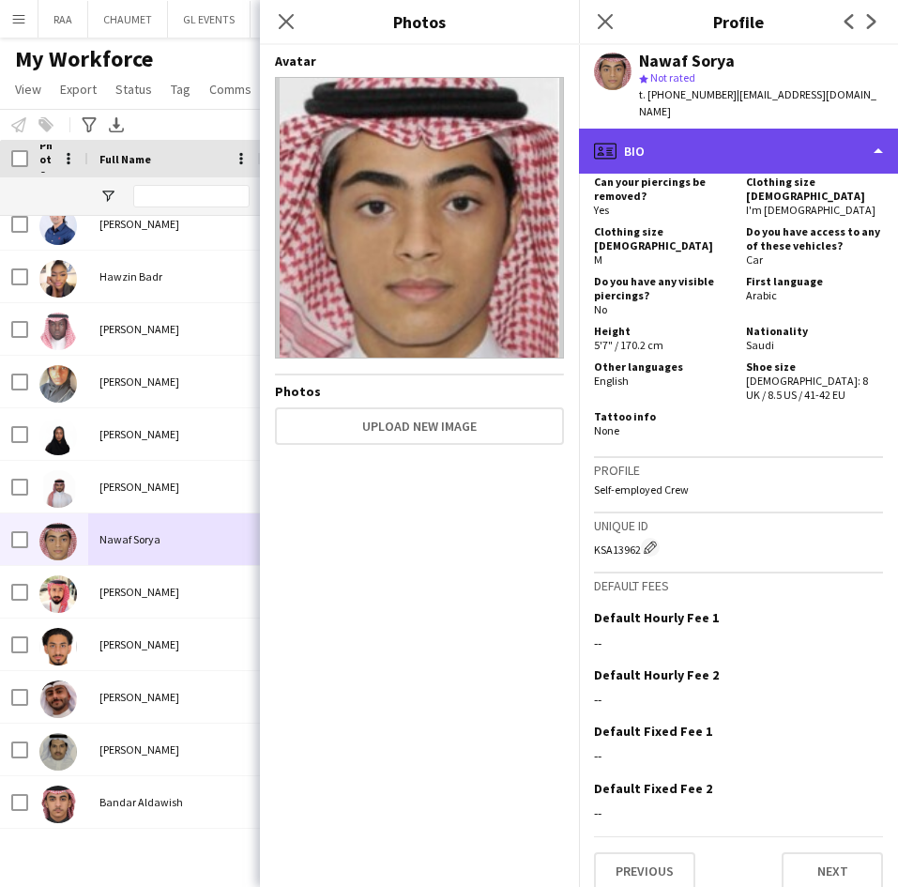
click at [801, 146] on div "profile Bio" at bounding box center [738, 151] width 319 height 45
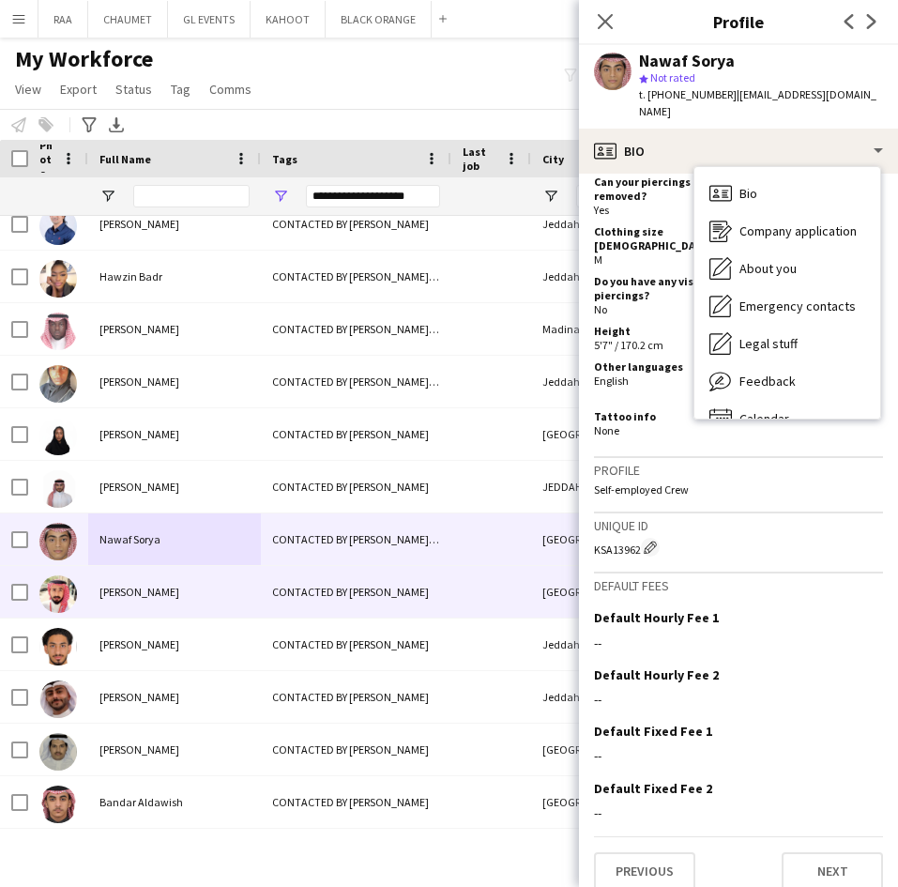
click at [138, 593] on span "[PERSON_NAME]" at bounding box center [139, 591] width 80 height 14
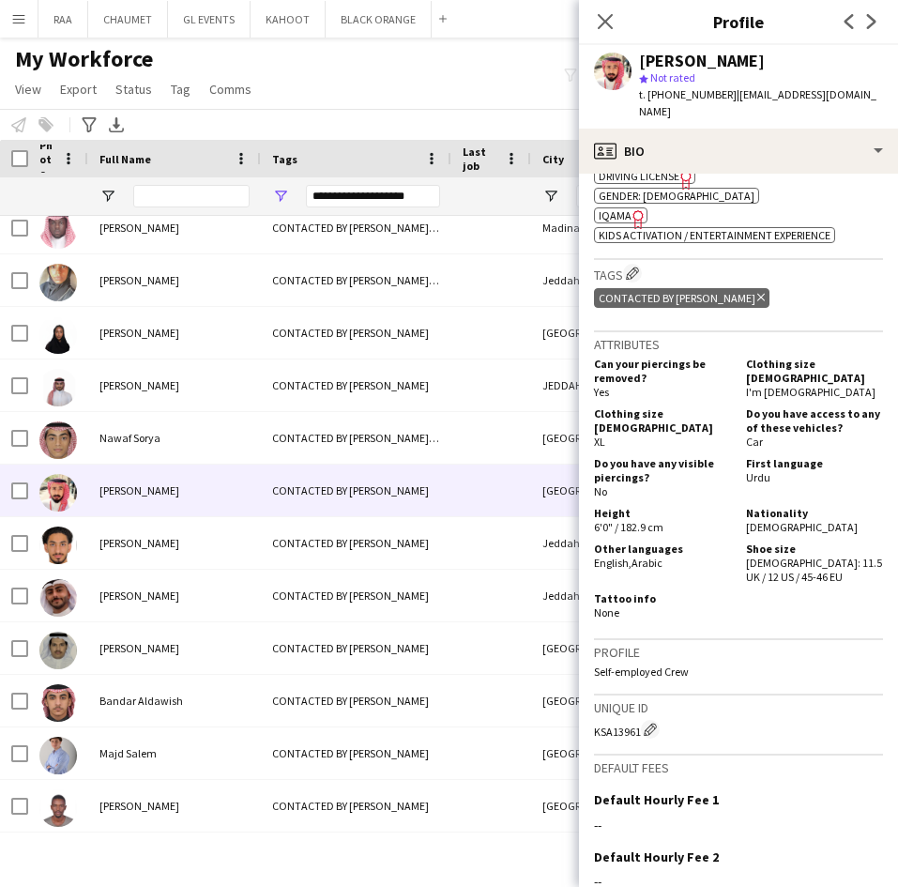
scroll to position [0, 0]
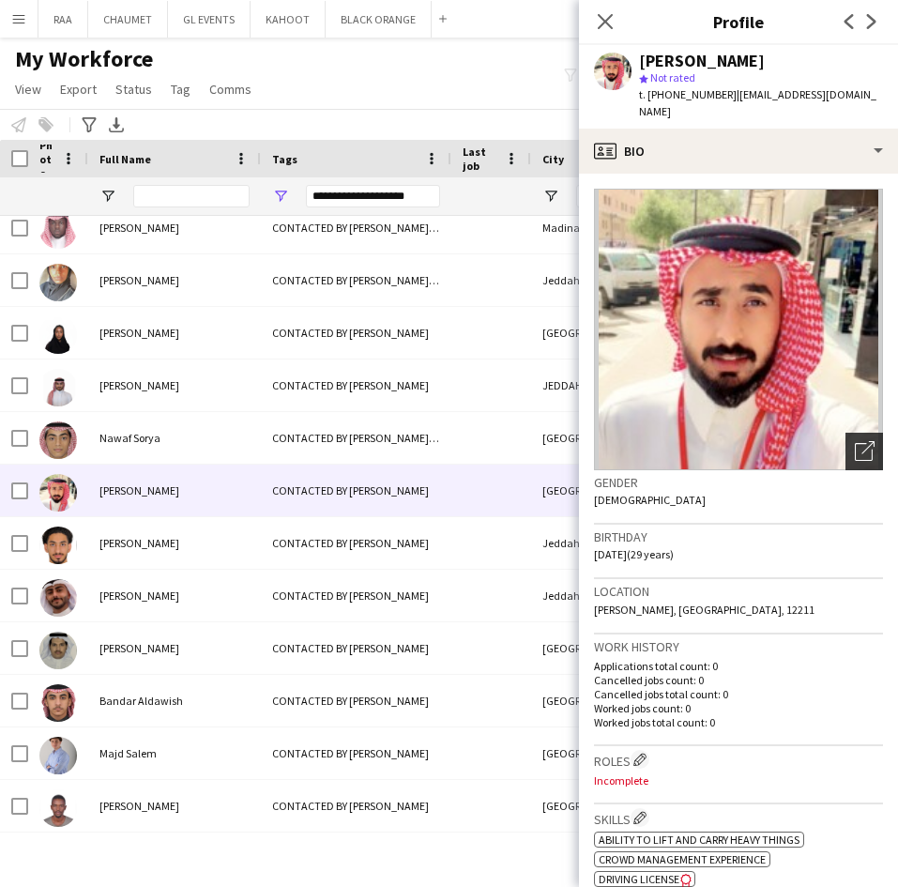
click at [845, 463] on div "Open photos pop-in" at bounding box center [864, 451] width 38 height 38
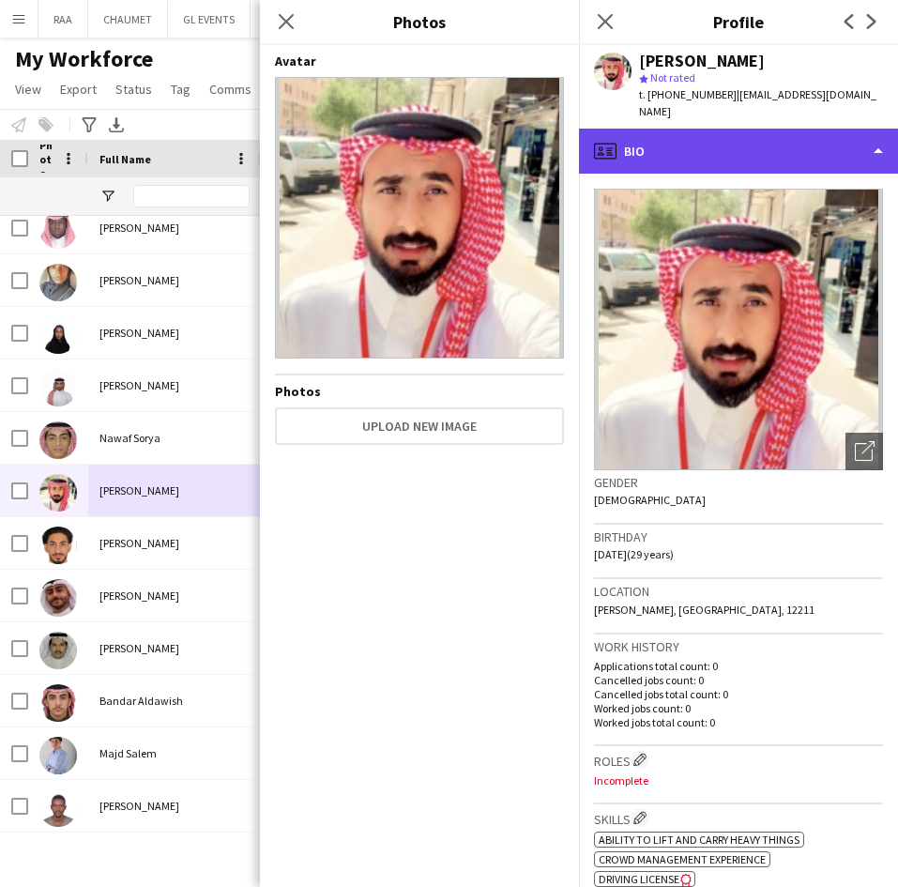
click at [764, 168] on div "profile Bio" at bounding box center [738, 151] width 319 height 45
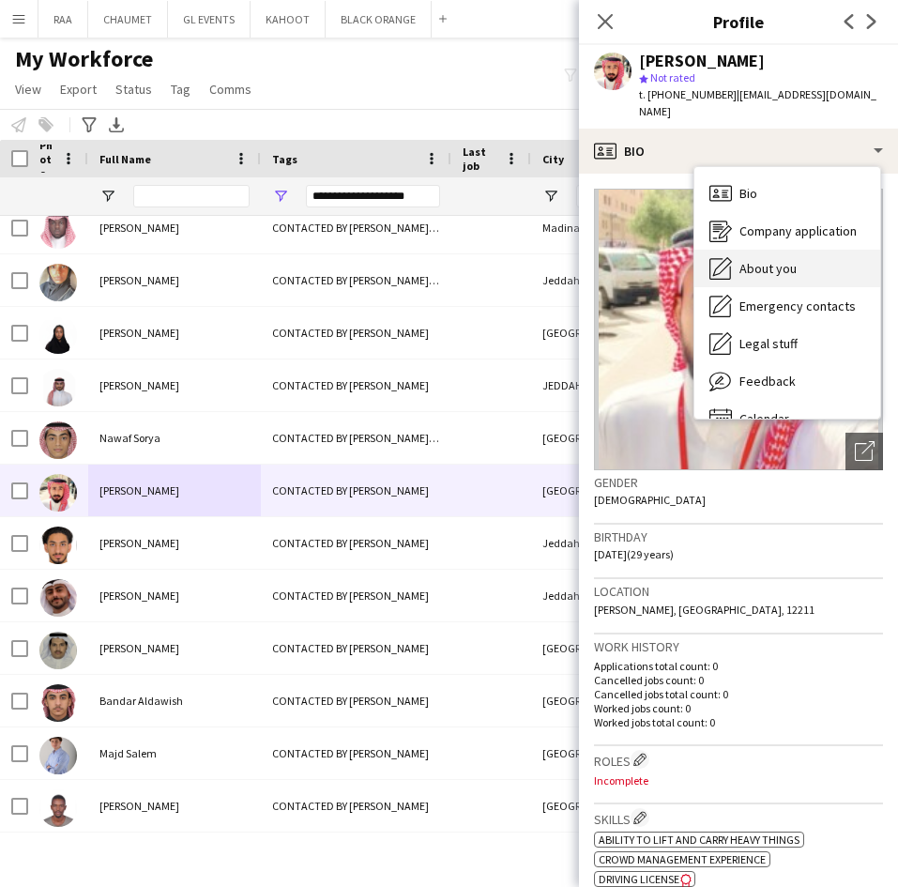
click at [789, 274] on span "About you" at bounding box center [767, 268] width 57 height 17
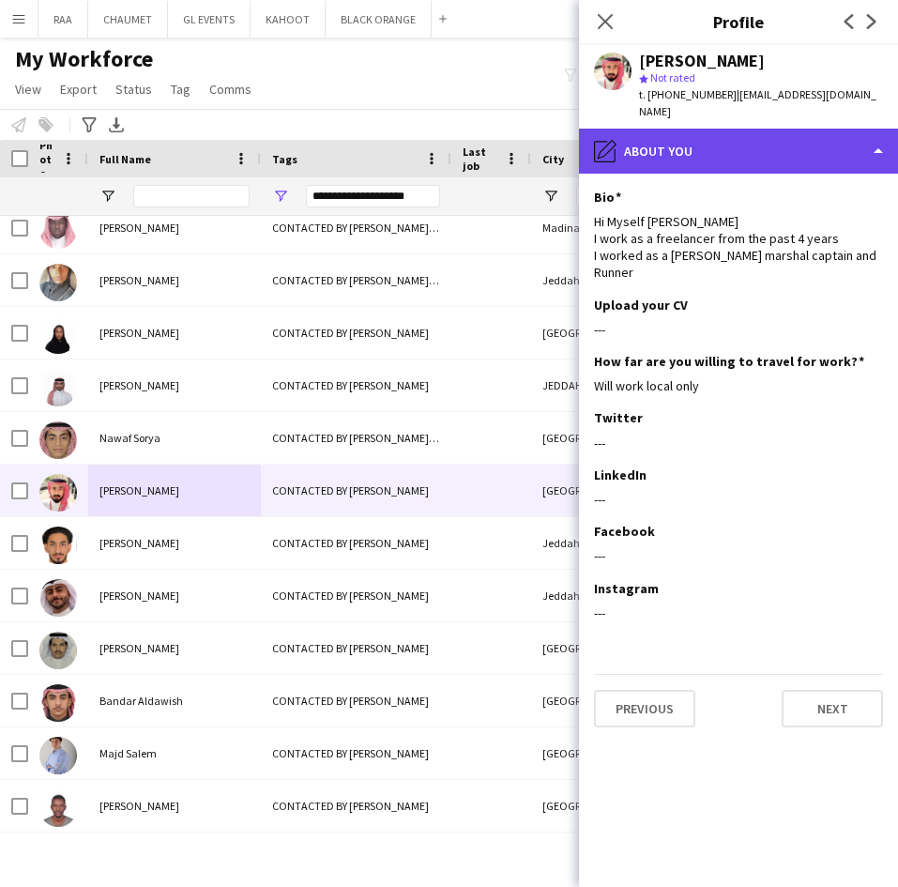
click at [764, 154] on div "pencil4 About you" at bounding box center [738, 151] width 319 height 45
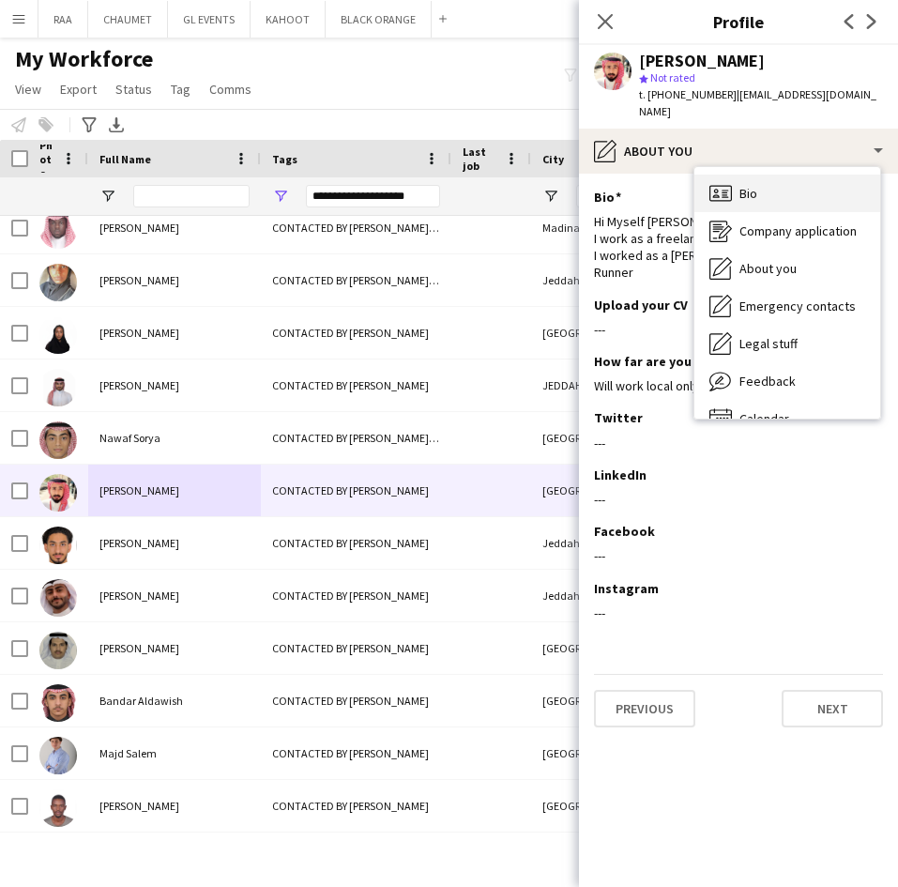
click at [764, 202] on div "Bio Bio" at bounding box center [787, 193] width 186 height 38
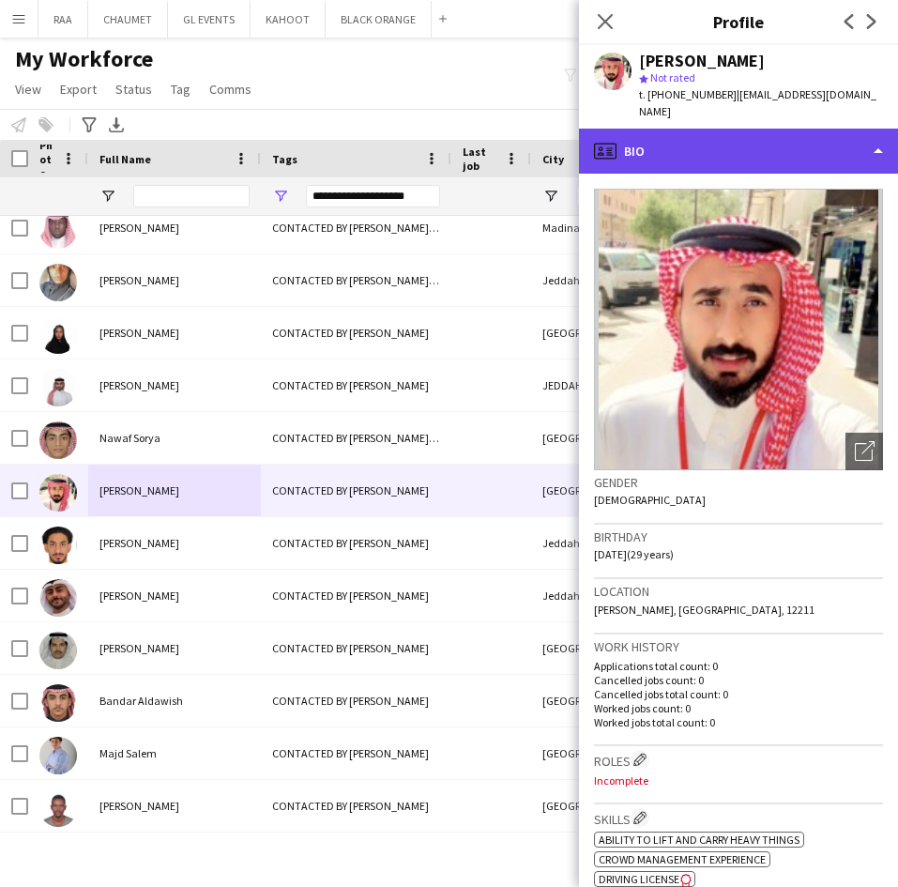
click at [790, 154] on div "profile Bio" at bounding box center [738, 151] width 319 height 45
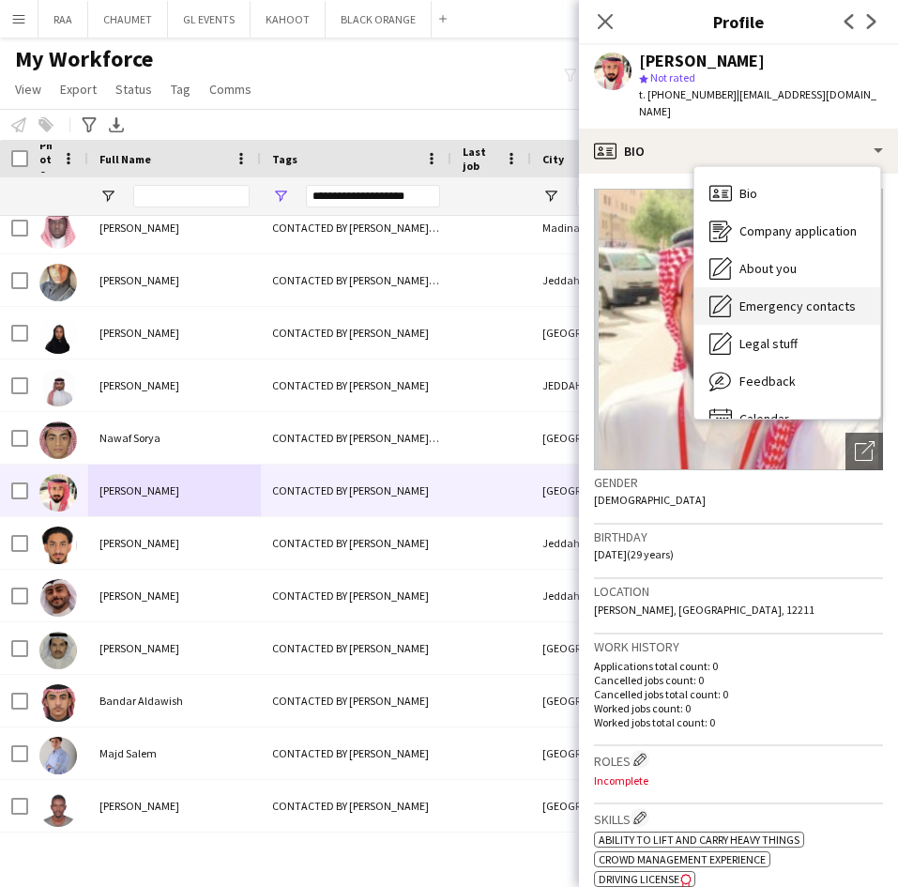
click at [813, 294] on div "Emergency contacts Emergency contacts" at bounding box center [787, 306] width 186 height 38
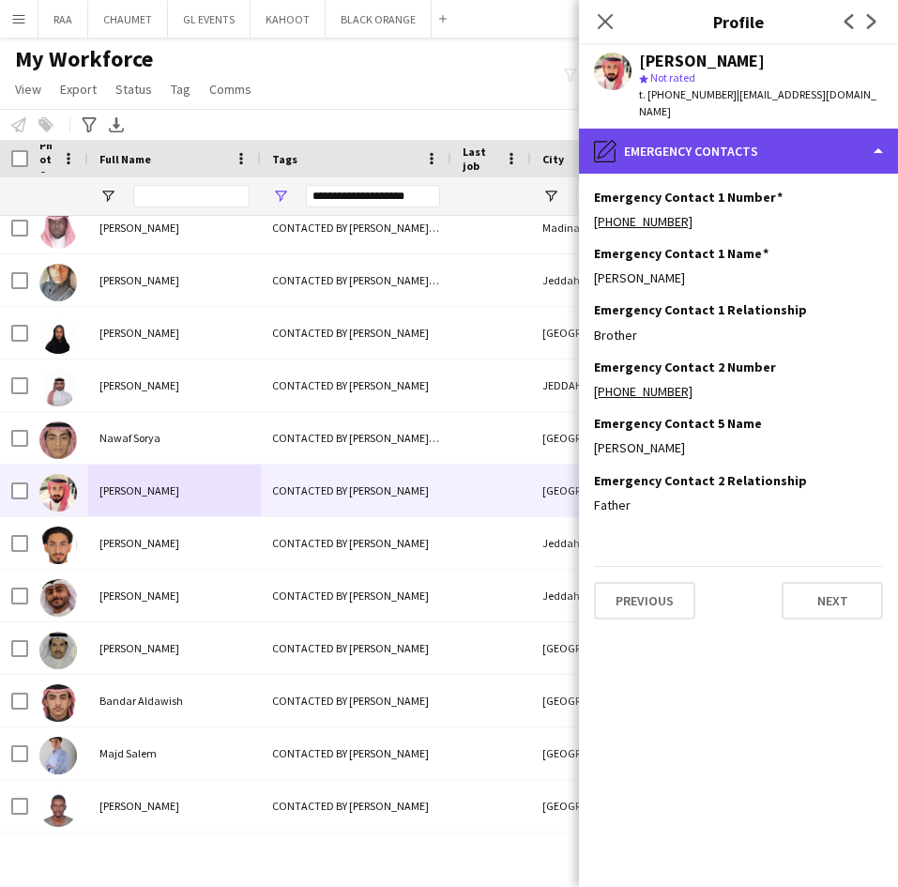
click at [780, 136] on div "pencil4 Emergency contacts" at bounding box center [738, 151] width 319 height 45
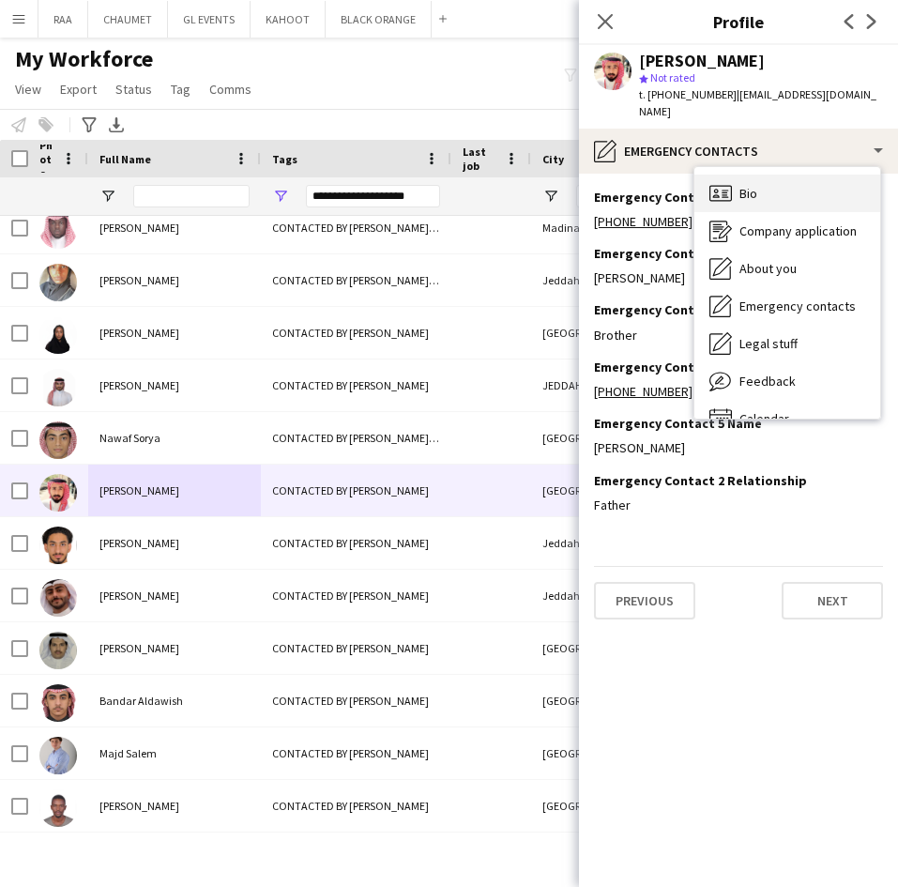
click at [789, 191] on div "Bio Bio" at bounding box center [787, 193] width 186 height 38
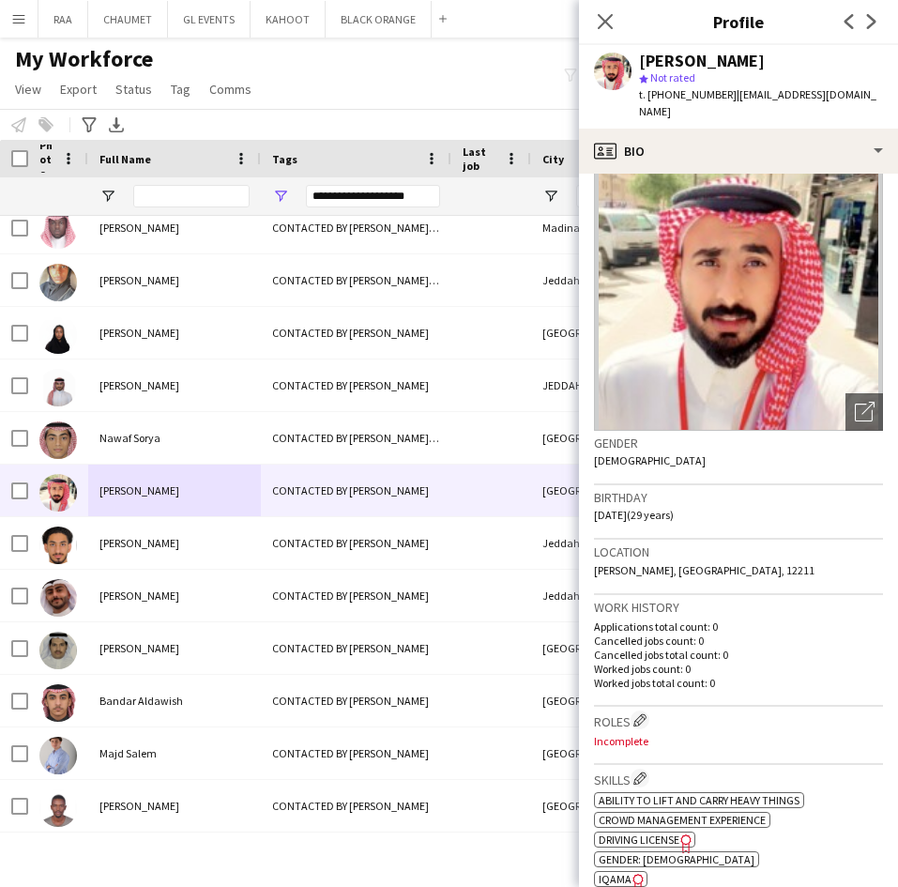
scroll to position [37, 0]
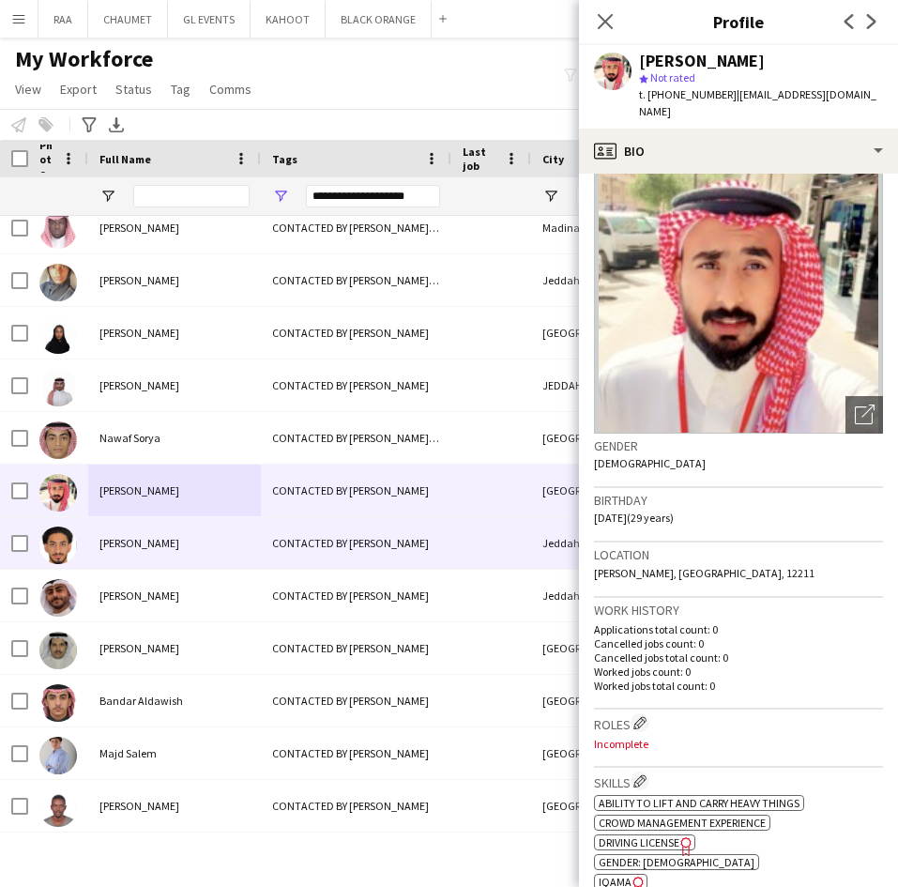
click at [132, 536] on span "[PERSON_NAME]" at bounding box center [139, 543] width 80 height 14
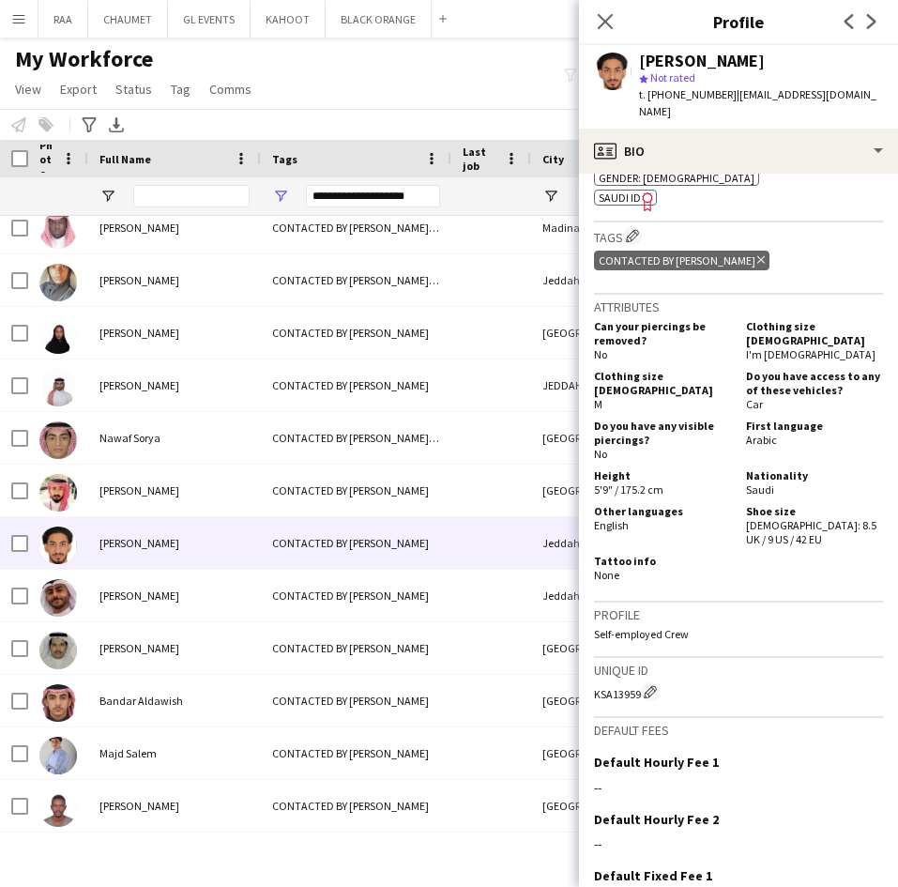
scroll to position [0, 0]
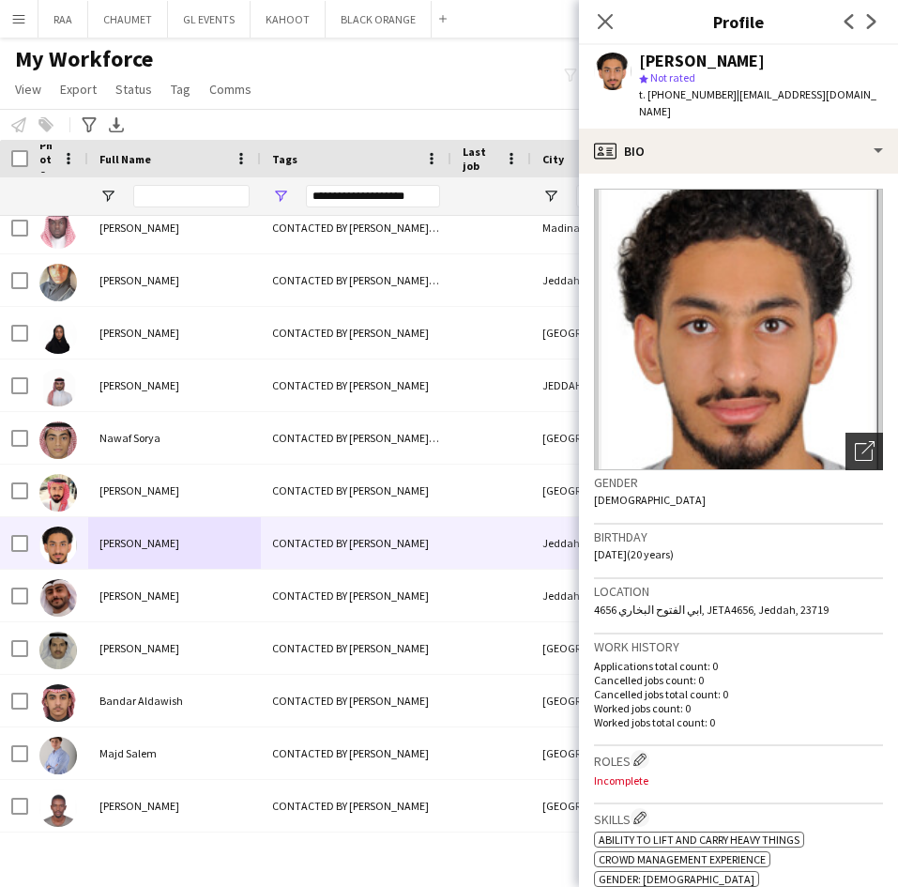
click at [855, 441] on icon "Open photos pop-in" at bounding box center [865, 451] width 20 height 20
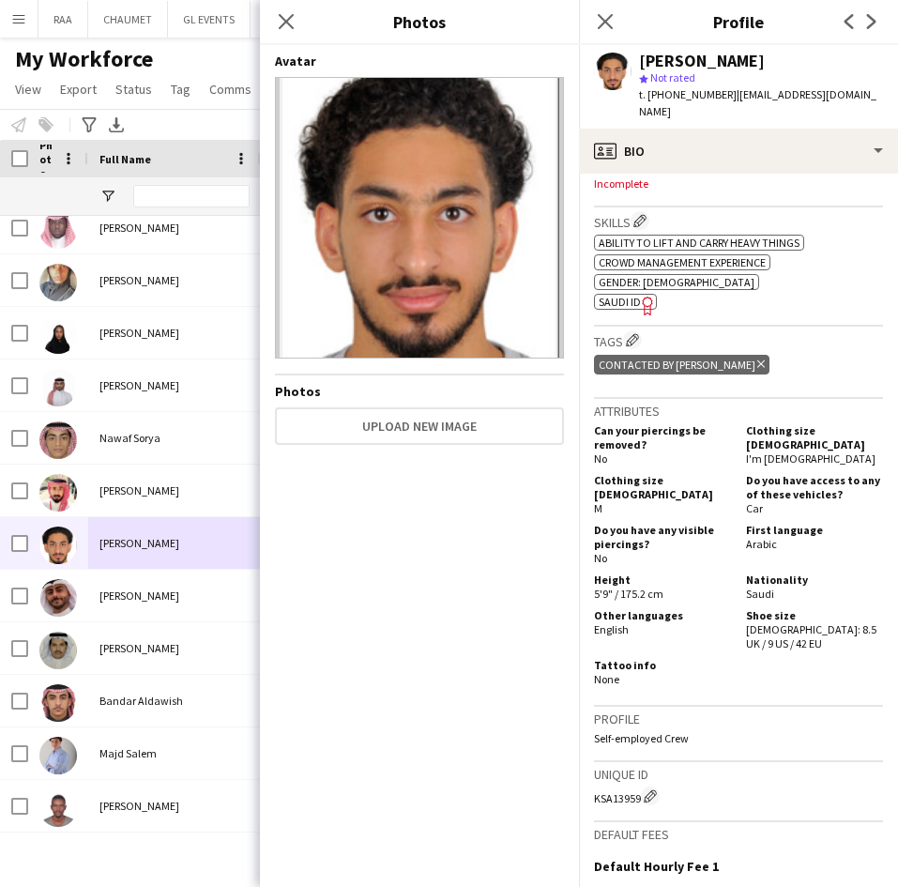
scroll to position [605, 0]
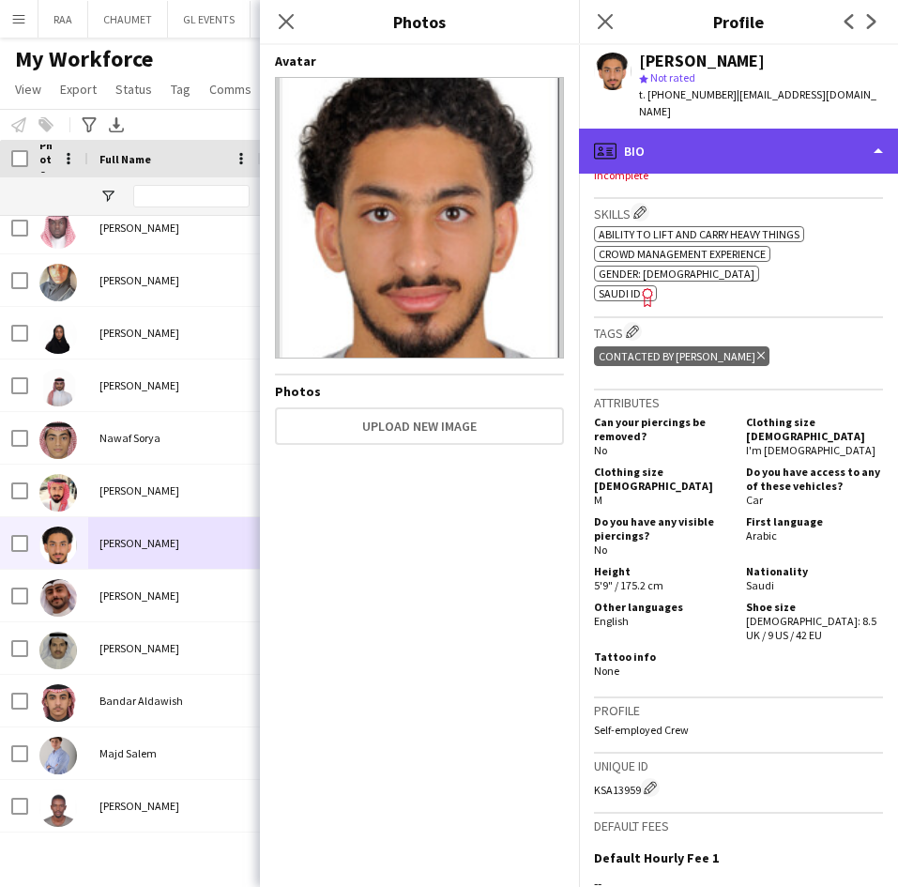
click at [801, 152] on div "profile Bio" at bounding box center [738, 151] width 319 height 45
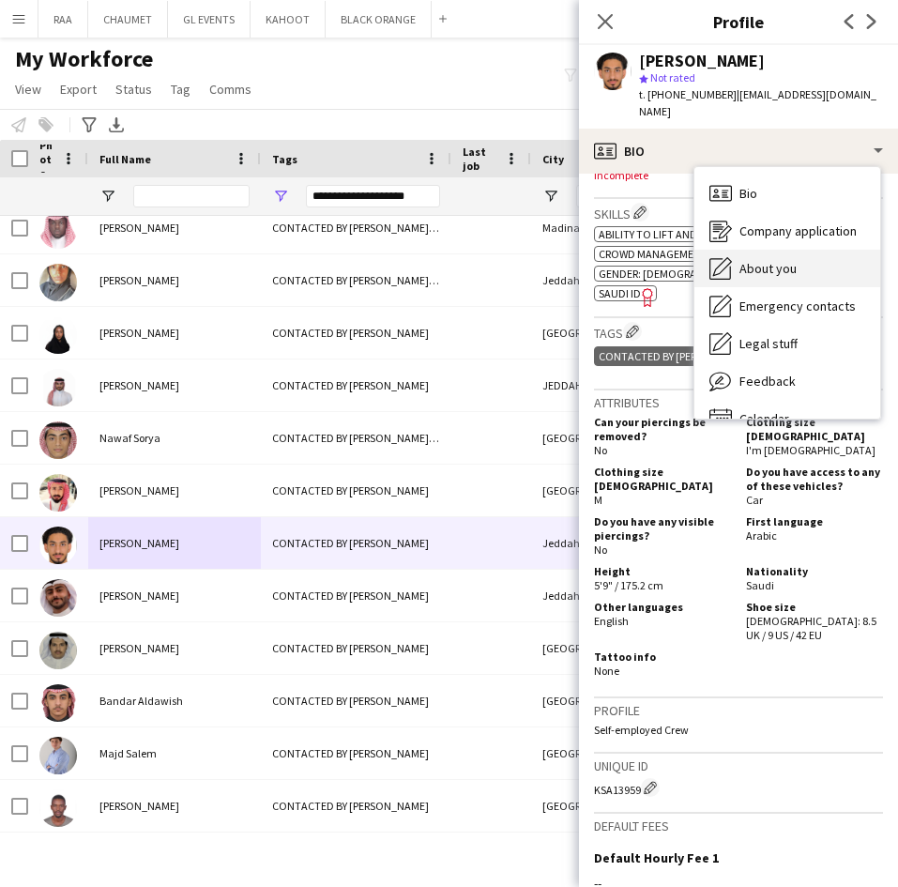
click at [796, 251] on div "About you About you" at bounding box center [787, 269] width 186 height 38
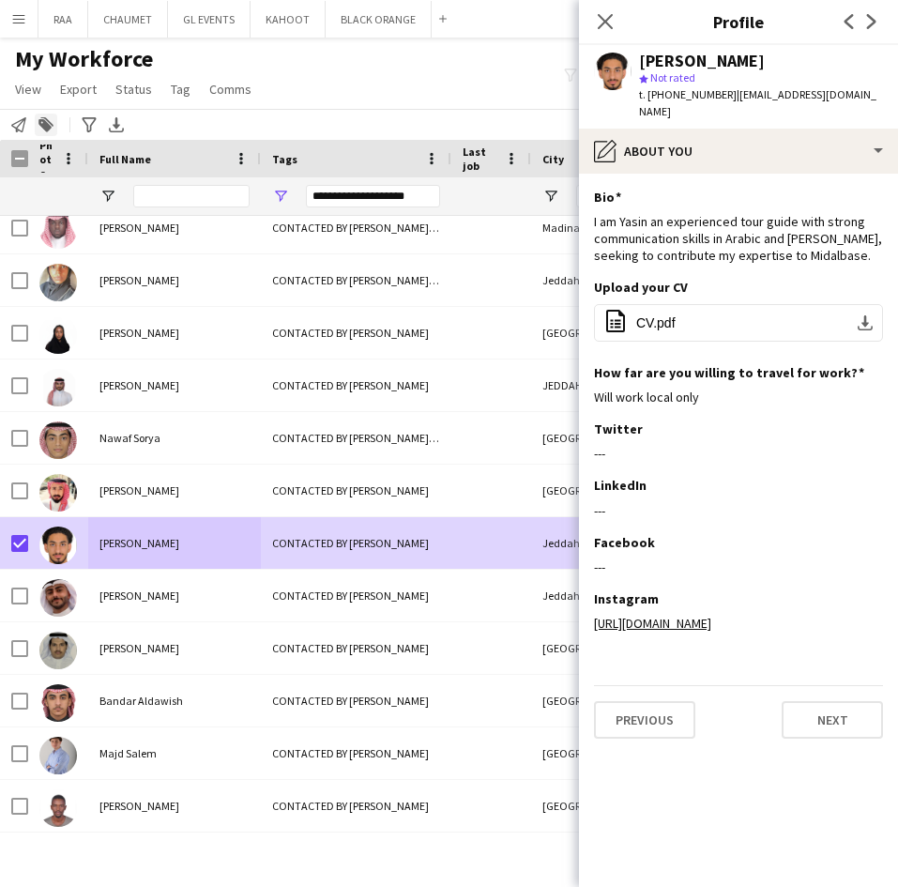
click at [41, 121] on icon at bounding box center [44, 125] width 13 height 13
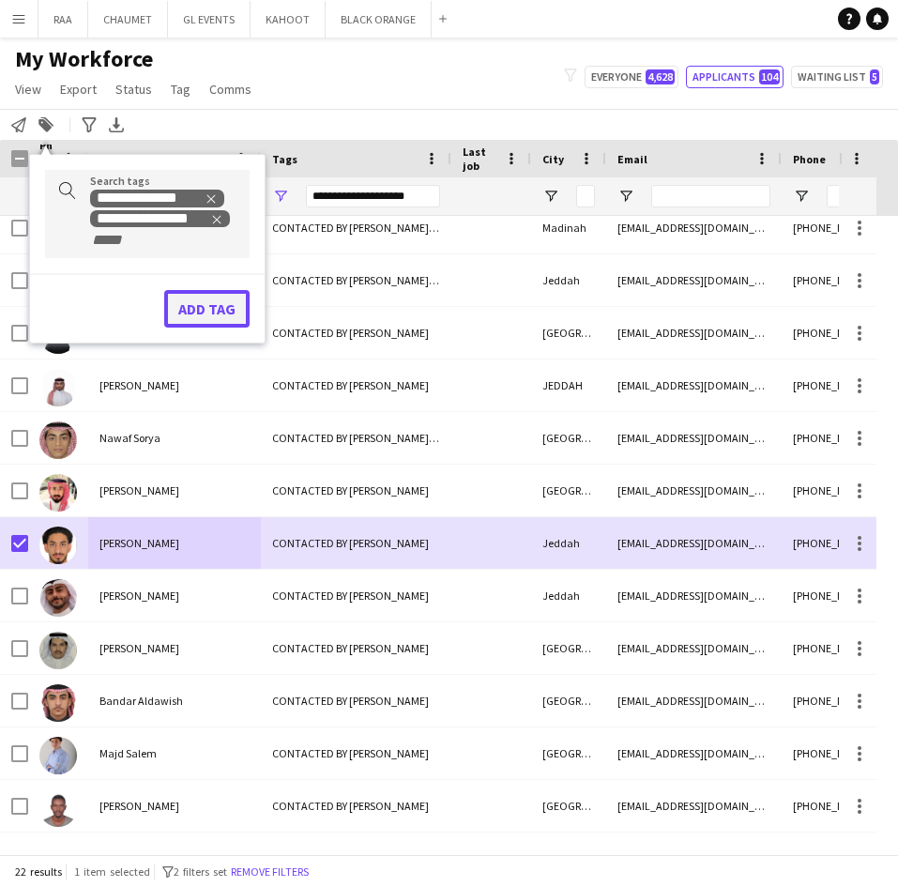
click at [200, 311] on button "Add tag" at bounding box center [206, 309] width 85 height 38
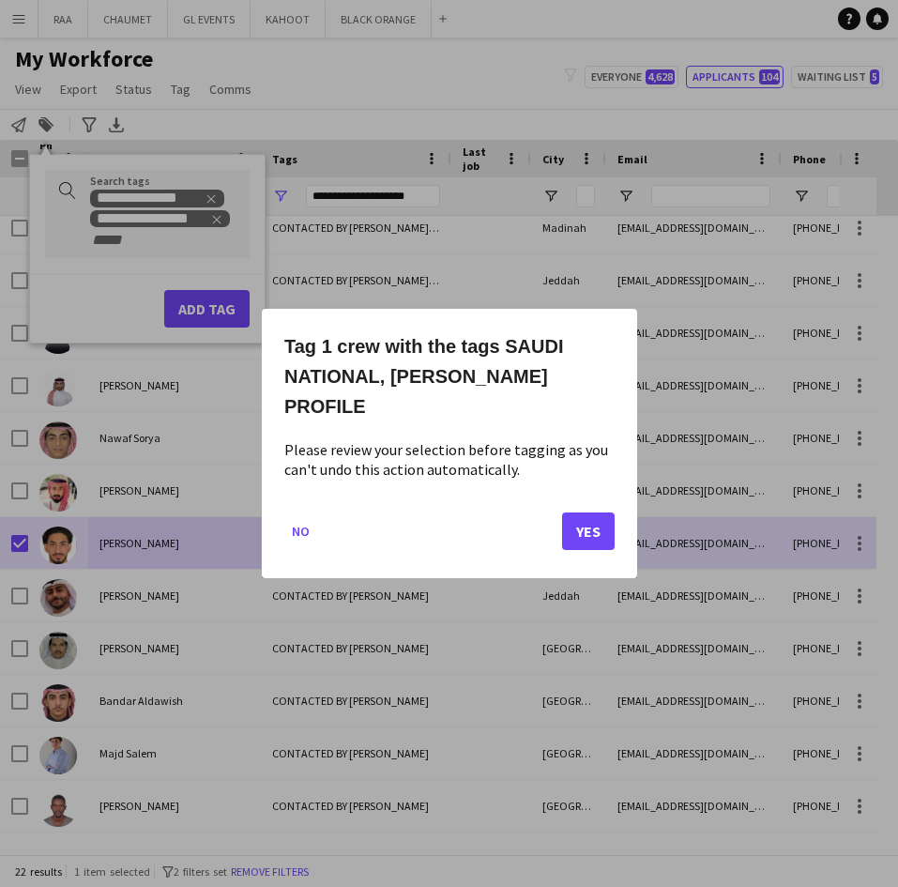
click at [617, 494] on div "Tag 1 crew with the tags SAUDI NATIONAL, [PERSON_NAME] PROFILE Please review yo…" at bounding box center [449, 443] width 375 height 269
click at [584, 516] on button "Yes" at bounding box center [588, 531] width 53 height 38
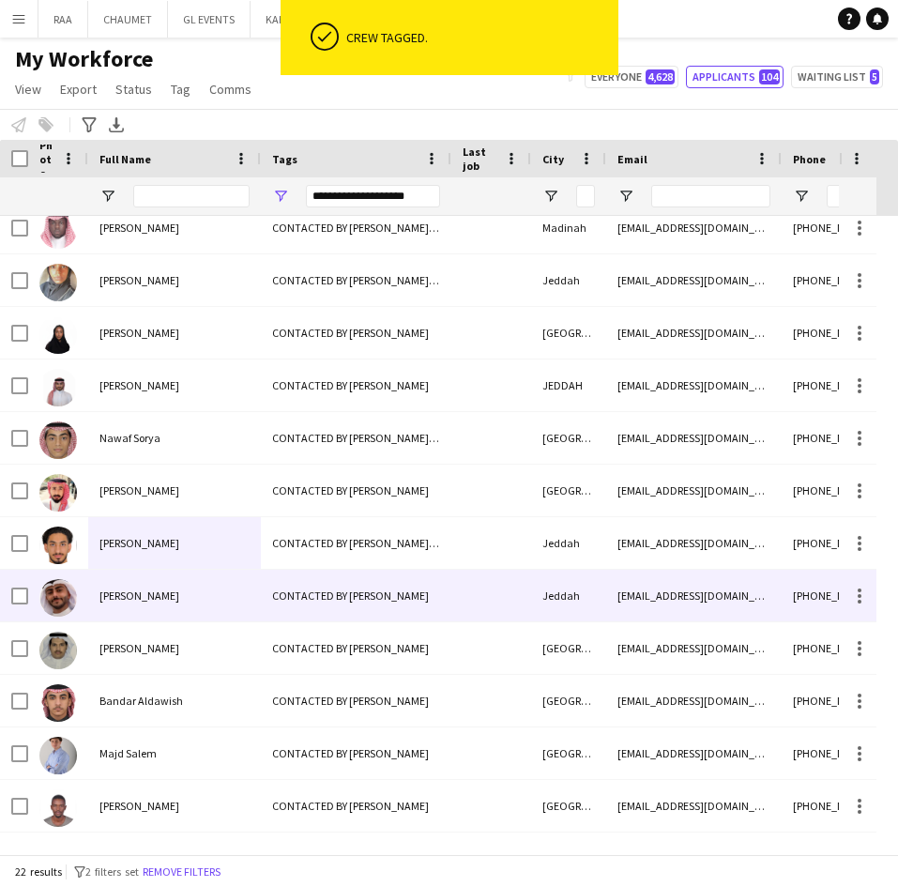
click at [120, 585] on div "[PERSON_NAME]" at bounding box center [174, 595] width 173 height 52
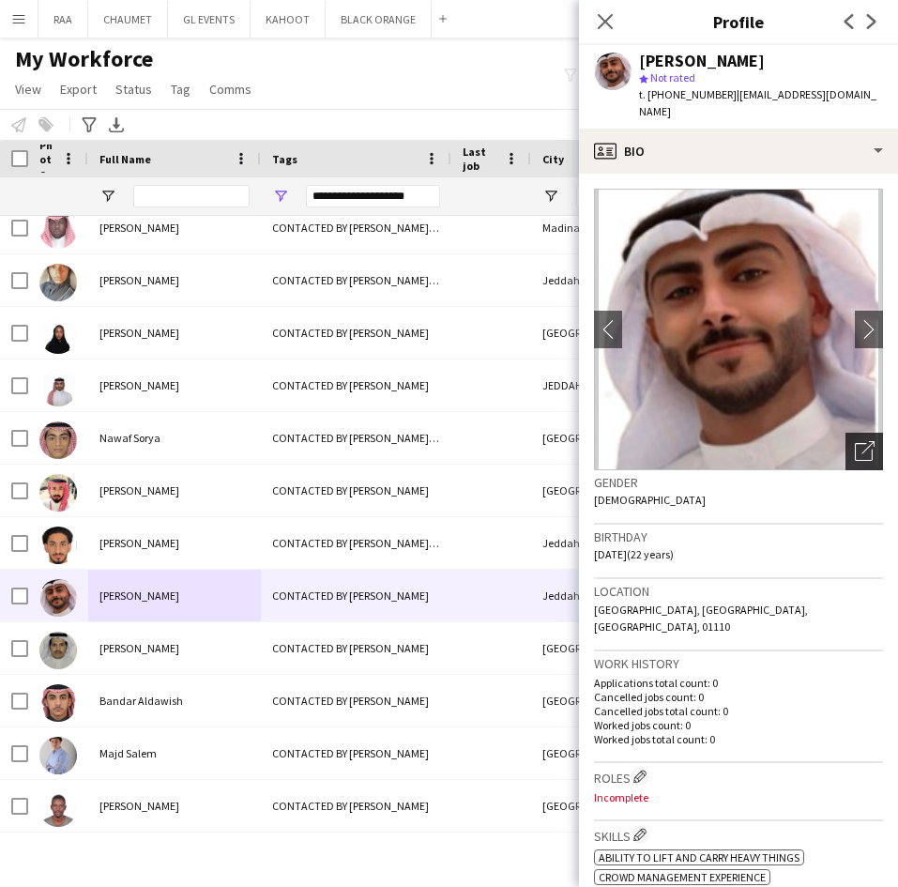
click at [855, 441] on icon "Open photos pop-in" at bounding box center [865, 451] width 20 height 20
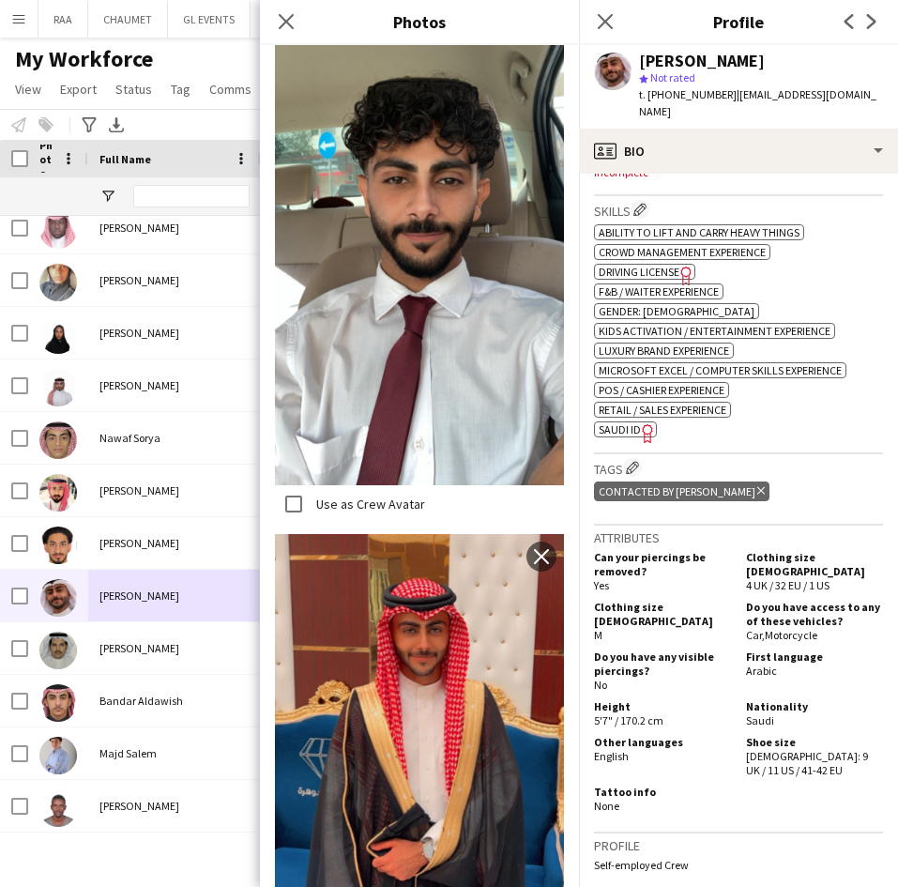
scroll to position [729, 0]
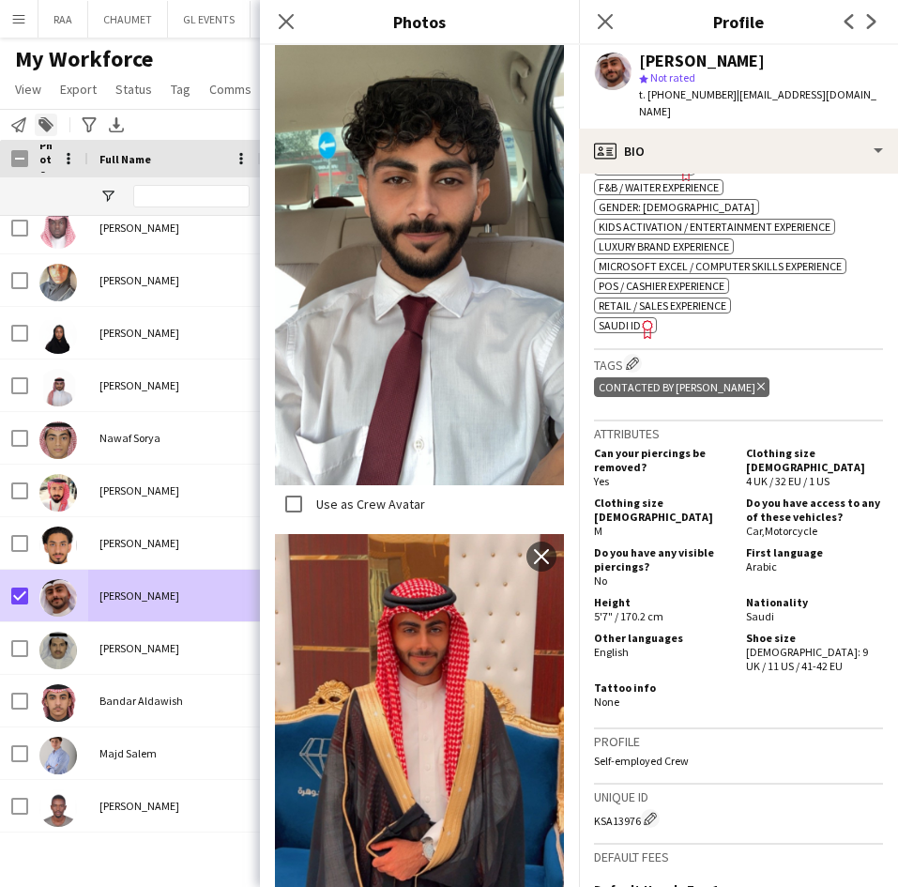
click at [46, 122] on icon at bounding box center [44, 125] width 13 height 13
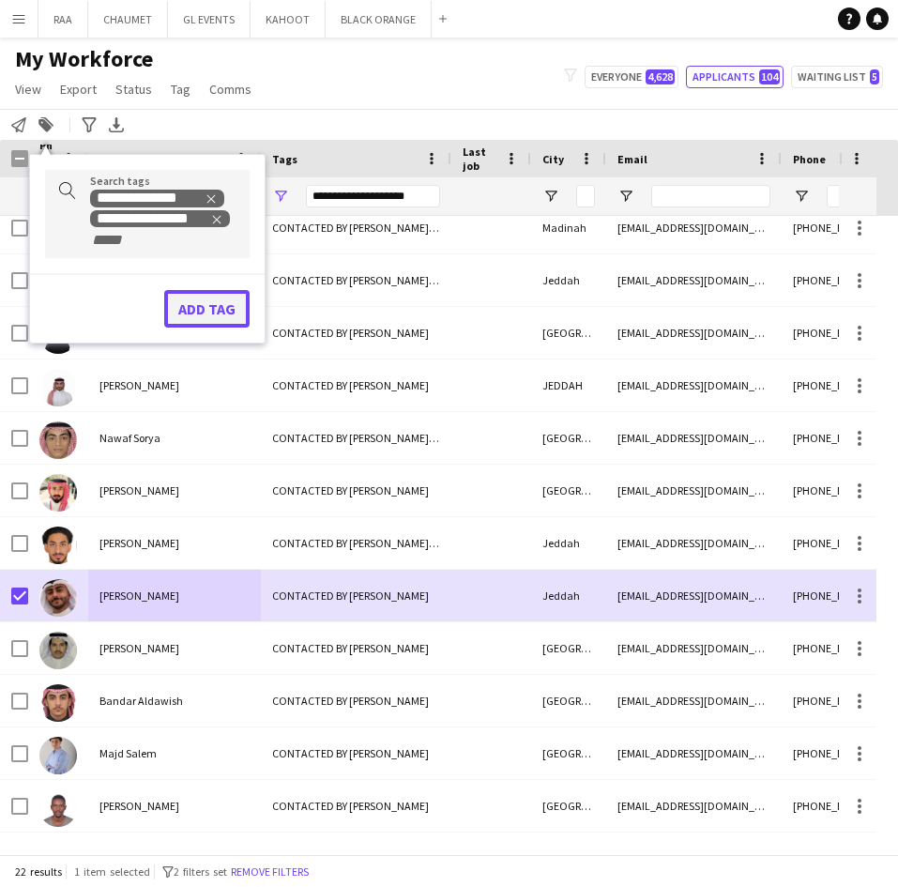
click at [209, 310] on button "Add tag" at bounding box center [206, 309] width 85 height 38
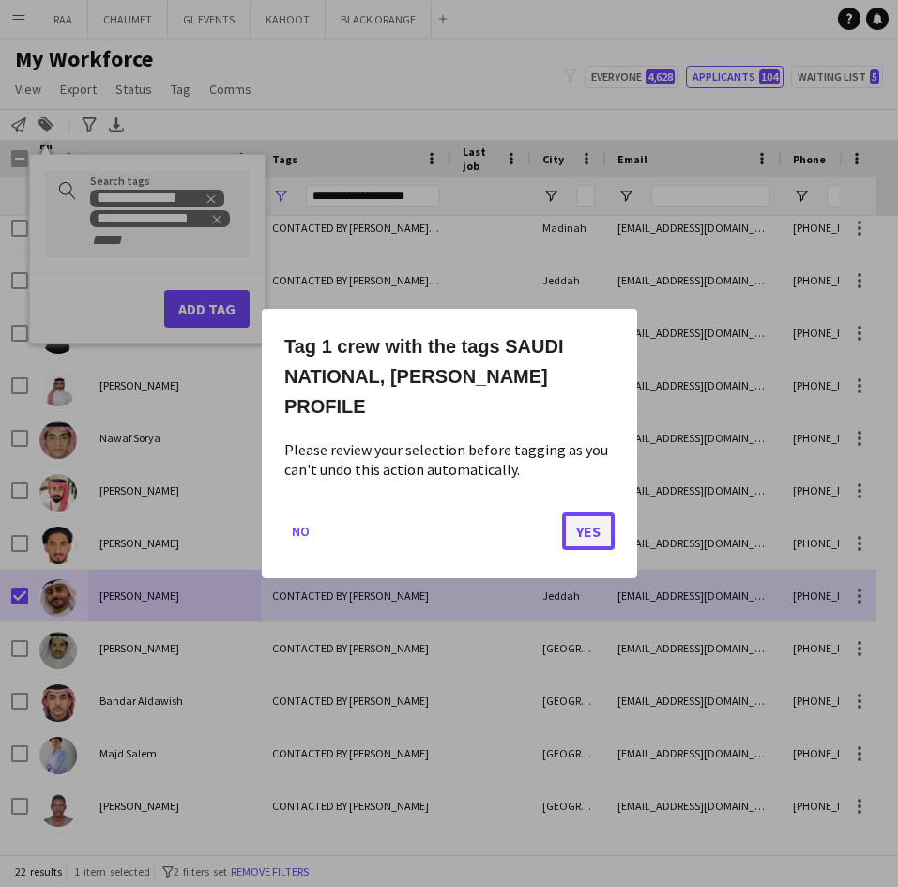
click at [613, 513] on button "Yes" at bounding box center [588, 531] width 53 height 38
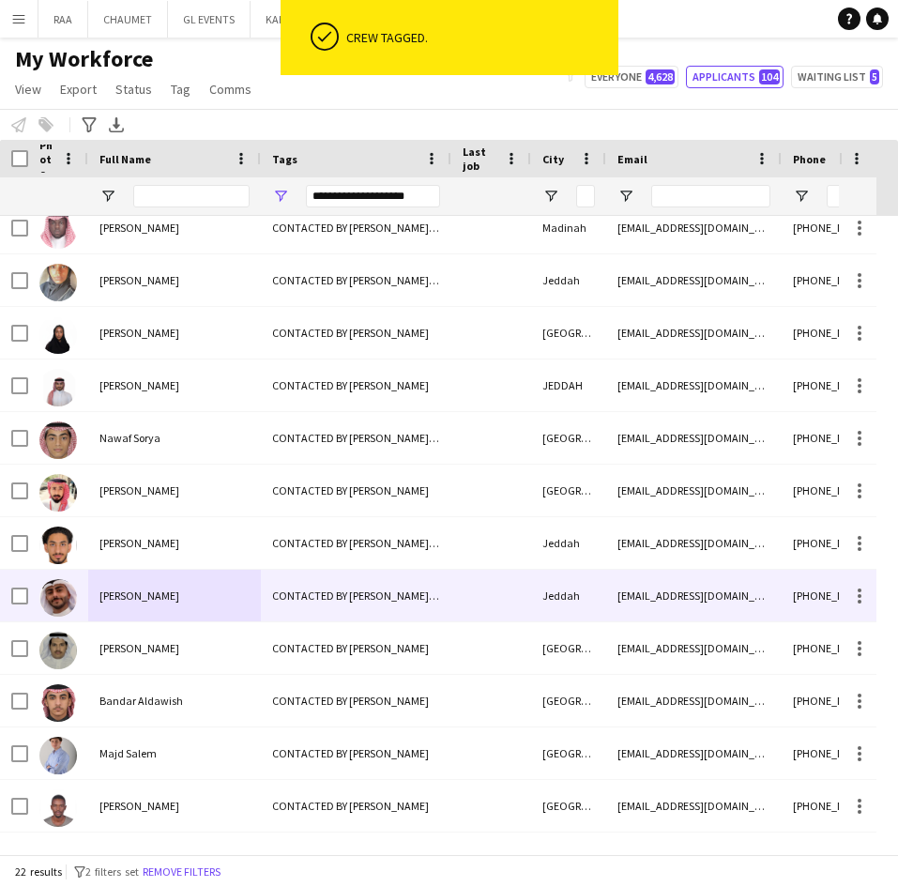
click at [166, 598] on div "[PERSON_NAME]" at bounding box center [174, 595] width 173 height 52
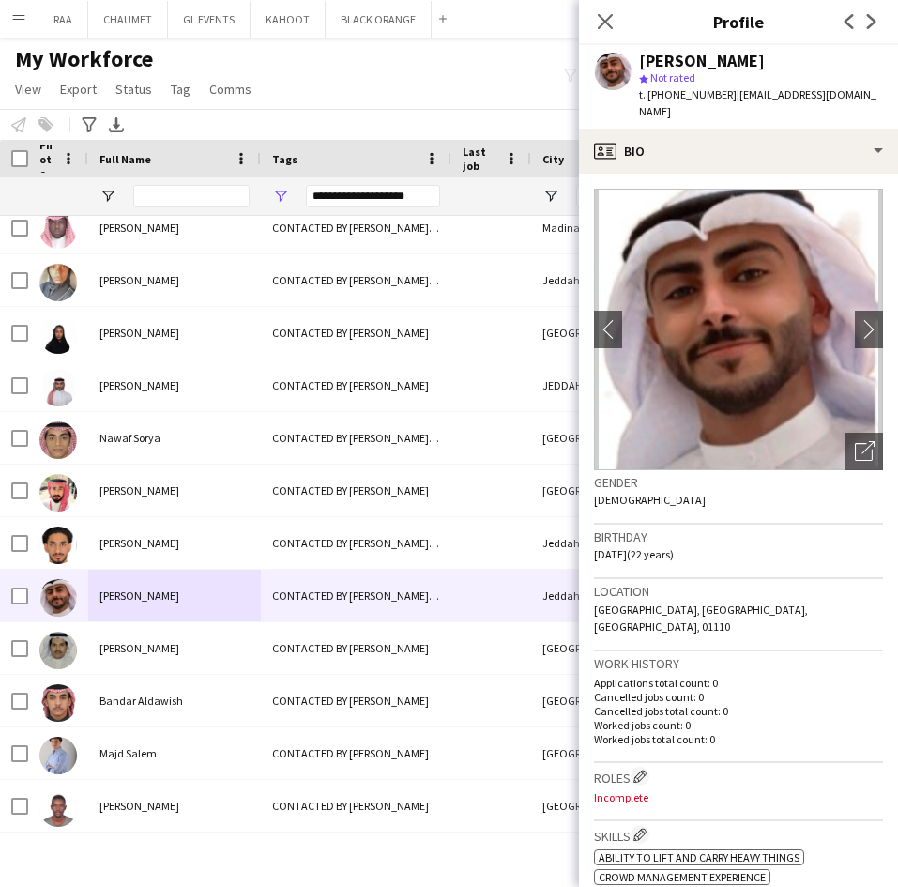
click at [846, 375] on img at bounding box center [738, 329] width 289 height 281
click at [845, 432] on div "Open photos pop-in" at bounding box center [864, 451] width 38 height 38
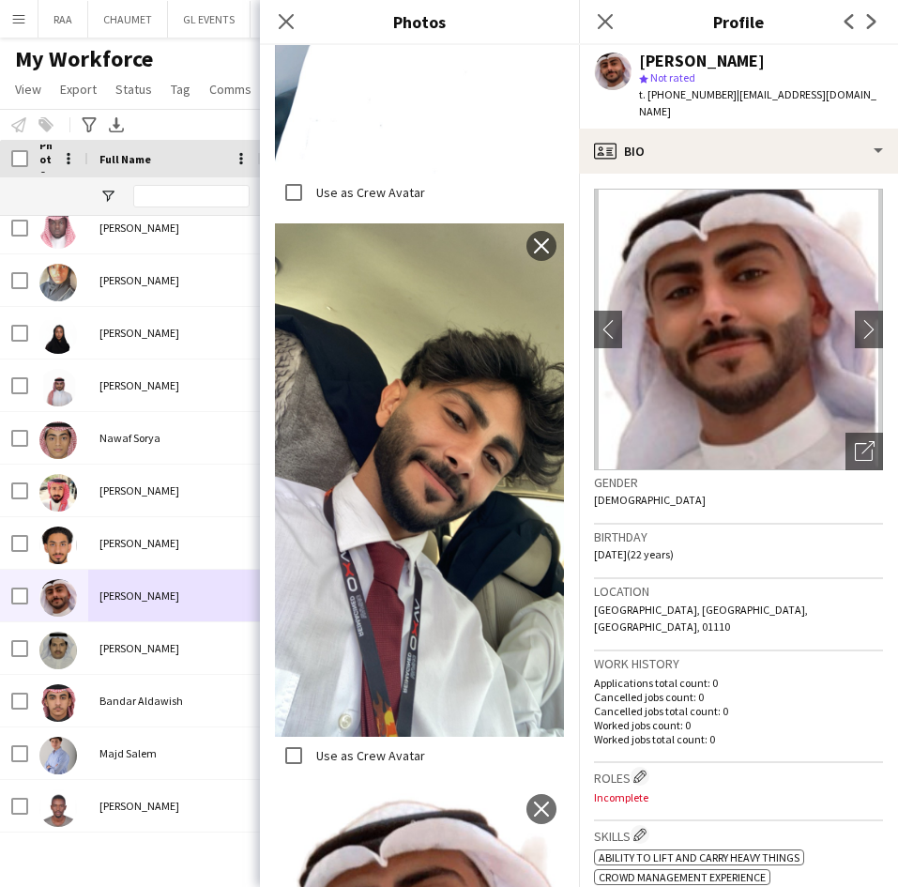
scroll to position [2009, 0]
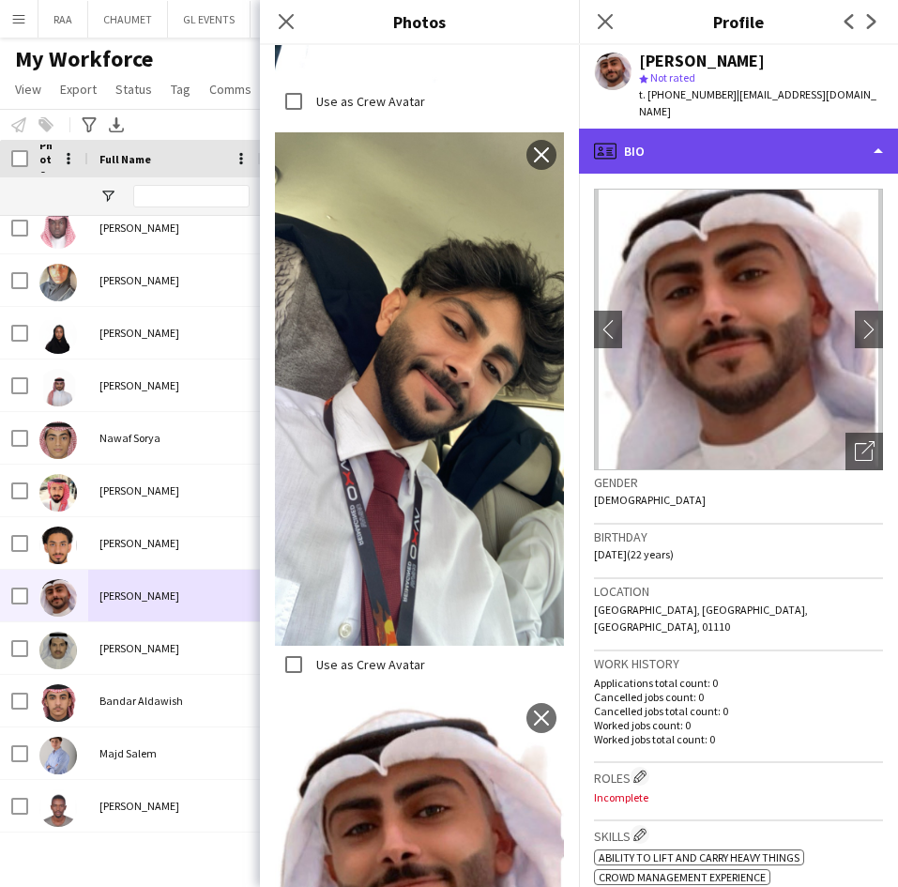
click at [757, 129] on div "profile Bio" at bounding box center [738, 151] width 319 height 45
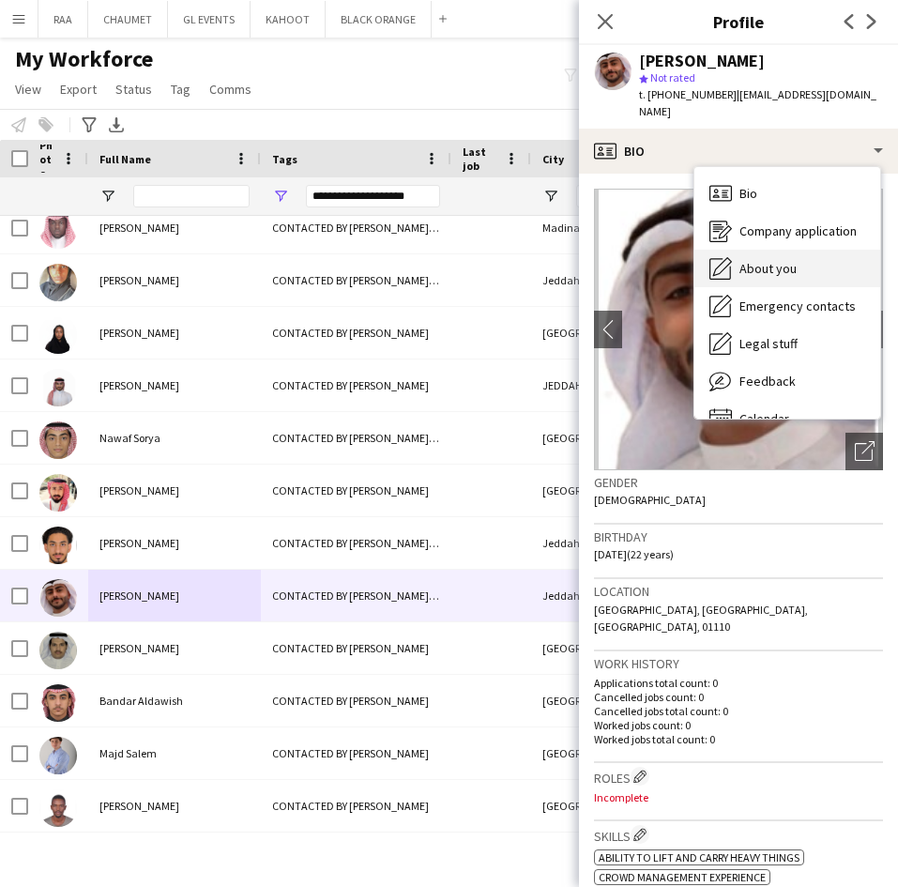
click at [780, 260] on span "About you" at bounding box center [767, 268] width 57 height 17
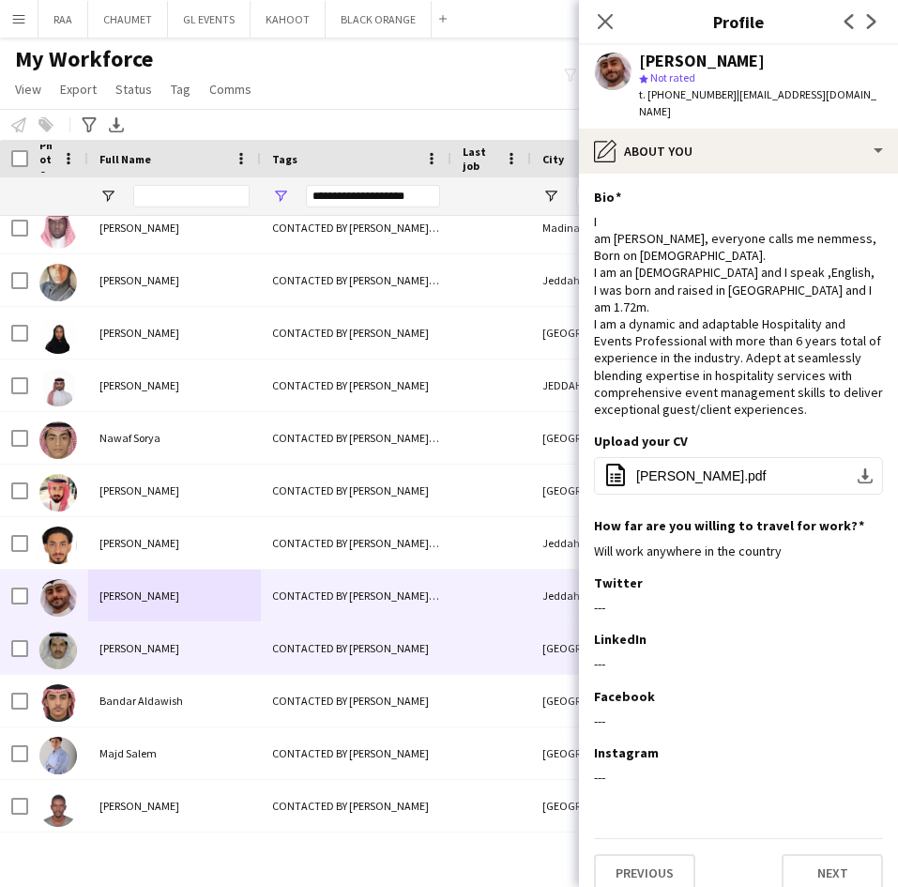
click at [134, 645] on span "[PERSON_NAME]" at bounding box center [139, 648] width 80 height 14
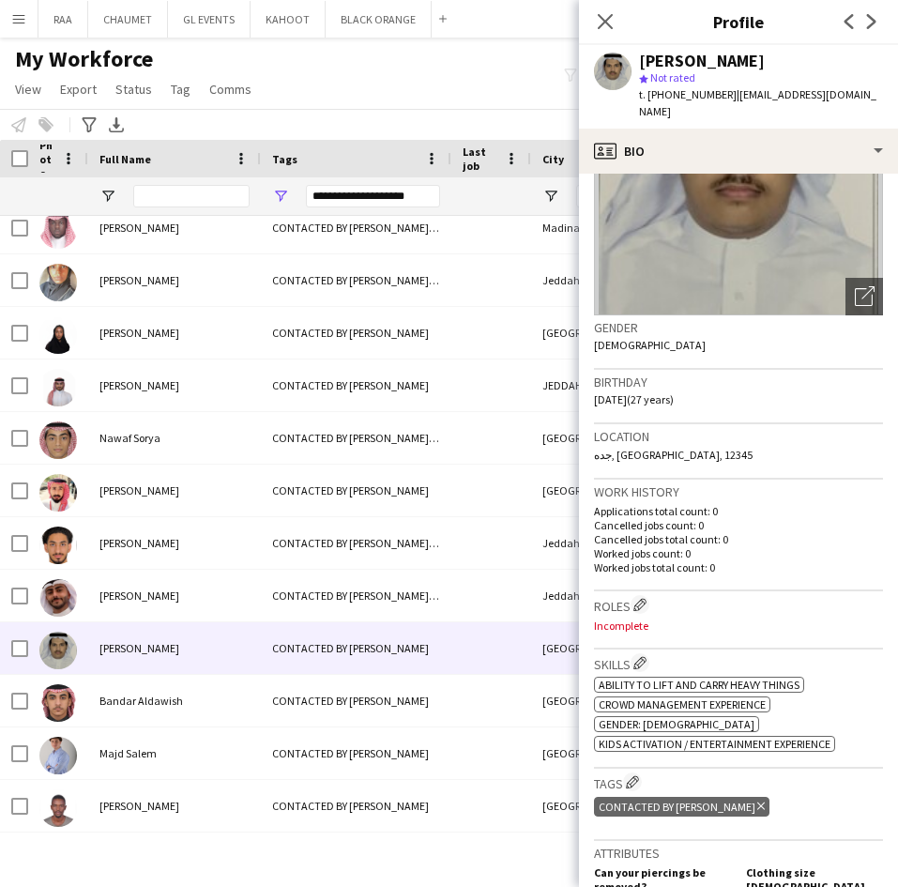
scroll to position [0, 0]
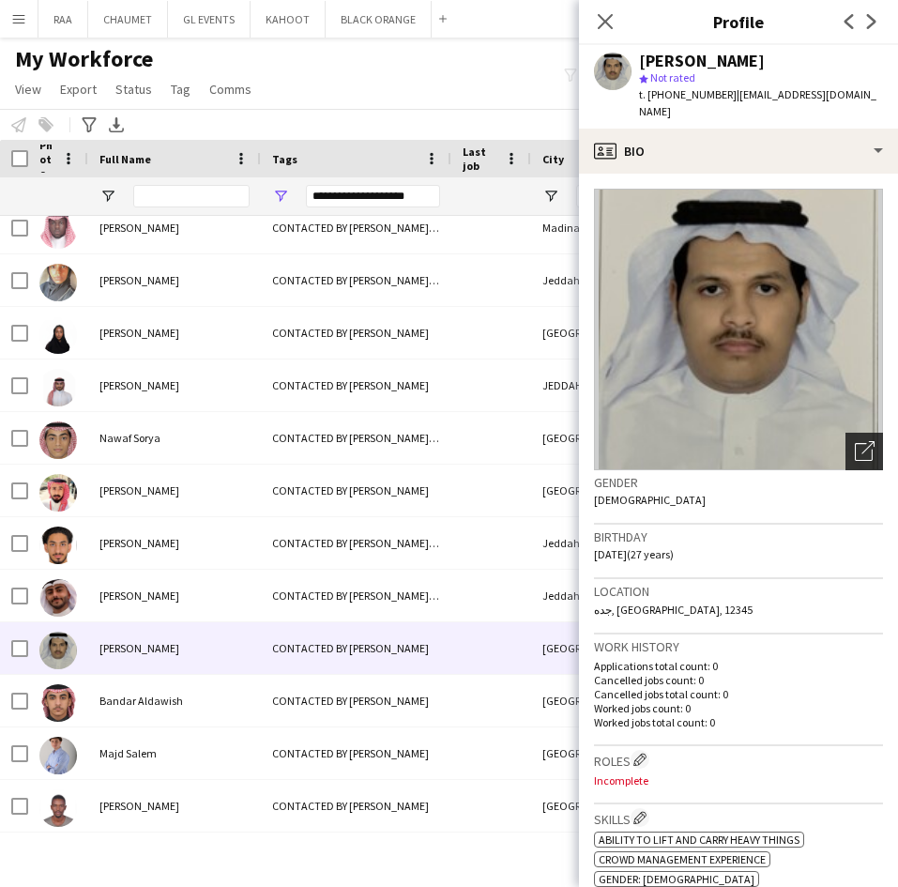
click at [855, 443] on icon at bounding box center [864, 452] width 18 height 18
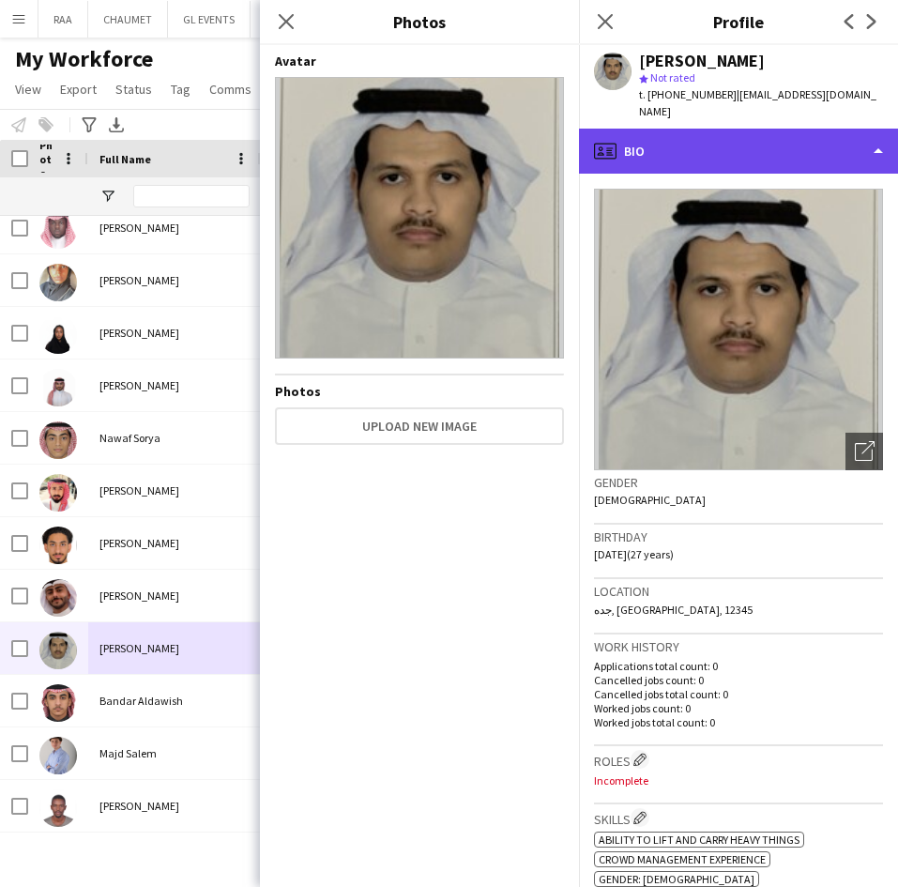
click at [813, 139] on div "profile Bio" at bounding box center [738, 151] width 319 height 45
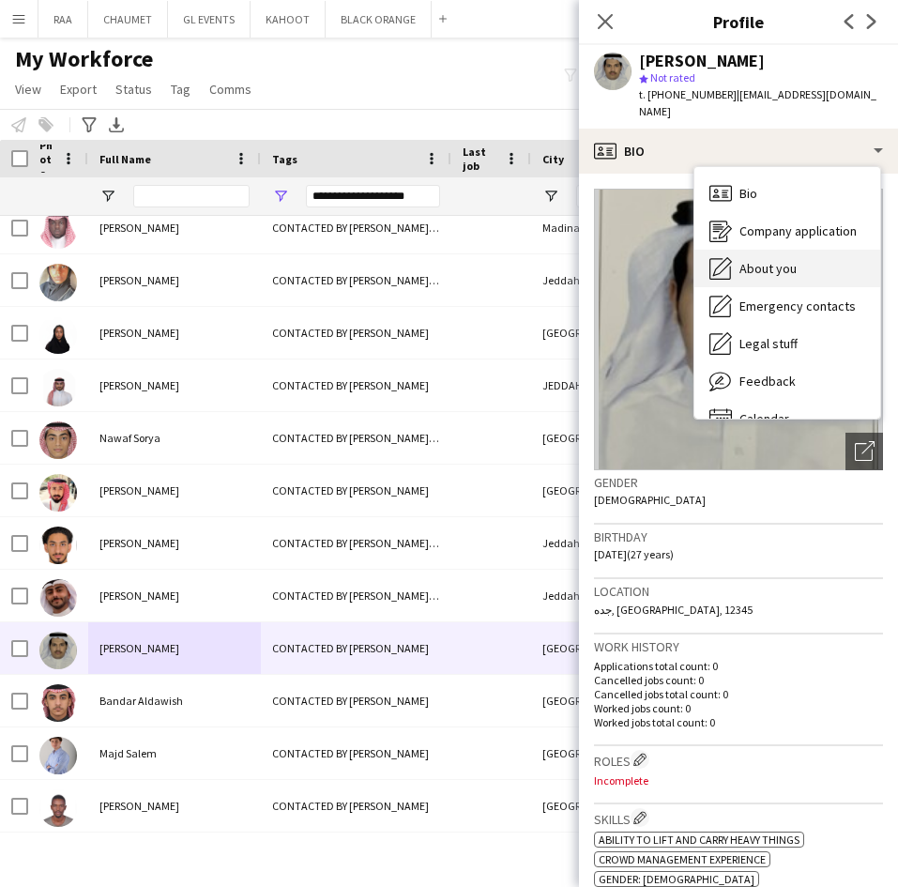
click at [812, 259] on div "About you About you" at bounding box center [787, 269] width 186 height 38
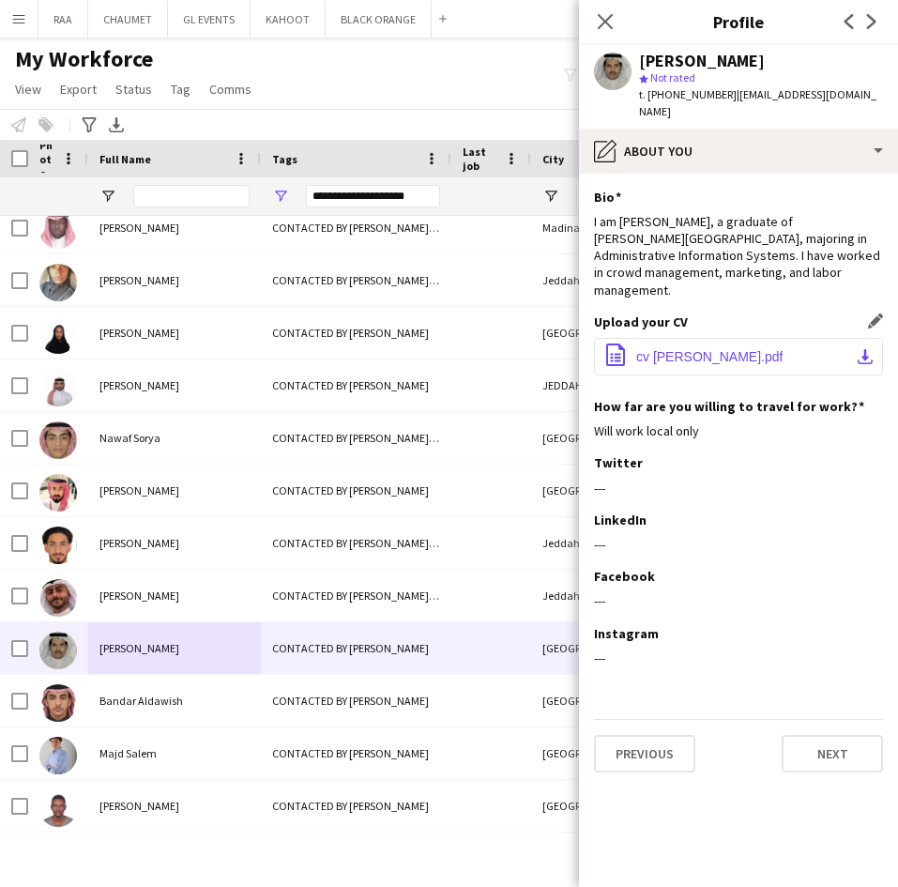
click at [711, 338] on button "office-file-sheet cv علي.pdf download-bottom" at bounding box center [738, 357] width 289 height 38
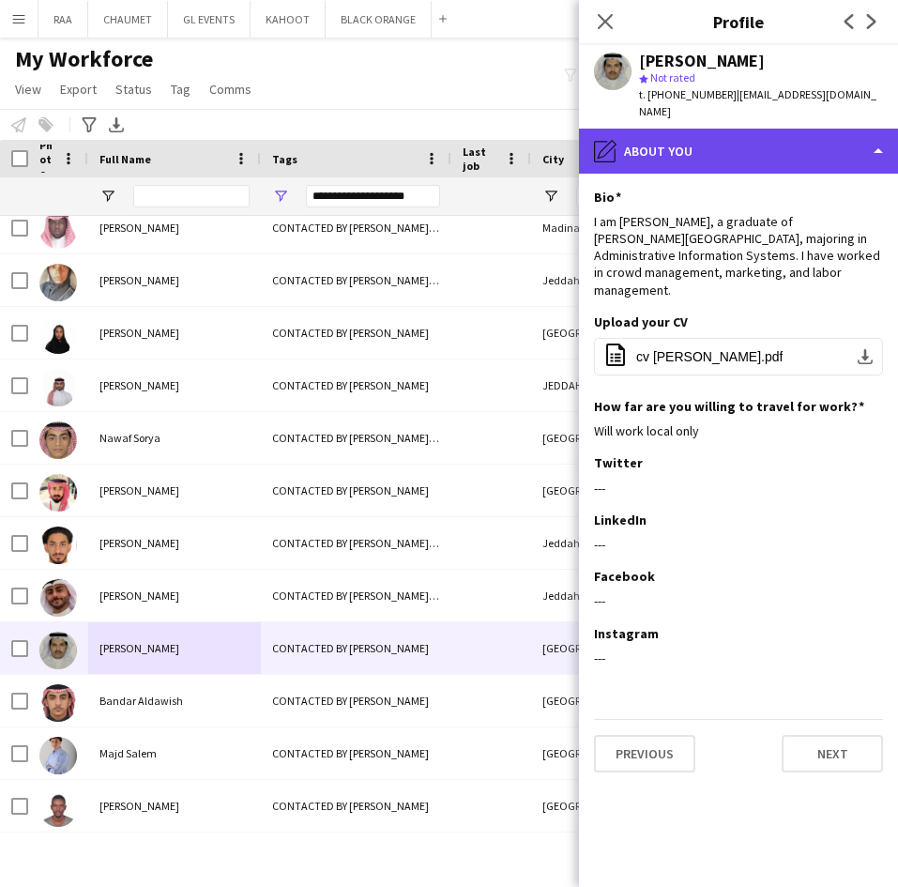
click at [780, 129] on div "pencil4 About you" at bounding box center [738, 151] width 319 height 45
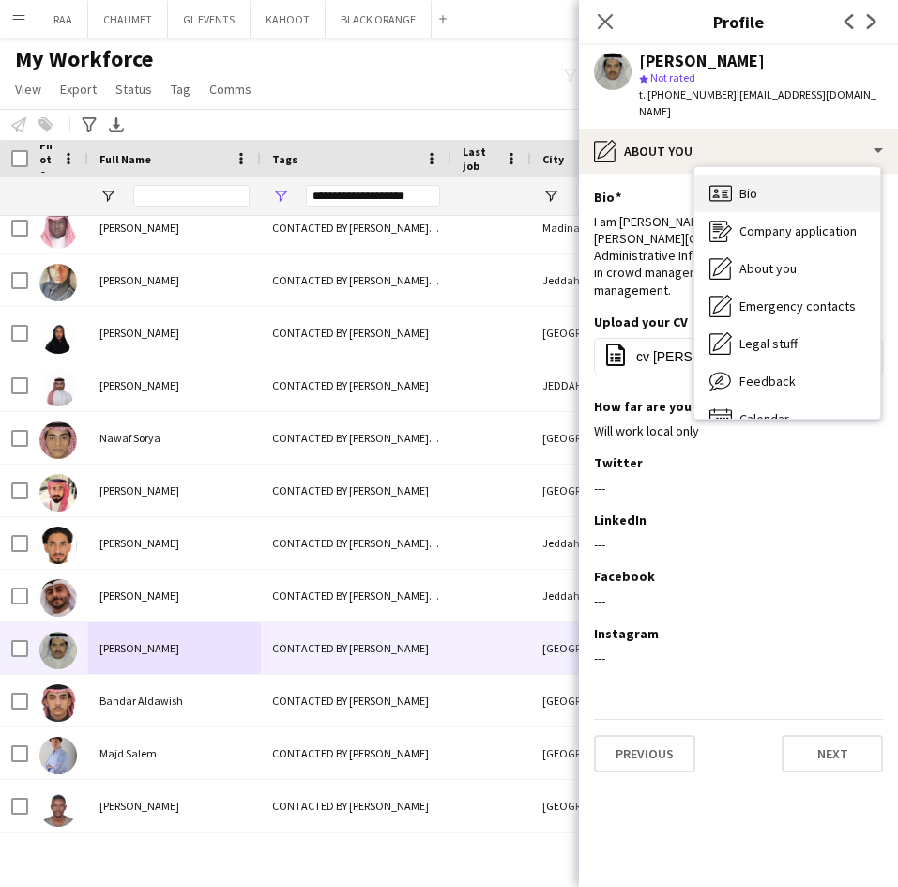
click at [777, 184] on div "Bio Bio" at bounding box center [787, 193] width 186 height 38
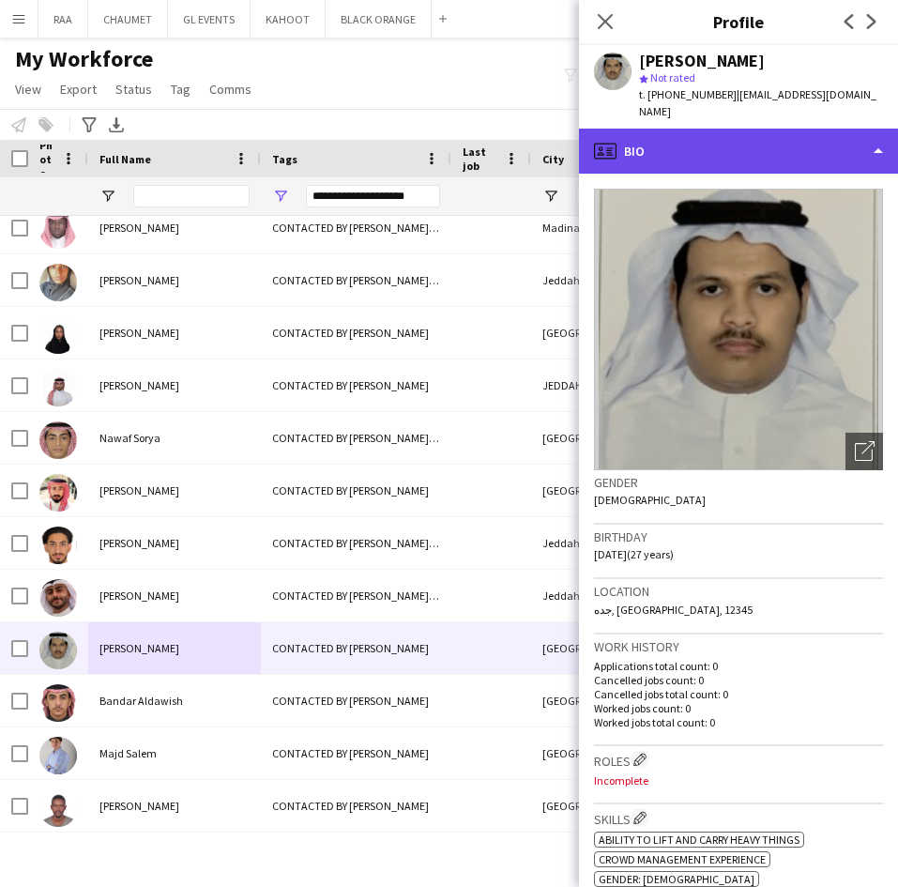
click at [763, 151] on div "profile Bio" at bounding box center [738, 151] width 319 height 45
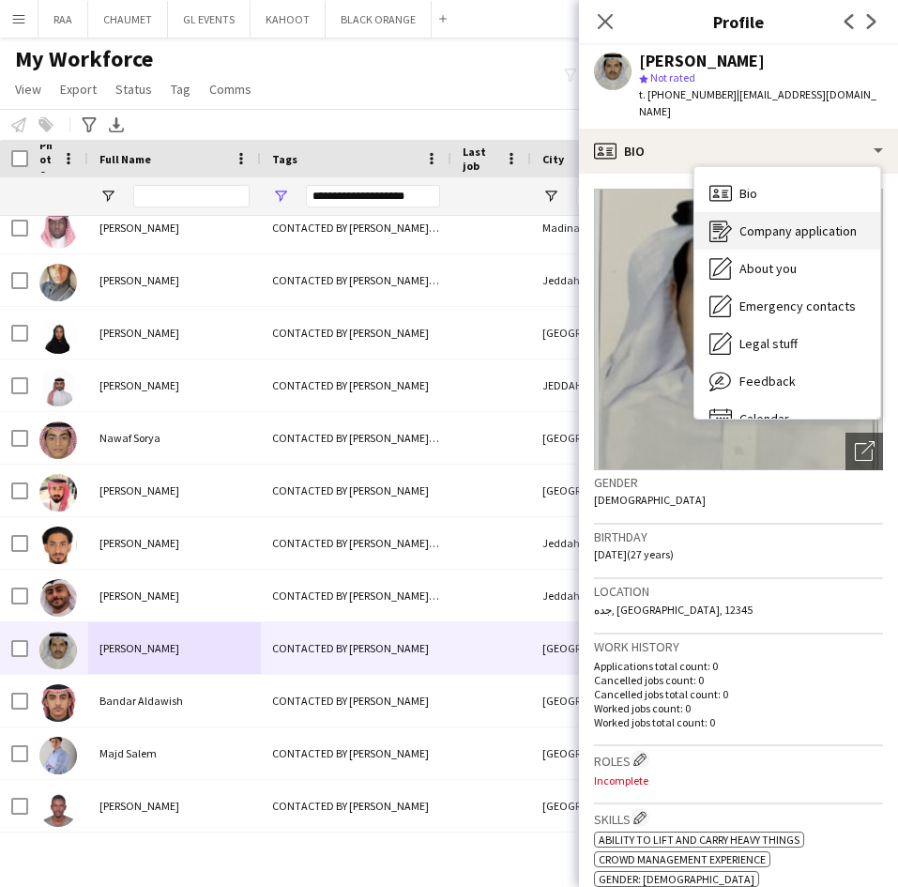
click at [787, 222] on span "Company application" at bounding box center [797, 230] width 117 height 17
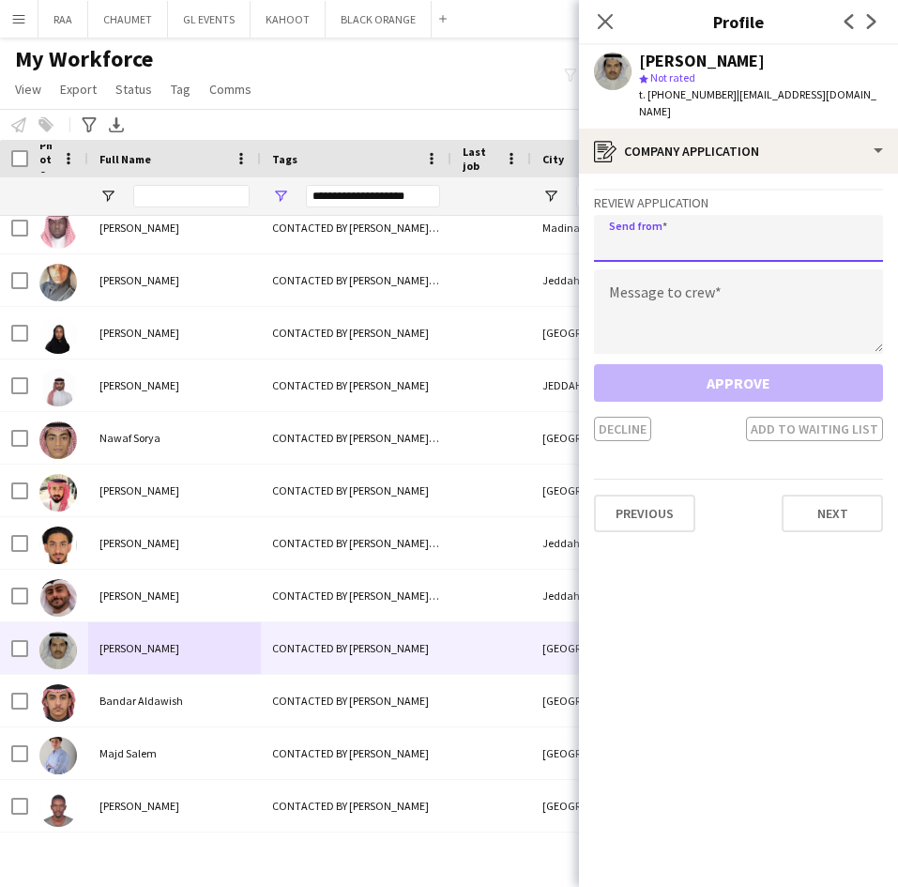
click at [751, 220] on input "email" at bounding box center [738, 238] width 289 height 47
paste input "**********"
type input "**********"
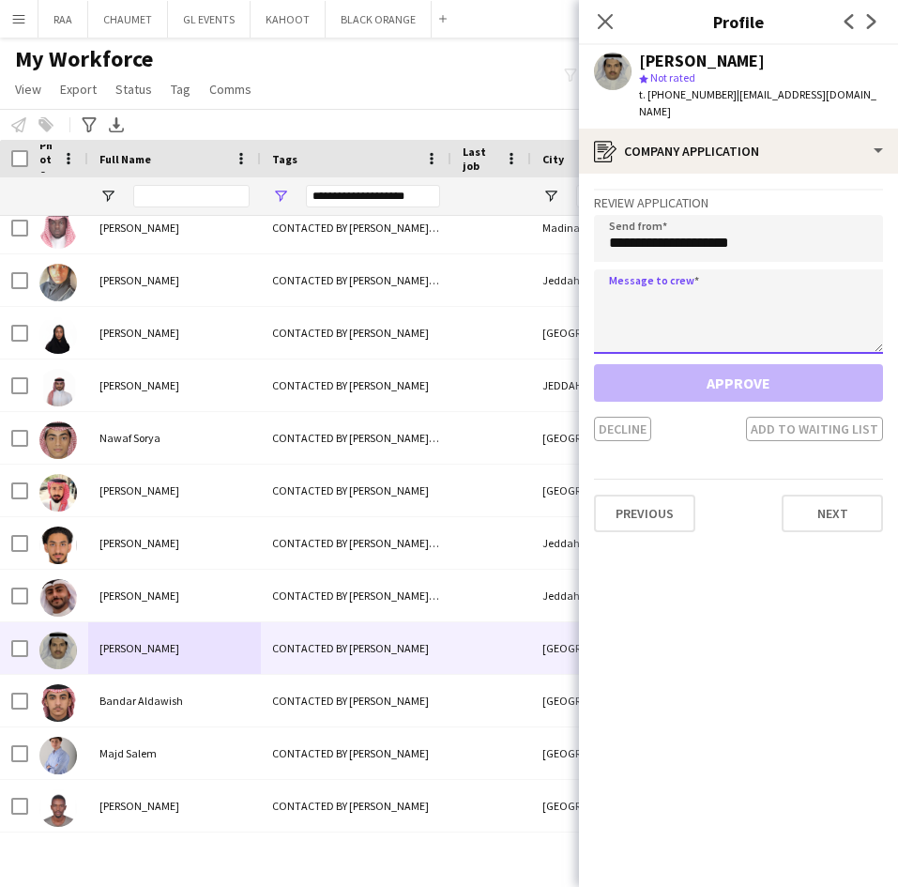
click at [751, 295] on textarea at bounding box center [738, 311] width 289 height 84
paste textarea "**********"
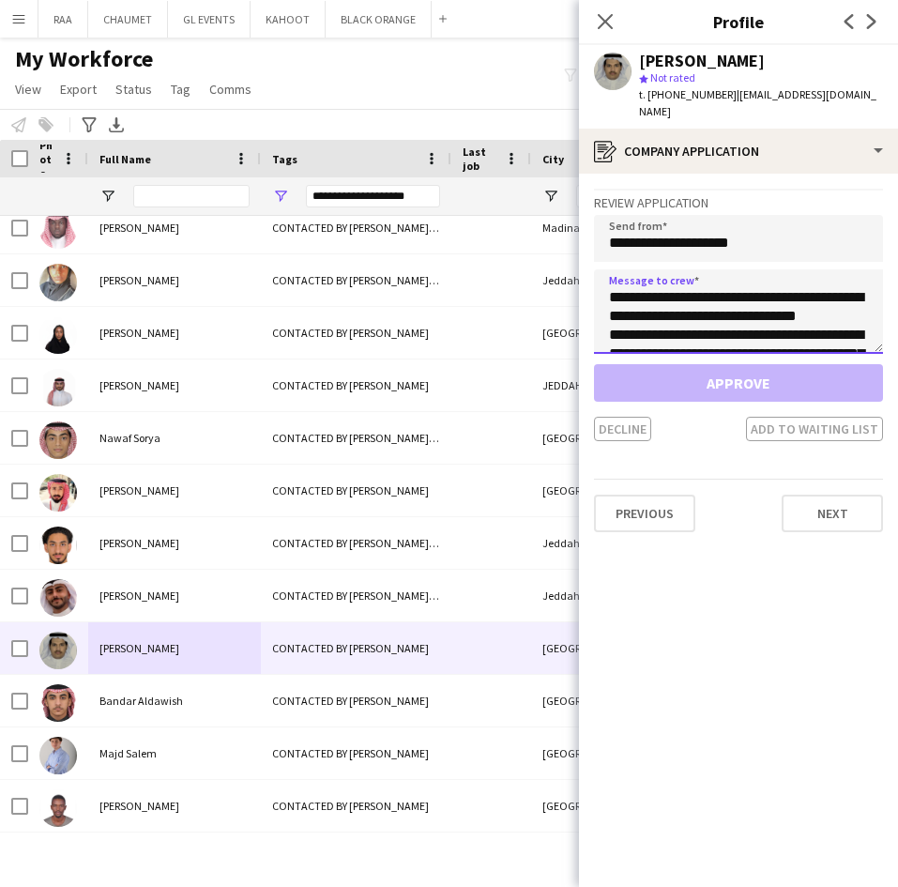
scroll to position [199, 0]
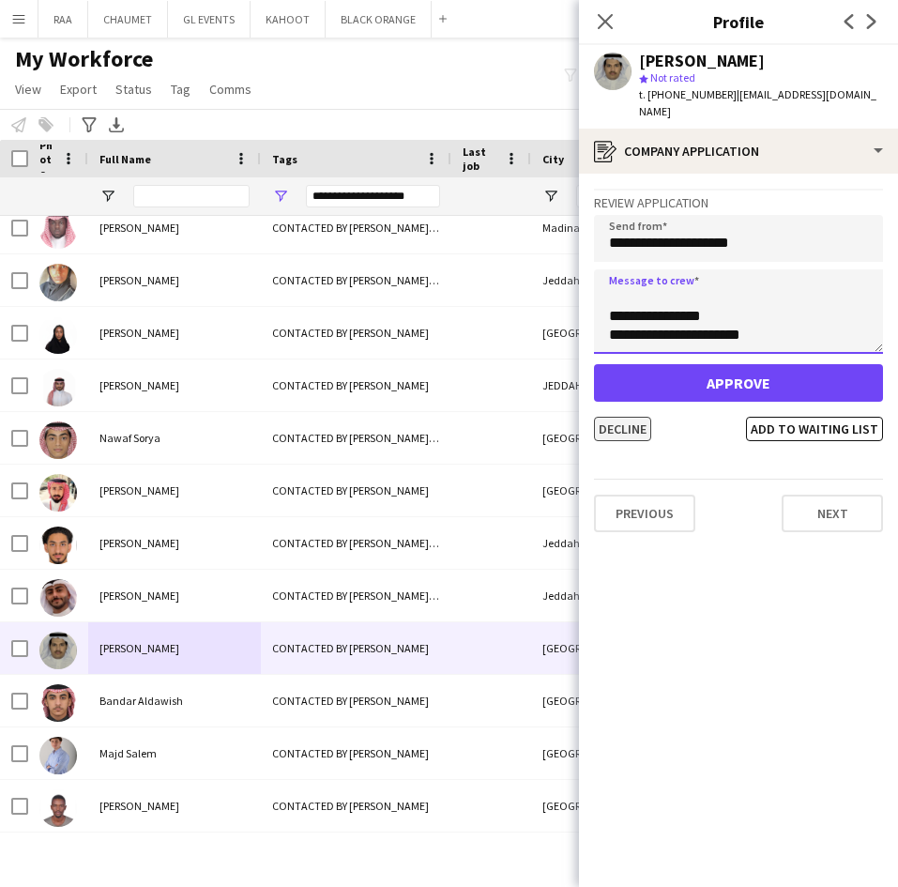
type textarea "**********"
click at [635, 417] on button "Decline" at bounding box center [622, 429] width 57 height 24
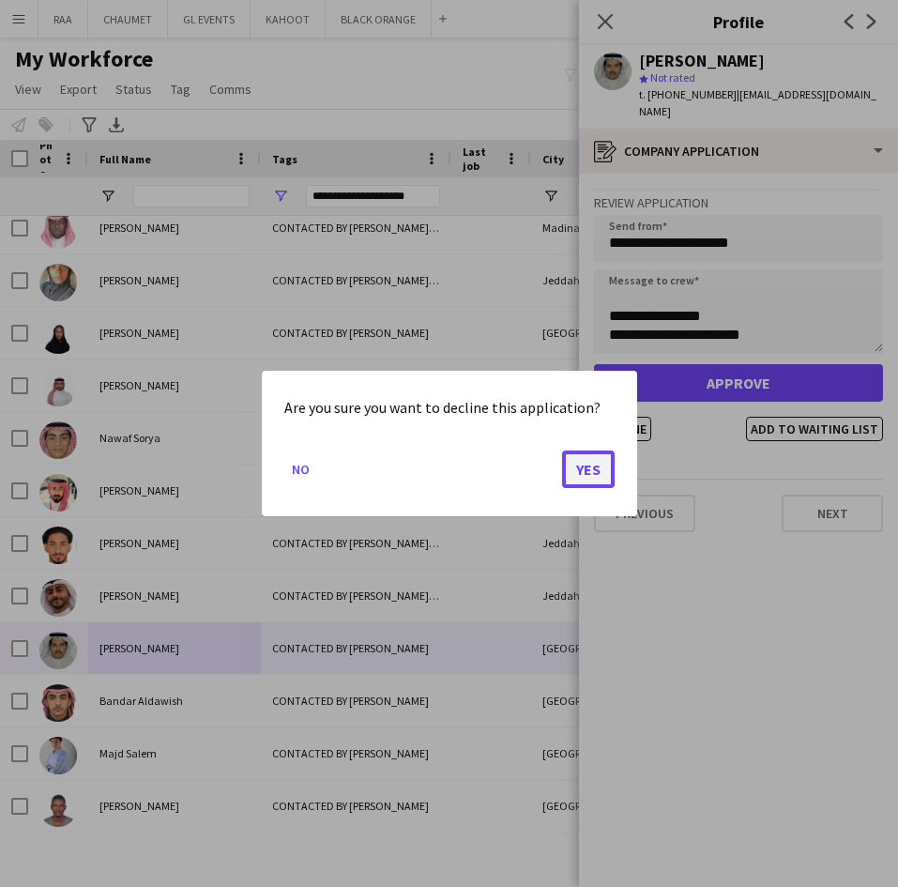
click at [583, 466] on button "Yes" at bounding box center [588, 469] width 53 height 38
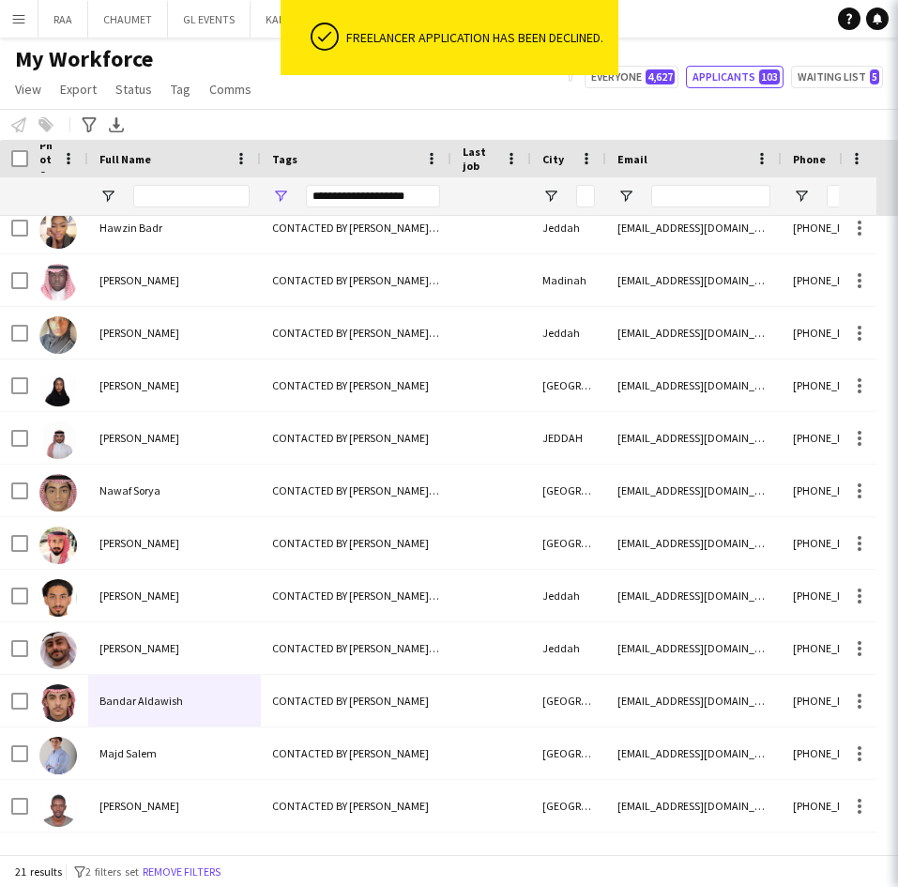
scroll to position [487, 0]
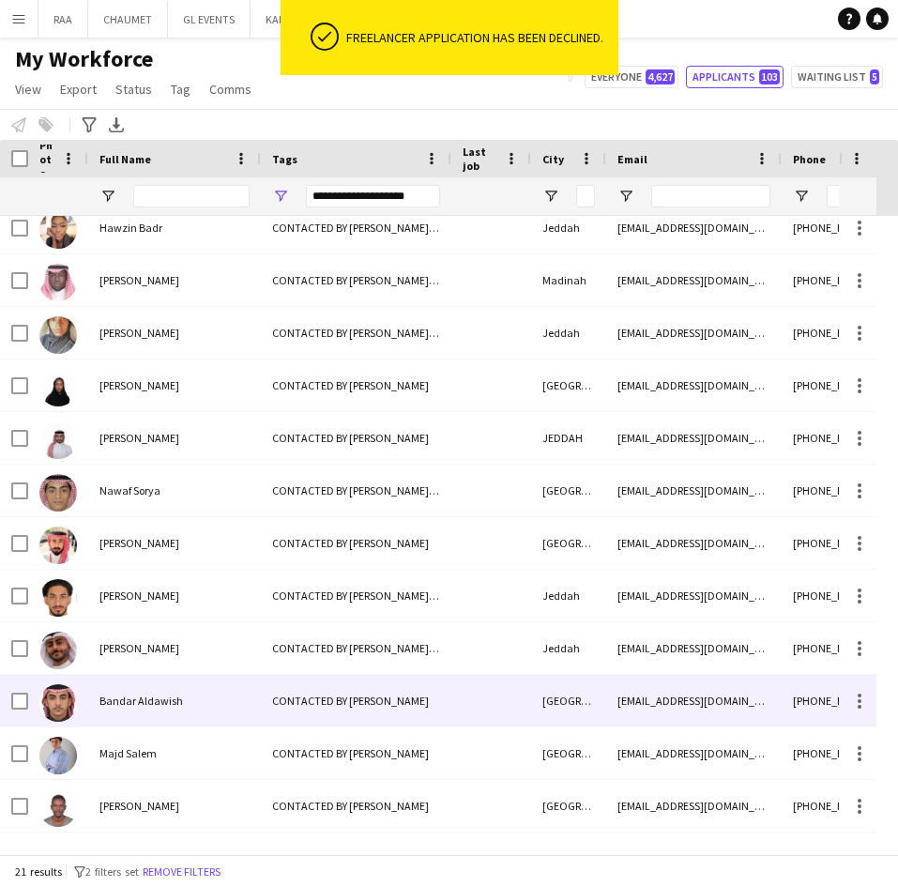
click at [153, 708] on div "Bandar Aldawish" at bounding box center [174, 701] width 173 height 52
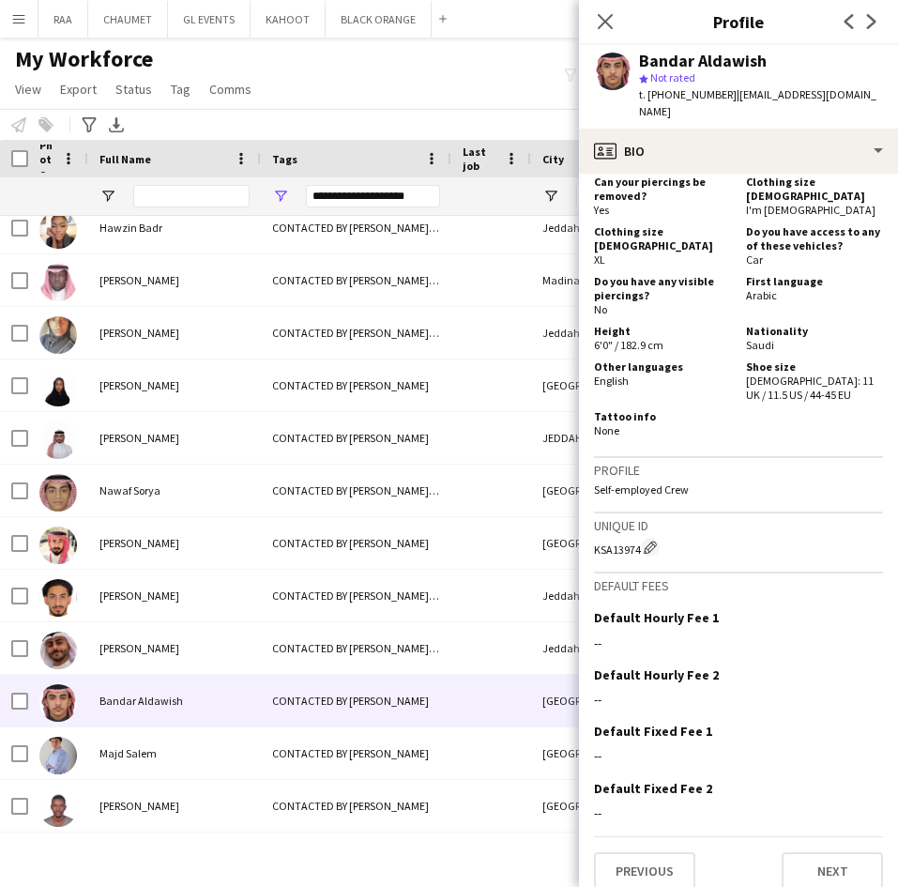
scroll to position [0, 0]
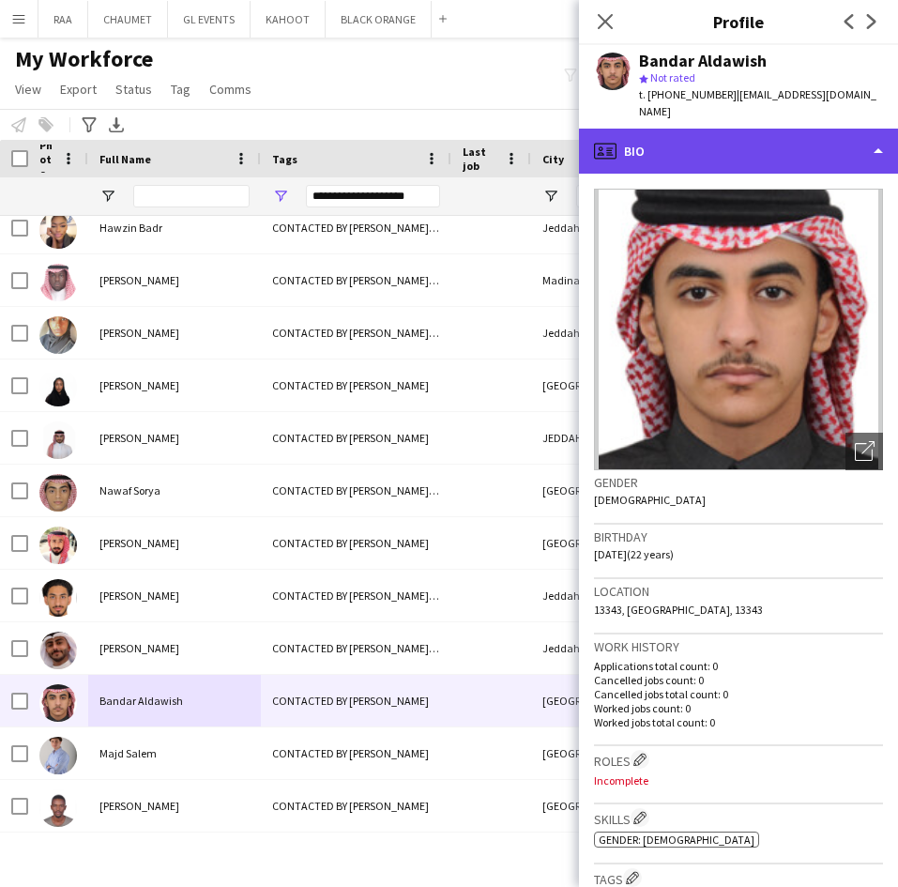
click at [775, 132] on div "profile Bio" at bounding box center [738, 151] width 319 height 45
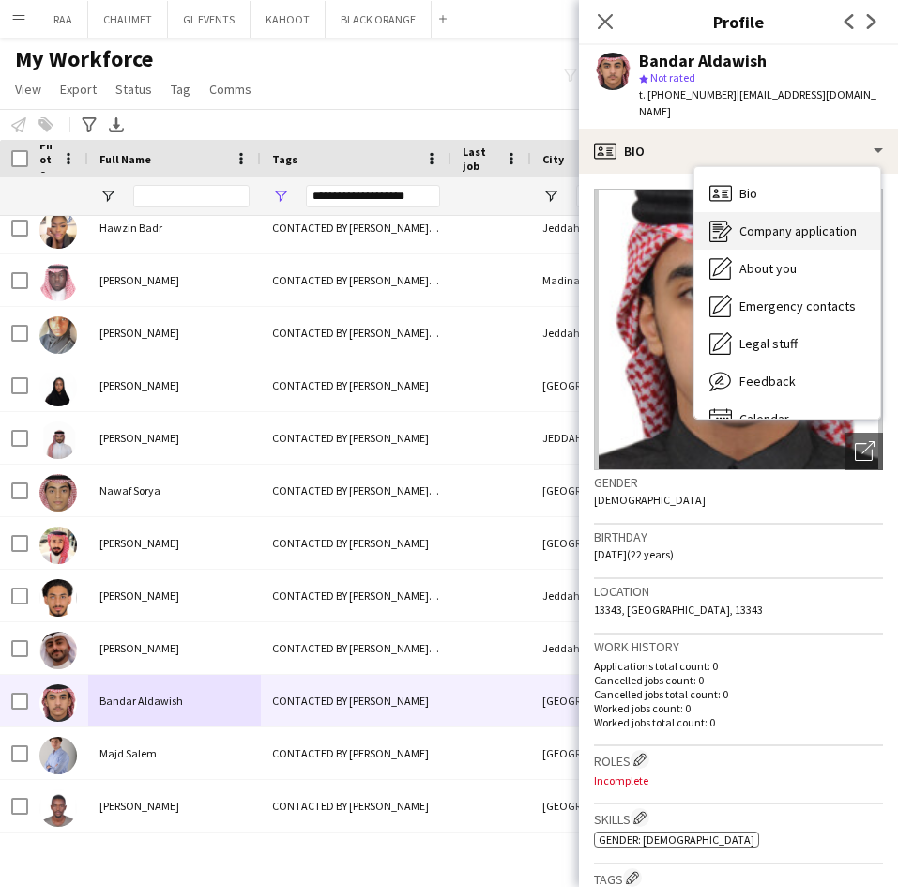
click at [792, 222] on span "Company application" at bounding box center [797, 230] width 117 height 17
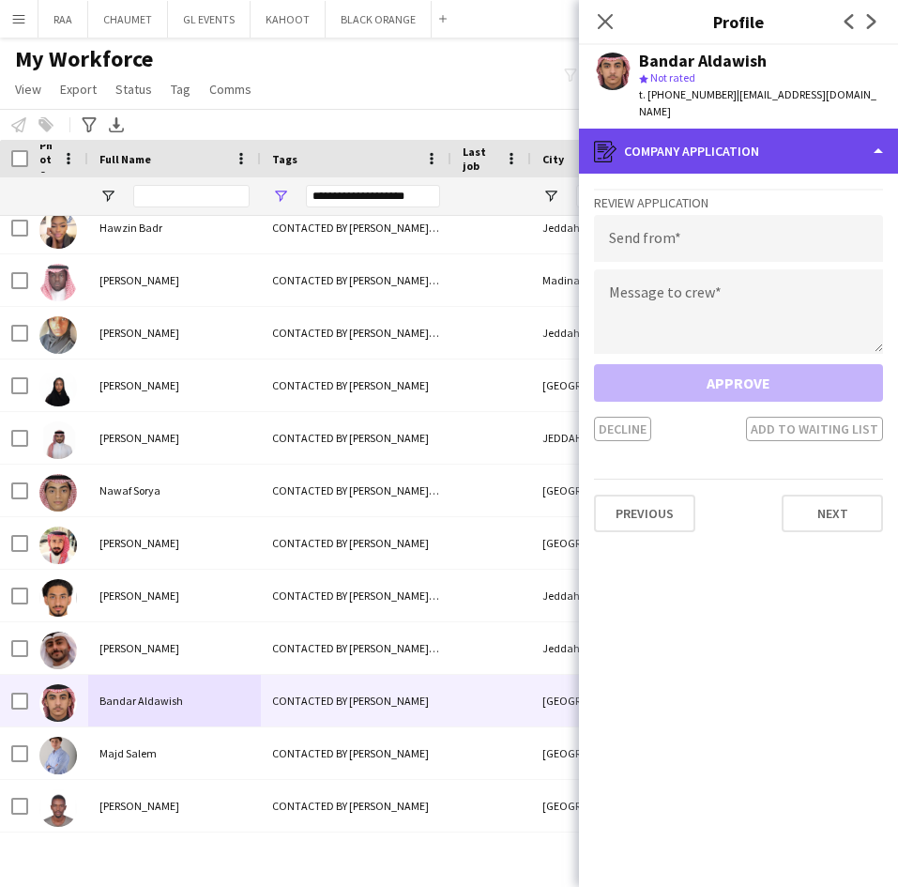
click at [735, 129] on div "register Company application" at bounding box center [738, 151] width 319 height 45
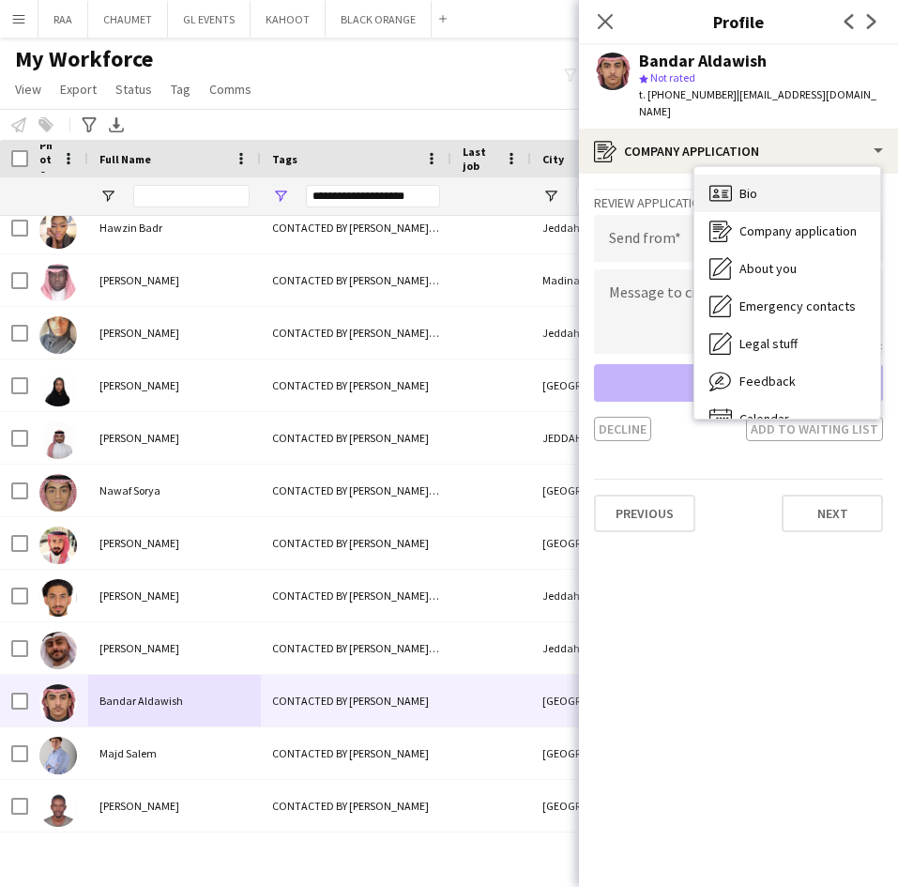
click at [766, 189] on div "Bio Bio" at bounding box center [787, 193] width 186 height 38
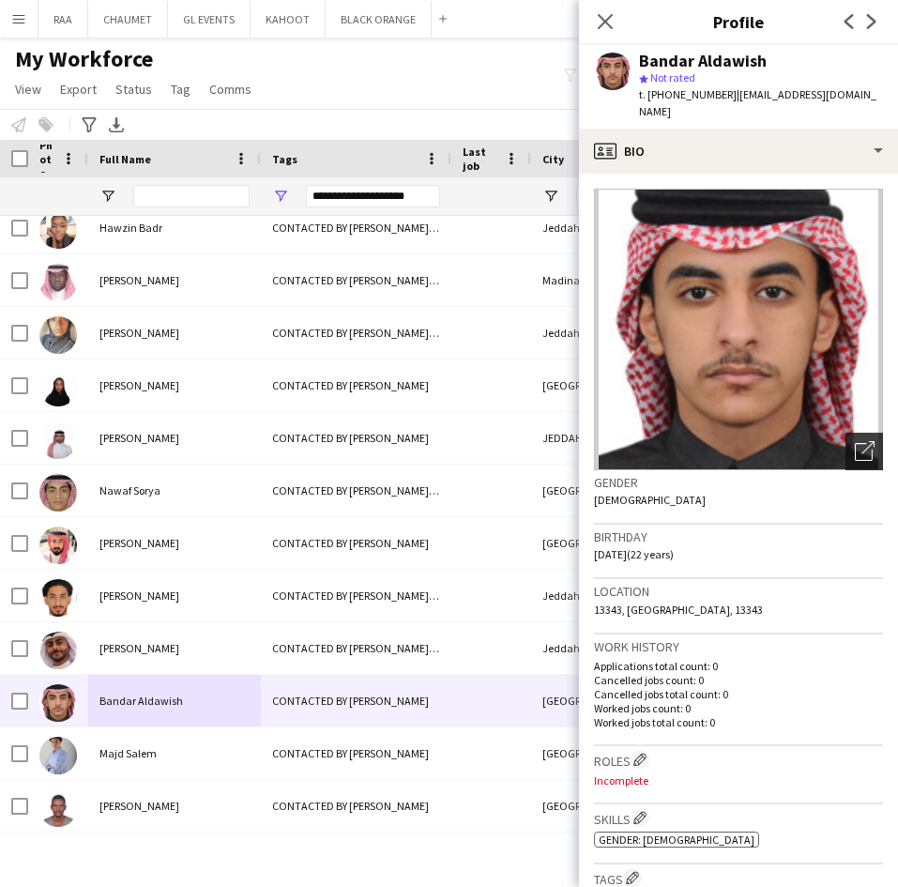
click at [855, 441] on icon "Open photos pop-in" at bounding box center [865, 451] width 20 height 20
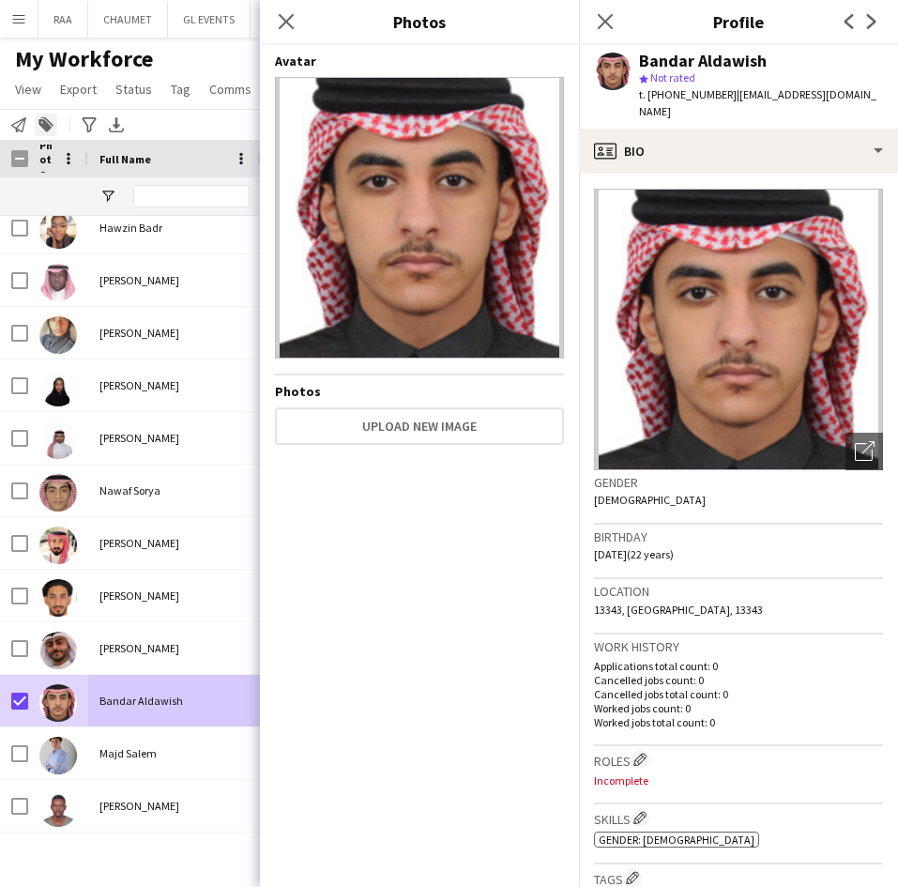
click at [38, 122] on div "Add to tag" at bounding box center [46, 125] width 23 height 23
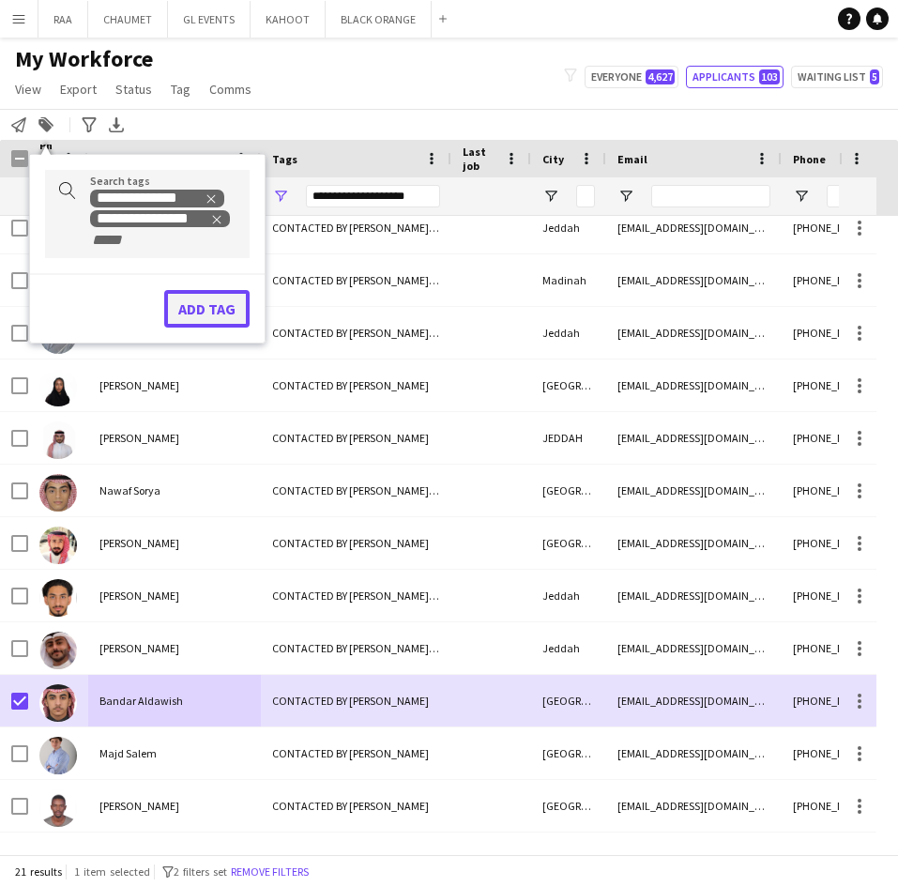
click at [218, 305] on button "Add tag" at bounding box center [206, 309] width 85 height 38
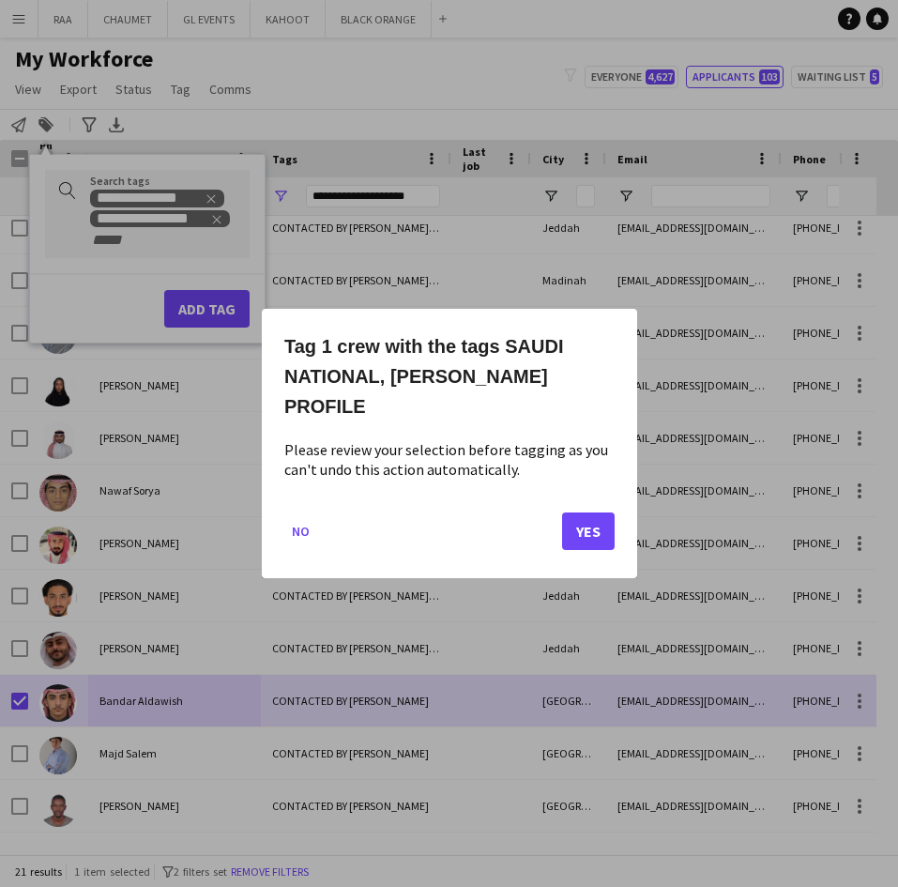
click at [560, 526] on mat-dialog-actions "No Yes" at bounding box center [449, 538] width 330 height 80
click at [579, 524] on button "Yes" at bounding box center [588, 531] width 53 height 38
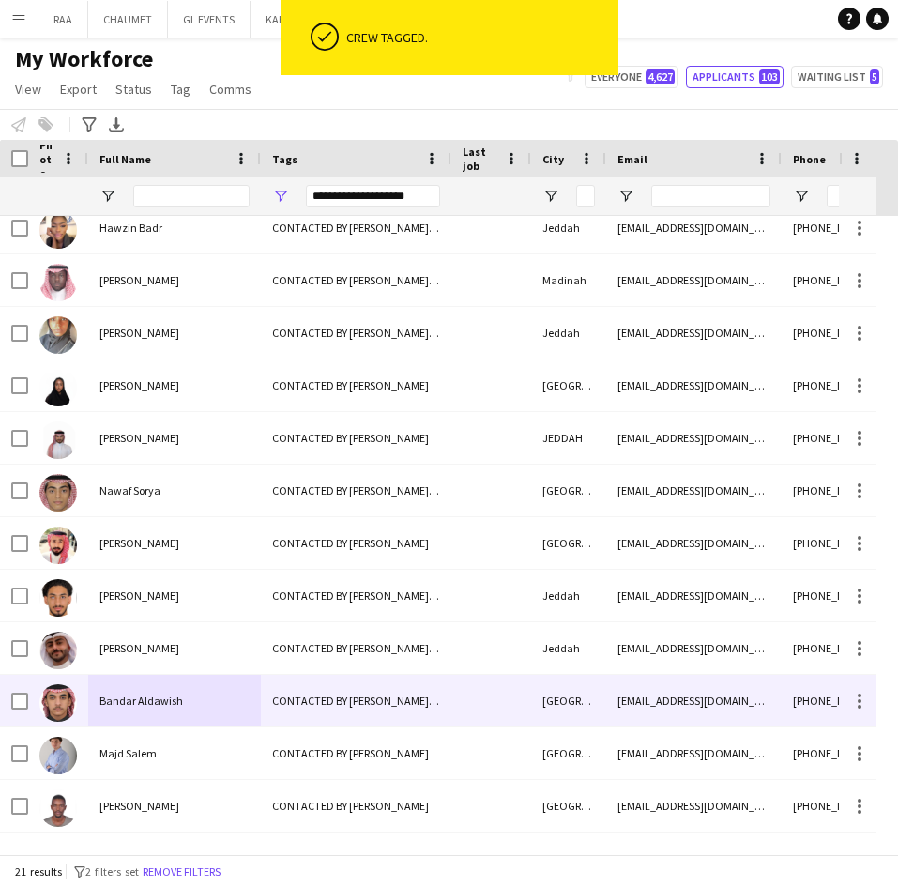
click at [172, 695] on span "Bandar Aldawish" at bounding box center [140, 700] width 83 height 14
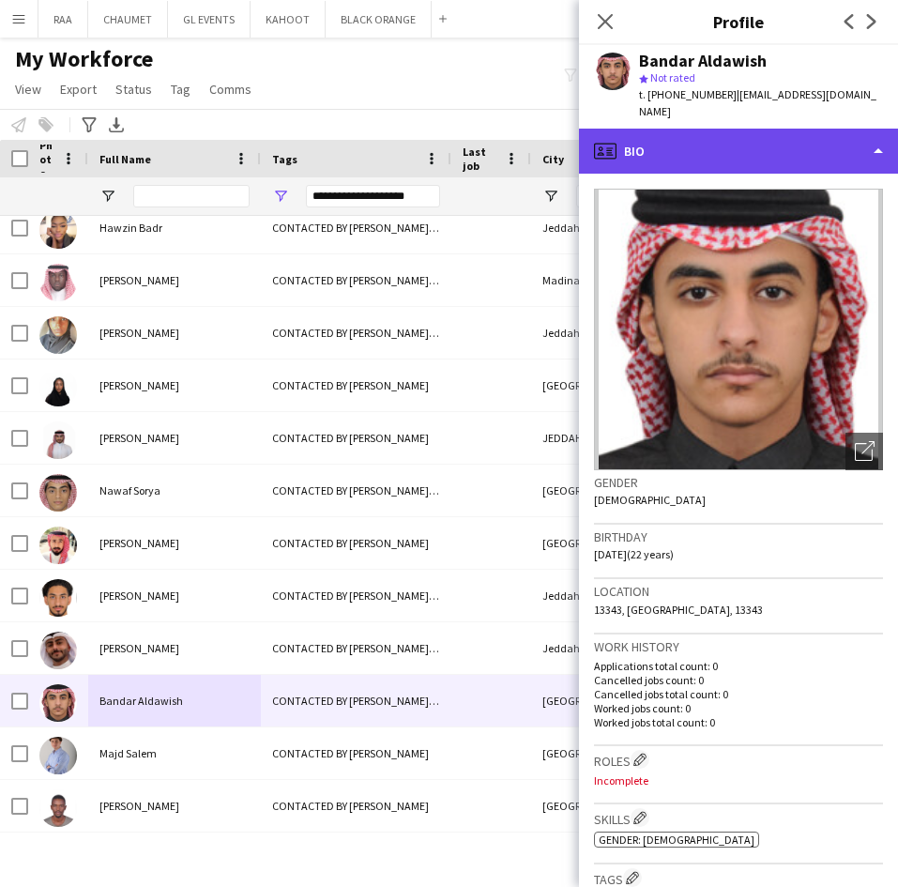
click at [782, 129] on div "profile Bio" at bounding box center [738, 151] width 319 height 45
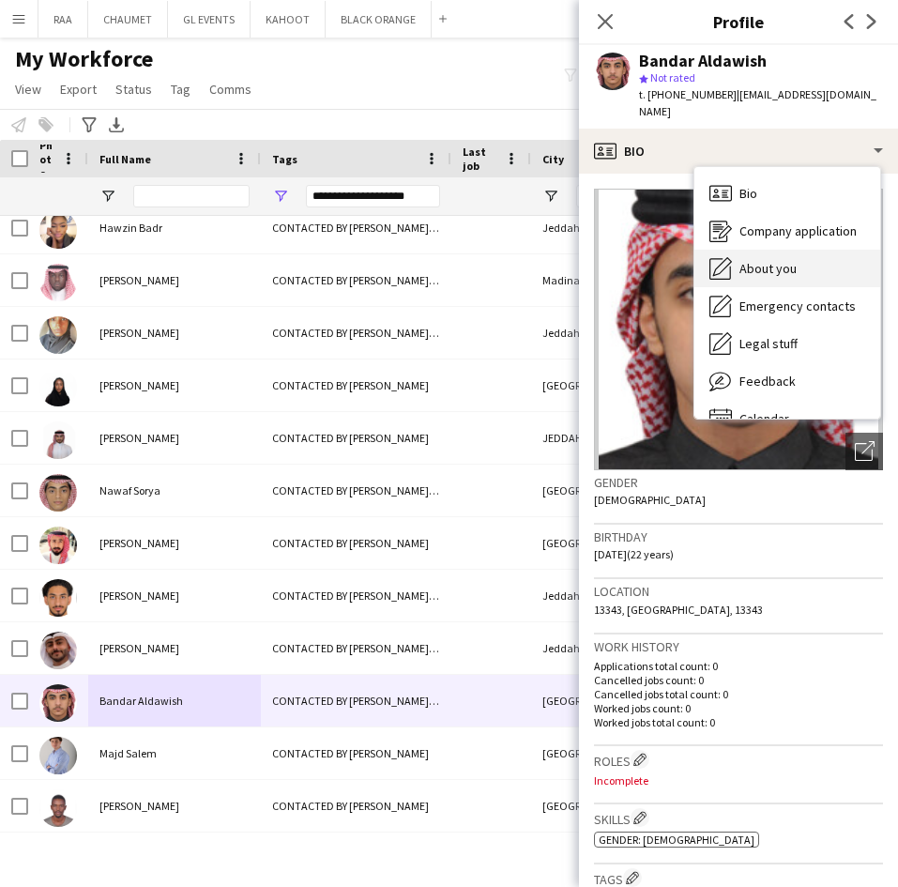
click at [786, 260] on span "About you" at bounding box center [767, 268] width 57 height 17
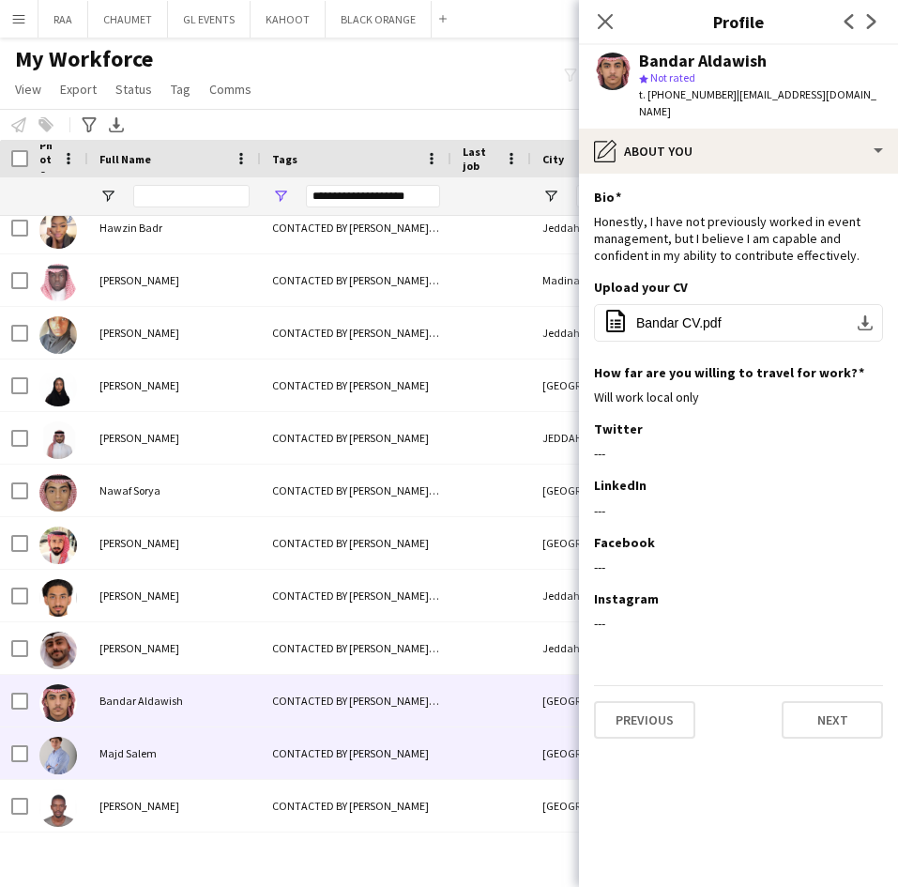
click at [144, 757] on span "Majd Salem" at bounding box center [127, 753] width 57 height 14
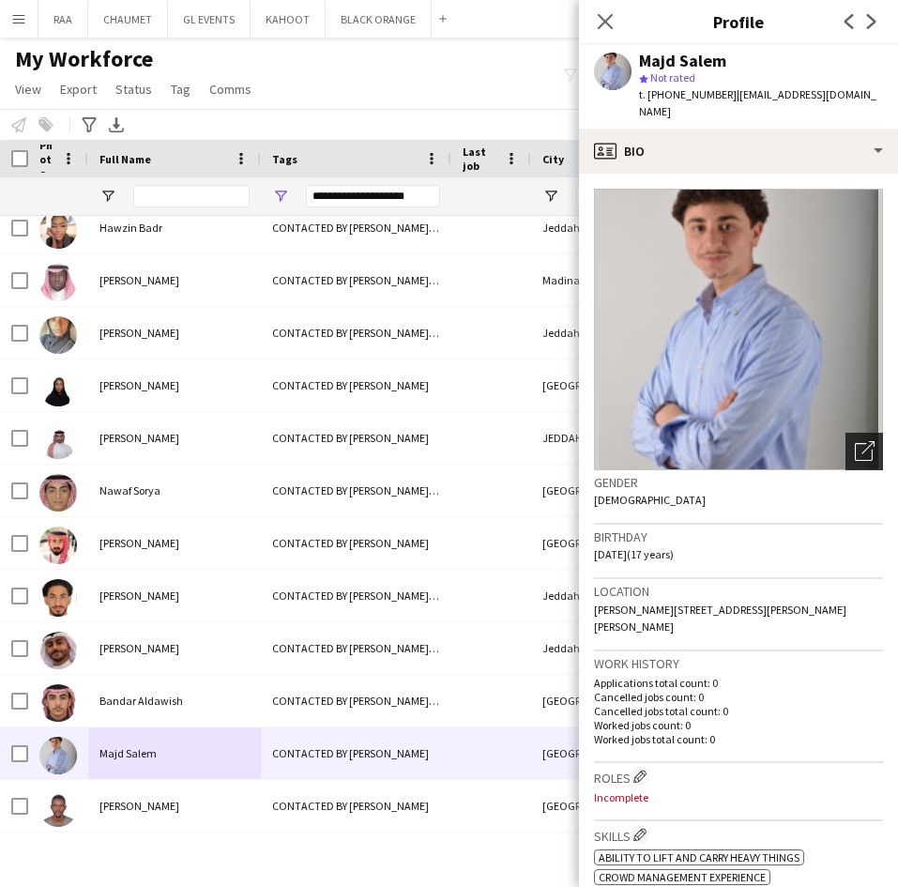
click at [845, 432] on div "Open photos pop-in" at bounding box center [864, 451] width 38 height 38
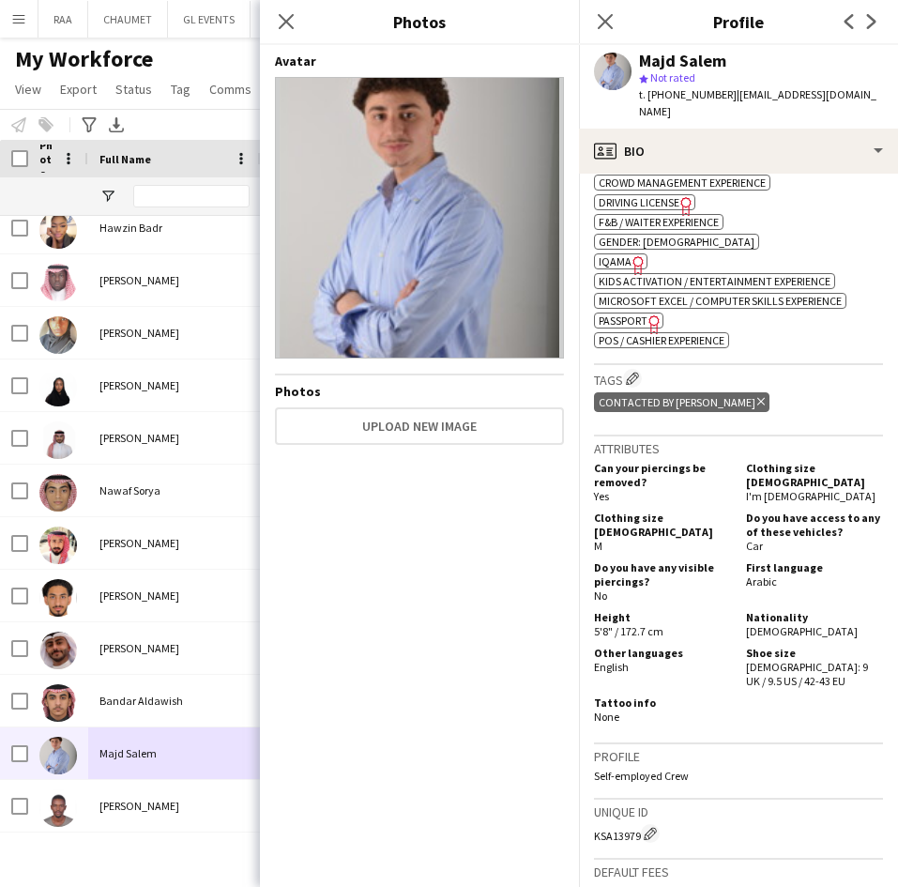
scroll to position [695, 0]
click at [772, 509] on h5 "Do you have access to any of these vehicles?" at bounding box center [814, 523] width 137 height 28
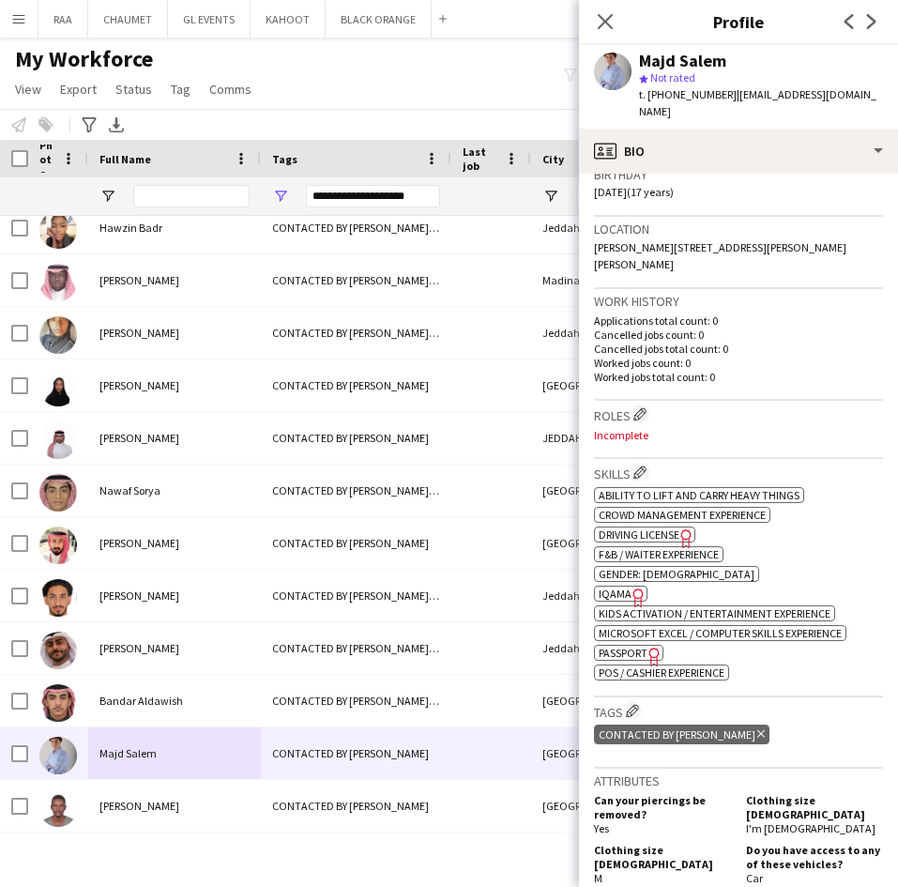
scroll to position [368, 0]
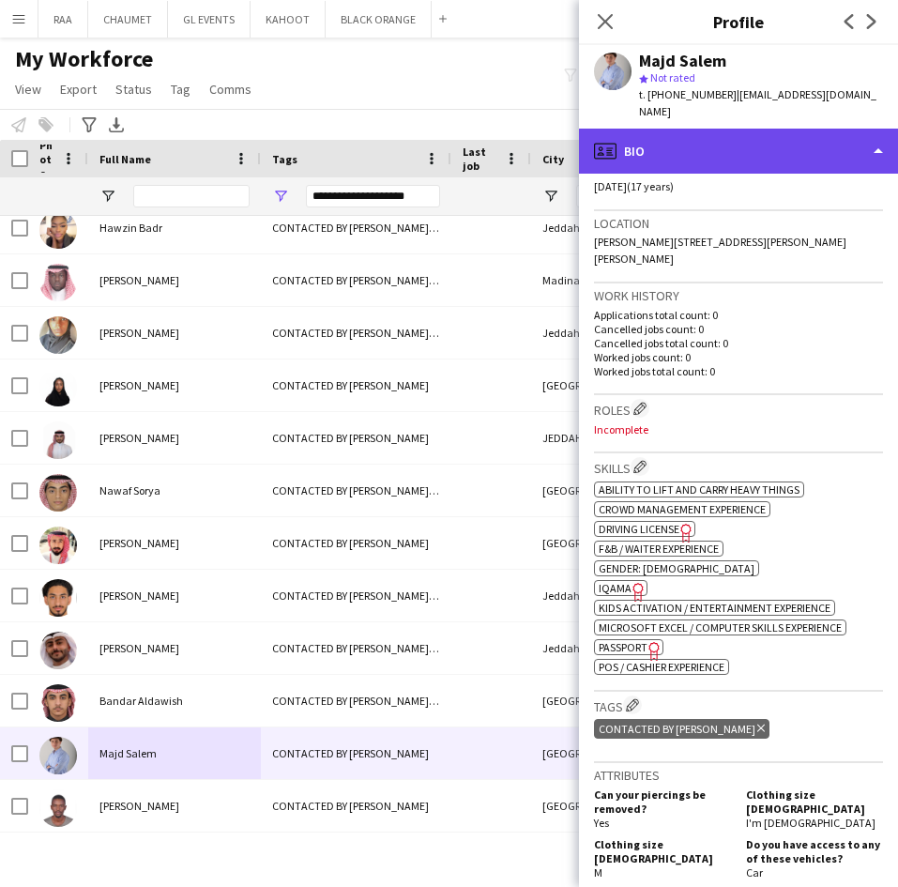
click at [711, 135] on div "profile Bio" at bounding box center [738, 151] width 319 height 45
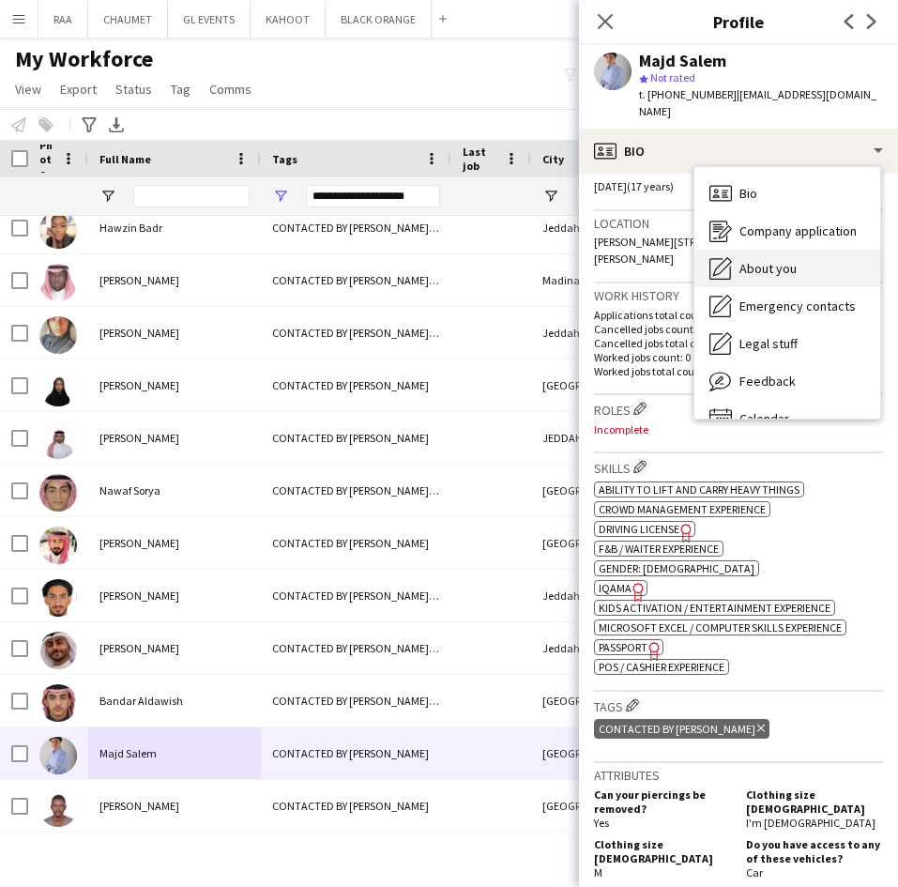
click at [788, 260] on span "About you" at bounding box center [767, 268] width 57 height 17
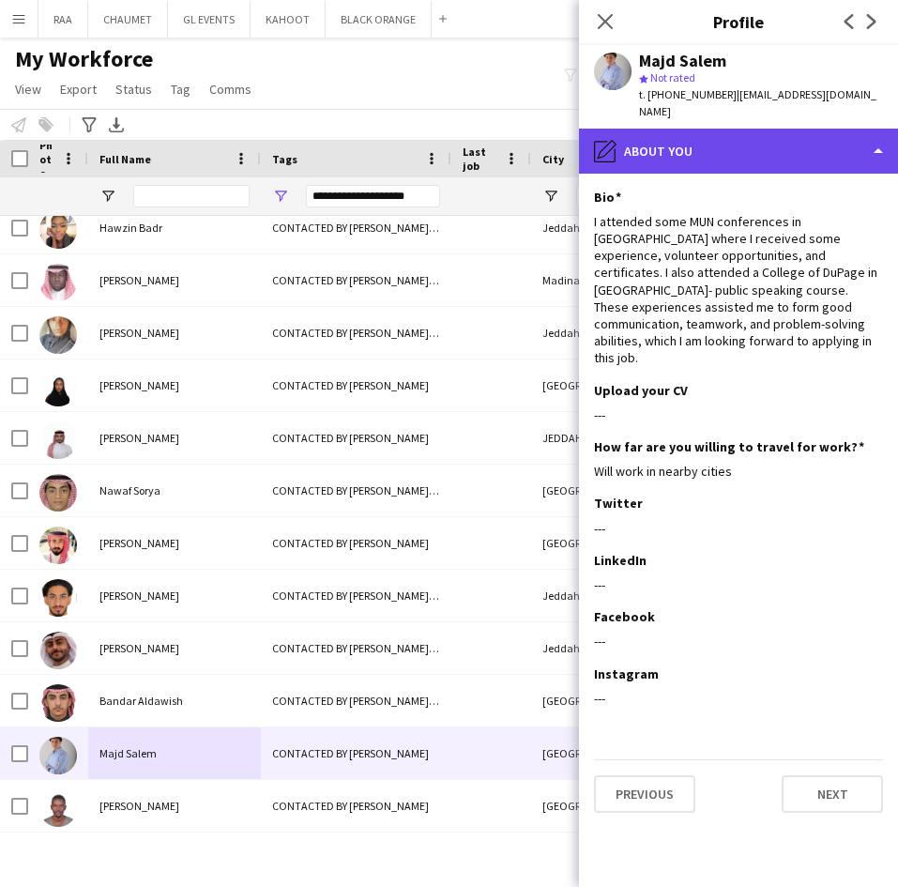
click at [744, 129] on div "pencil4 About you" at bounding box center [738, 151] width 319 height 45
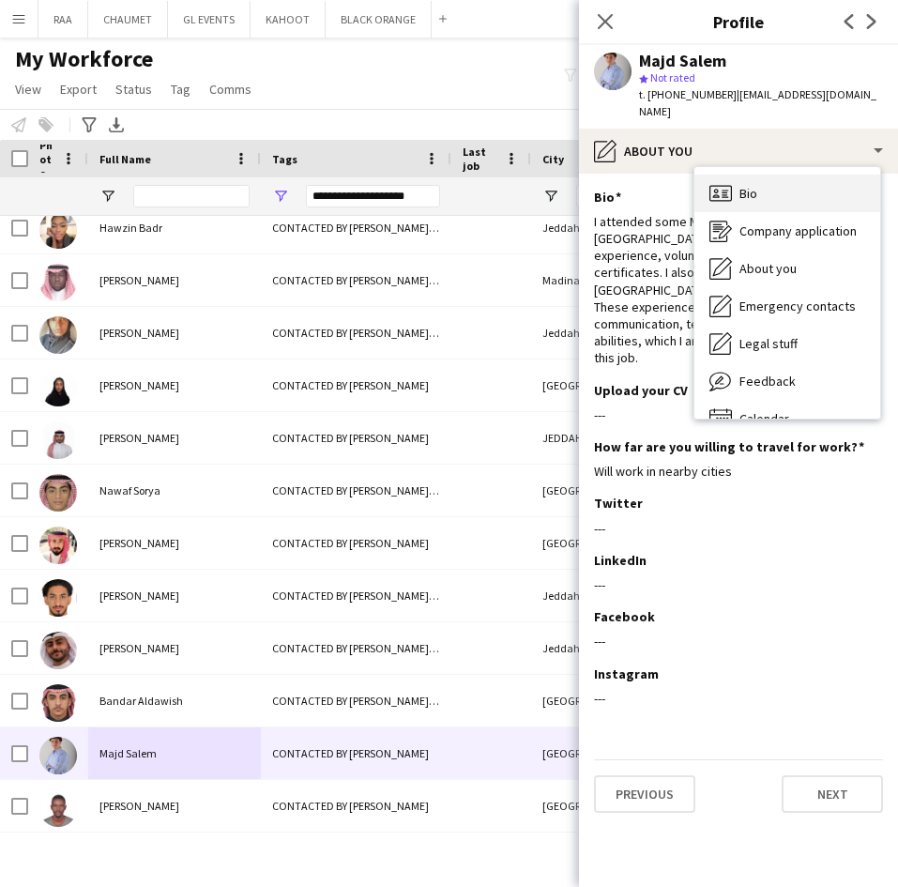
click at [784, 179] on div "Bio Bio" at bounding box center [787, 193] width 186 height 38
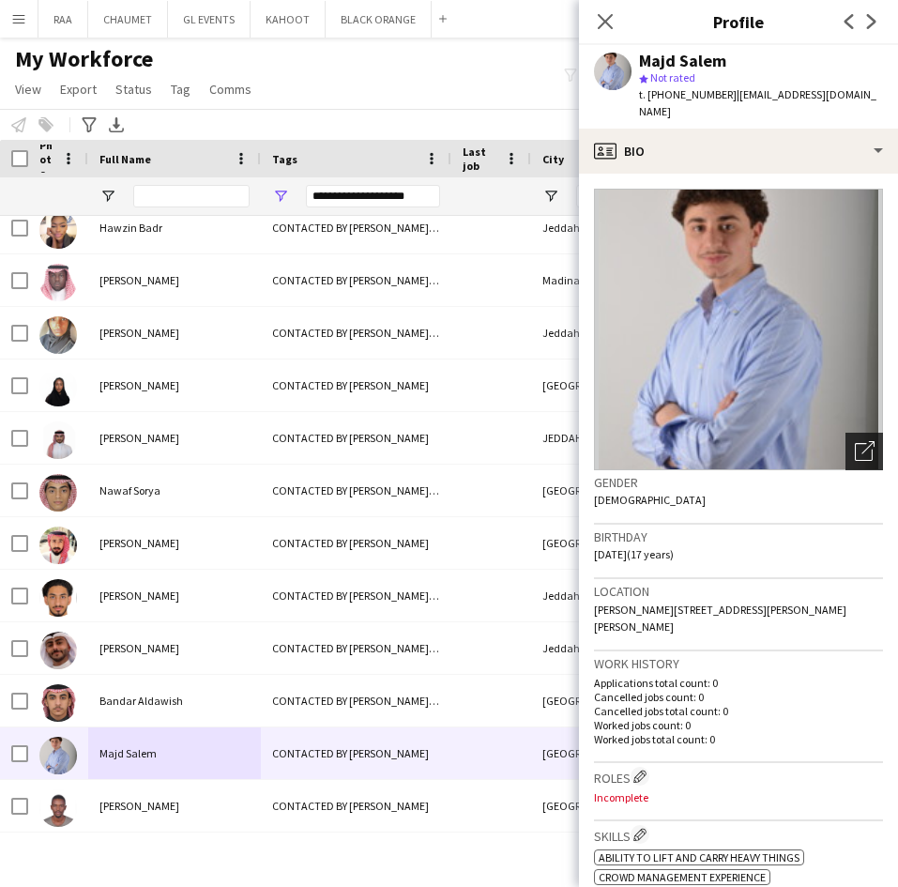
click at [855, 441] on icon "Open photos pop-in" at bounding box center [865, 451] width 20 height 20
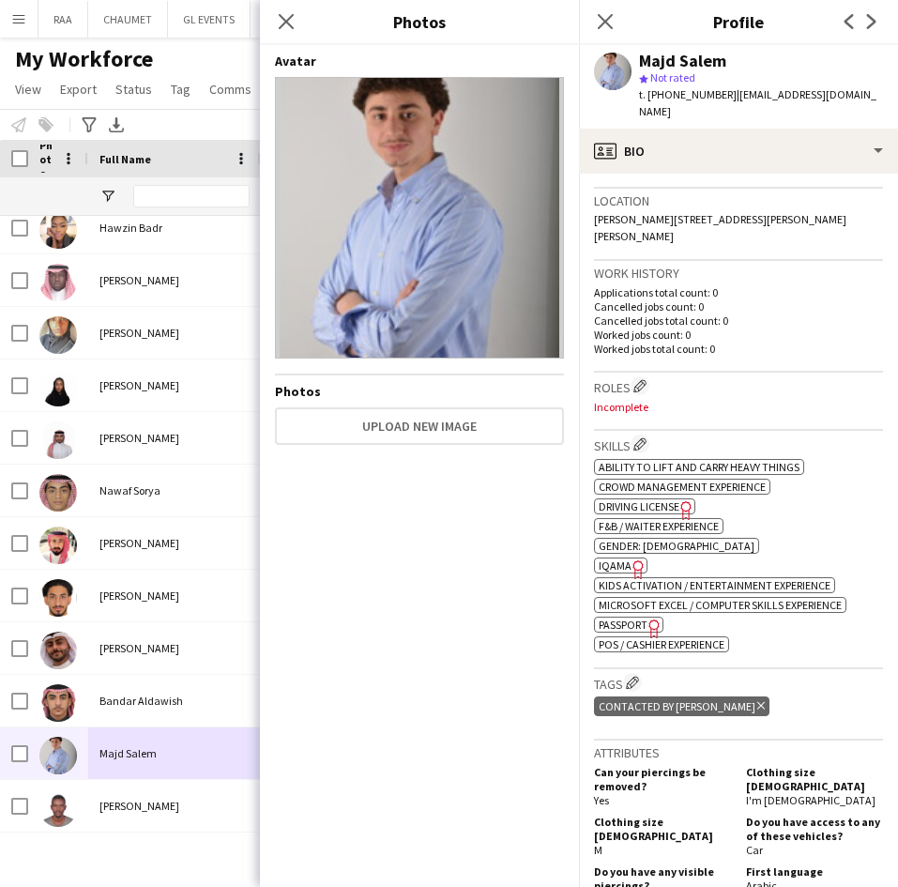
scroll to position [391, 0]
click at [615, 557] on span "IQAMA" at bounding box center [615, 564] width 33 height 14
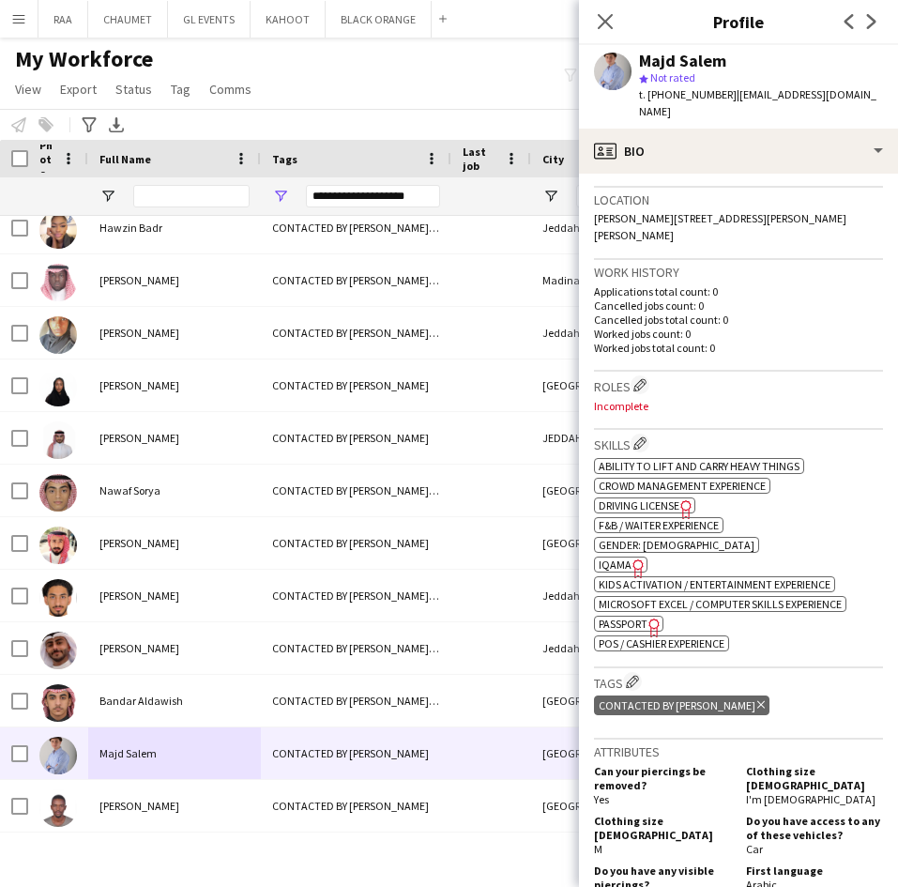
click at [637, 616] on span "Passport" at bounding box center [623, 623] width 49 height 14
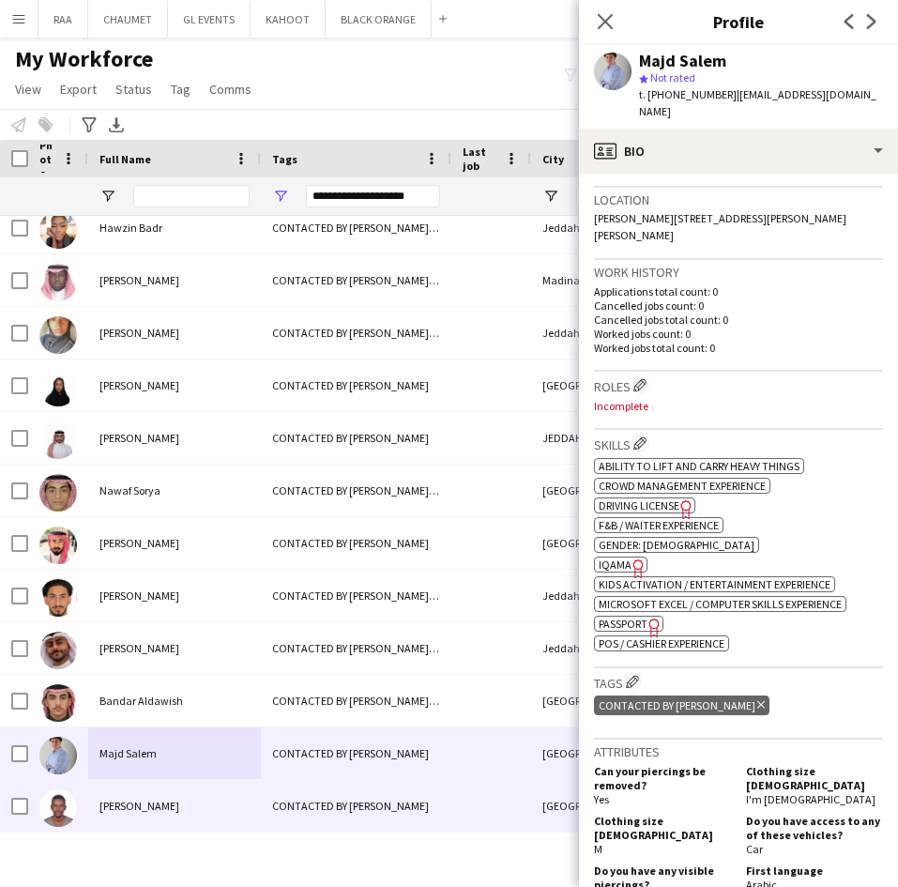
click at [220, 825] on div "[PERSON_NAME]" at bounding box center [174, 806] width 173 height 52
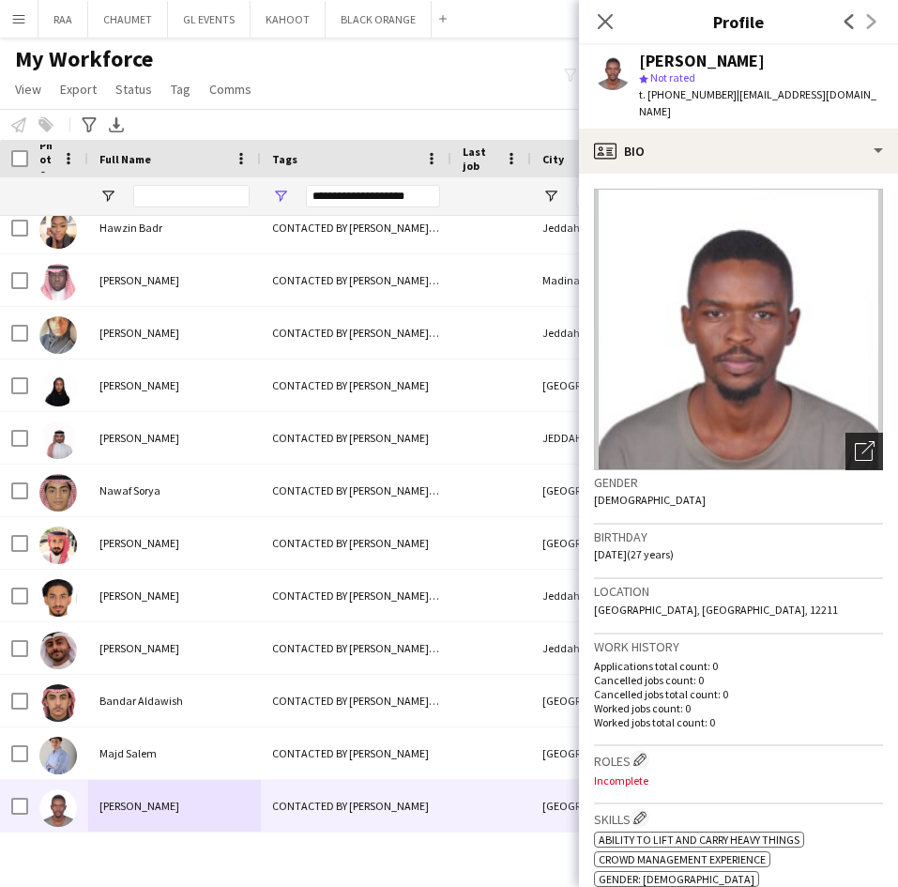
click at [845, 435] on div "Open photos pop-in" at bounding box center [864, 451] width 38 height 38
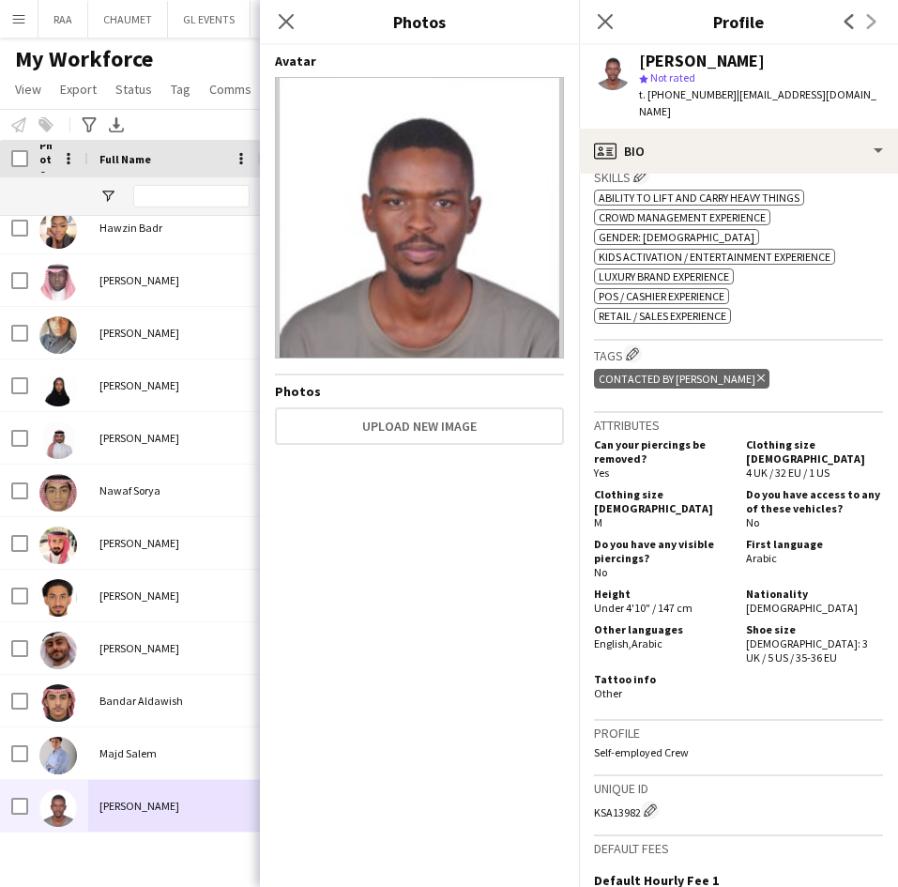
scroll to position [653, 0]
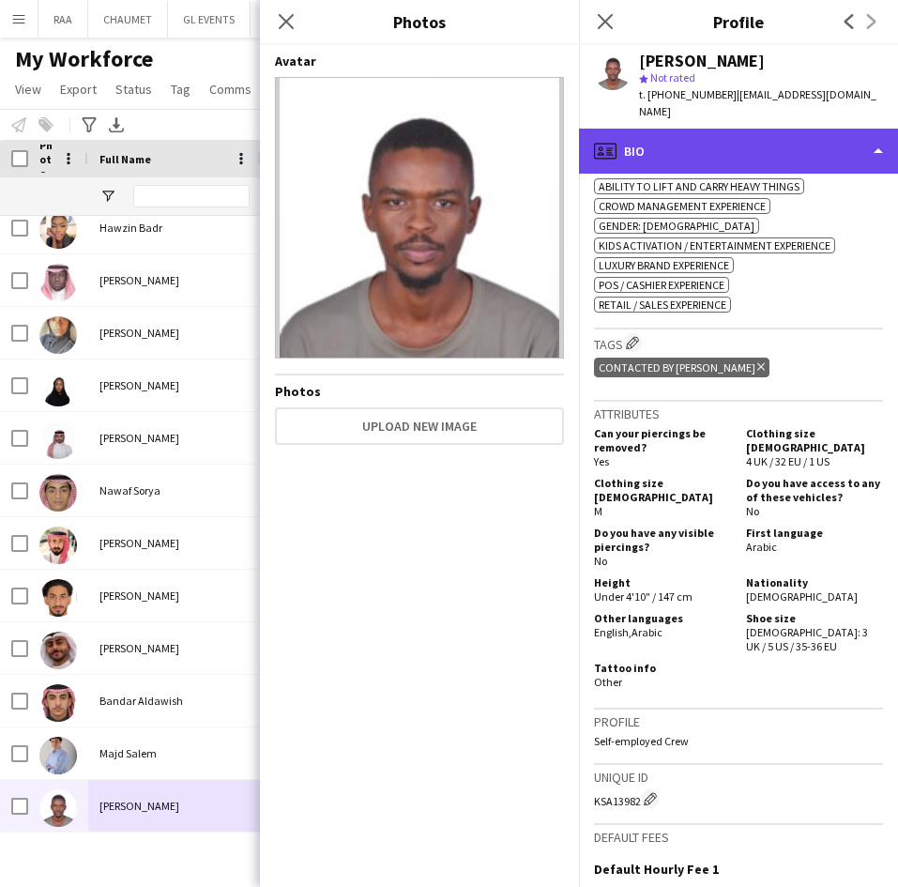
click at [839, 129] on div "profile Bio" at bounding box center [738, 151] width 319 height 45
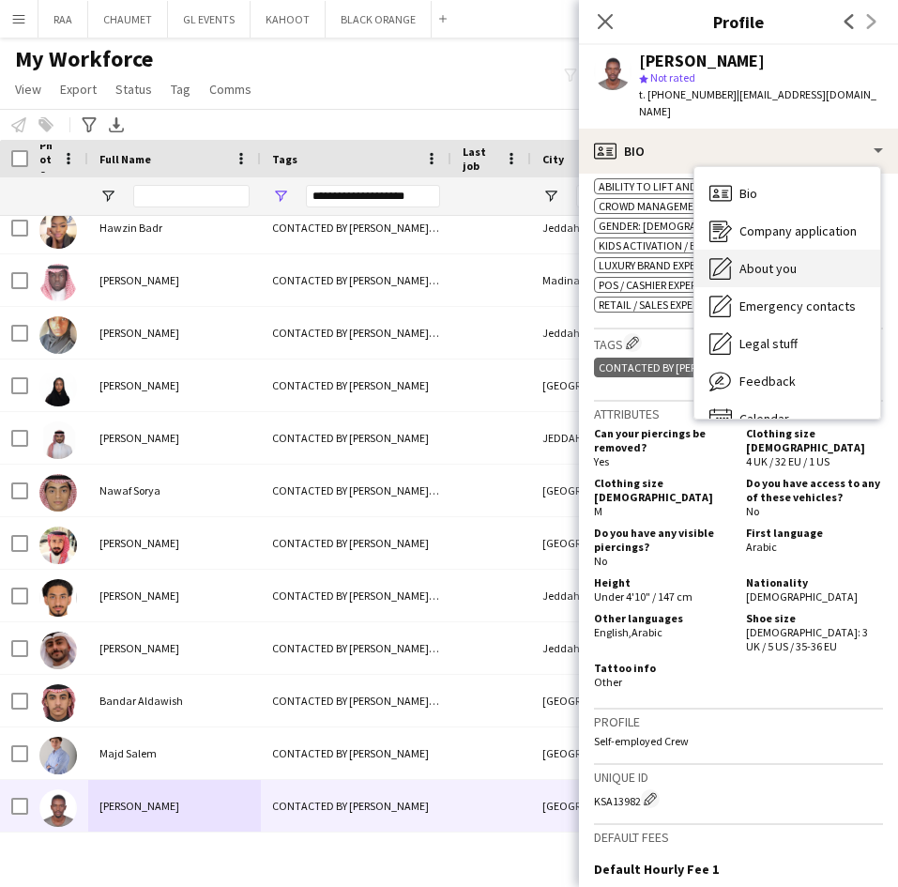
click at [766, 260] on span "About you" at bounding box center [767, 268] width 57 height 17
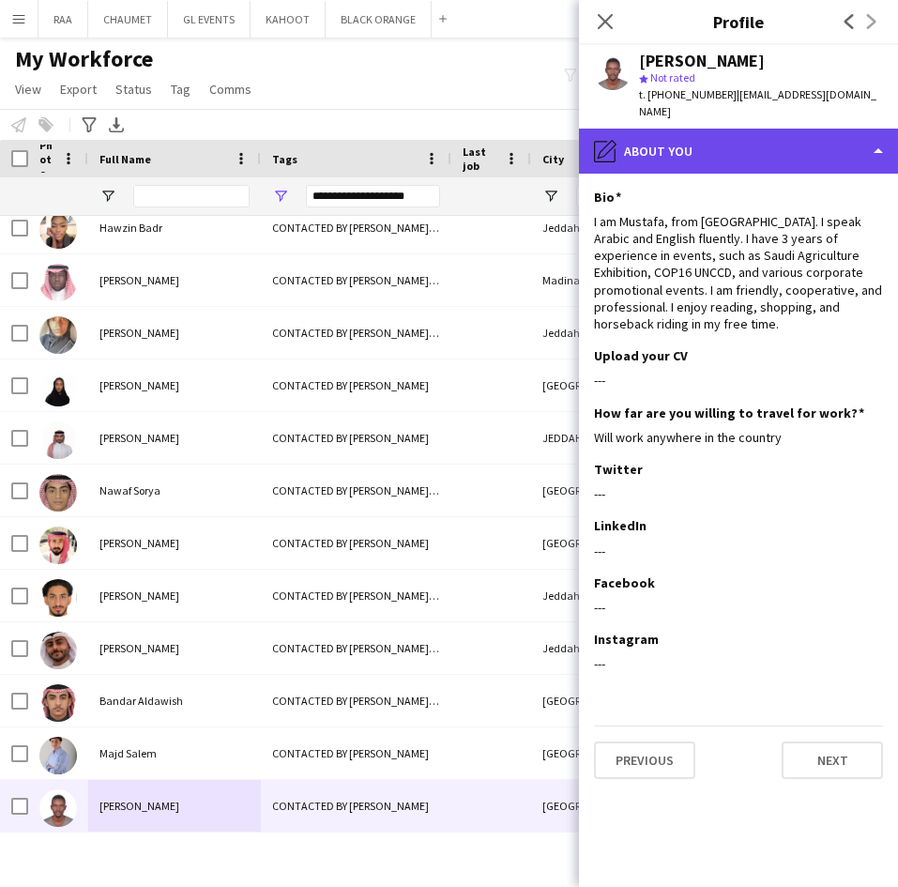
click at [808, 129] on div "pencil4 About you" at bounding box center [738, 151] width 319 height 45
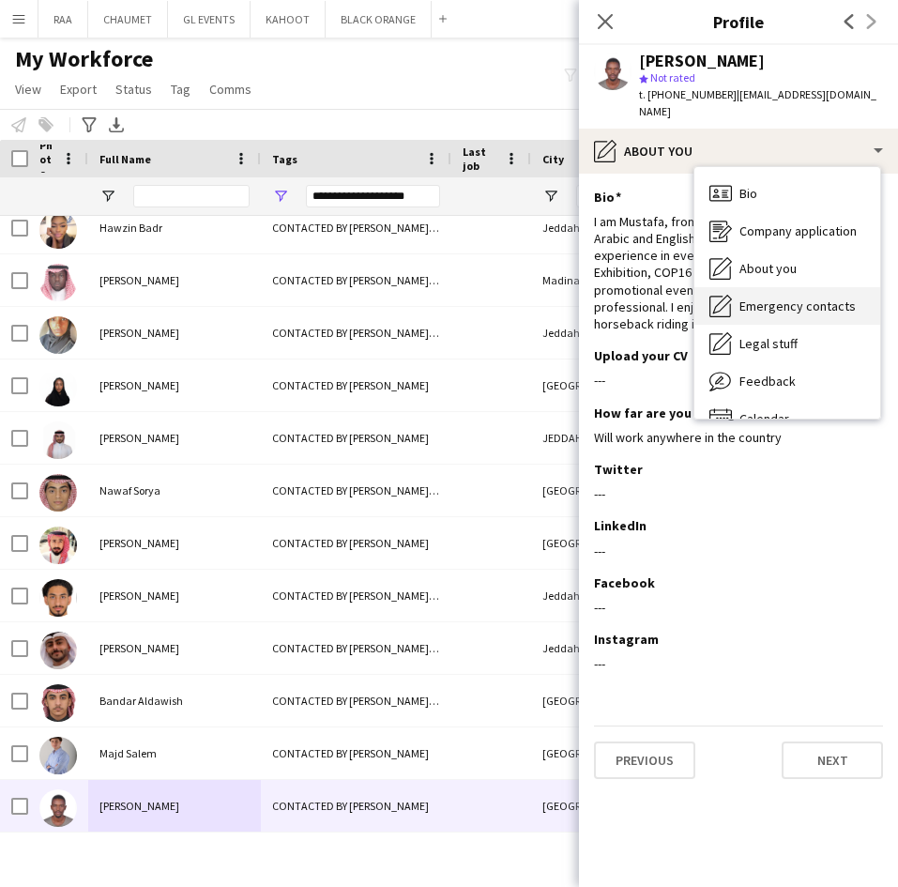
click at [781, 297] on span "Emergency contacts" at bounding box center [797, 305] width 116 height 17
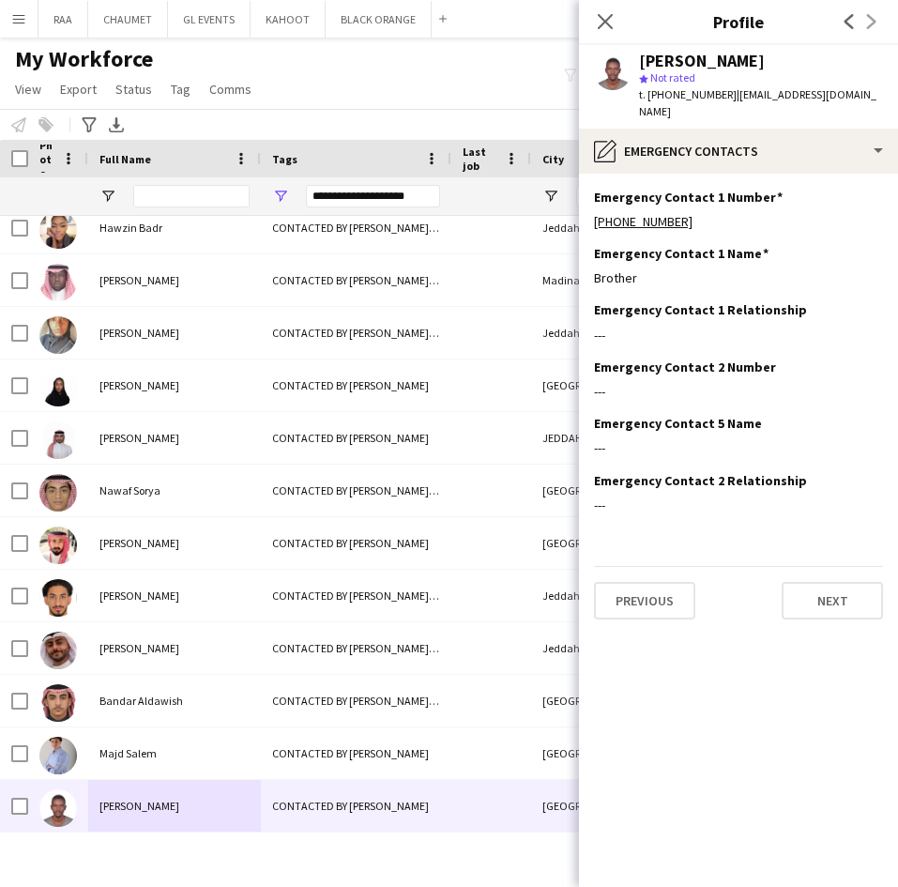
click at [618, 7] on div "Close pop-in" at bounding box center [605, 21] width 53 height 43
click at [601, 4] on div "Close pop-in" at bounding box center [605, 21] width 53 height 43
click at [603, 21] on icon at bounding box center [605, 21] width 18 height 18
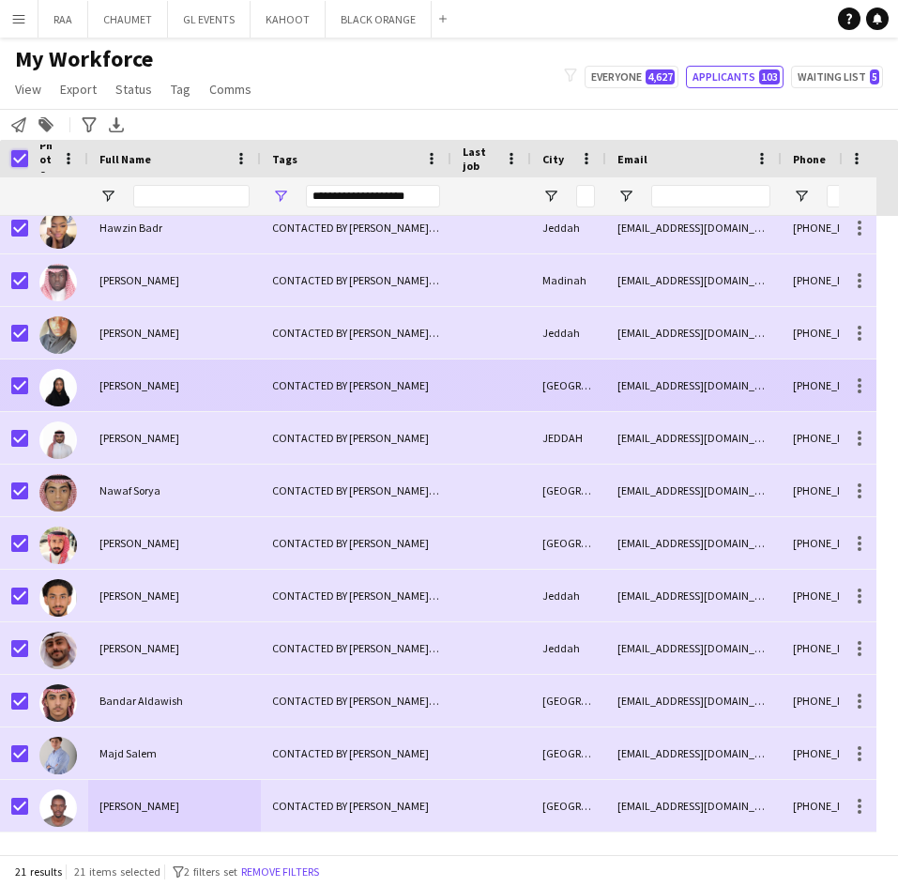
scroll to position [0, 0]
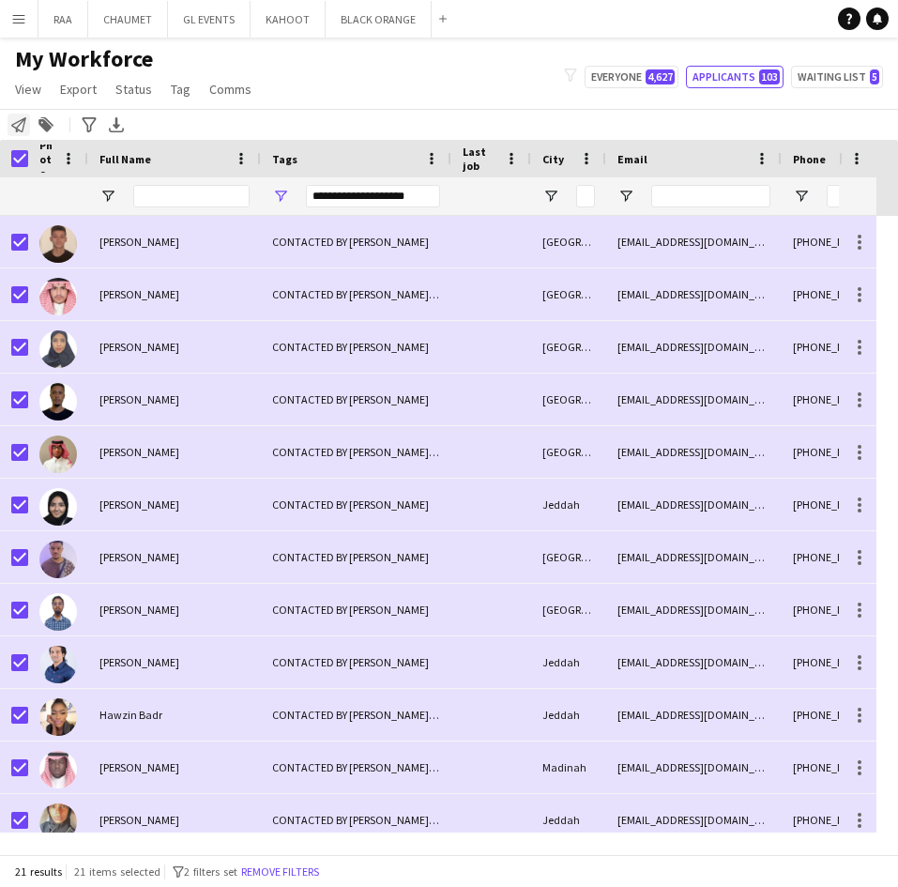
click at [13, 128] on icon "Notify workforce" at bounding box center [18, 124] width 15 height 15
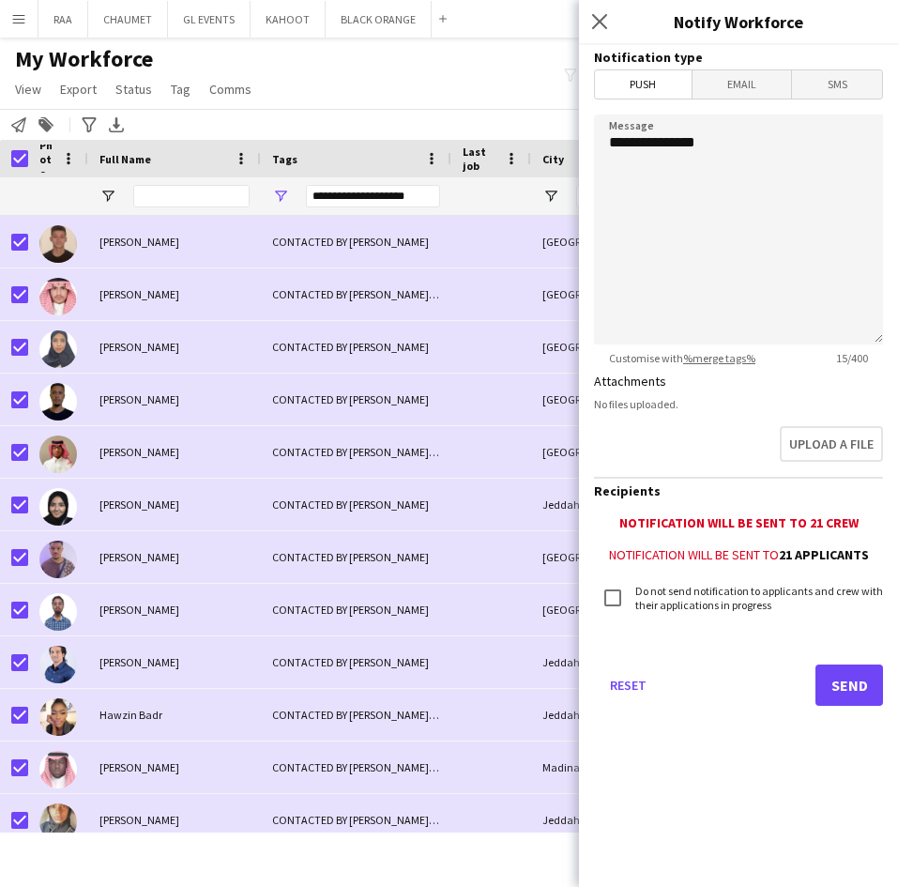
click at [755, 66] on form "**********" at bounding box center [738, 401] width 319 height 713
click at [755, 79] on span "Email" at bounding box center [741, 84] width 99 height 28
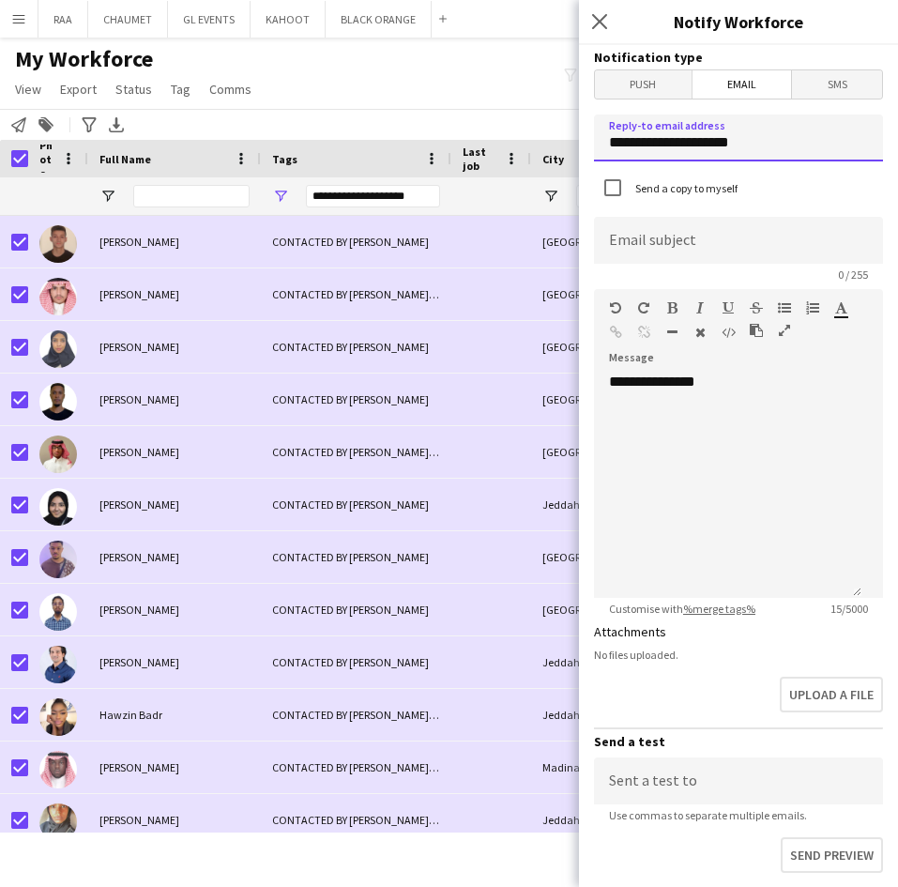
drag, startPoint x: 753, startPoint y: 139, endPoint x: 577, endPoint y: 144, distance: 176.5
click at [577, 144] on body "Menu Boards Boards Boards All jobs Status Workforce Workforce My Workforce Recr…" at bounding box center [449, 443] width 898 height 887
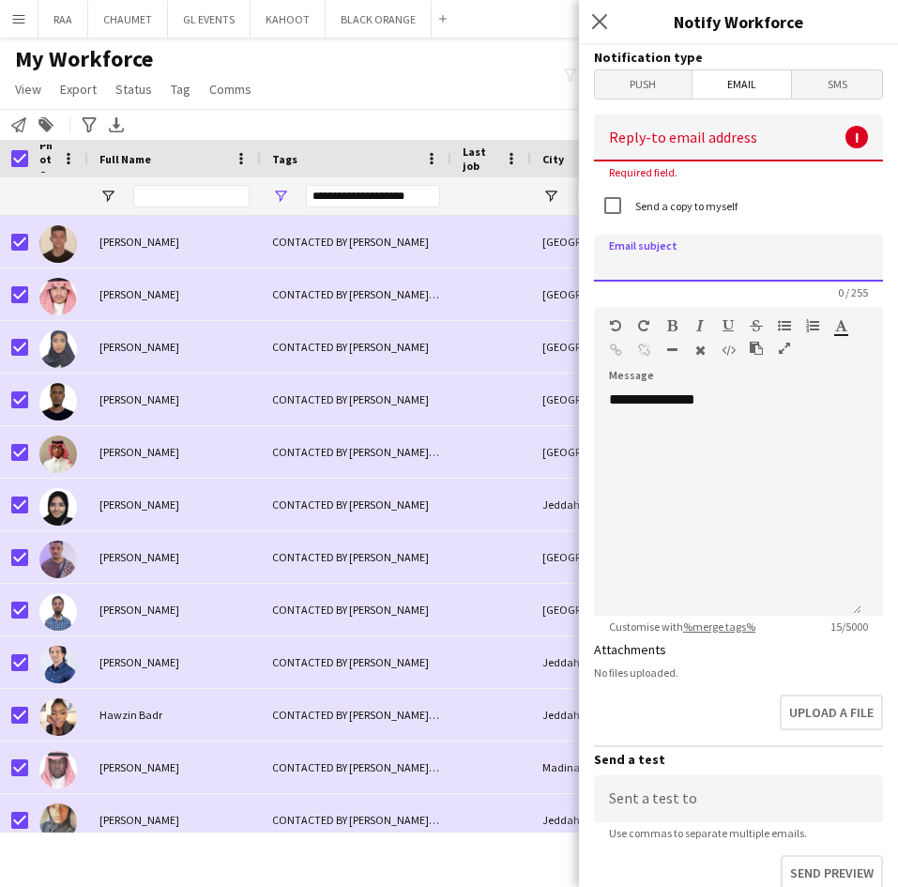
click at [696, 242] on input at bounding box center [738, 258] width 289 height 47
paste input "**********"
type input "**********"
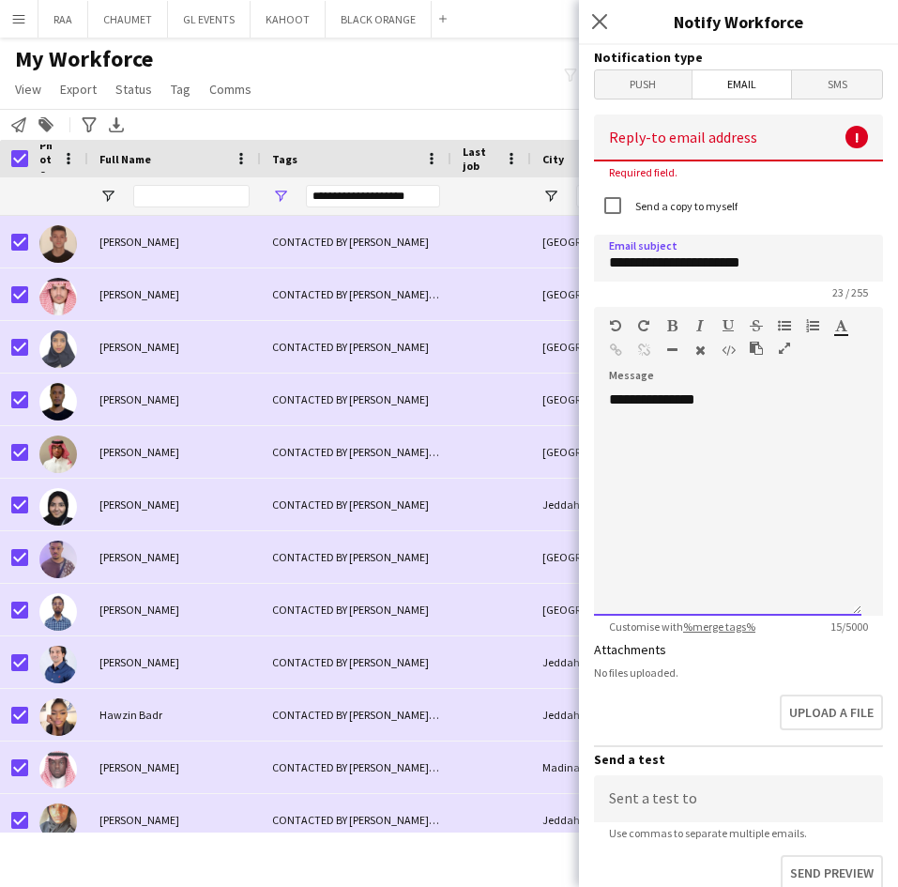
click at [751, 478] on div "**********" at bounding box center [727, 502] width 267 height 225
click at [733, 488] on div "**********" at bounding box center [727, 502] width 267 height 225
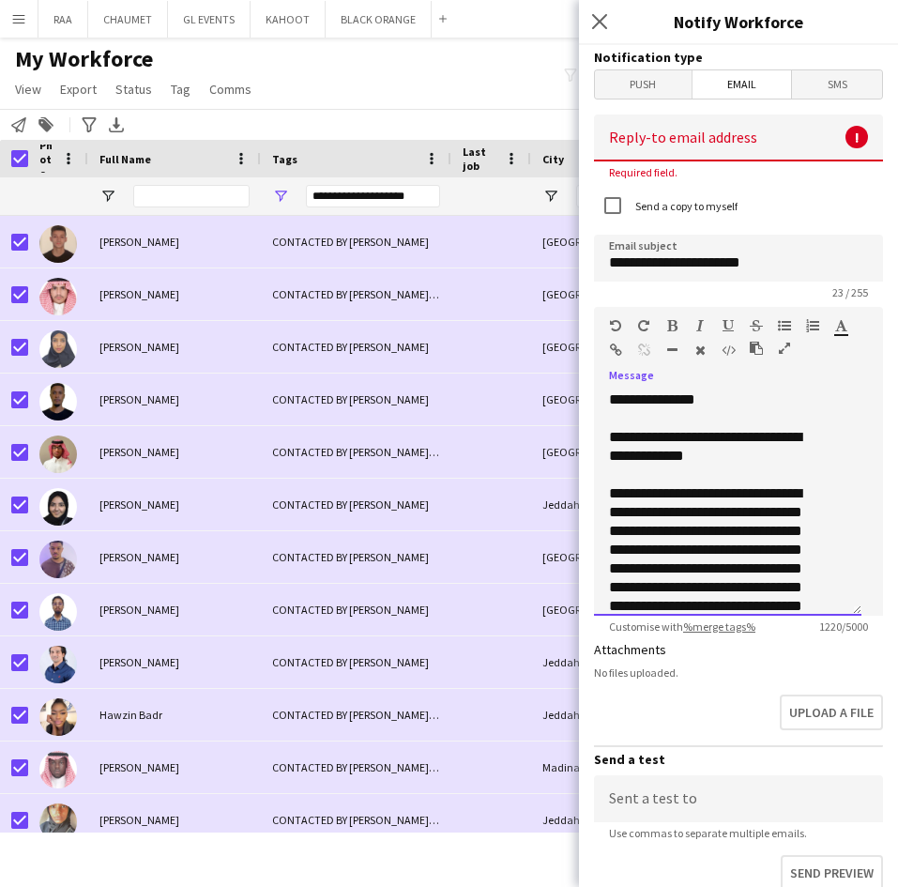
drag, startPoint x: 648, startPoint y: 438, endPoint x: 578, endPoint y: 440, distance: 70.4
click at [578, 440] on body "Menu Boards Boards Boards All jobs Status Workforce Workforce My Workforce Recr…" at bounding box center [449, 443] width 898 height 887
click at [687, 444] on div "**********" at bounding box center [717, 447] width 216 height 38
drag, startPoint x: 654, startPoint y: 438, endPoint x: 599, endPoint y: 438, distance: 54.4
click at [599, 438] on div "**********" at bounding box center [727, 502] width 267 height 225
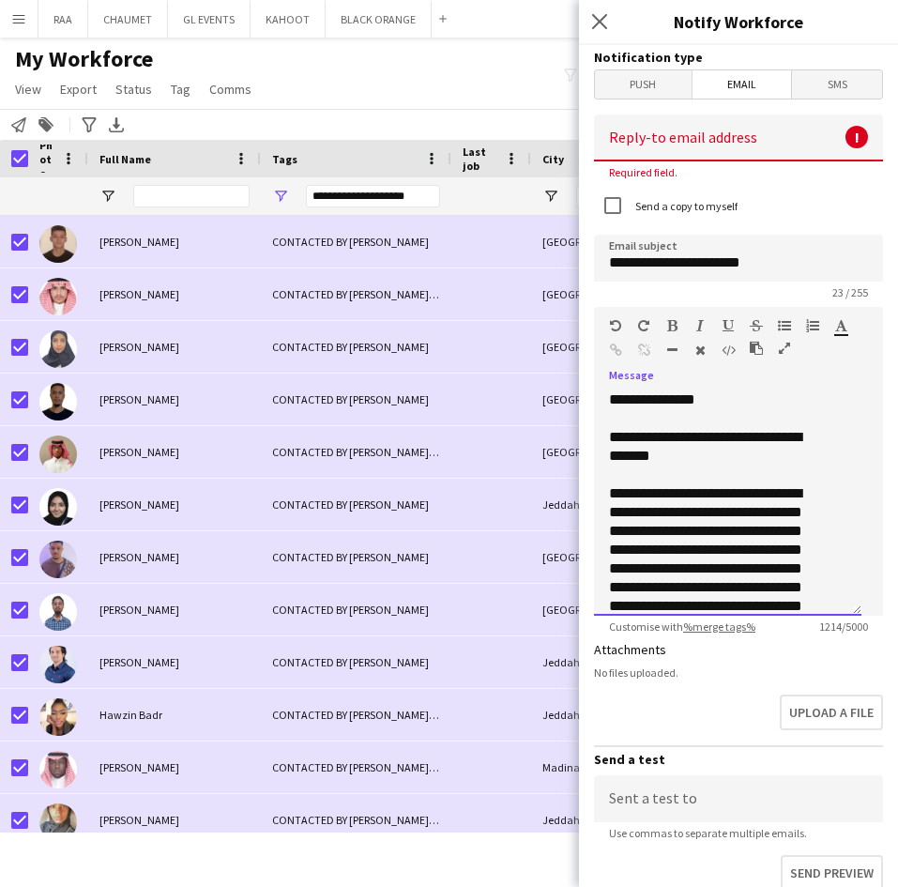
click at [720, 514] on div "**********" at bounding box center [717, 568] width 216 height 169
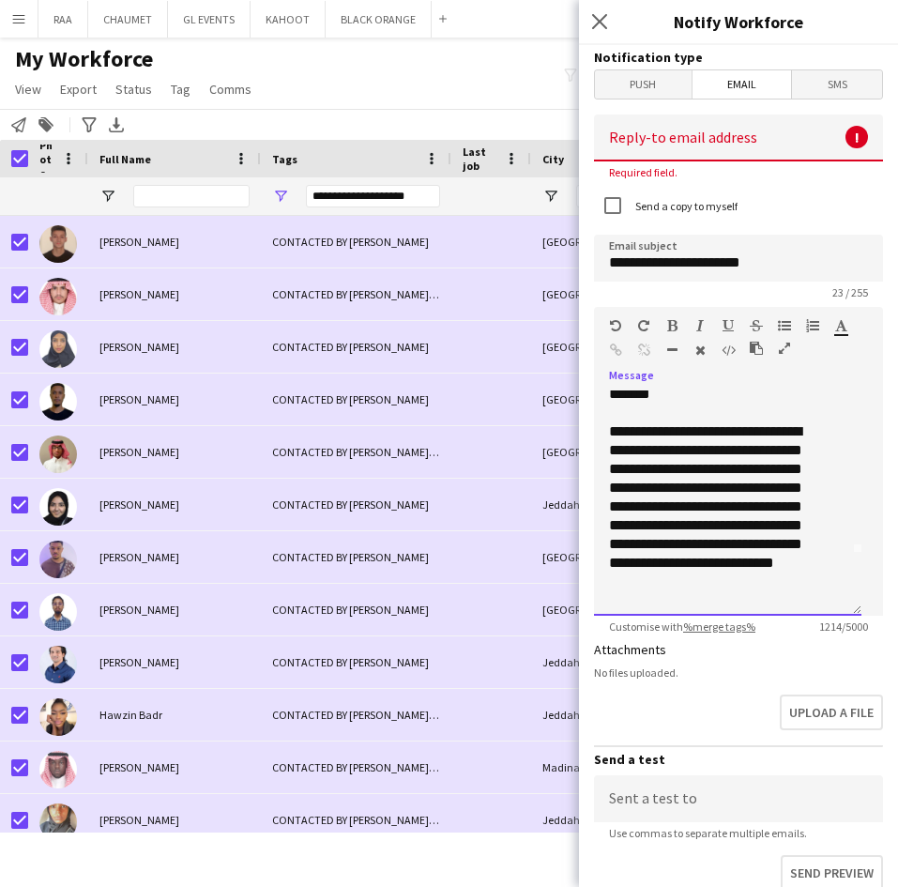
scroll to position [69, 0]
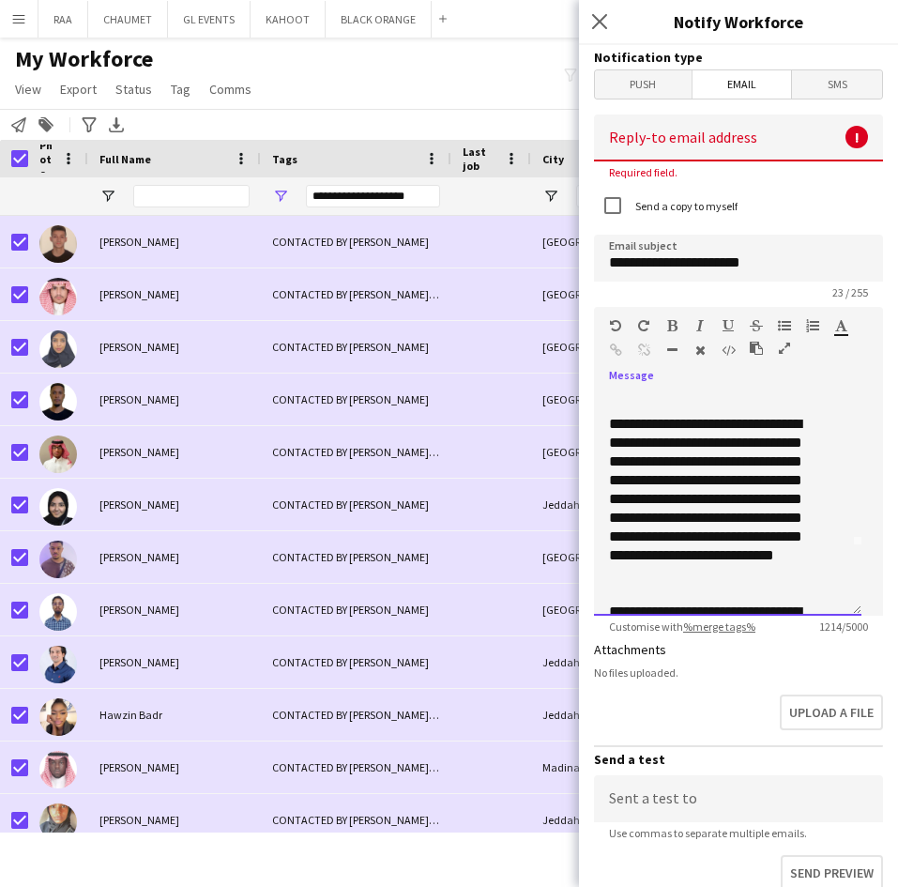
click at [643, 485] on div "**********" at bounding box center [717, 499] width 216 height 169
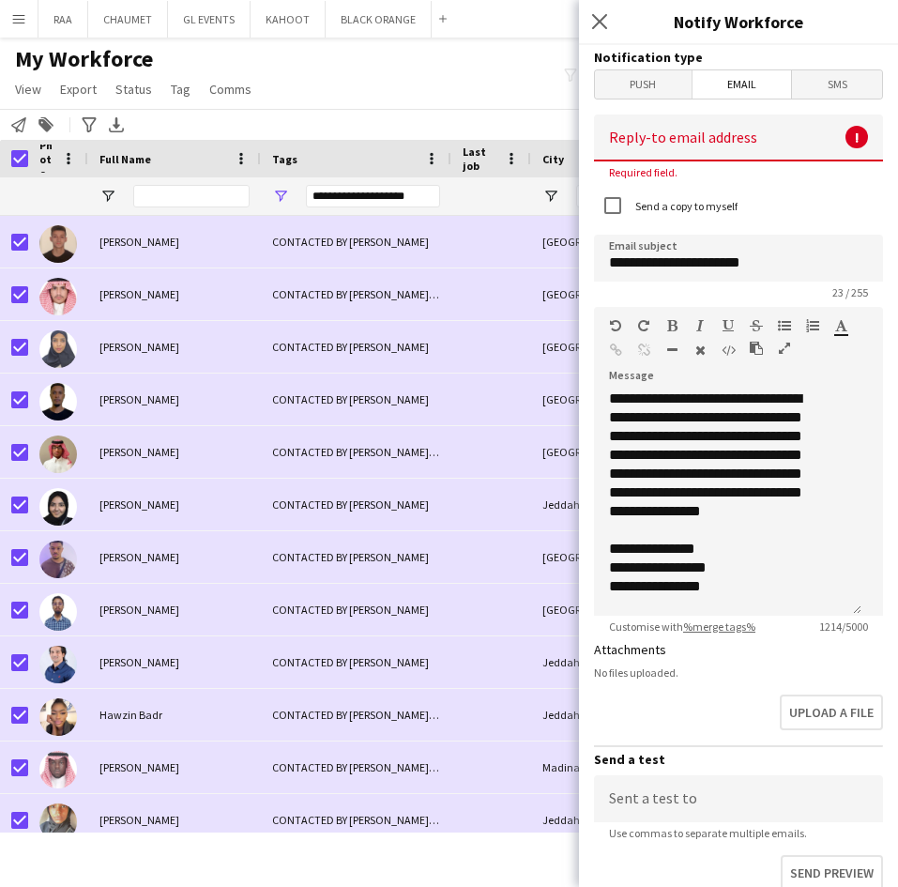
scroll to position [377, 0]
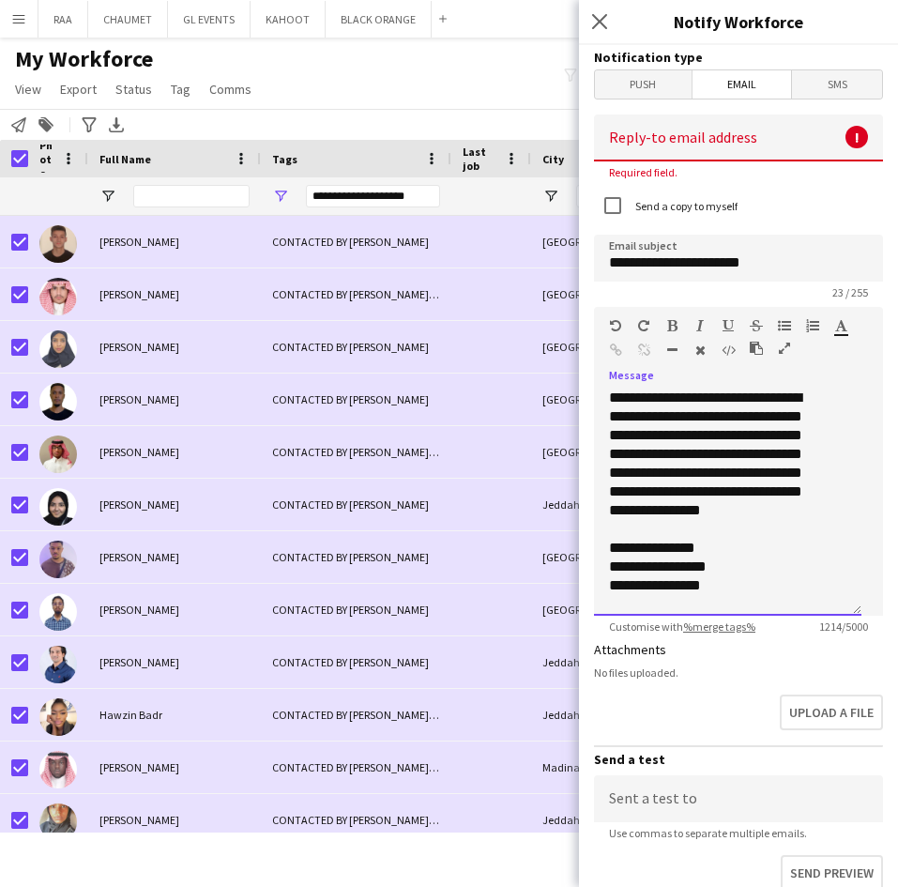
click at [770, 433] on div "**********" at bounding box center [717, 453] width 216 height 131
click at [750, 478] on div "**********" at bounding box center [717, 453] width 216 height 131
click at [748, 516] on div "**********" at bounding box center [717, 453] width 216 height 131
click at [773, 538] on div "**********" at bounding box center [717, 547] width 216 height 19
click at [753, 479] on div "**********" at bounding box center [717, 453] width 216 height 131
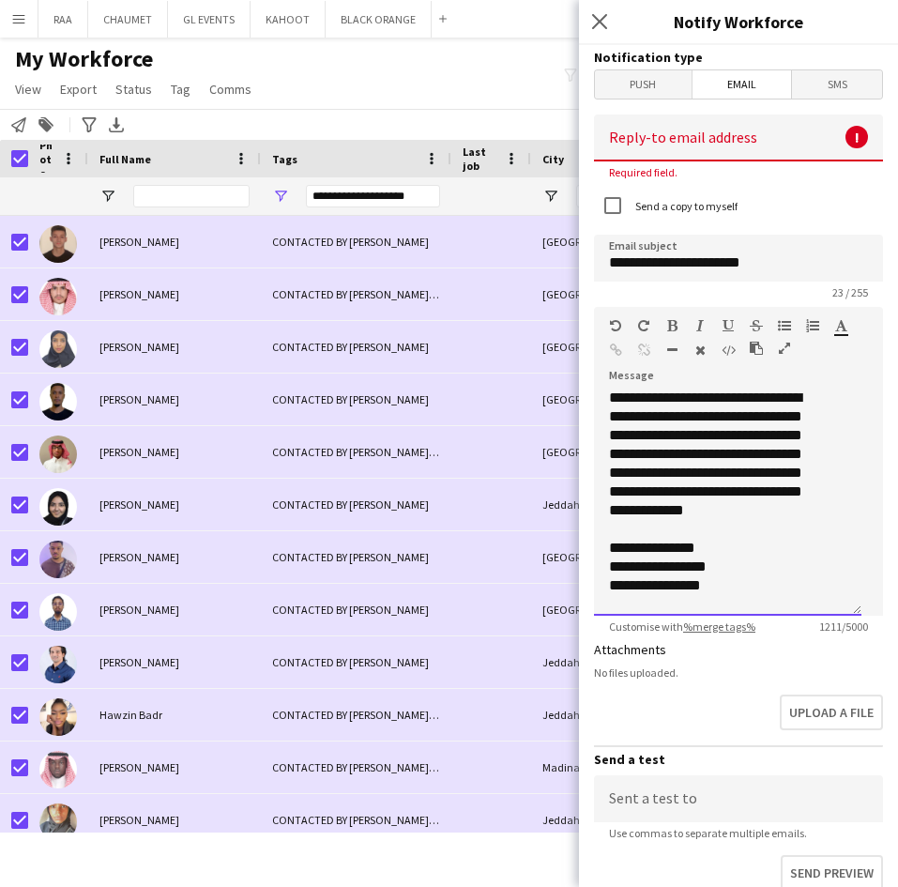
click at [769, 503] on div "**********" at bounding box center [717, 453] width 216 height 131
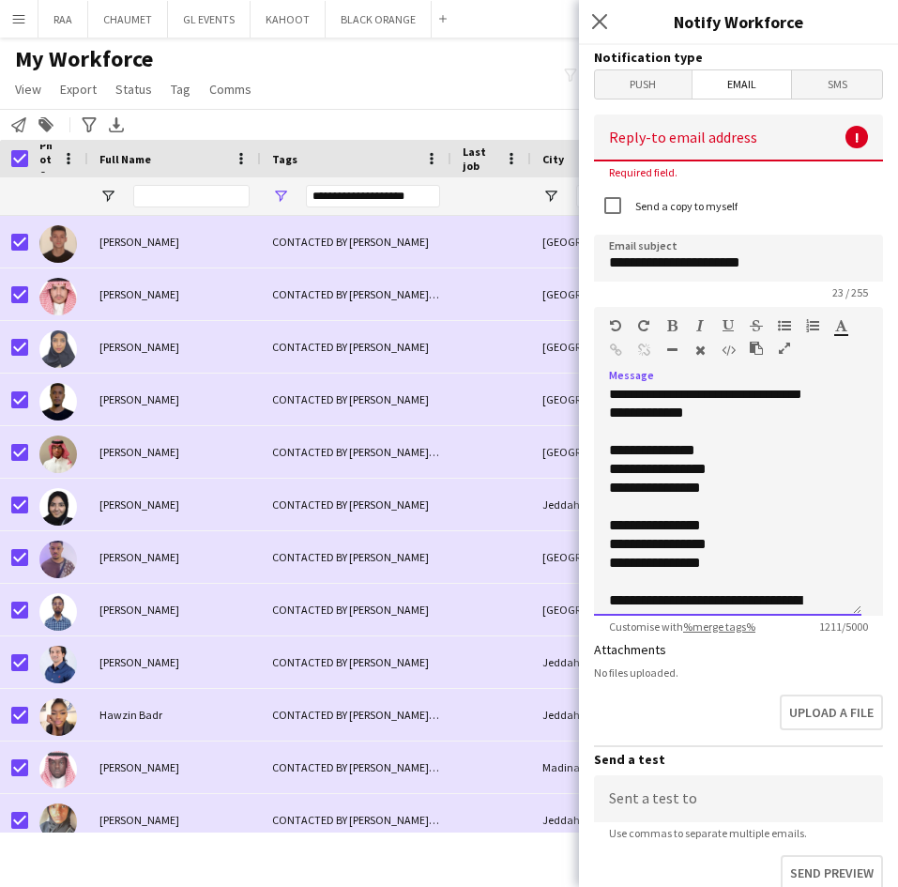
scroll to position [478, 0]
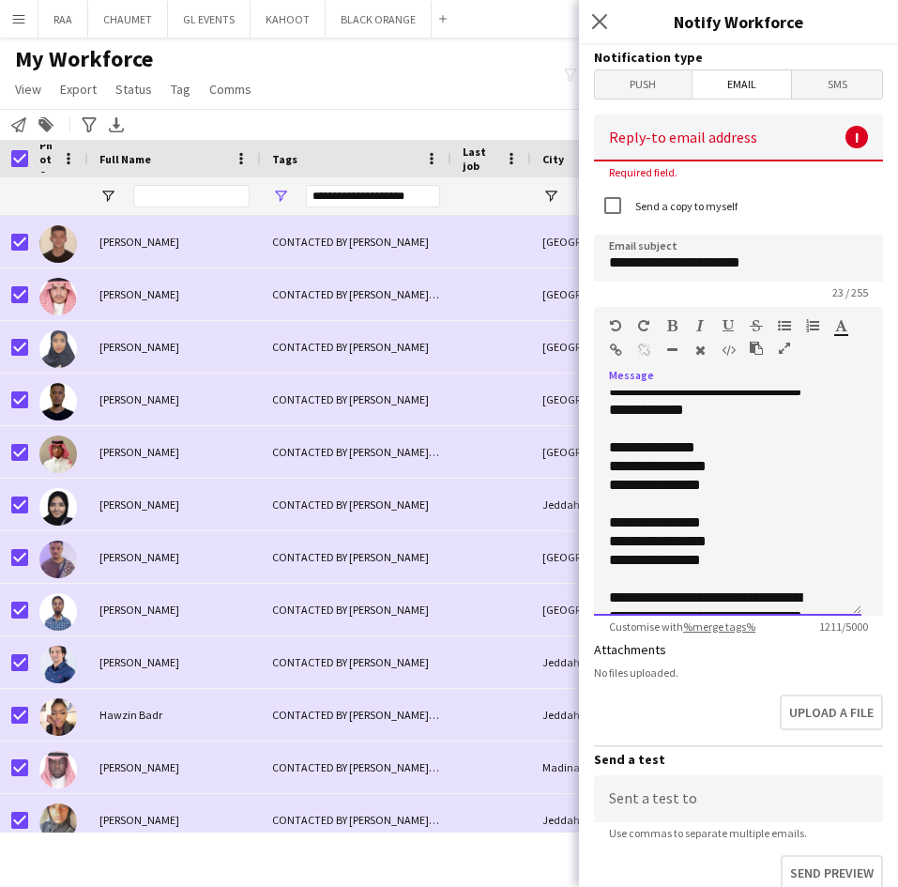
drag, startPoint x: 650, startPoint y: 445, endPoint x: 594, endPoint y: 456, distance: 57.4
click at [594, 456] on div "**********" at bounding box center [727, 502] width 267 height 225
click at [621, 469] on div "**********" at bounding box center [717, 466] width 216 height 19
click at [614, 482] on div "**********" at bounding box center [717, 485] width 216 height 19
click at [655, 525] on div "**********" at bounding box center [717, 522] width 216 height 19
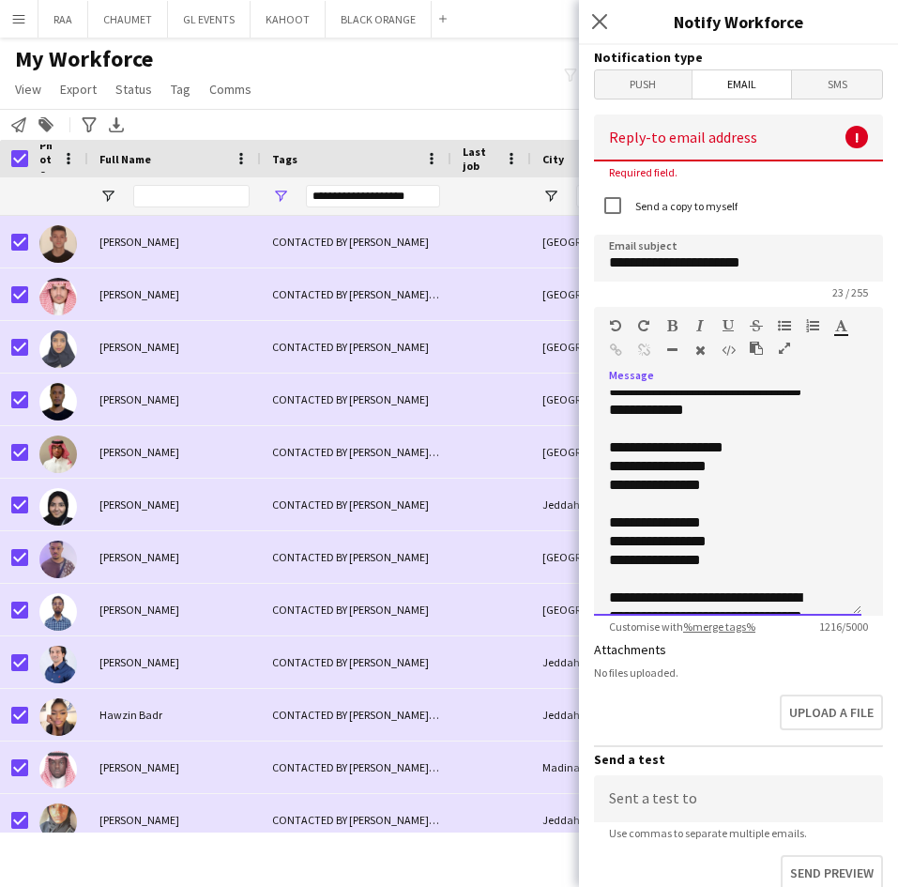
click at [659, 525] on div "**********" at bounding box center [717, 522] width 216 height 19
click at [733, 485] on div "**********" at bounding box center [717, 485] width 216 height 19
click at [740, 588] on div at bounding box center [727, 597] width 237 height 19
click at [737, 450] on div "**********" at bounding box center [717, 447] width 216 height 19
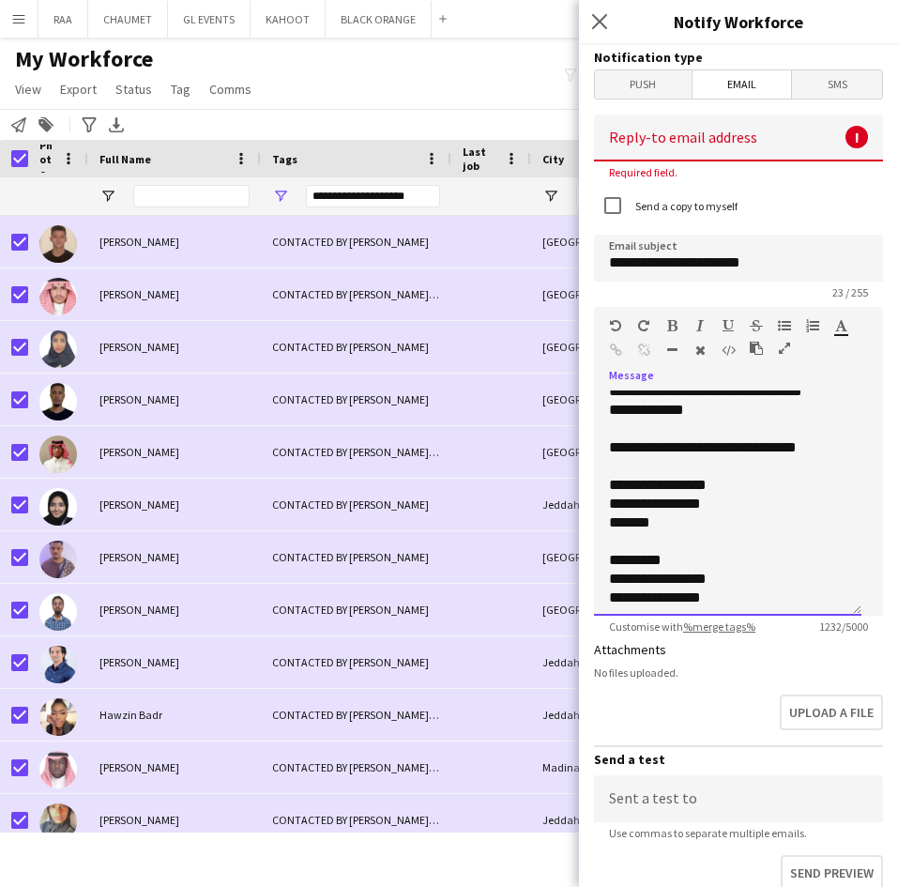
click at [738, 505] on div "**********" at bounding box center [717, 503] width 216 height 19
click at [758, 551] on div "*********" at bounding box center [717, 560] width 216 height 19
click at [741, 485] on div "**********" at bounding box center [717, 485] width 216 height 19
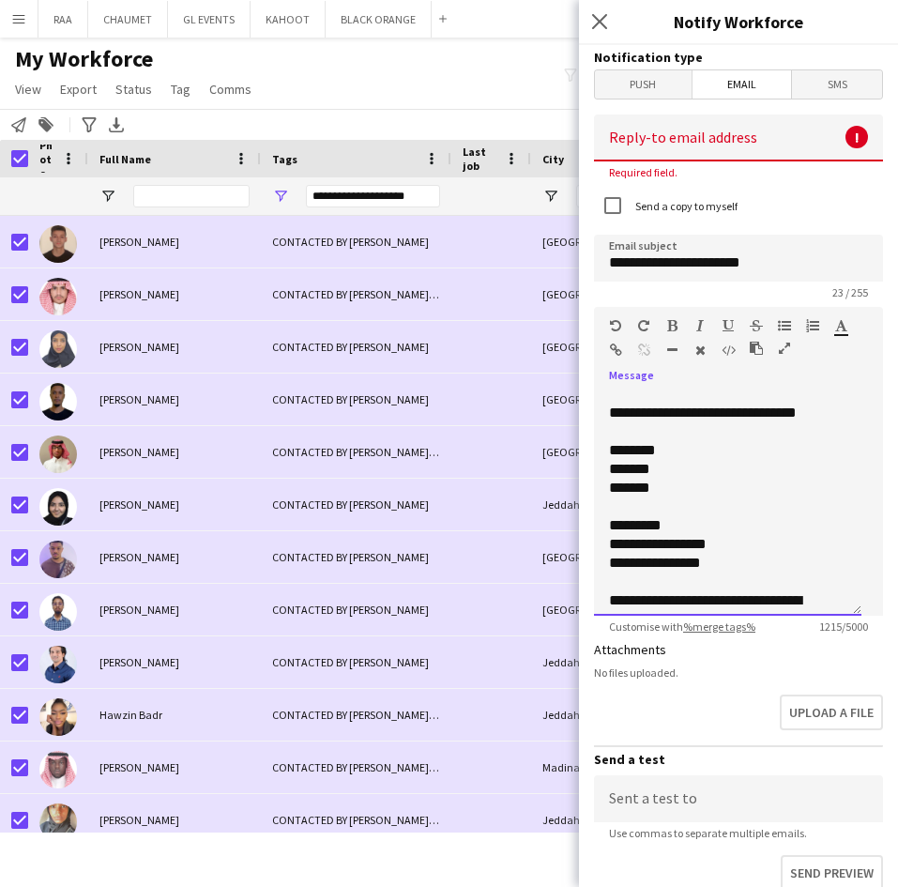
drag, startPoint x: 750, startPoint y: 561, endPoint x: 613, endPoint y: 523, distance: 142.3
click at [613, 523] on div "**********" at bounding box center [727, 432] width 237 height 1032
click at [674, 546] on div "**********" at bounding box center [717, 544] width 216 height 19
click at [614, 529] on div "*********" at bounding box center [717, 525] width 216 height 19
click at [618, 564] on div "**********" at bounding box center [717, 563] width 216 height 19
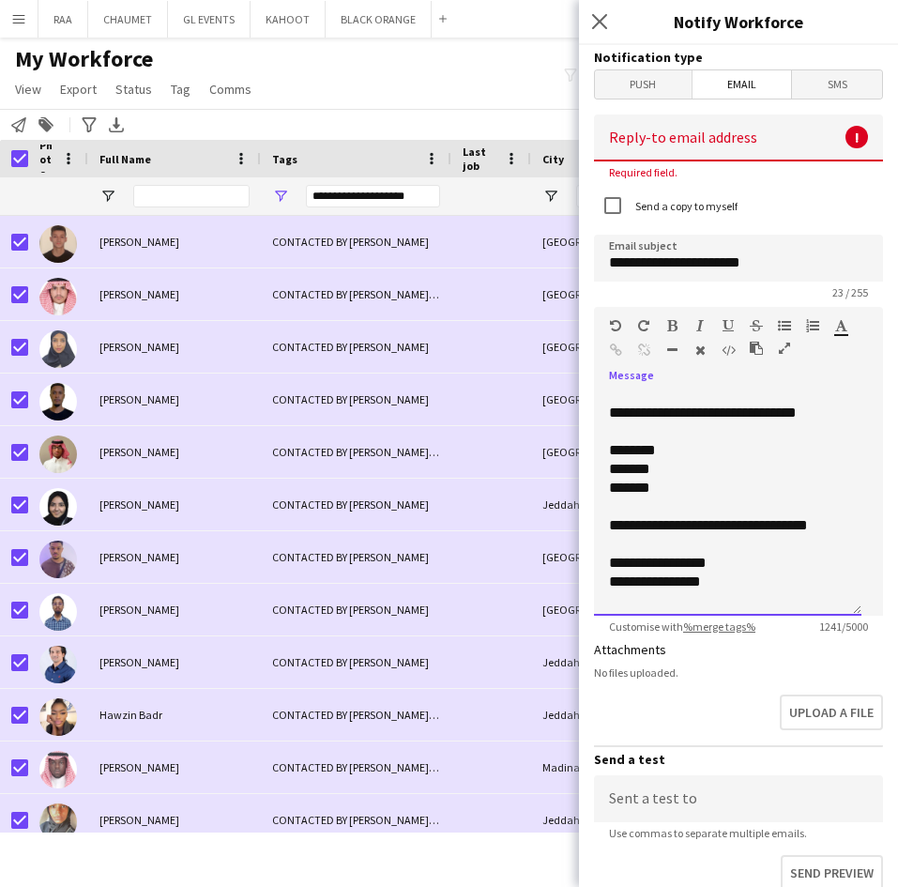
click at [648, 563] on div "**********" at bounding box center [717, 563] width 216 height 19
click at [655, 455] on div "********" at bounding box center [717, 450] width 216 height 19
click at [615, 578] on div "**********" at bounding box center [717, 581] width 216 height 19
drag, startPoint x: 724, startPoint y: 579, endPoint x: 662, endPoint y: 581, distance: 61.9
click at [662, 581] on div "**********" at bounding box center [717, 581] width 216 height 19
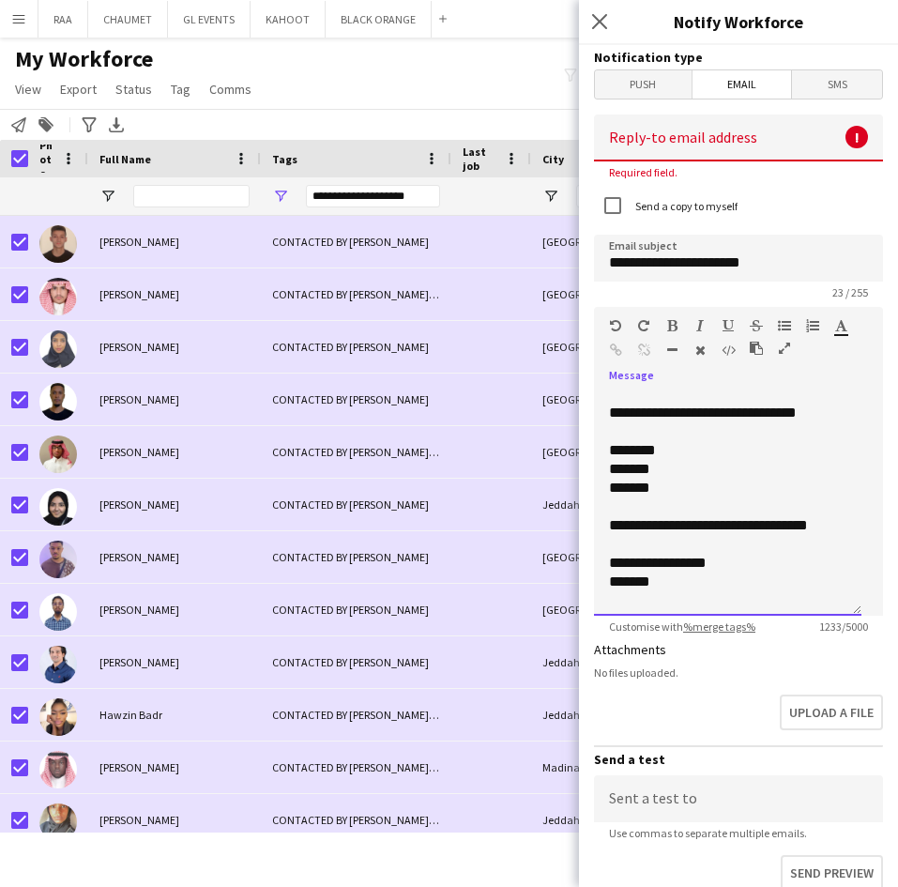
click at [730, 563] on div "**********" at bounding box center [717, 563] width 216 height 19
click at [661, 584] on div "*******" at bounding box center [717, 581] width 216 height 19
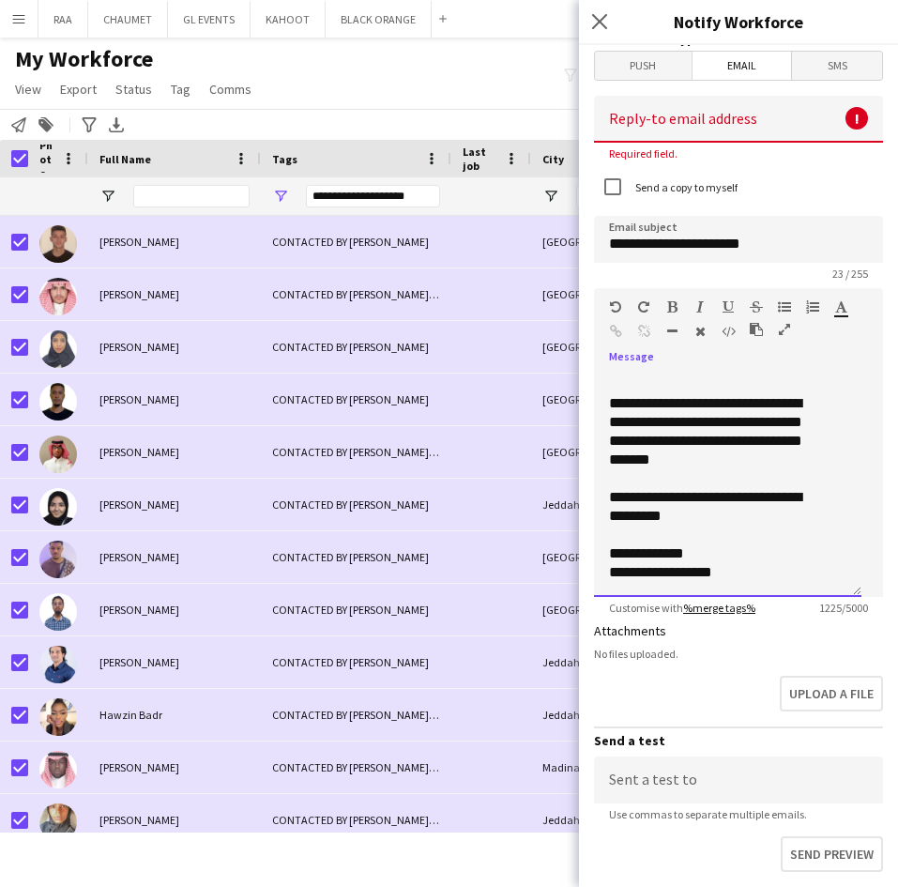
scroll to position [0, 0]
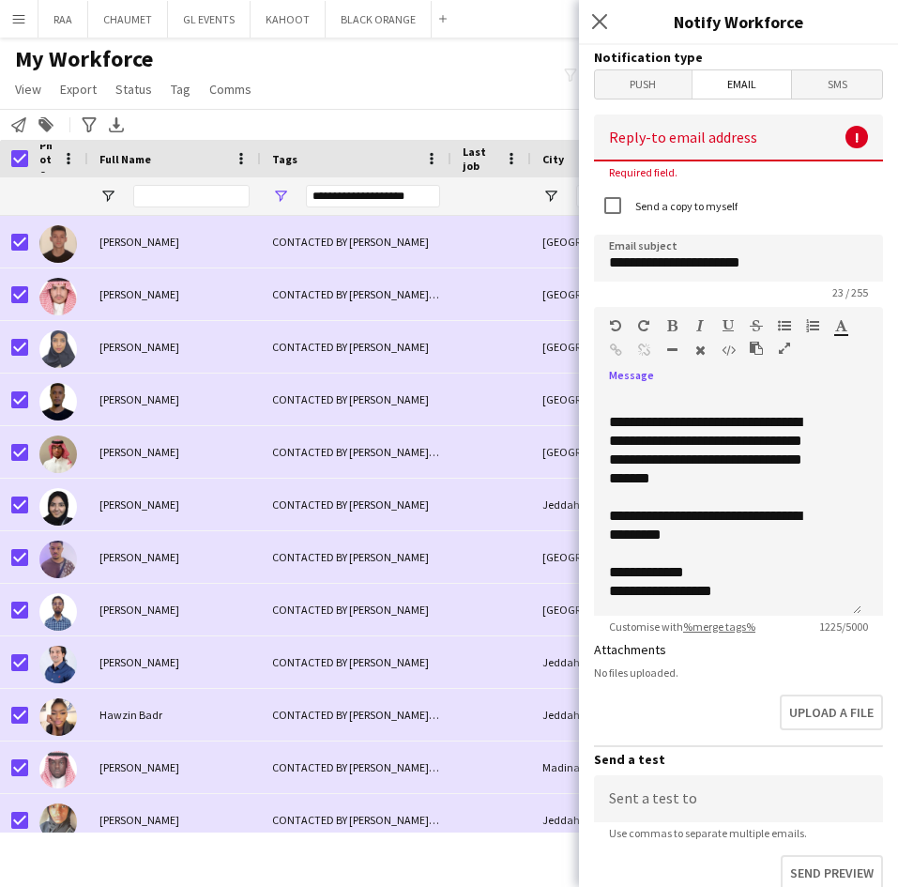
click at [724, 141] on input at bounding box center [738, 137] width 289 height 47
click at [730, 415] on div "**********" at bounding box center [717, 450] width 216 height 75
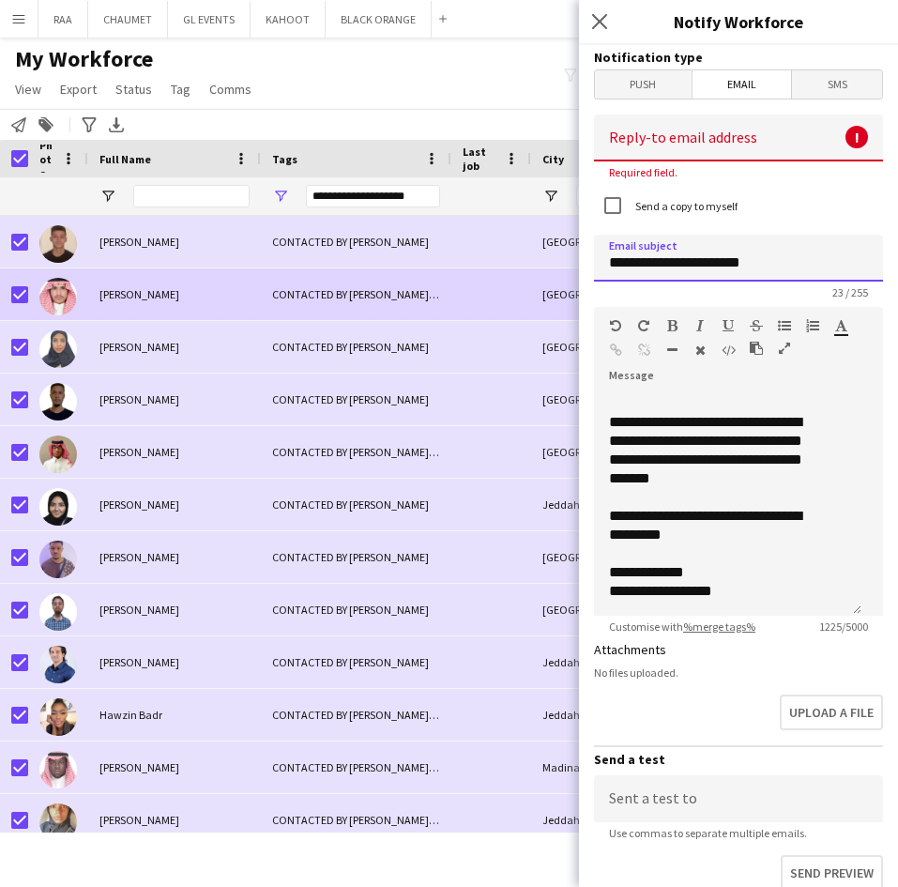
drag, startPoint x: 770, startPoint y: 266, endPoint x: 561, endPoint y: 267, distance: 209.2
click at [561, 267] on body "Menu Boards Boards Boards All jobs Status Workforce Workforce My Workforce Recr…" at bounding box center [449, 443] width 898 height 887
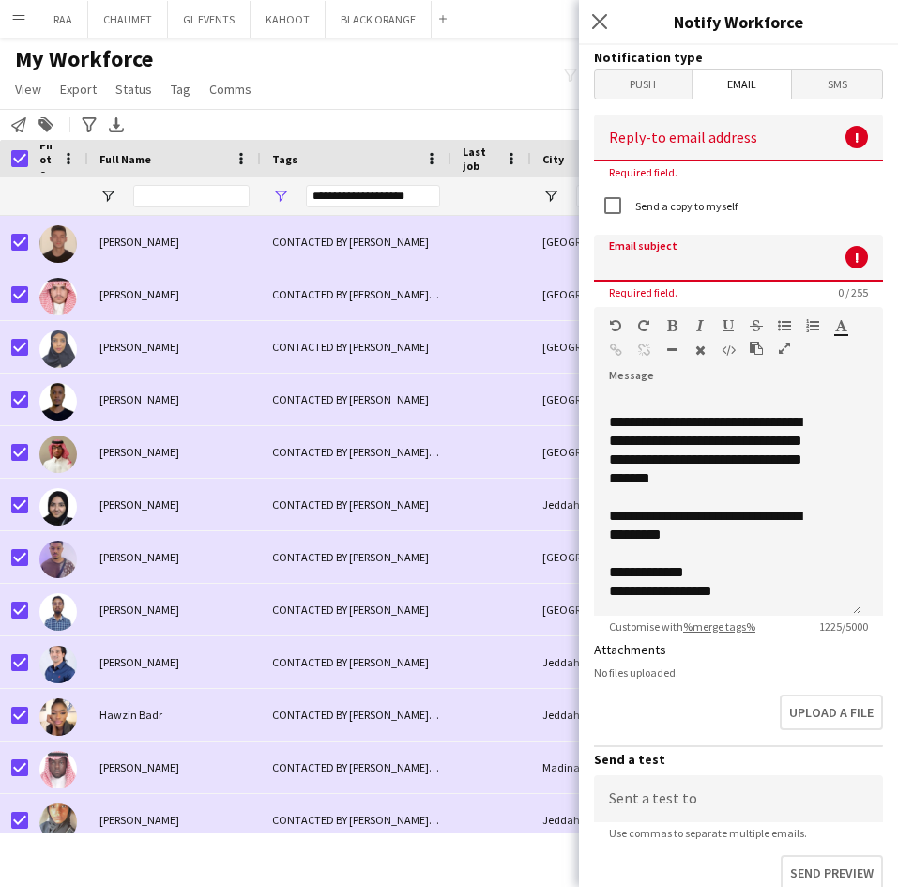
click at [686, 135] on input at bounding box center [738, 137] width 289 height 47
paste input "**********"
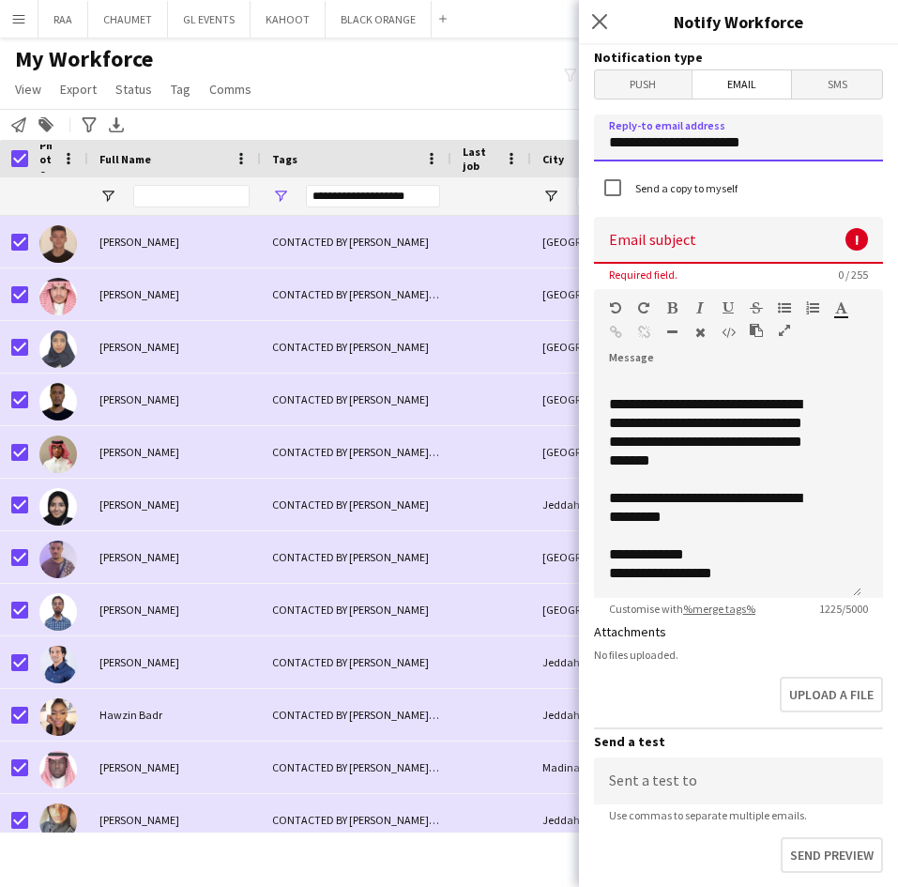
type input "**********"
click at [595, 248] on input at bounding box center [738, 240] width 289 height 47
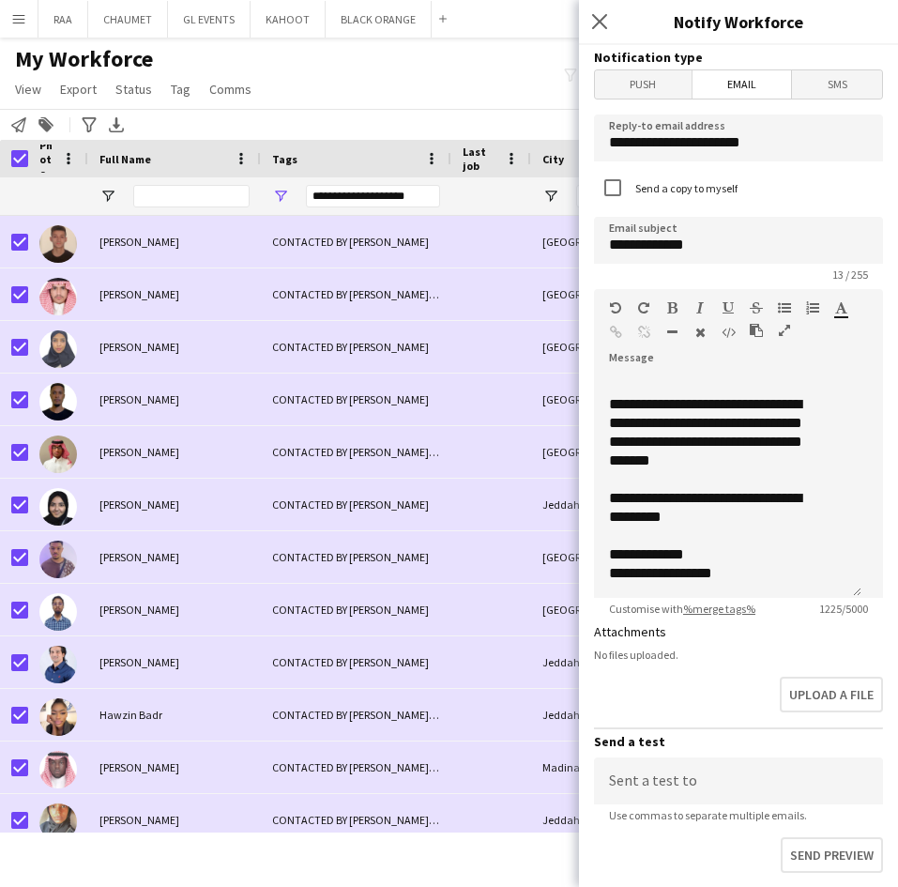
click at [693, 675] on div "Upload a file" at bounding box center [738, 698] width 289 height 58
click at [634, 245] on input "**********" at bounding box center [738, 240] width 289 height 47
type input "**********"
click at [752, 579] on div "**********" at bounding box center [717, 573] width 216 height 19
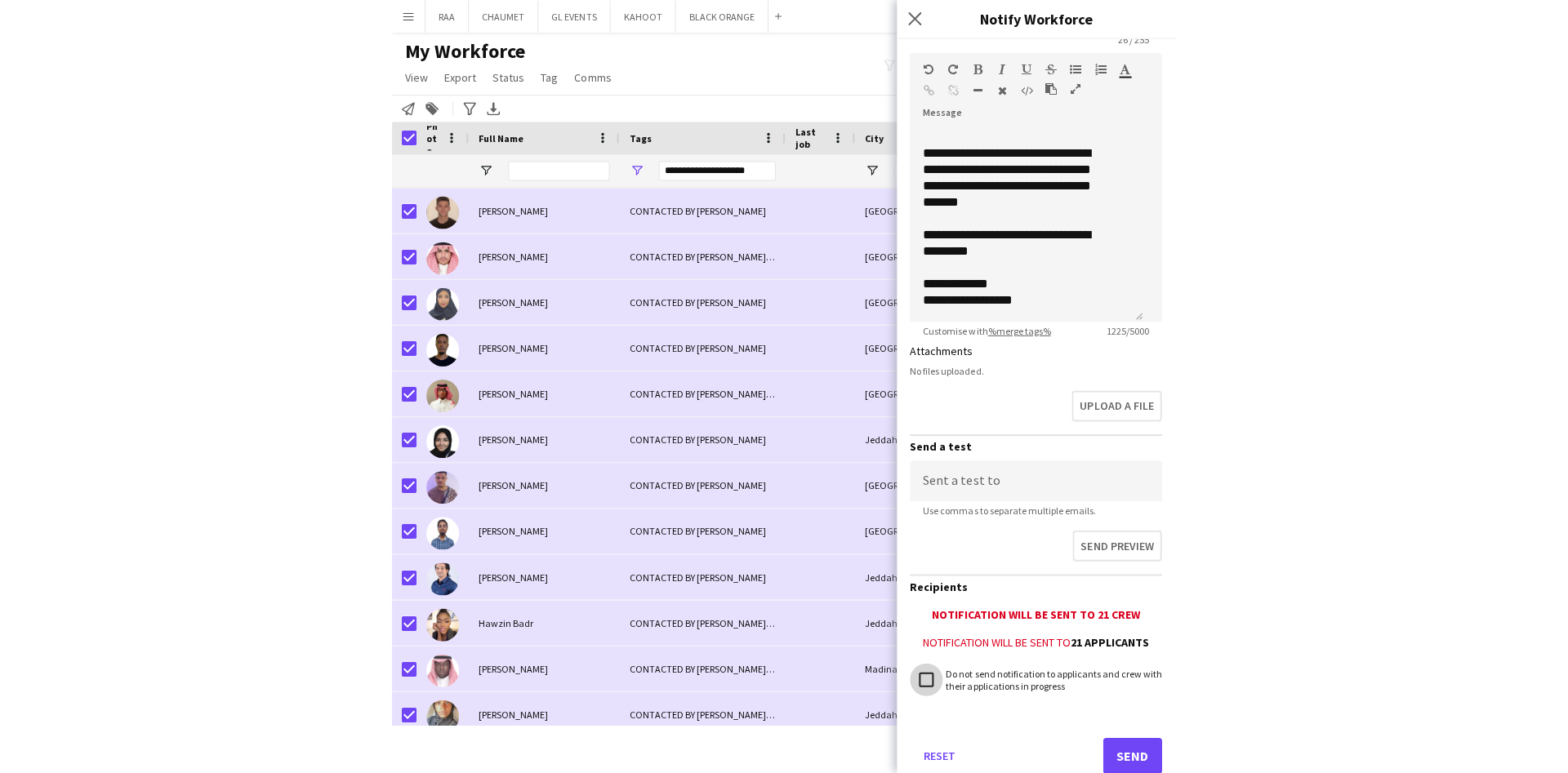
scroll to position [245, 0]
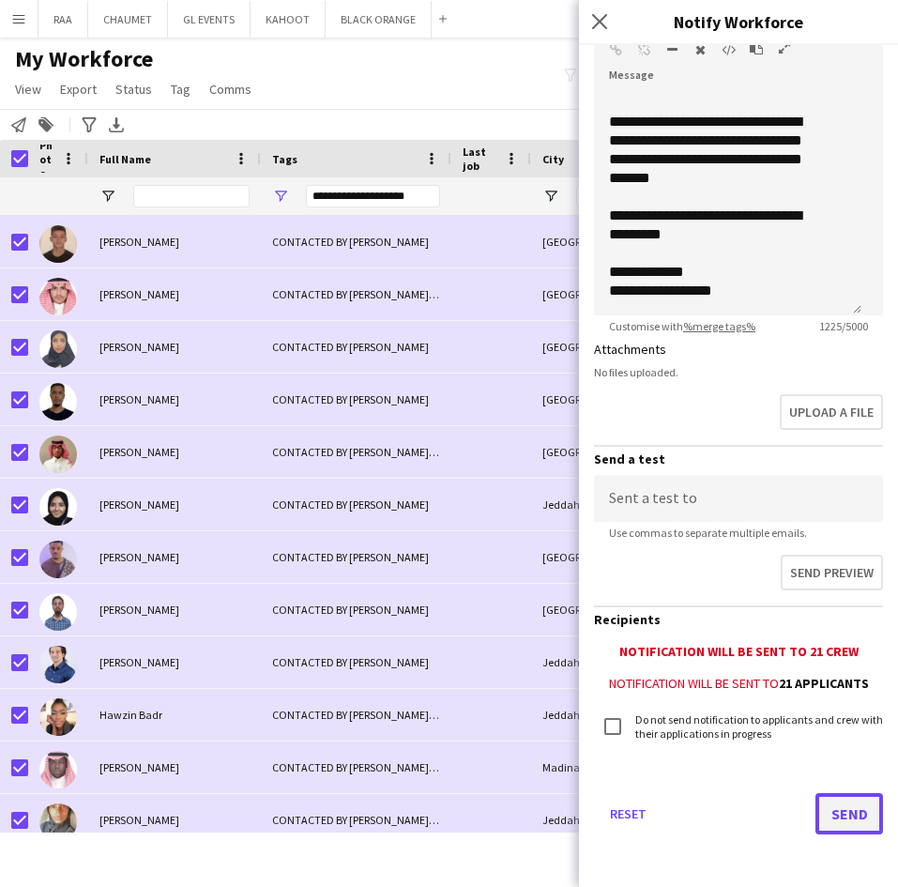
click at [816, 805] on button "Send" at bounding box center [849, 813] width 68 height 41
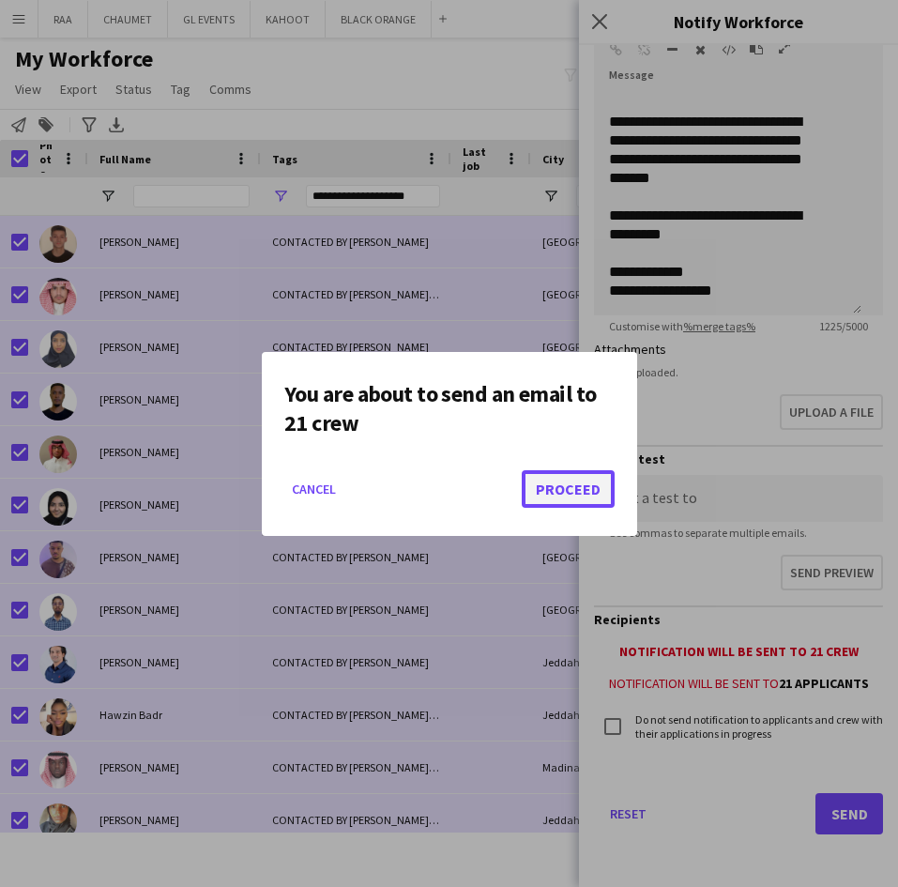
click at [564, 482] on button "Proceed" at bounding box center [568, 489] width 93 height 38
